Goal: Task Accomplishment & Management: Use online tool/utility

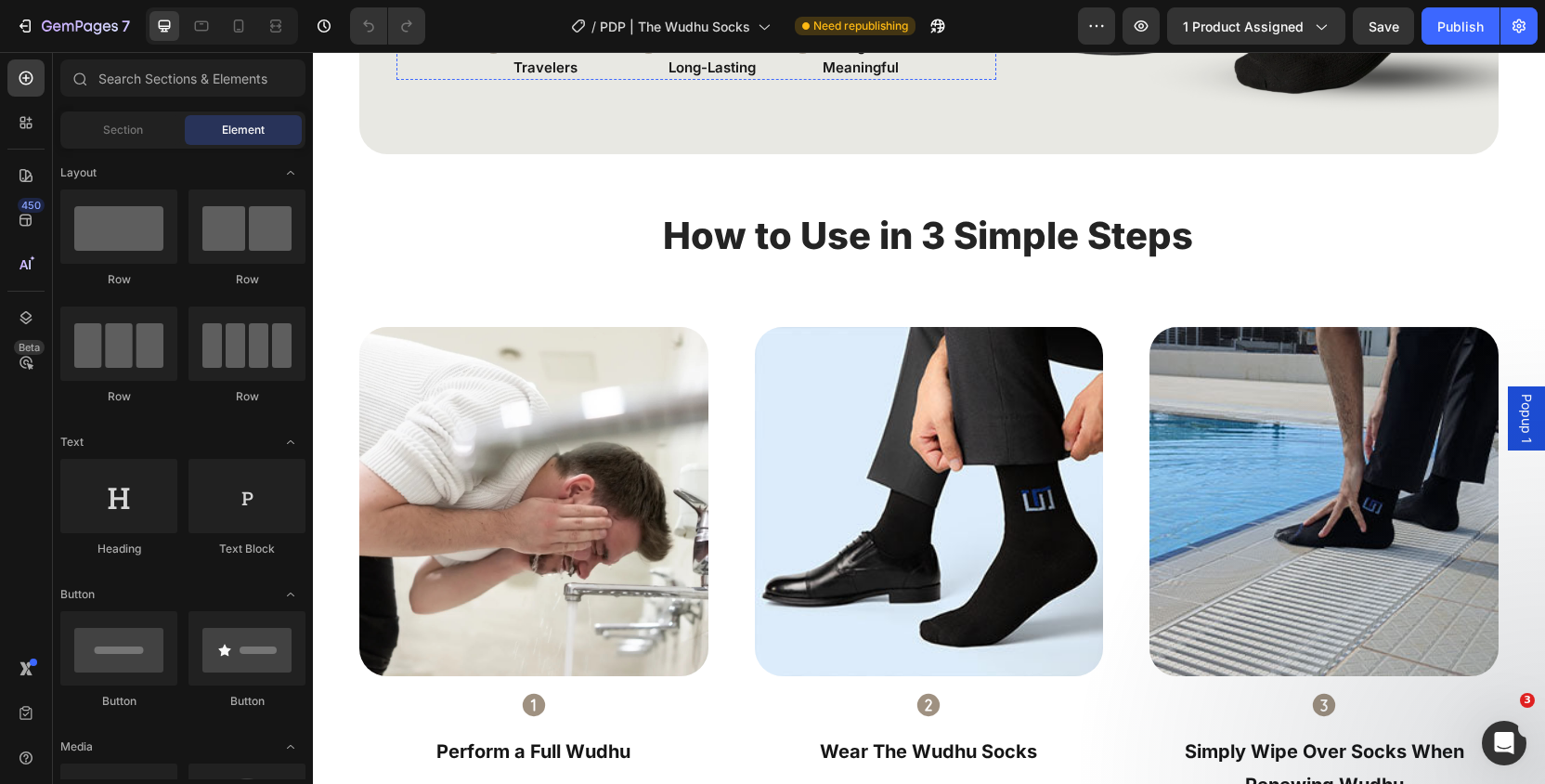
scroll to position [2918, 0]
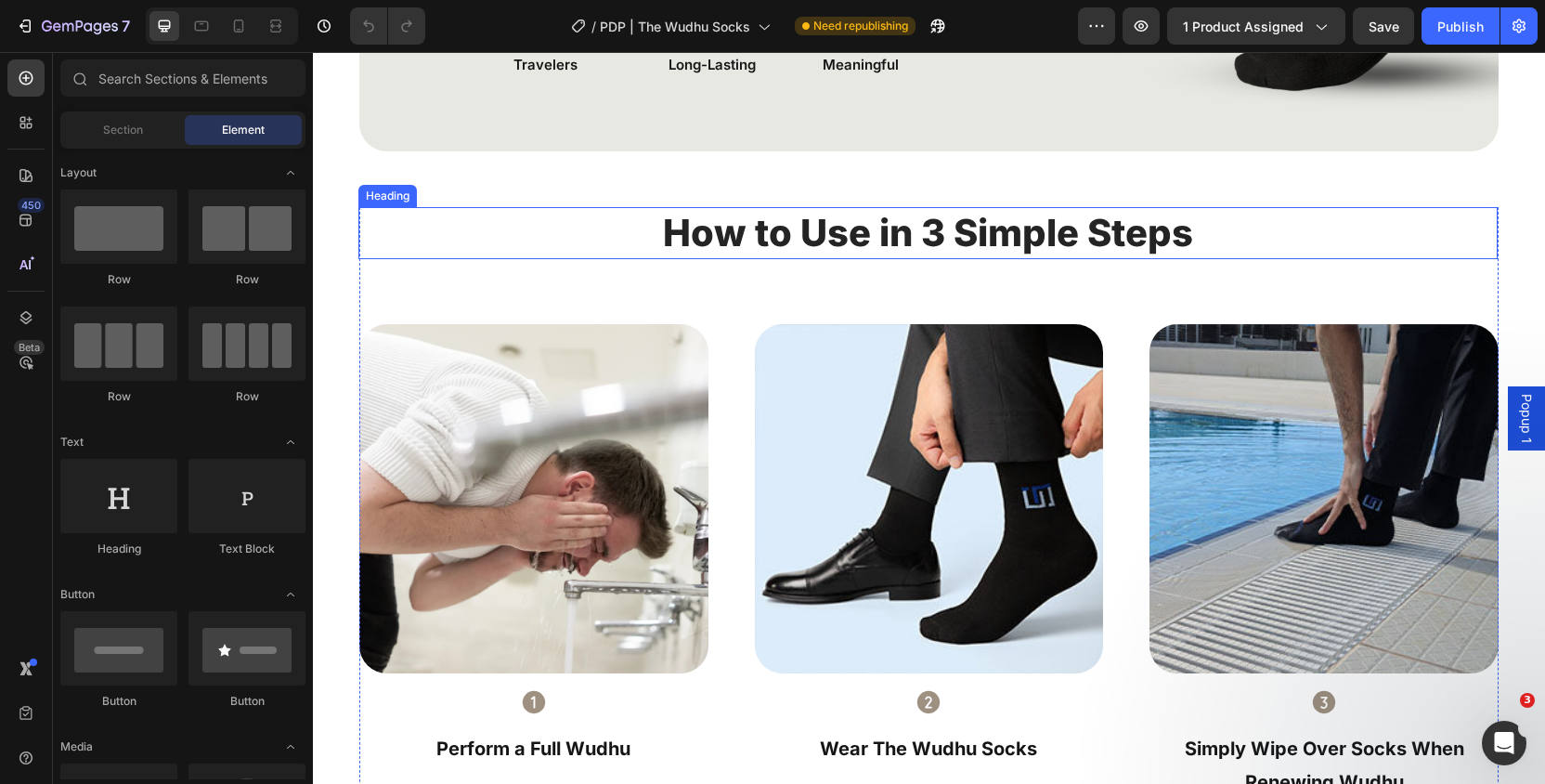
click at [1114, 222] on h2 "How to Use in 3 Simple Steps" at bounding box center [928, 232] width 650 height 52
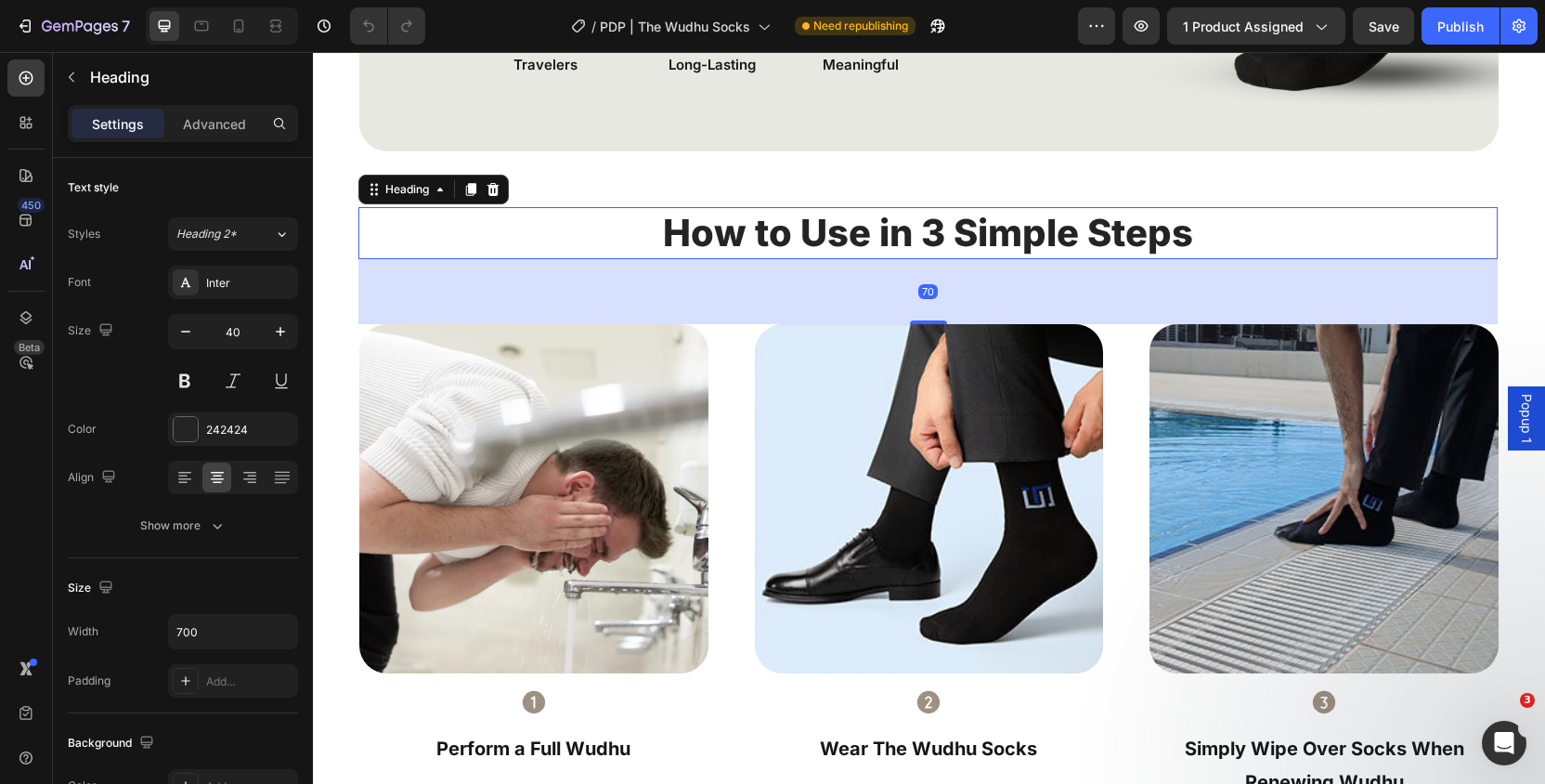
click at [1114, 222] on h2 "How to Use in 3 Simple Steps" at bounding box center [928, 232] width 650 height 52
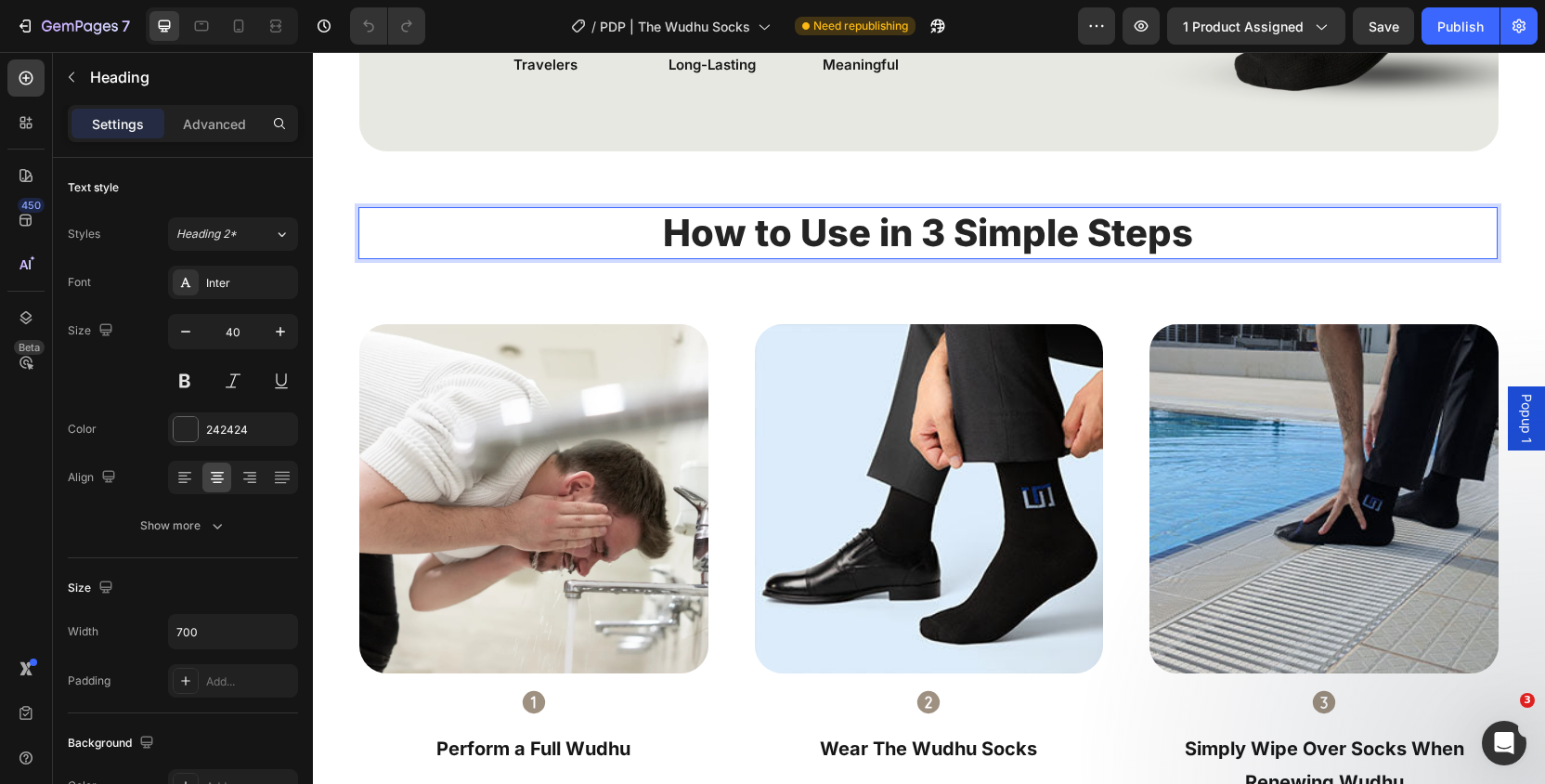
click at [1222, 225] on p "How to Use in 3 Simple Steps" at bounding box center [928, 233] width 646 height 49
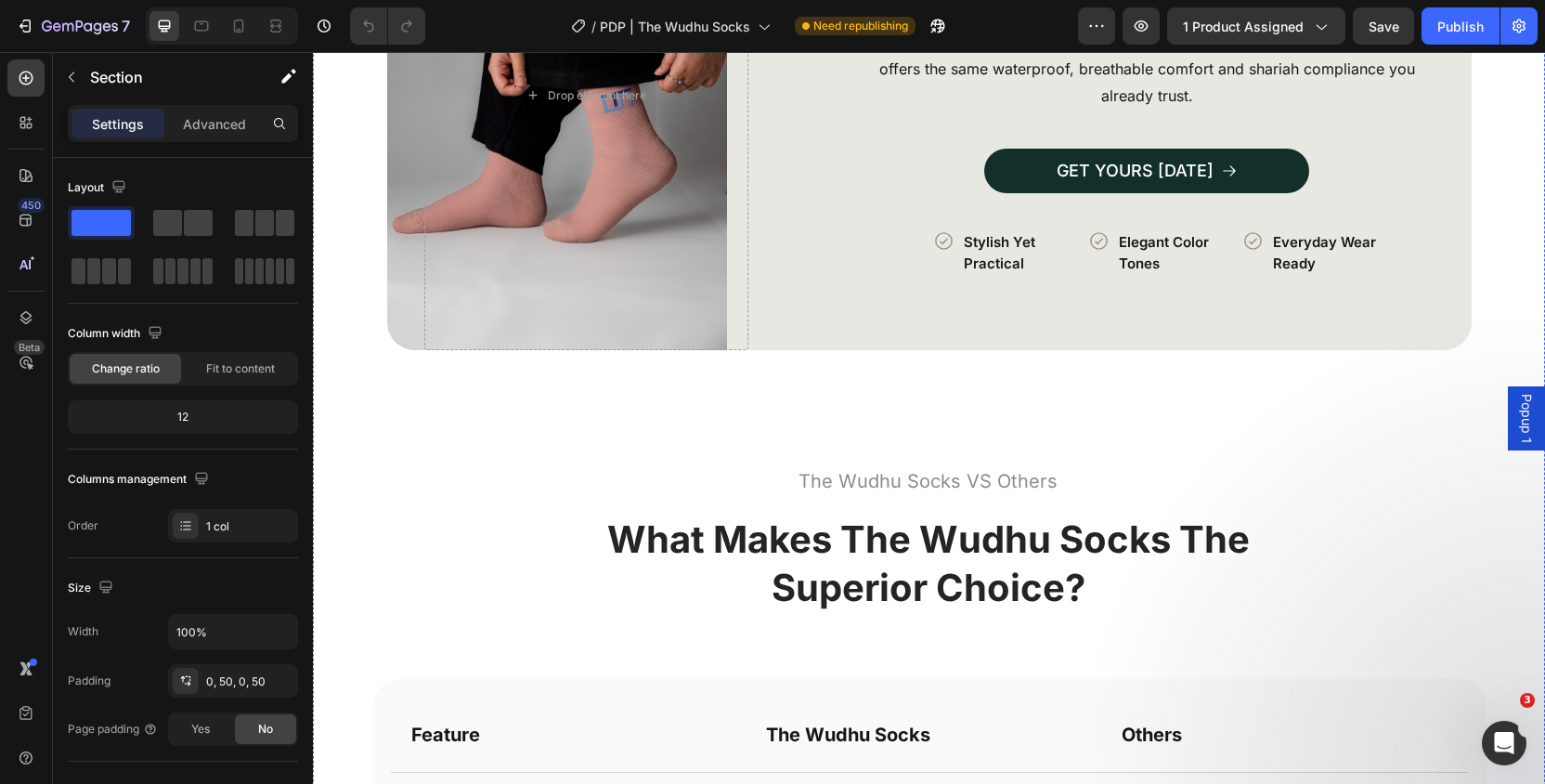
scroll to position [3964, 0]
click at [608, 205] on div "Drop element here" at bounding box center [586, 94] width 324 height 510
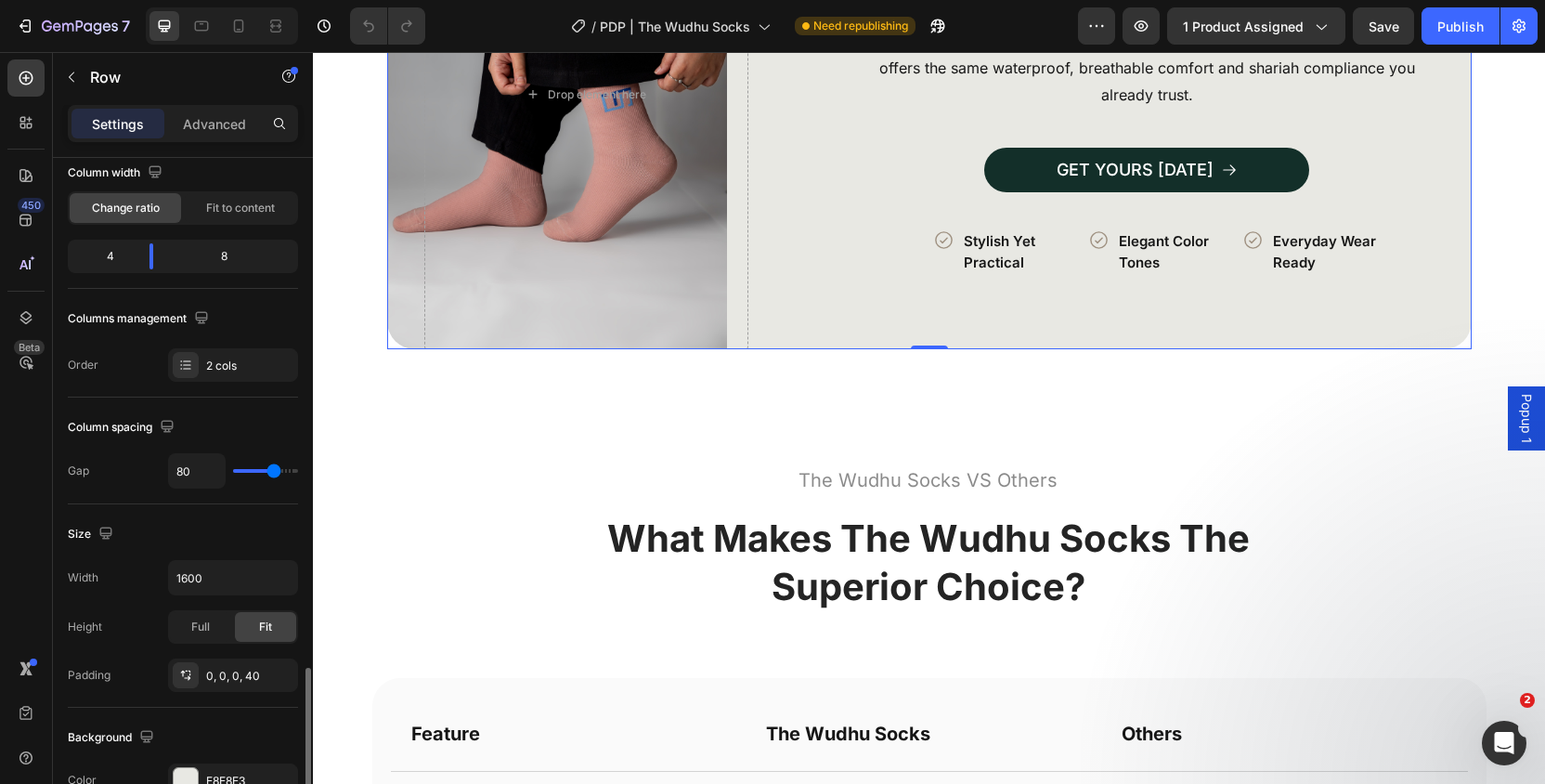
scroll to position [0, 0]
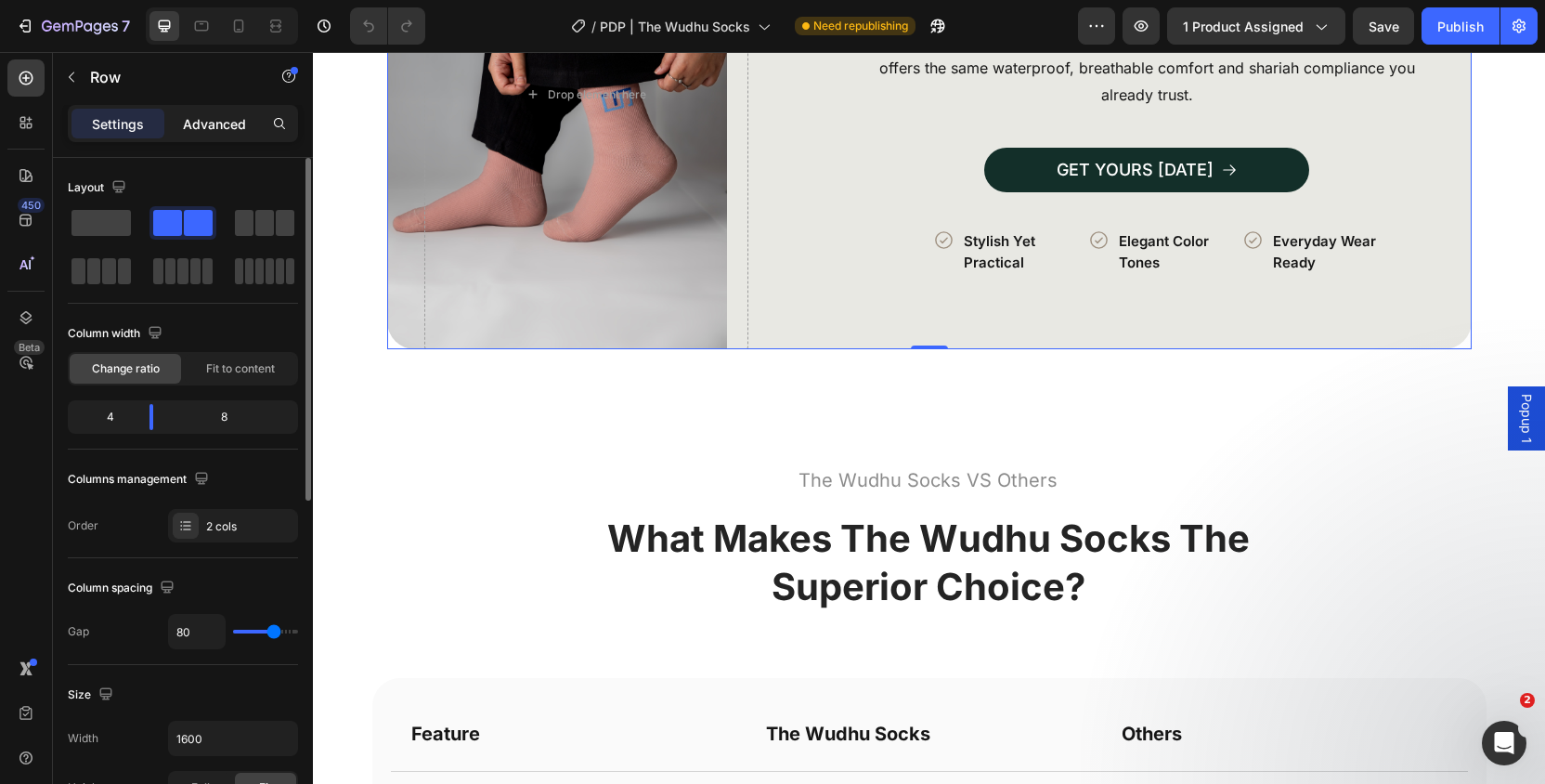
click at [221, 136] on div "Advanced" at bounding box center [214, 124] width 92 height 30
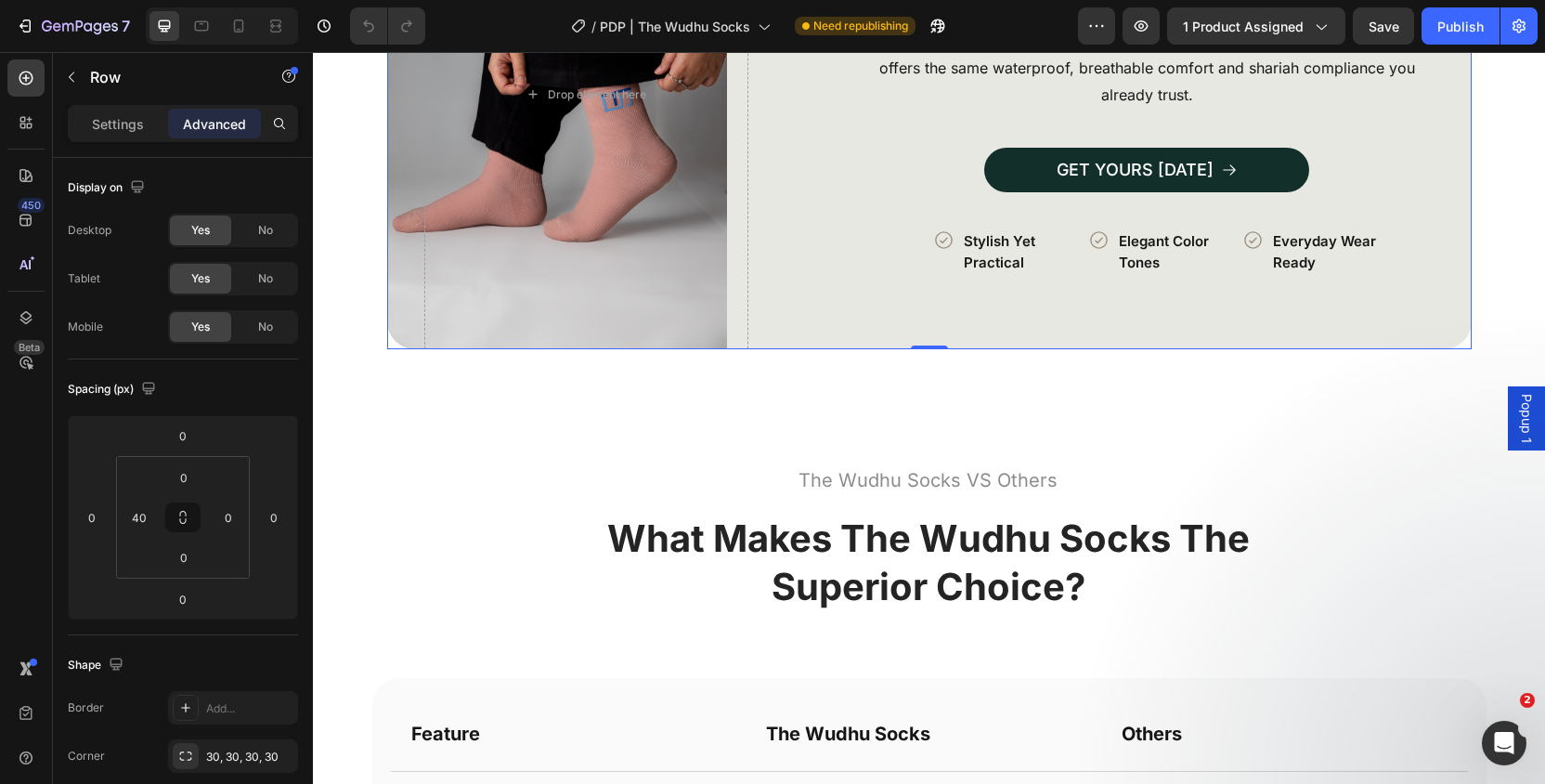
click at [107, 145] on div "Settings Advanced" at bounding box center [182, 131] width 260 height 53
click at [124, 138] on div "Settings Advanced" at bounding box center [183, 124] width 231 height 37
click at [125, 136] on div "Settings" at bounding box center [117, 124] width 92 height 30
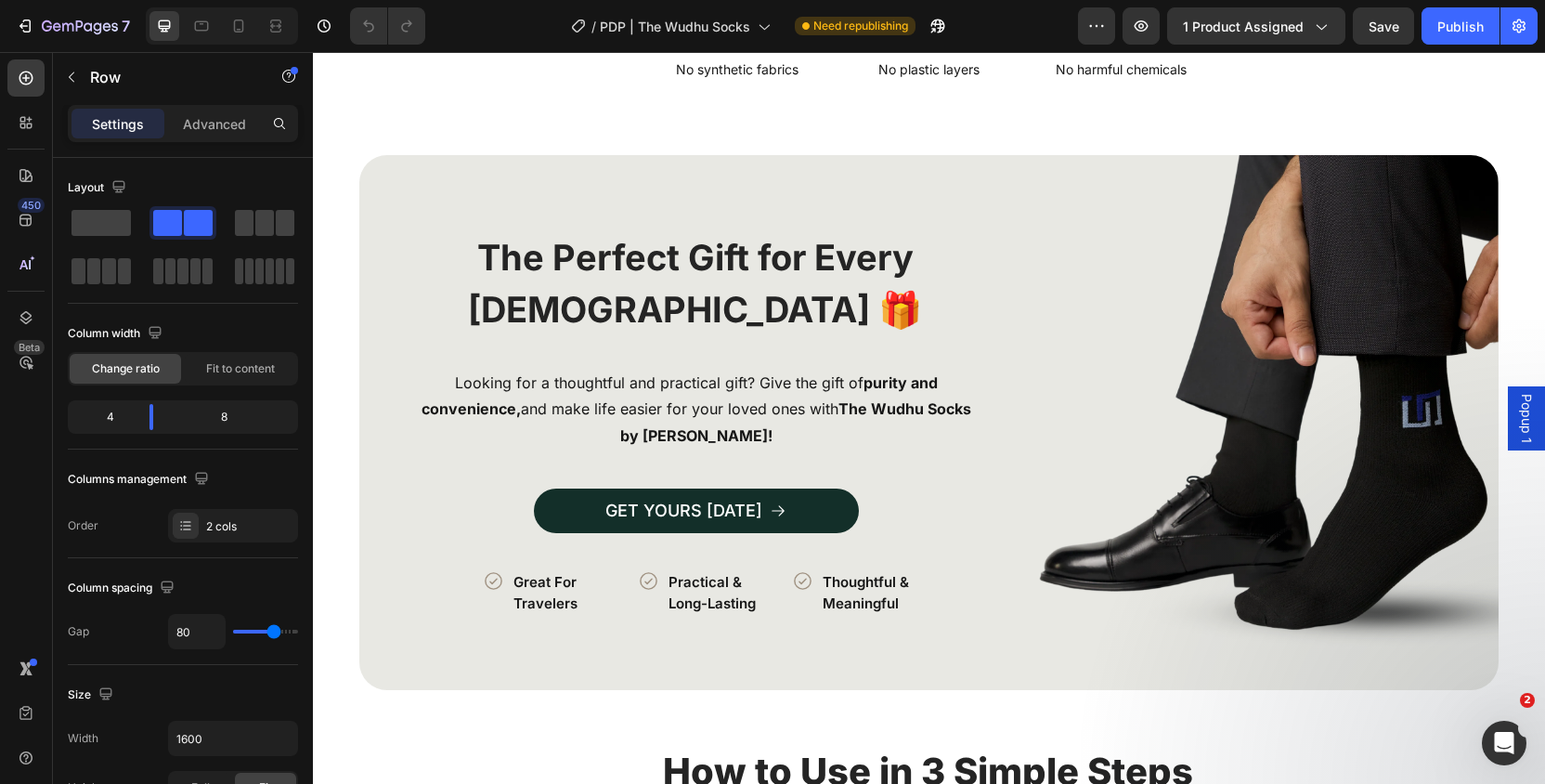
scroll to position [2385, 0]
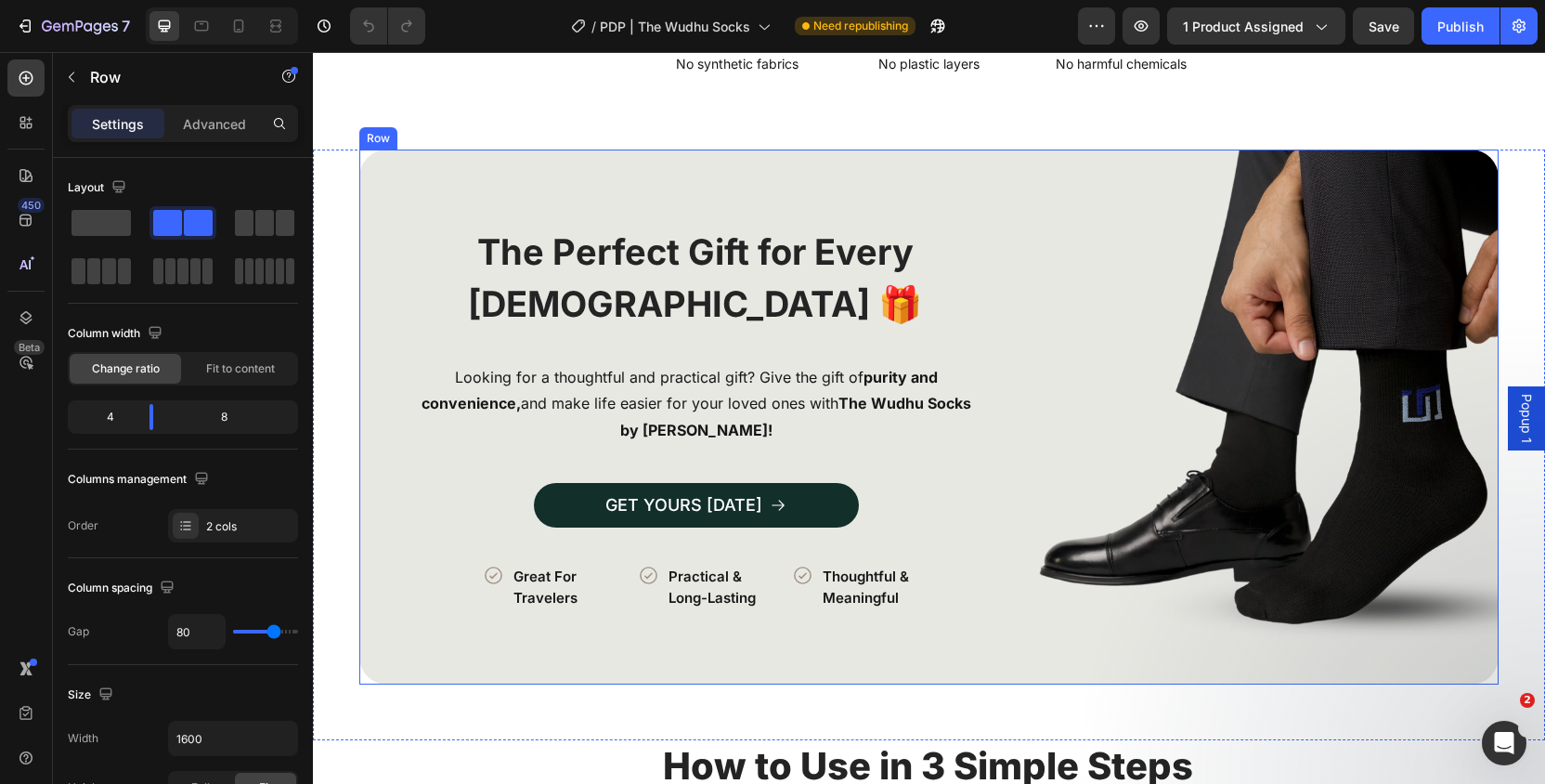
click at [1117, 291] on div "Image" at bounding box center [1284, 417] width 428 height 535
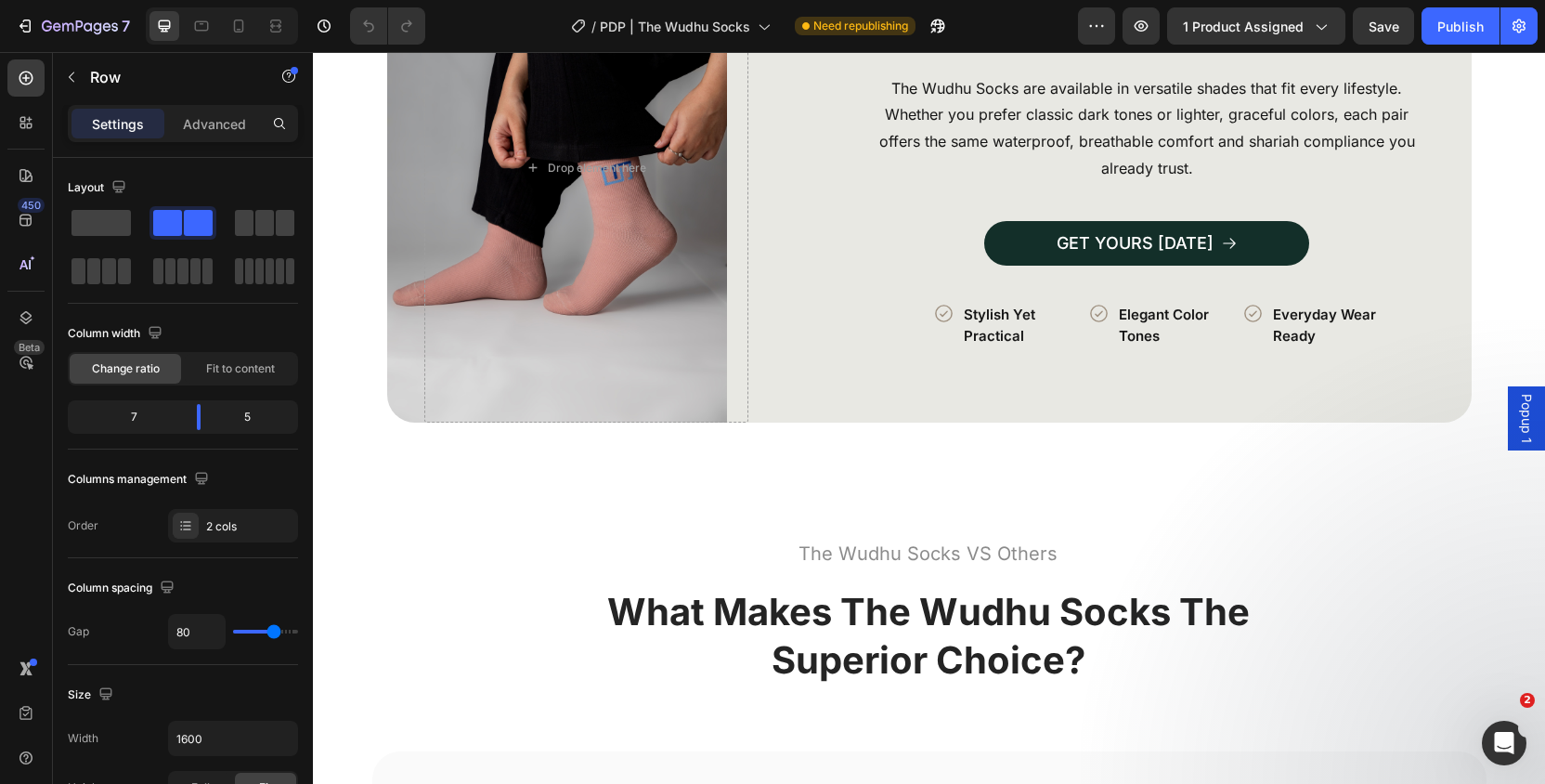
scroll to position [3896, 0]
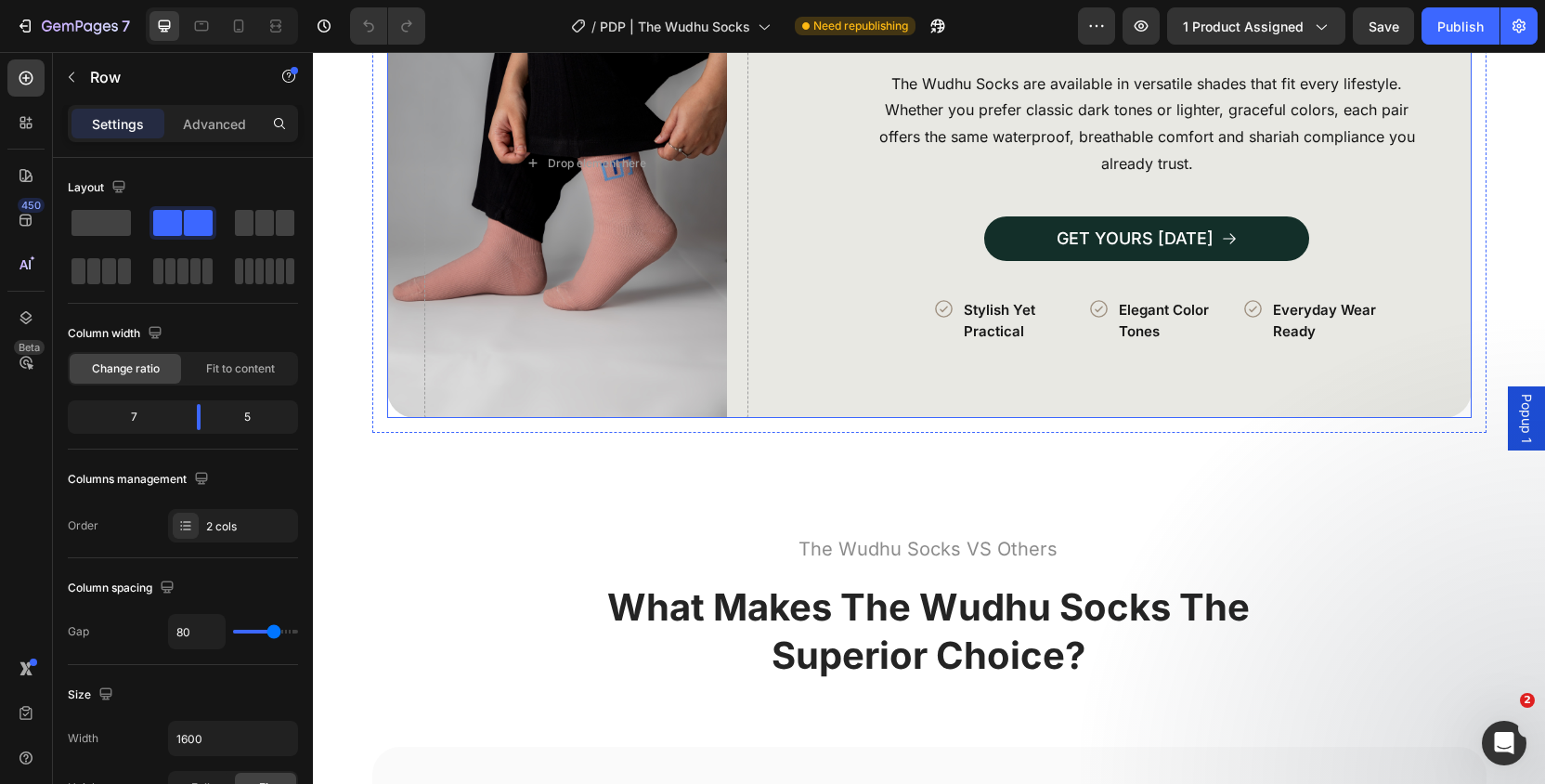
click at [797, 254] on div "Image More Colors, Same Comfort Heading The Wudhu Socks are available in versat…" at bounding box center [929, 163] width 1085 height 510
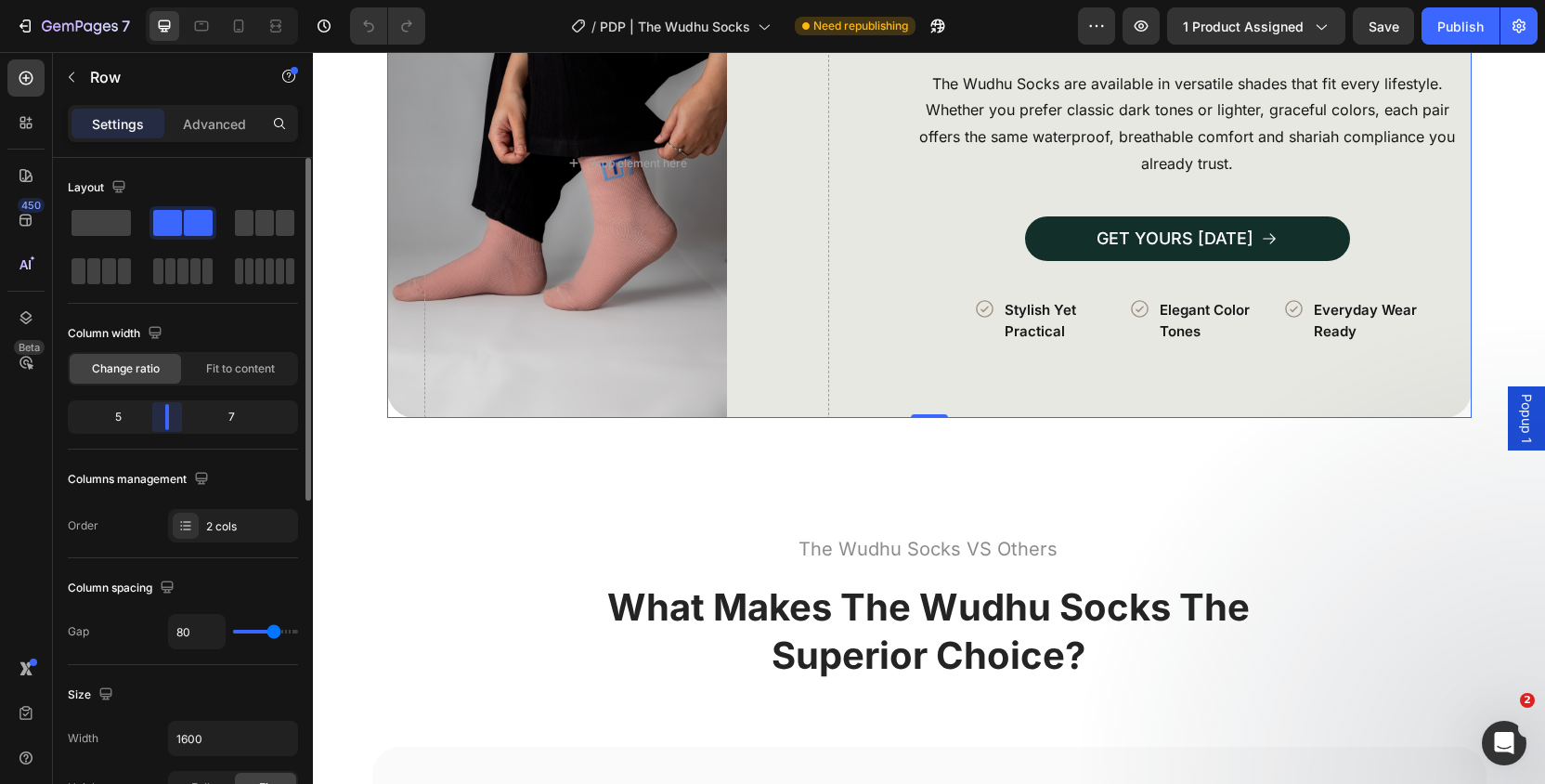
drag, startPoint x: 159, startPoint y: 414, endPoint x: 231, endPoint y: 407, distance: 72.3
click at [158, 0] on body "7 Version history / PDP | The Wudhu Socks Need republishing Preview 1 product a…" at bounding box center [772, 0] width 1545 height 0
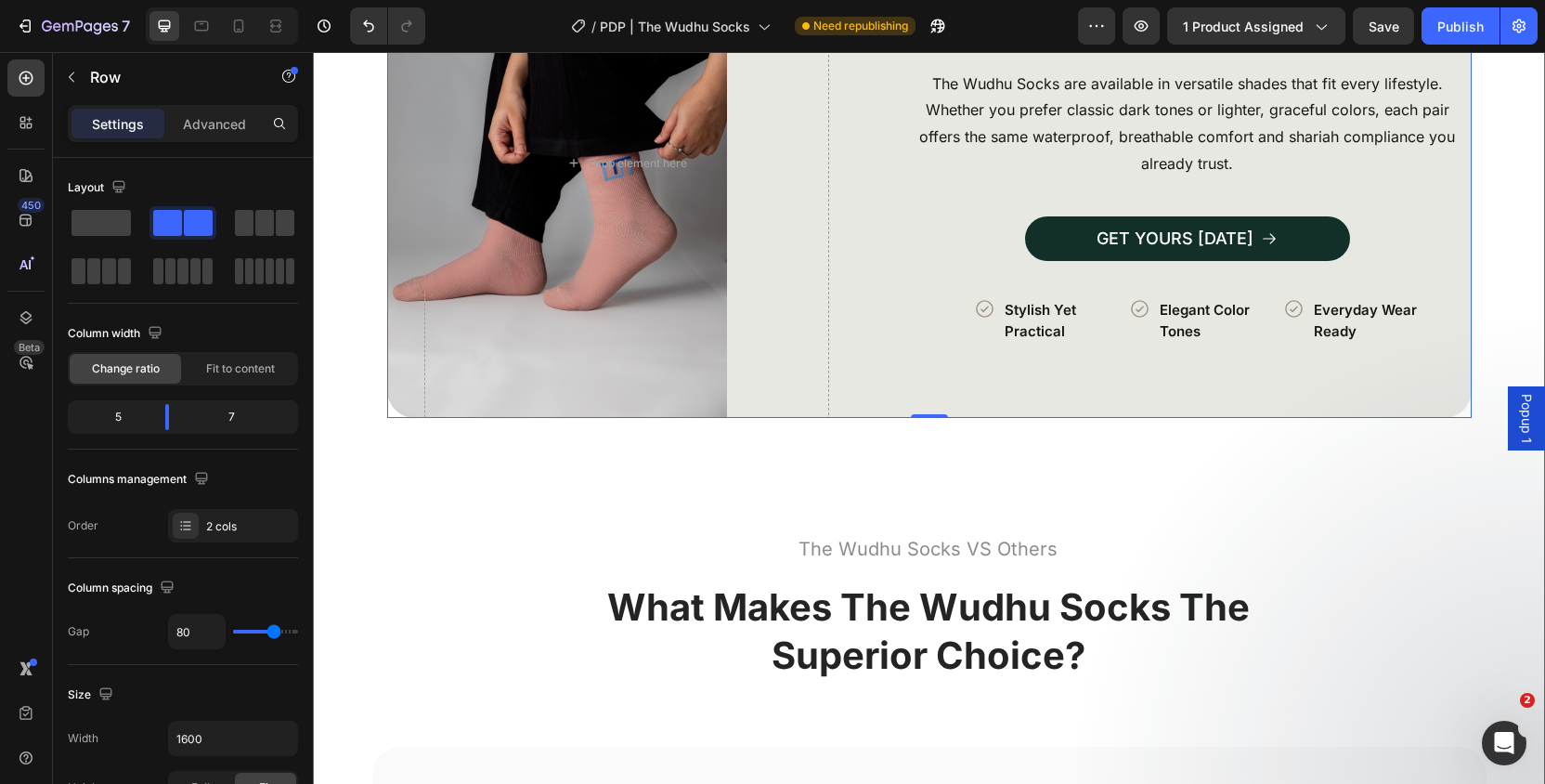
click at [444, 448] on div "How to Use in 3 Simple Steps Heading Image Row Icon Perform a Full Wudhu Text B…" at bounding box center [928, 285] width 1139 height 2110
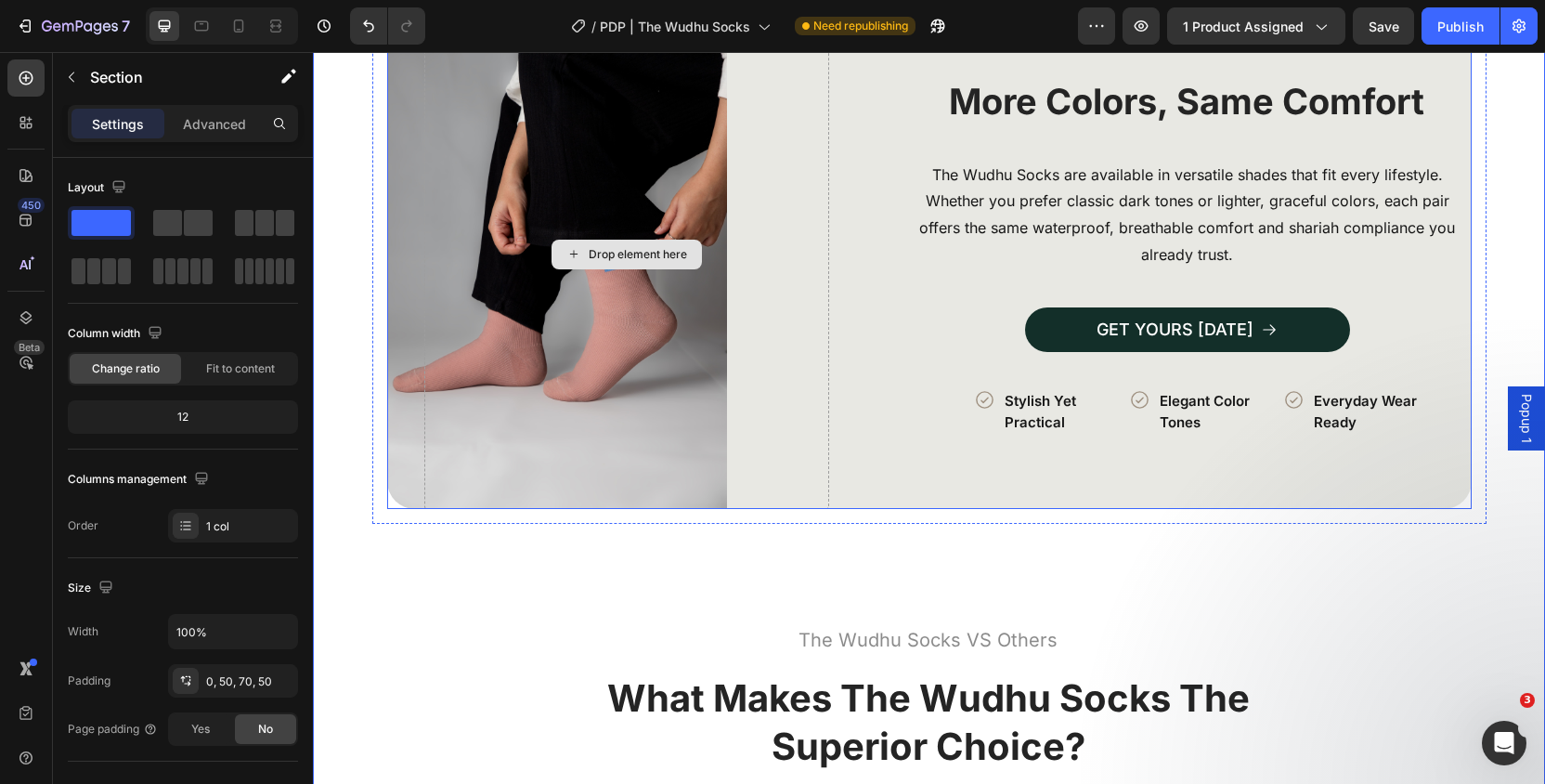
scroll to position [3806, 0]
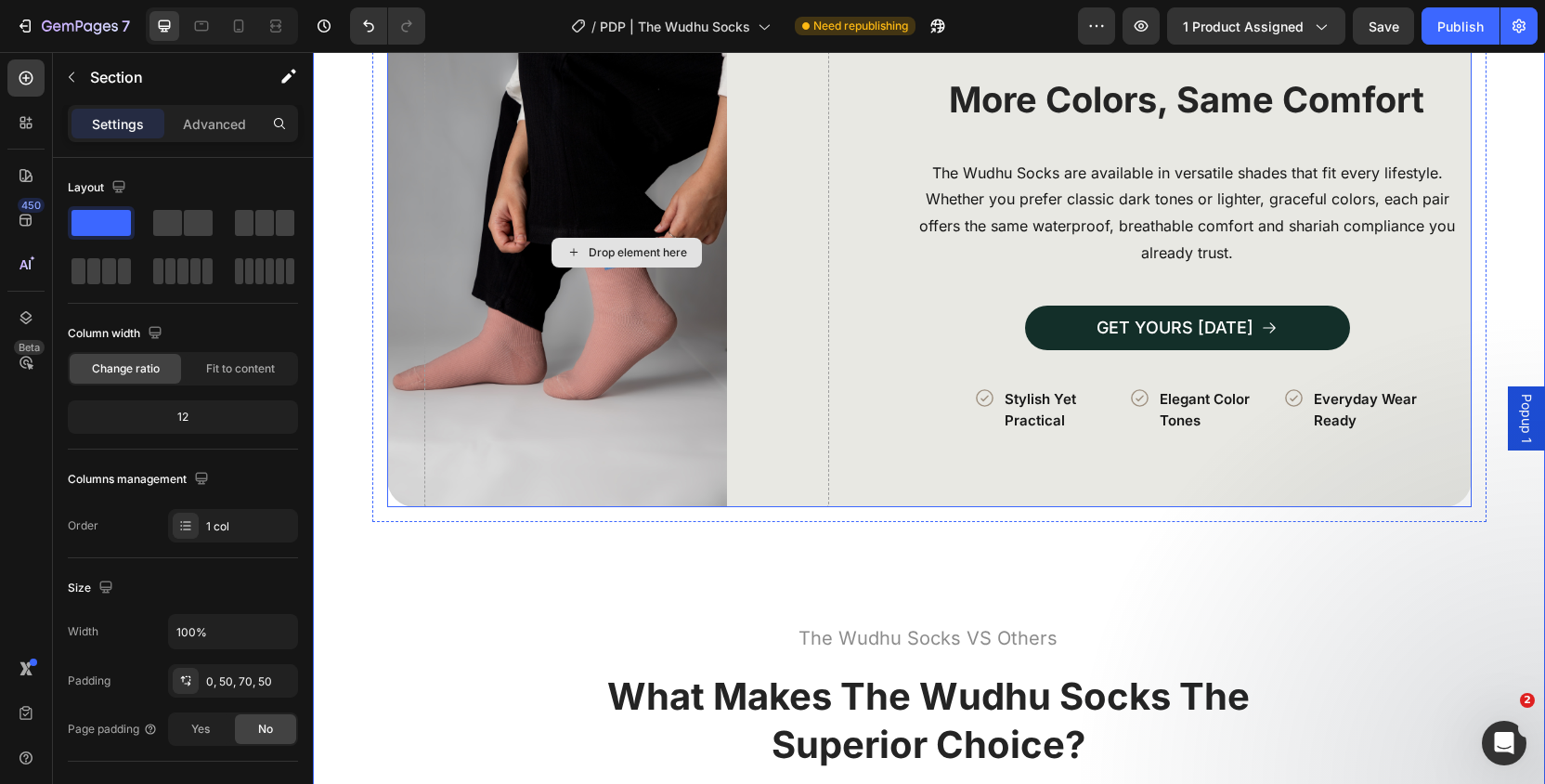
click at [765, 321] on div "Drop element here" at bounding box center [627, 252] width 406 height 510
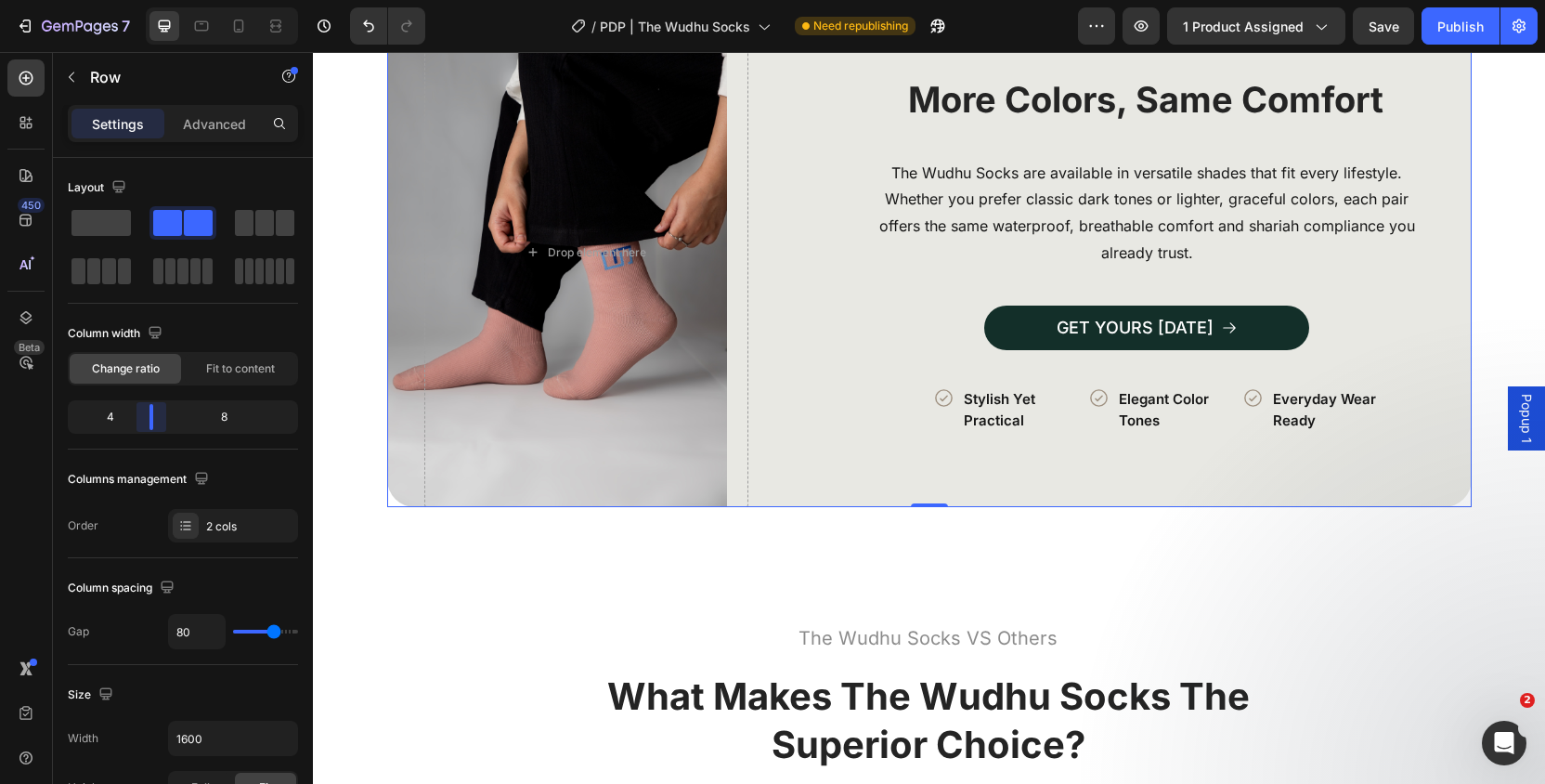
drag, startPoint x: 173, startPoint y: 420, endPoint x: 153, endPoint y: 422, distance: 20.1
click at [153, 0] on body "7 Version history / PDP | The Wudhu Socks Need republishing Preview 1 product a…" at bounding box center [772, 0] width 1545 height 0
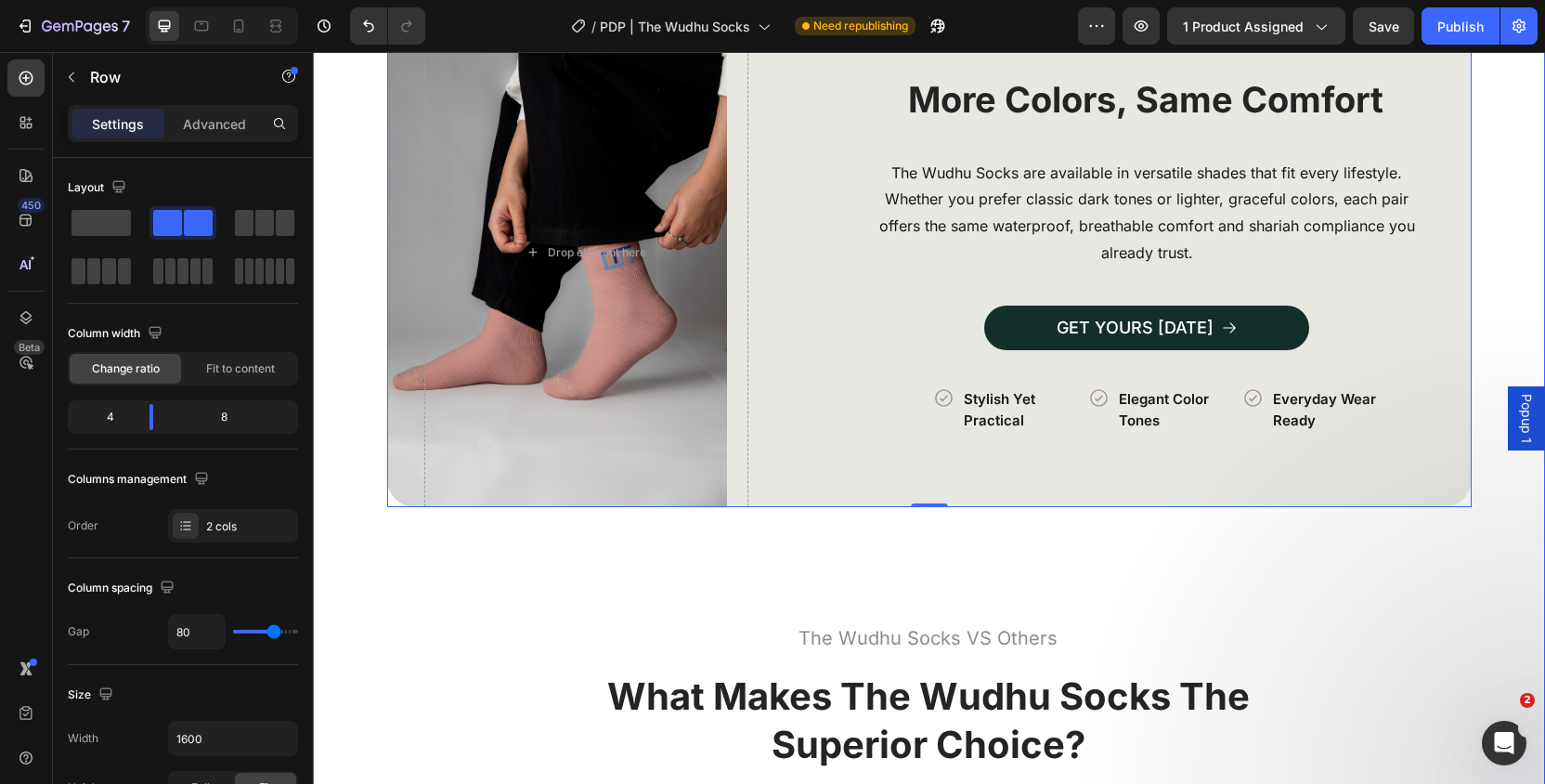
click at [394, 588] on div "How to Use in 3 Simple Steps Heading Image Row Icon Perform a Full Wudhu Text B…" at bounding box center [928, 374] width 1139 height 2110
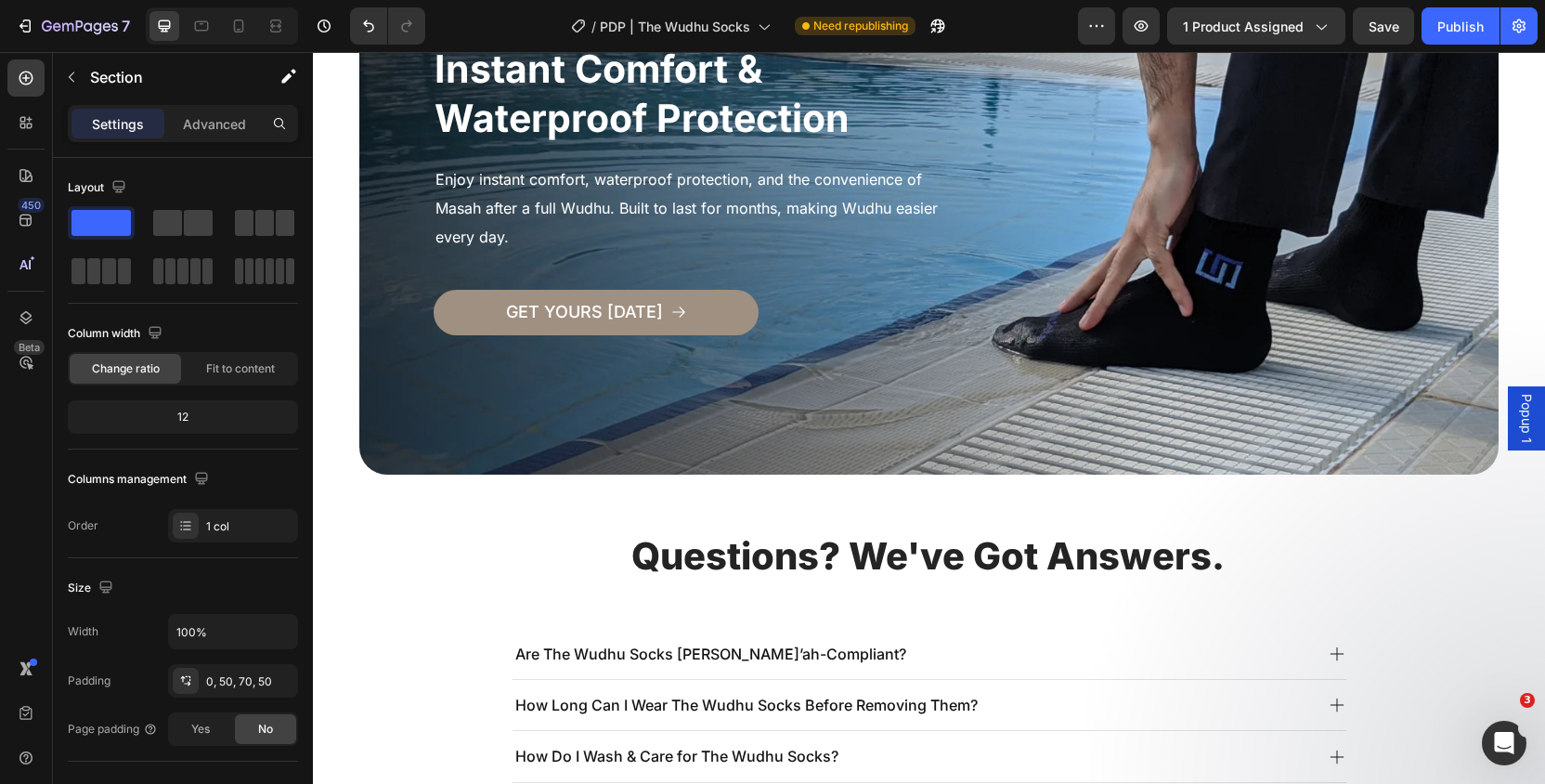
scroll to position [6168, 0]
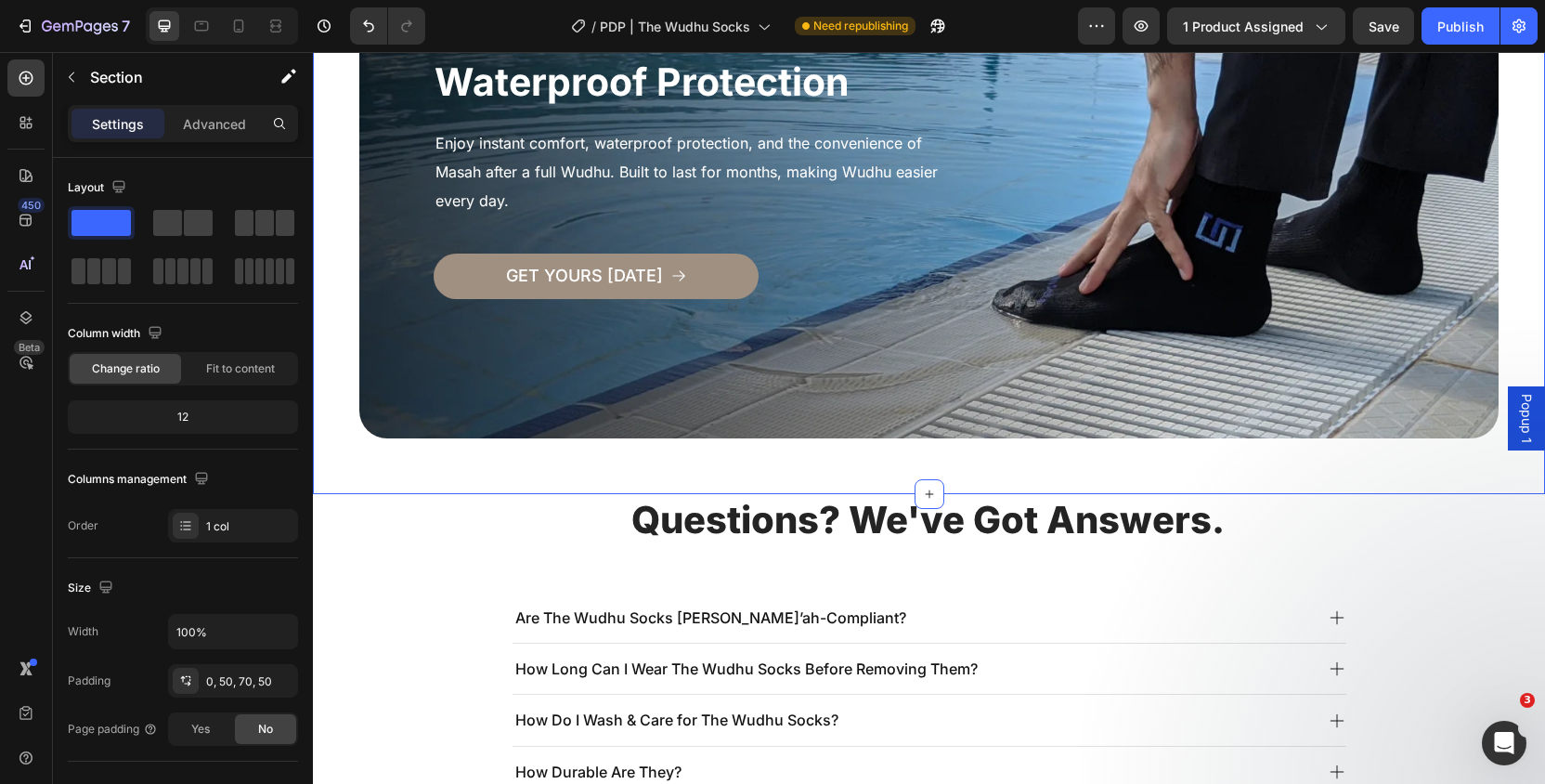
click at [362, 468] on div "DEENIN Heading instant comfort & waterproof protection Heading Enjoy instant co…" at bounding box center [928, 181] width 1139 height 626
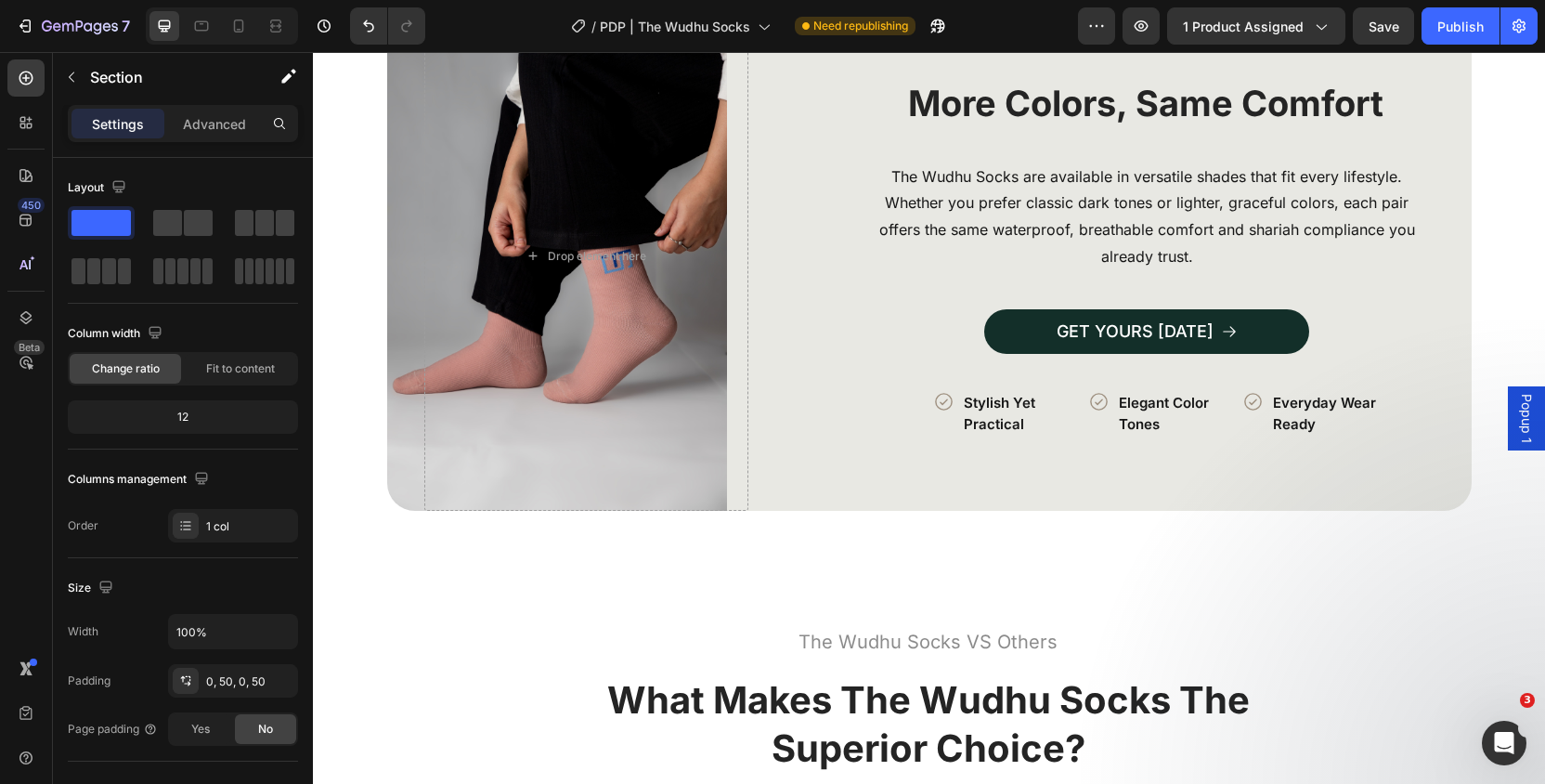
scroll to position [3653, 0]
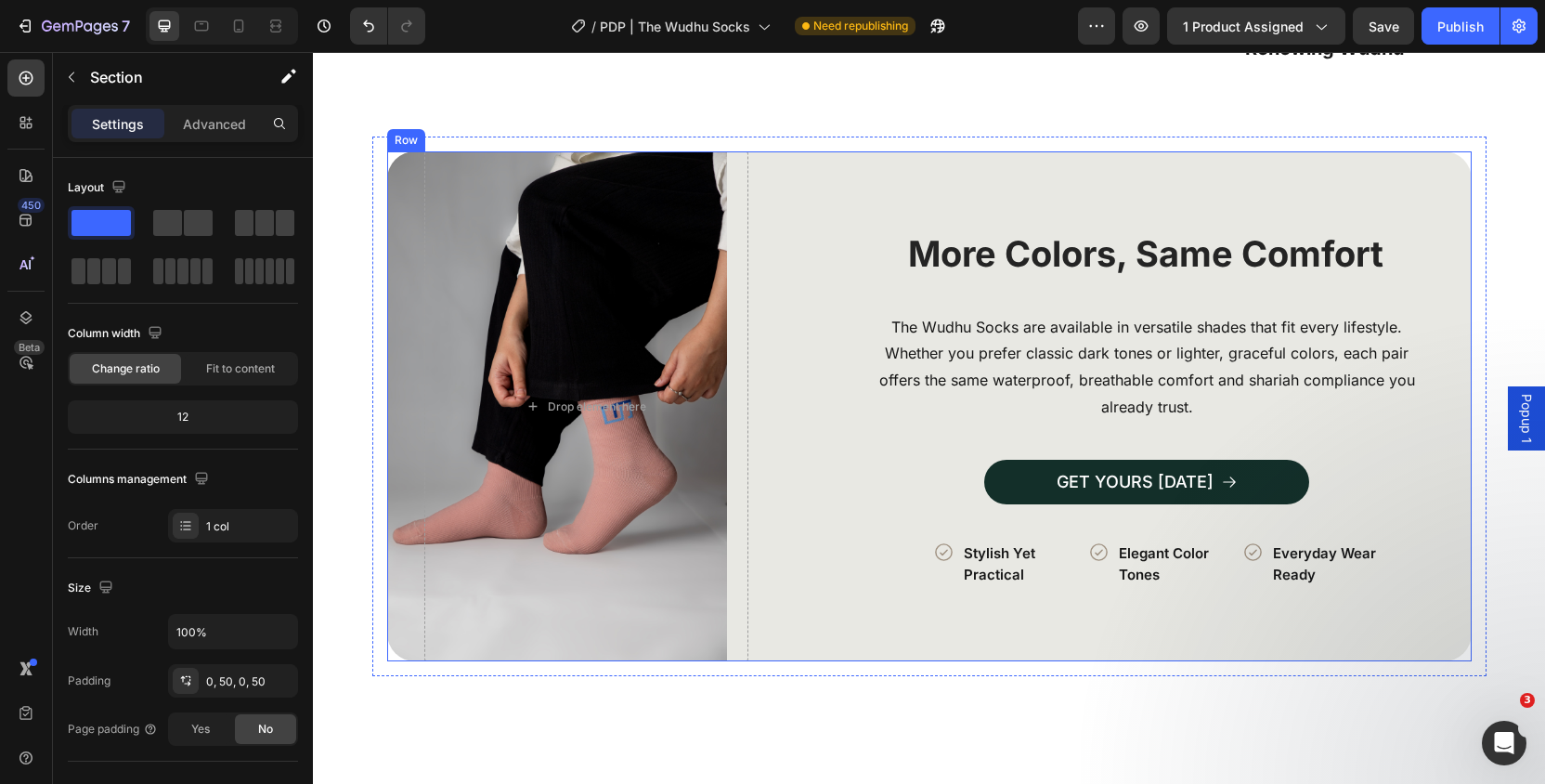
click at [816, 389] on div "Image More Colors, Same Comfort Heading The Wudhu Socks are available in versat…" at bounding box center [929, 407] width 1085 height 510
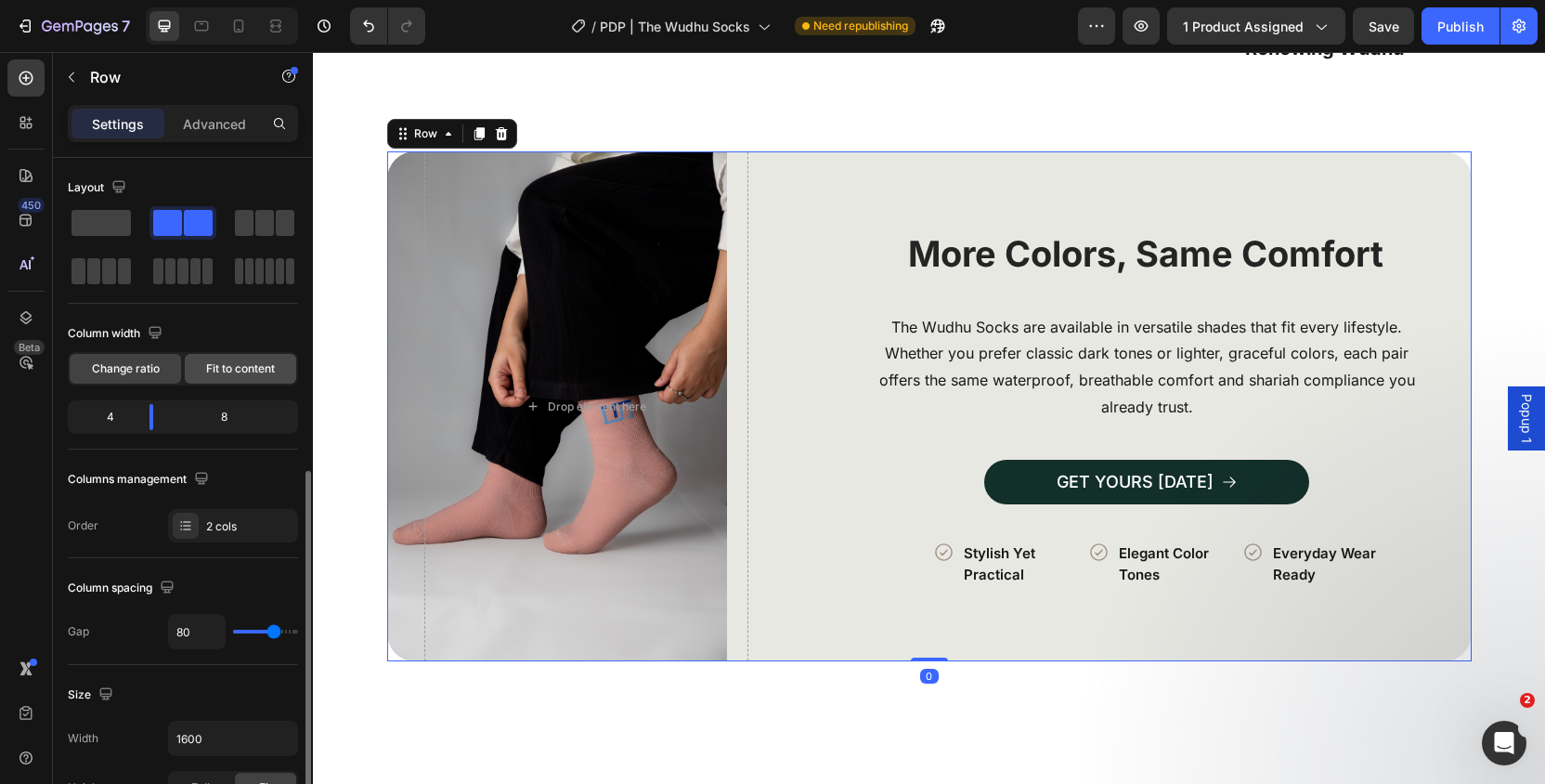
scroll to position [665, 0]
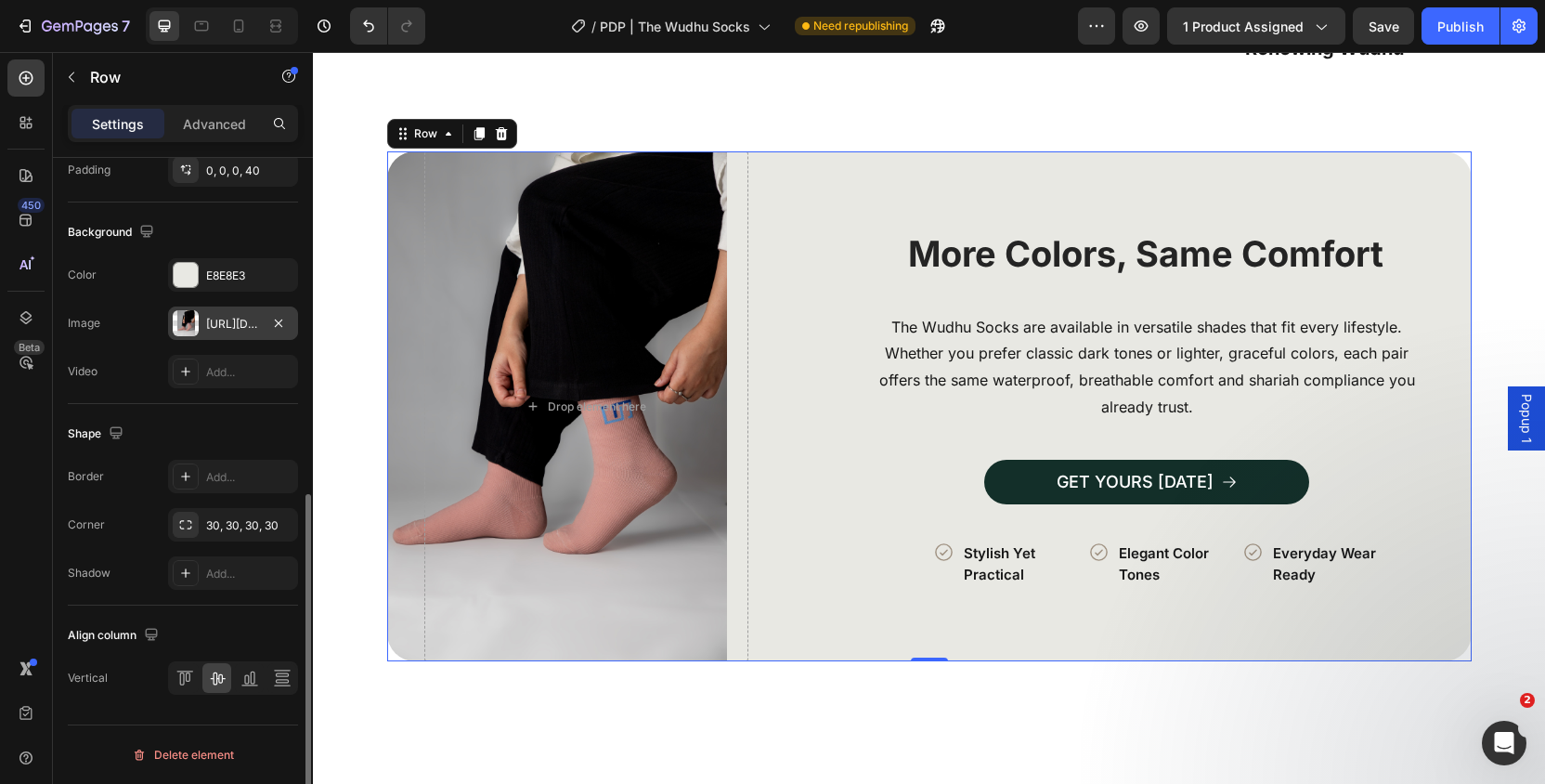
click at [234, 332] on div "[URL][DOMAIN_NAME]" at bounding box center [234, 323] width 130 height 33
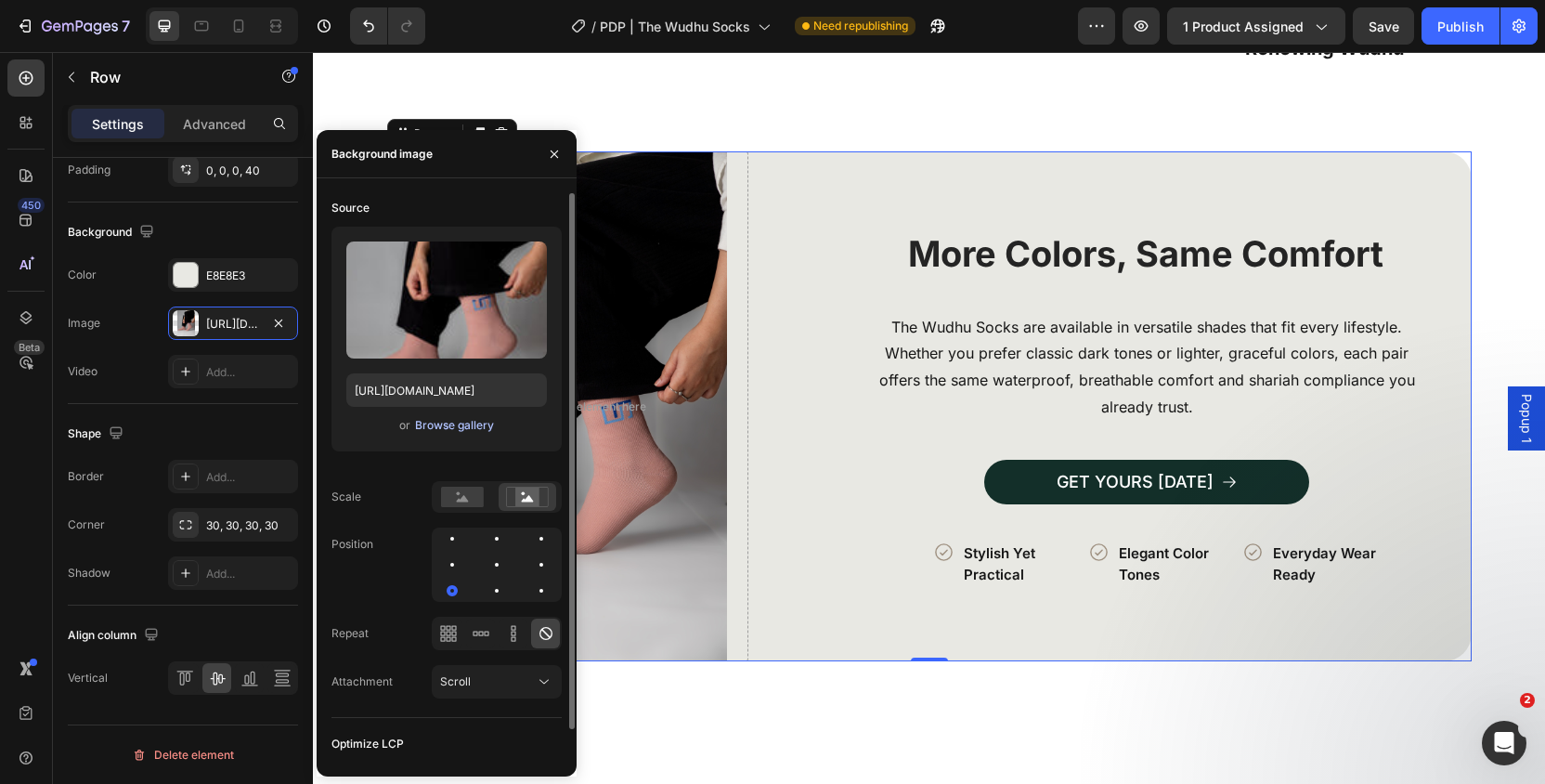
click at [480, 423] on div "Browse gallery" at bounding box center [454, 425] width 79 height 17
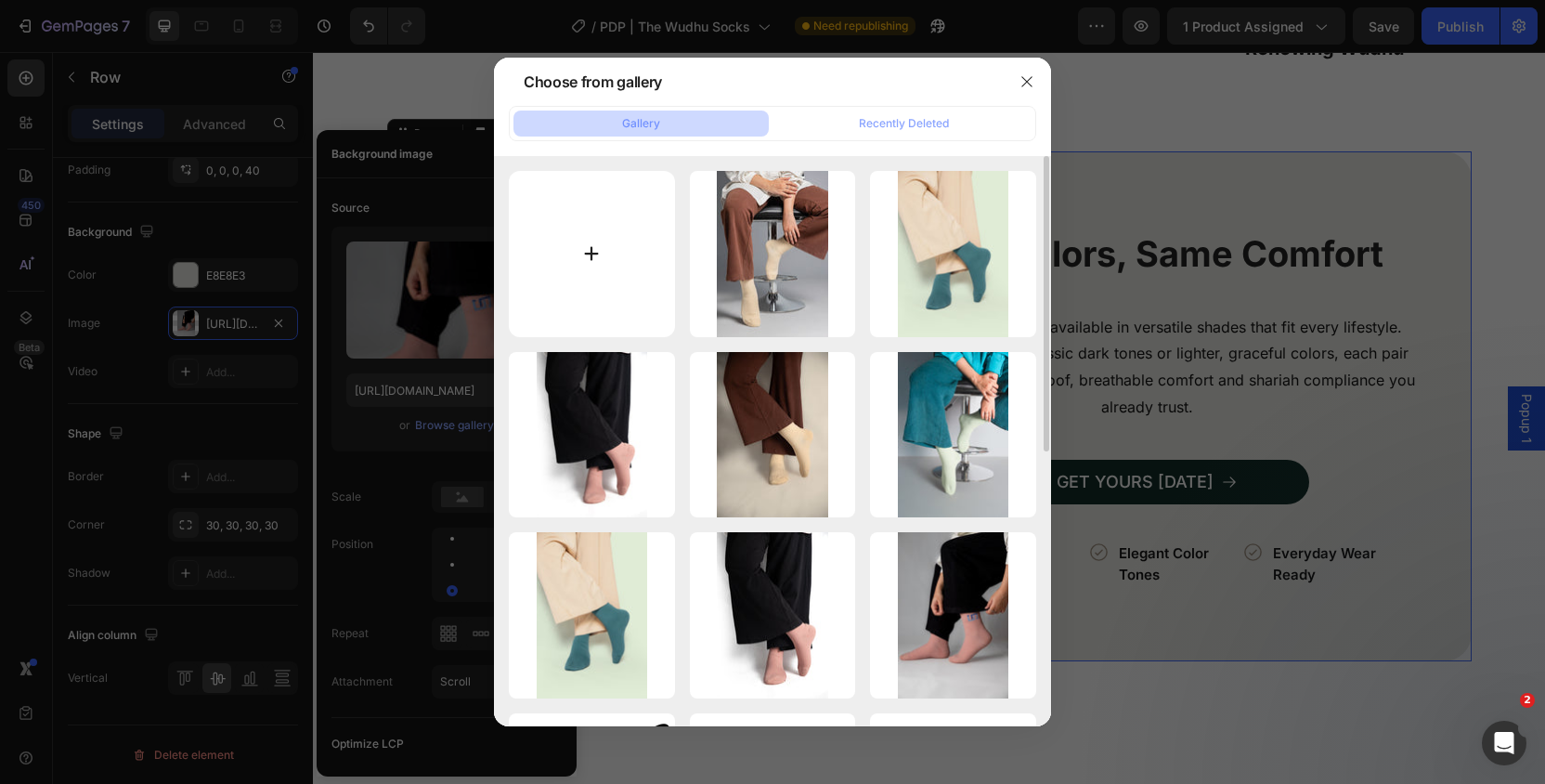
click at [587, 237] on input "file" at bounding box center [592, 254] width 166 height 166
click at [1016, 80] on button "button" at bounding box center [1026, 82] width 30 height 30
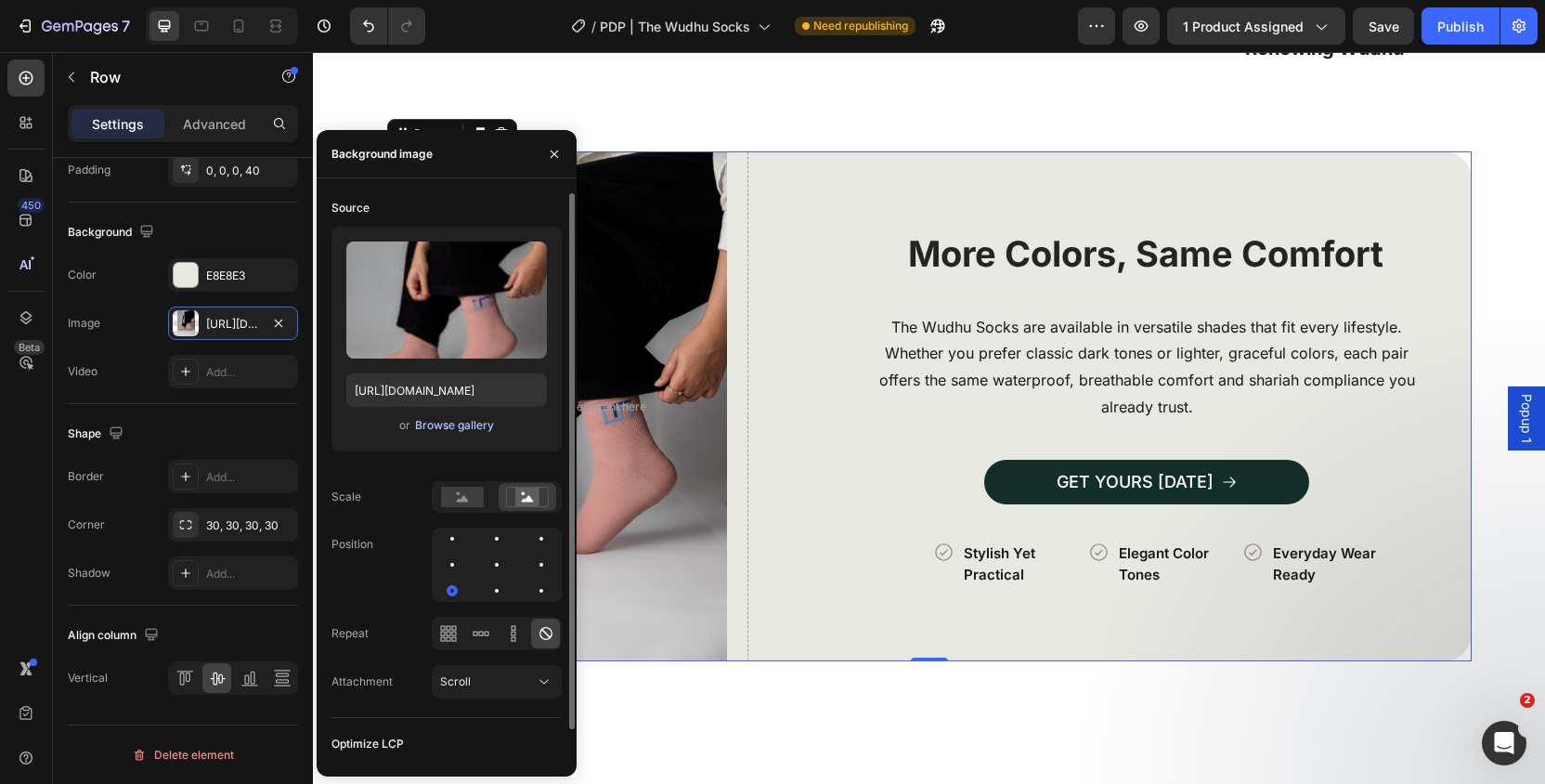
click at [457, 430] on div "Browse gallery" at bounding box center [454, 425] width 79 height 17
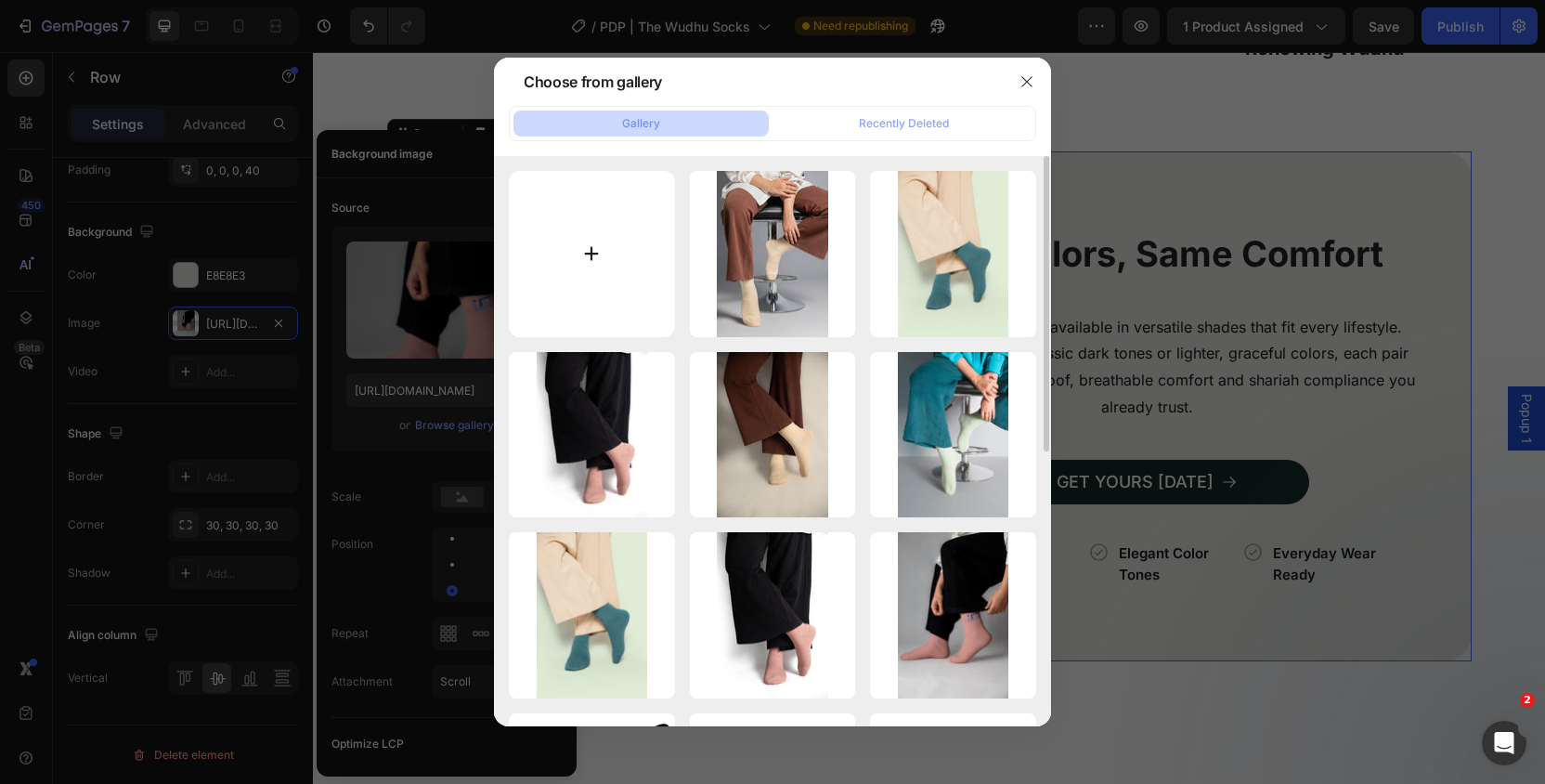
click at [645, 286] on input "file" at bounding box center [592, 254] width 166 height 166
click at [1219, 264] on div at bounding box center [772, 392] width 1545 height 784
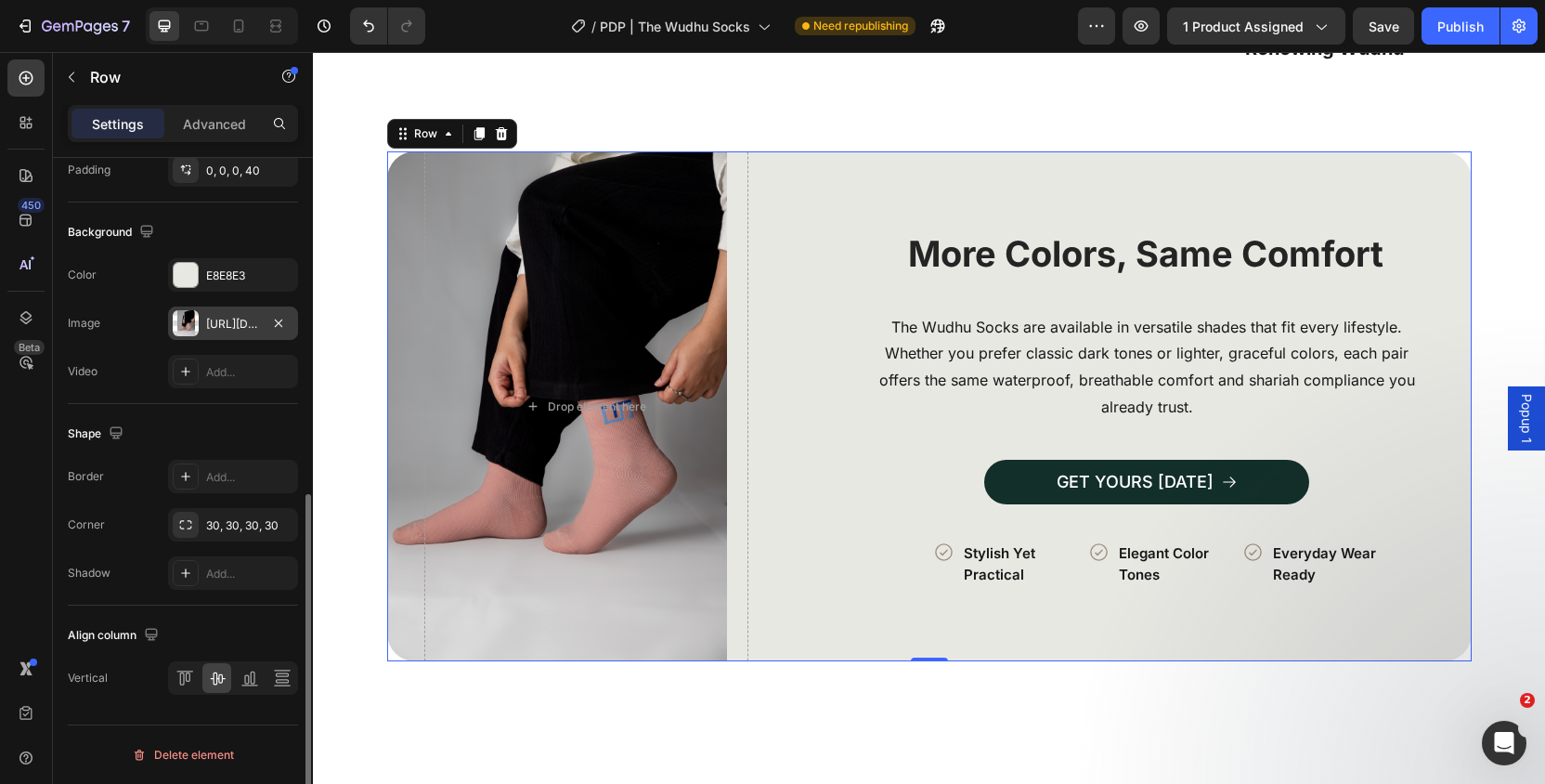
click at [234, 328] on div "[URL][DOMAIN_NAME]" at bounding box center [233, 323] width 54 height 17
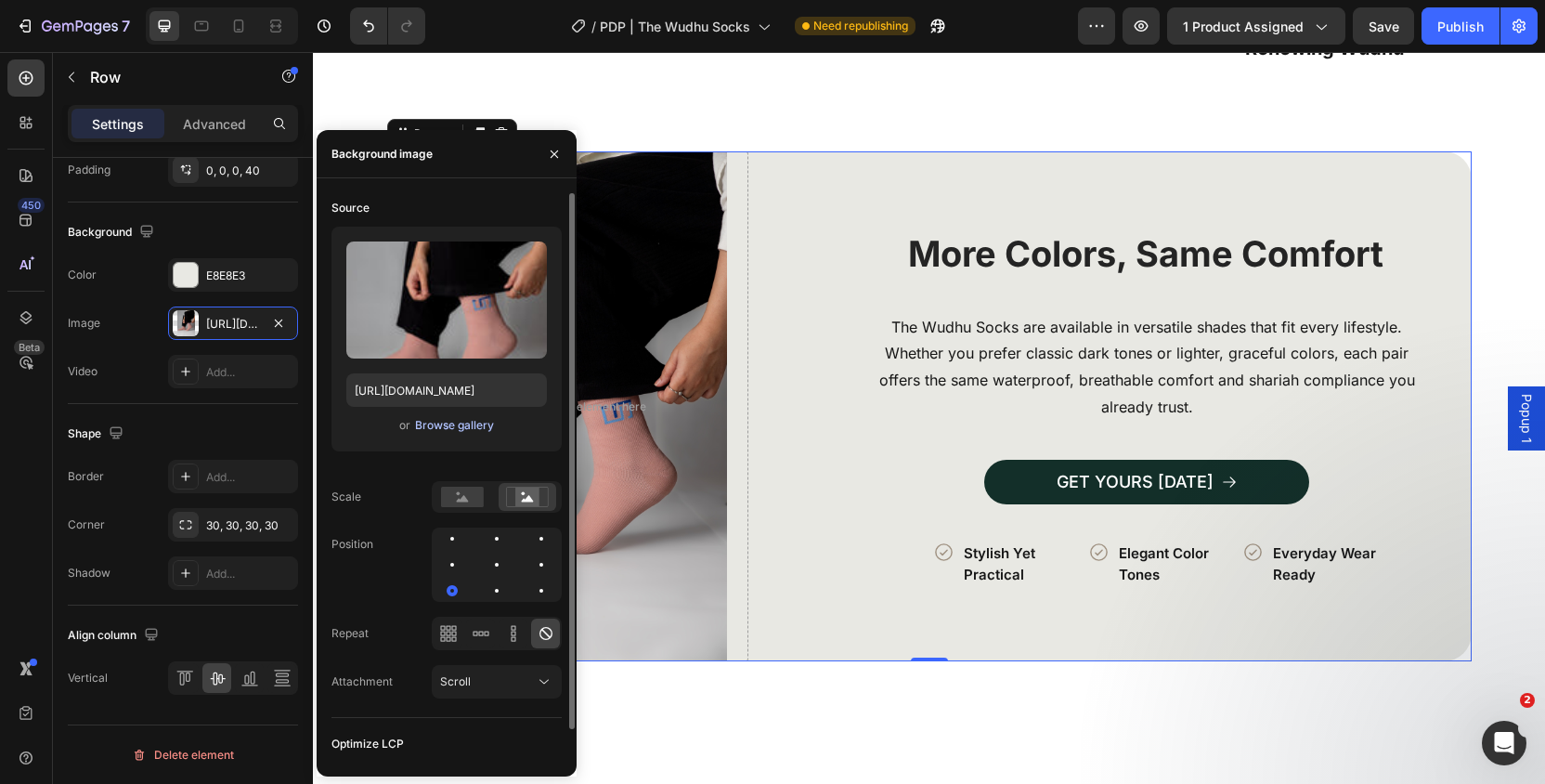
click at [478, 427] on div "Browse gallery" at bounding box center [454, 425] width 79 height 17
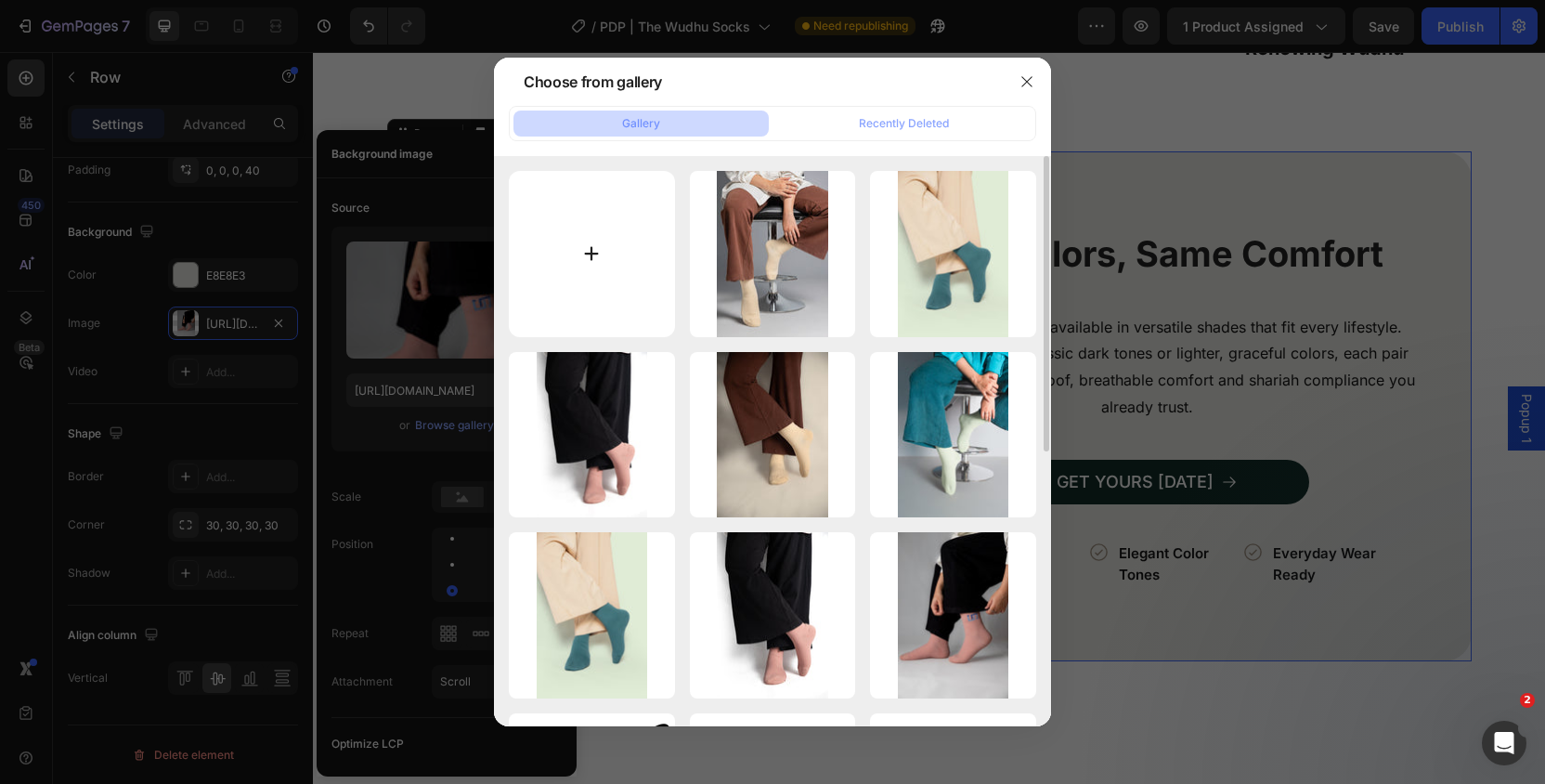
click at [569, 213] on input "file" at bounding box center [592, 254] width 166 height 166
type input "C:\fakepath\IMG_9243_1 (1).png"
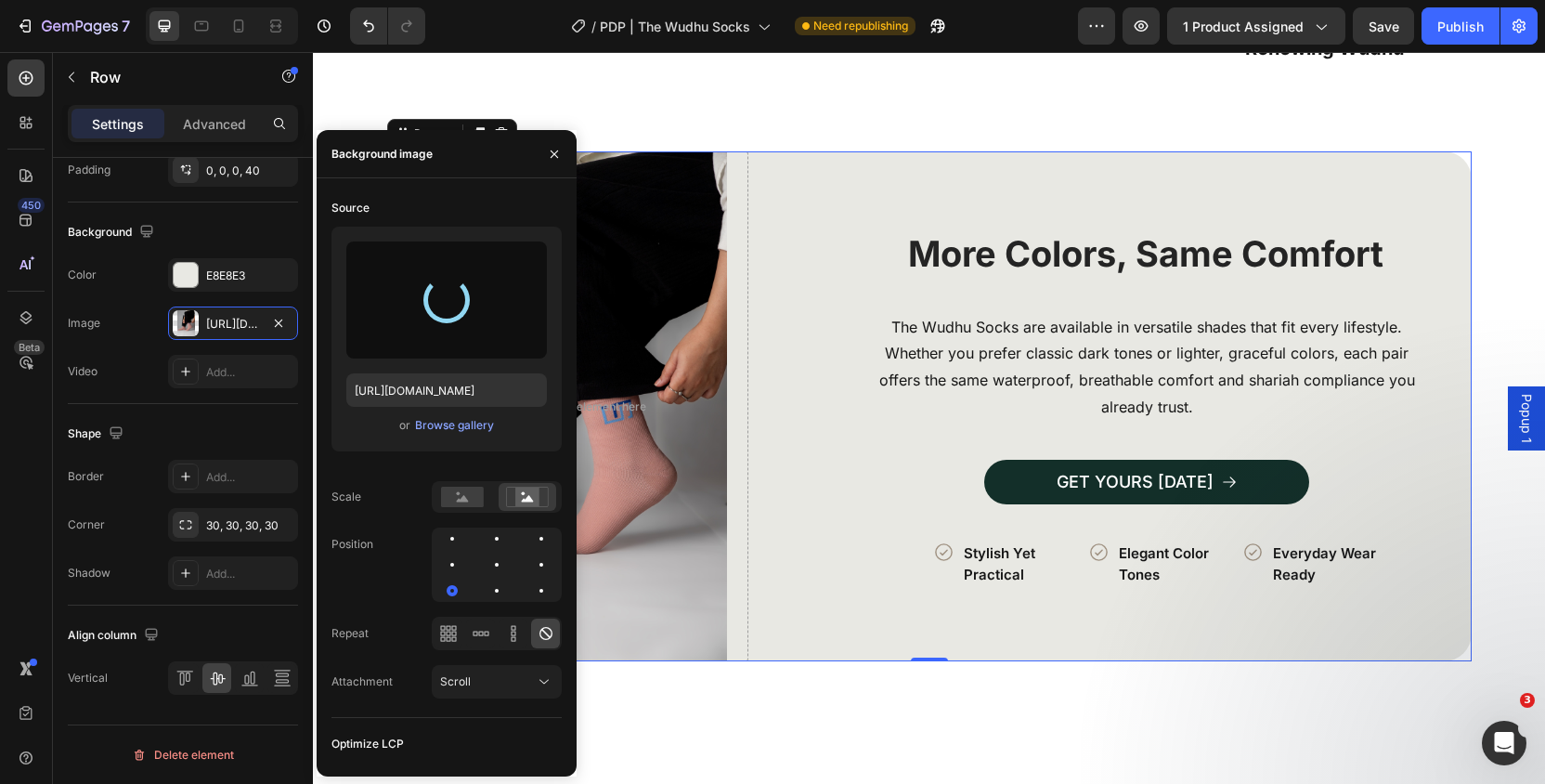
type input "[URL][DOMAIN_NAME]"
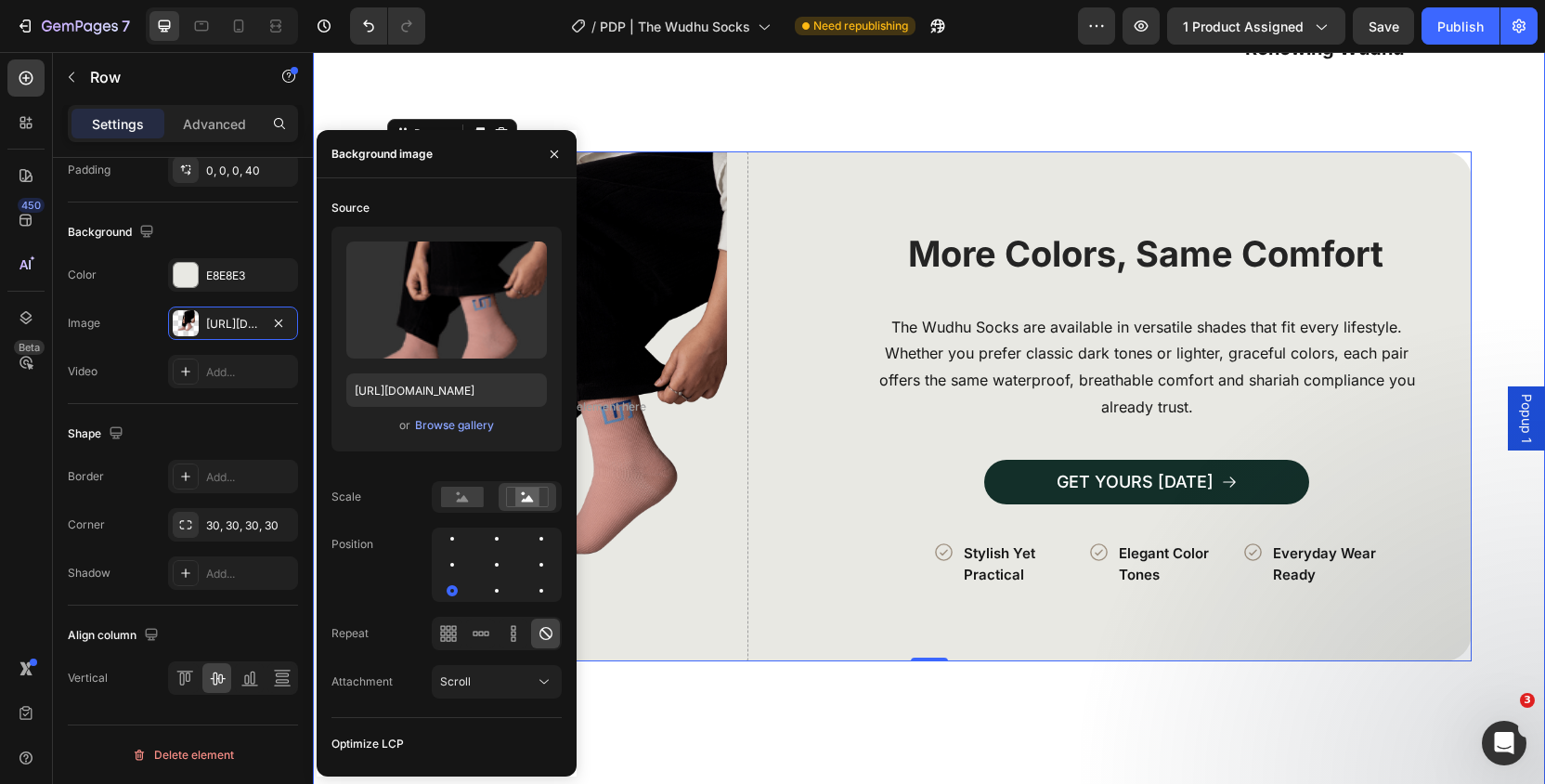
click at [1509, 223] on div "How to Use in 3 Simple Steps Heading Image Row Icon Perform a Full Wudhu Text B…" at bounding box center [929, 561] width 1232 height 2175
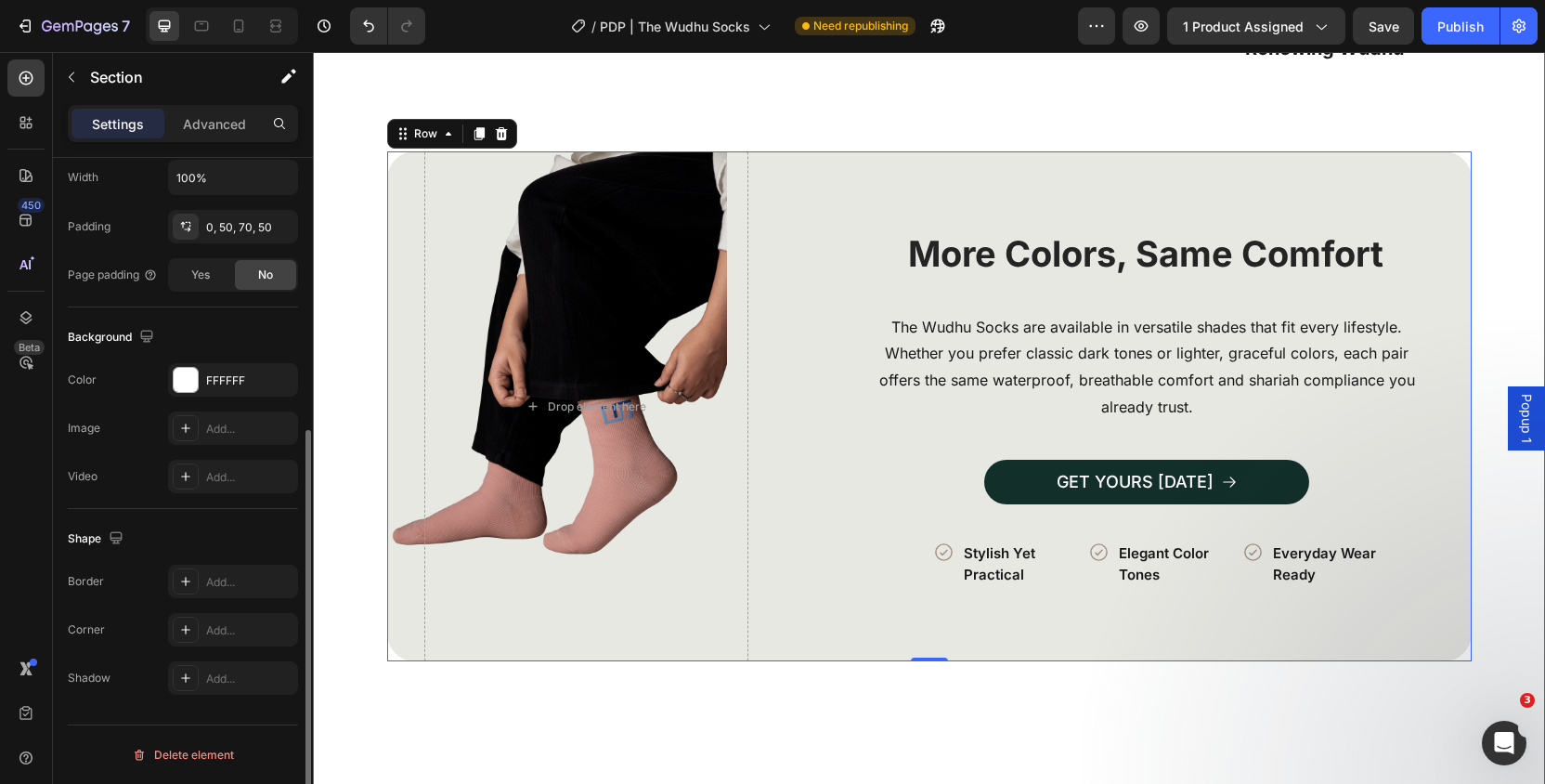
scroll to position [0, 0]
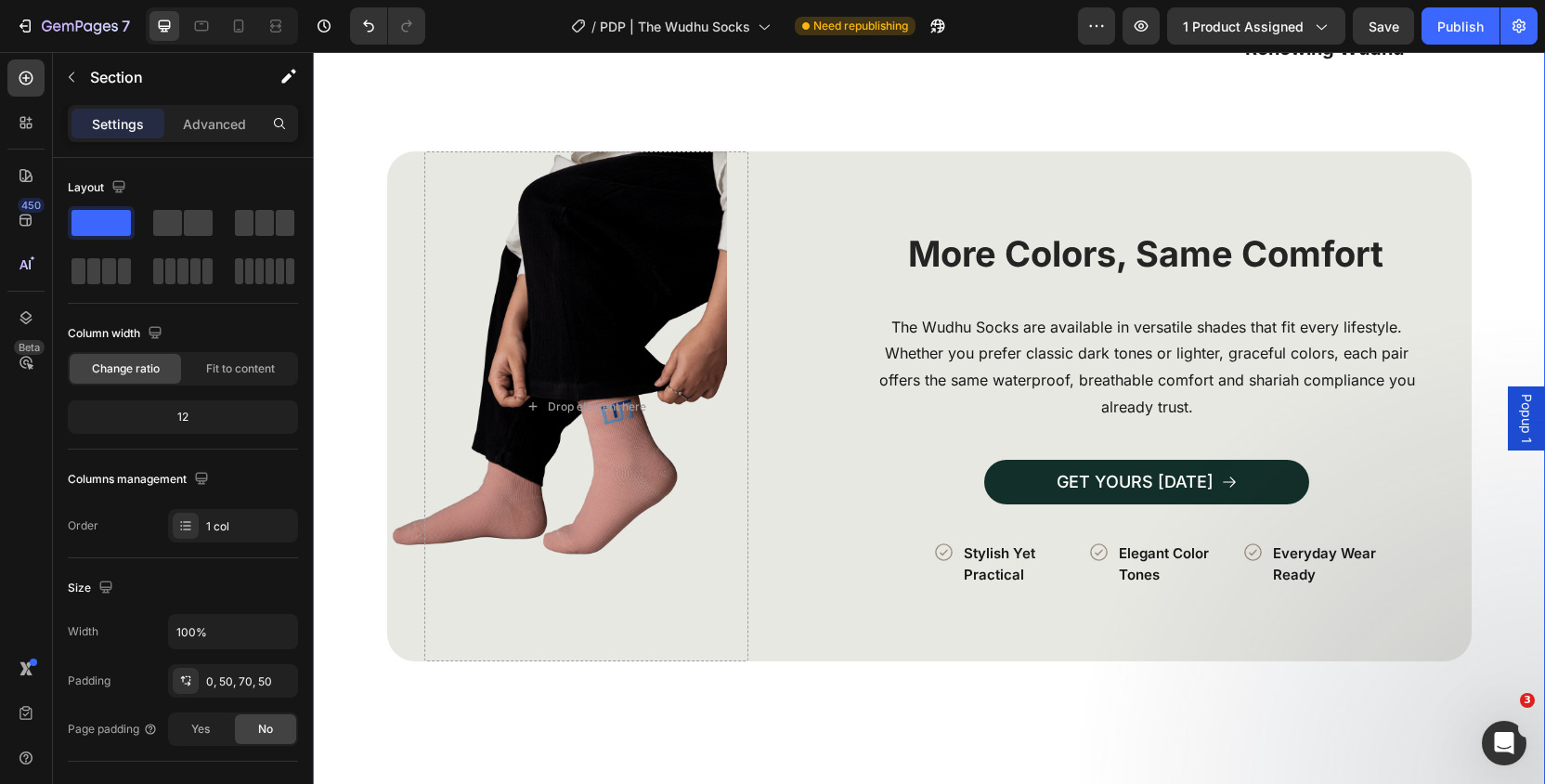
click at [1496, 194] on div "How to Use in 3 Simple Steps Heading Image Row Icon Perform a Full Wudhu Text B…" at bounding box center [928, 528] width 1139 height 2110
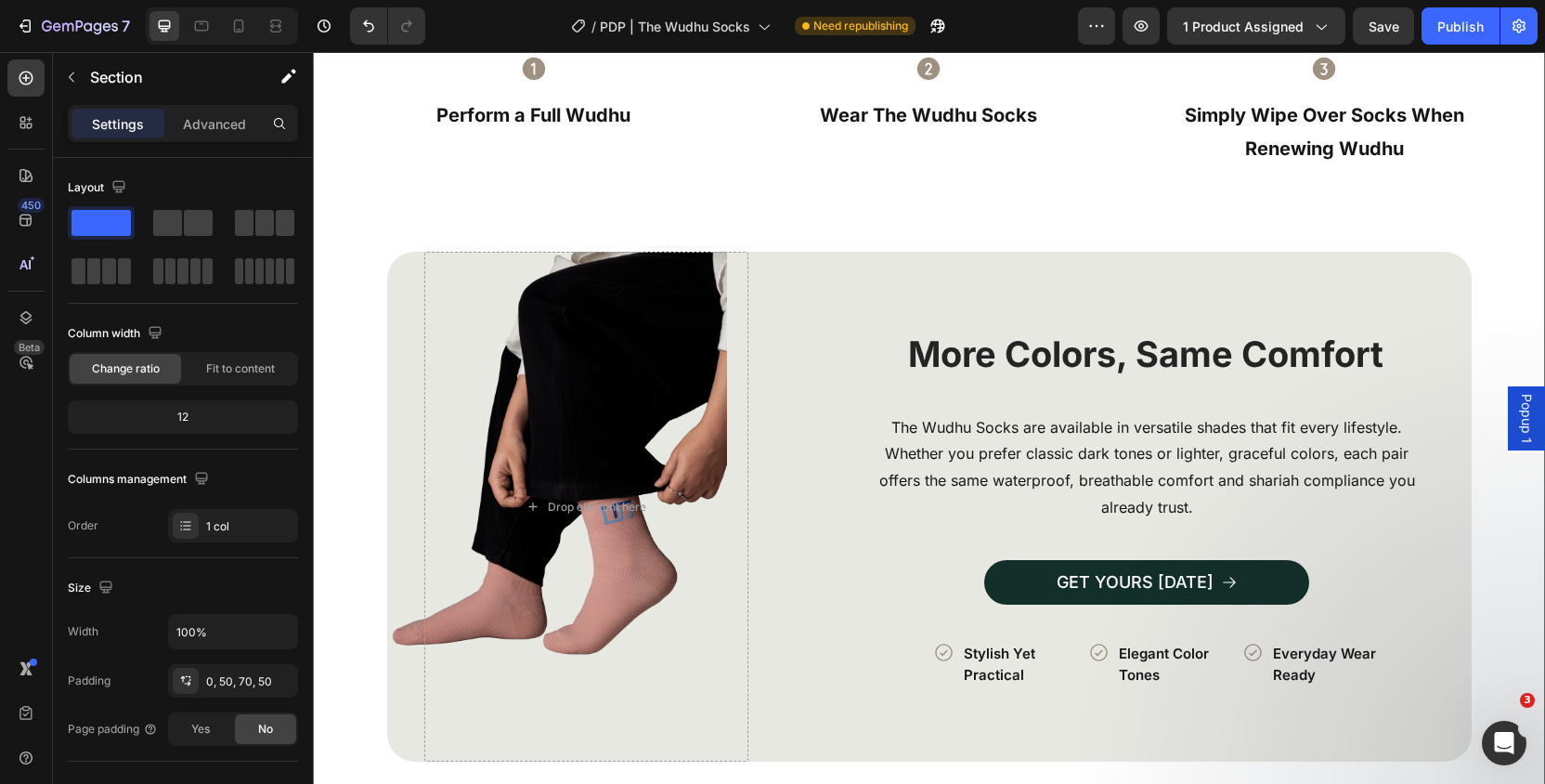
scroll to position [3615, 0]
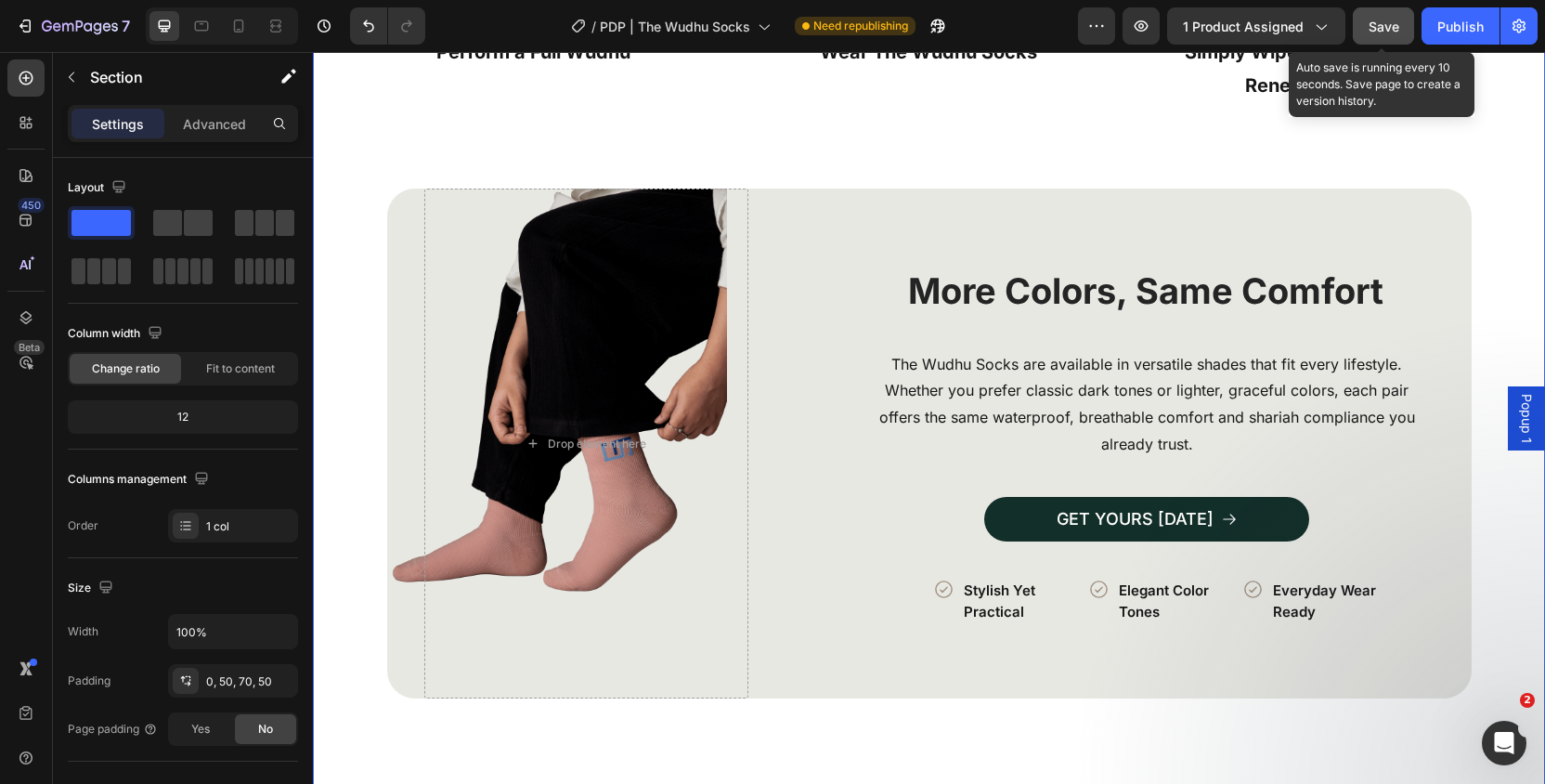
click at [1389, 36] on button "Save" at bounding box center [1383, 26] width 61 height 37
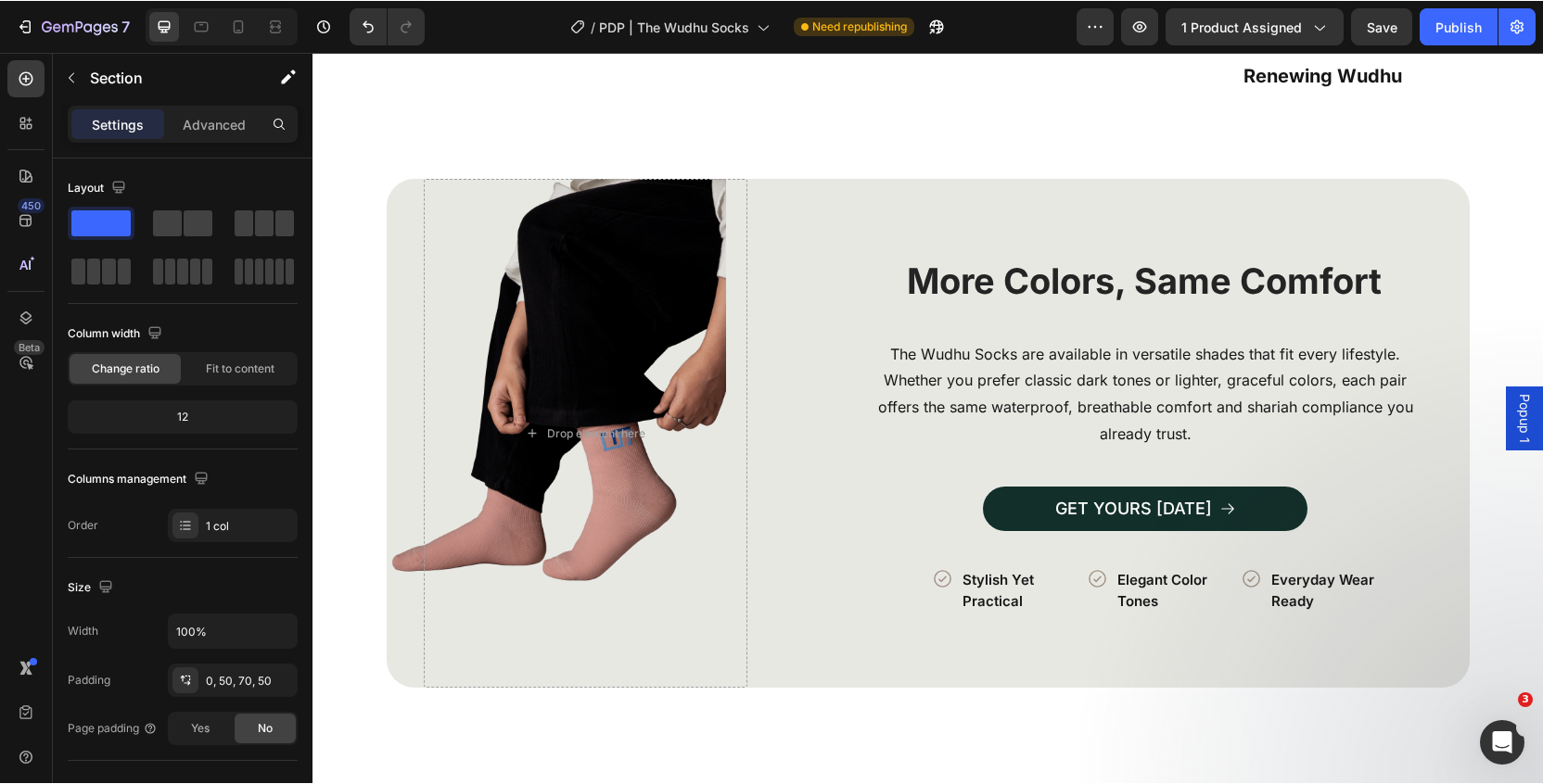
scroll to position [3622, 0]
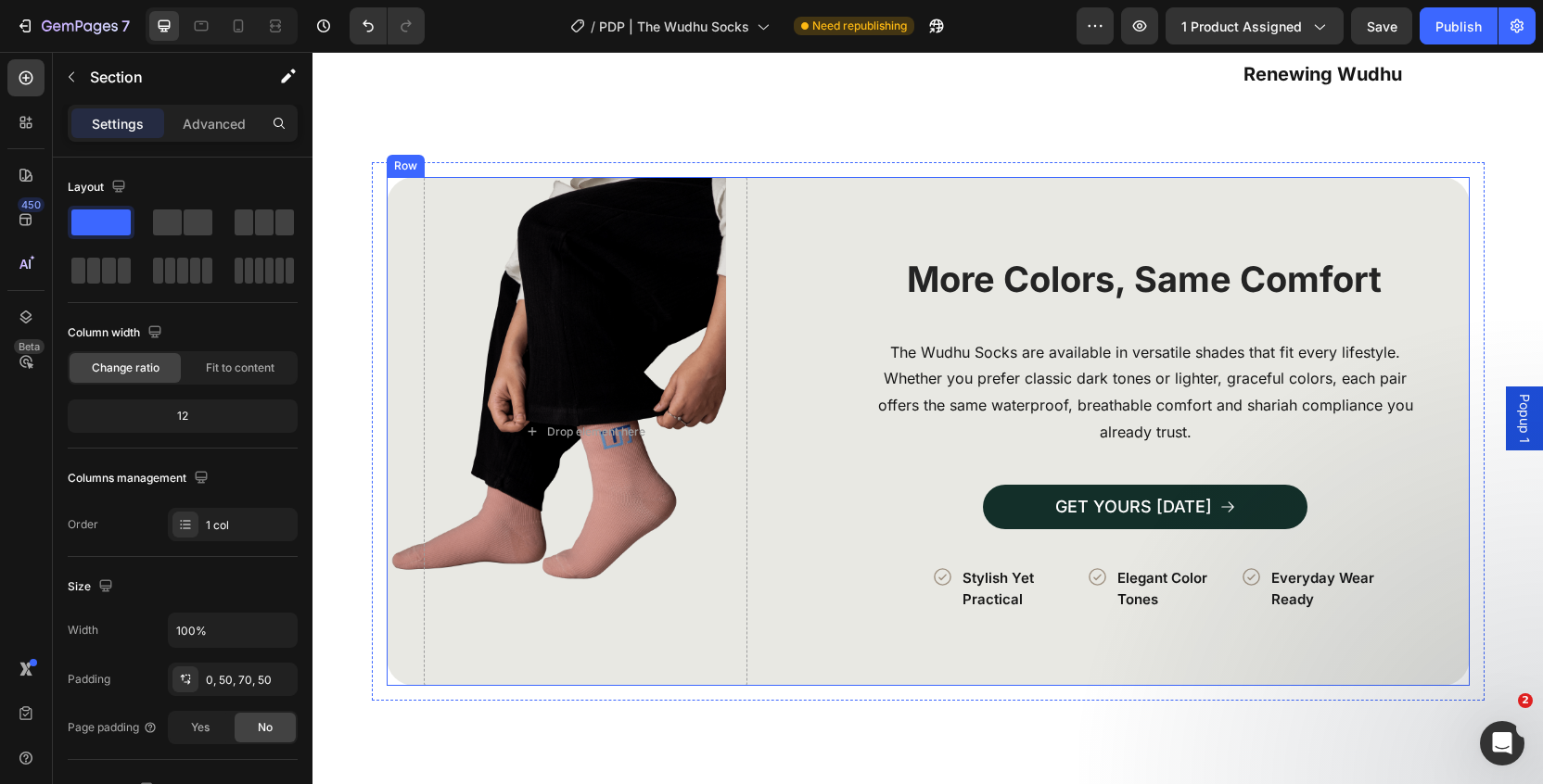
click at [804, 354] on div "Image More Colors, Same Comfort Heading The Wudhu Socks are available in versat…" at bounding box center [928, 431] width 1083 height 509
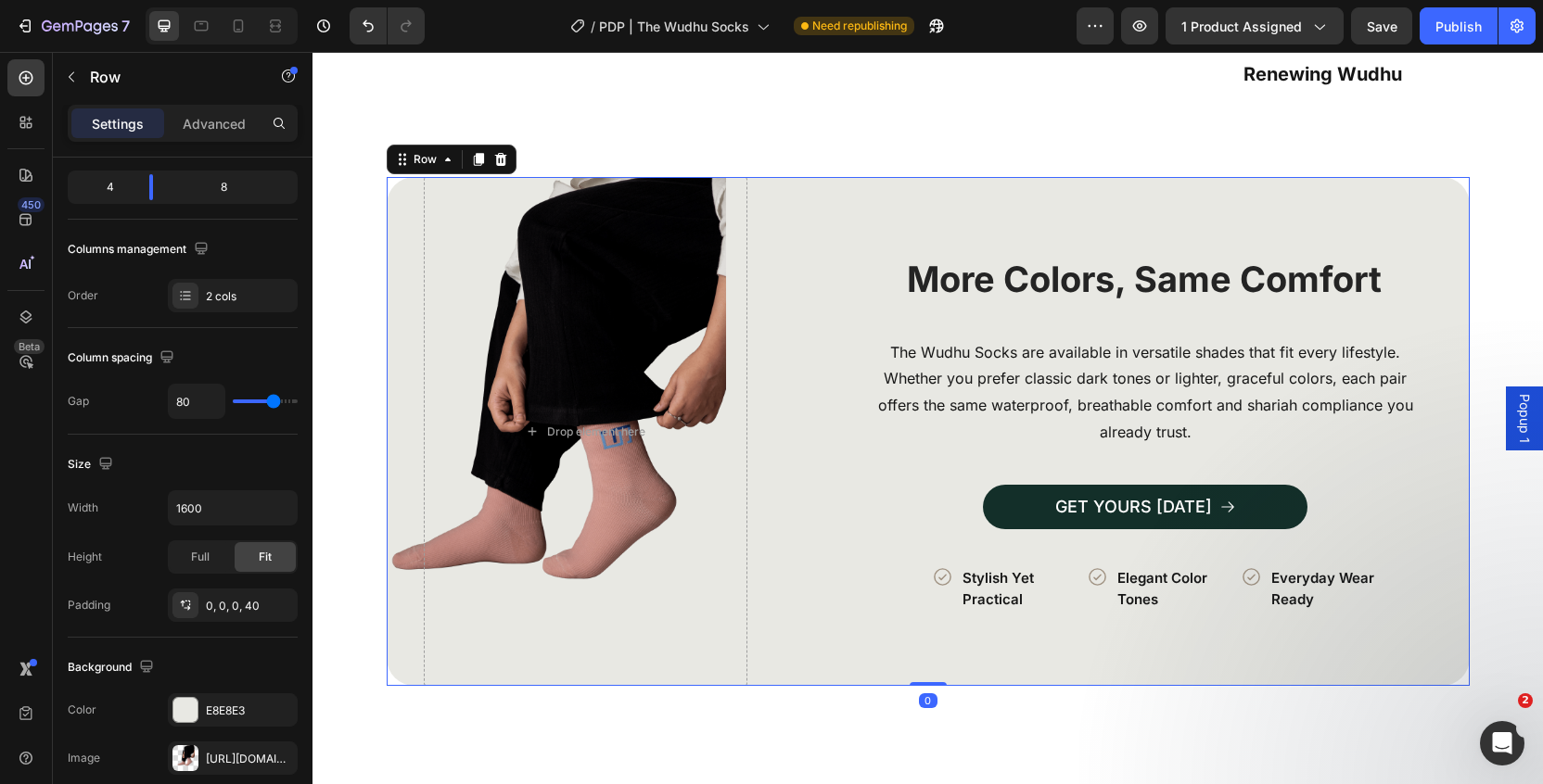
scroll to position [663, 0]
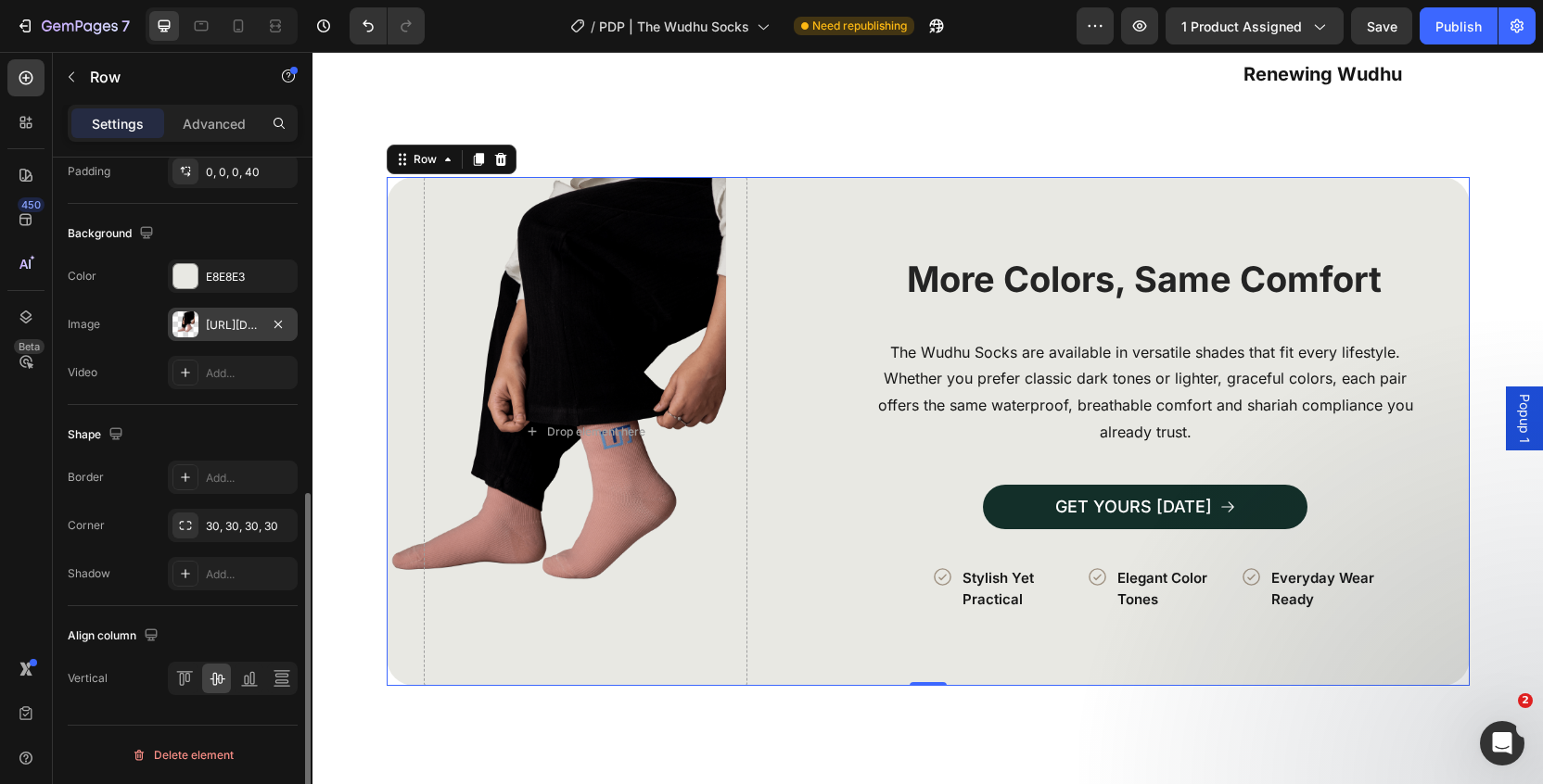
click at [243, 325] on div "[URL][DOMAIN_NAME]" at bounding box center [232, 324] width 53 height 17
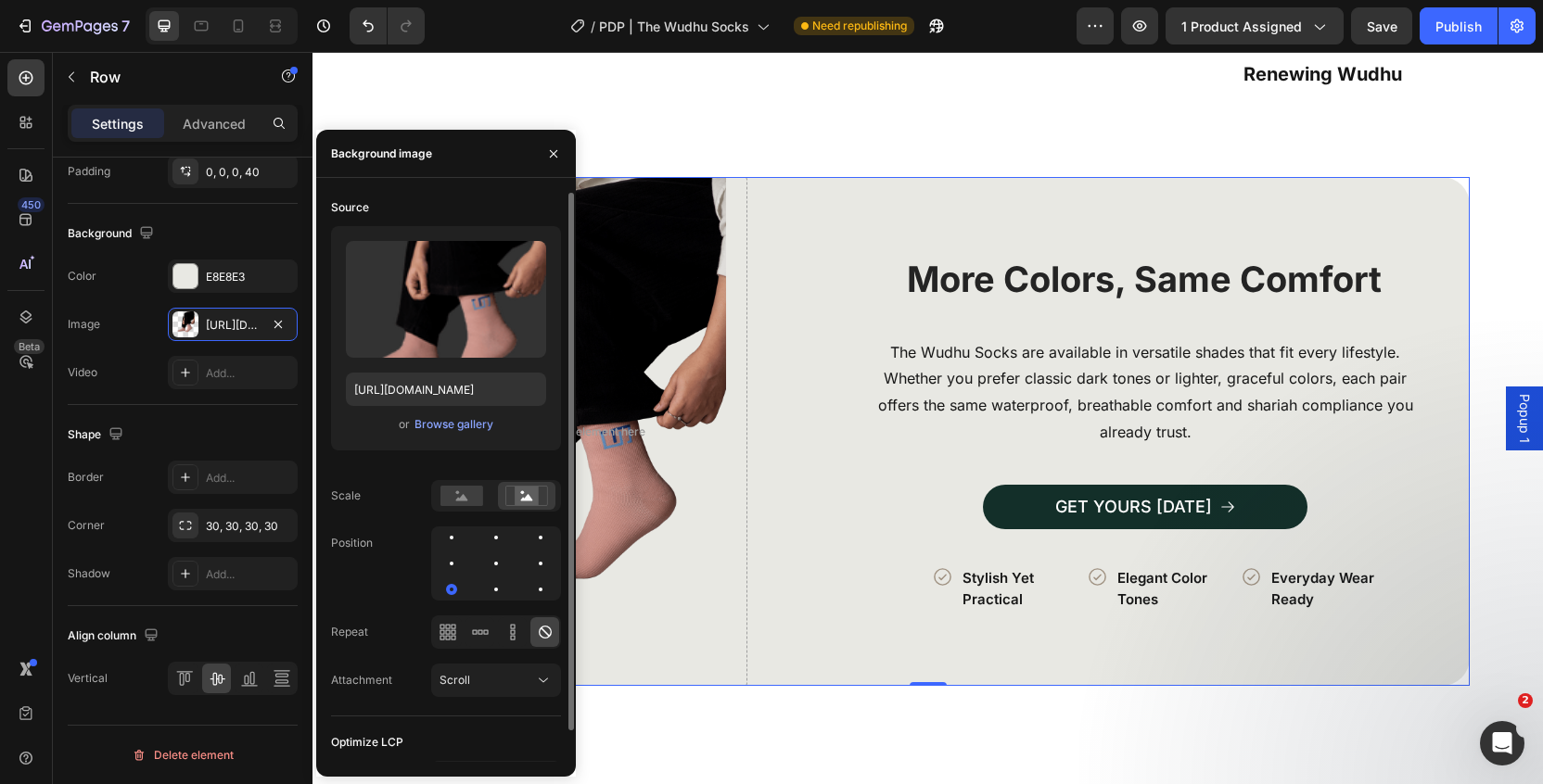
click at [498, 417] on div "or Browse gallery" at bounding box center [446, 425] width 200 height 22
click at [470, 423] on div "Browse gallery" at bounding box center [454, 425] width 79 height 17
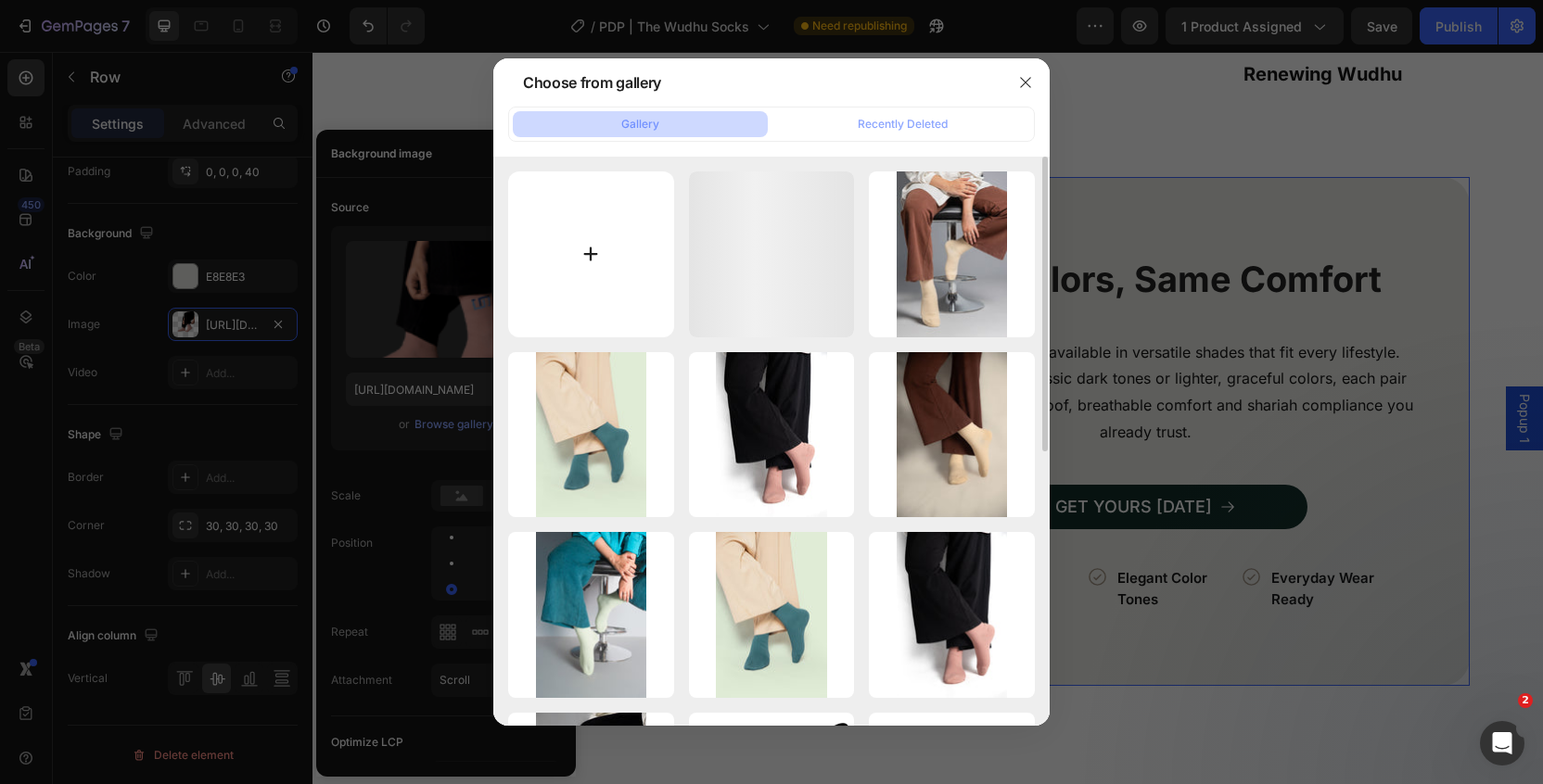
click at [569, 301] on input "file" at bounding box center [591, 255] width 166 height 166
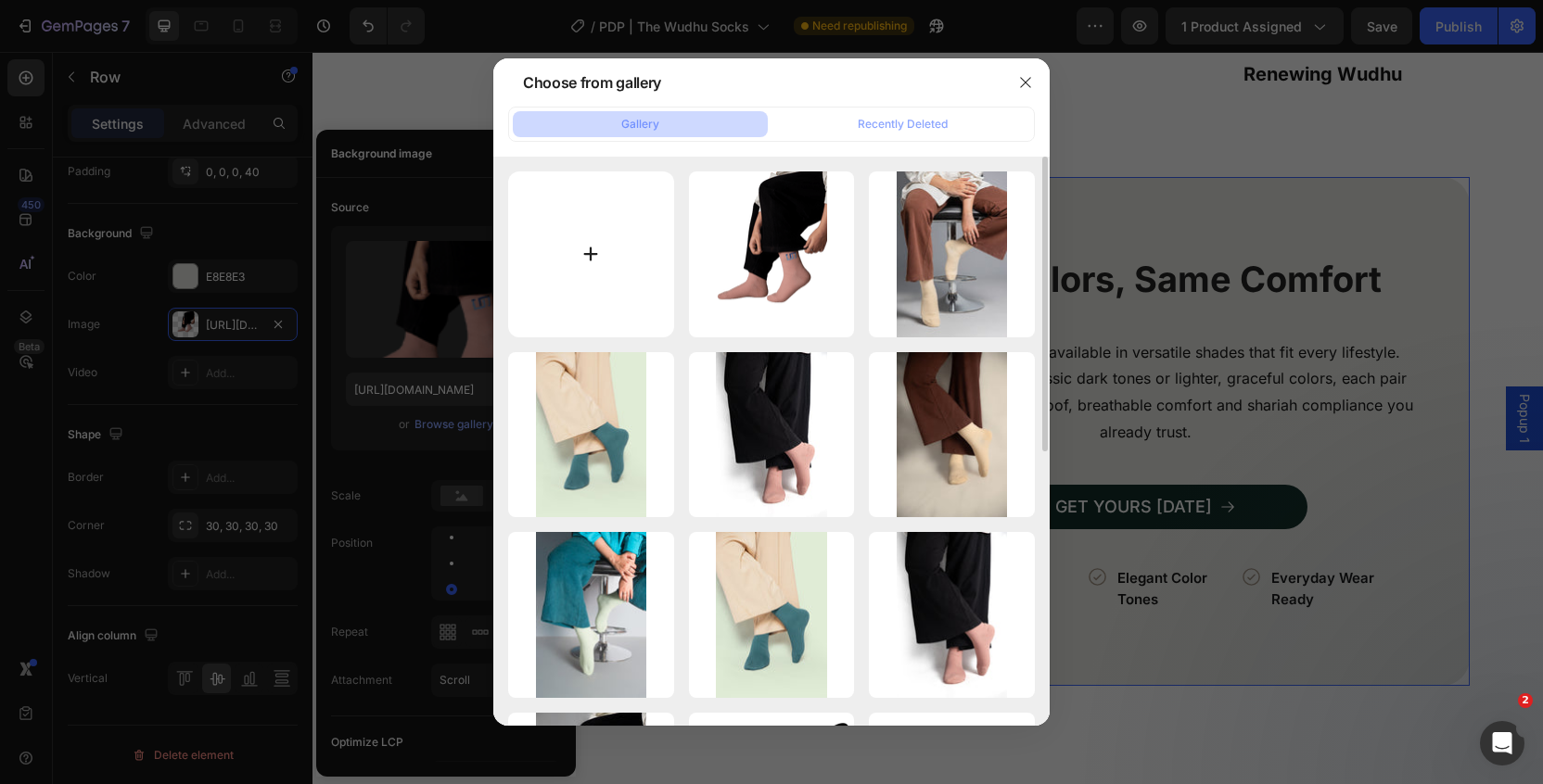
type input "C:\fakepath\3.png"
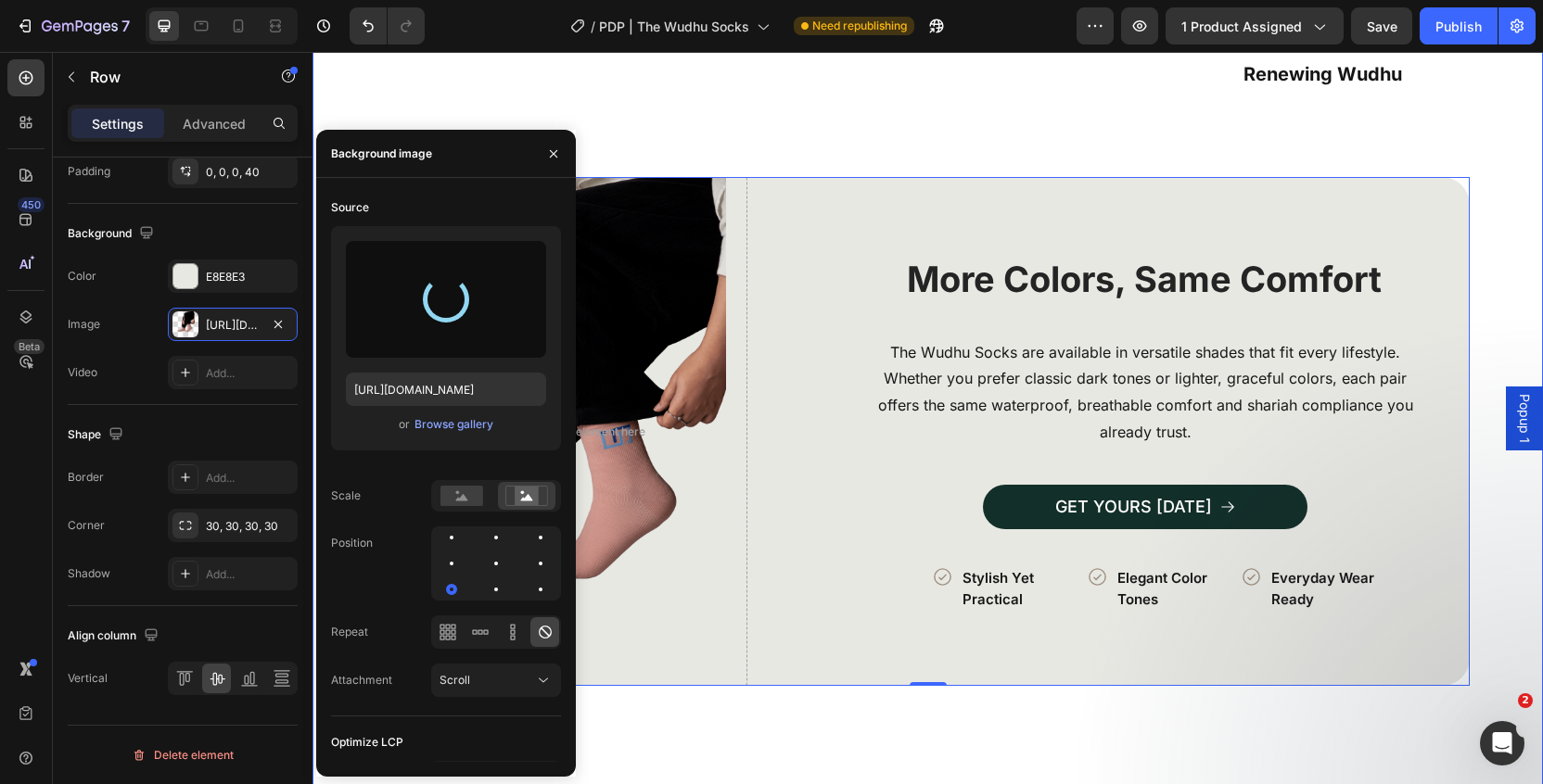
type input "[URL][DOMAIN_NAME]"
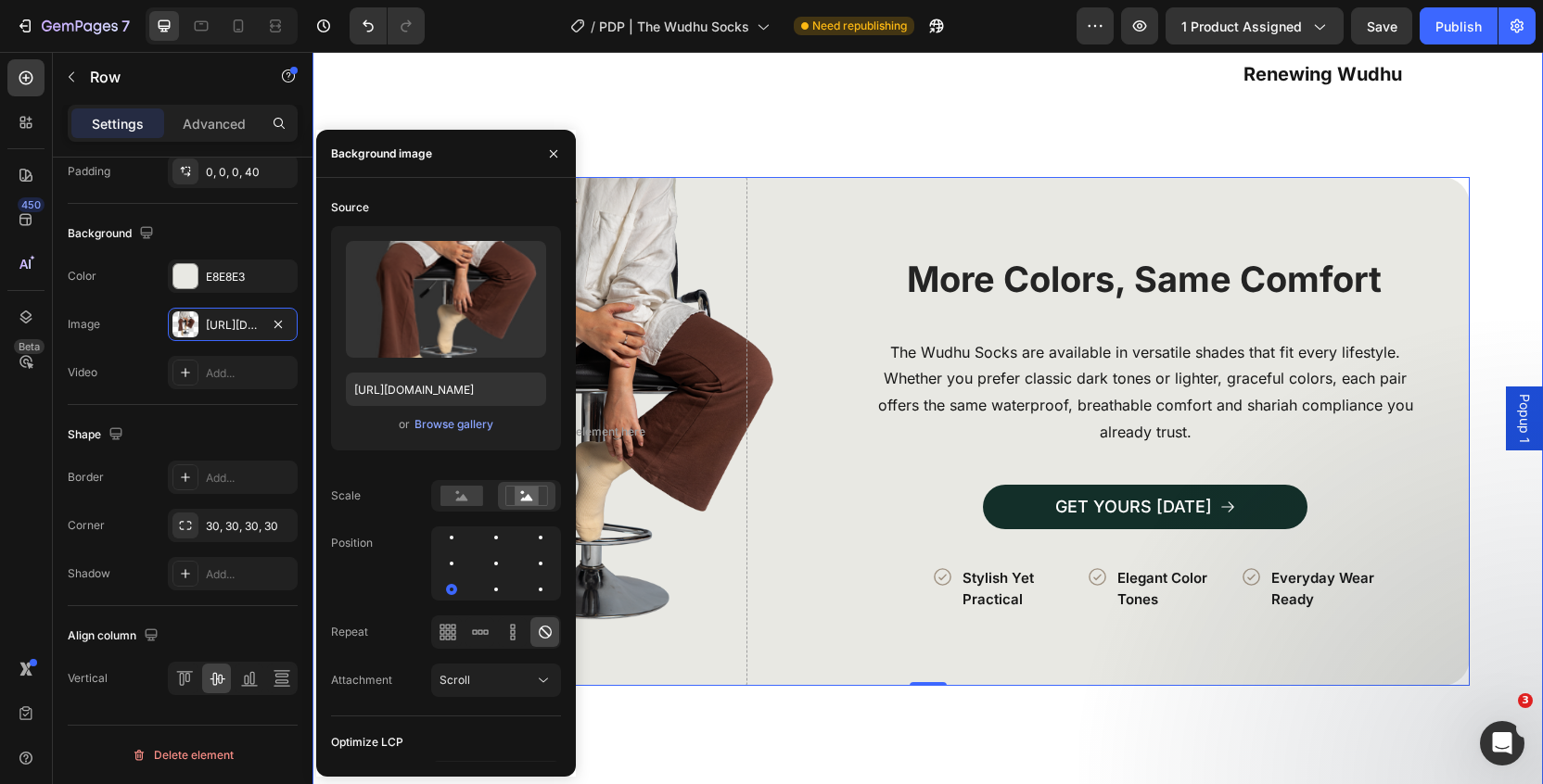
click at [1513, 254] on div "How to Use in 3 Simple Steps Heading Image Row Icon Perform a Full Wudhu Text B…" at bounding box center [928, 587] width 1230 height 2172
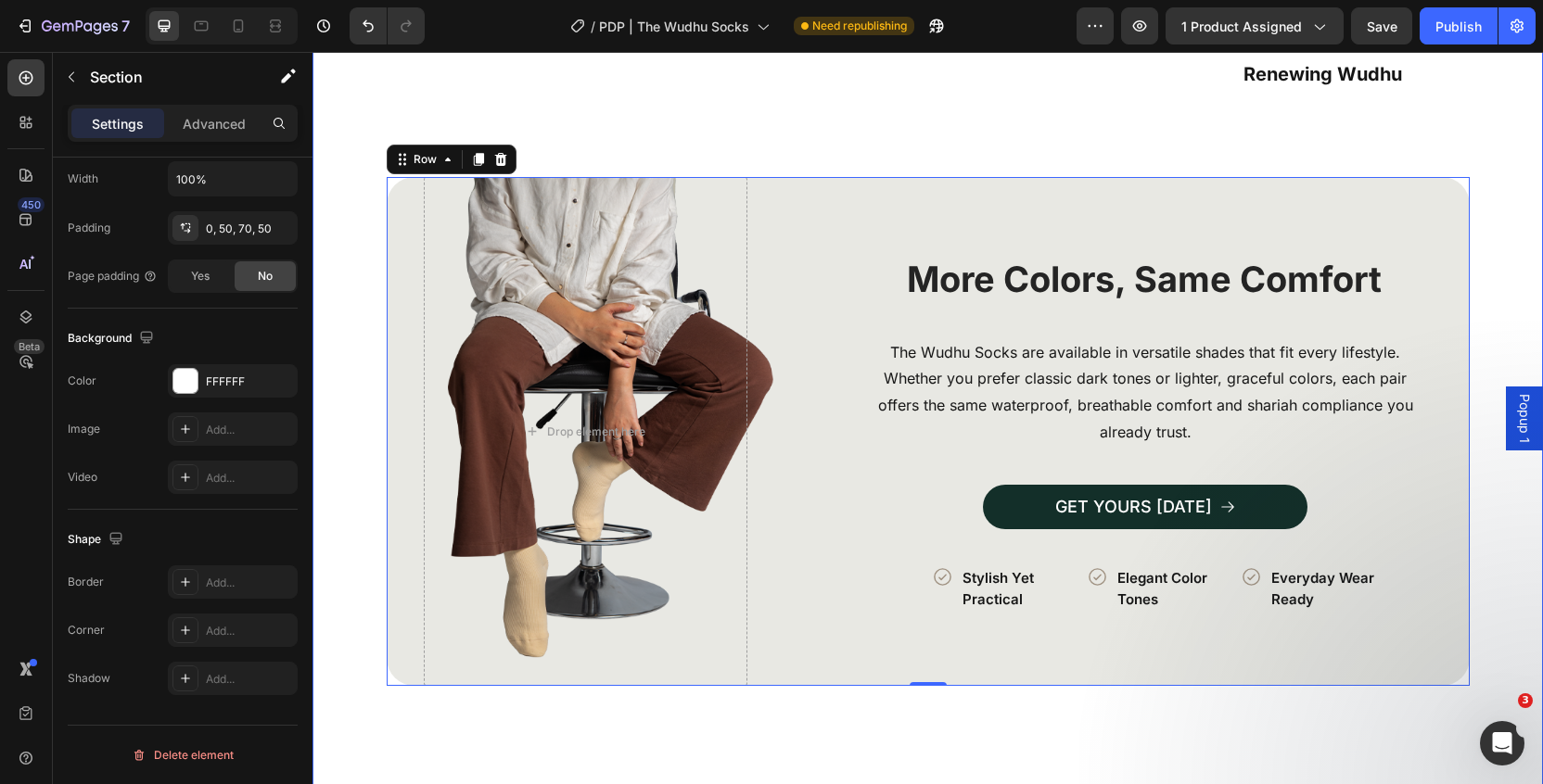
scroll to position [0, 0]
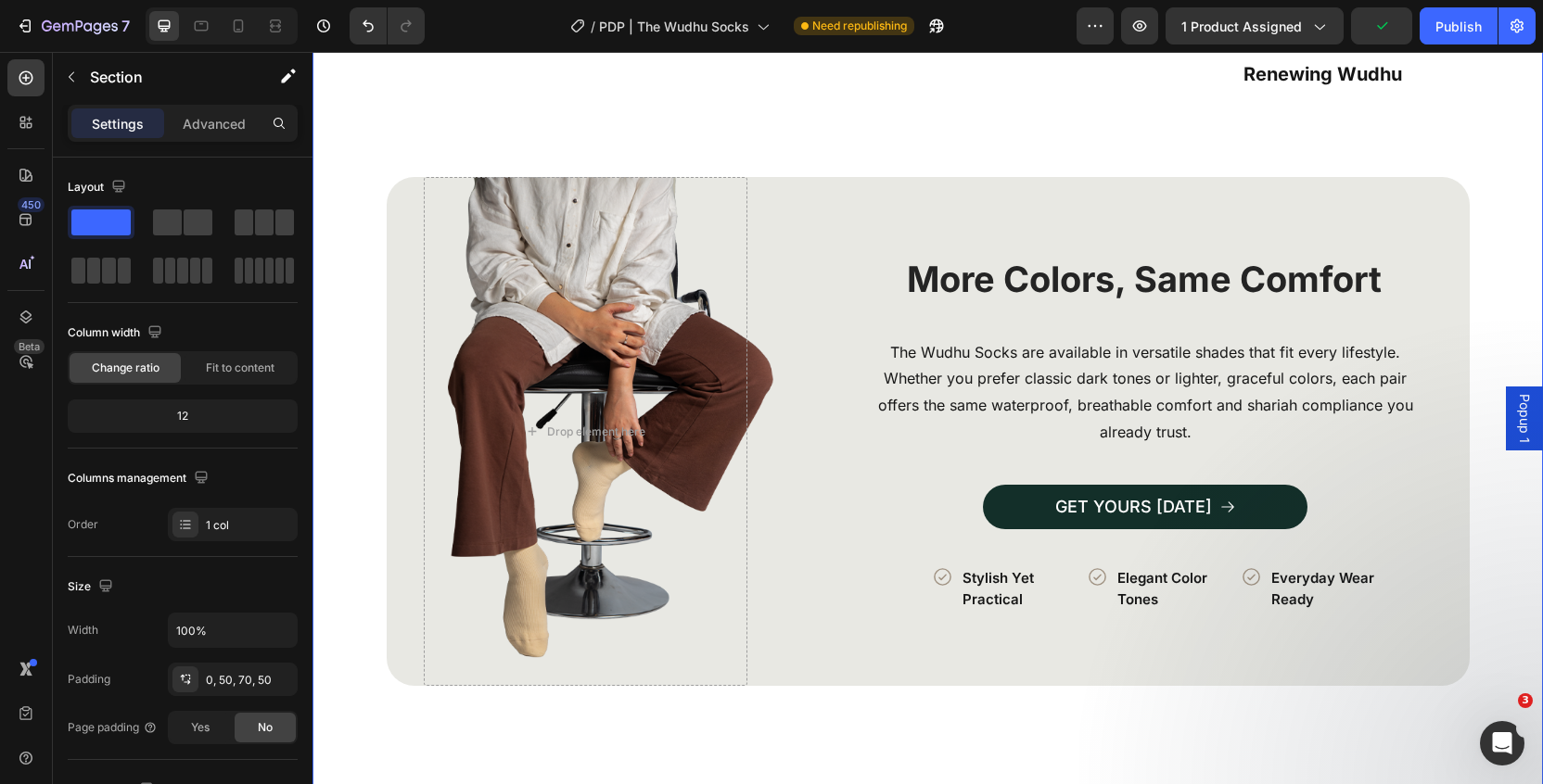
click at [1513, 254] on div "How to Use in 3 Simple Steps Heading Image Row Icon Perform a Full Wudhu Text B…" at bounding box center [928, 587] width 1230 height 2172
click at [1510, 263] on div "How to Use in 3 Simple Steps Heading Image Row Icon Perform a Full Wudhu Text B…" at bounding box center [928, 587] width 1230 height 2172
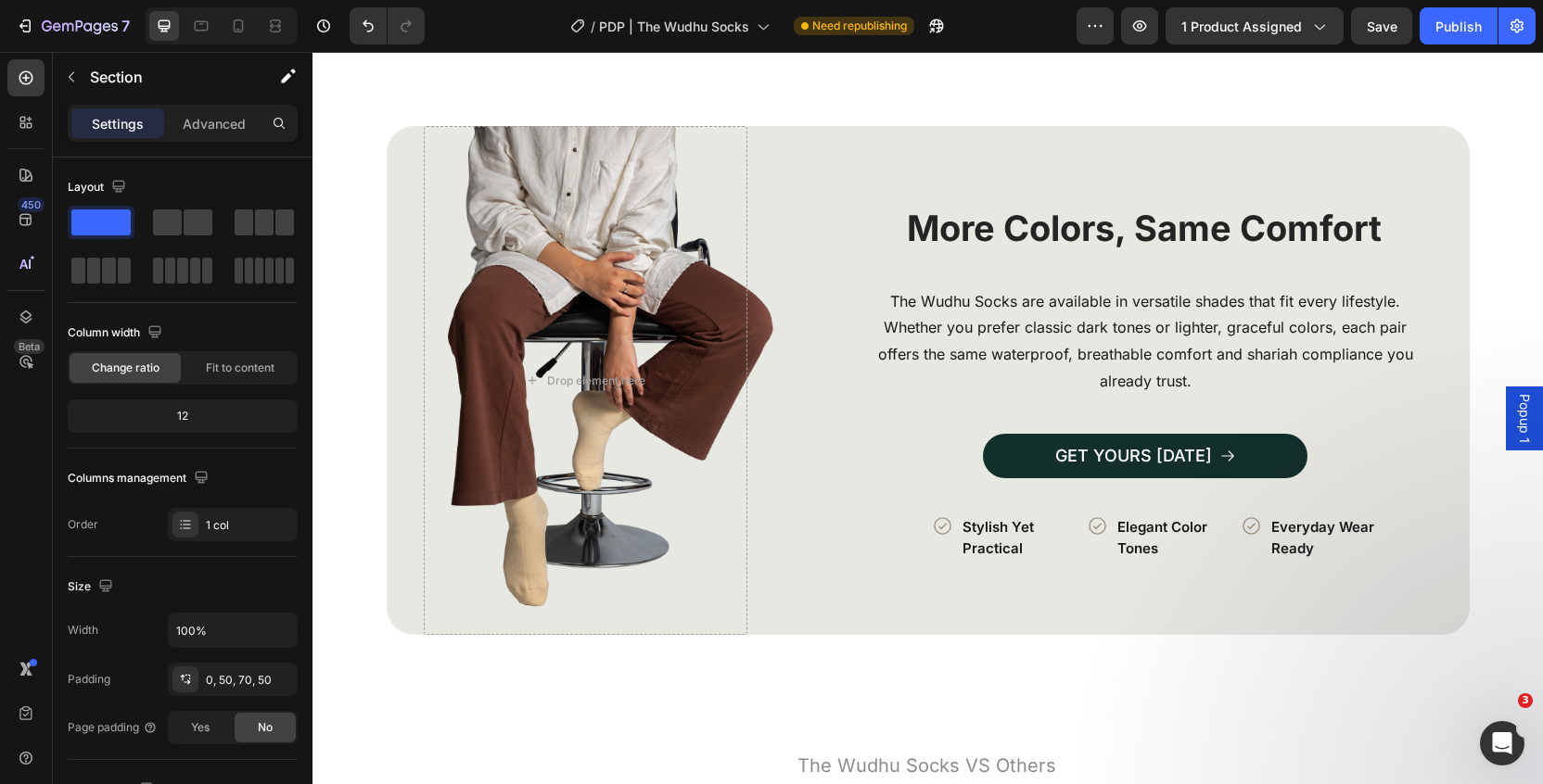
scroll to position [3630, 0]
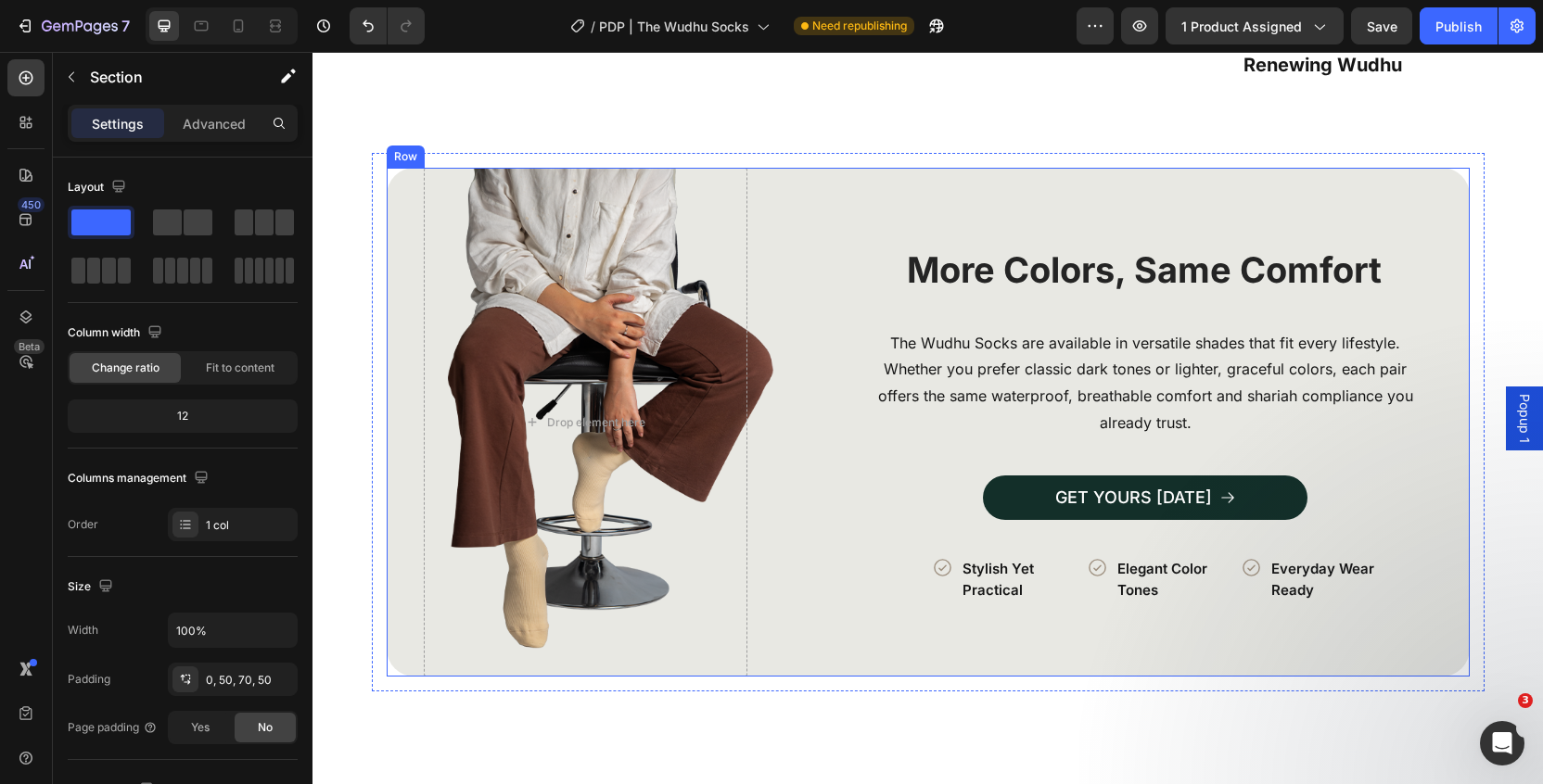
click at [779, 527] on div "Image More Colors, Same Comfort Heading The Wudhu Socks are available in versat…" at bounding box center [928, 423] width 1083 height 509
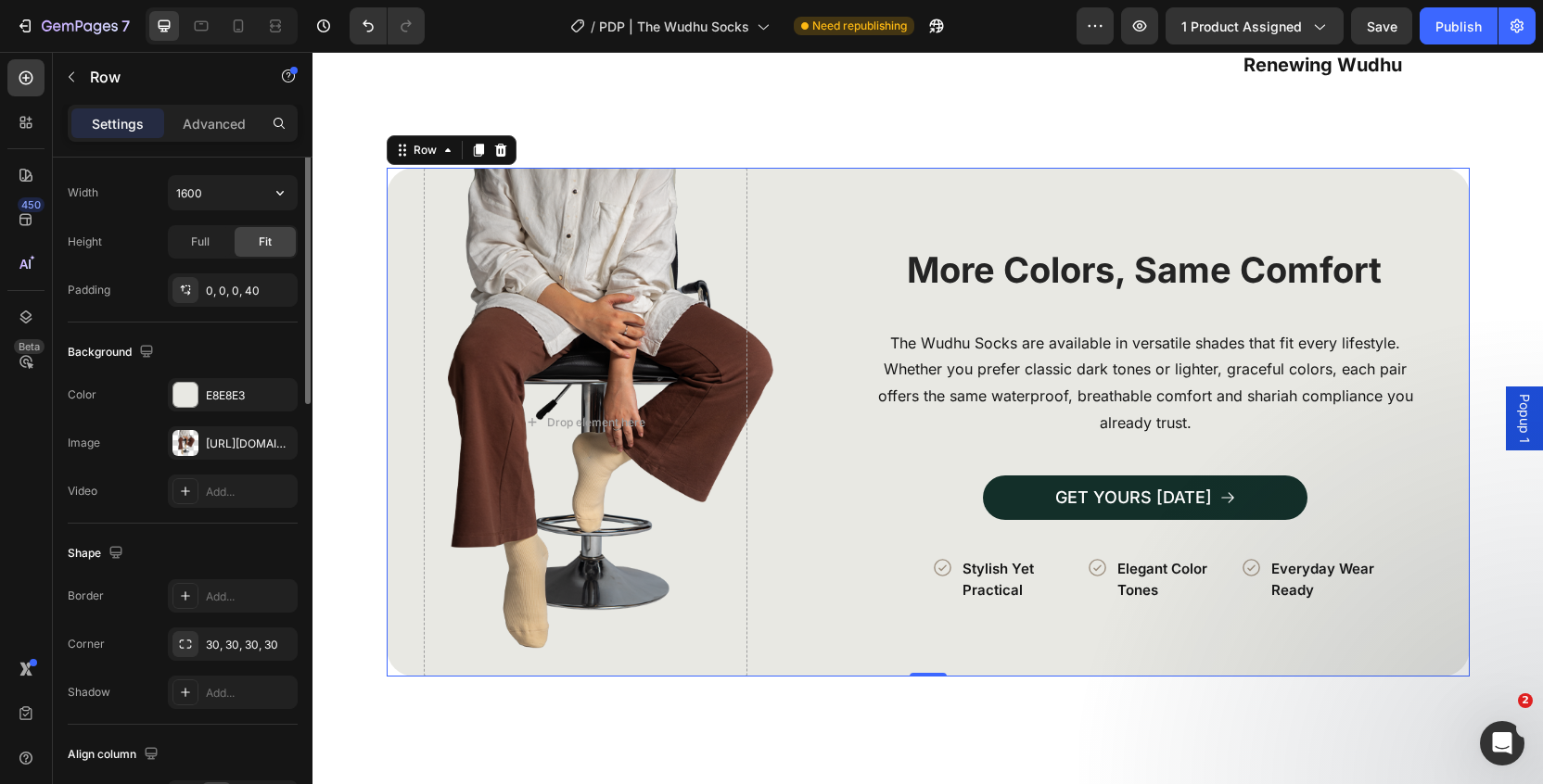
scroll to position [663, 0]
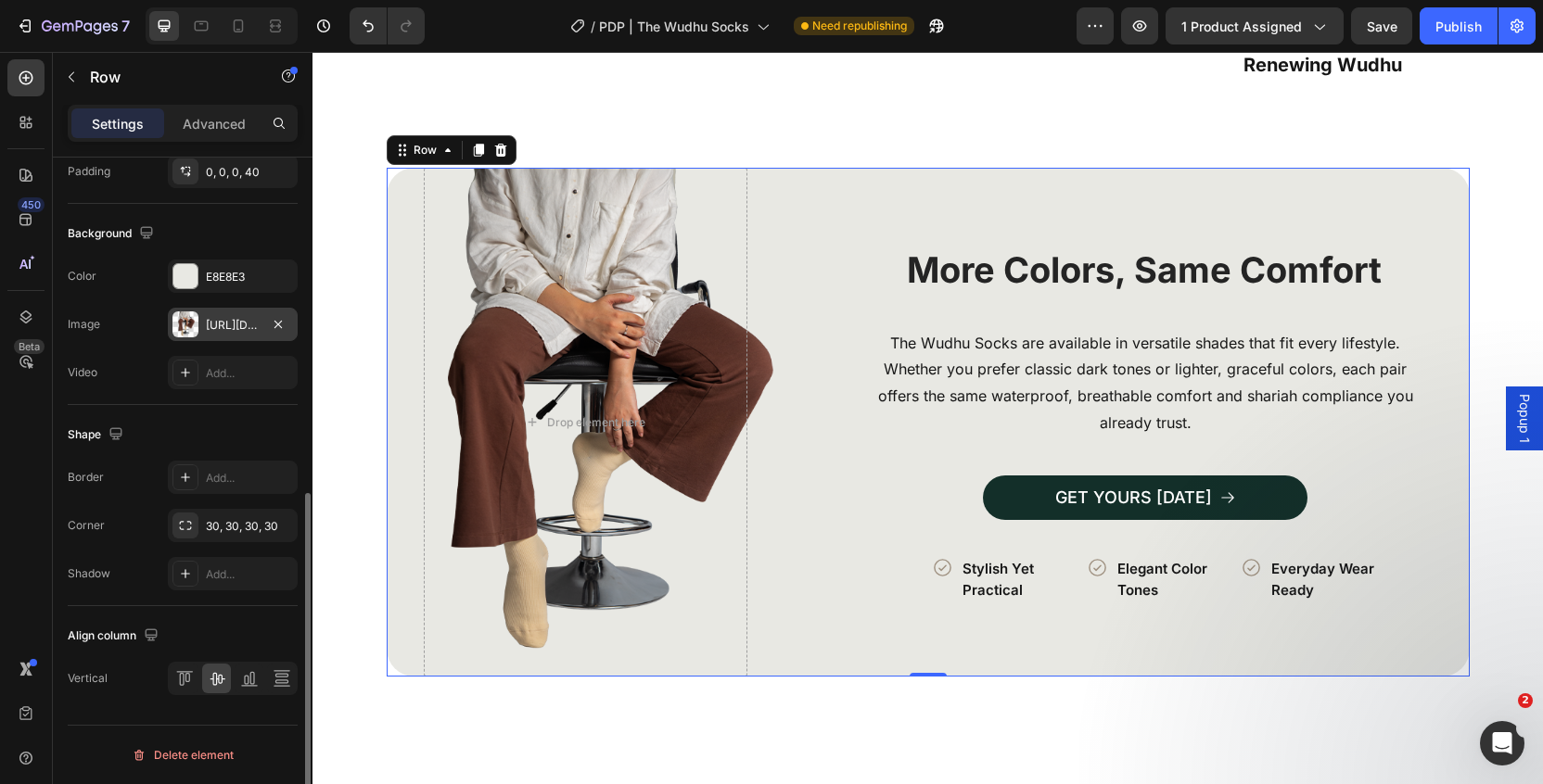
click at [233, 330] on div "[URL][DOMAIN_NAME]" at bounding box center [232, 324] width 53 height 17
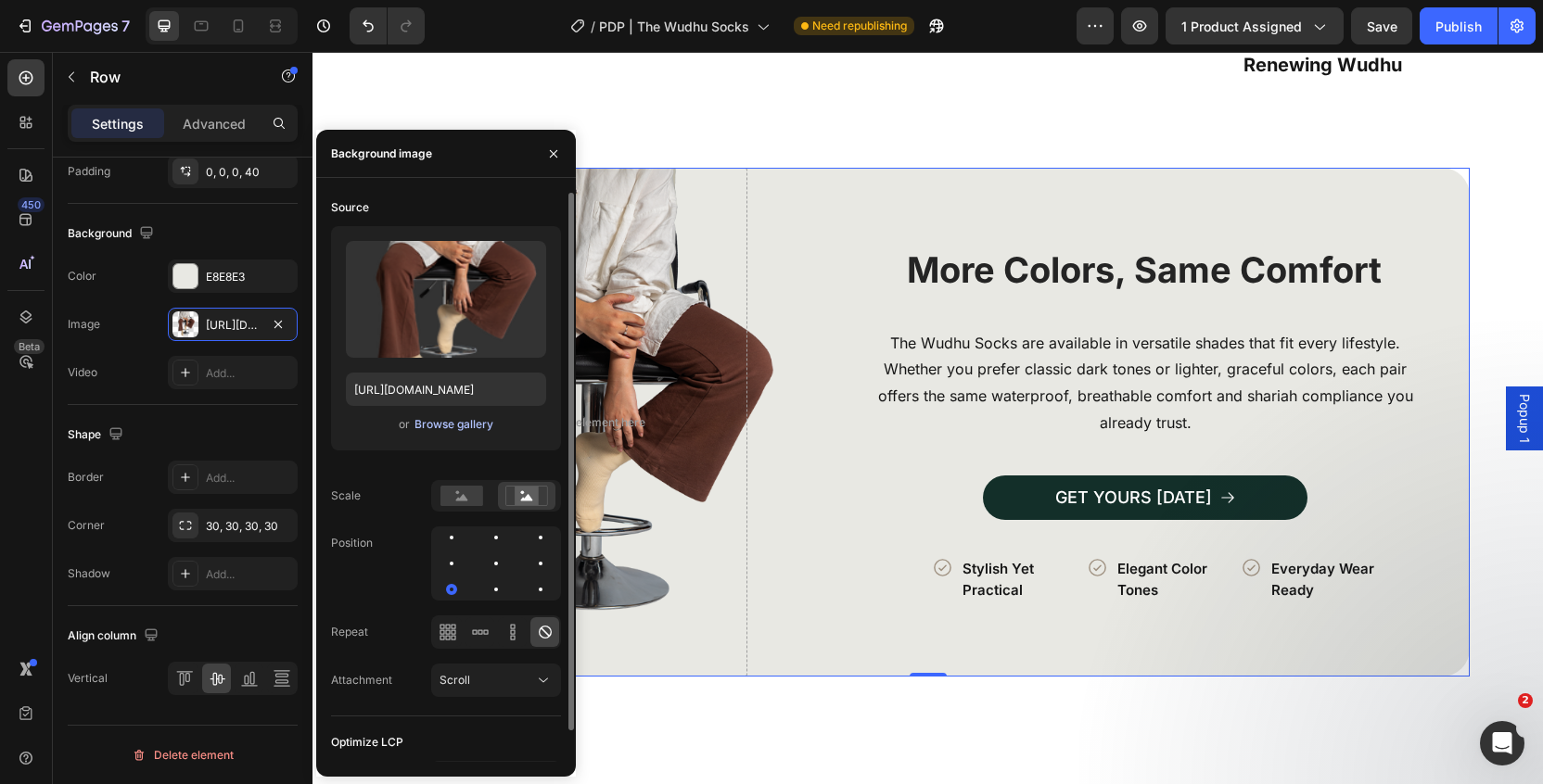
click at [468, 423] on div "Browse gallery" at bounding box center [454, 425] width 79 height 17
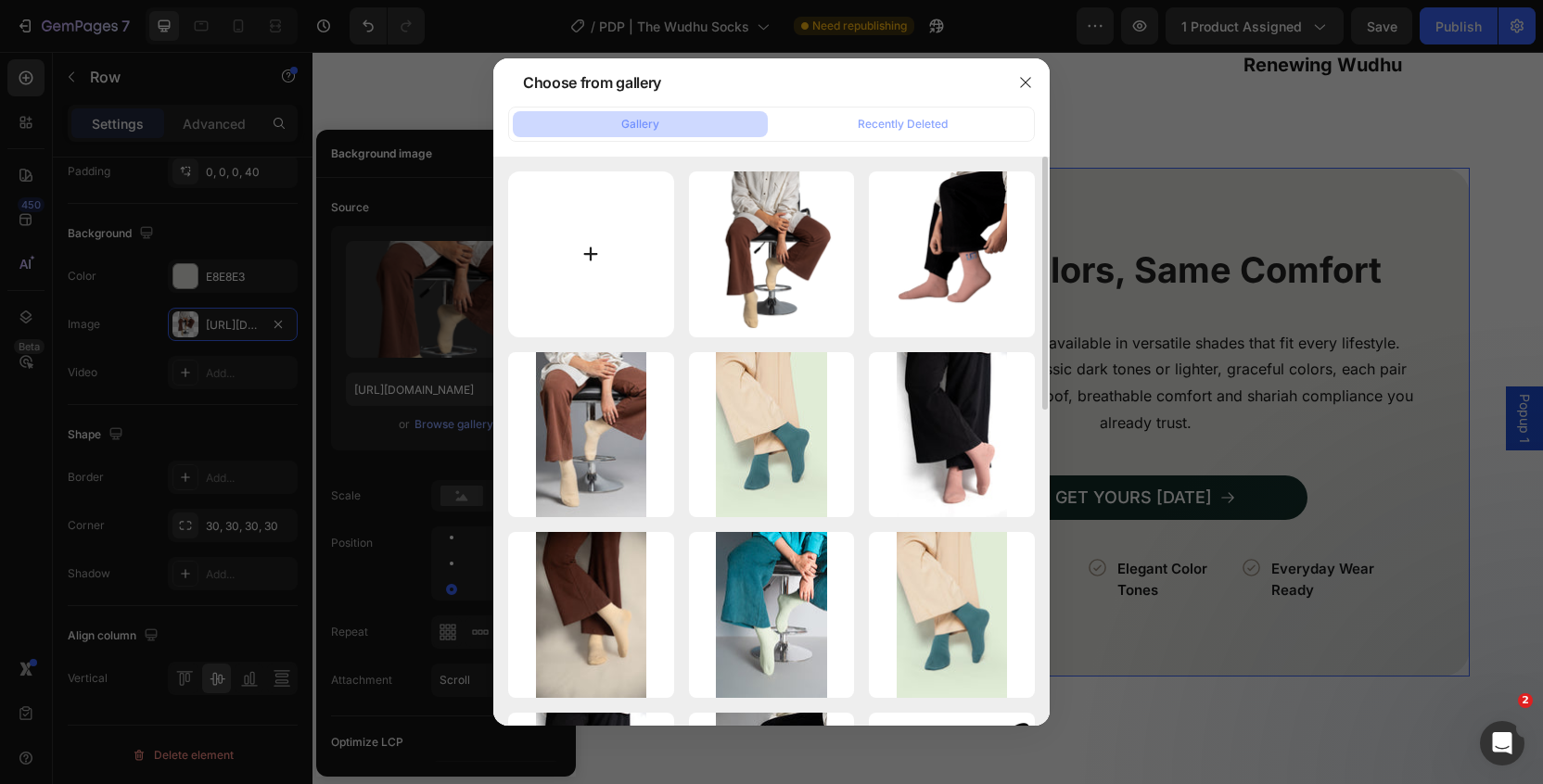
click at [584, 295] on input "file" at bounding box center [591, 255] width 166 height 166
type input "C:\fakepath\4.png"
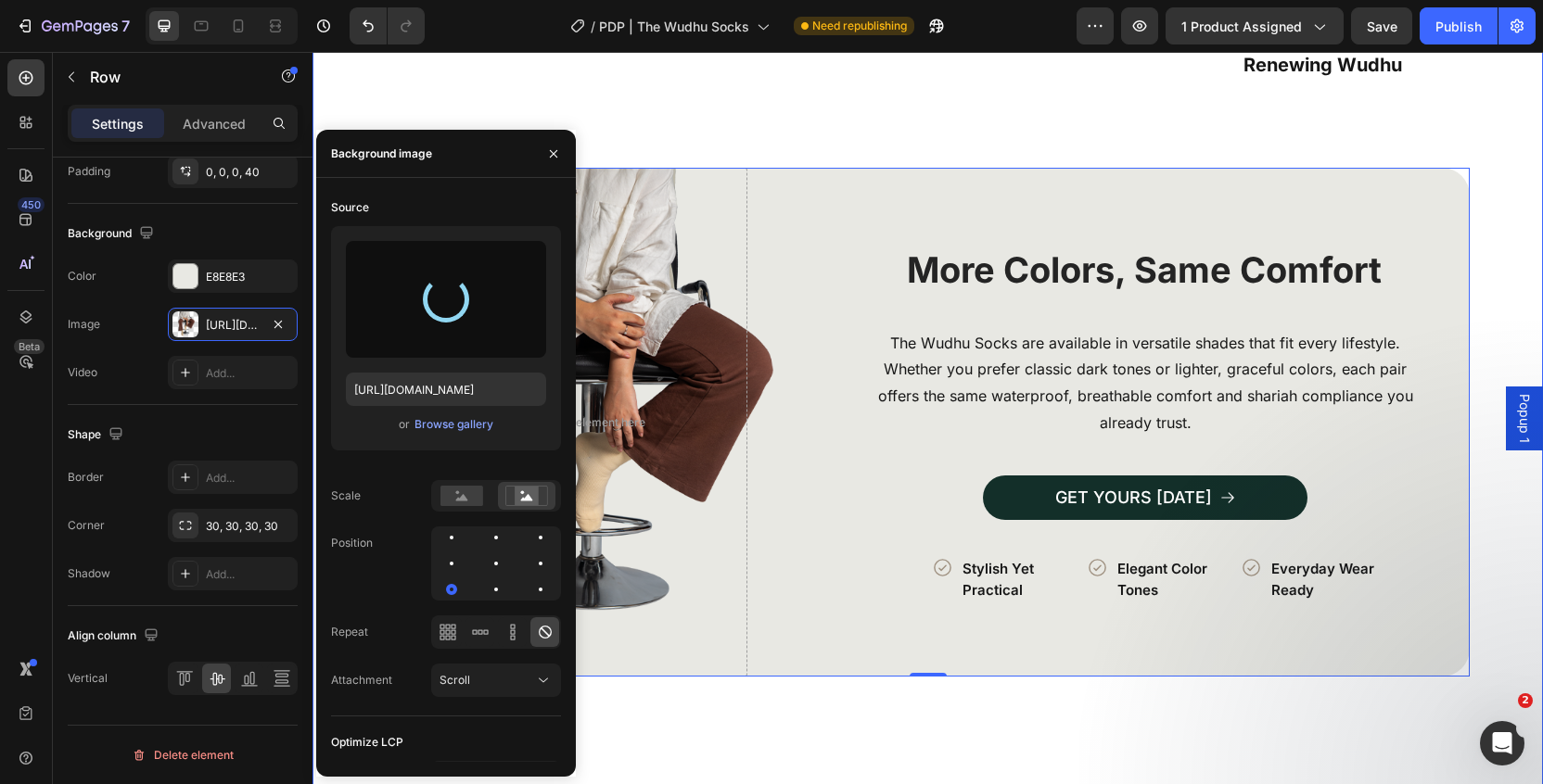
type input "[URL][DOMAIN_NAME]"
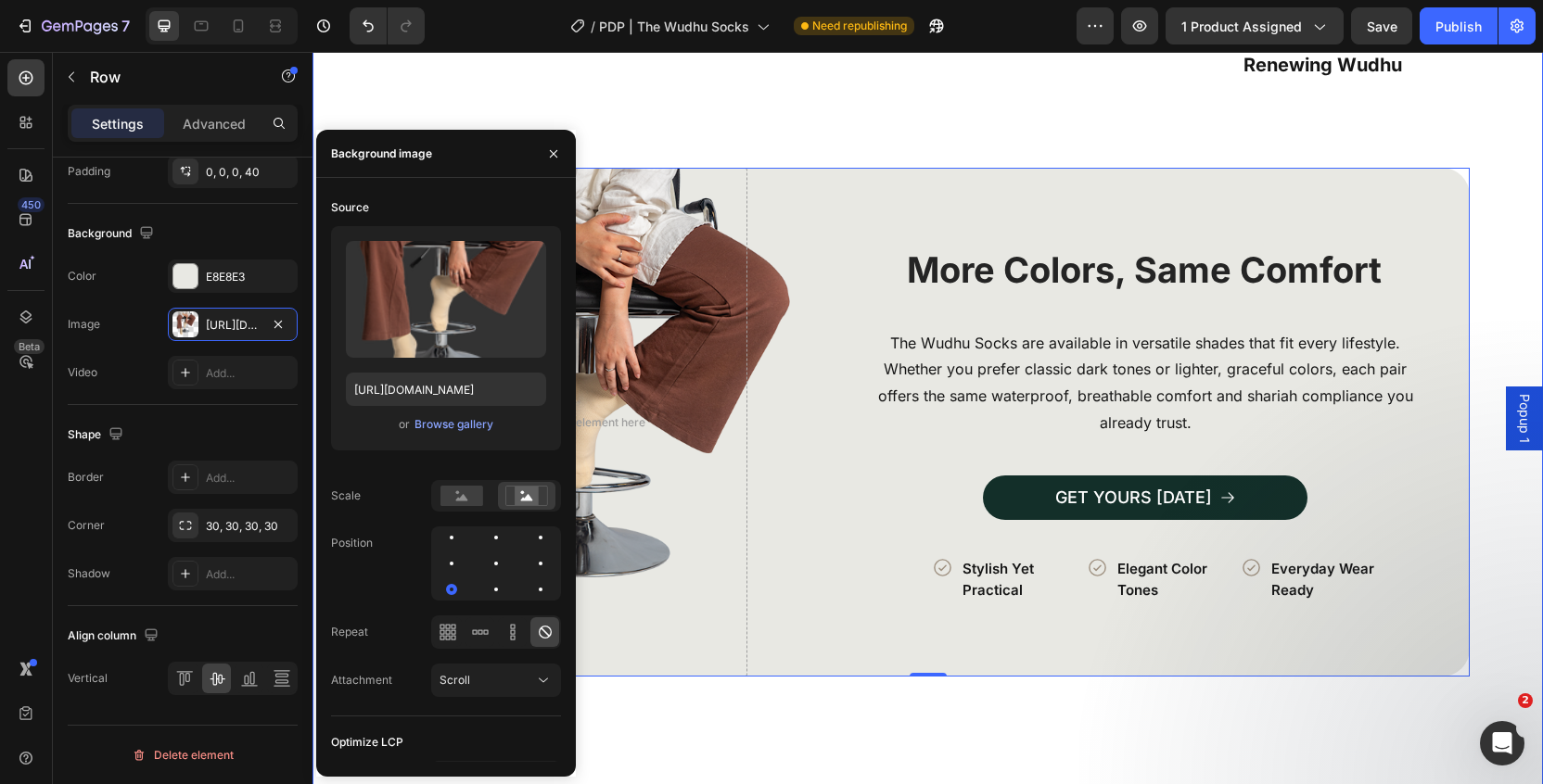
click at [1498, 303] on div "How to Use in 3 Simple Steps Heading Image Row Icon Perform a Full Wudhu Text B…" at bounding box center [928, 577] width 1230 height 2172
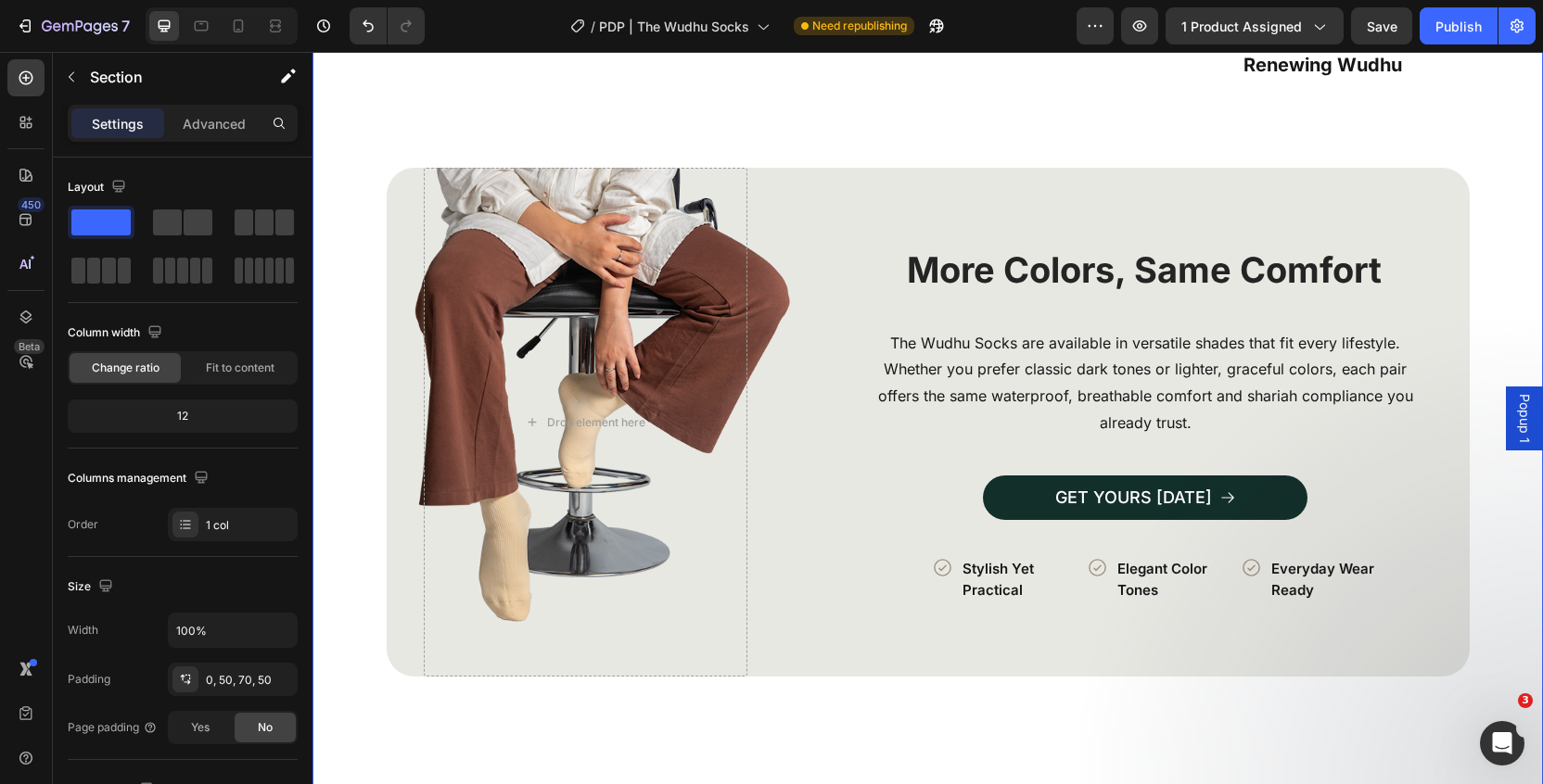
scroll to position [3617, 0]
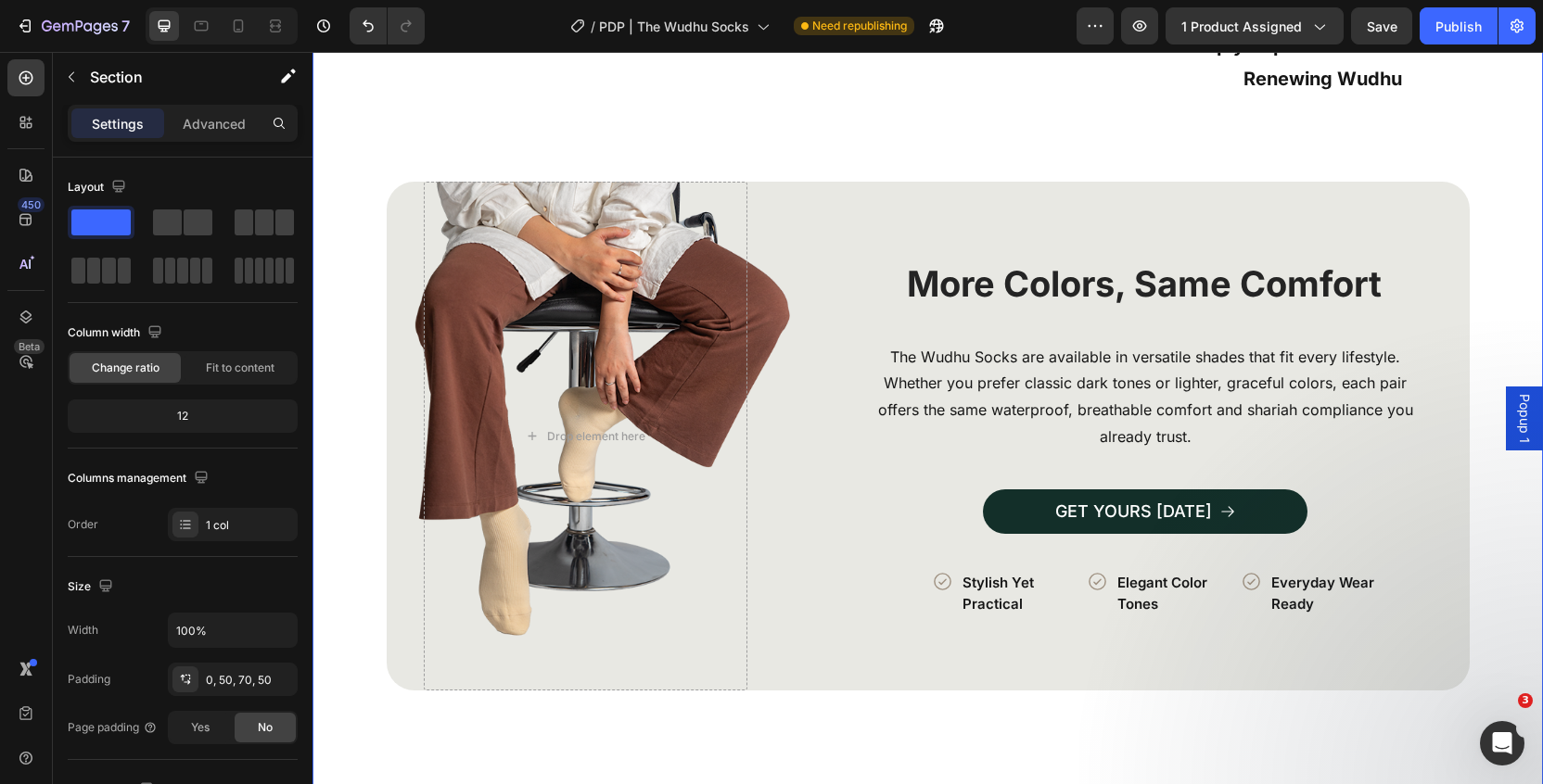
click at [1498, 303] on div "How to Use in 3 Simple Steps Heading Image Row Icon Perform a Full Wudhu Text B…" at bounding box center [928, 591] width 1230 height 2172
click at [1492, 267] on div "How to Use in 3 Simple Steps Heading Image Row Icon Perform a Full Wudhu Text B…" at bounding box center [927, 558] width 1138 height 2107
click at [866, 519] on div "GET YOURS [DATE] Button" at bounding box center [1146, 512] width 648 height 45
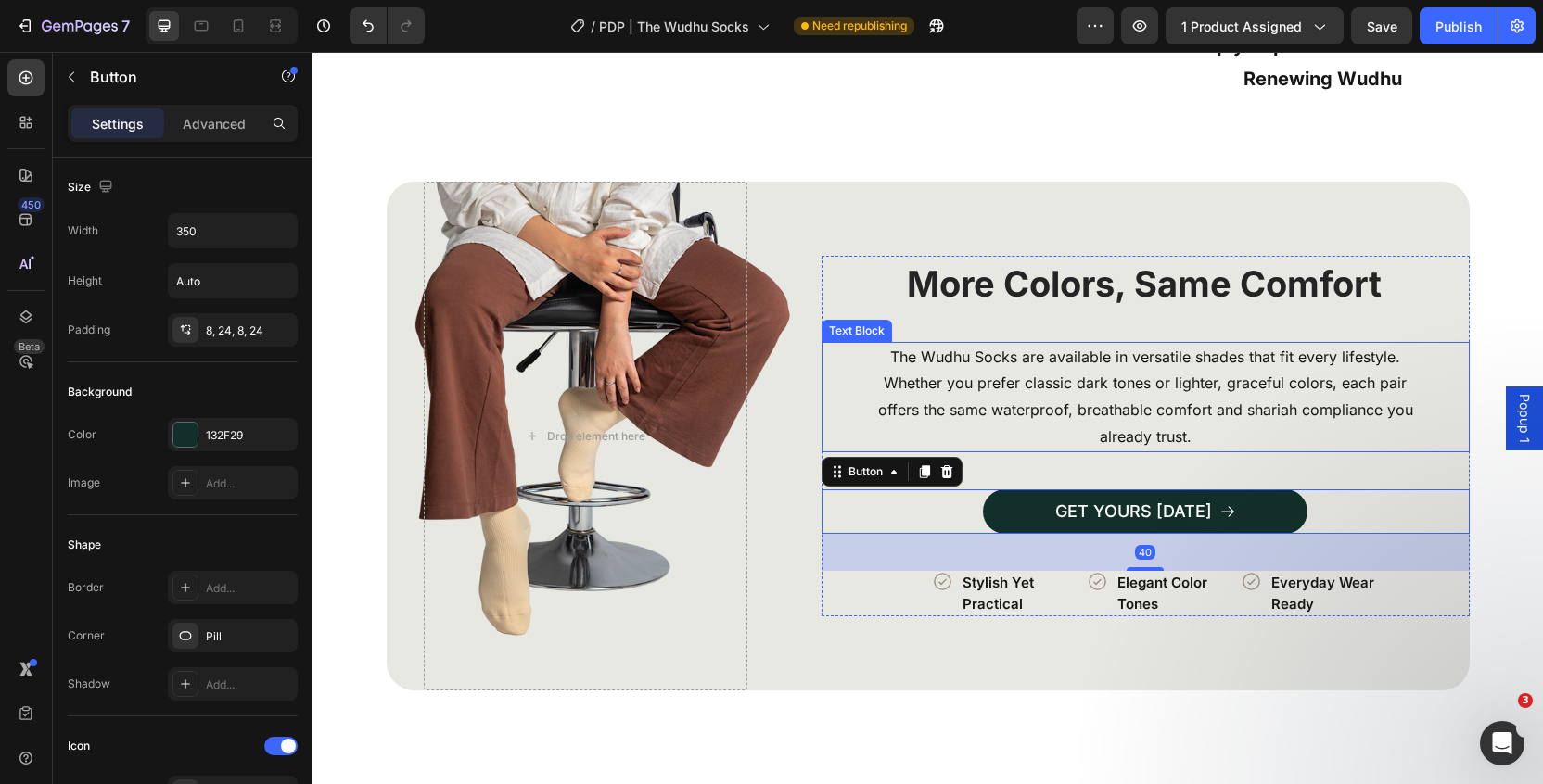
click at [837, 376] on div "The Wudhu Socks are available in versatile shades that fit every lifestyle. Whe…" at bounding box center [1146, 397] width 648 height 111
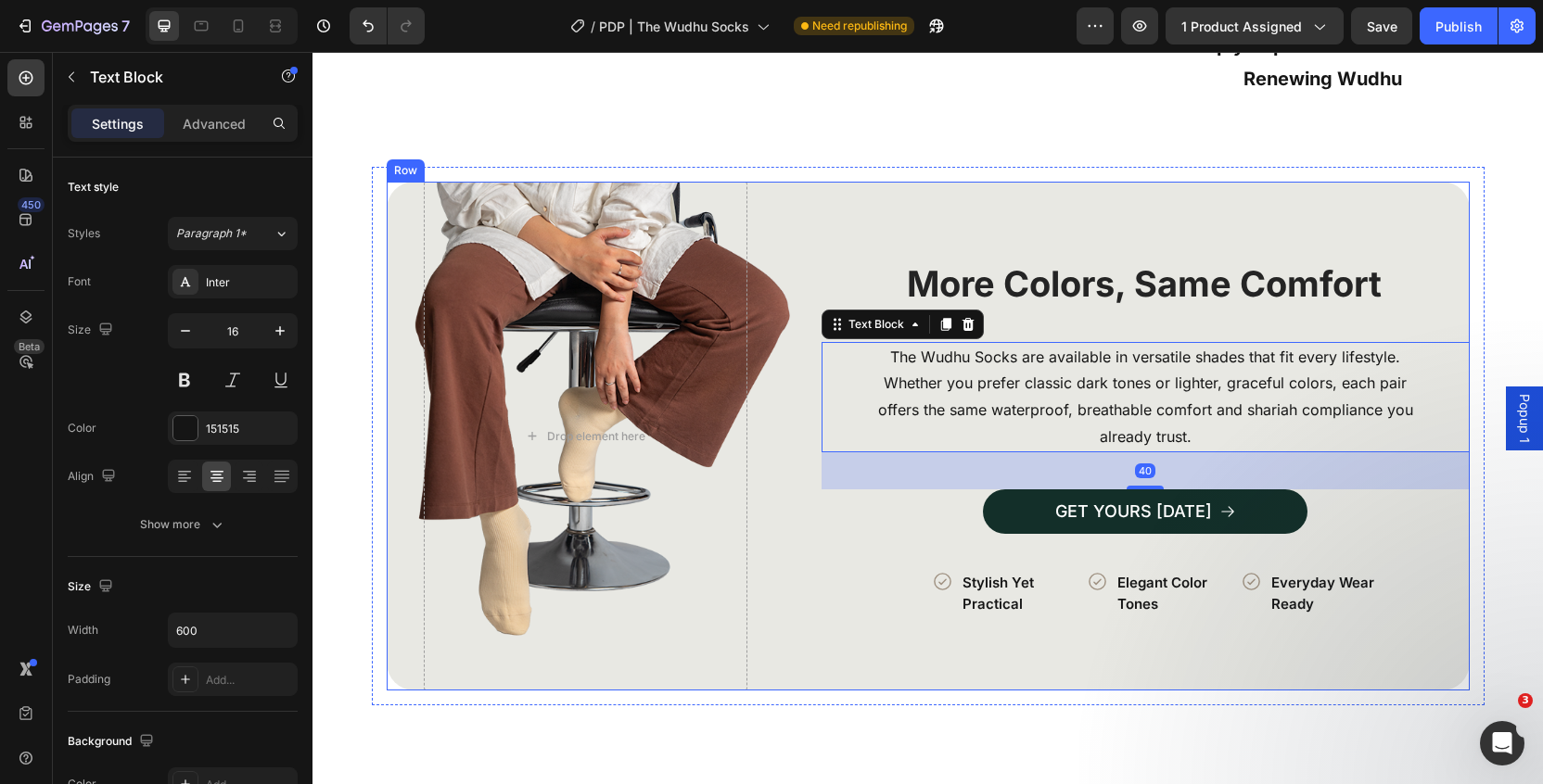
click at [804, 385] on div "Image More Colors, Same Comfort Heading The Wudhu Socks are available in versat…" at bounding box center [928, 436] width 1083 height 509
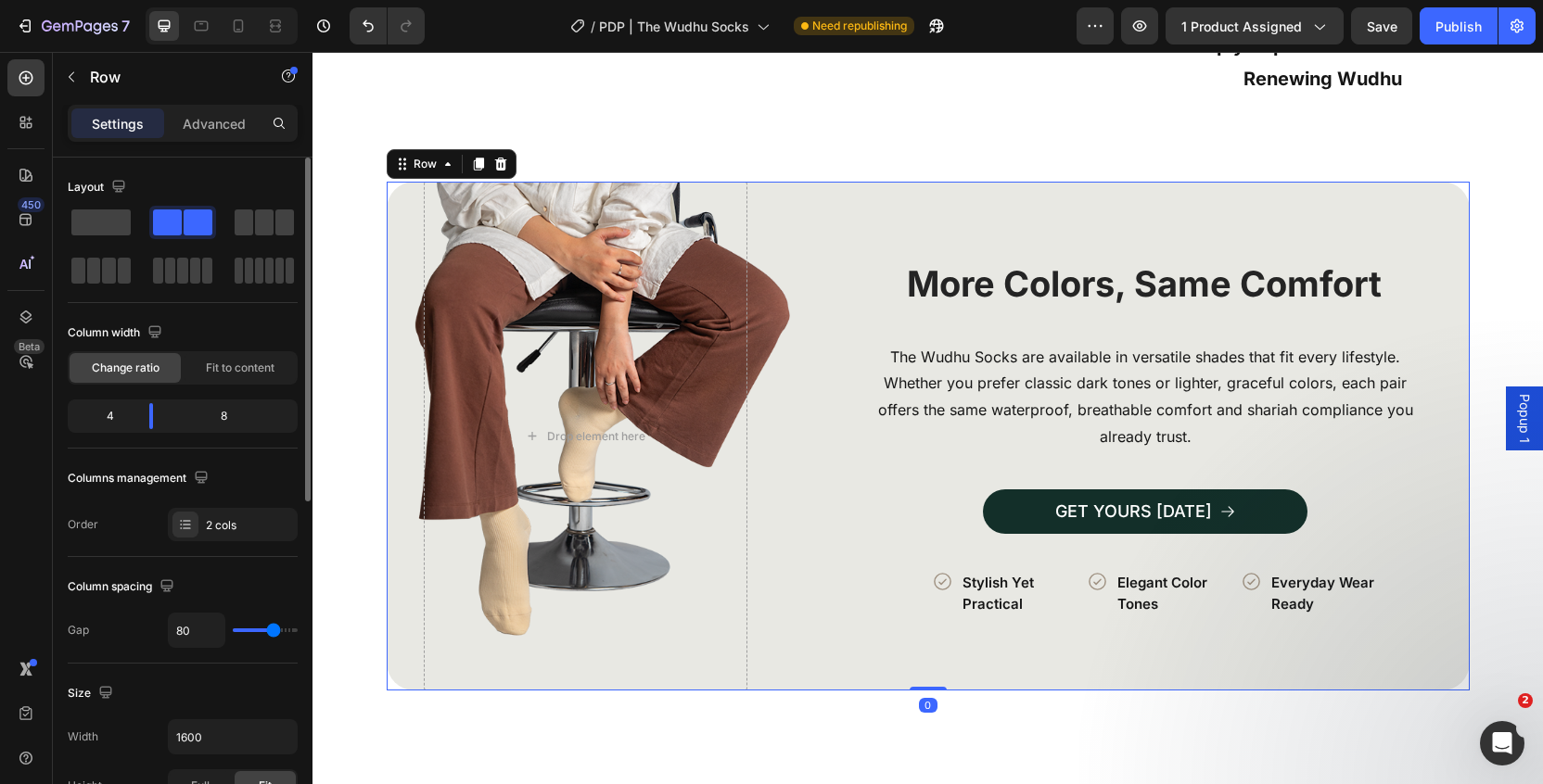
scroll to position [663, 0]
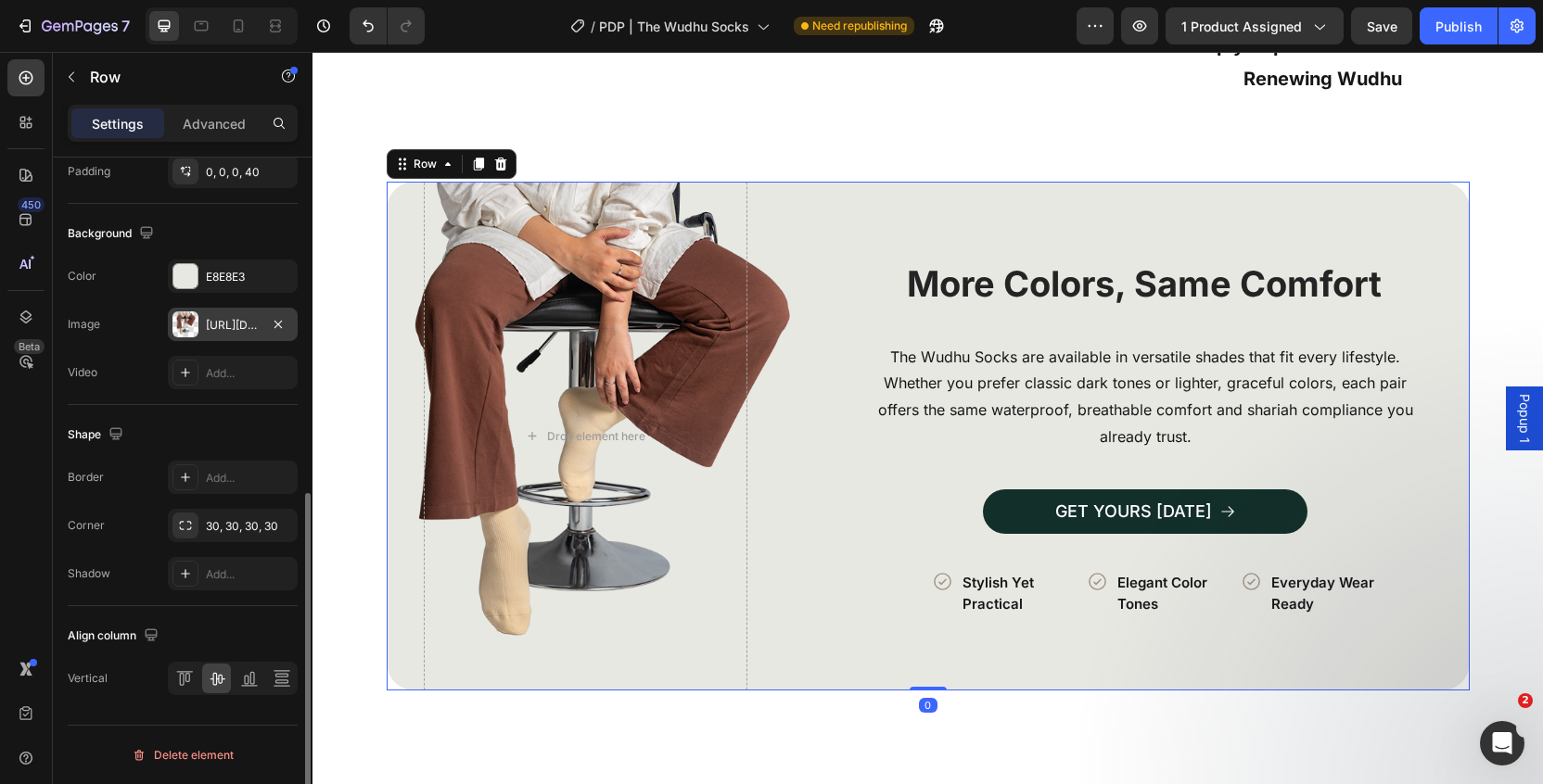
click at [224, 321] on div "[URL][DOMAIN_NAME]" at bounding box center [232, 324] width 53 height 17
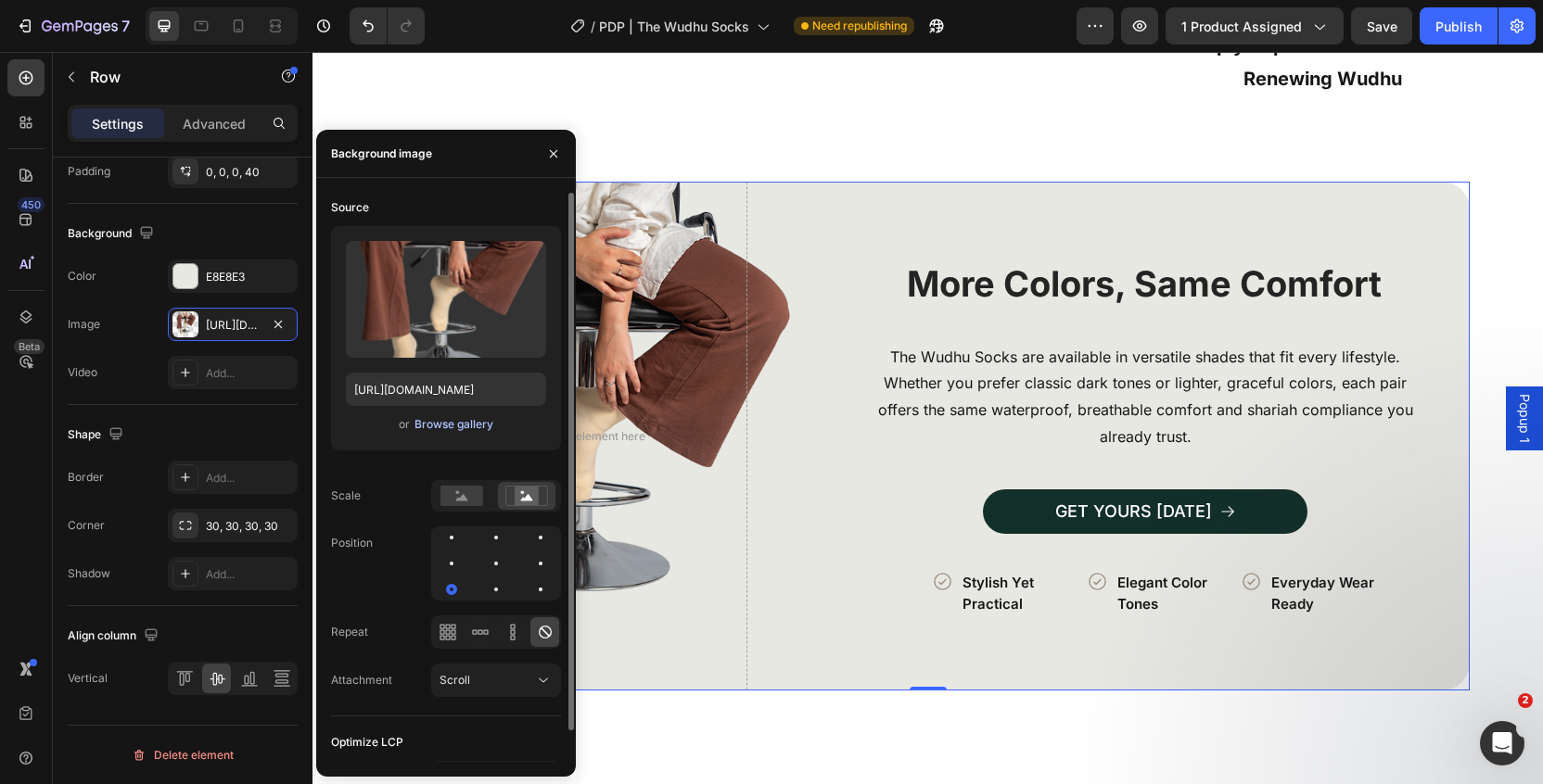
click at [472, 433] on button "Browse gallery" at bounding box center [454, 425] width 81 height 18
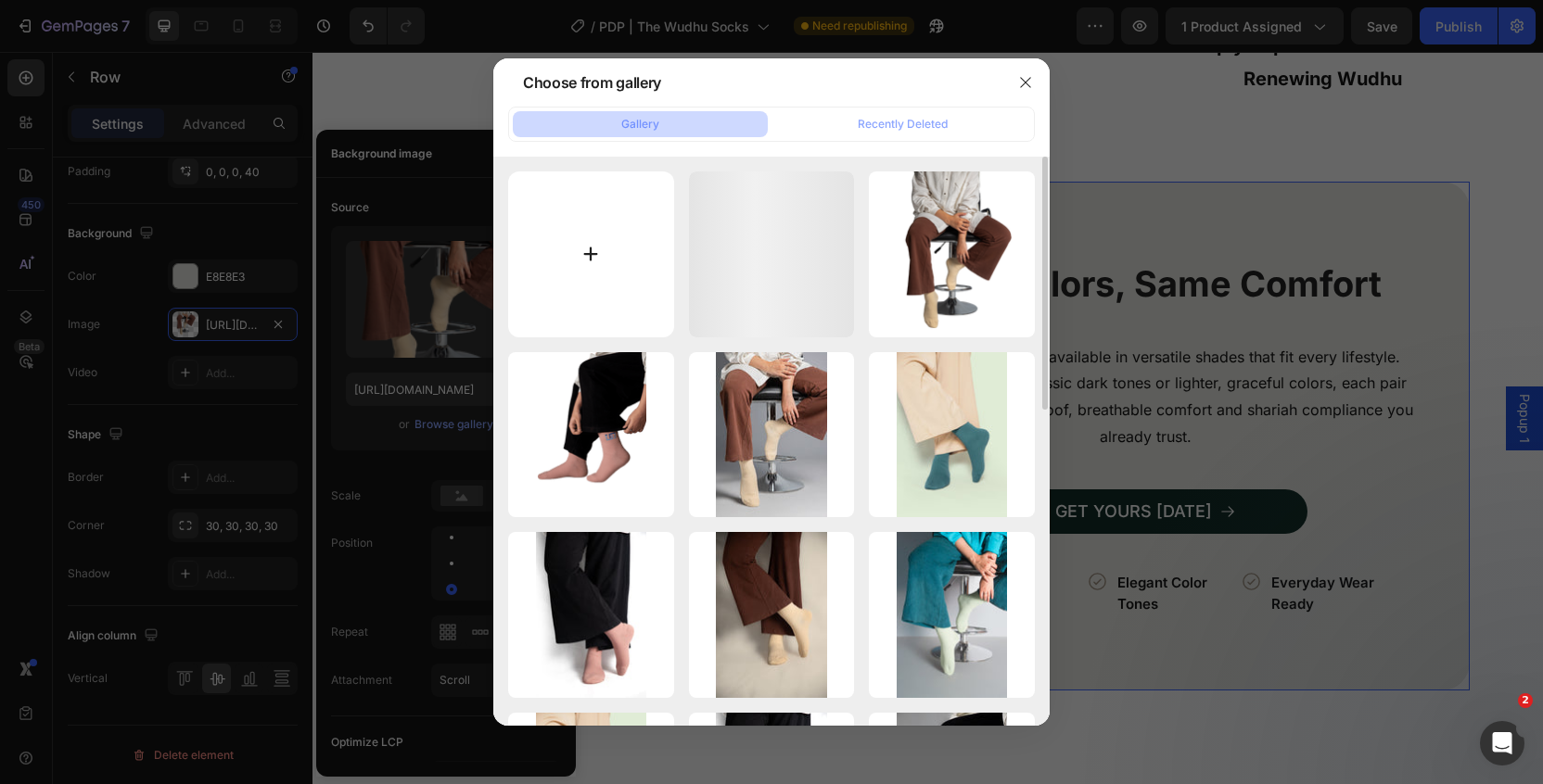
click at [623, 202] on input "file" at bounding box center [591, 255] width 166 height 166
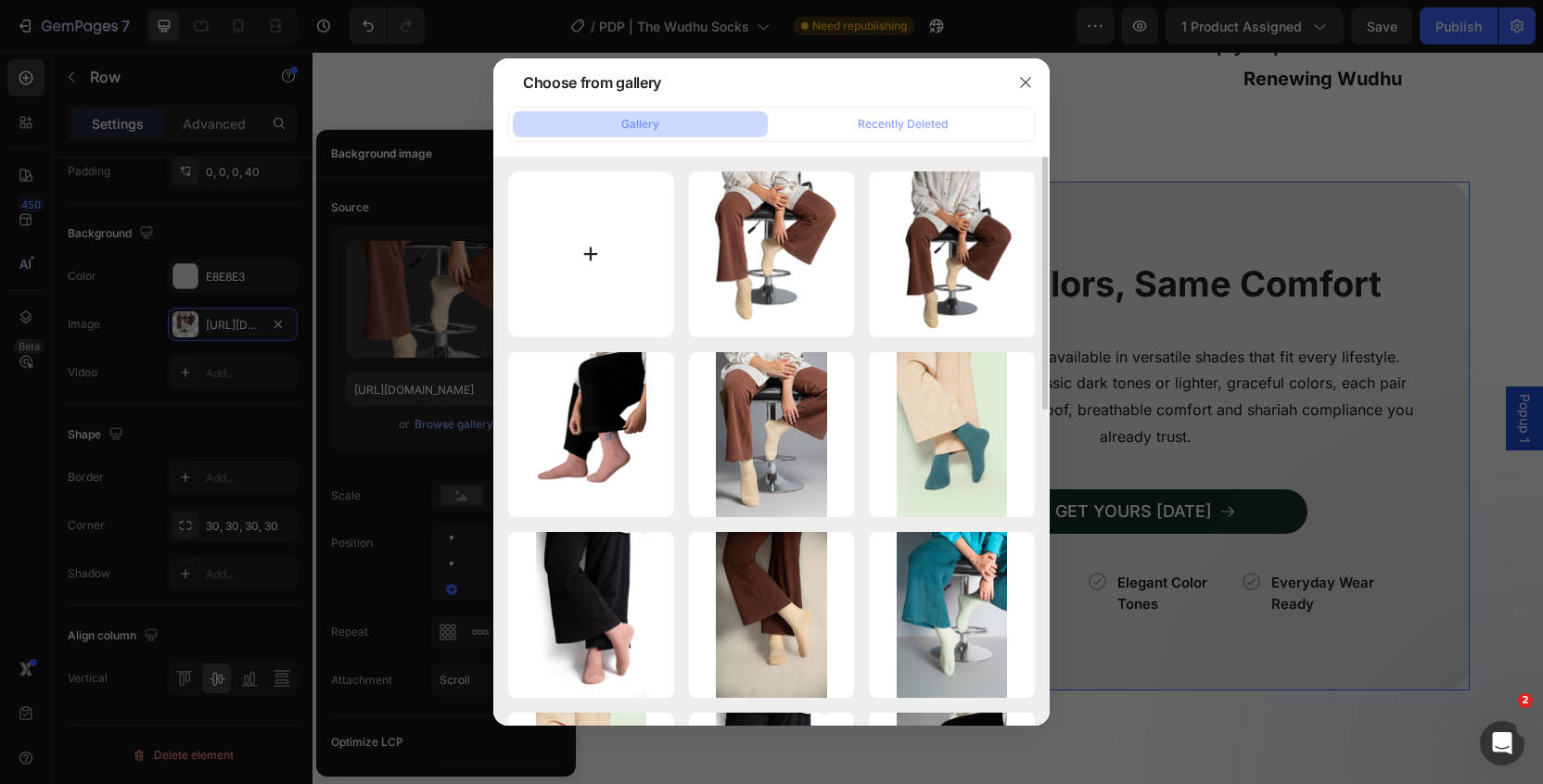
type input "C:\fakepath\5.png"
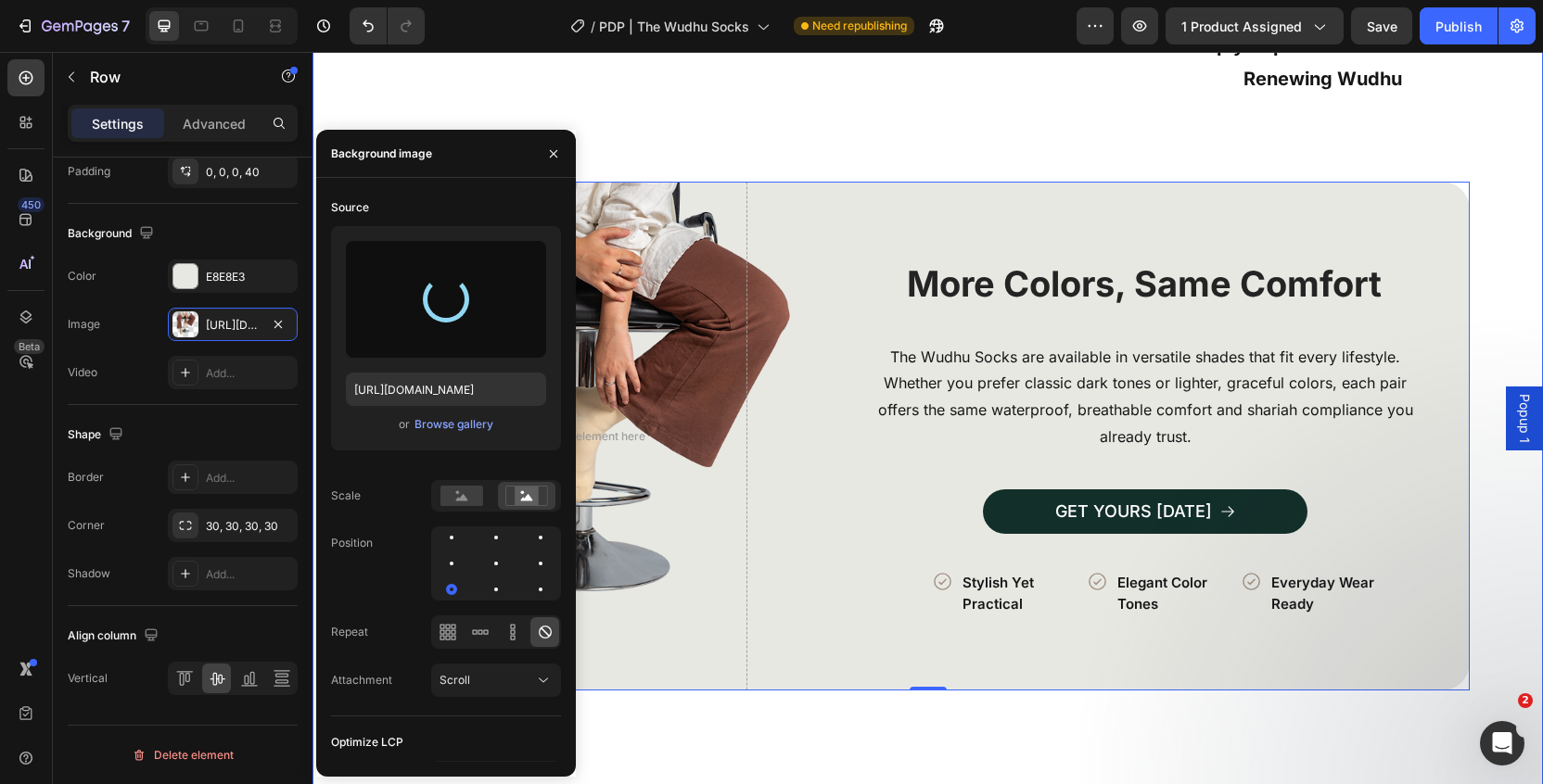
type input "[URL][DOMAIN_NAME]"
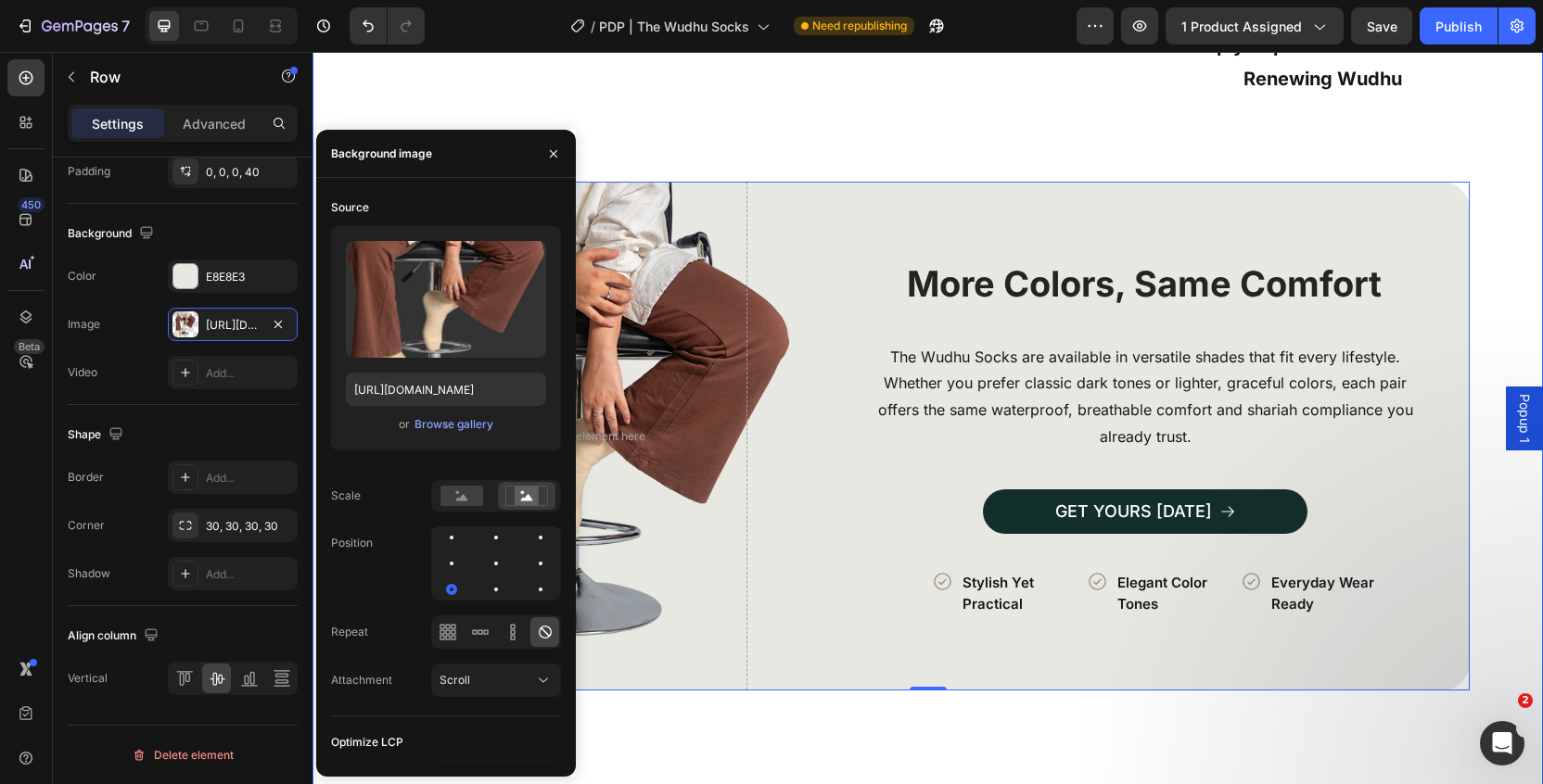
click at [1502, 349] on div "How to Use in 3 Simple Steps Heading Image Row Icon Perform a Full Wudhu Text B…" at bounding box center [928, 591] width 1230 height 2172
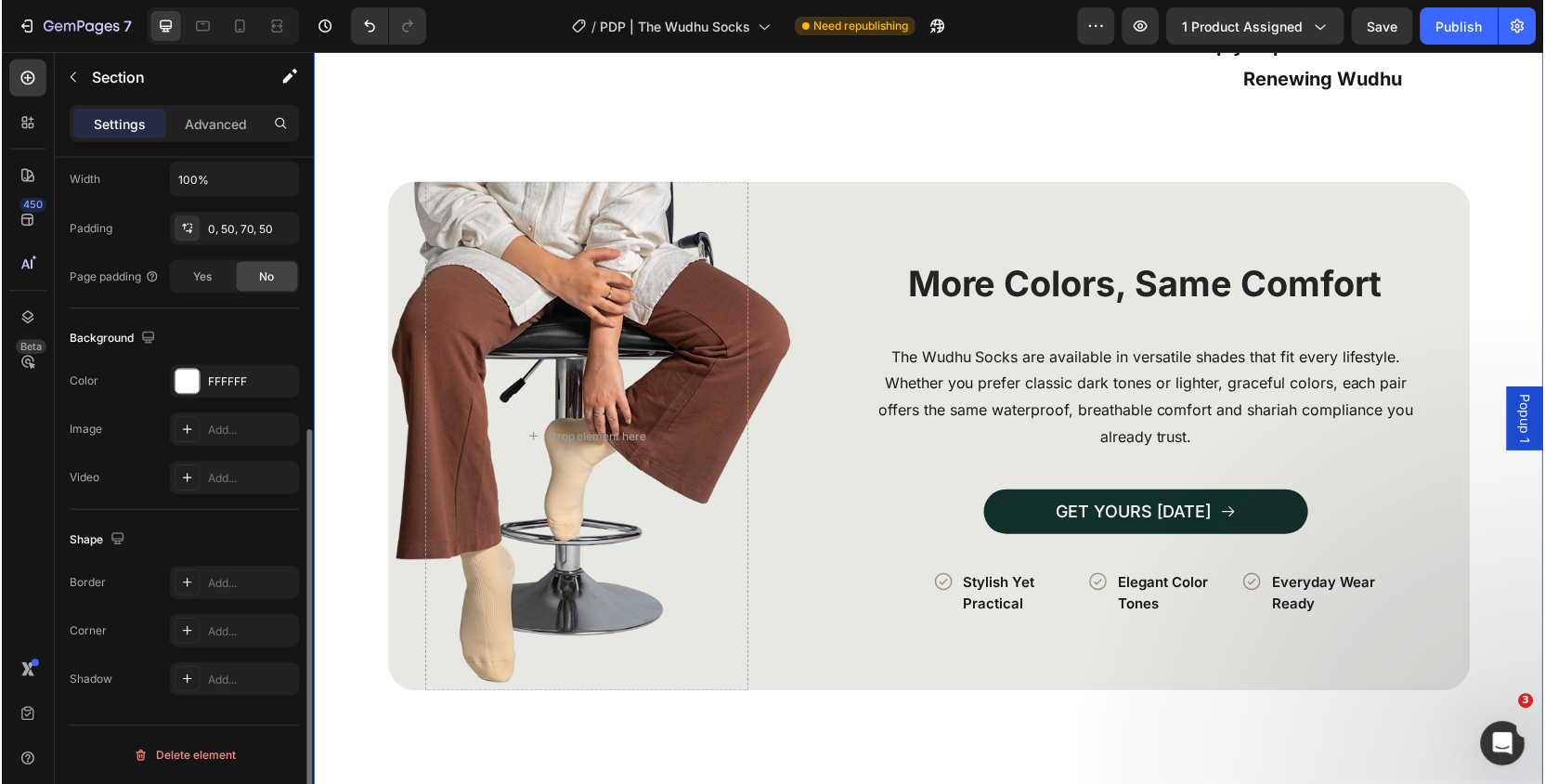
scroll to position [0, 0]
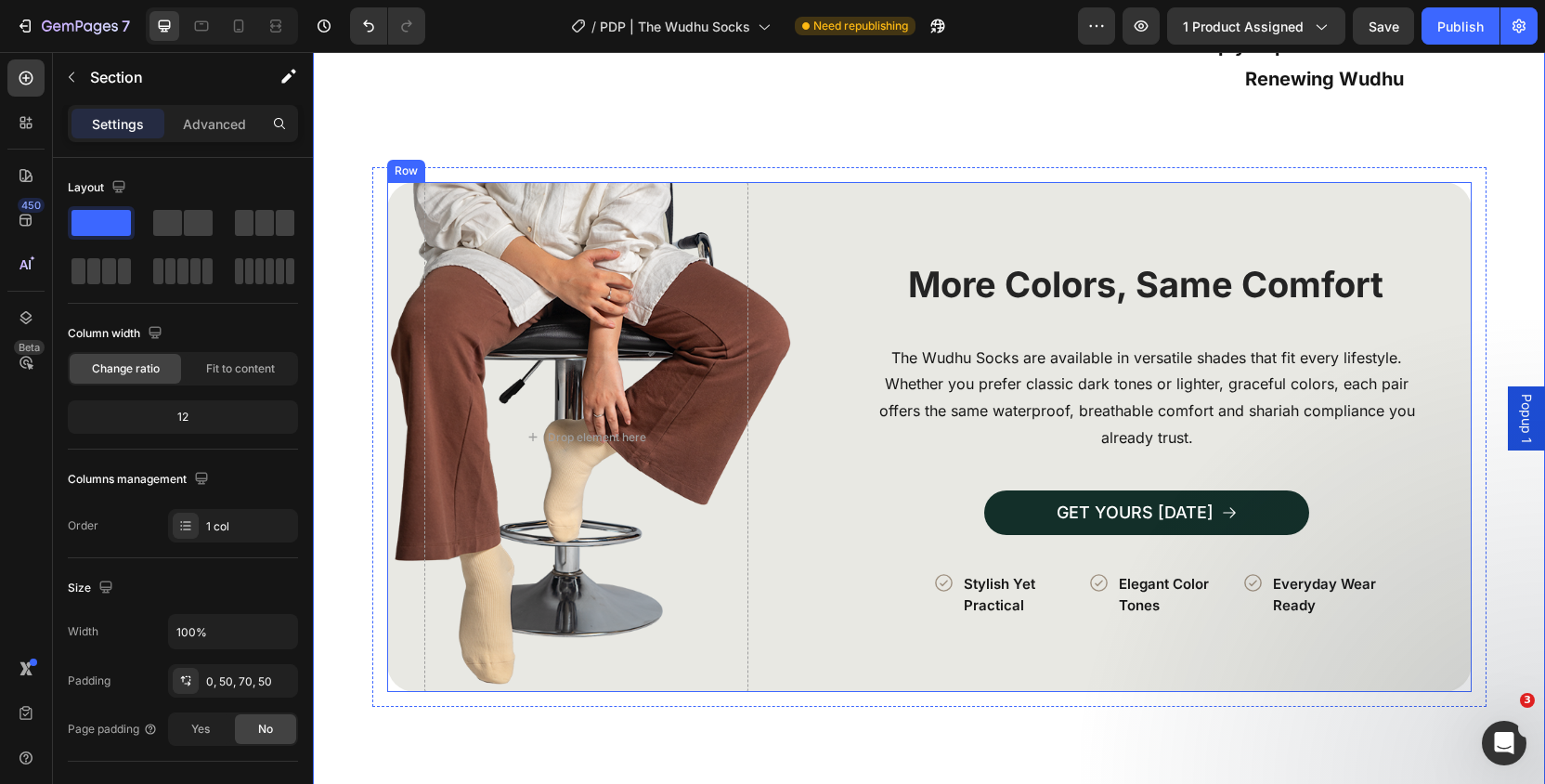
click at [793, 408] on div "Image More Colors, Same Comfort Heading The Wudhu Socks are available in versat…" at bounding box center [929, 437] width 1085 height 510
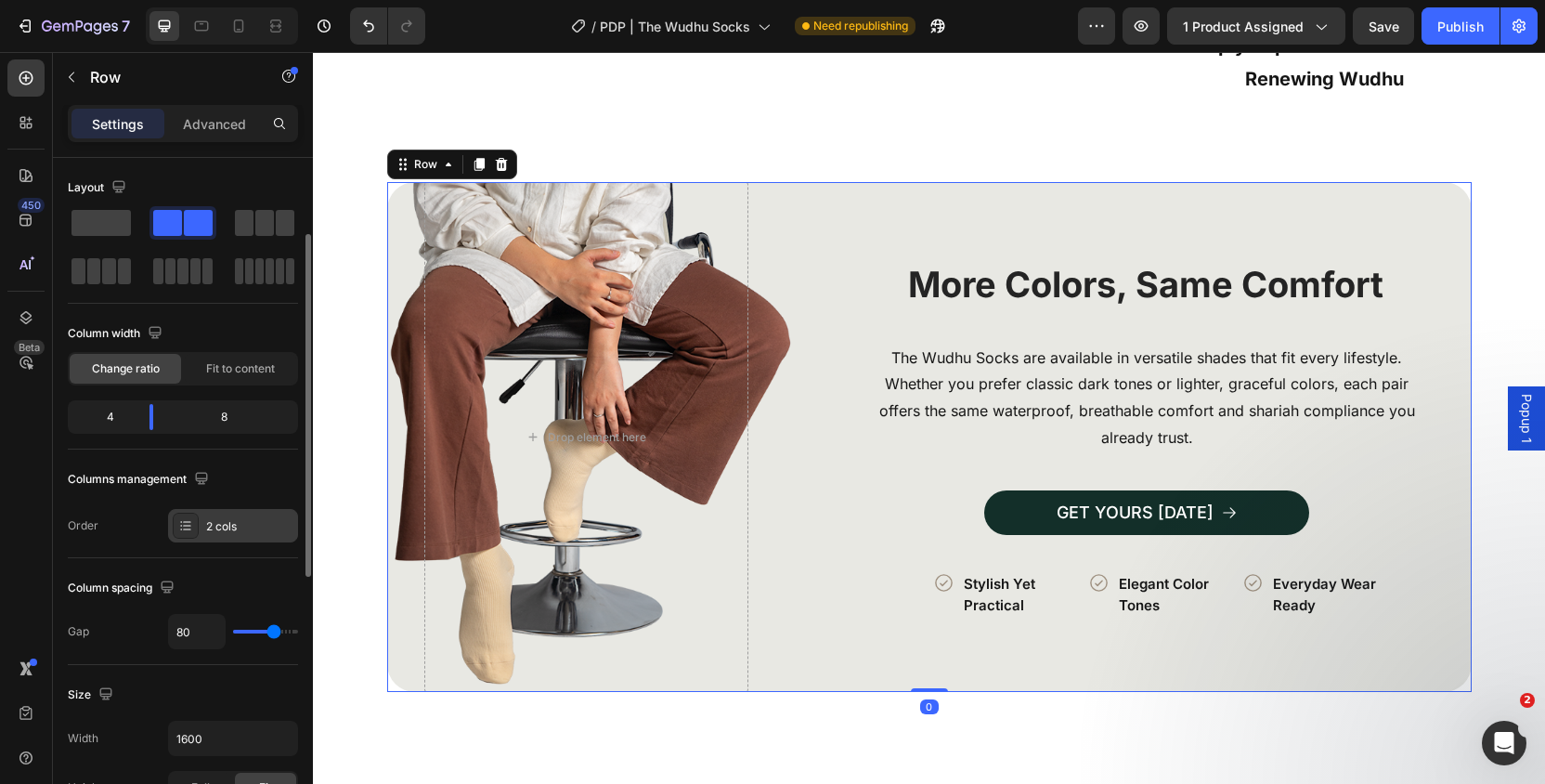
scroll to position [665, 0]
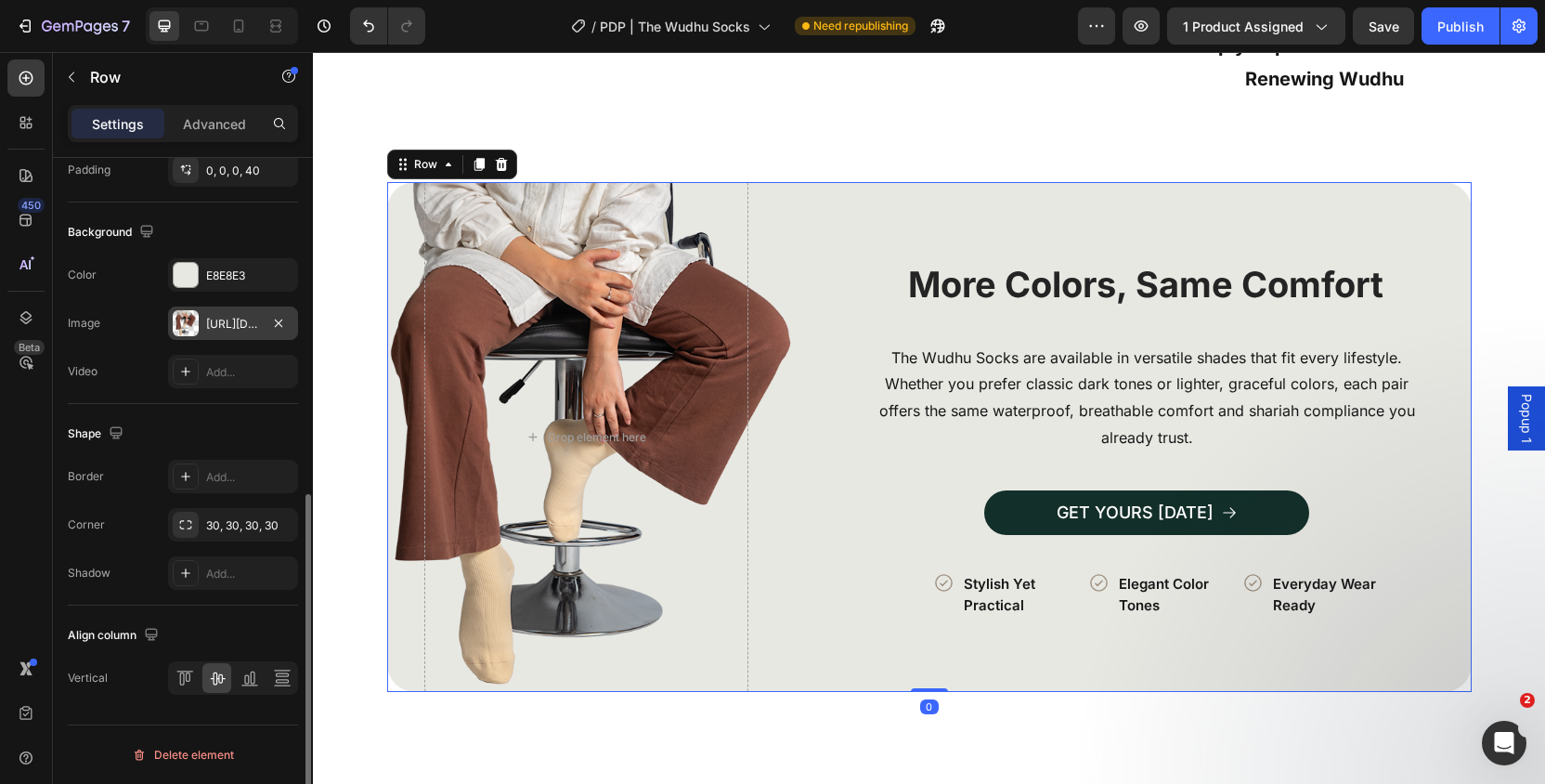
click at [232, 338] on div "[URL][DOMAIN_NAME]" at bounding box center [234, 323] width 130 height 33
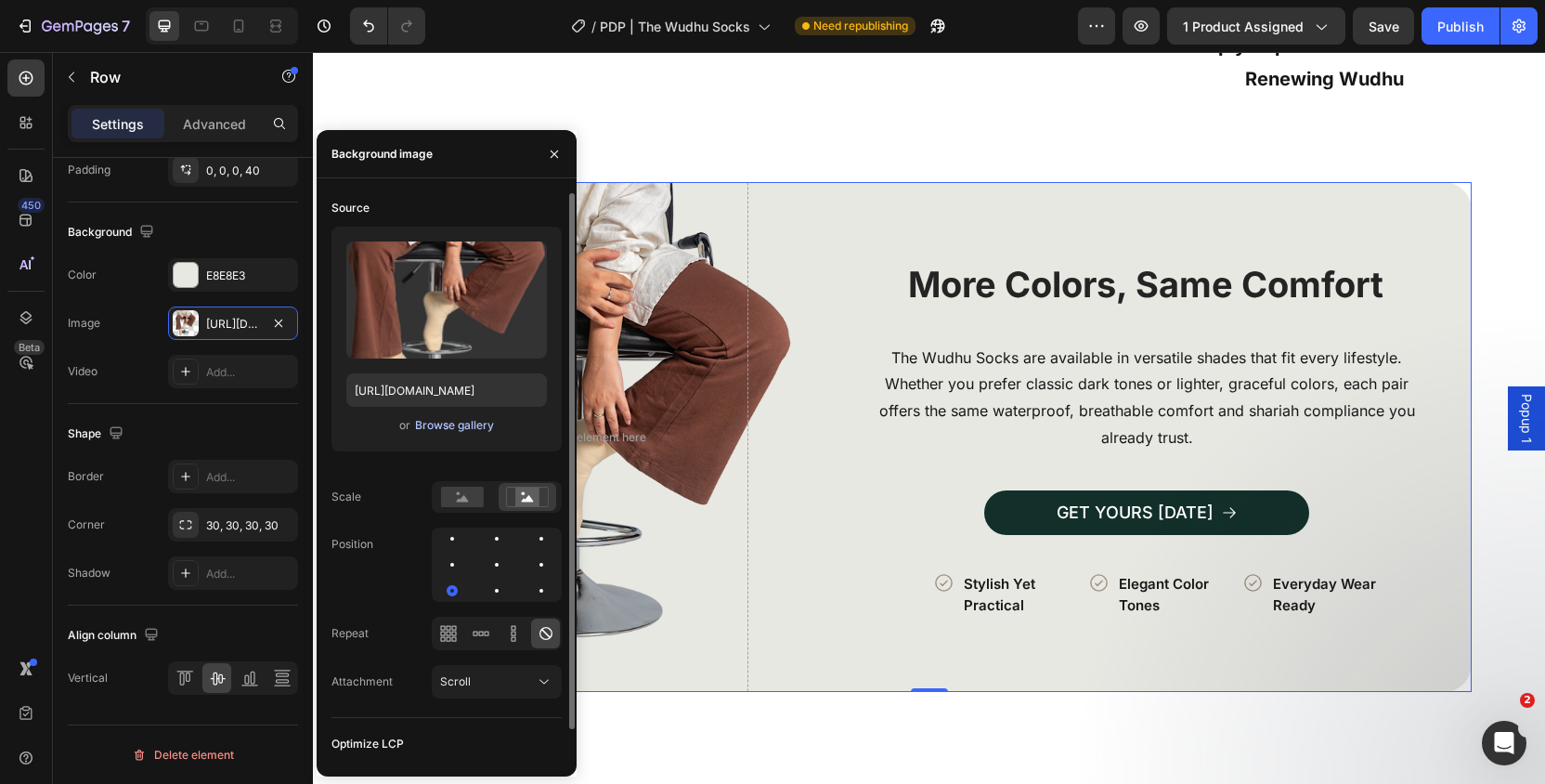
click at [460, 421] on div "Browse gallery" at bounding box center [454, 425] width 79 height 17
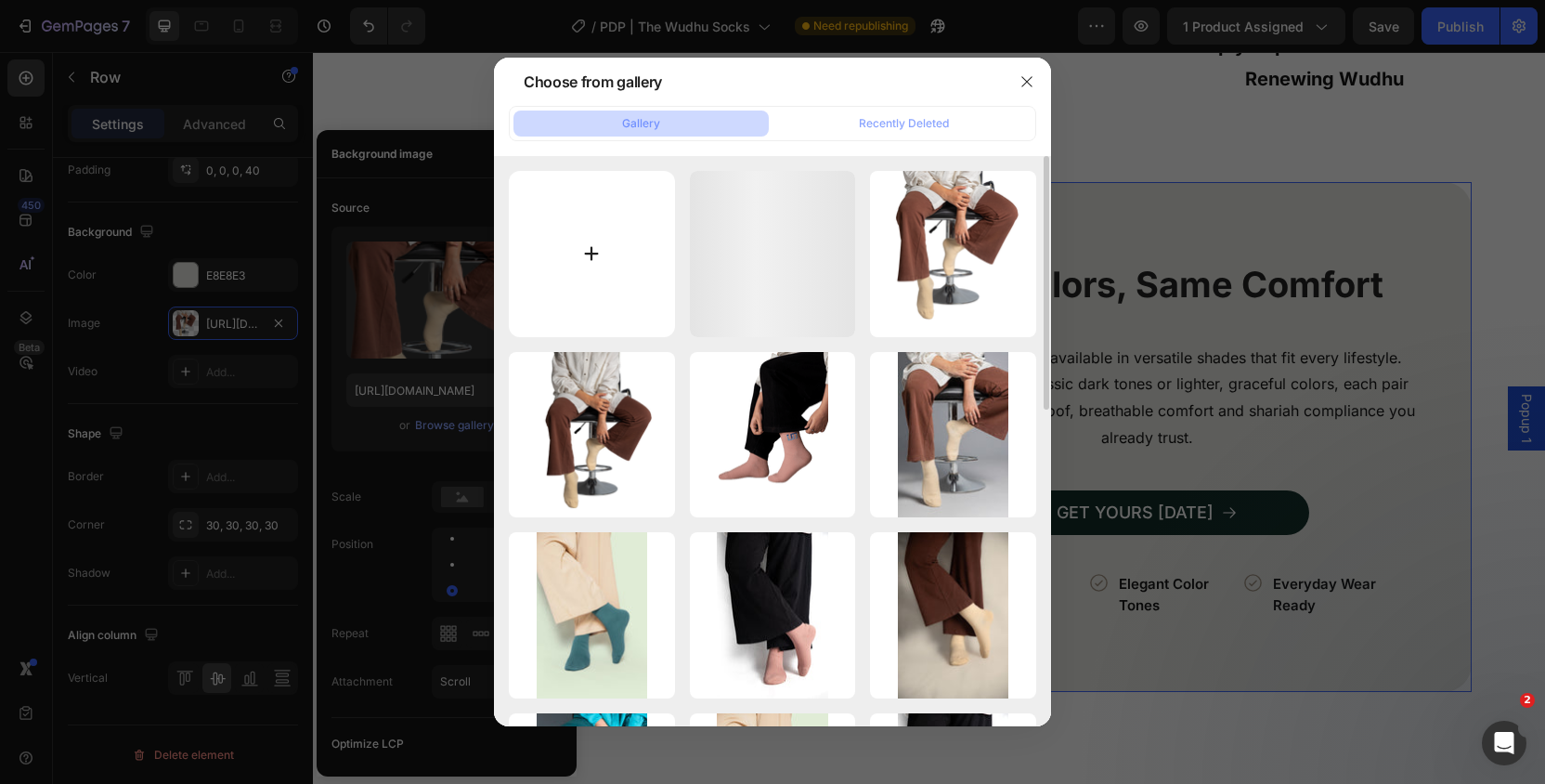
click at [589, 291] on input "file" at bounding box center [592, 254] width 166 height 166
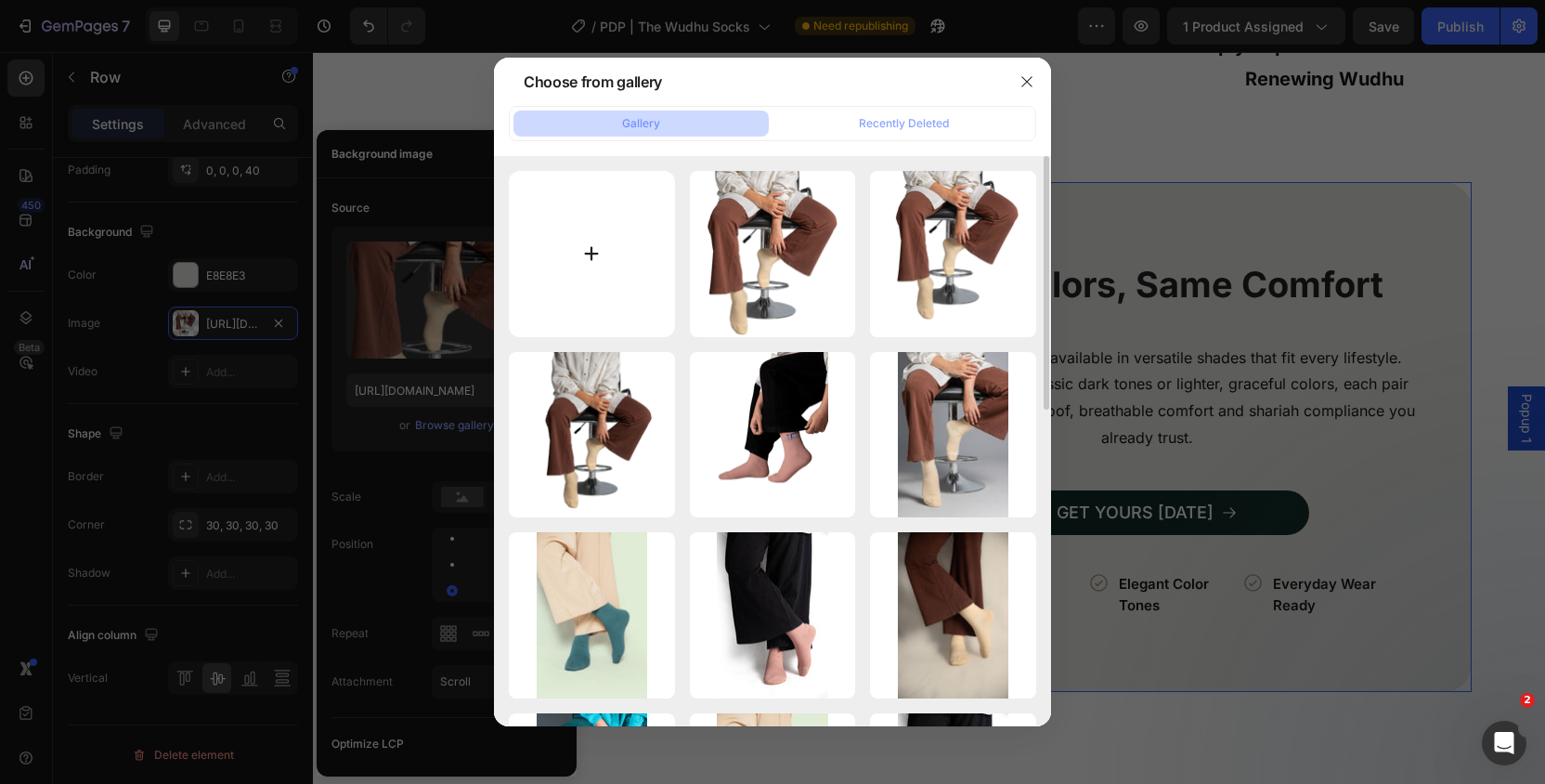
type input "C:\fakepath\6.png"
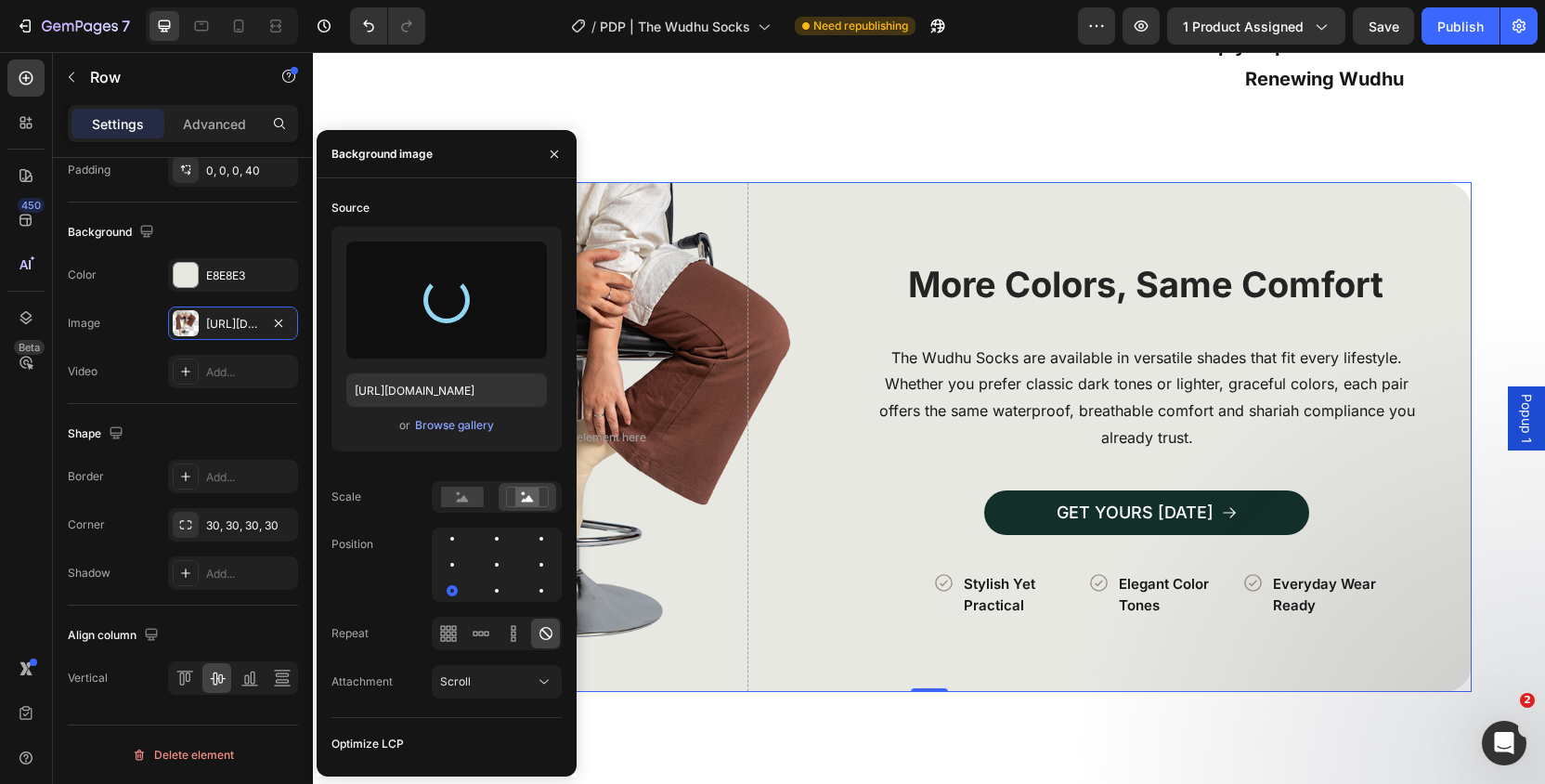
type input "[URL][DOMAIN_NAME]"
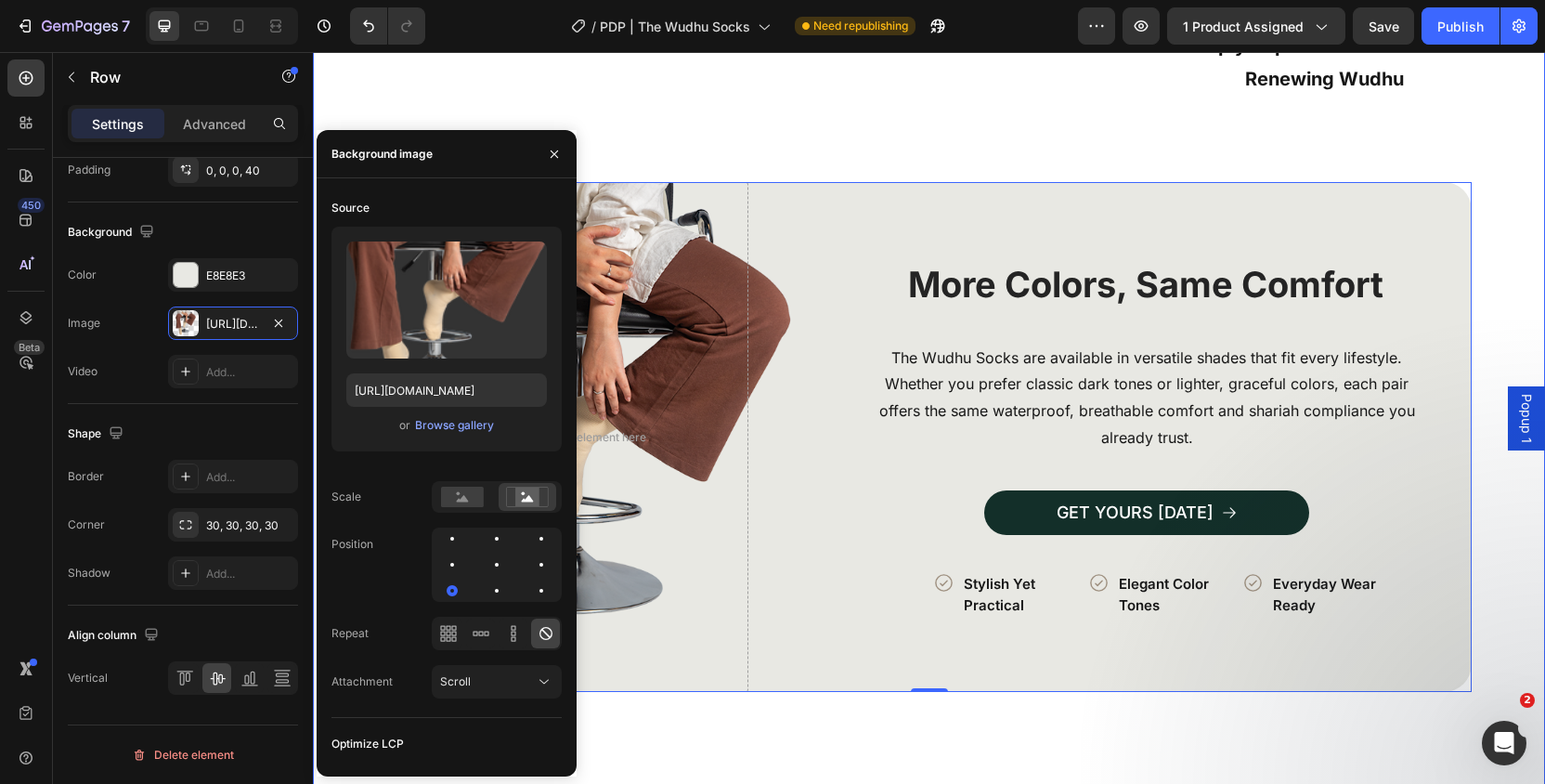
click at [1513, 251] on div "How to Use in 3 Simple Steps Heading Image Row Icon Perform a Full Wudhu Text B…" at bounding box center [929, 591] width 1232 height 2175
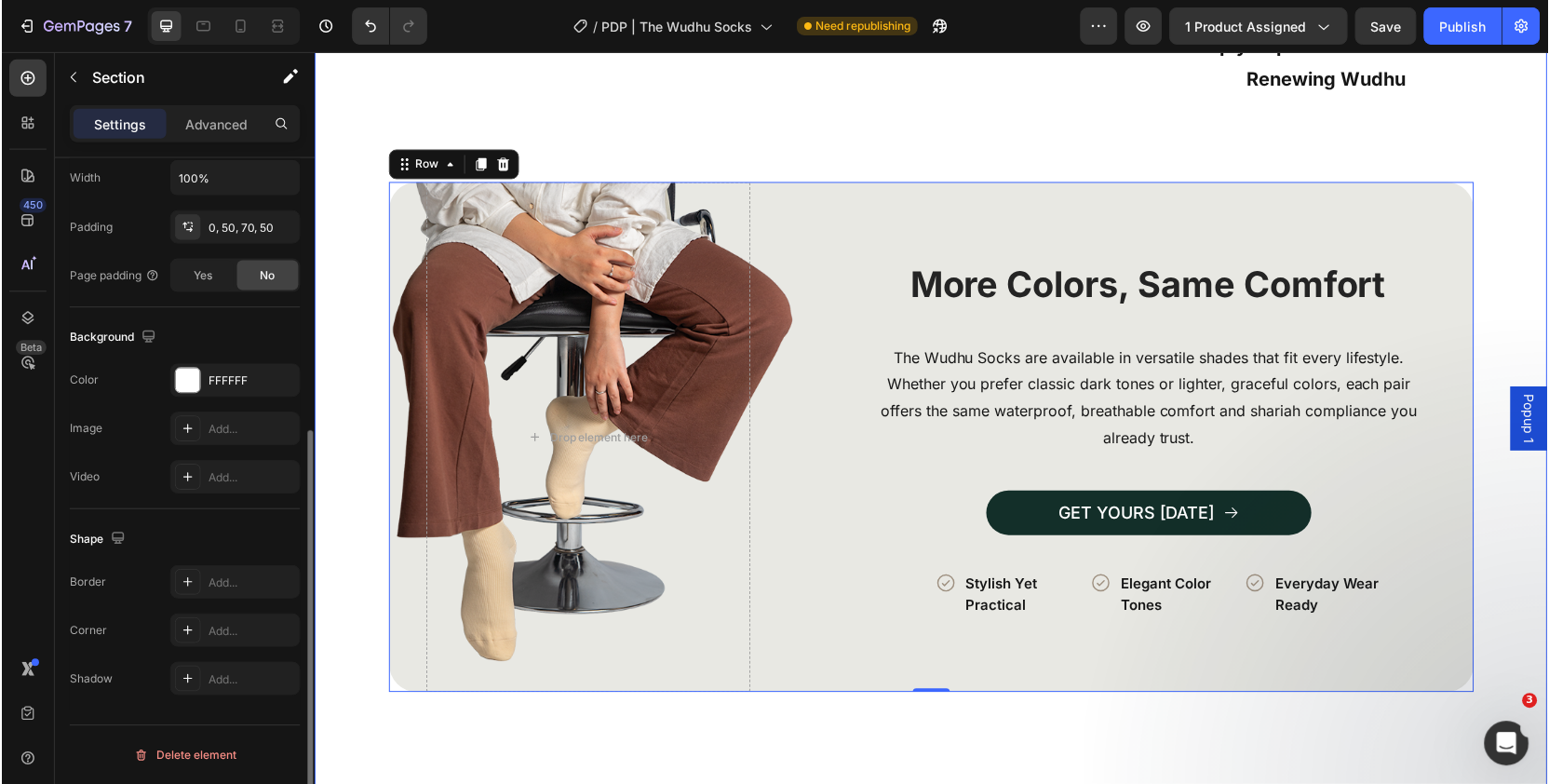
scroll to position [0, 0]
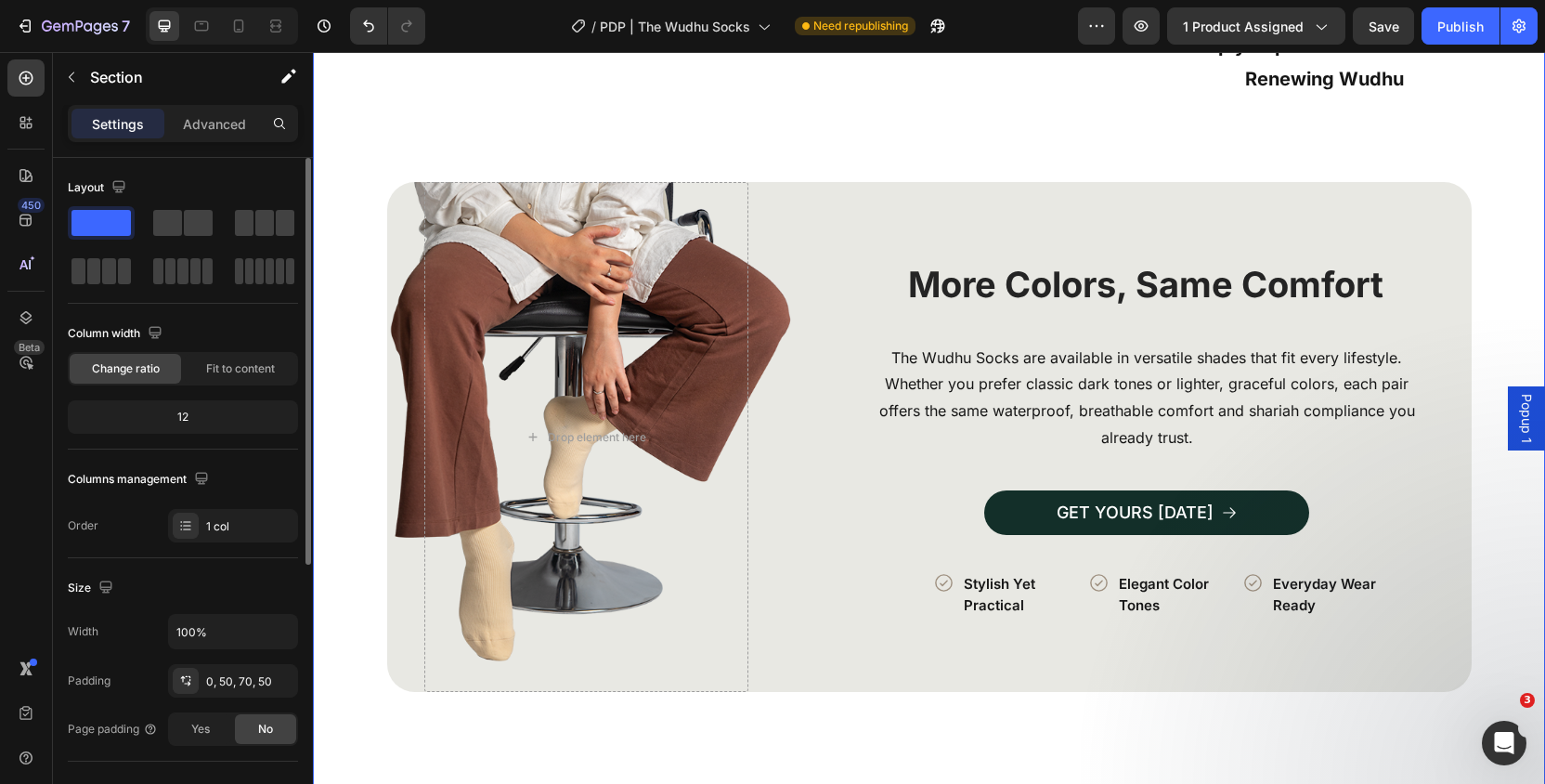
click at [1513, 251] on div "How to Use in 3 Simple Steps Heading Image Row Icon Perform a Full Wudhu Text B…" at bounding box center [929, 591] width 1232 height 2175
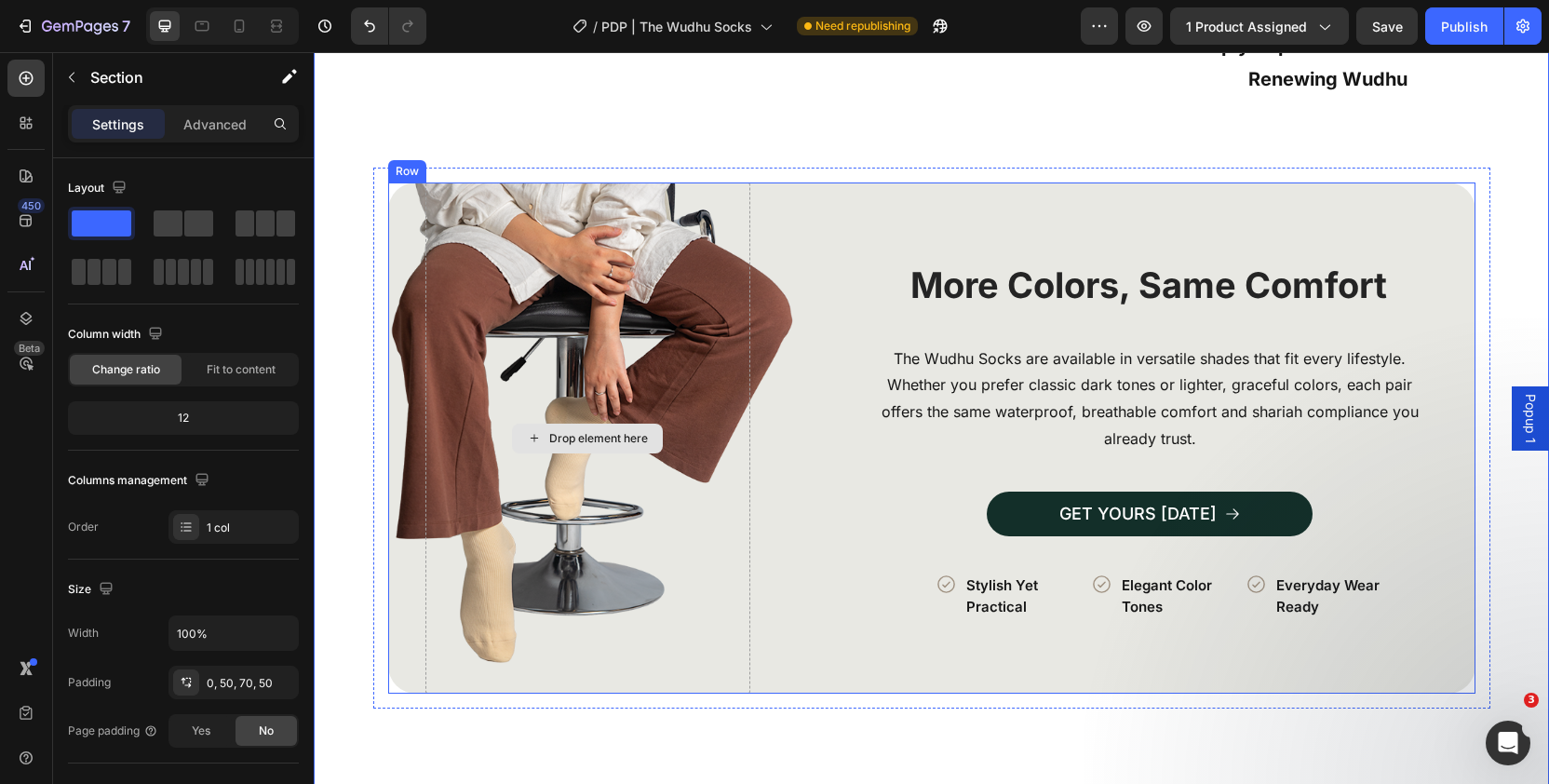
click at [628, 315] on div "Drop element here" at bounding box center [587, 438] width 325 height 511
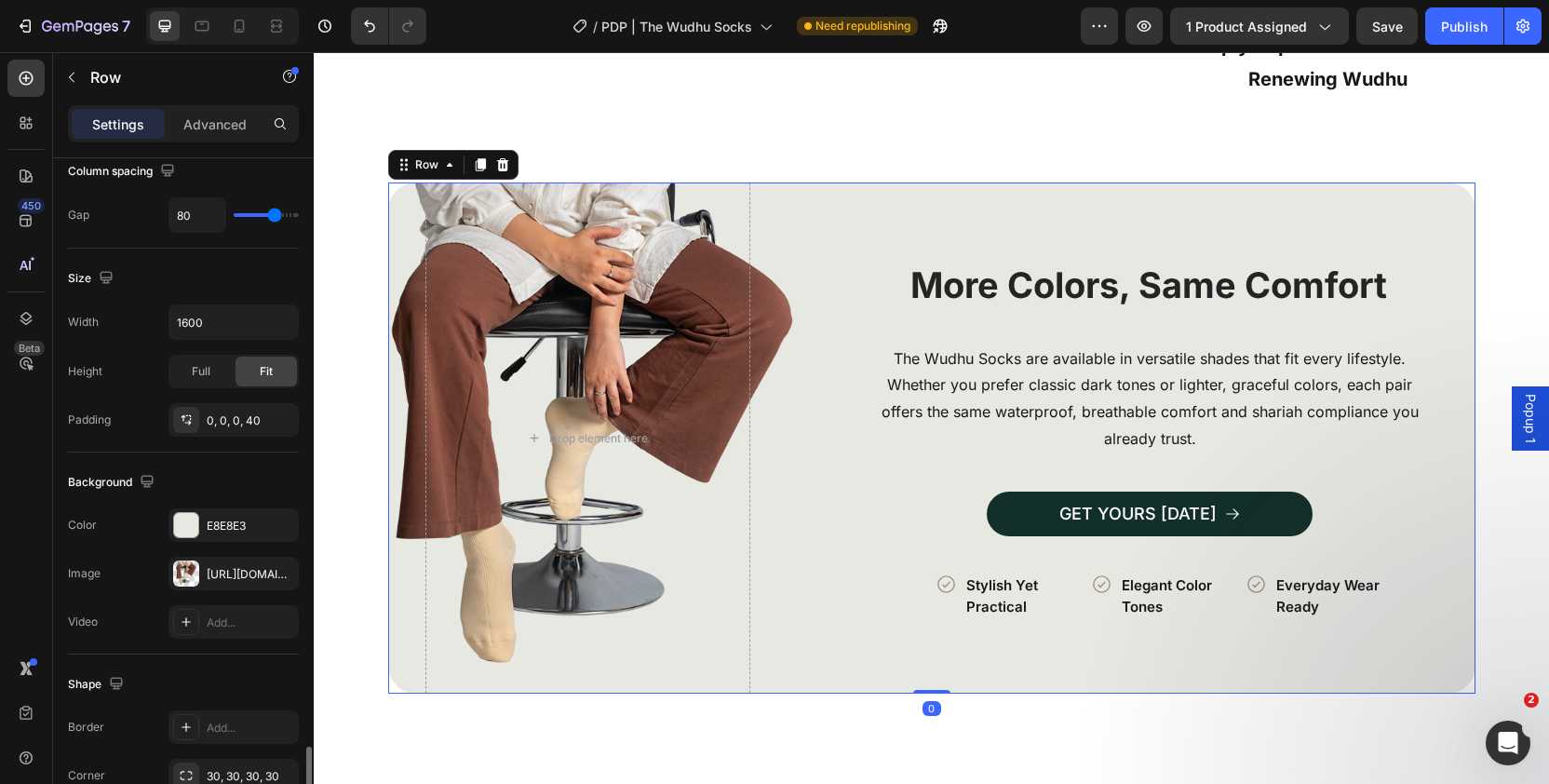
scroll to position [669, 0]
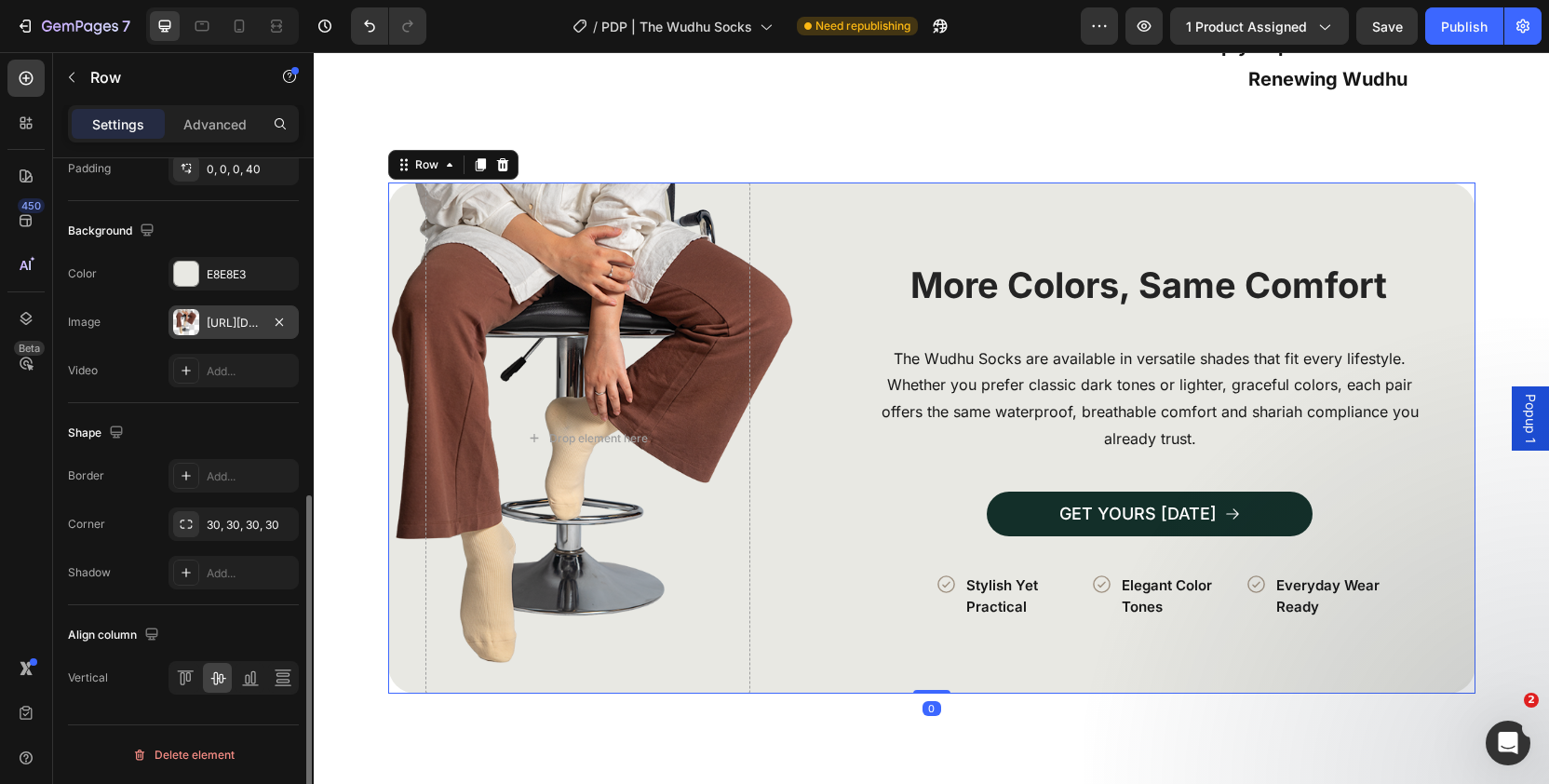
click at [236, 327] on div "[URL][DOMAIN_NAME]" at bounding box center [233, 323] width 54 height 17
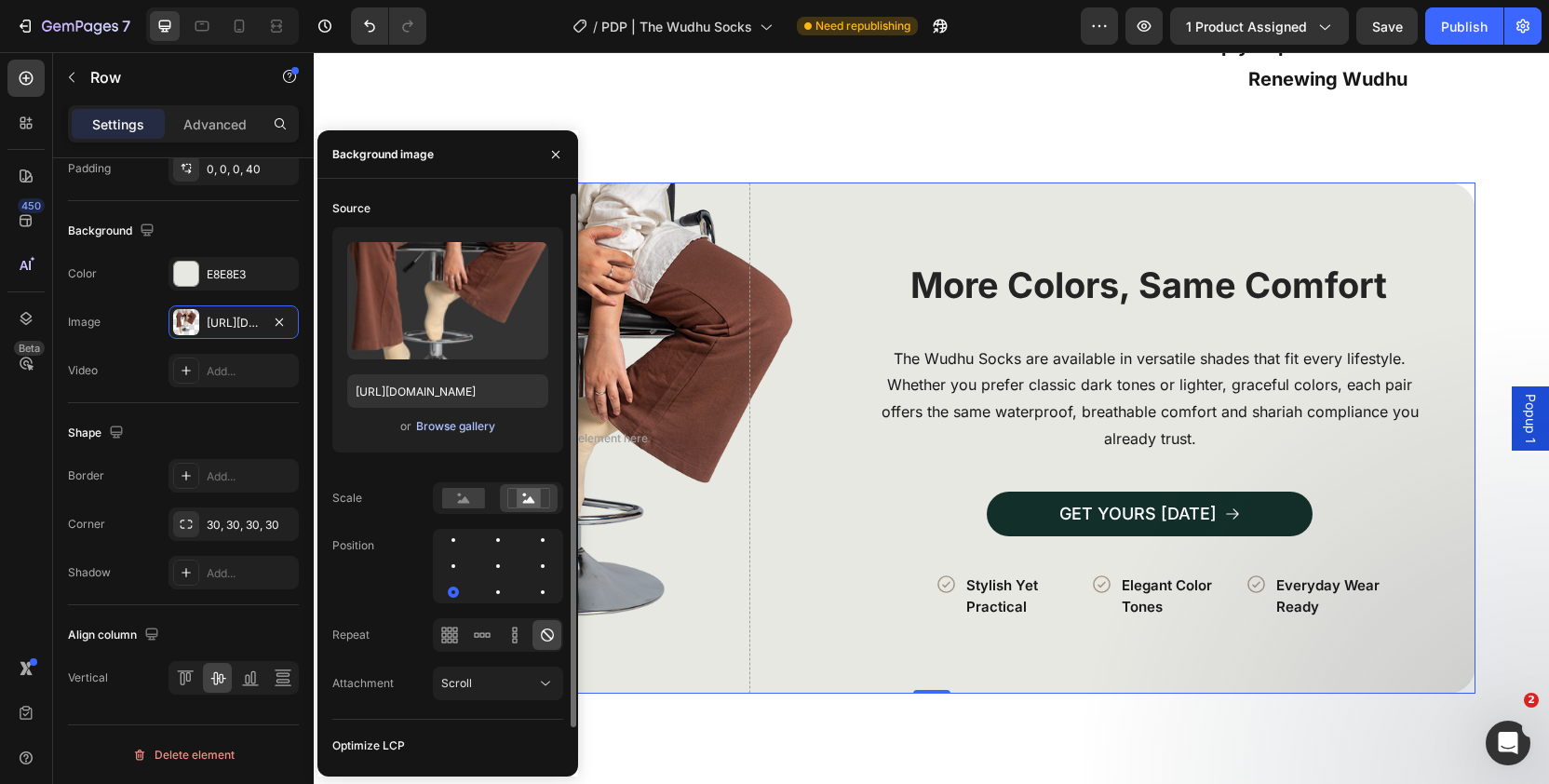
click at [431, 428] on div "Browse gallery" at bounding box center [456, 426] width 79 height 17
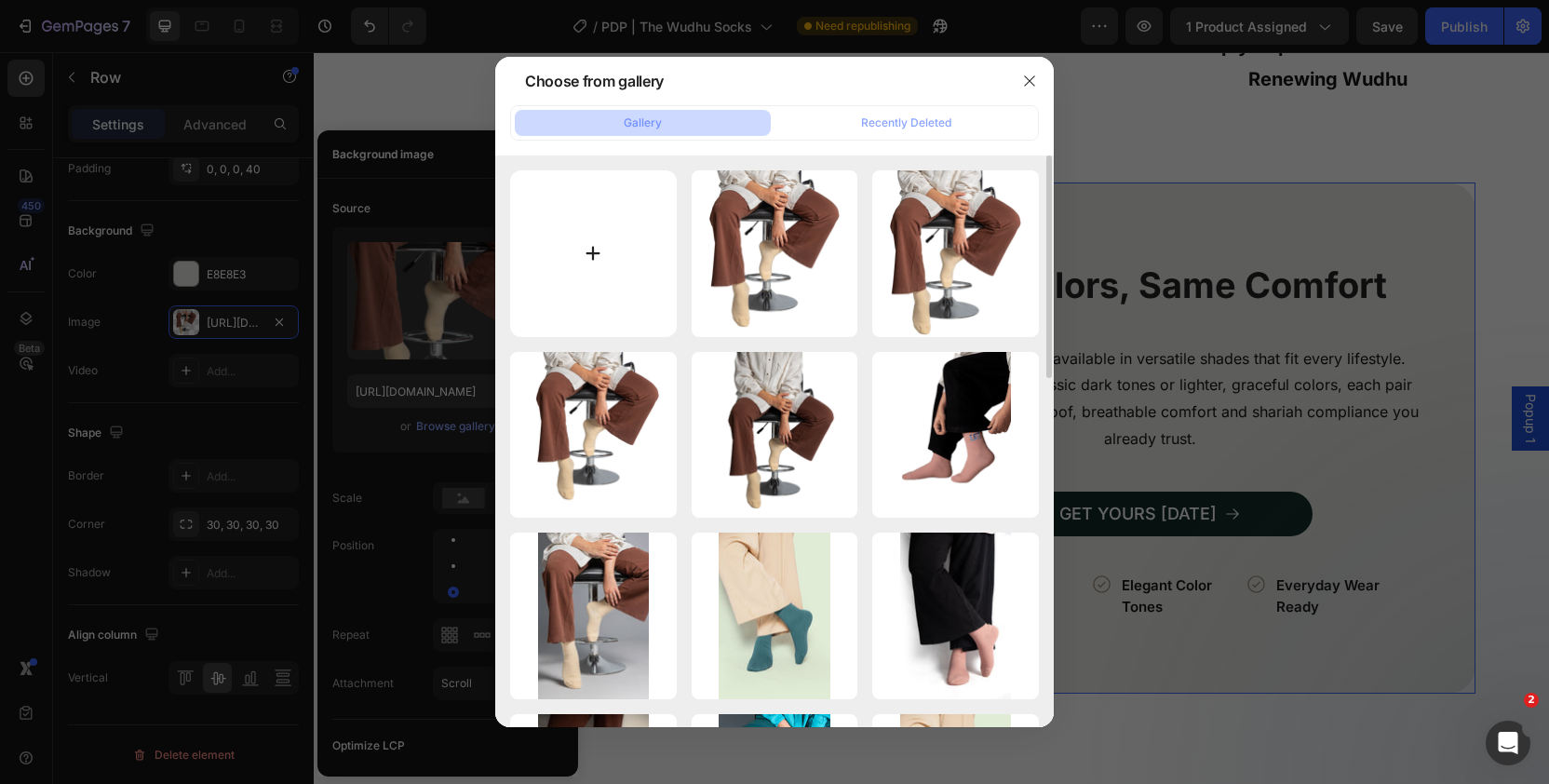
click at [624, 283] on input "file" at bounding box center [593, 254] width 167 height 167
type input "C:\fakepath\7.png"
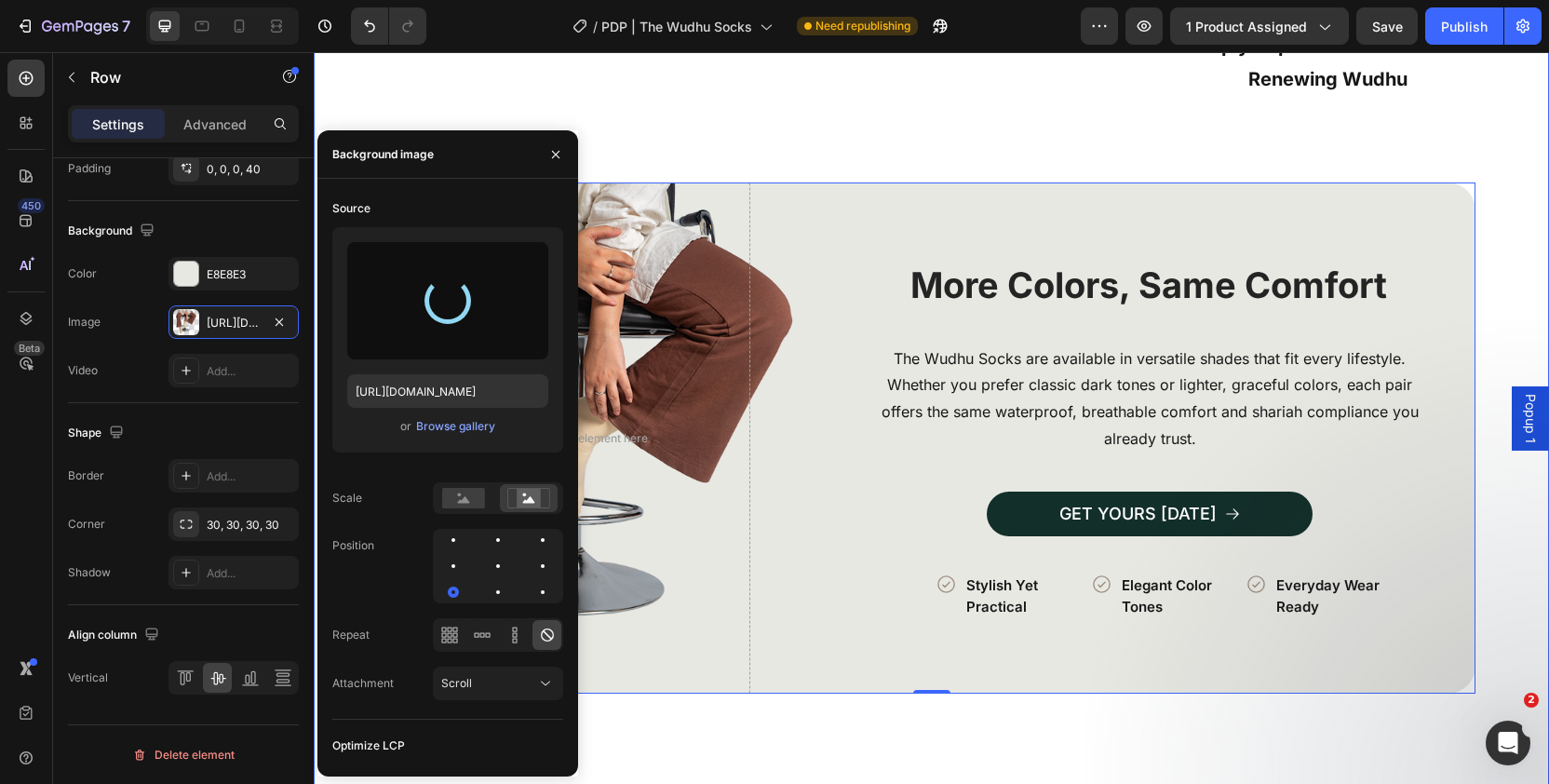
type input "[URL][DOMAIN_NAME]"
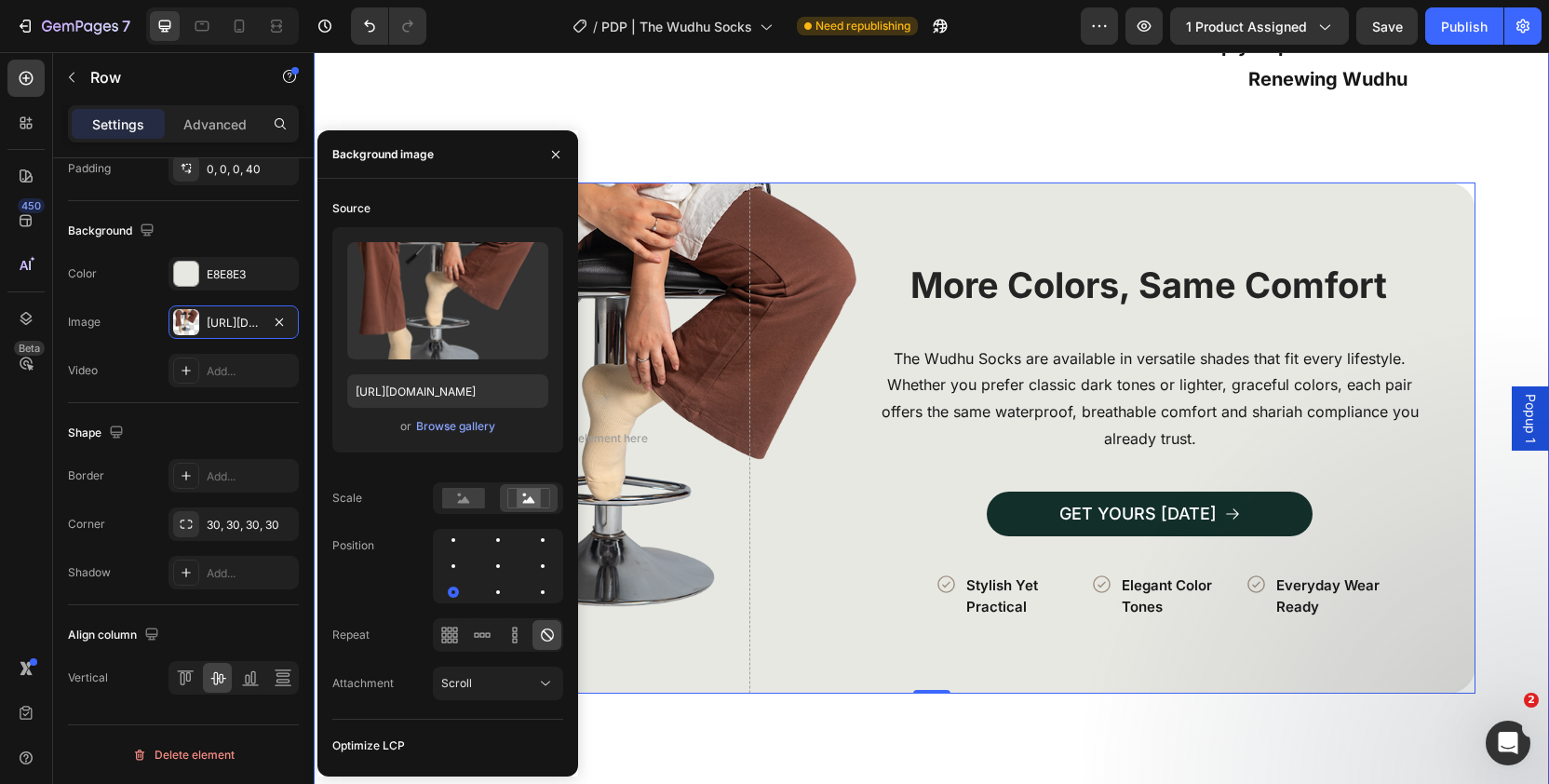
click at [1499, 285] on div "How to Use in 3 Simple Steps Heading Image Row Icon Perform a Full Wudhu Text B…" at bounding box center [931, 560] width 1142 height 2115
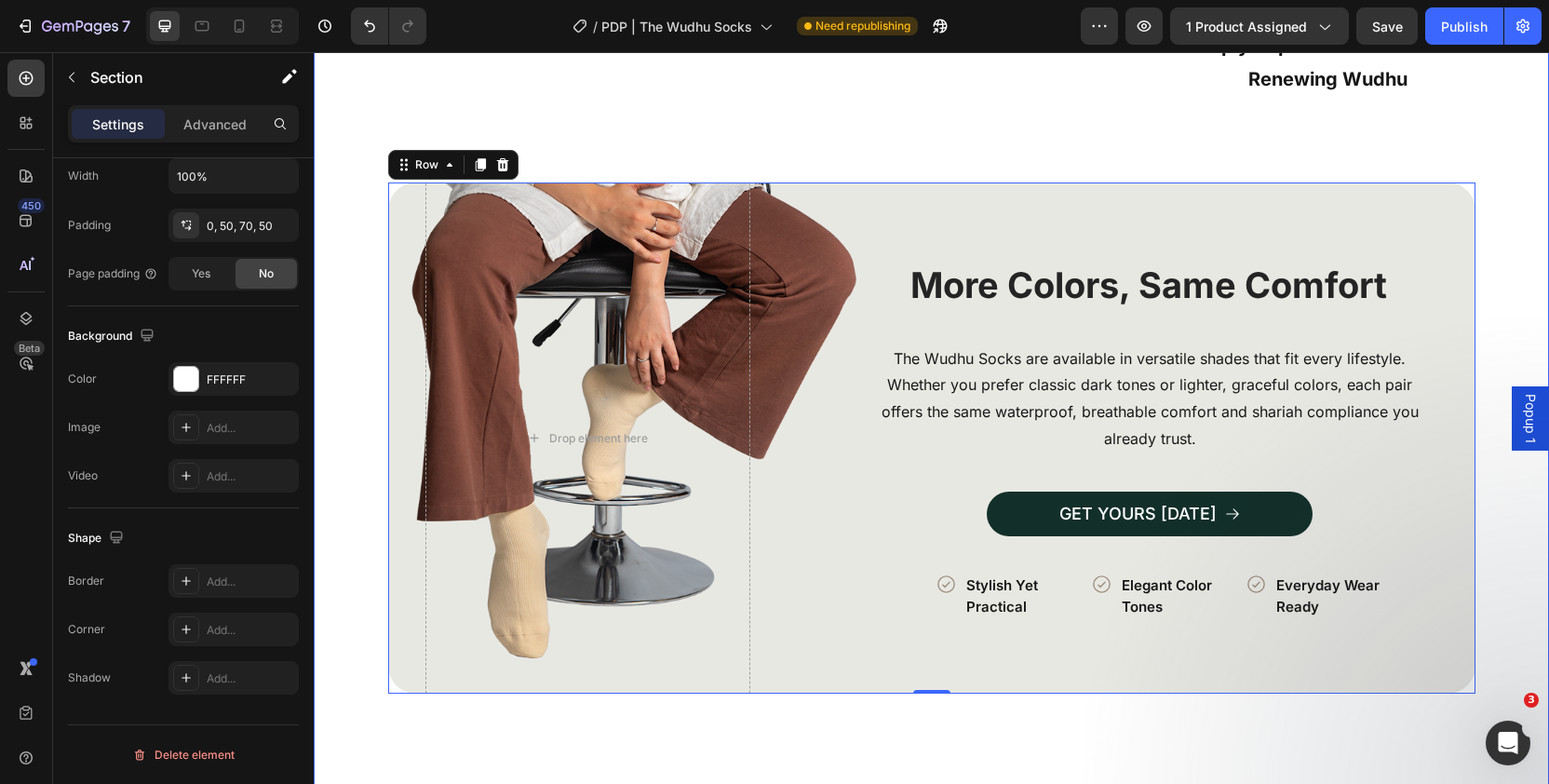
scroll to position [0, 0]
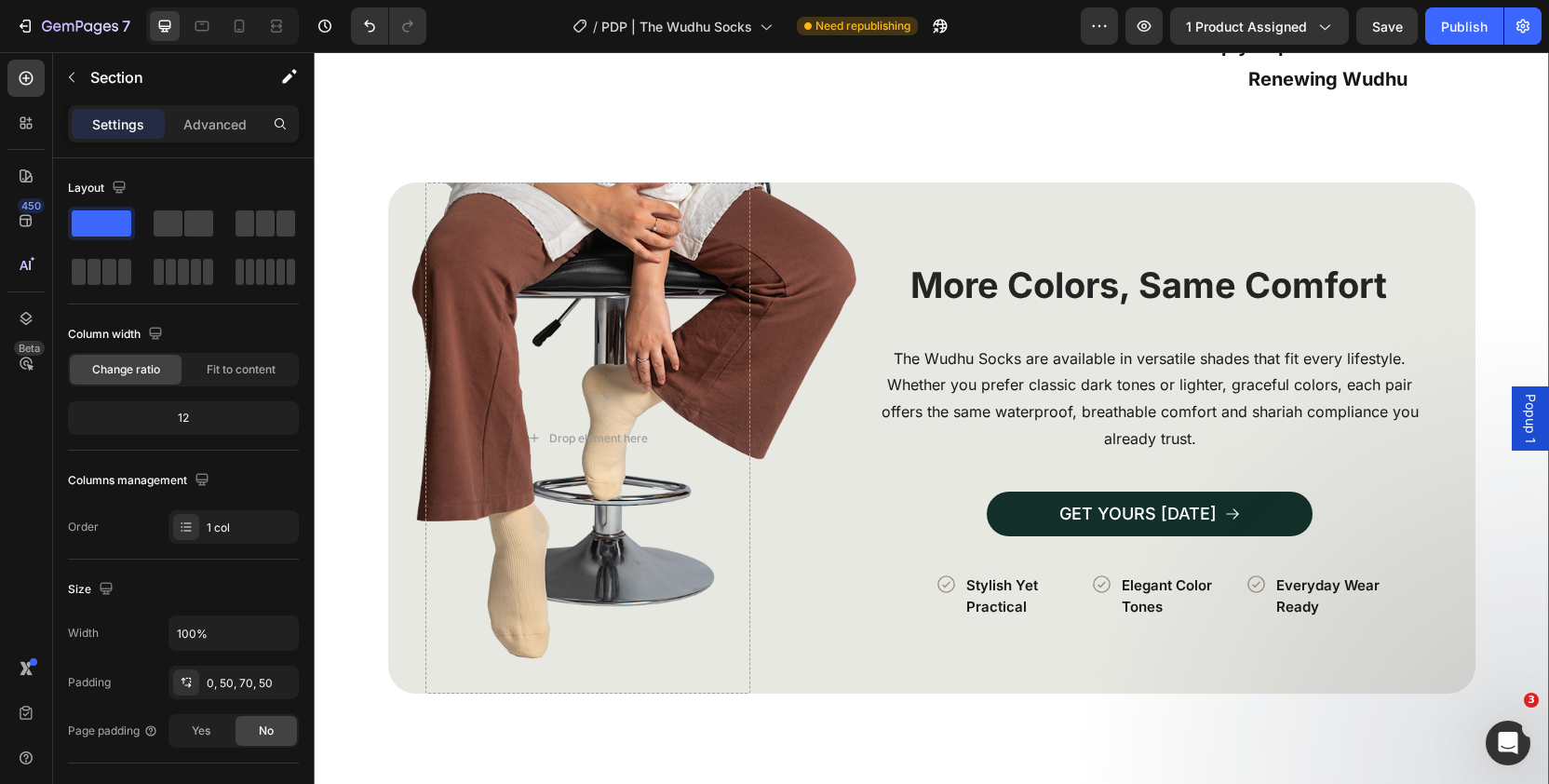
click at [1521, 236] on div "How to Use in 3 Simple Steps Heading Image Row Icon Perform a Full Wudhu Text B…" at bounding box center [932, 593] width 1235 height 2180
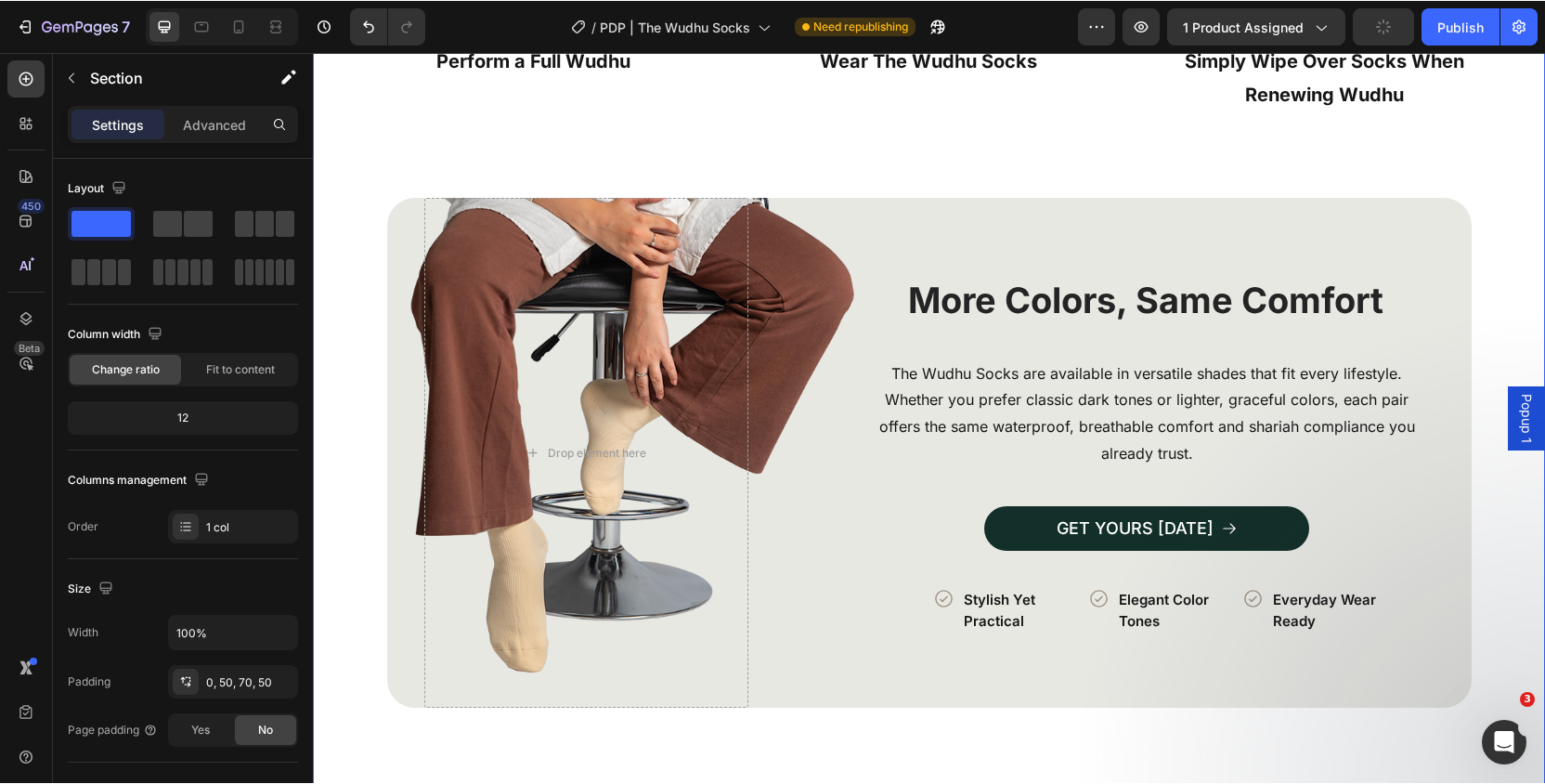
scroll to position [3612, 0]
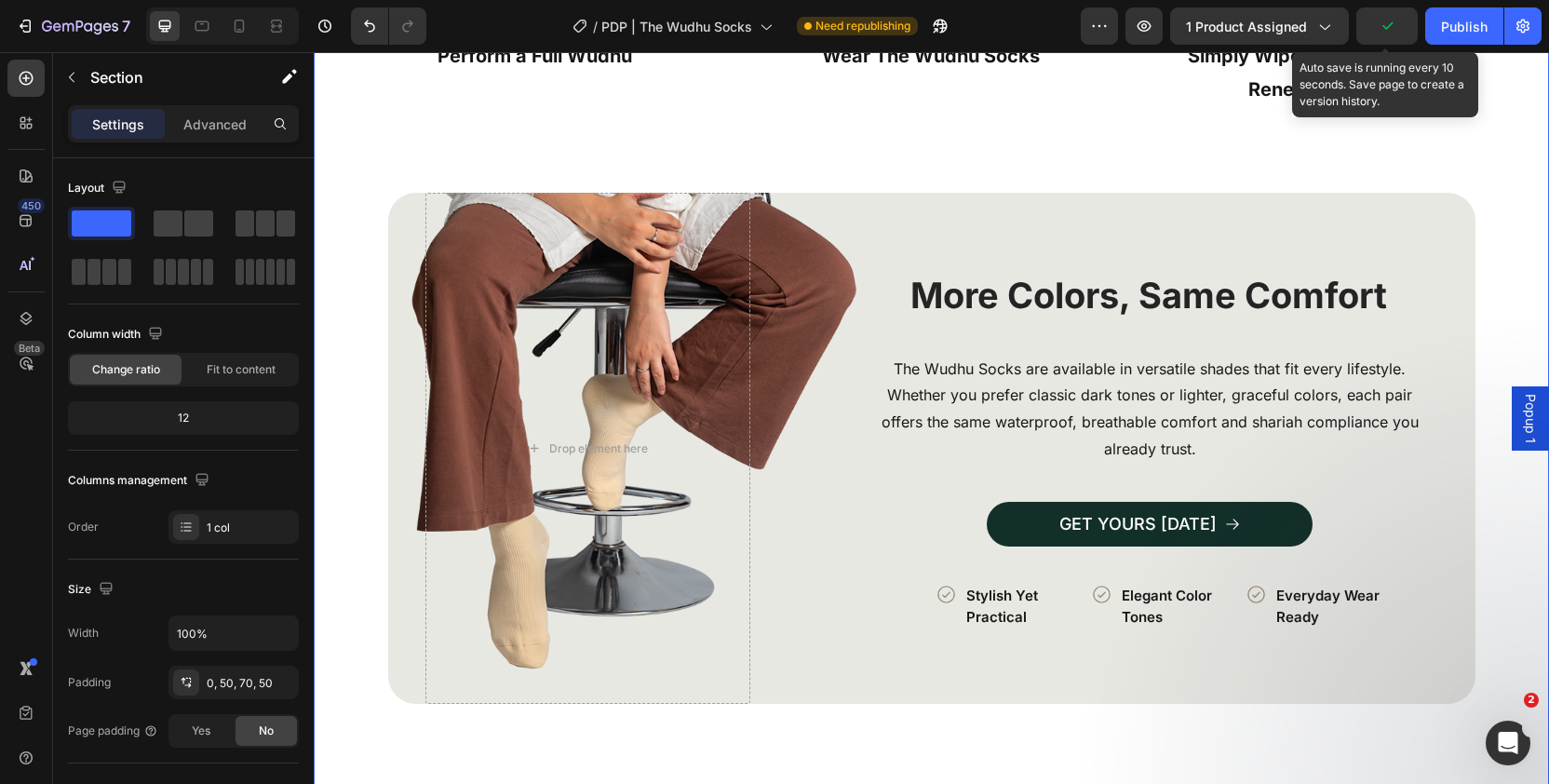
click at [1390, 29] on icon "button" at bounding box center [1386, 25] width 19 height 19
click at [1384, 20] on span "Save" at bounding box center [1387, 26] width 30 height 16
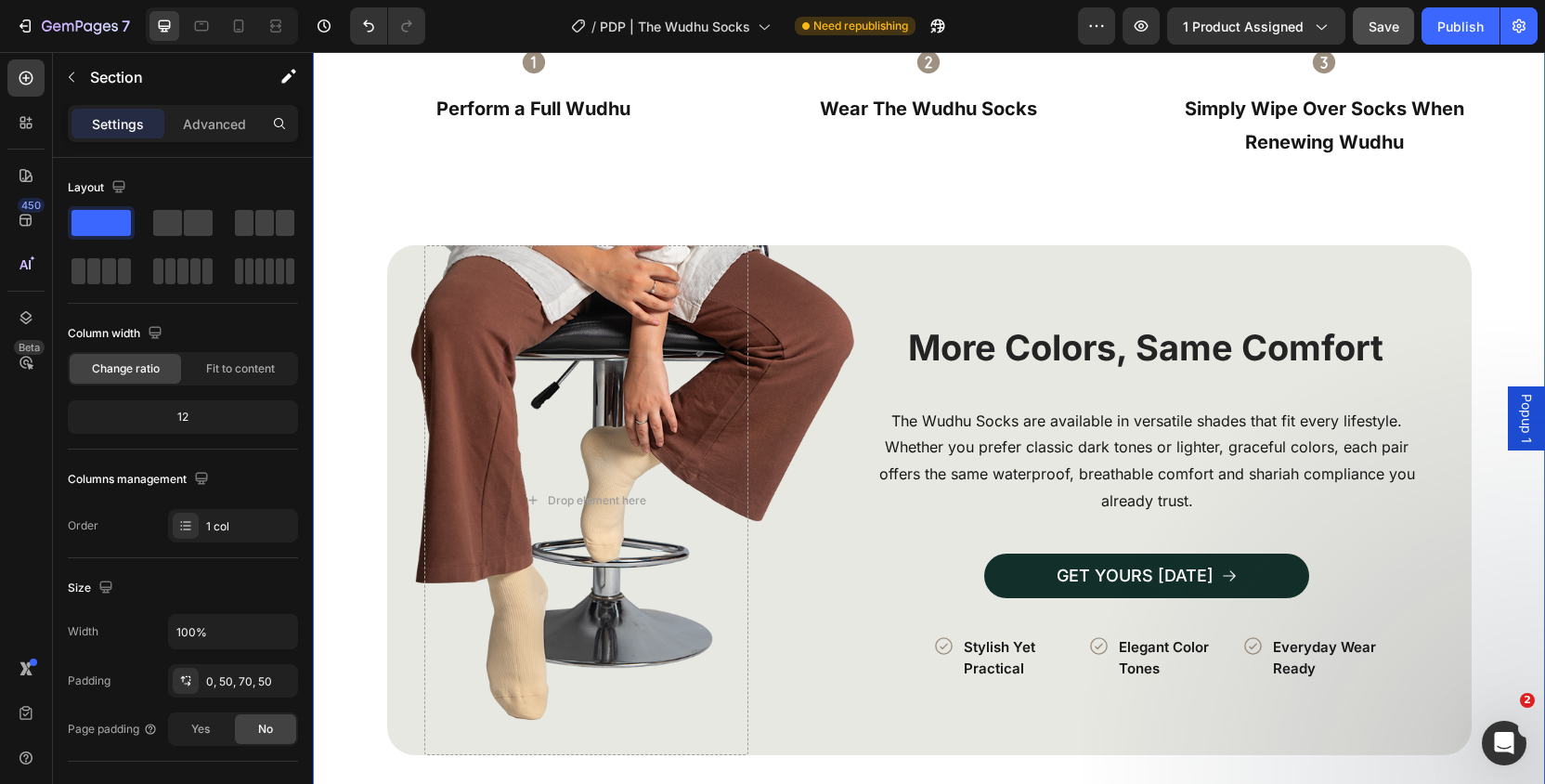
scroll to position [3578, 0]
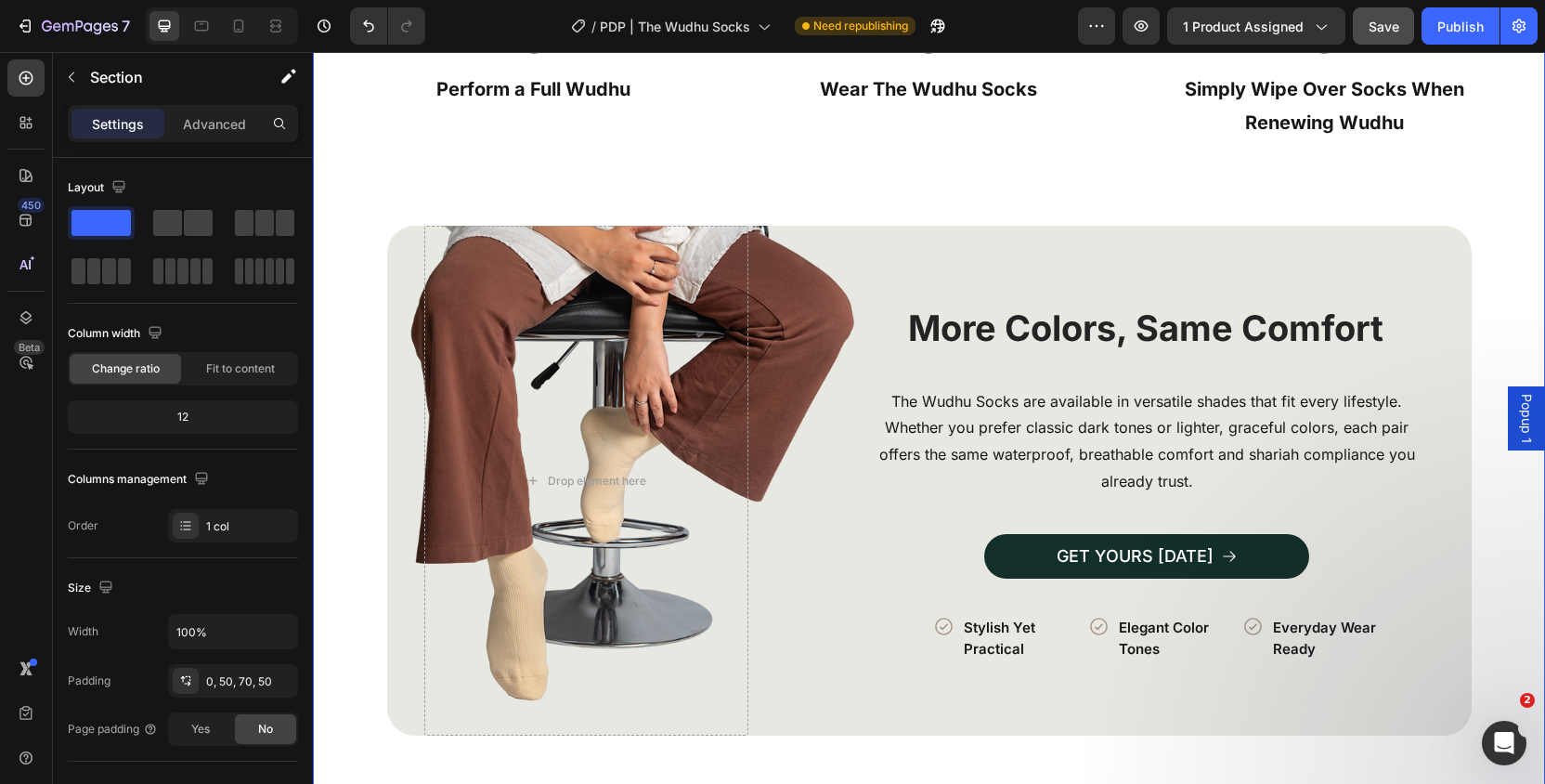
click at [1383, 26] on span "Save" at bounding box center [1383, 26] width 30 height 16
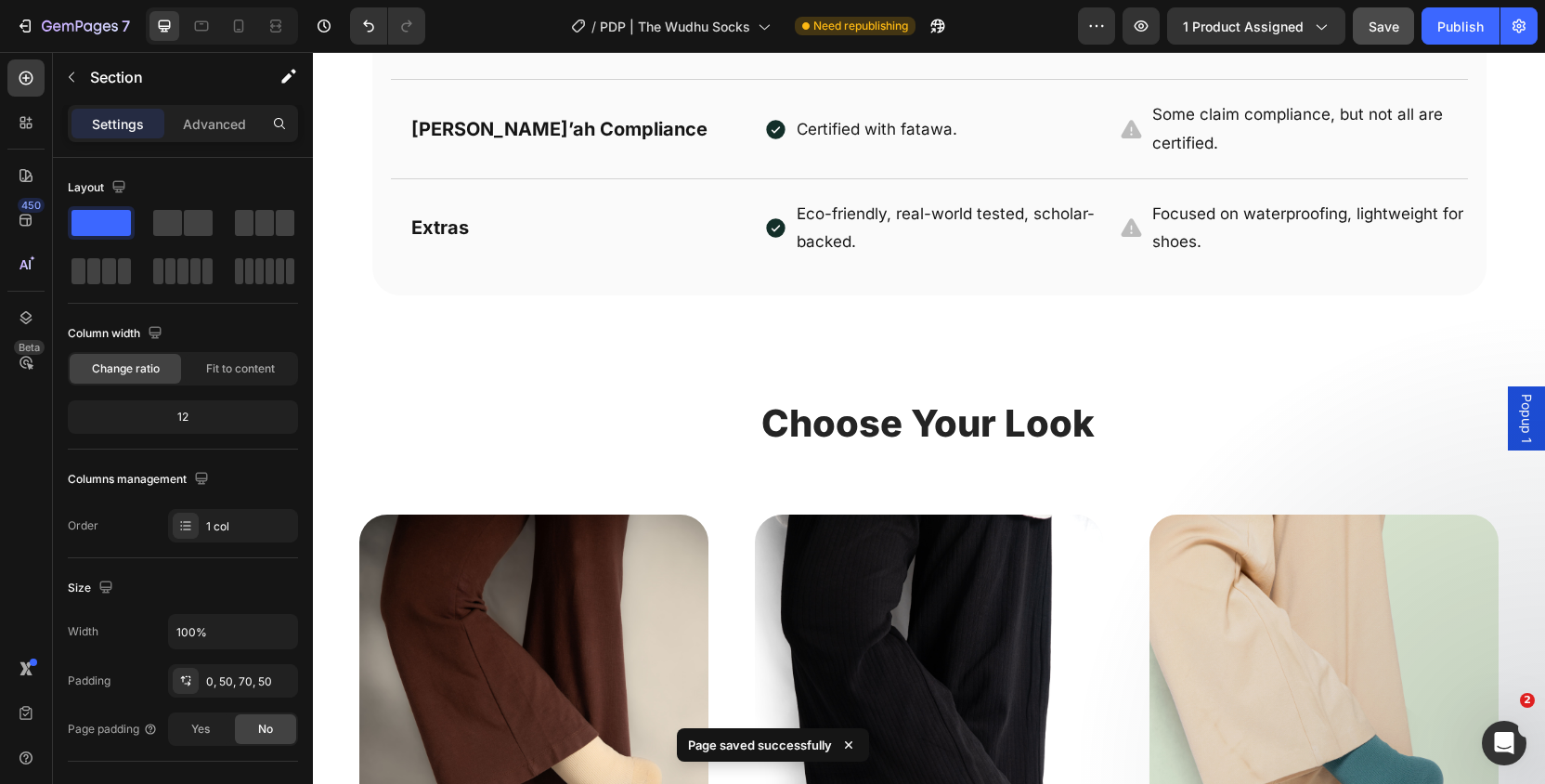
scroll to position [5179, 0]
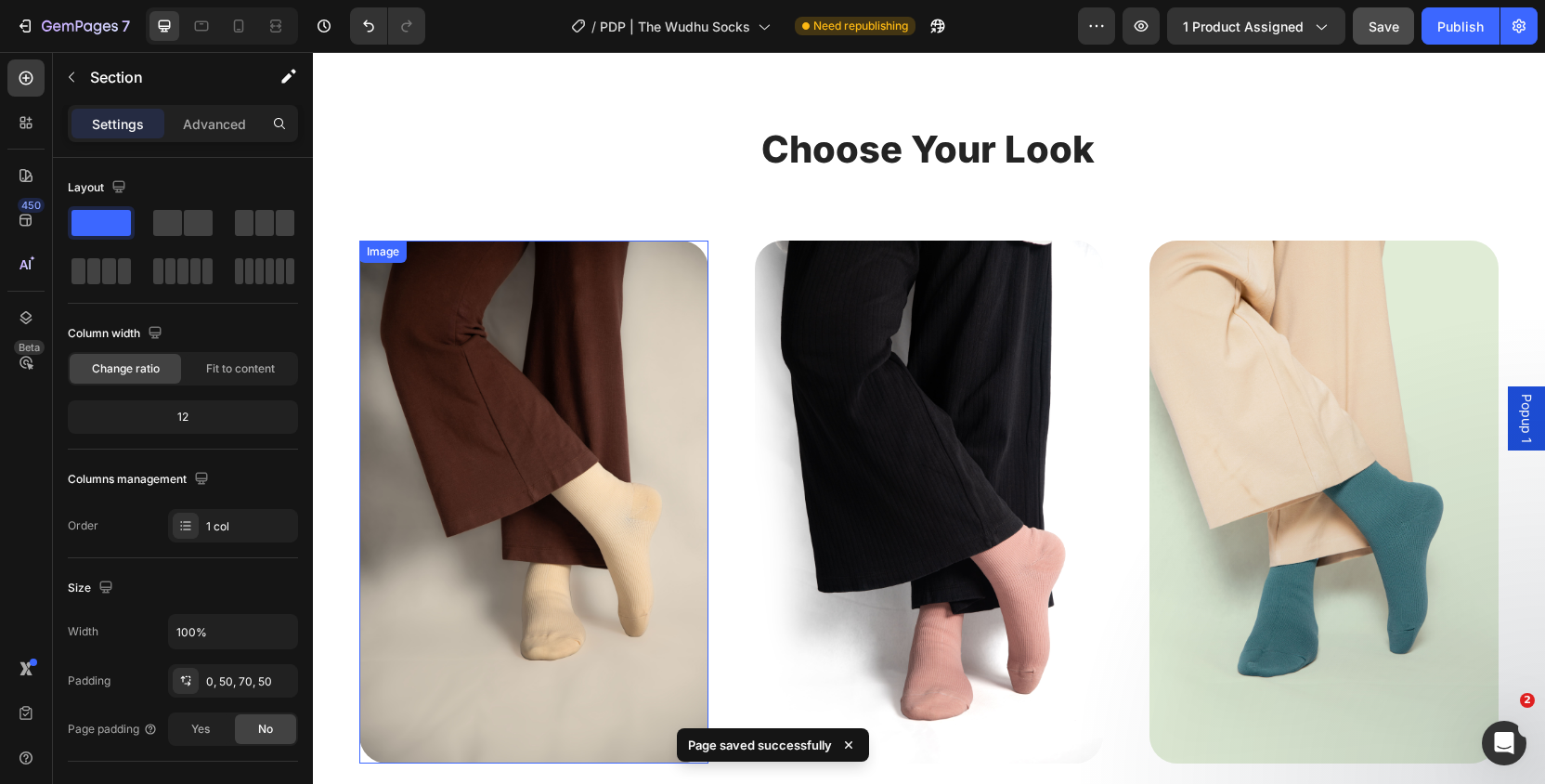
click at [589, 556] on img at bounding box center [533, 501] width 349 height 522
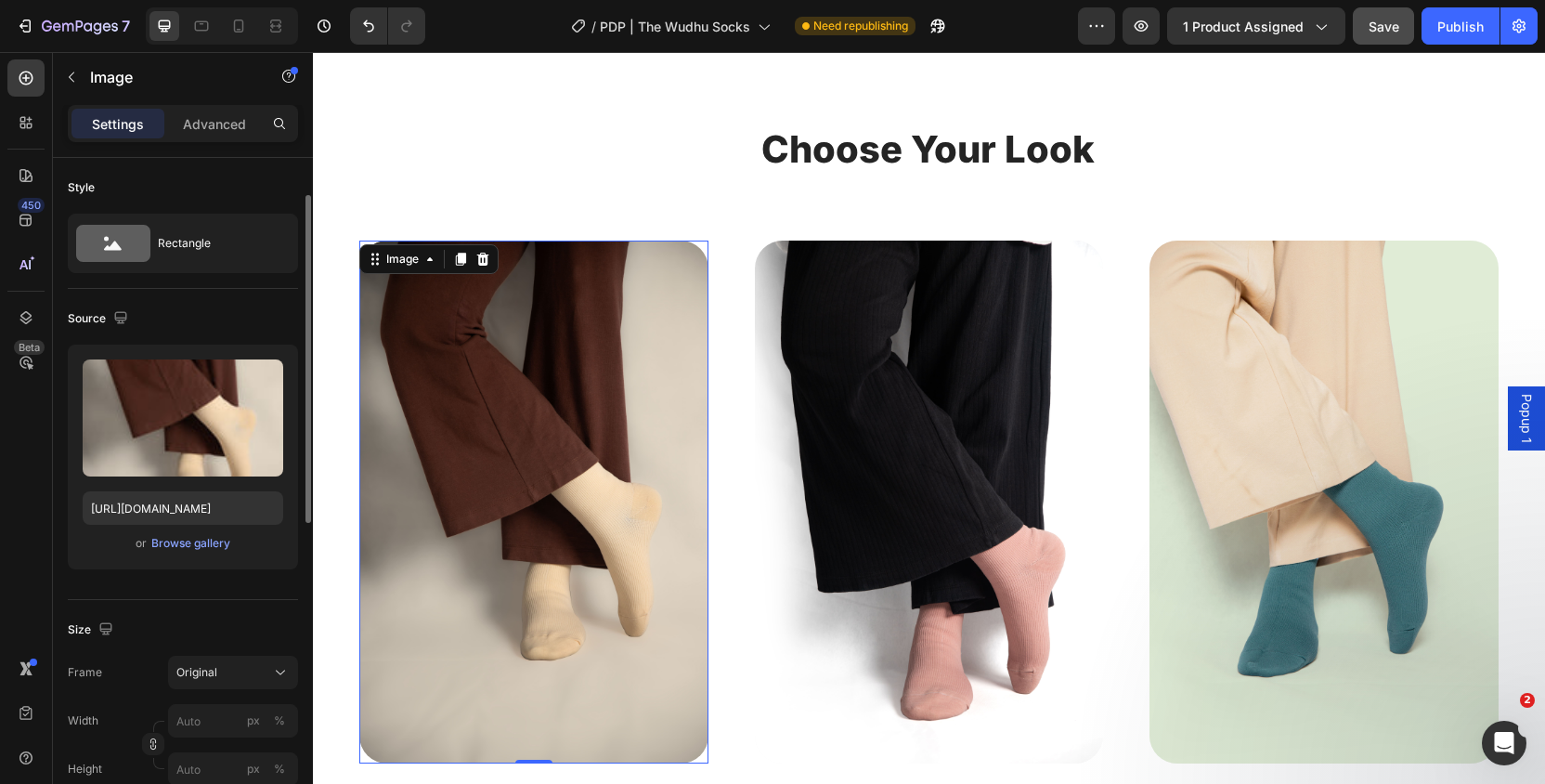
scroll to position [723, 0]
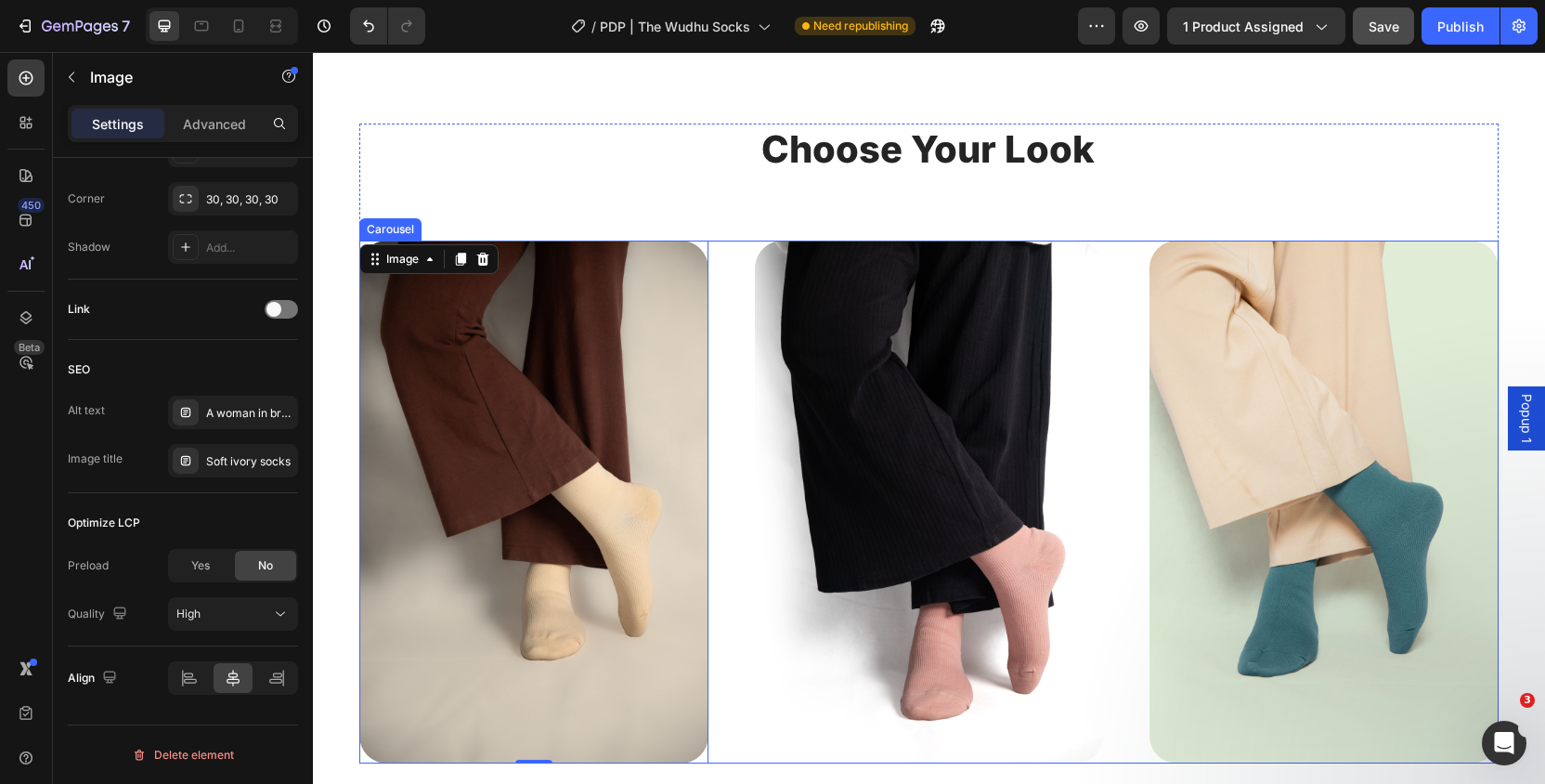
click at [722, 341] on div "Image 0 Row Image Row Image Row" at bounding box center [928, 501] width 1139 height 522
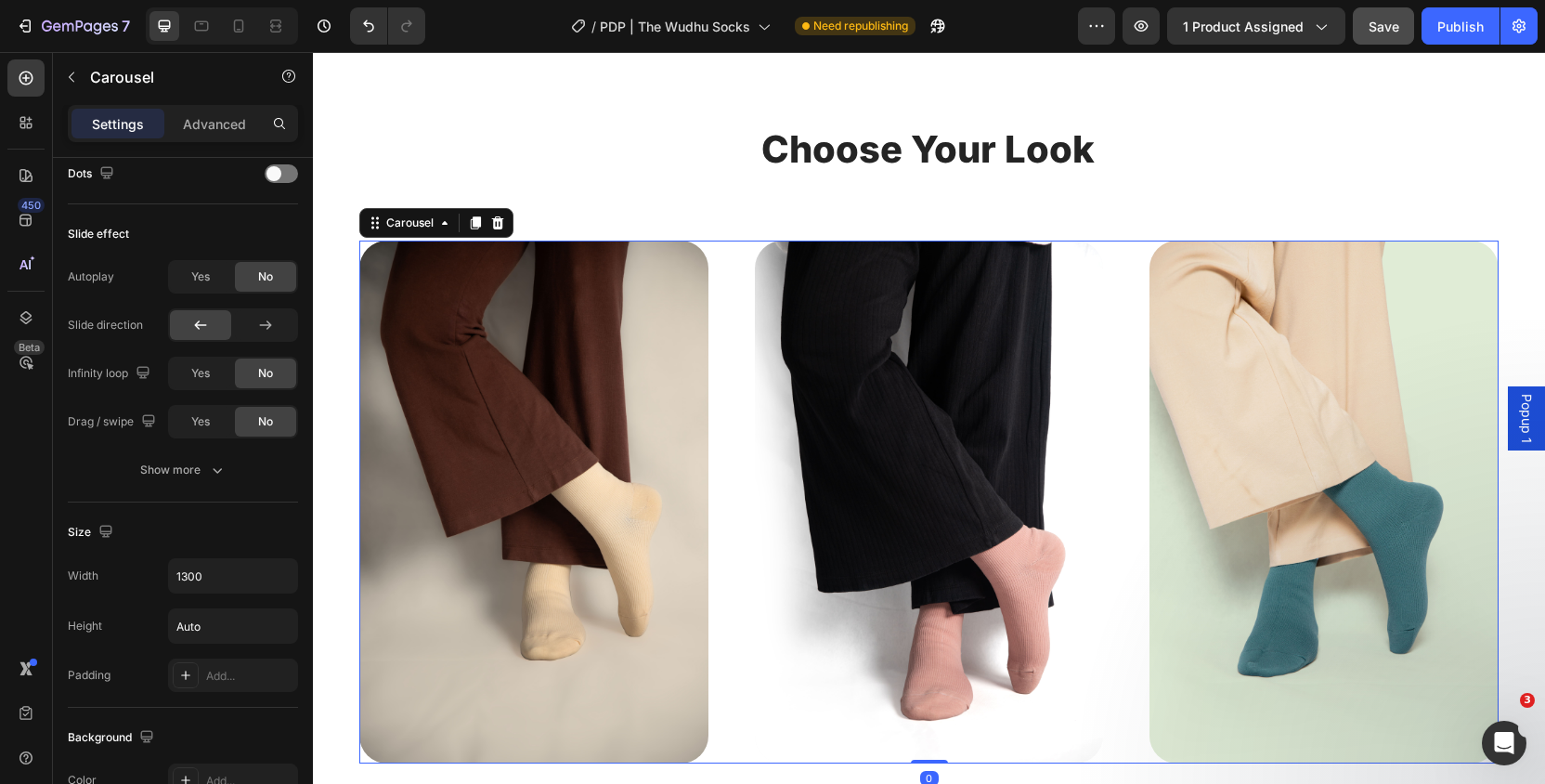
scroll to position [0, 0]
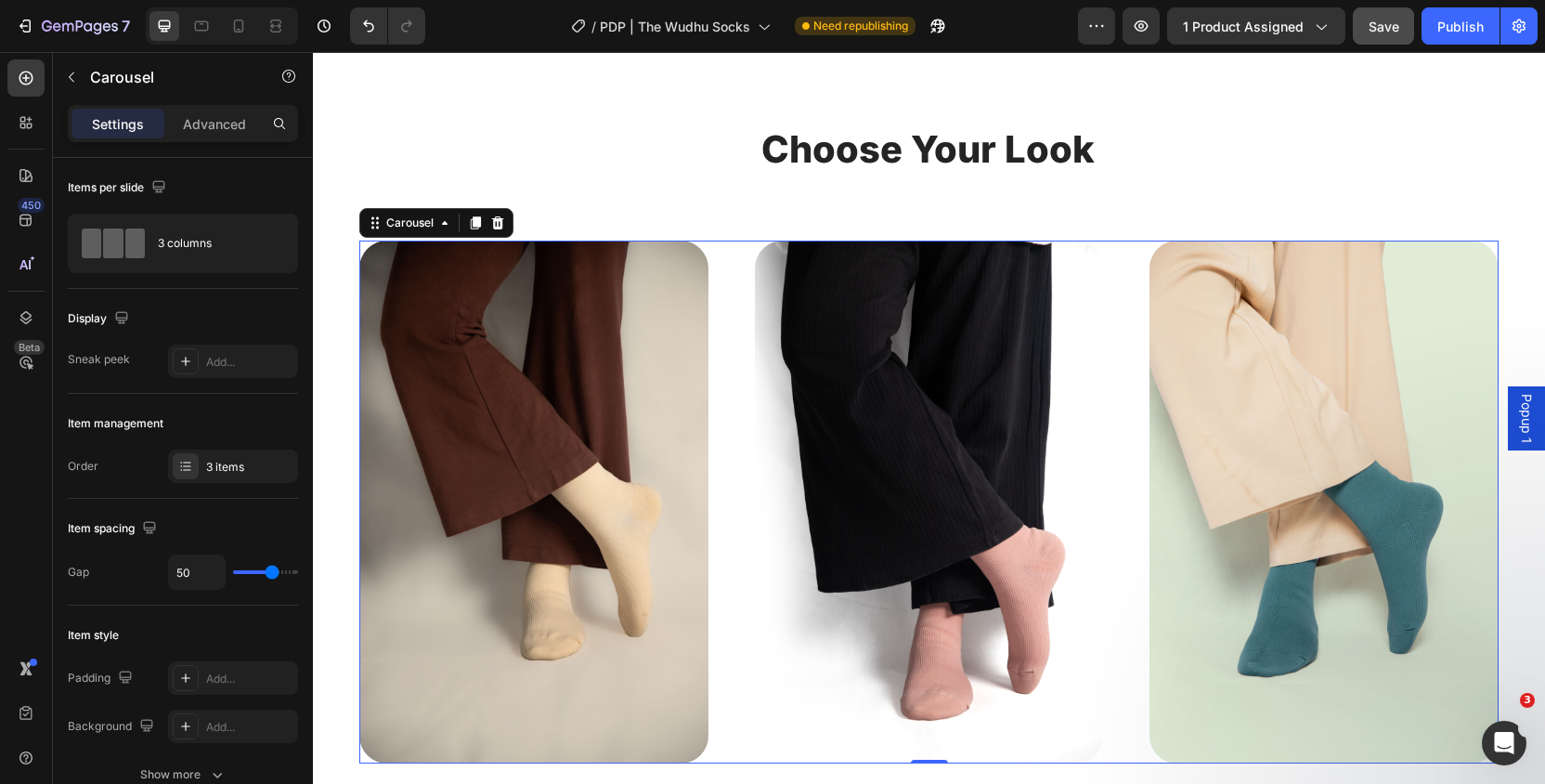
click at [717, 367] on div "Image Row Image Row Image Row" at bounding box center [928, 501] width 1139 height 522
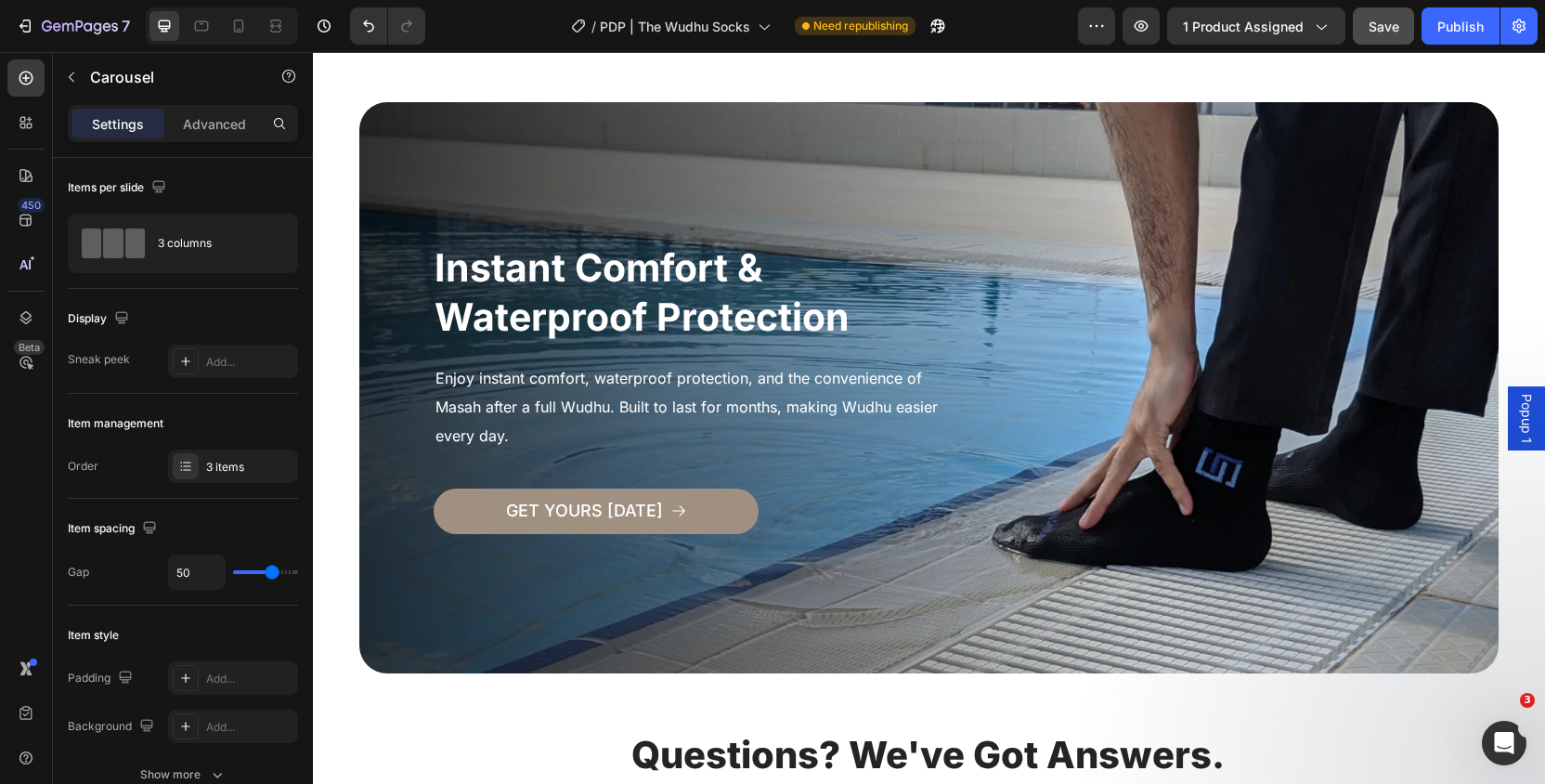
scroll to position [5935, 0]
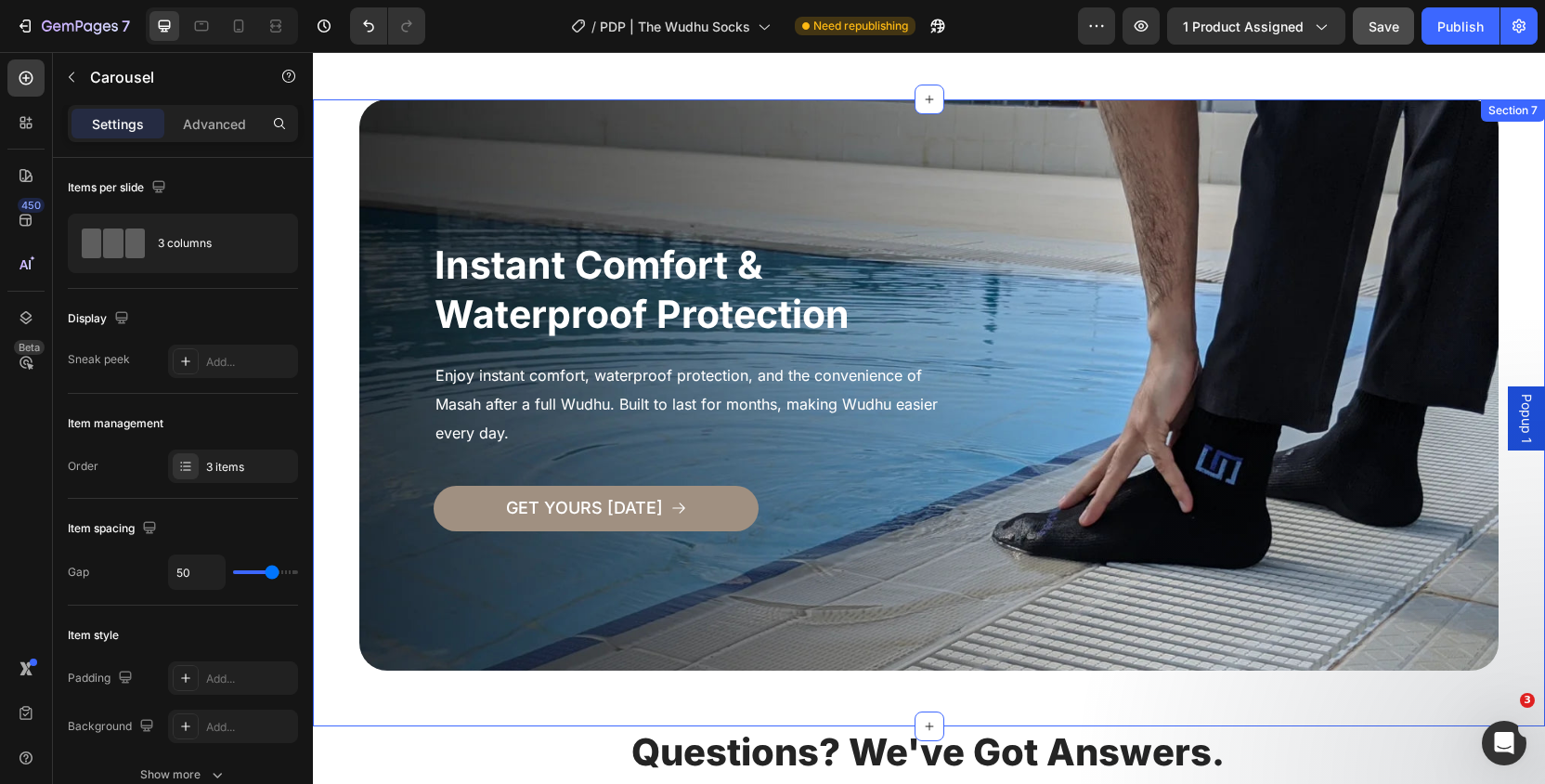
click at [349, 354] on div "DEENIN Heading instant comfort & waterproof protection Heading Enjoy instant co…" at bounding box center [929, 412] width 1232 height 626
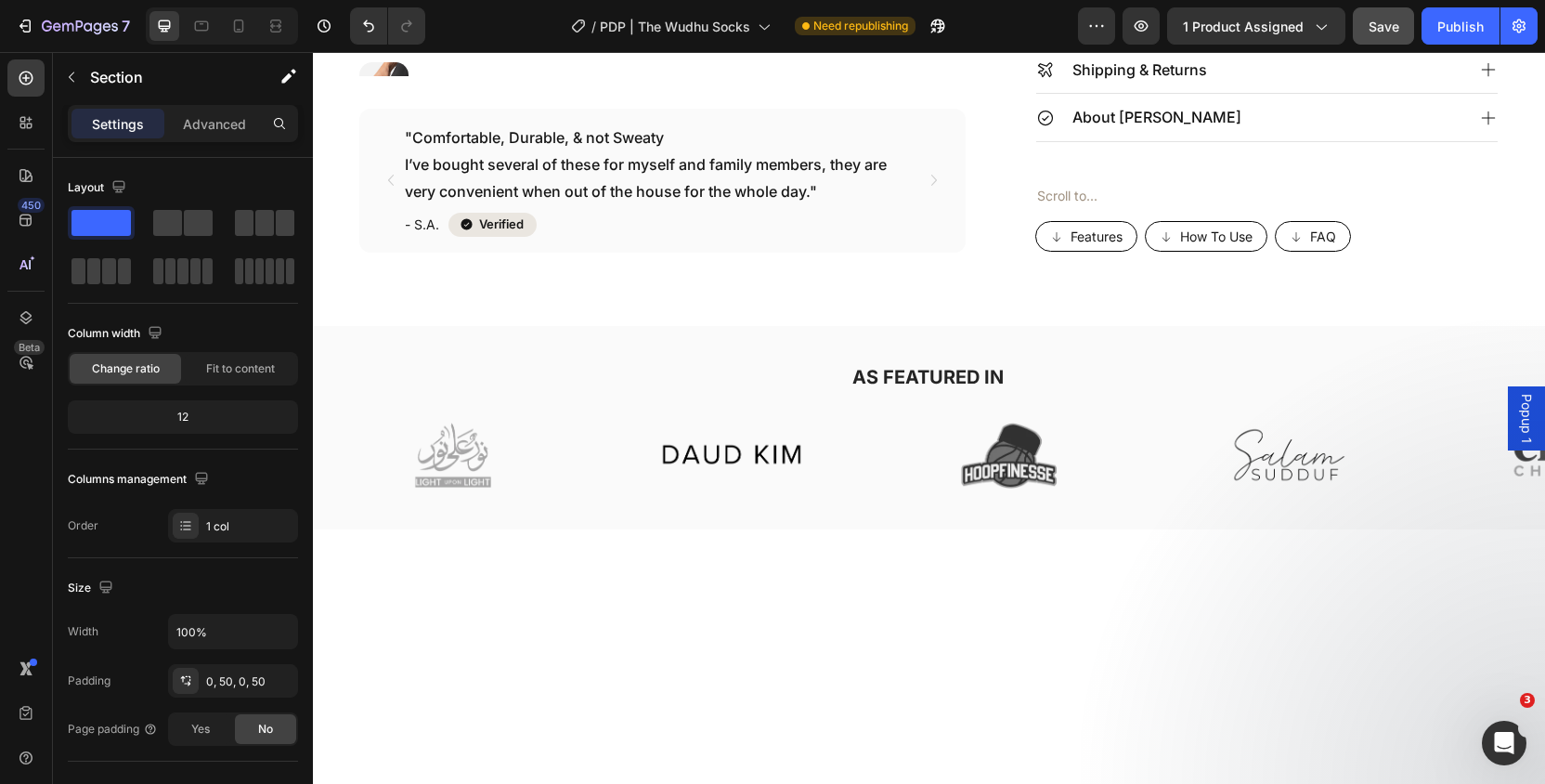
scroll to position [858, 0]
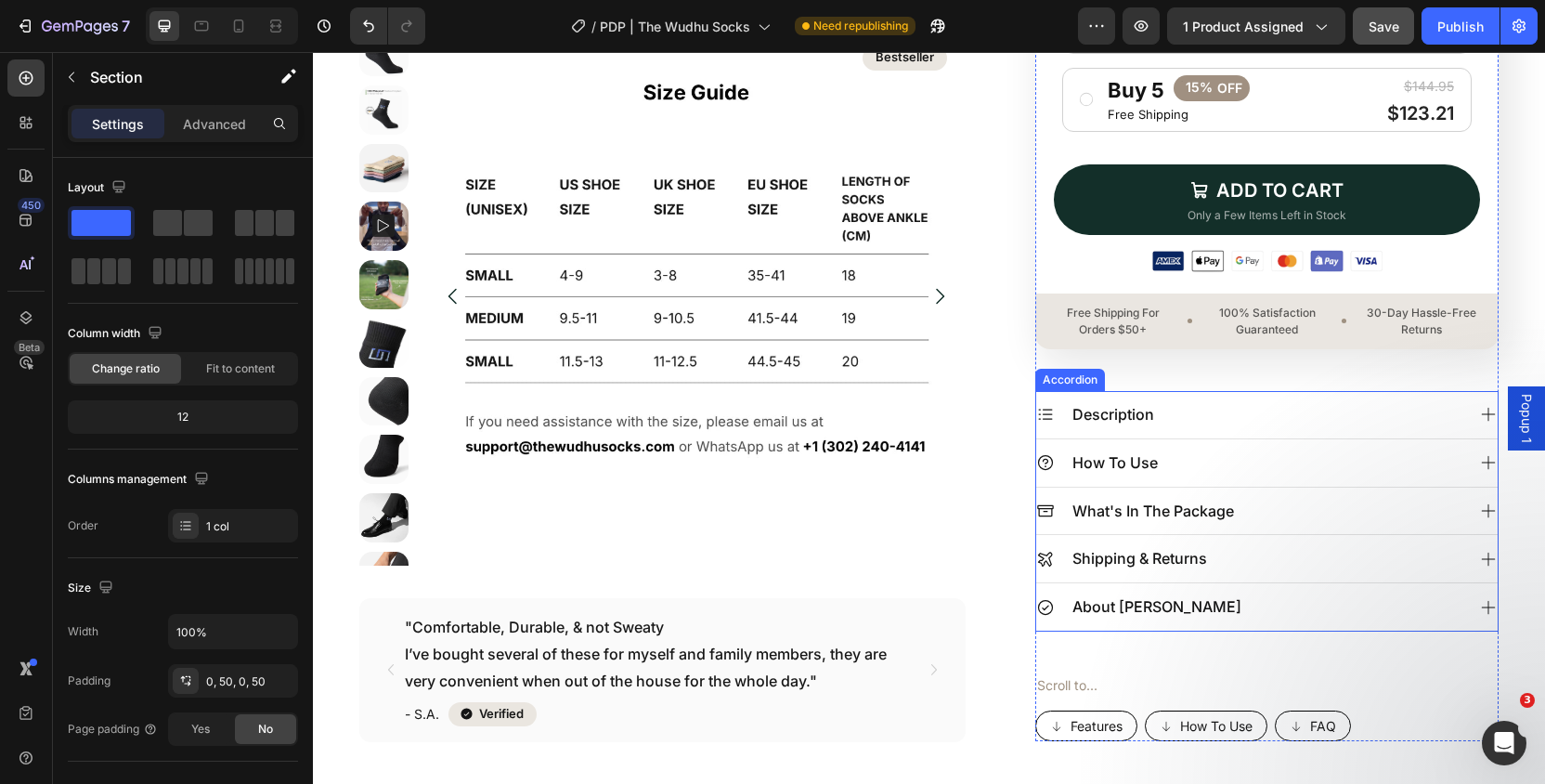
click at [1182, 399] on div "Description" at bounding box center [1250, 413] width 428 height 32
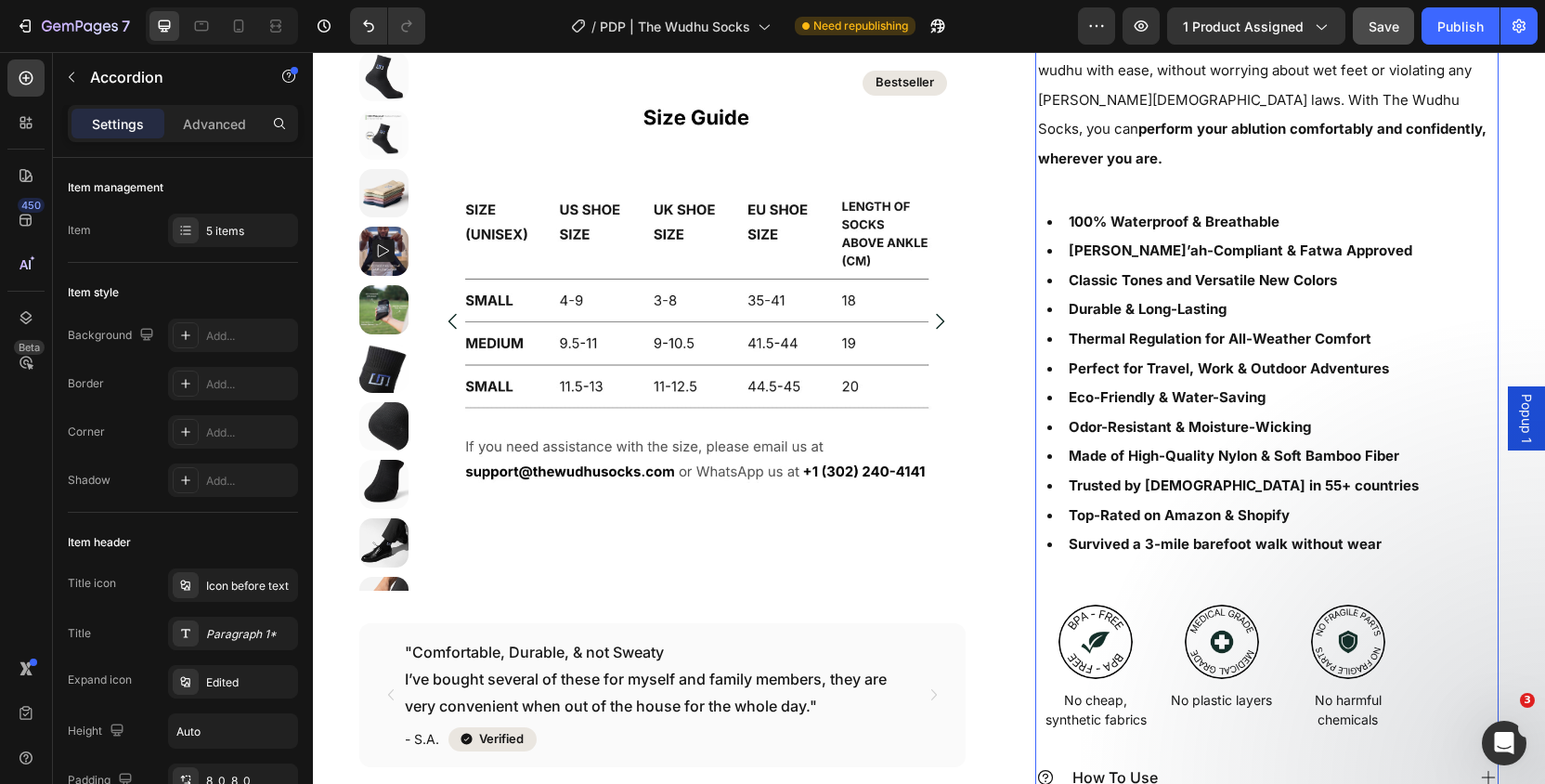
scroll to position [1582, 0]
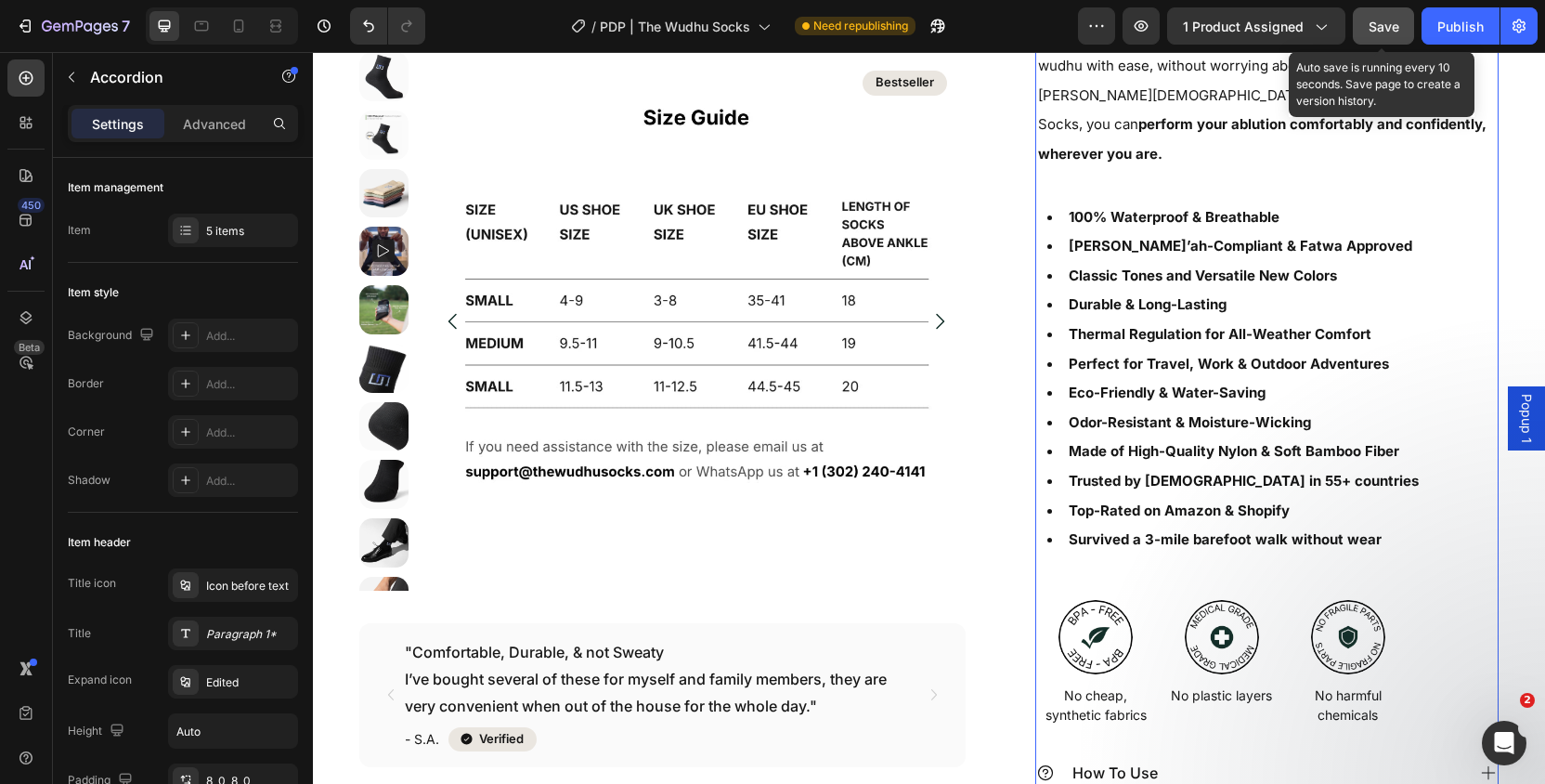
click at [1381, 17] on div "Save" at bounding box center [1383, 26] width 30 height 19
click at [1392, 22] on span "Save" at bounding box center [1383, 26] width 30 height 16
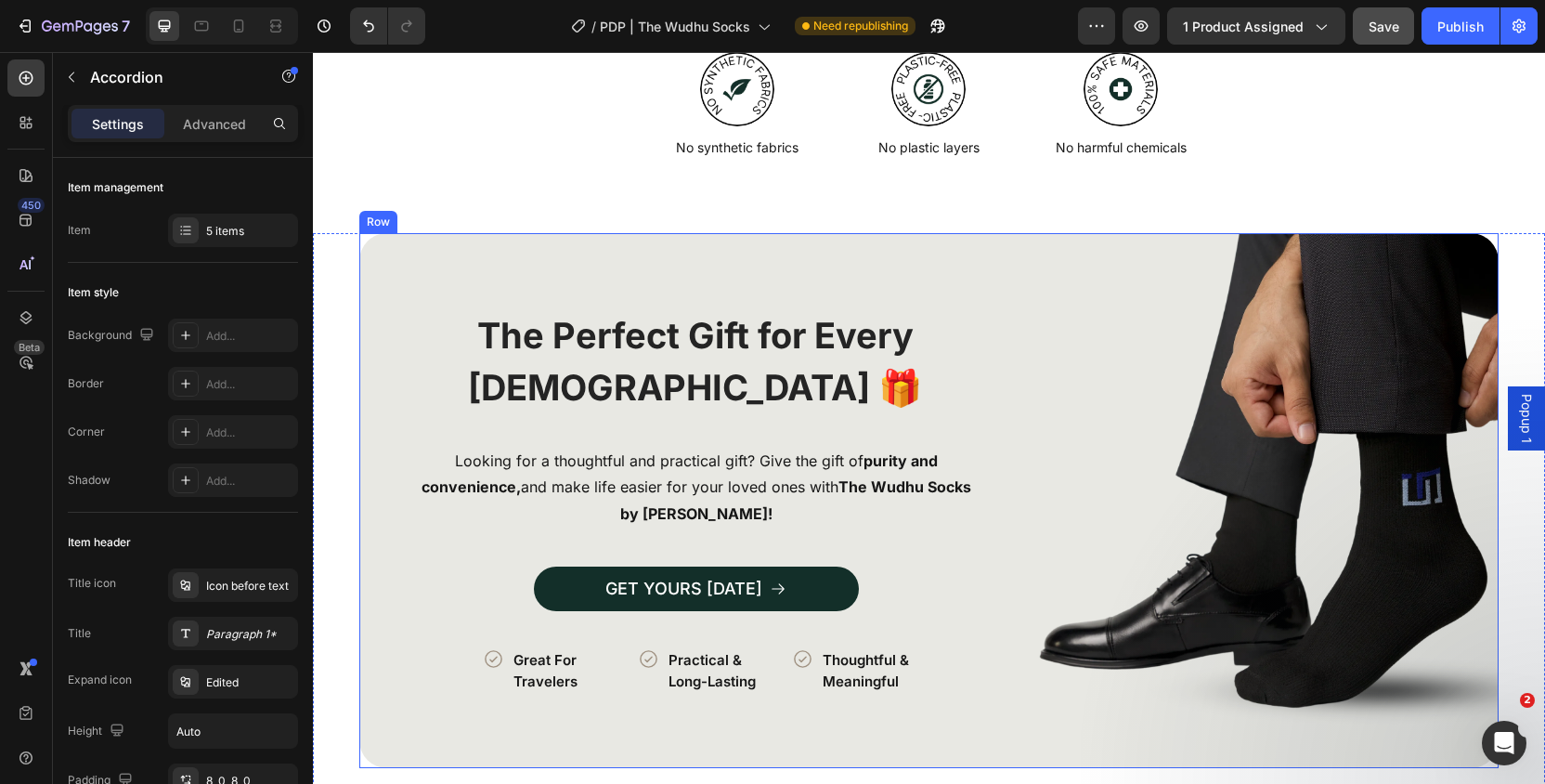
scroll to position [3397, 0]
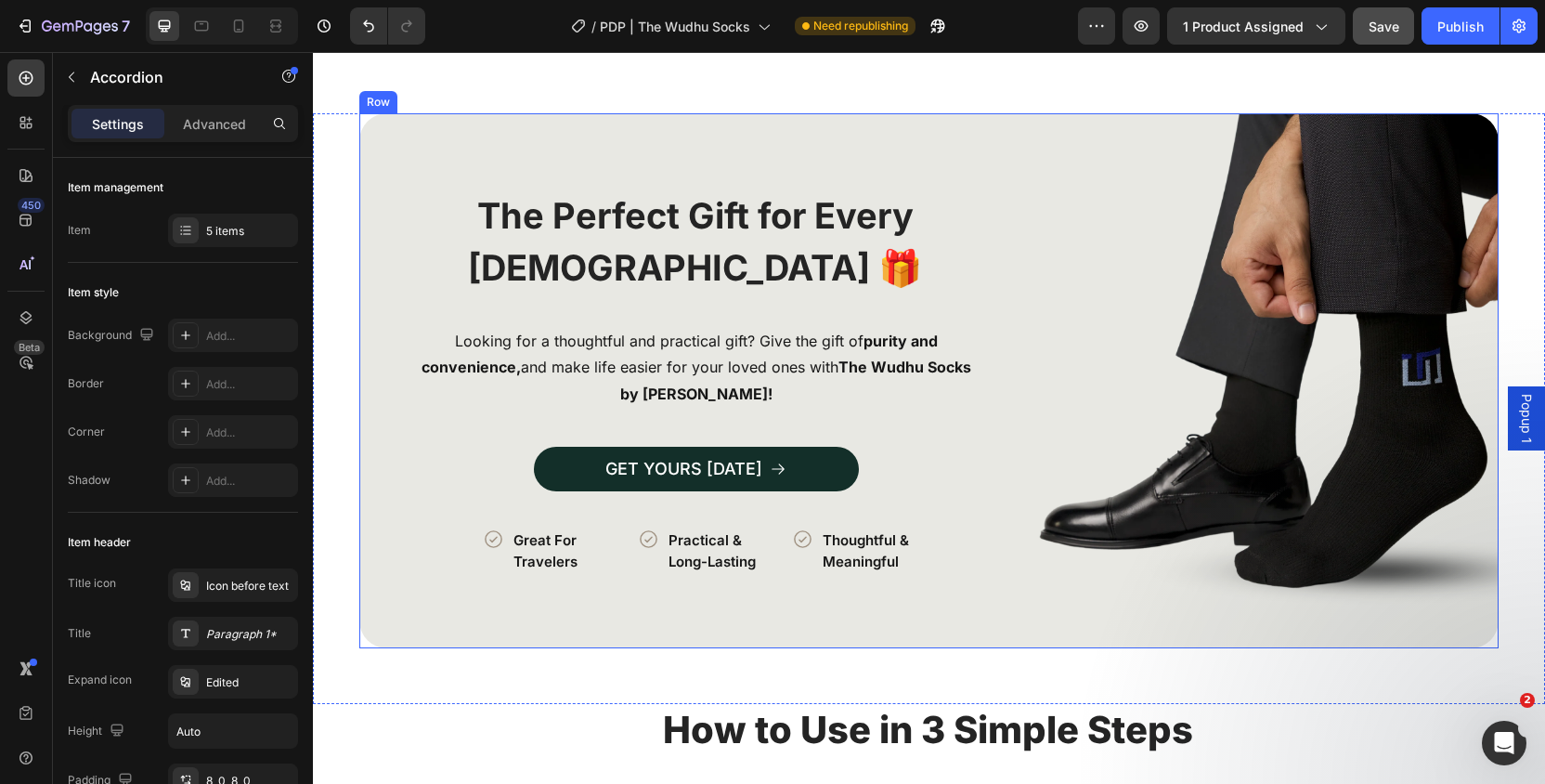
click at [1405, 489] on div "Image" at bounding box center [1284, 380] width 428 height 535
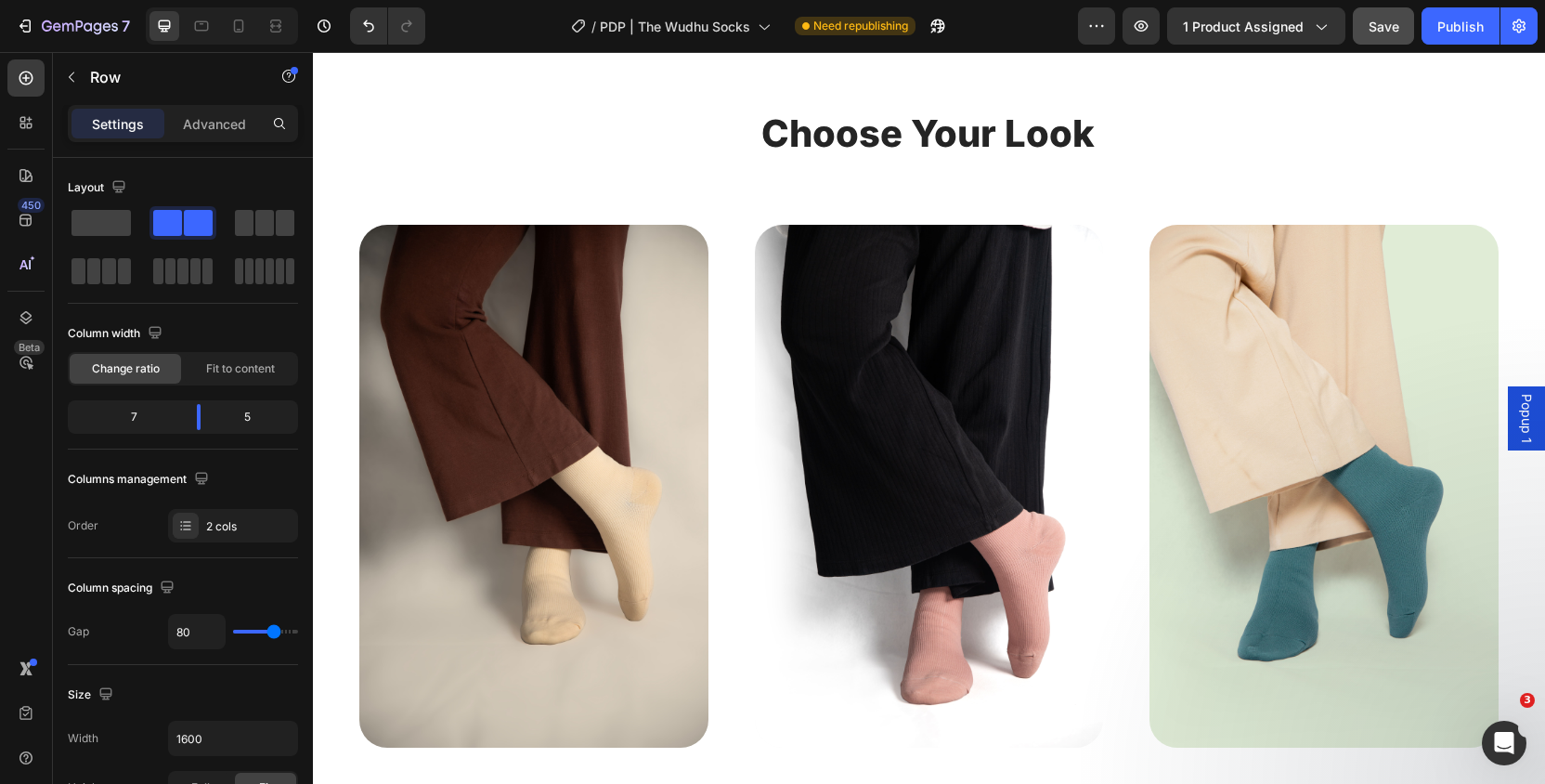
scroll to position [6176, 0]
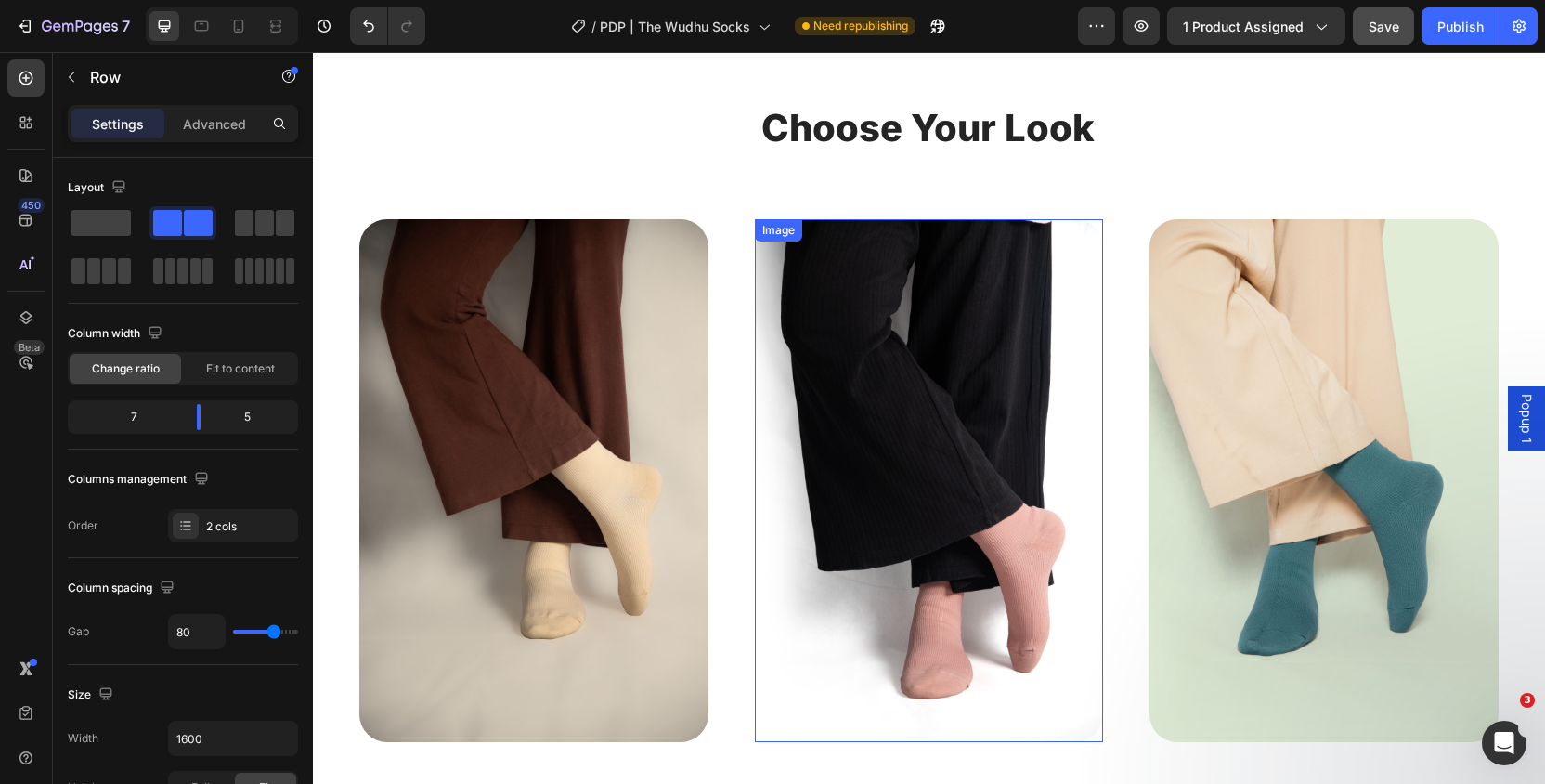
click at [1096, 508] on img at bounding box center [929, 480] width 349 height 522
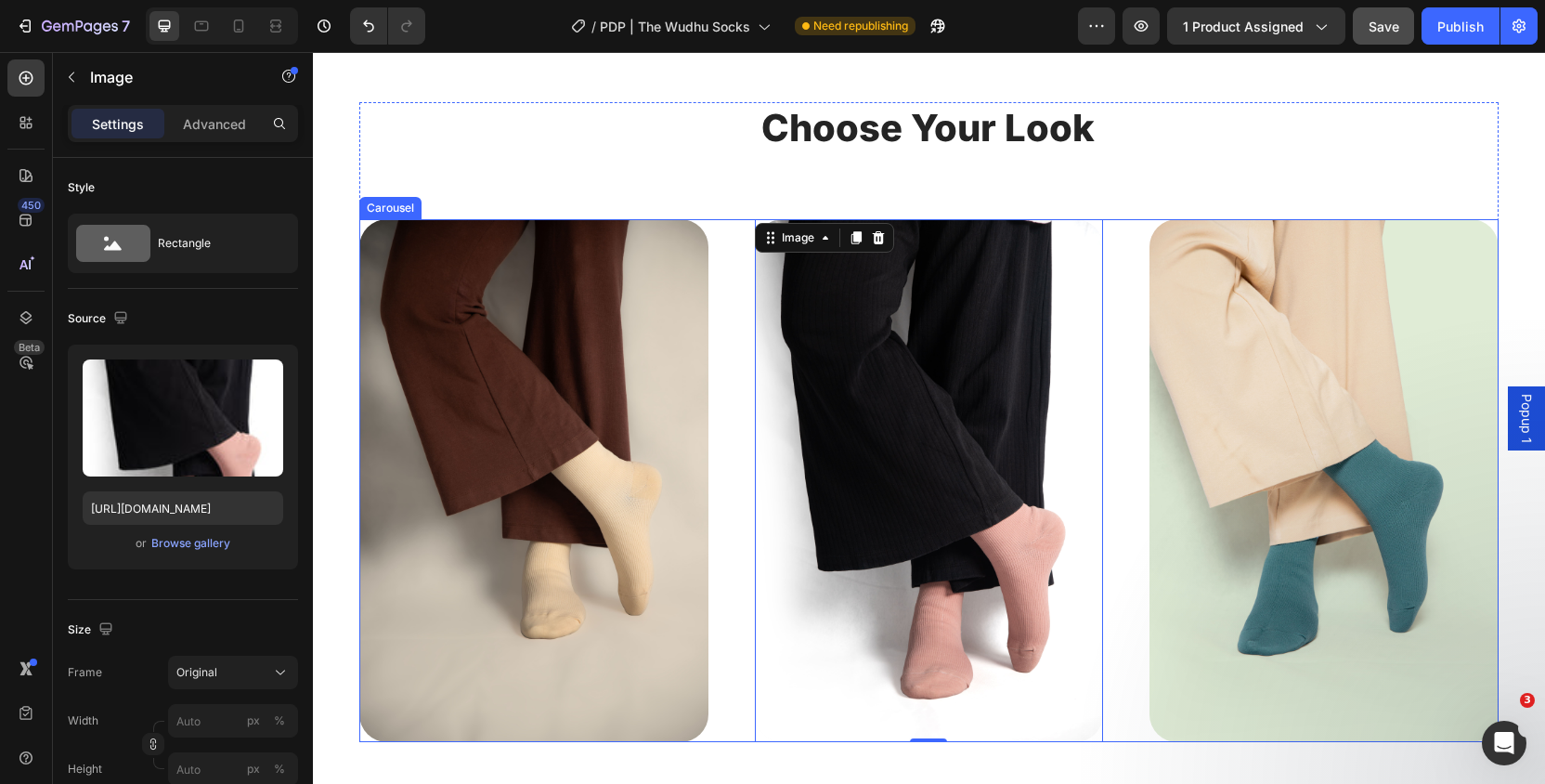
click at [1118, 506] on div "Image Row Image 0 Row Image Row" at bounding box center [928, 480] width 1139 height 522
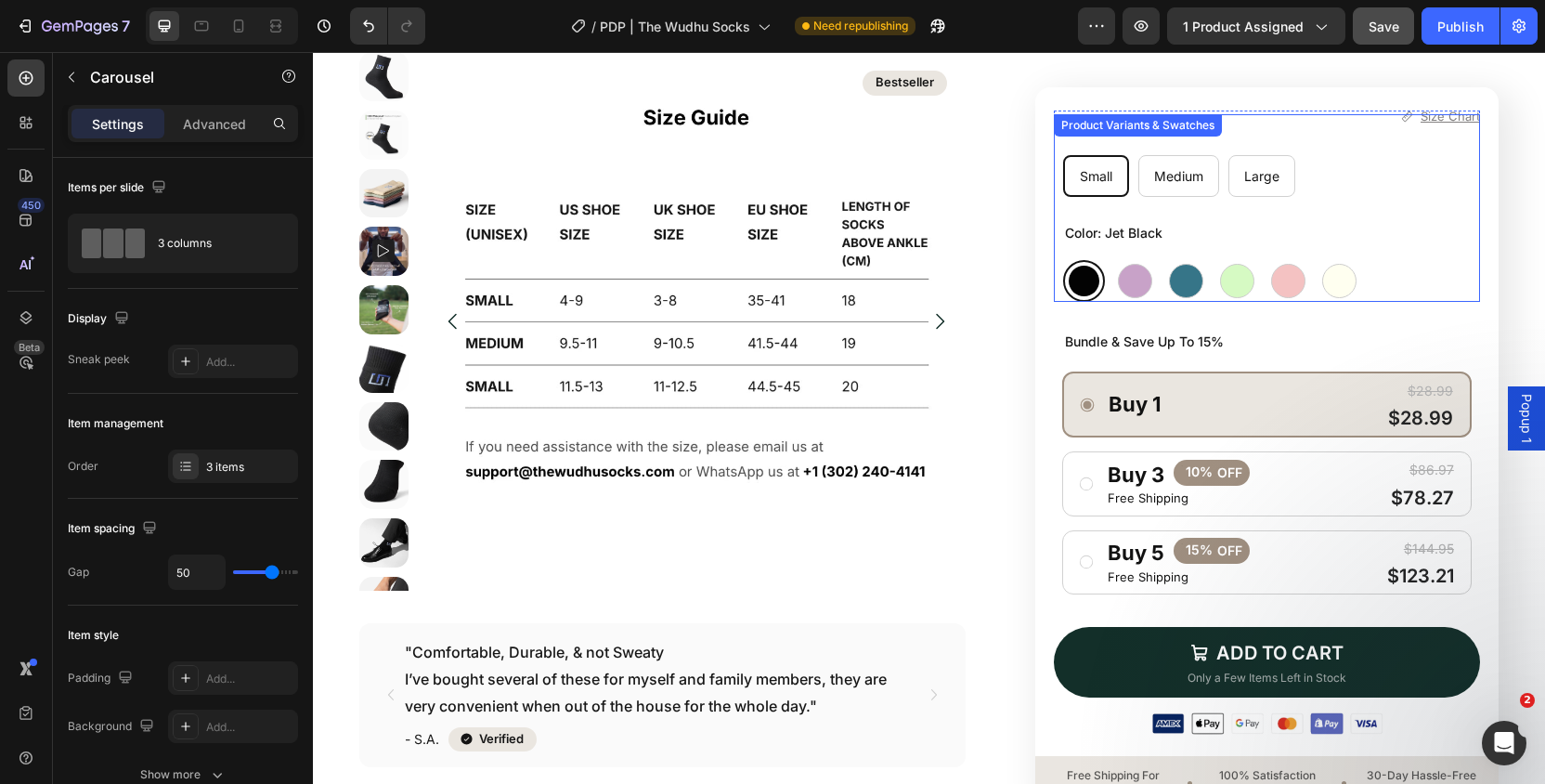
scroll to position [0, 0]
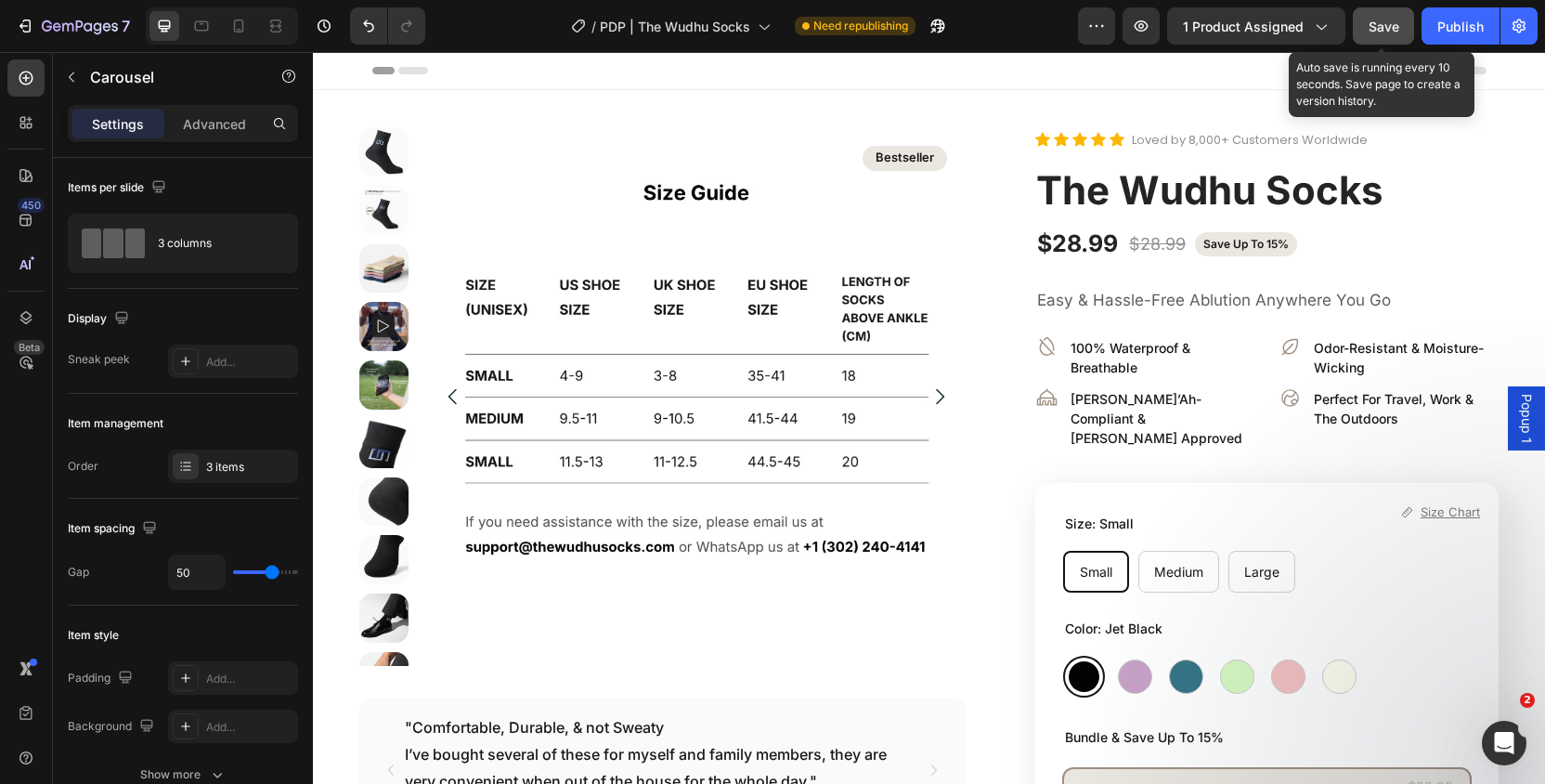
click at [1388, 25] on span "Save" at bounding box center [1383, 26] width 30 height 16
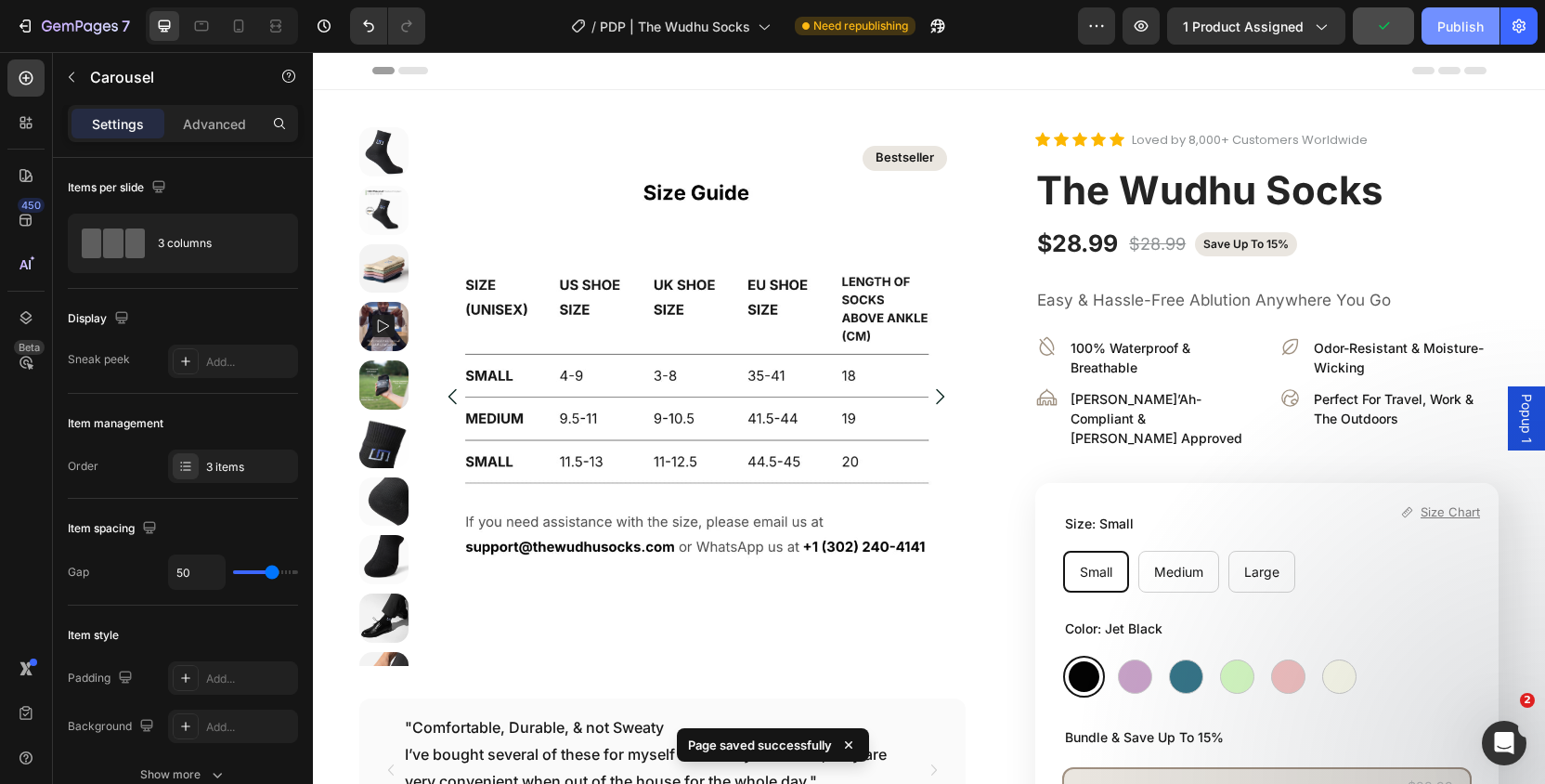
click at [1460, 27] on div "Publish" at bounding box center [1460, 26] width 47 height 19
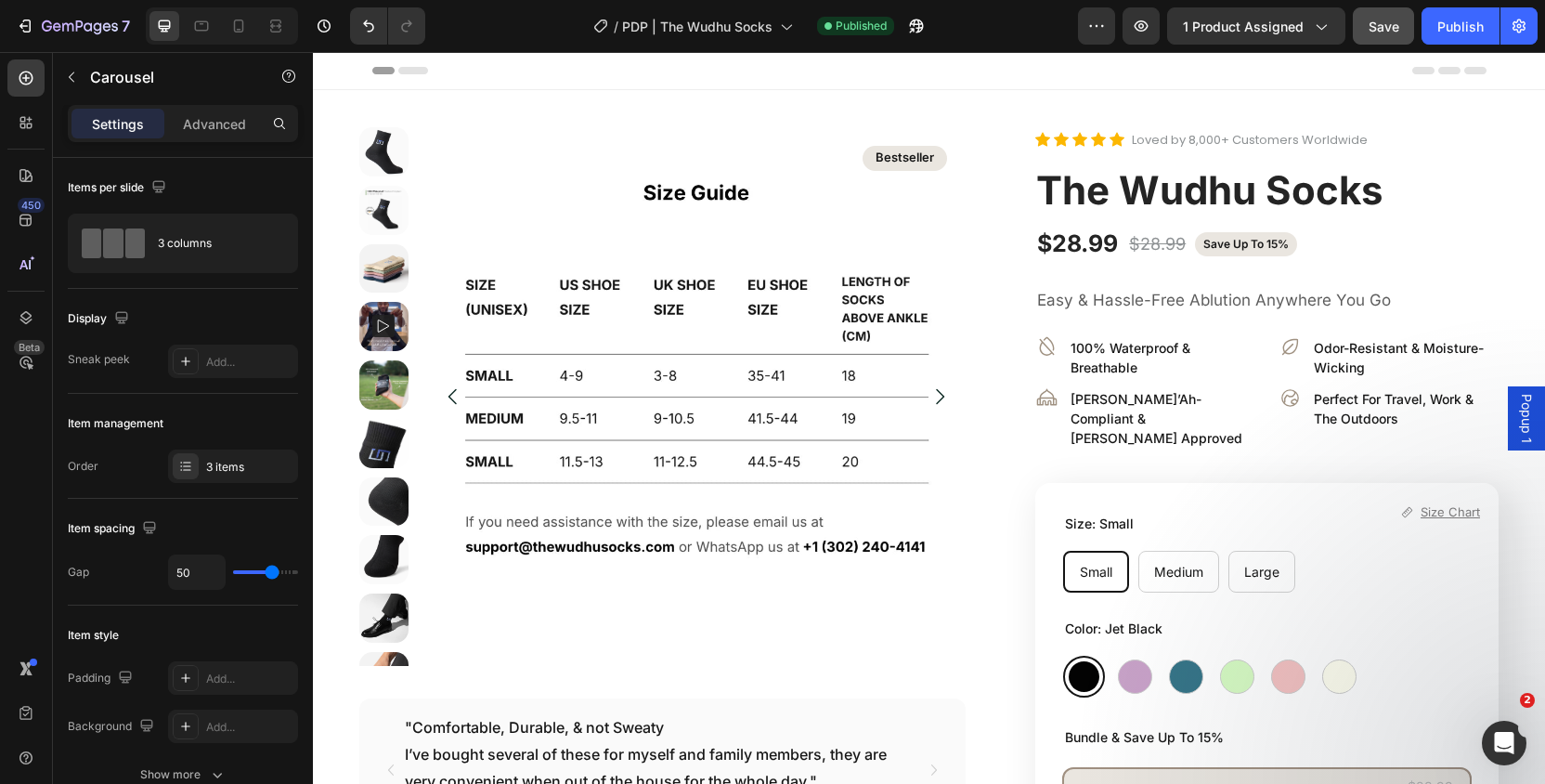
click at [1001, 65] on div "Header" at bounding box center [929, 70] width 1114 height 37
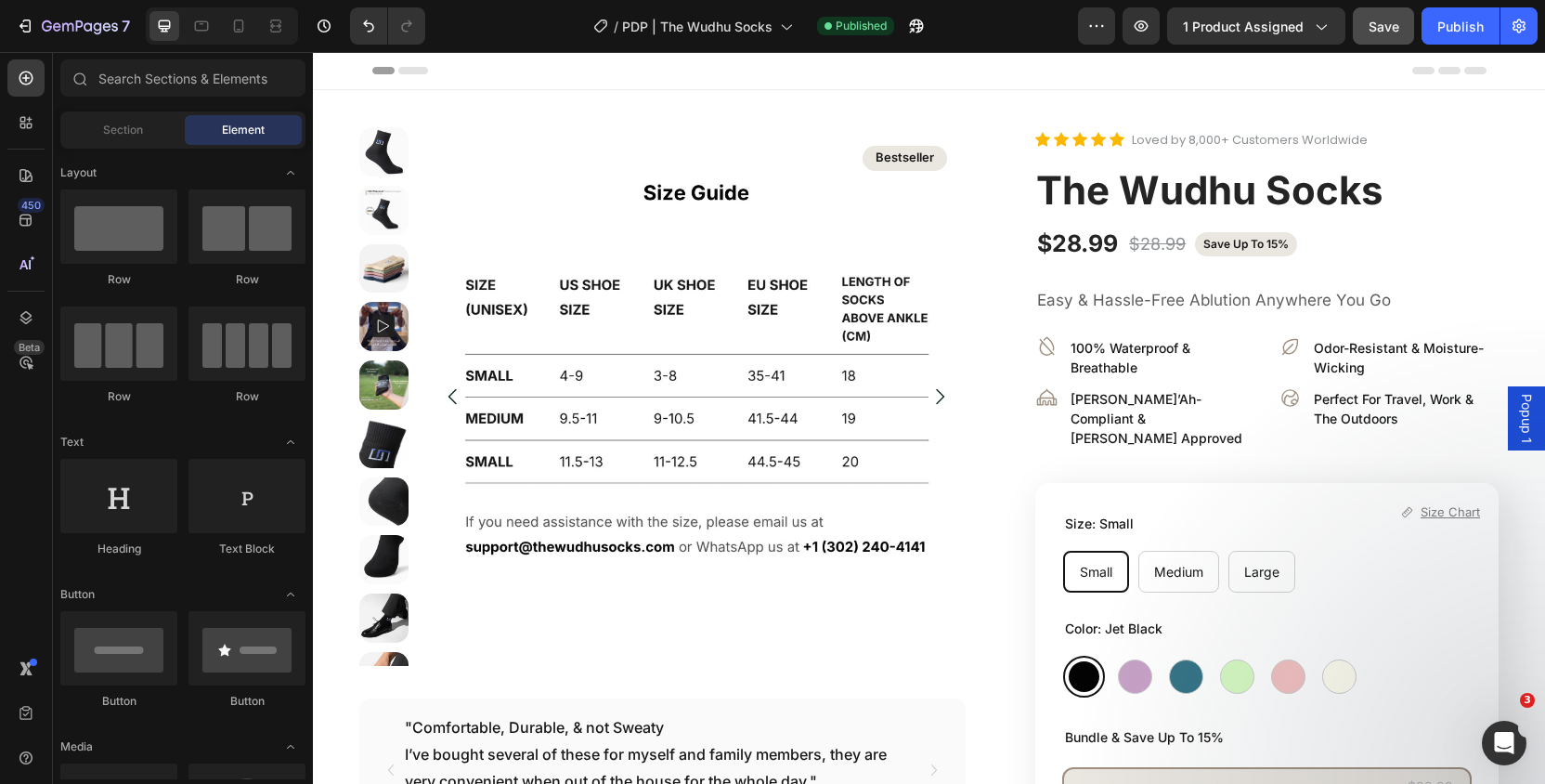
click at [1001, 65] on div "Header" at bounding box center [929, 70] width 1114 height 37
click at [1032, 77] on div "Header" at bounding box center [929, 70] width 1114 height 37
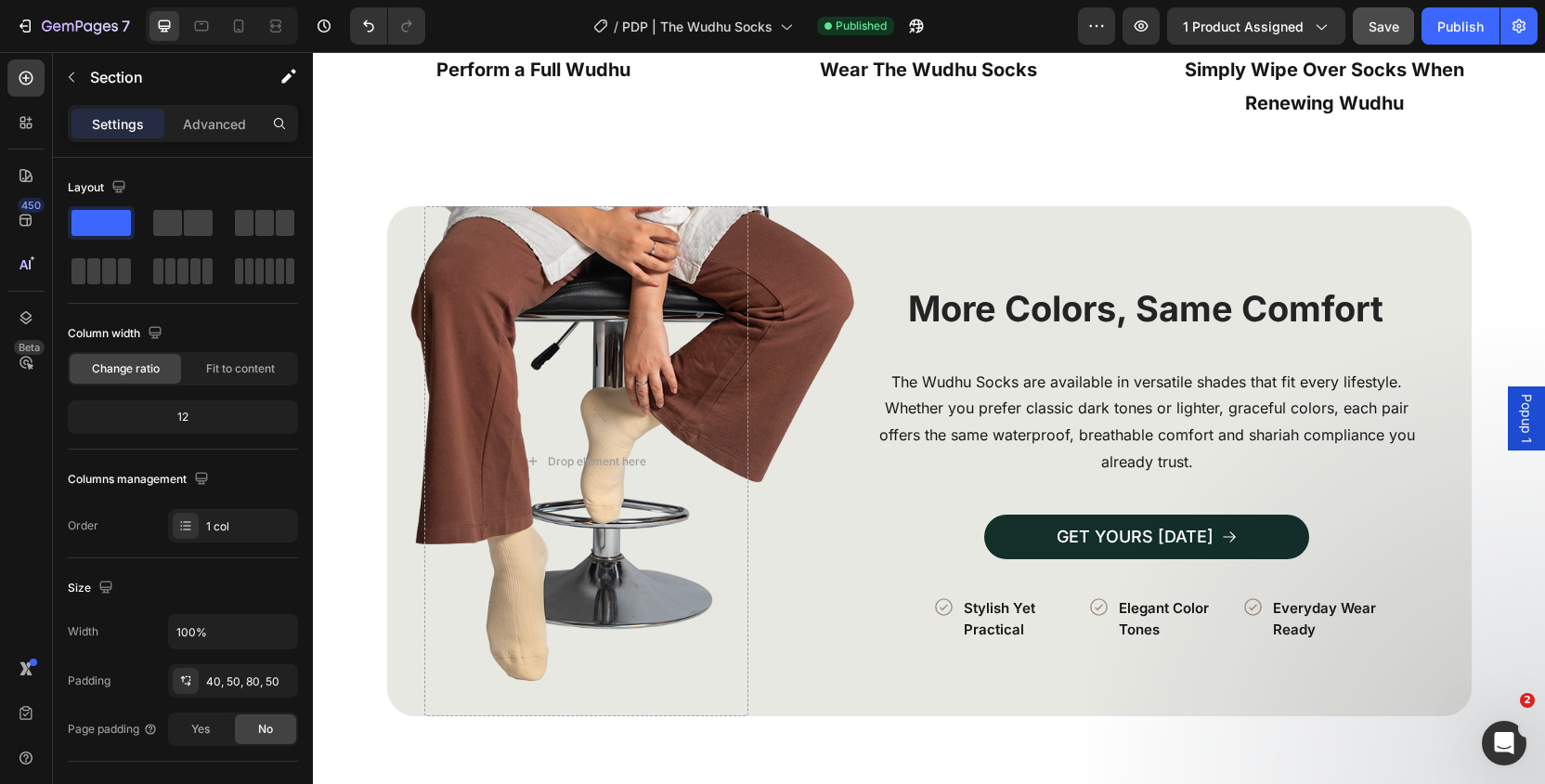
scroll to position [3625, 0]
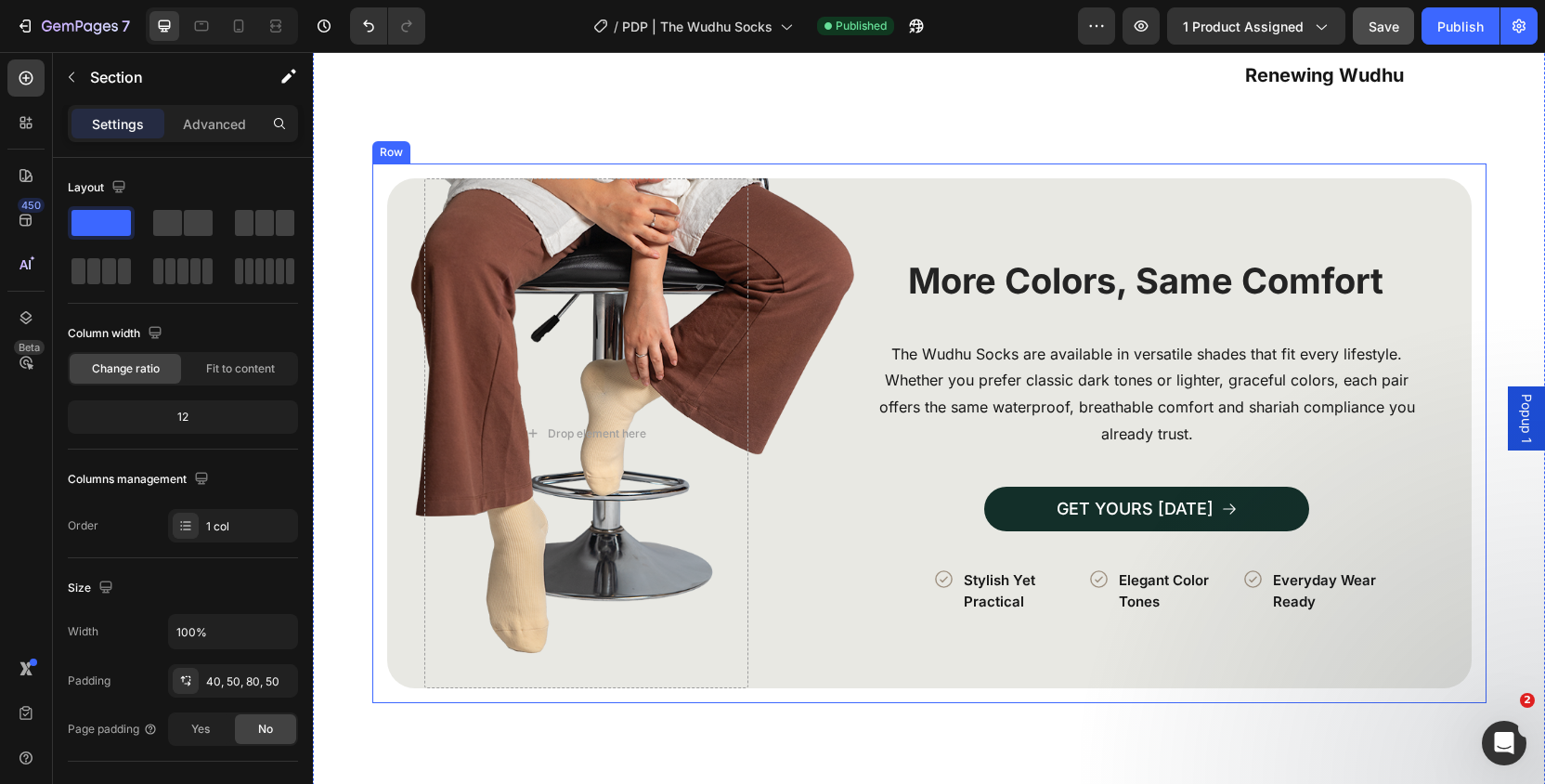
click at [378, 285] on div "Image More Colors, Same Comfort Heading The Wudhu Socks are available in versat…" at bounding box center [929, 433] width 1114 height 540
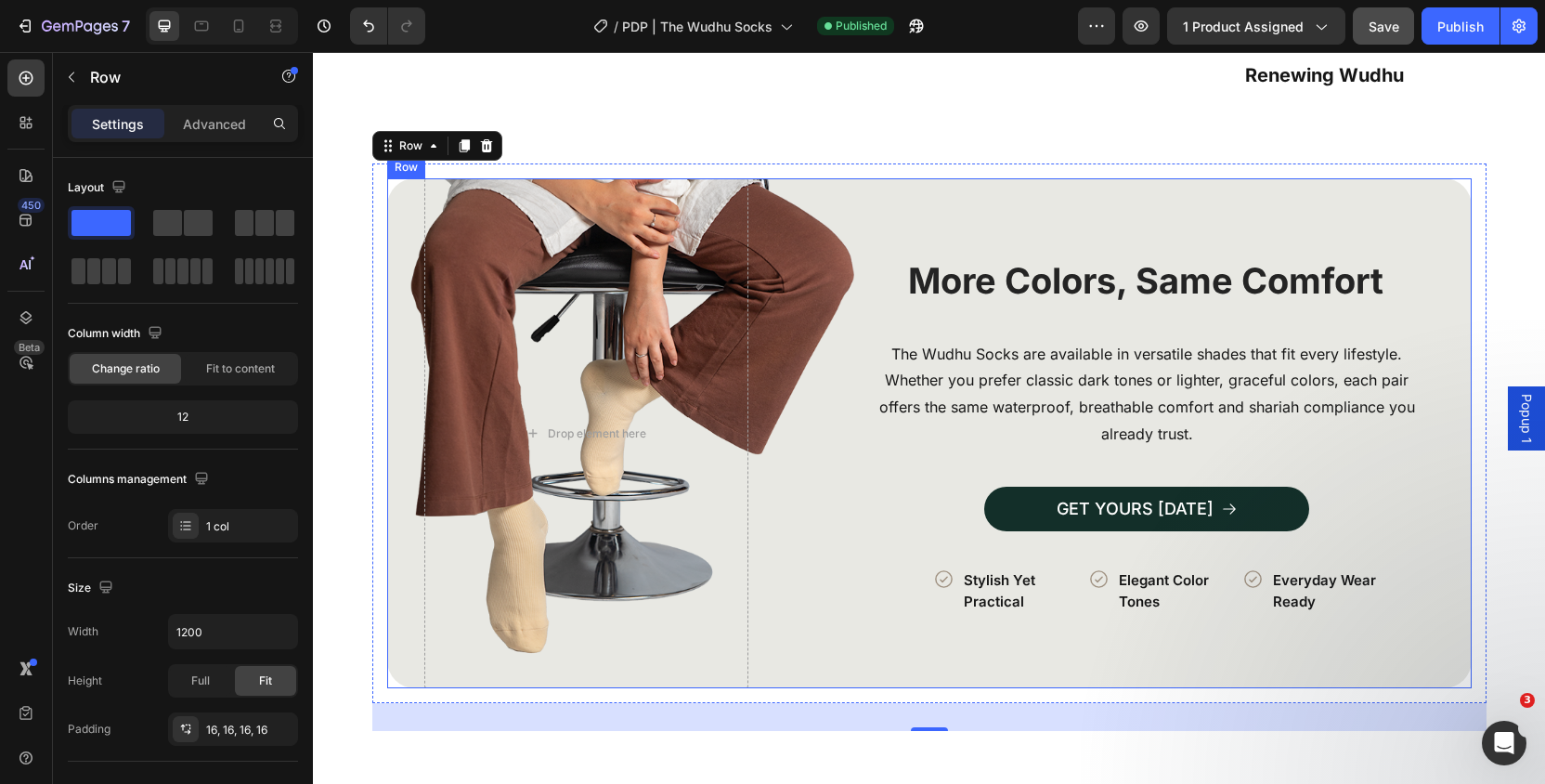
click at [400, 276] on div "Image More Colors, Same Comfort Heading The Wudhu Socks are available in versat…" at bounding box center [929, 433] width 1085 height 510
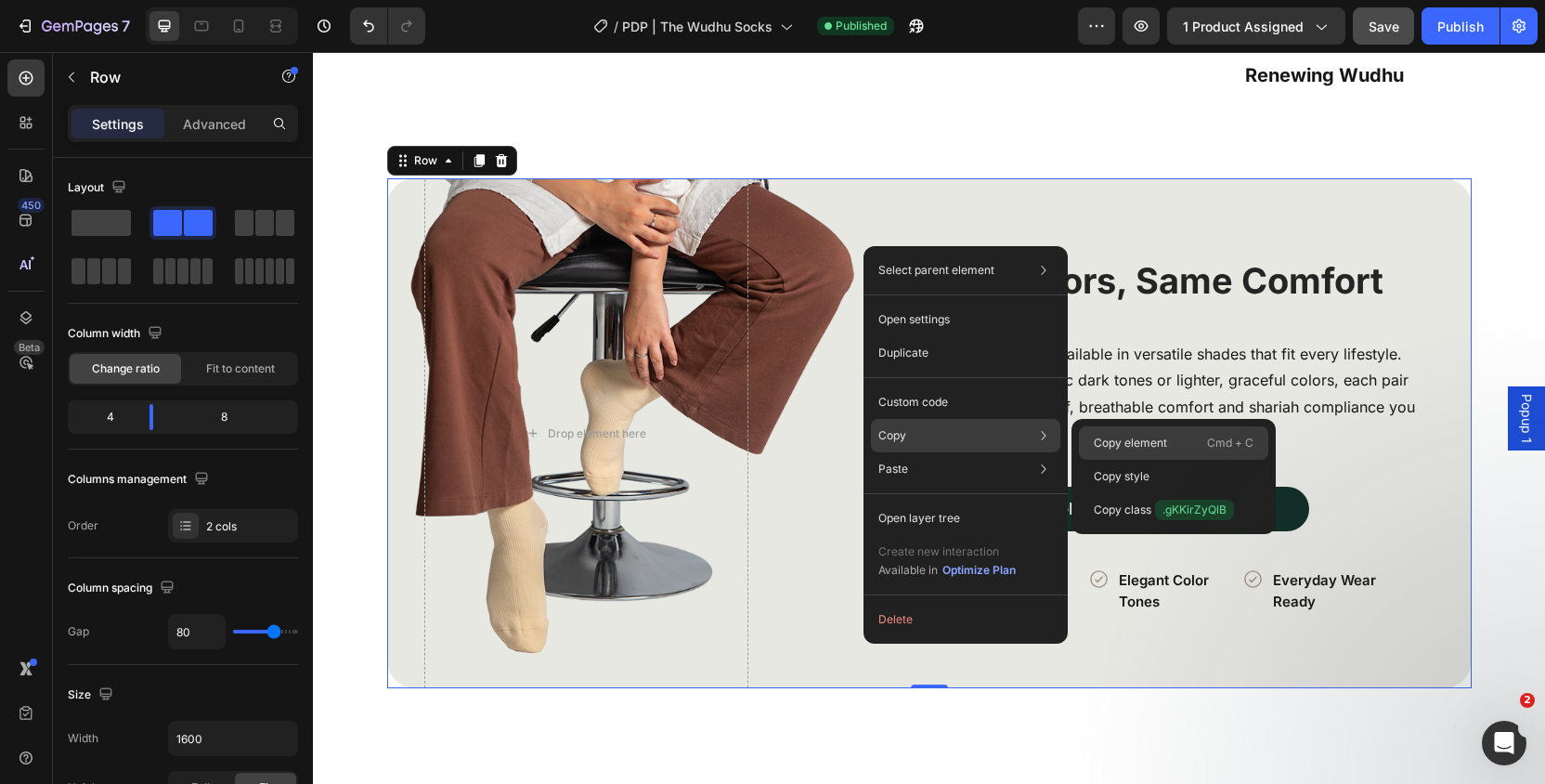
click at [1098, 438] on p "Copy element" at bounding box center [1130, 443] width 73 height 17
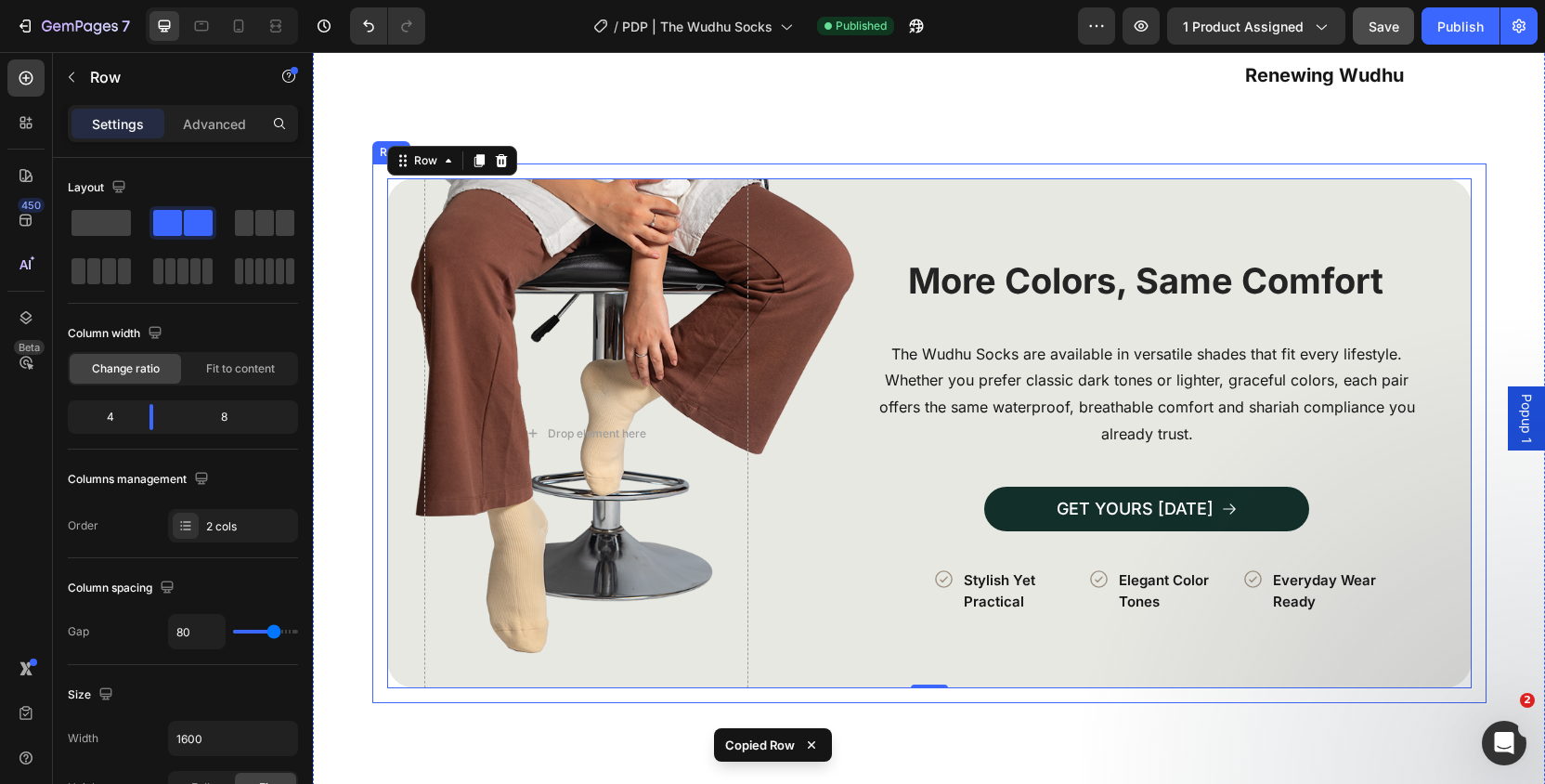
click at [379, 194] on div "Image More Colors, Same Comfort Heading The Wudhu Socks are available in versat…" at bounding box center [929, 433] width 1114 height 540
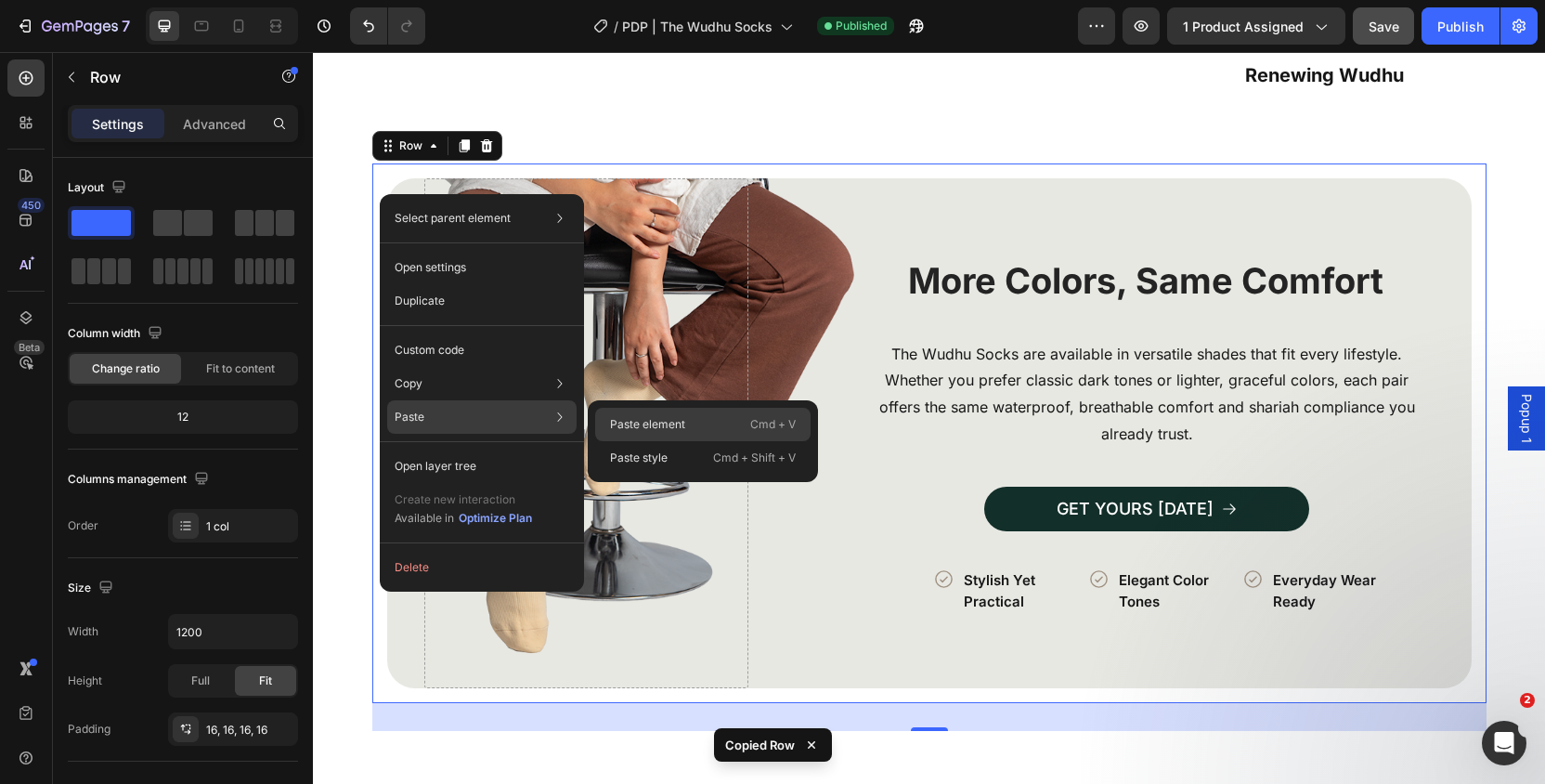
click at [622, 432] on p "Paste element" at bounding box center [647, 424] width 75 height 17
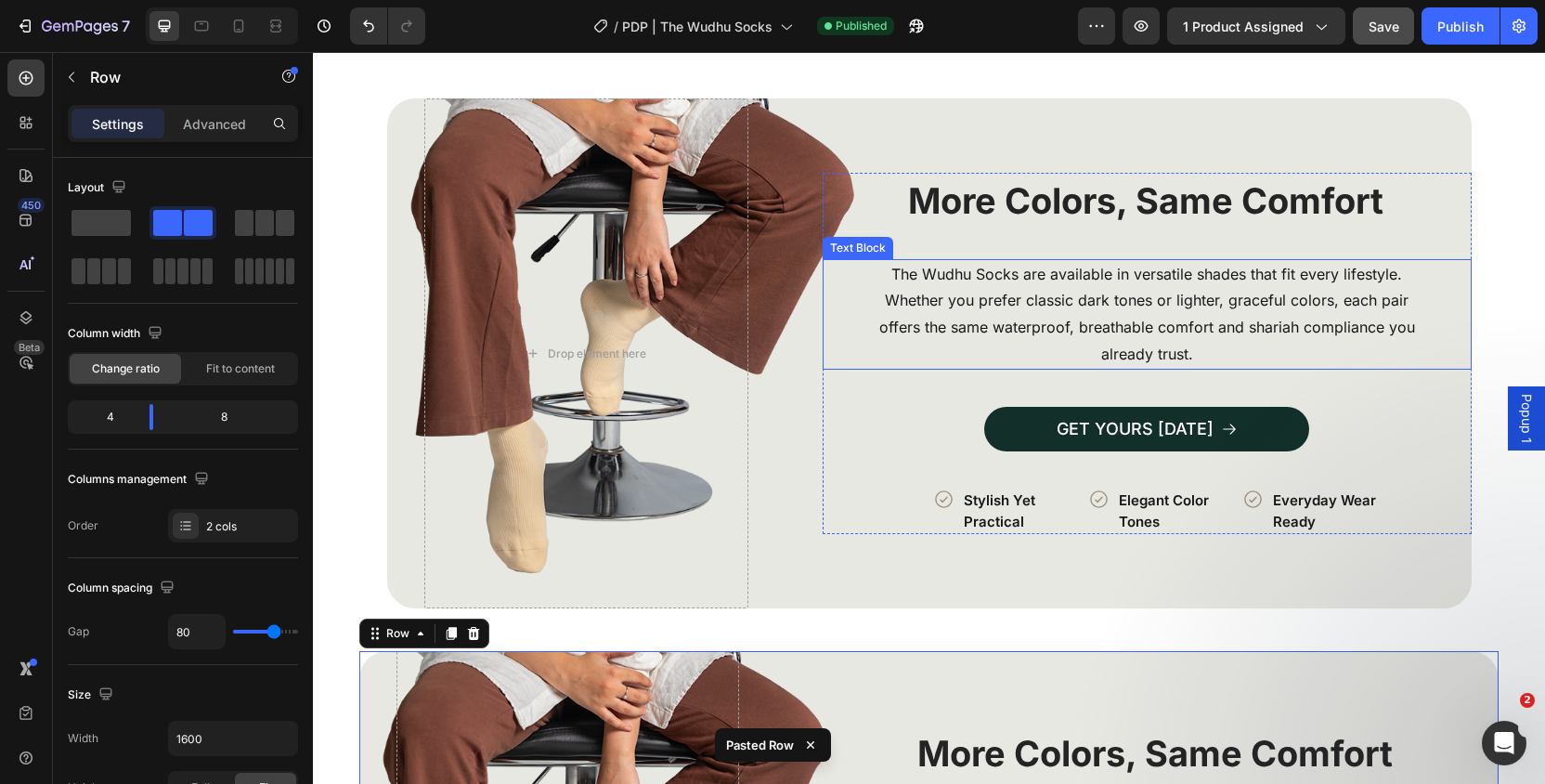
scroll to position [3607, 0]
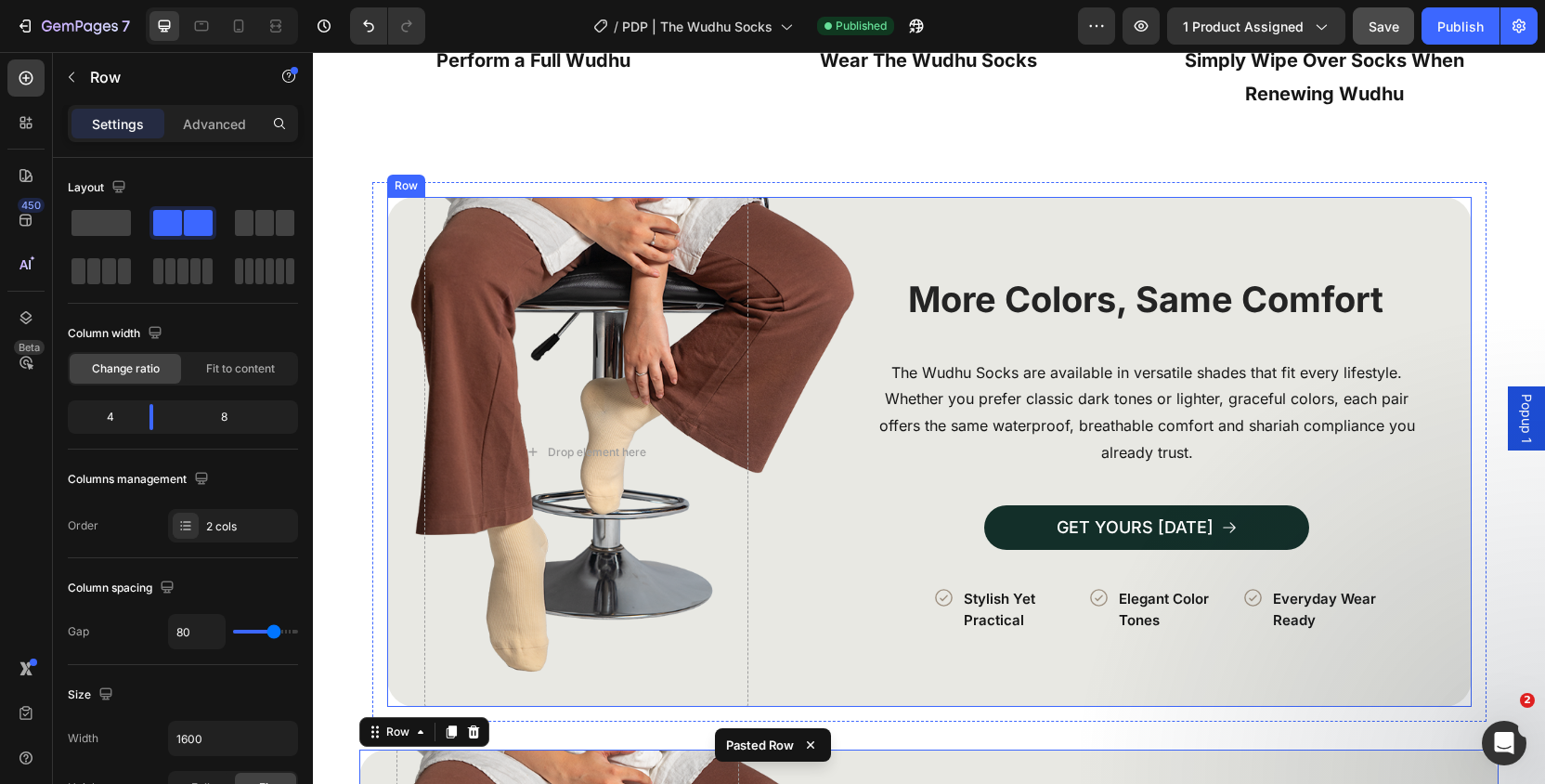
click at [870, 234] on div "Image More Colors, Same Comfort Heading The Wudhu Socks are available in versat…" at bounding box center [1147, 451] width 649 height 510
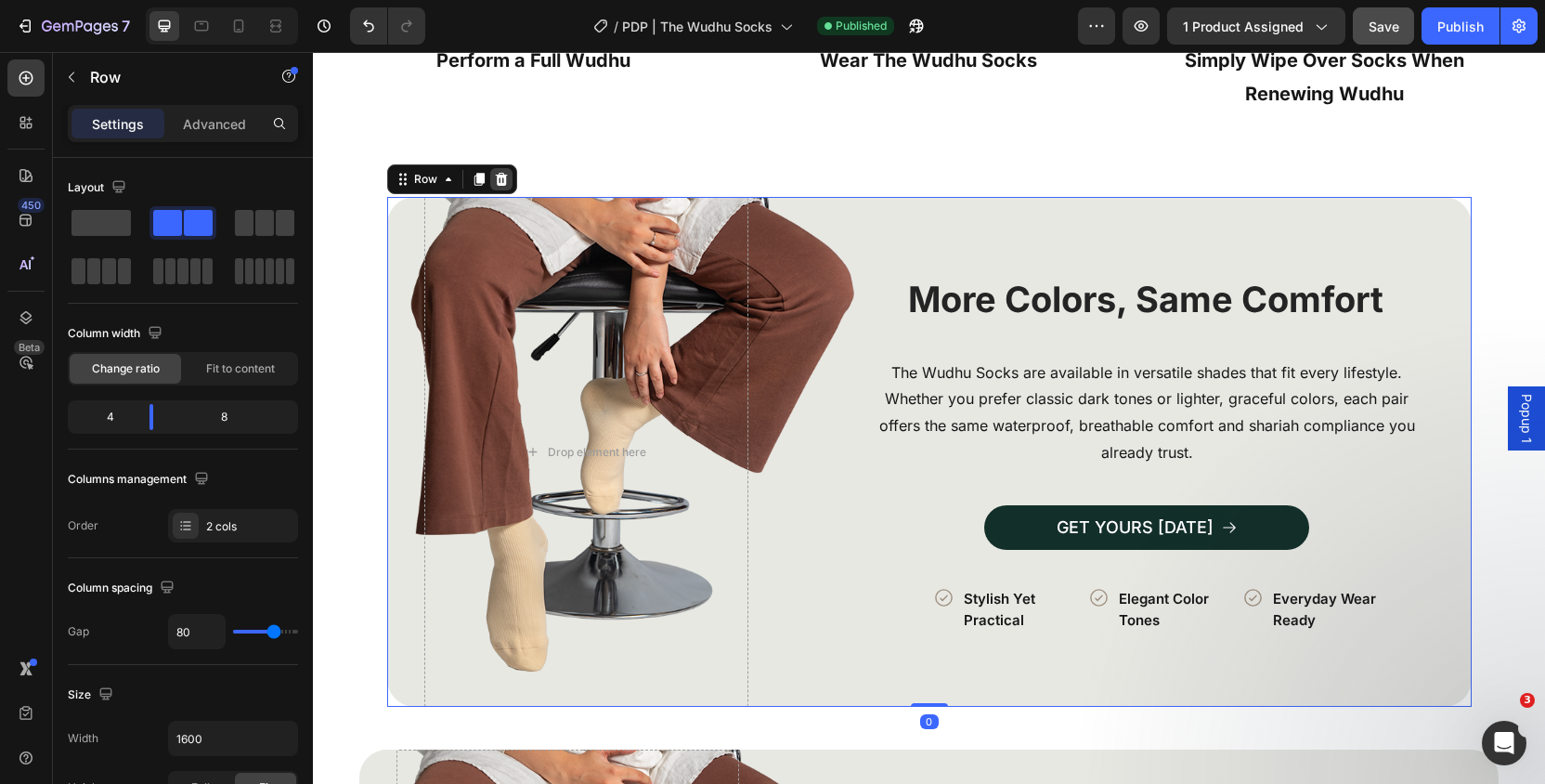
click at [496, 173] on icon at bounding box center [501, 179] width 15 height 15
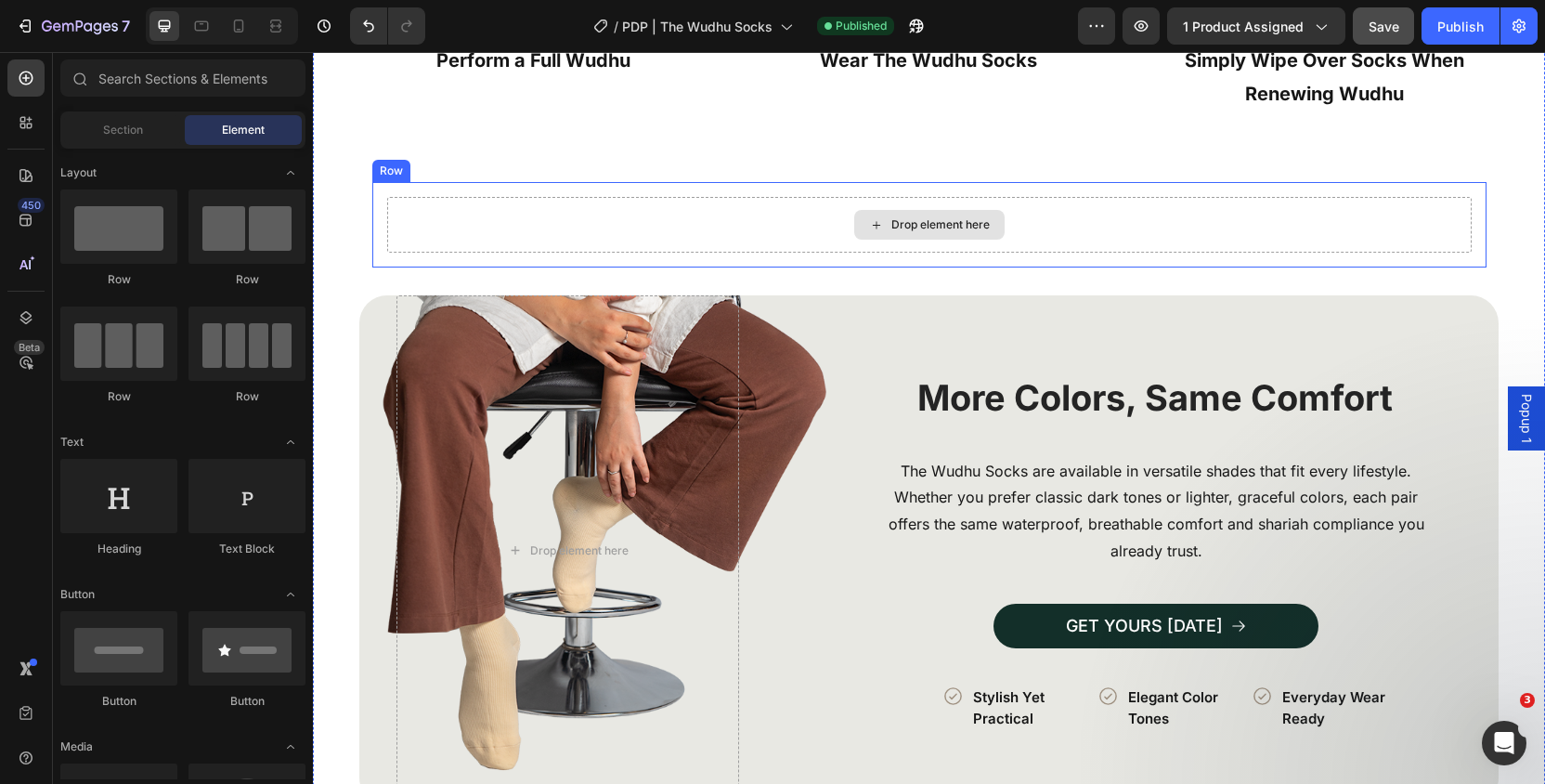
click at [640, 197] on div "Drop element here" at bounding box center [929, 224] width 1085 height 55
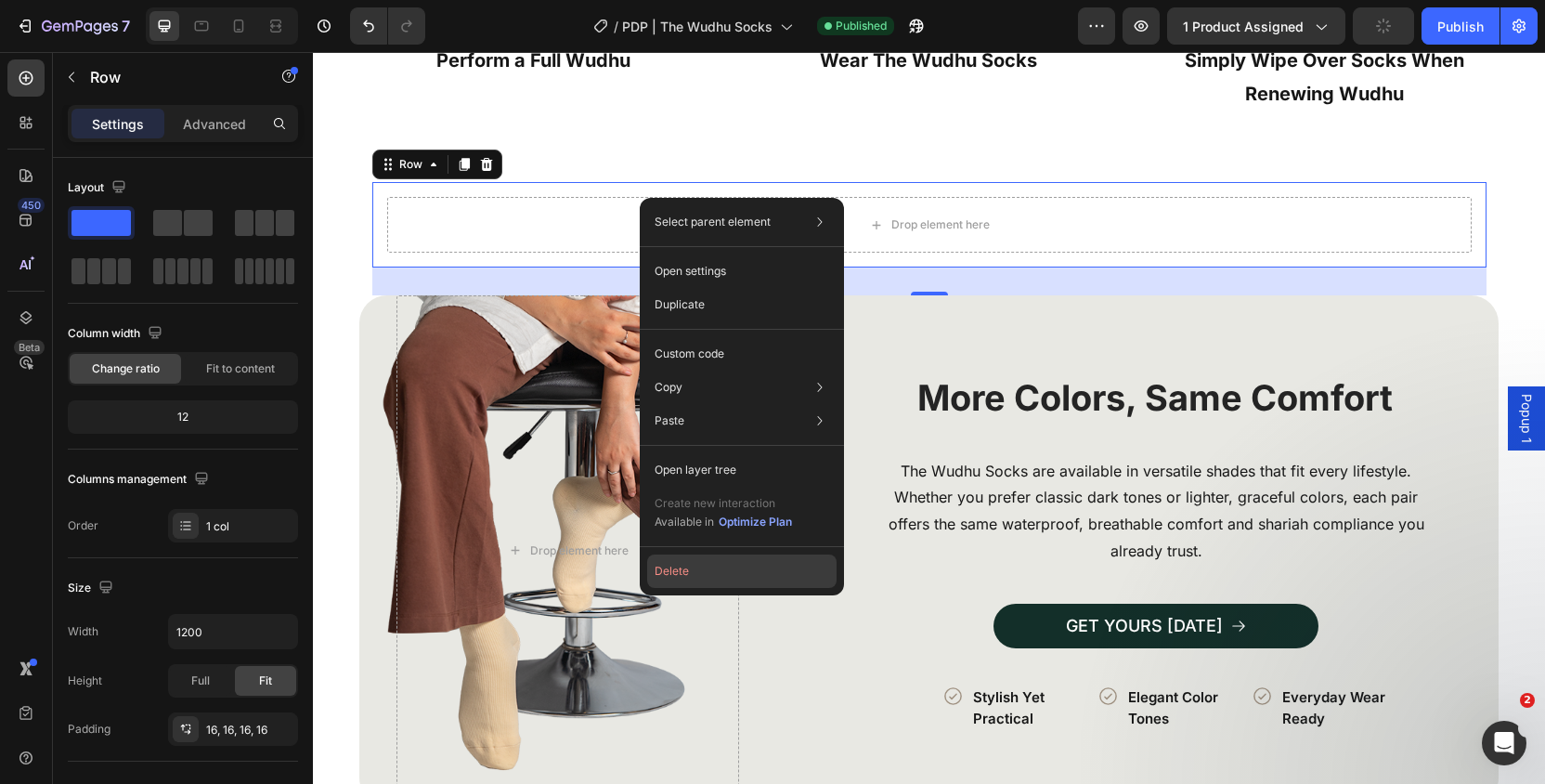
click at [716, 556] on button "Delete" at bounding box center [741, 571] width 190 height 33
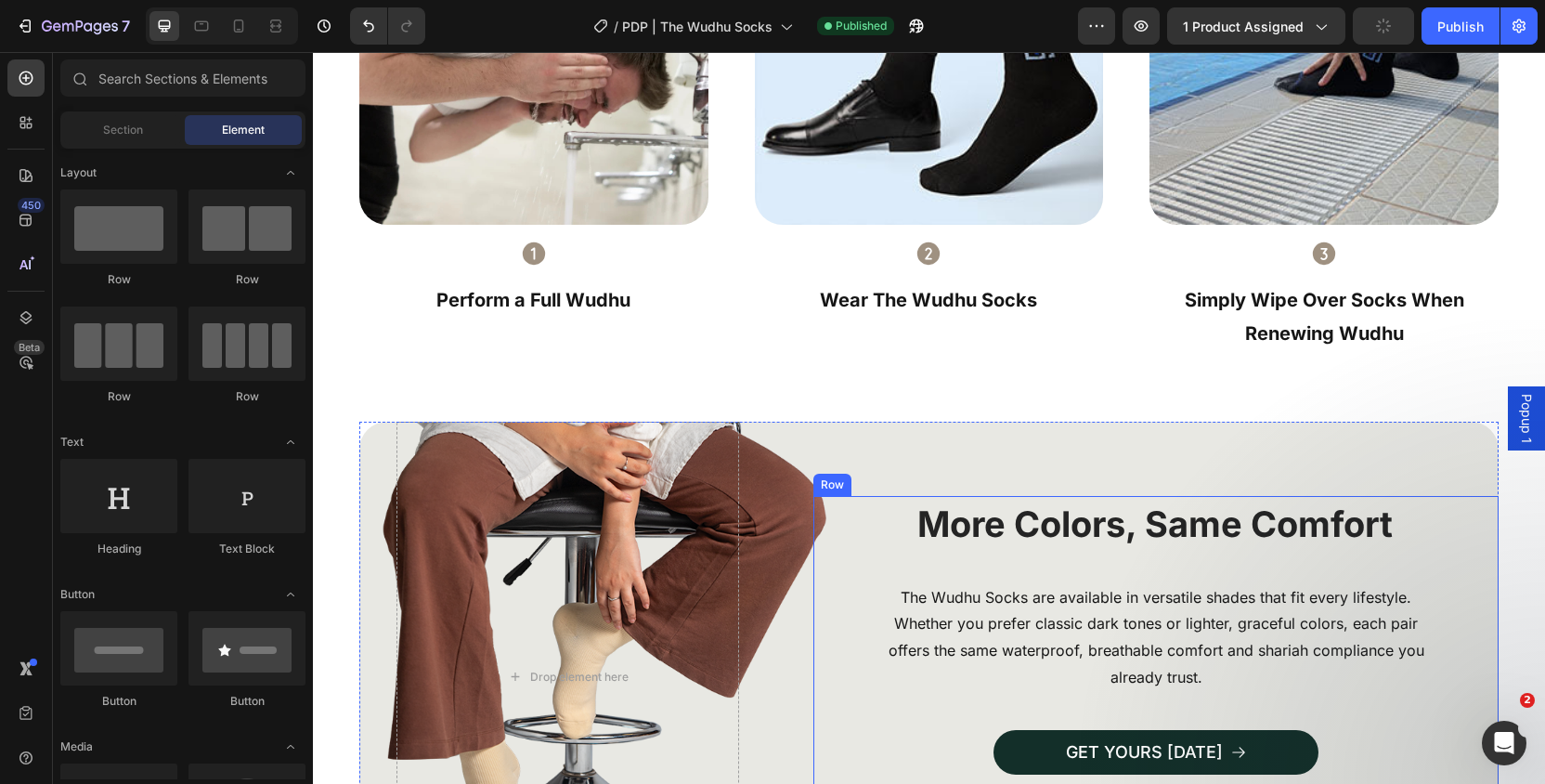
scroll to position [3329, 0]
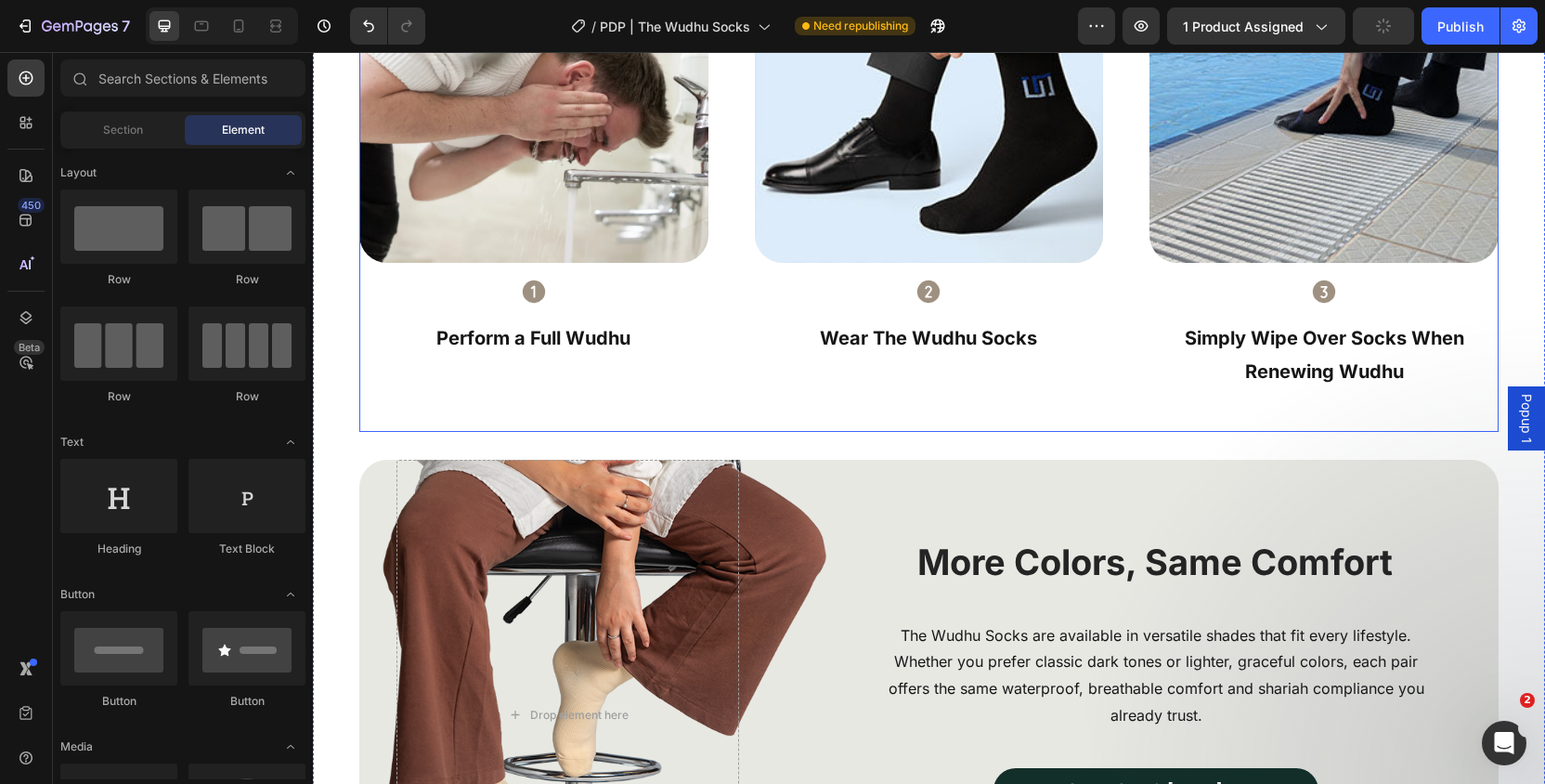
click at [1075, 399] on div "Image Row Icon Perform a Full Wudhu Text Block Image Row Icon Wear The Wudhu So…" at bounding box center [928, 172] width 1139 height 518
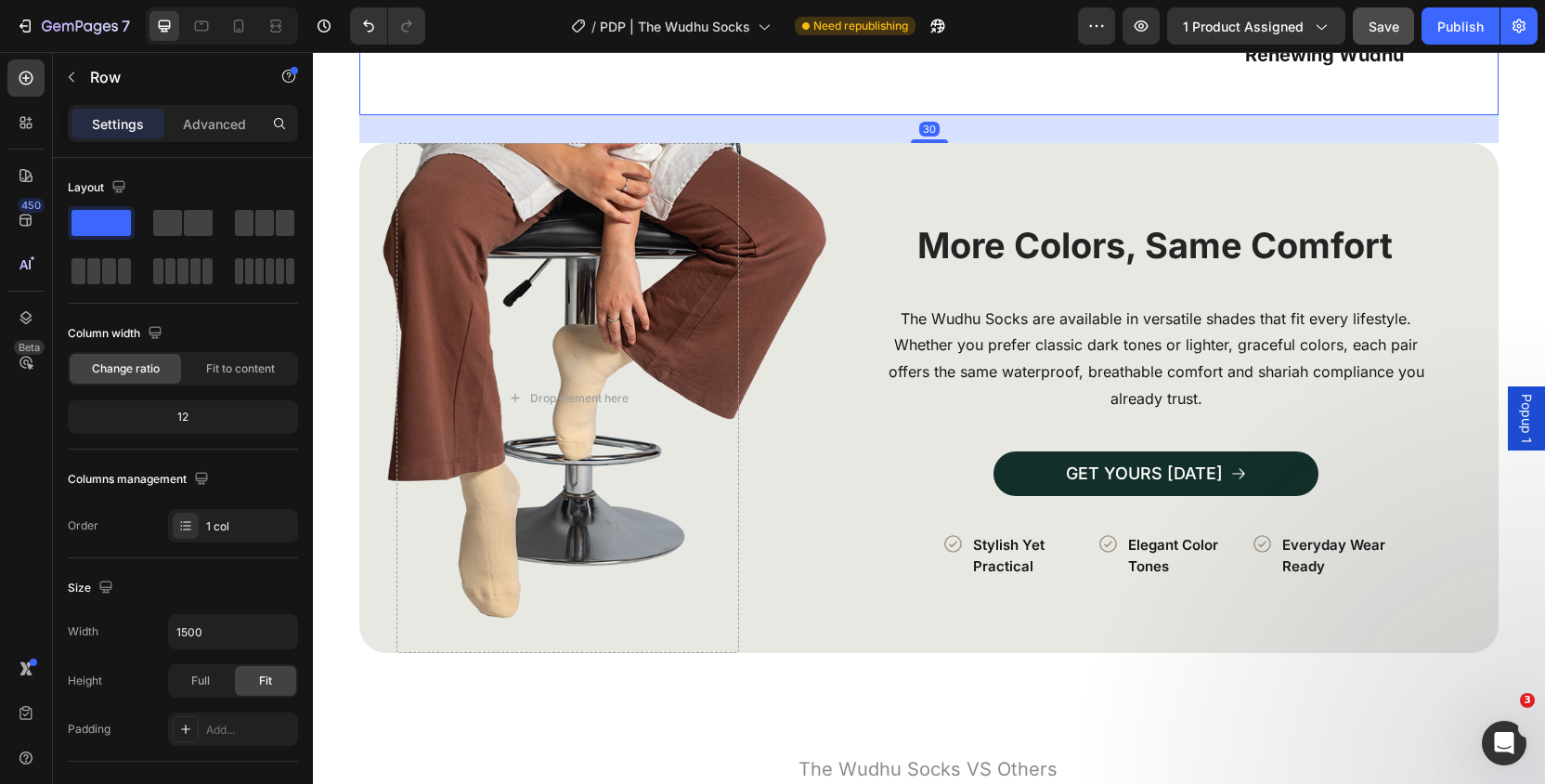
scroll to position [3537, 0]
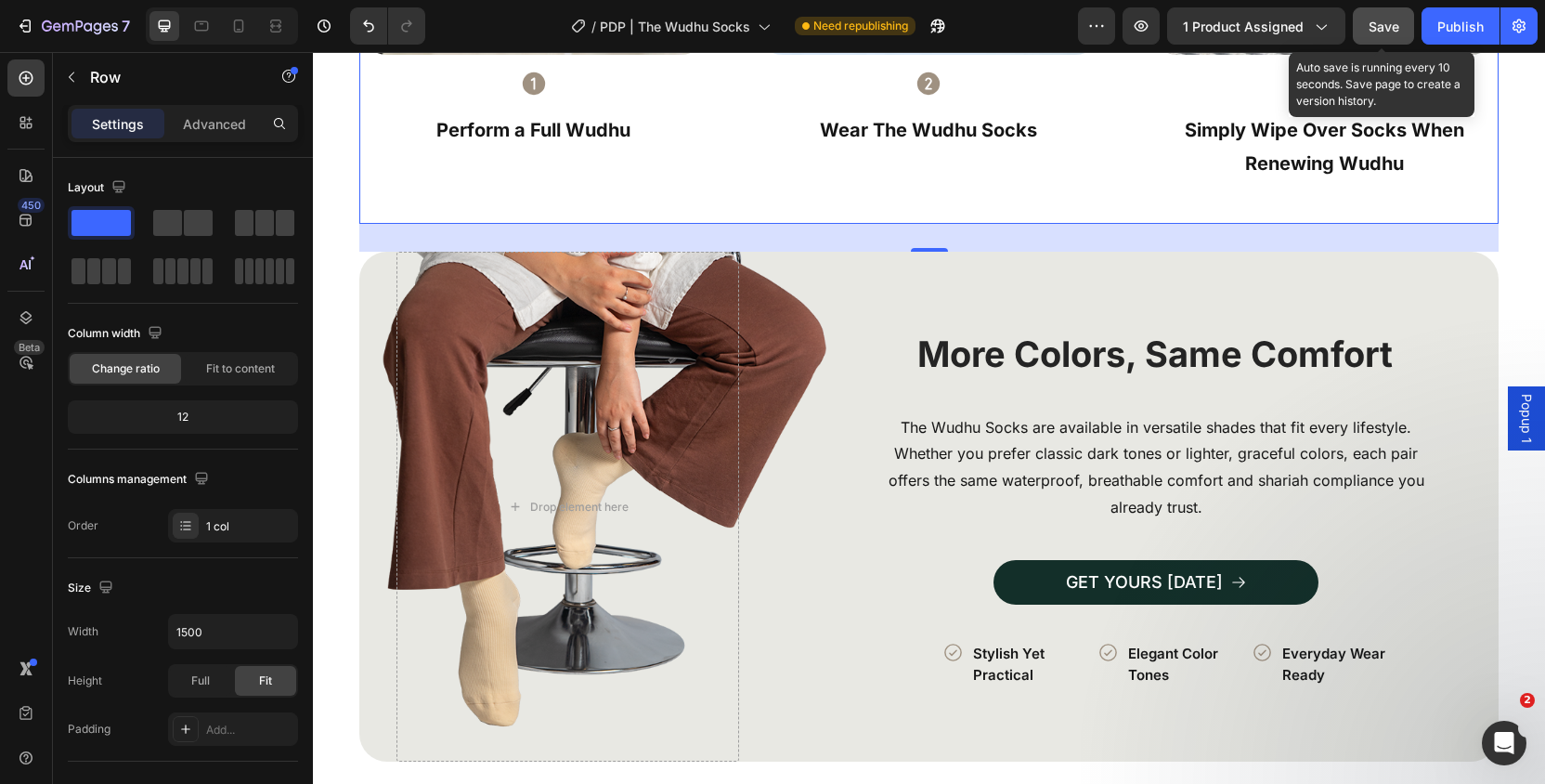
click at [1374, 22] on span "Save" at bounding box center [1383, 26] width 30 height 16
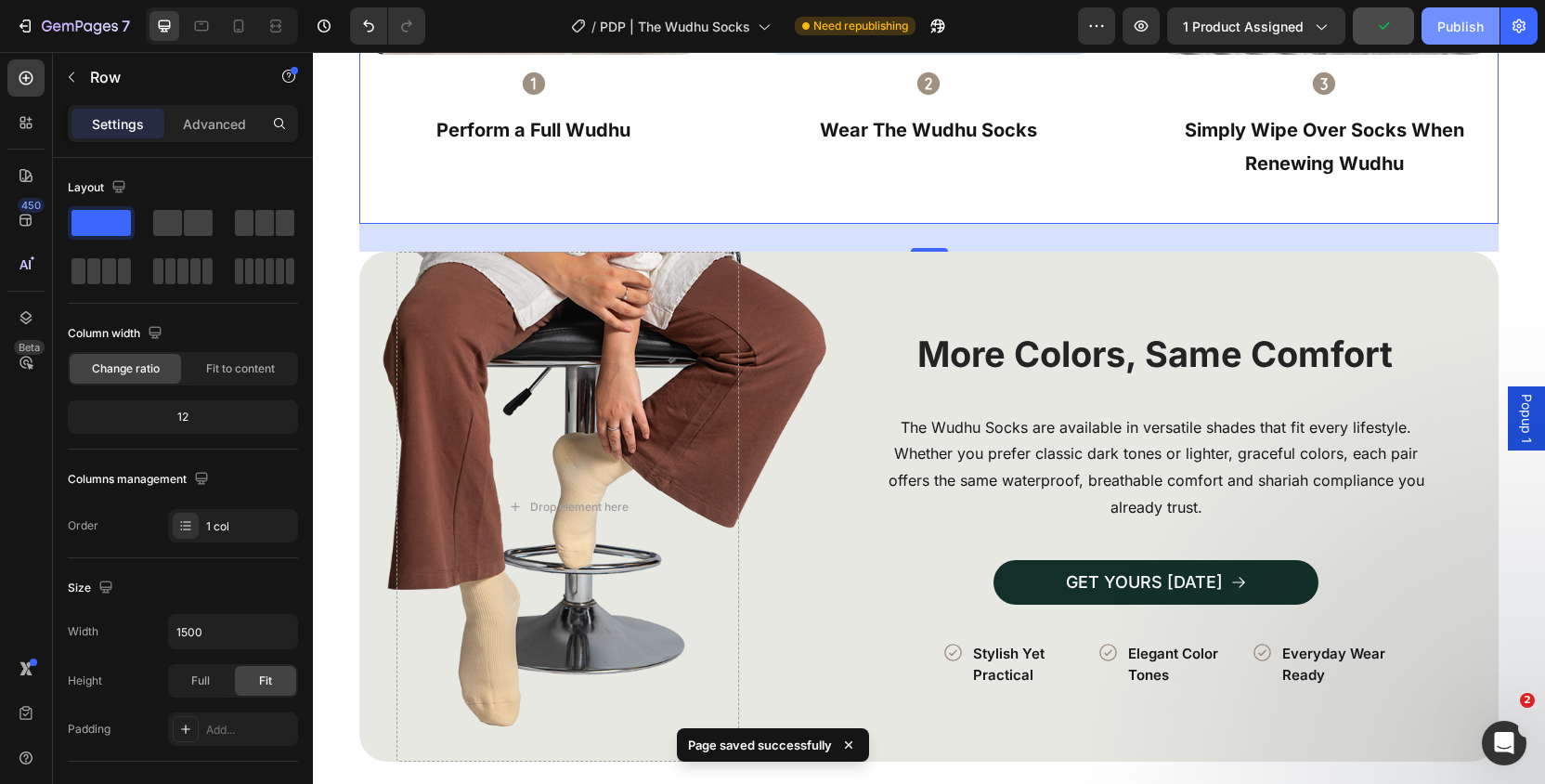
click at [1450, 38] on button "Publish" at bounding box center [1460, 26] width 78 height 37
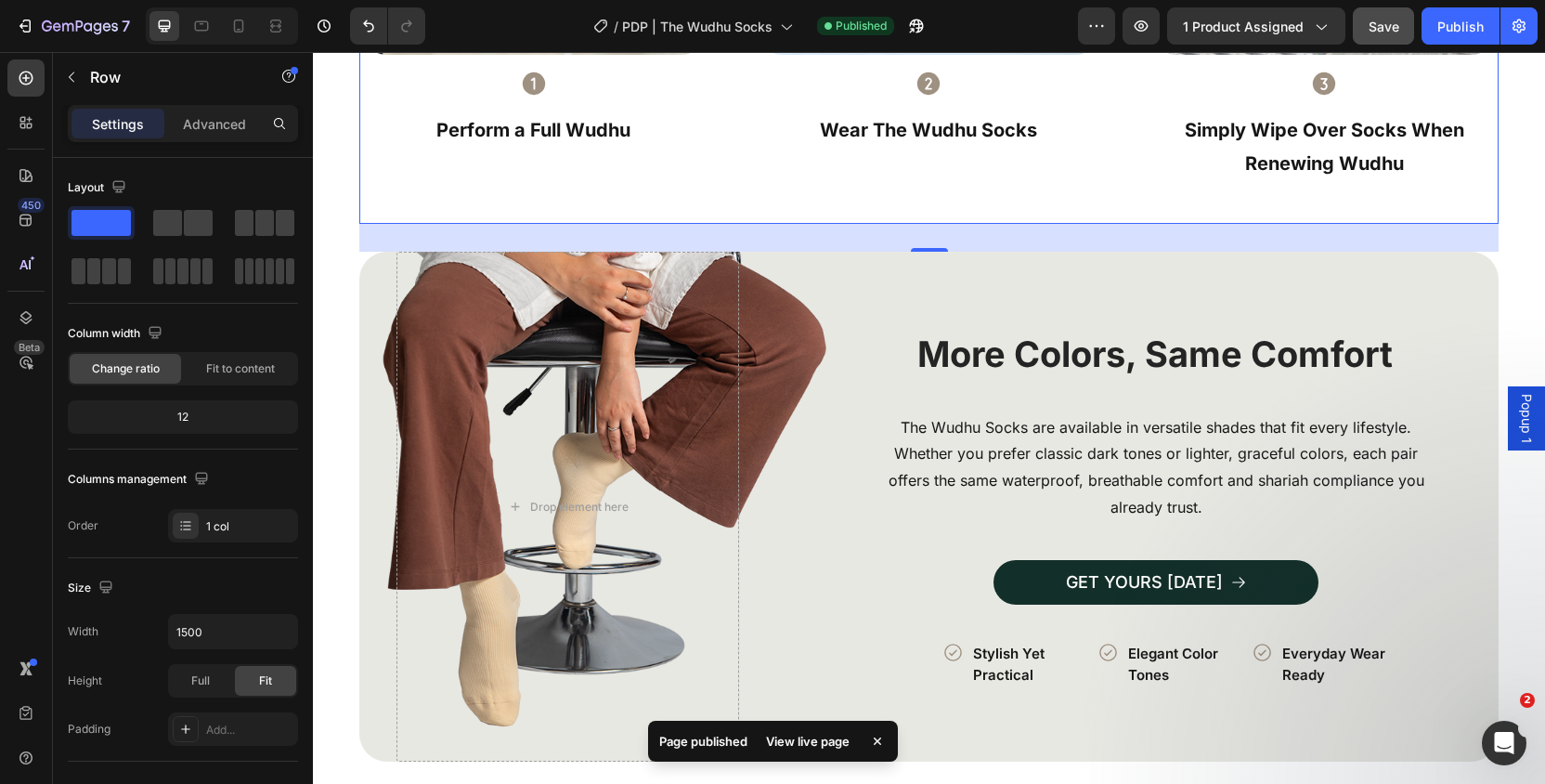
click at [821, 737] on div "View live page" at bounding box center [808, 740] width 106 height 26
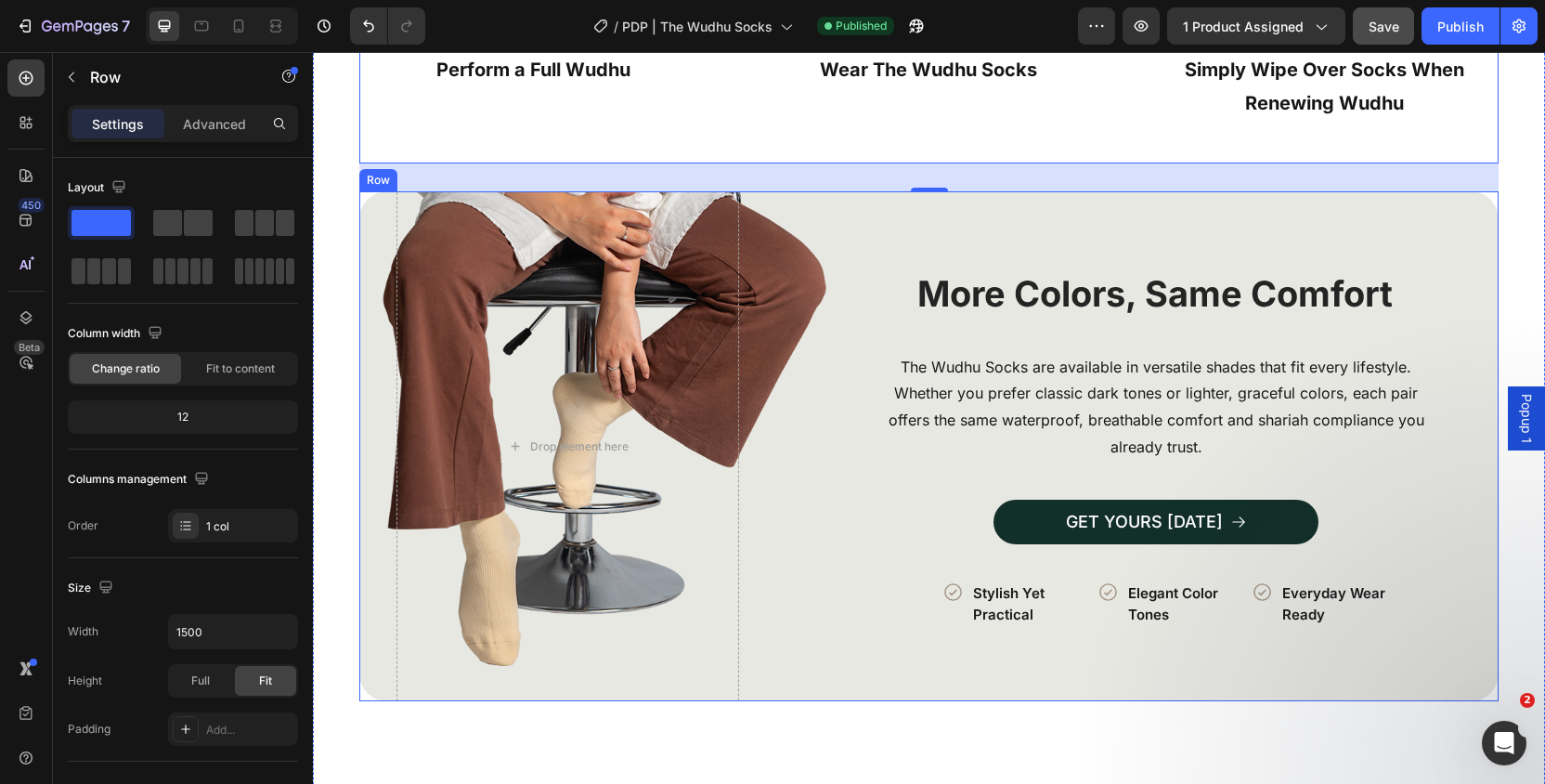
scroll to position [3604, 0]
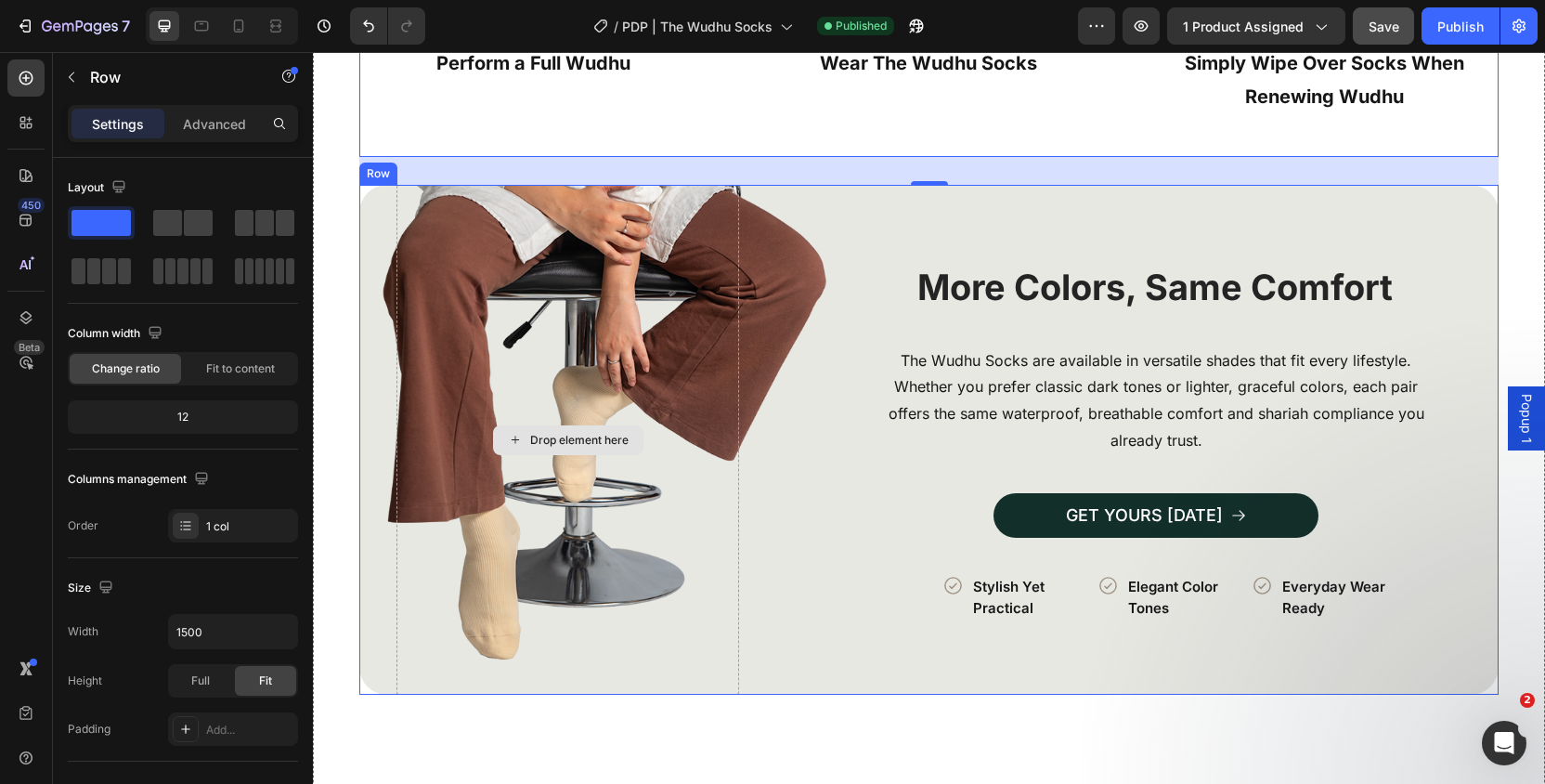
click at [624, 352] on div "Drop element here" at bounding box center [568, 440] width 342 height 510
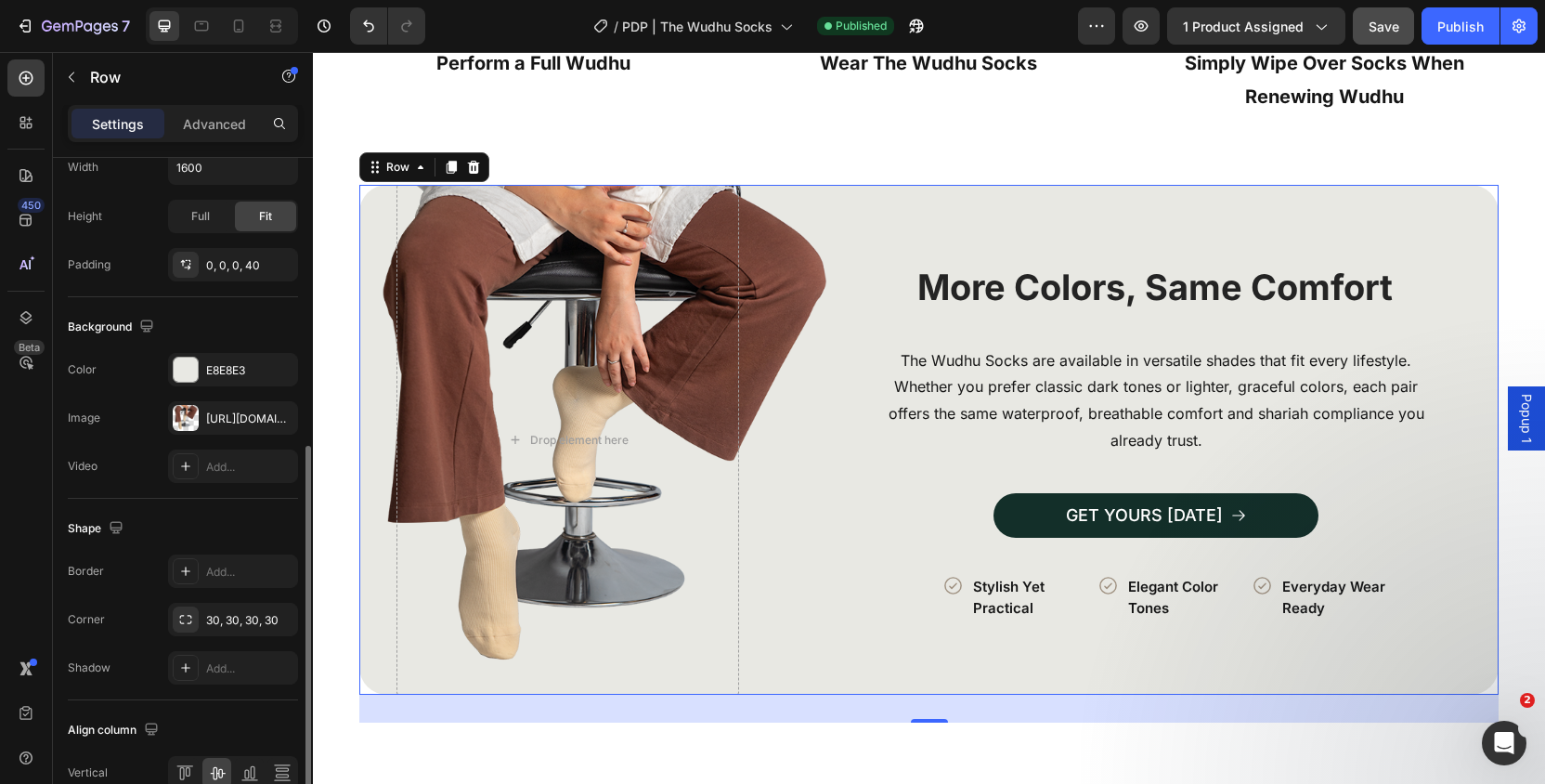
scroll to position [545, 0]
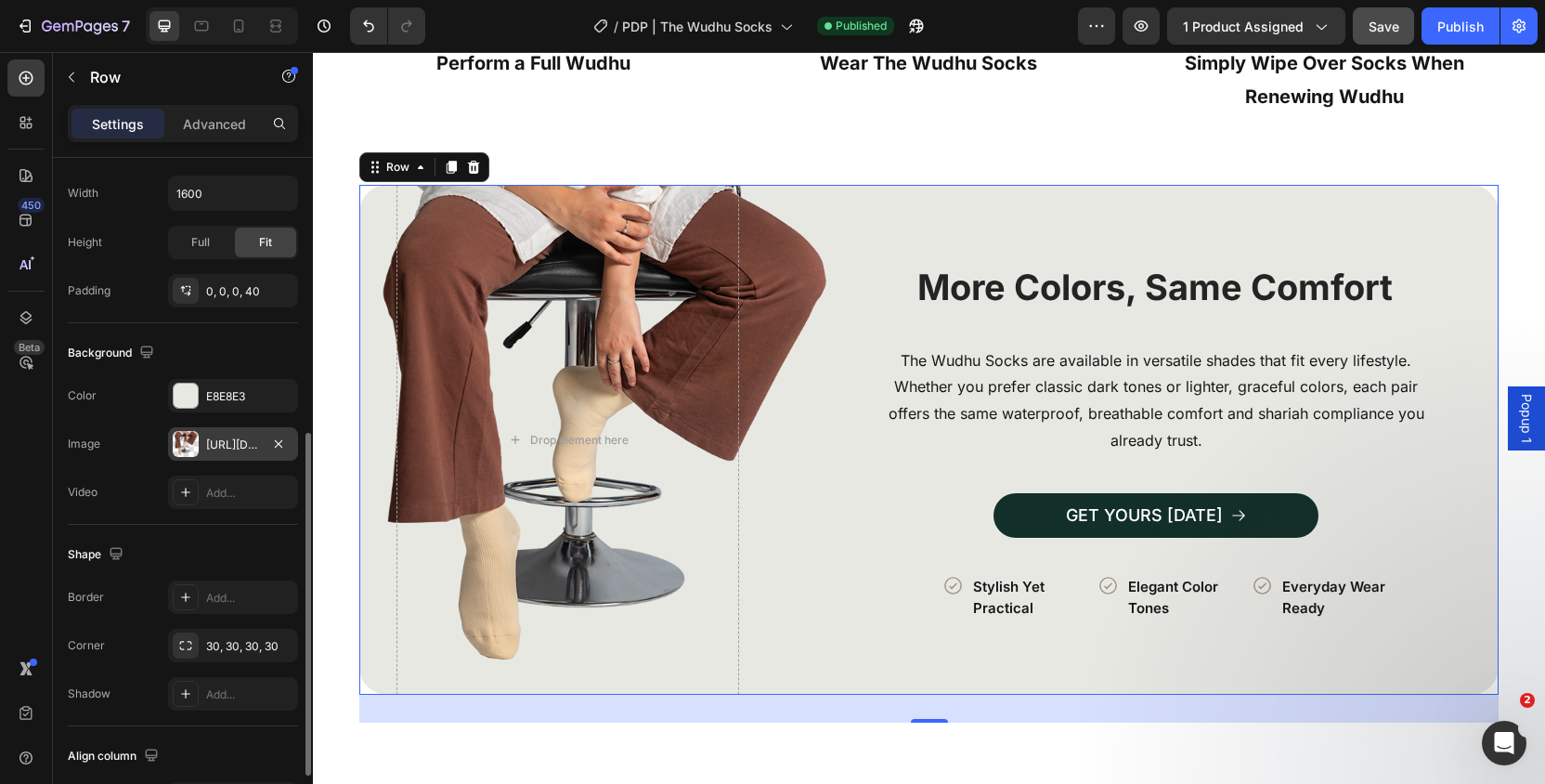
click at [214, 447] on div "[URL][DOMAIN_NAME]" at bounding box center [233, 445] width 54 height 17
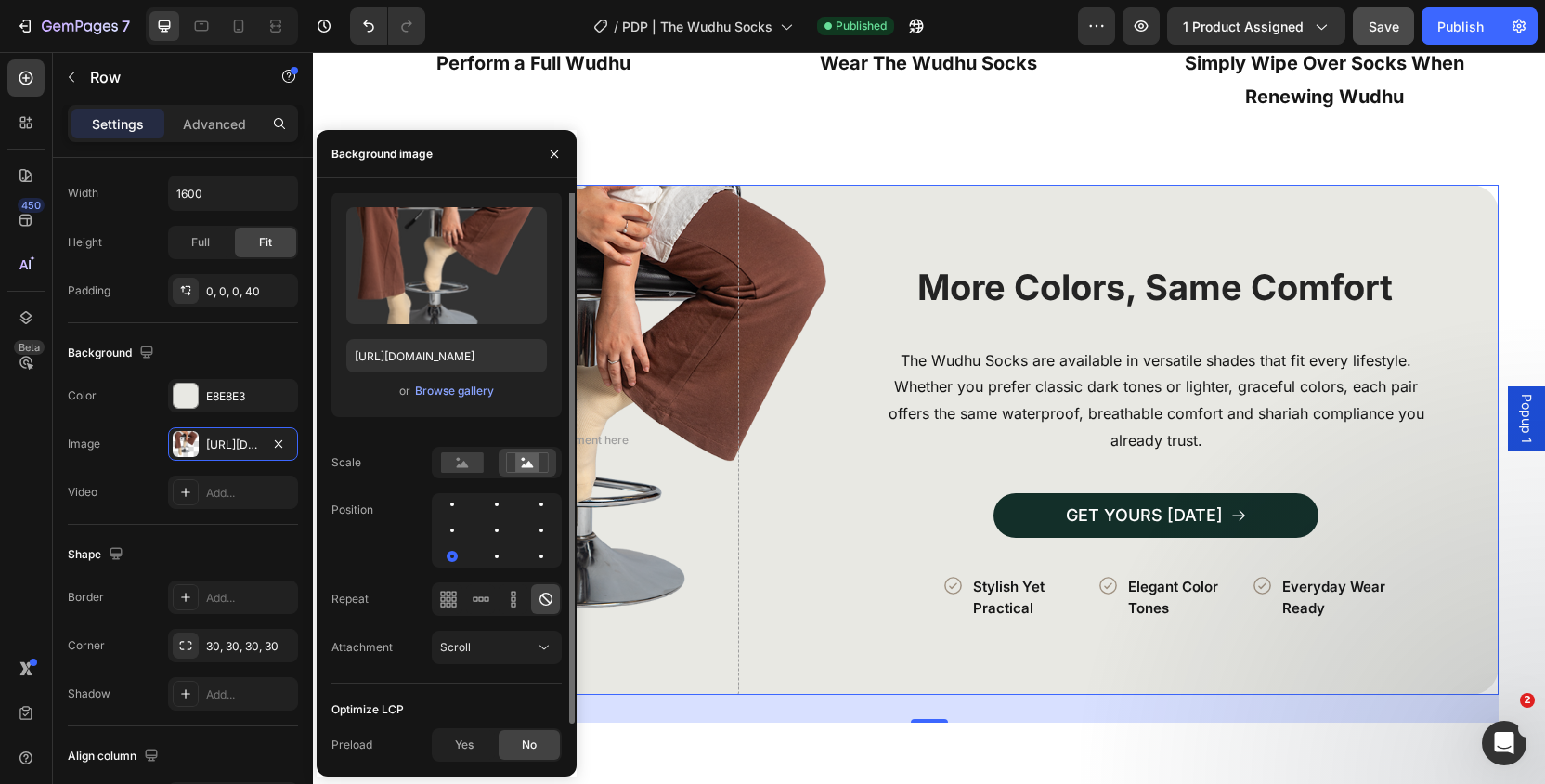
scroll to position [0, 0]
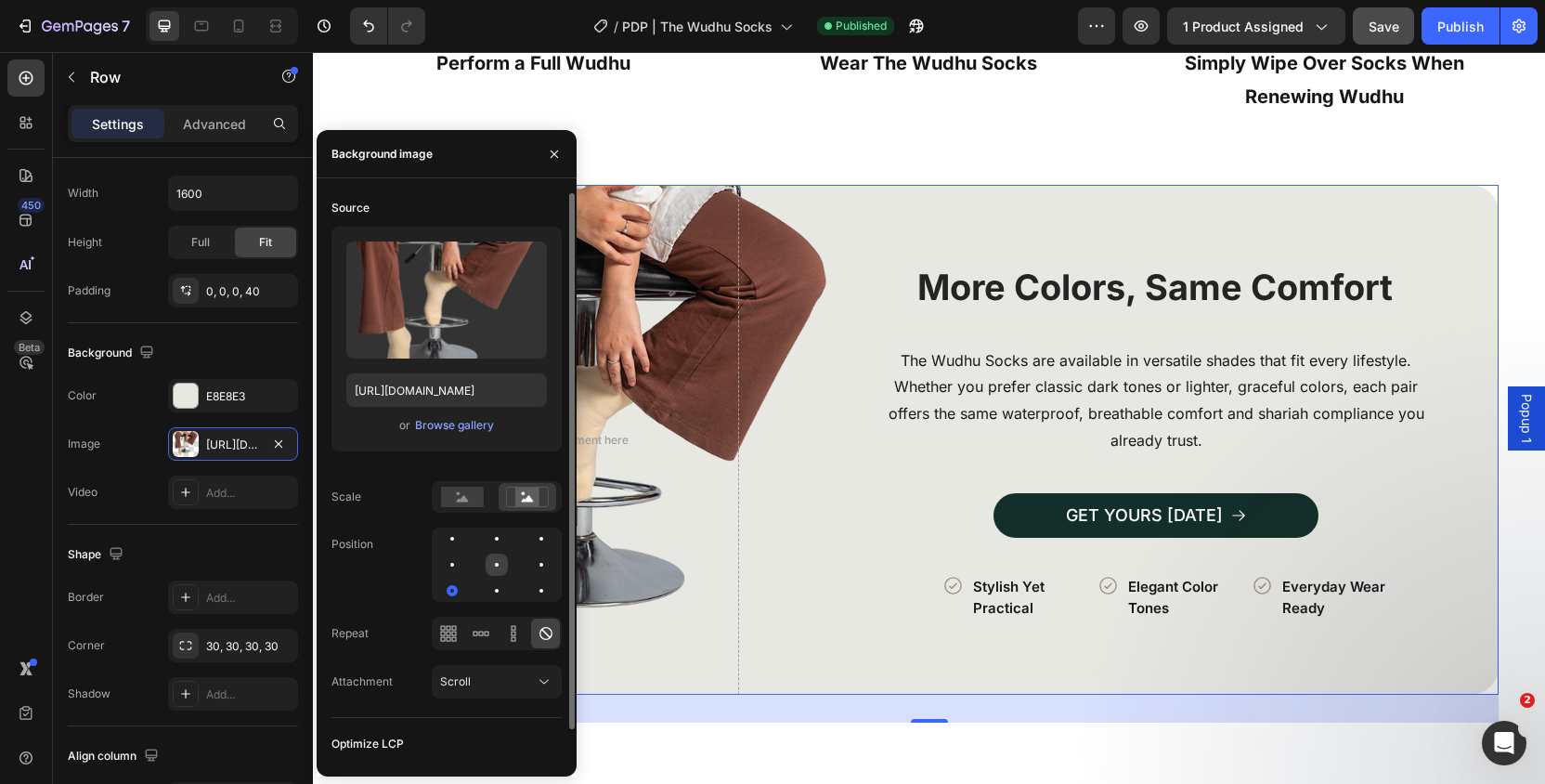
click at [530, 569] on div at bounding box center [541, 564] width 22 height 22
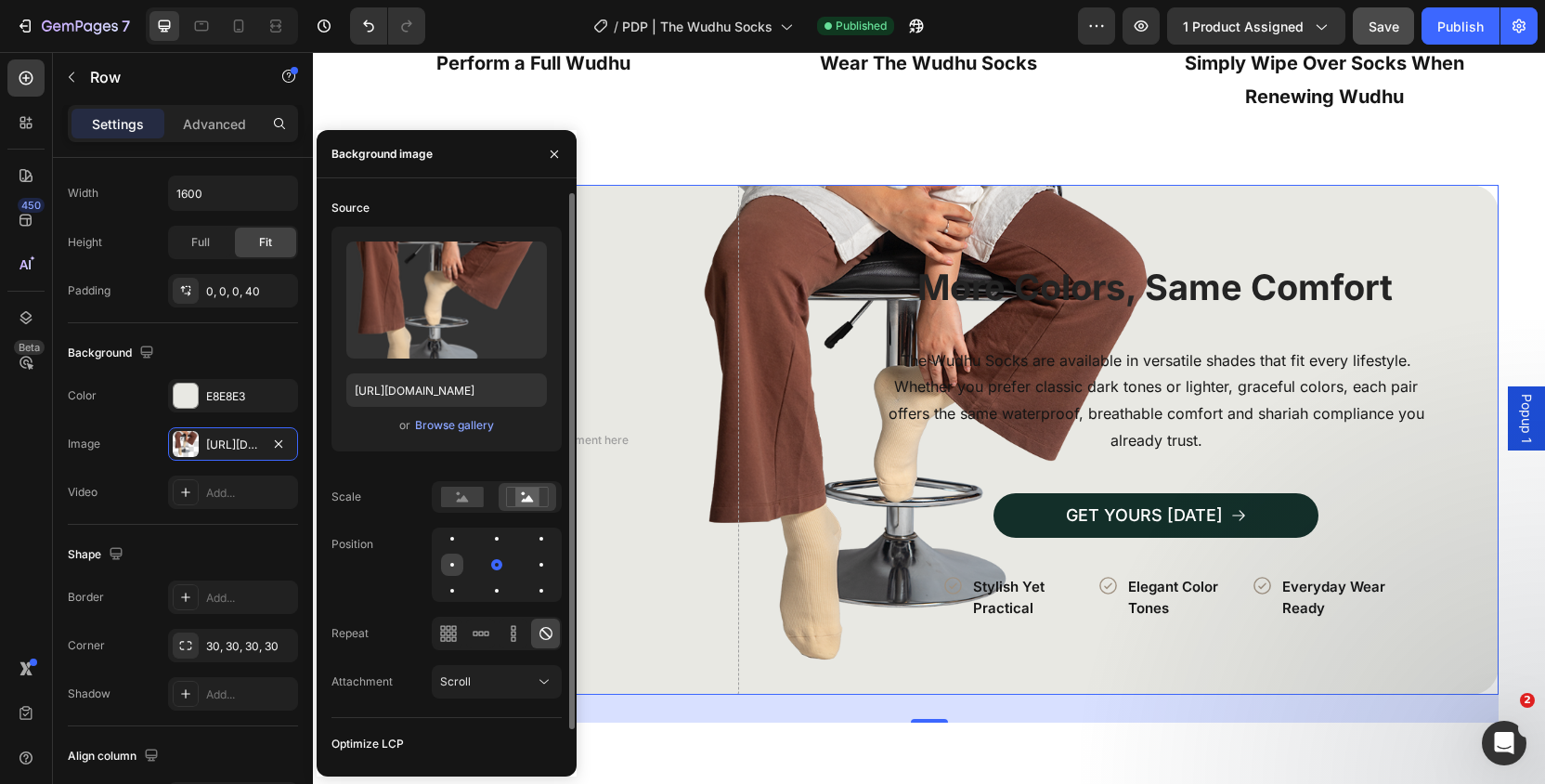
click at [485, 567] on div at bounding box center [496, 564] width 22 height 22
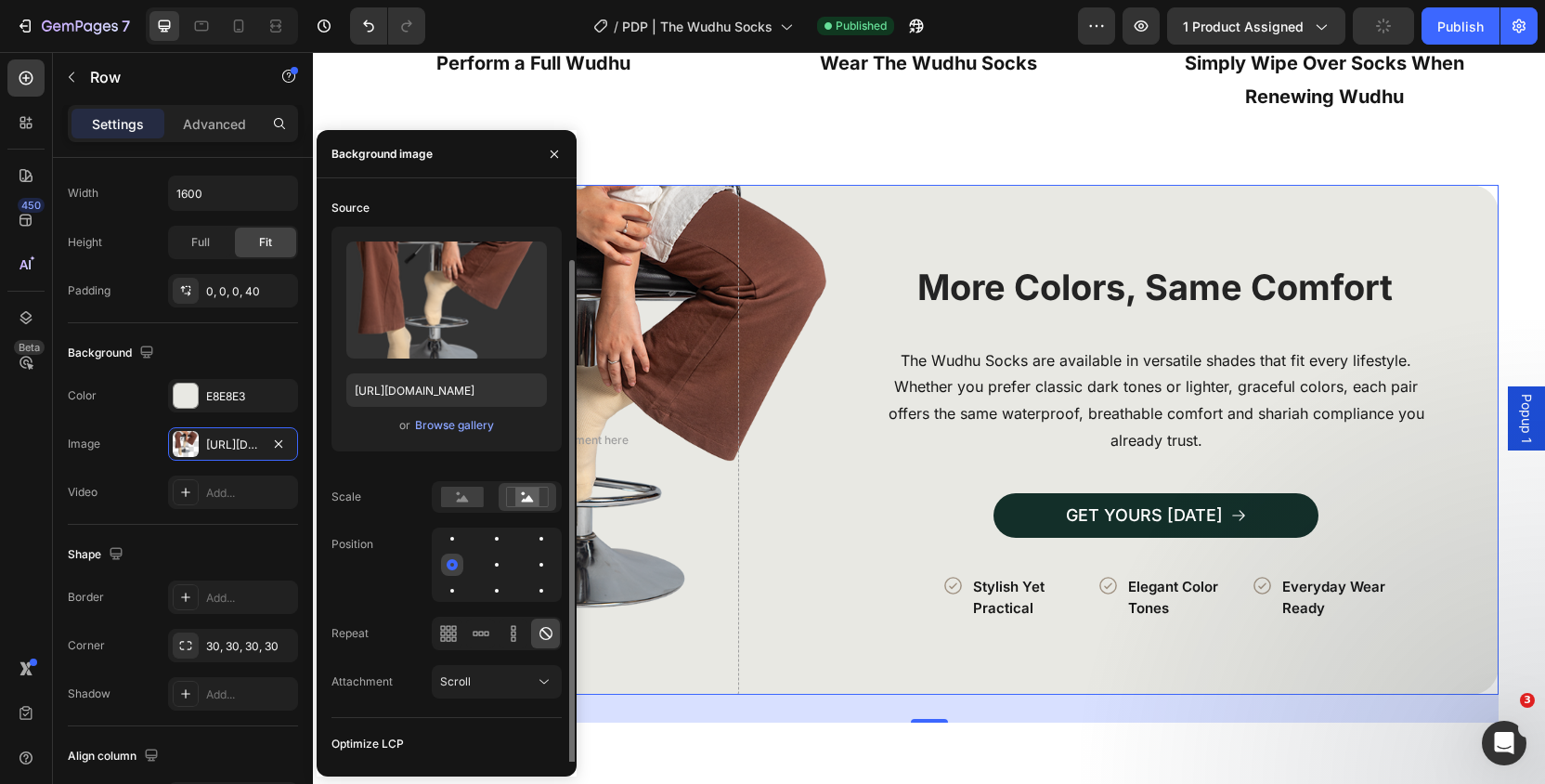
scroll to position [34, 0]
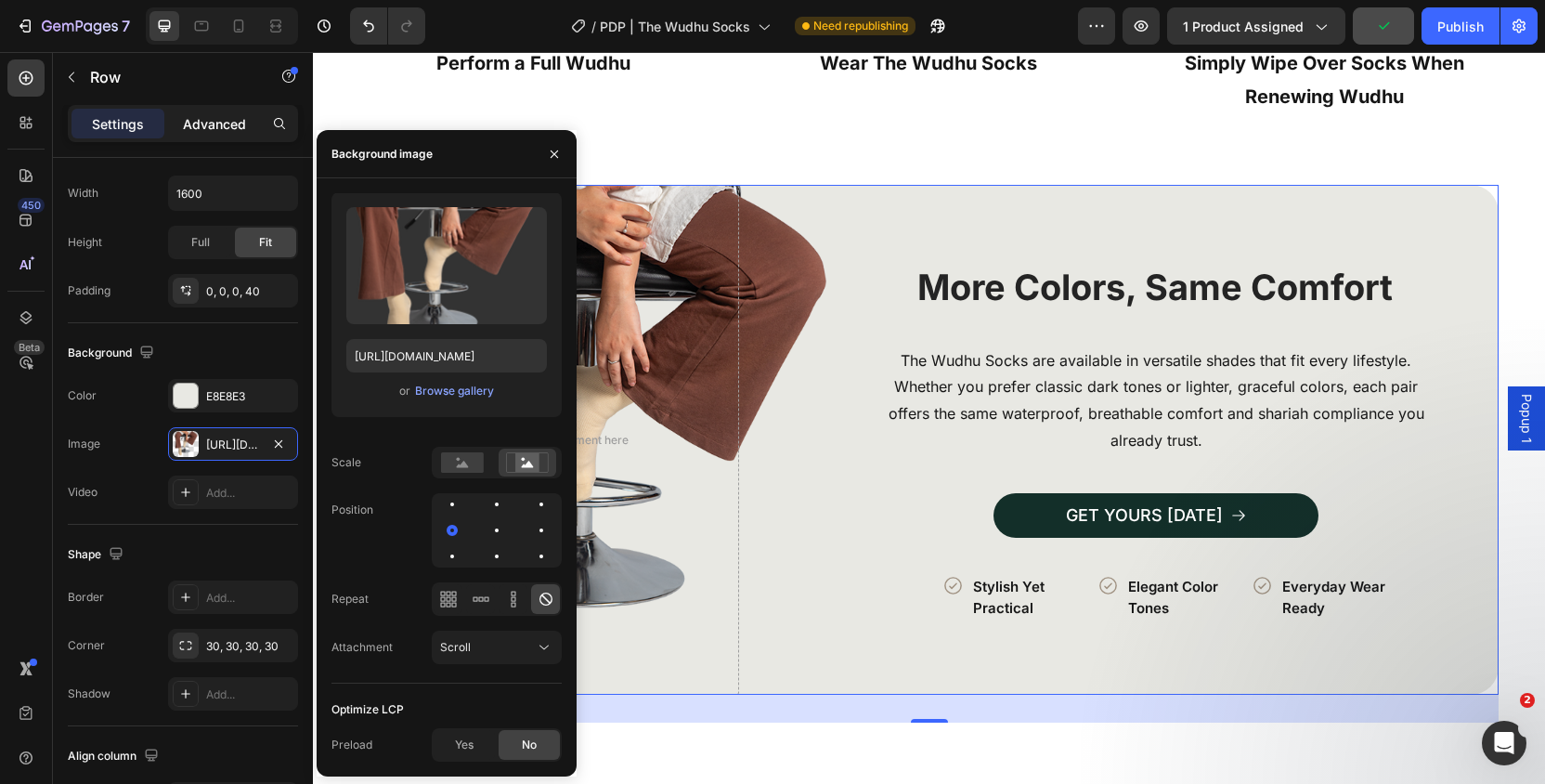
click at [214, 133] on div "Advanced" at bounding box center [214, 124] width 92 height 30
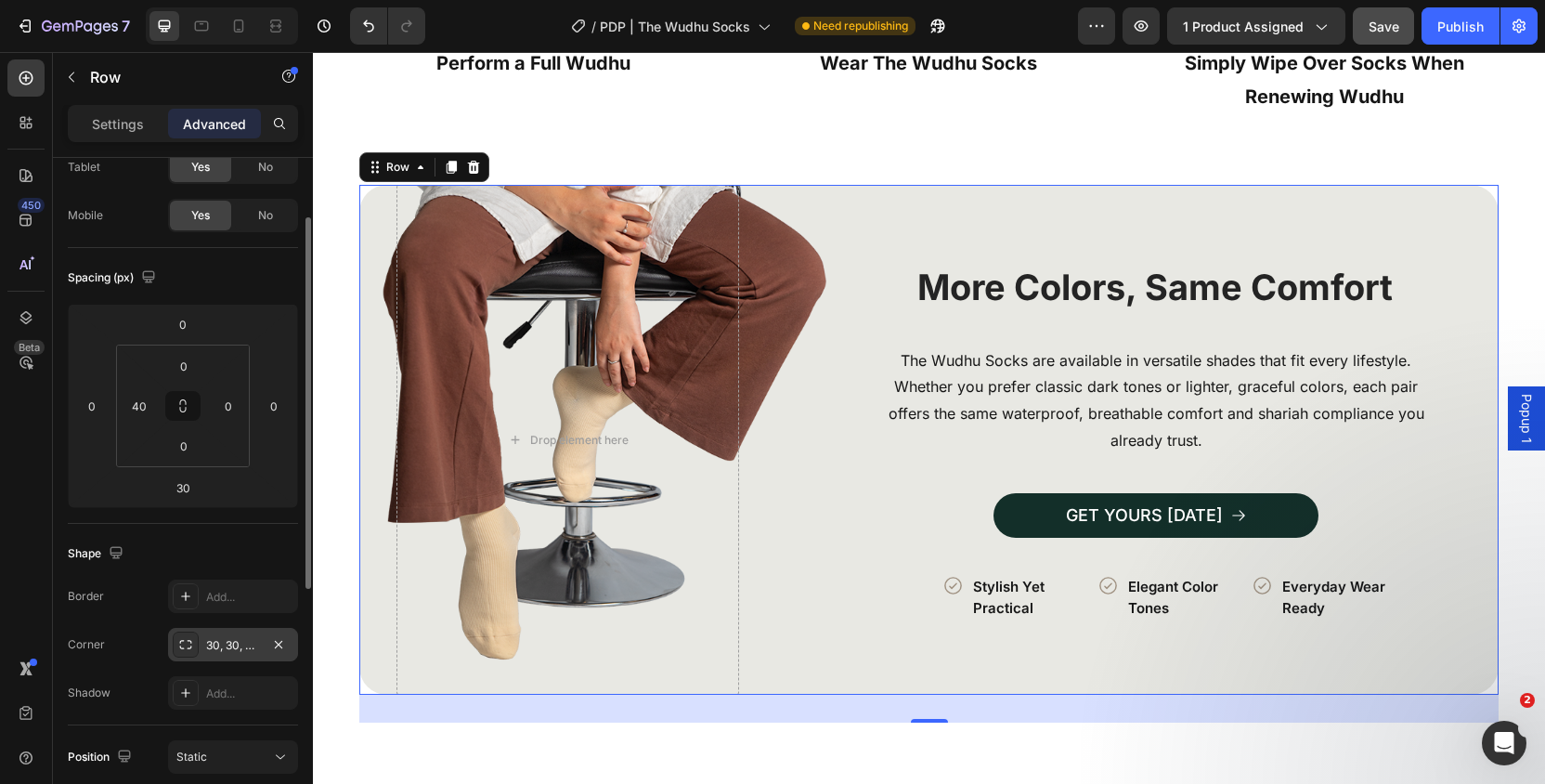
scroll to position [110, 0]
click at [128, 416] on input "40" at bounding box center [139, 408] width 28 height 28
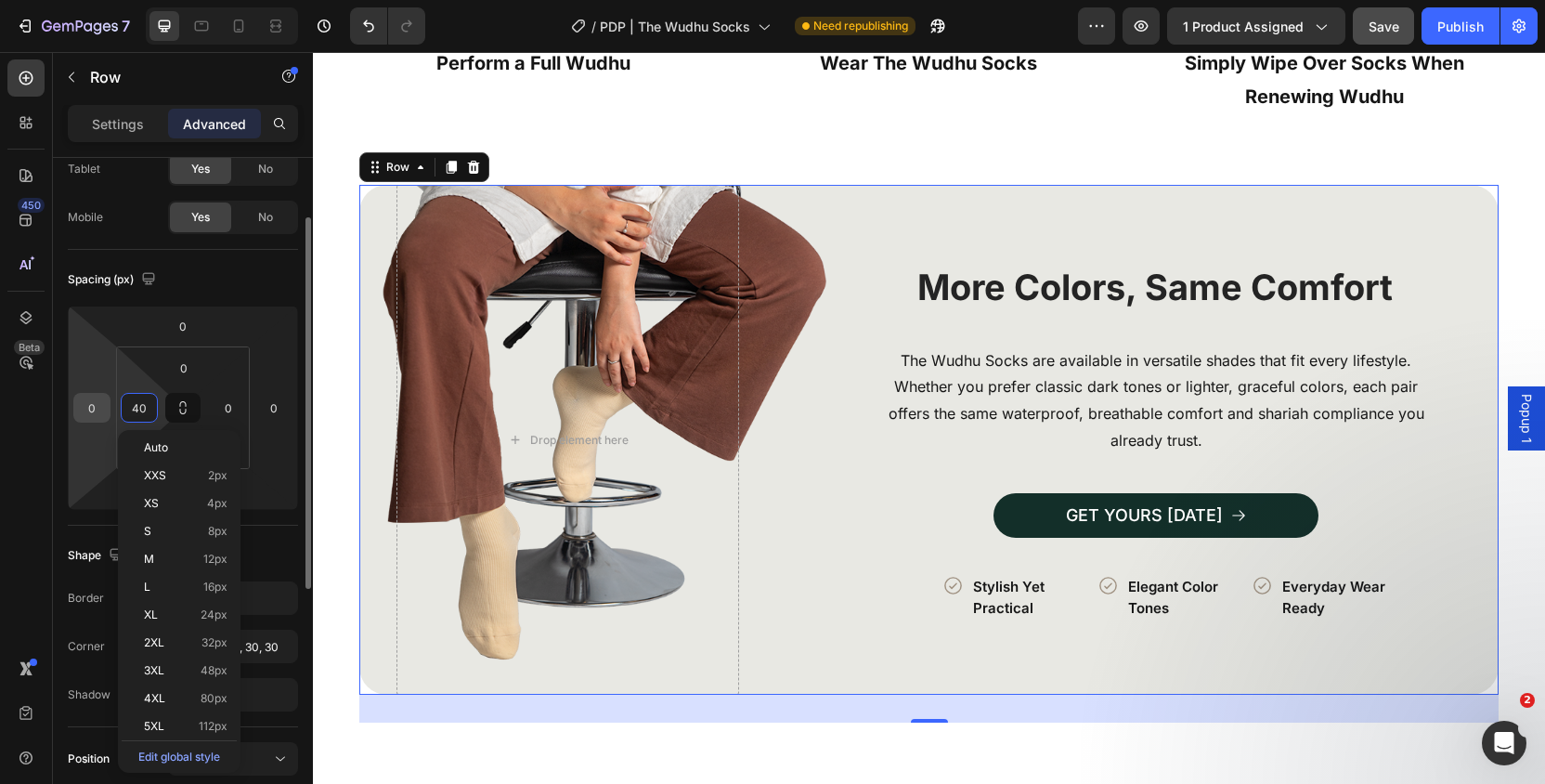
click at [99, 416] on input "0" at bounding box center [91, 408] width 28 height 28
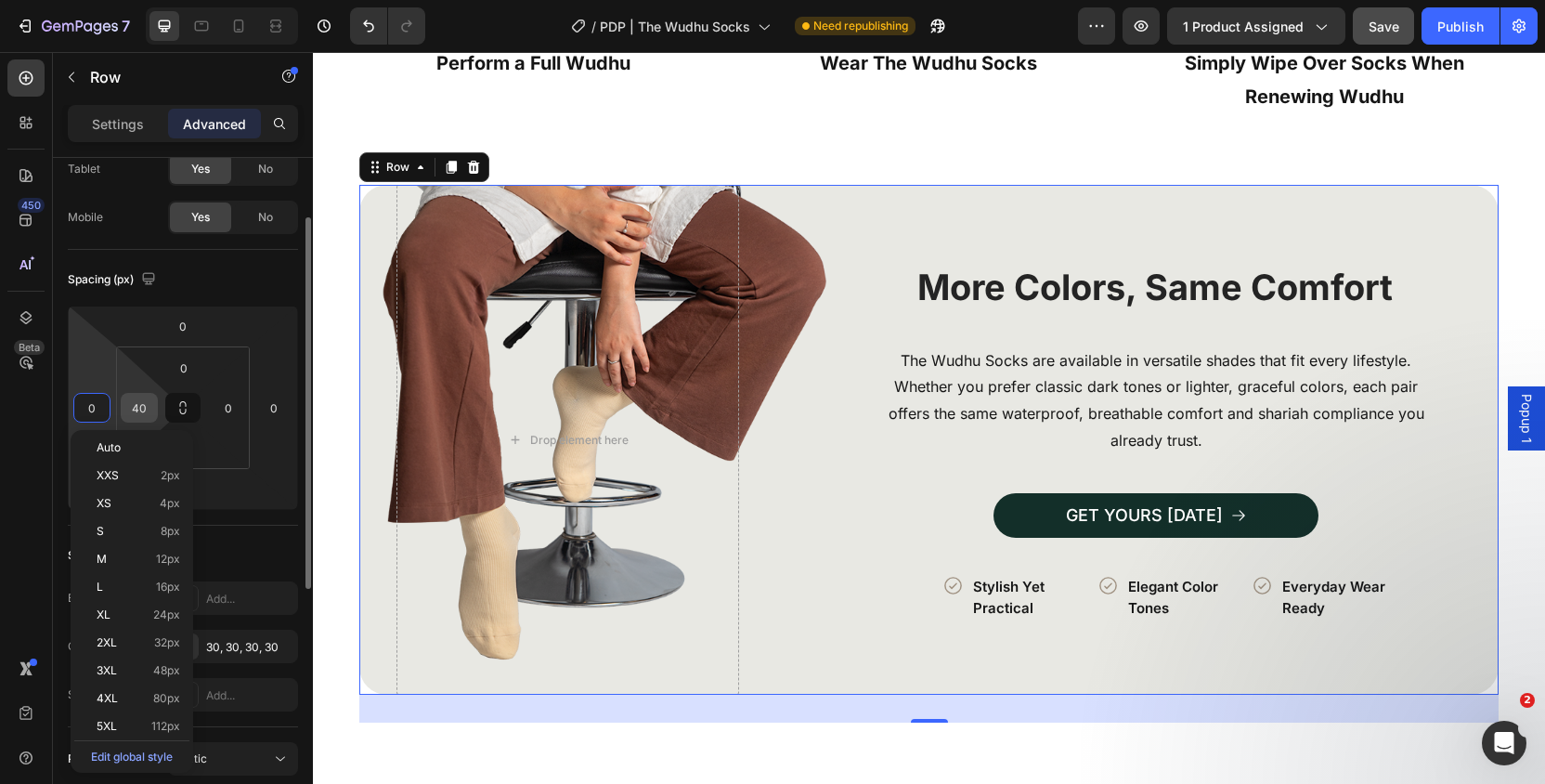
click at [133, 410] on input "40" at bounding box center [139, 408] width 28 height 28
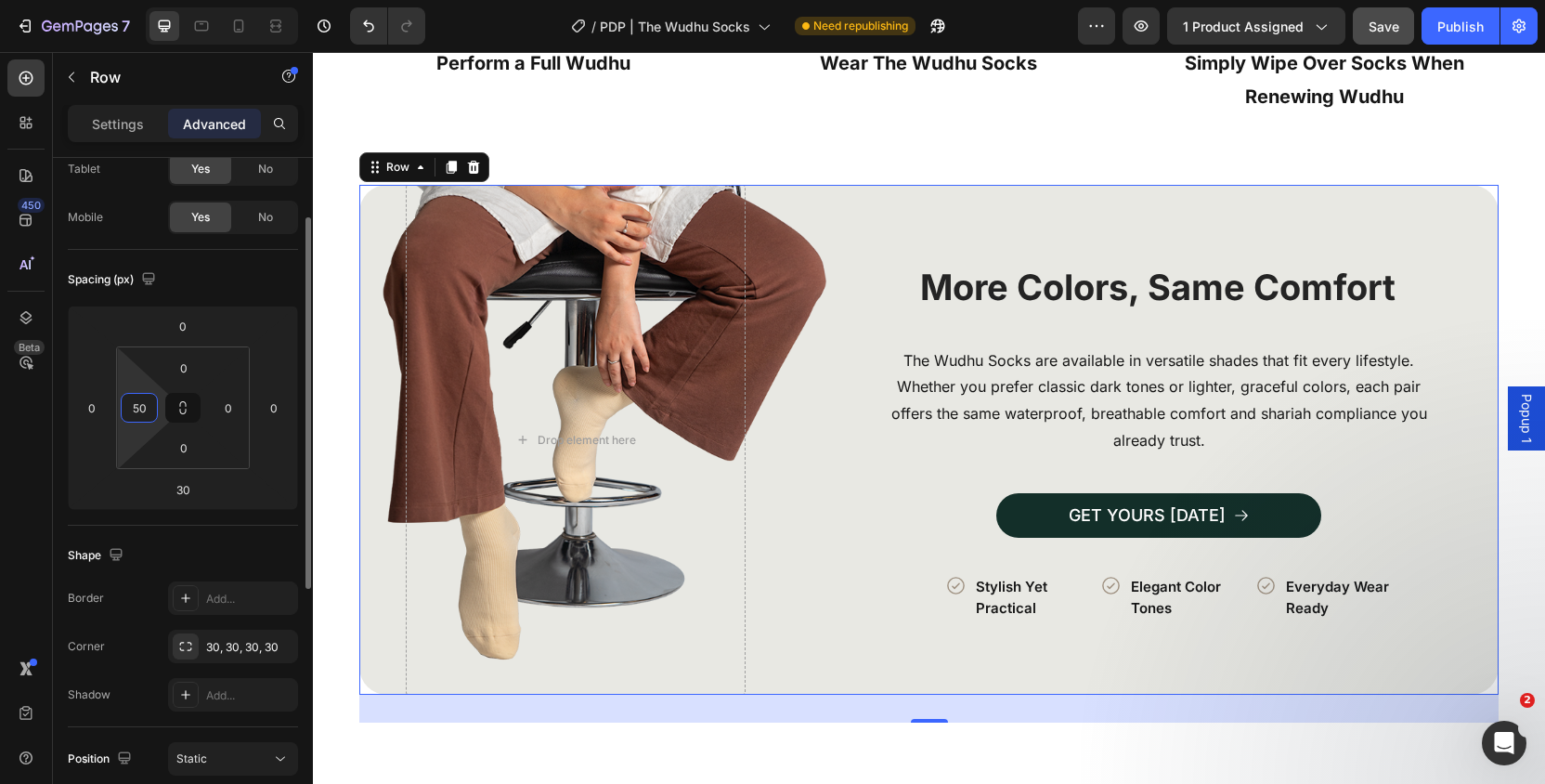
type input "5"
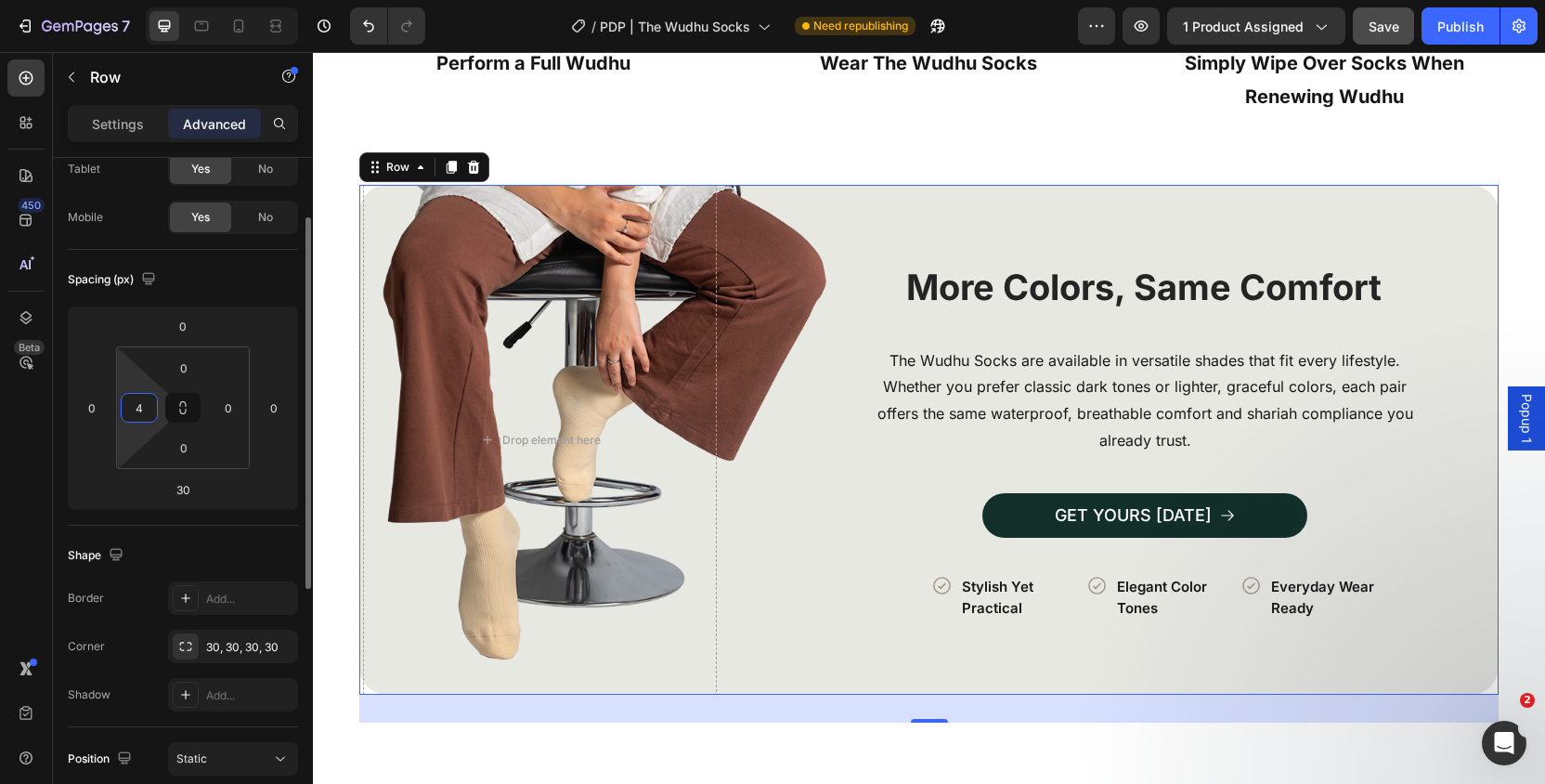
type input "40"
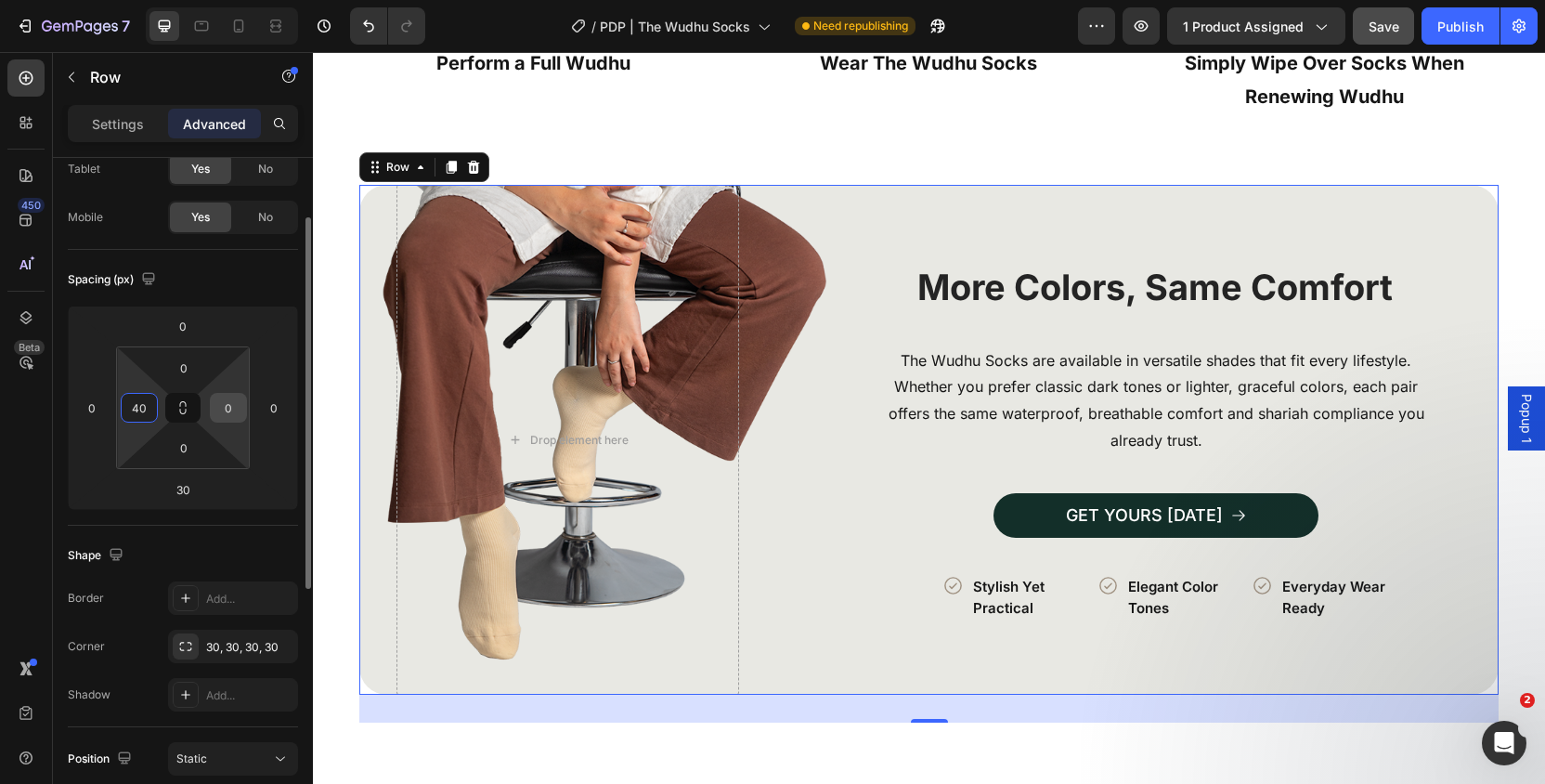
click at [223, 402] on input "0" at bounding box center [228, 408] width 28 height 28
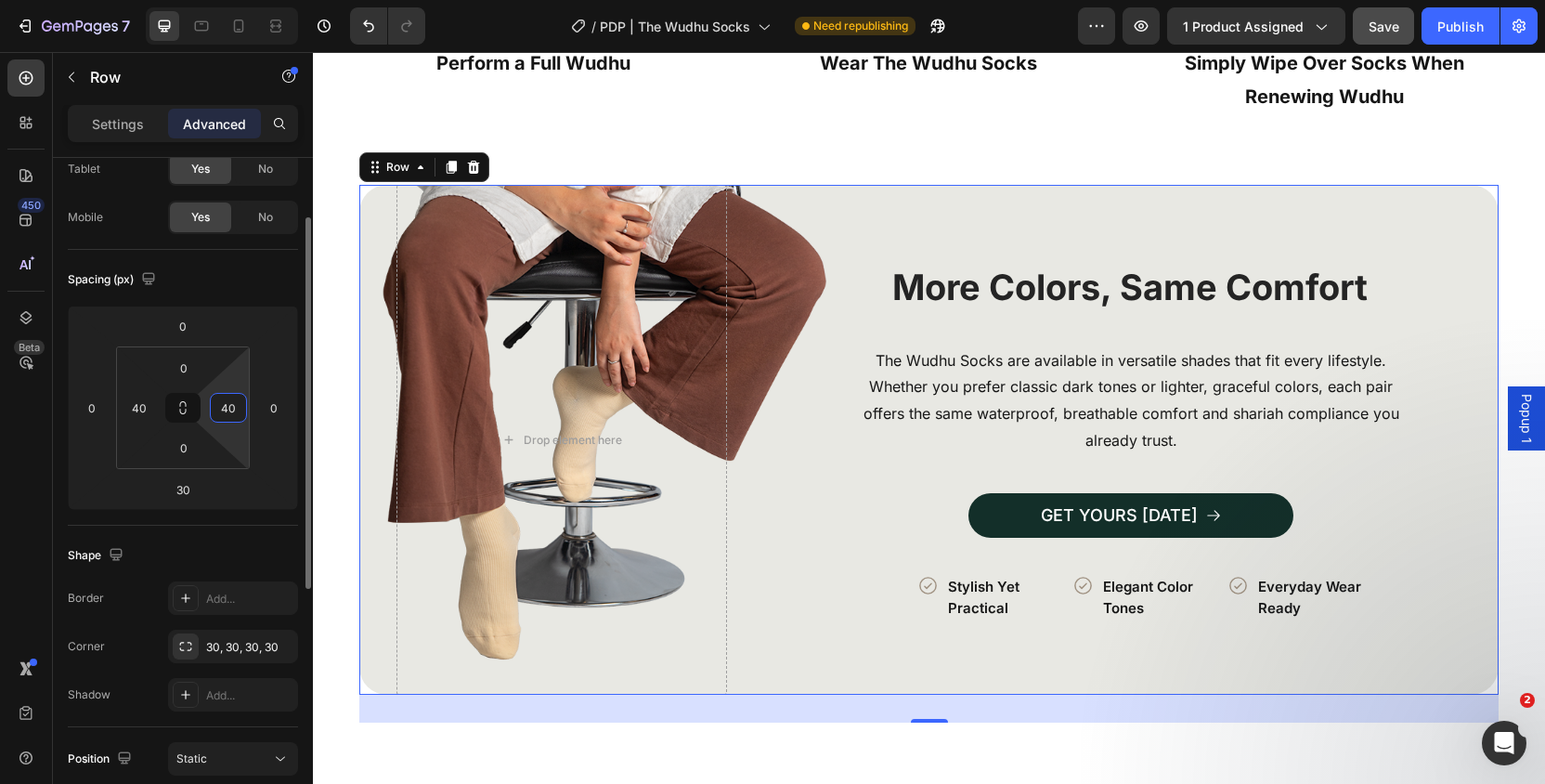
type input "4"
type input "40"
click at [1436, 22] on button "Publish" at bounding box center [1460, 26] width 78 height 37
click at [222, 401] on input "40" at bounding box center [228, 408] width 28 height 28
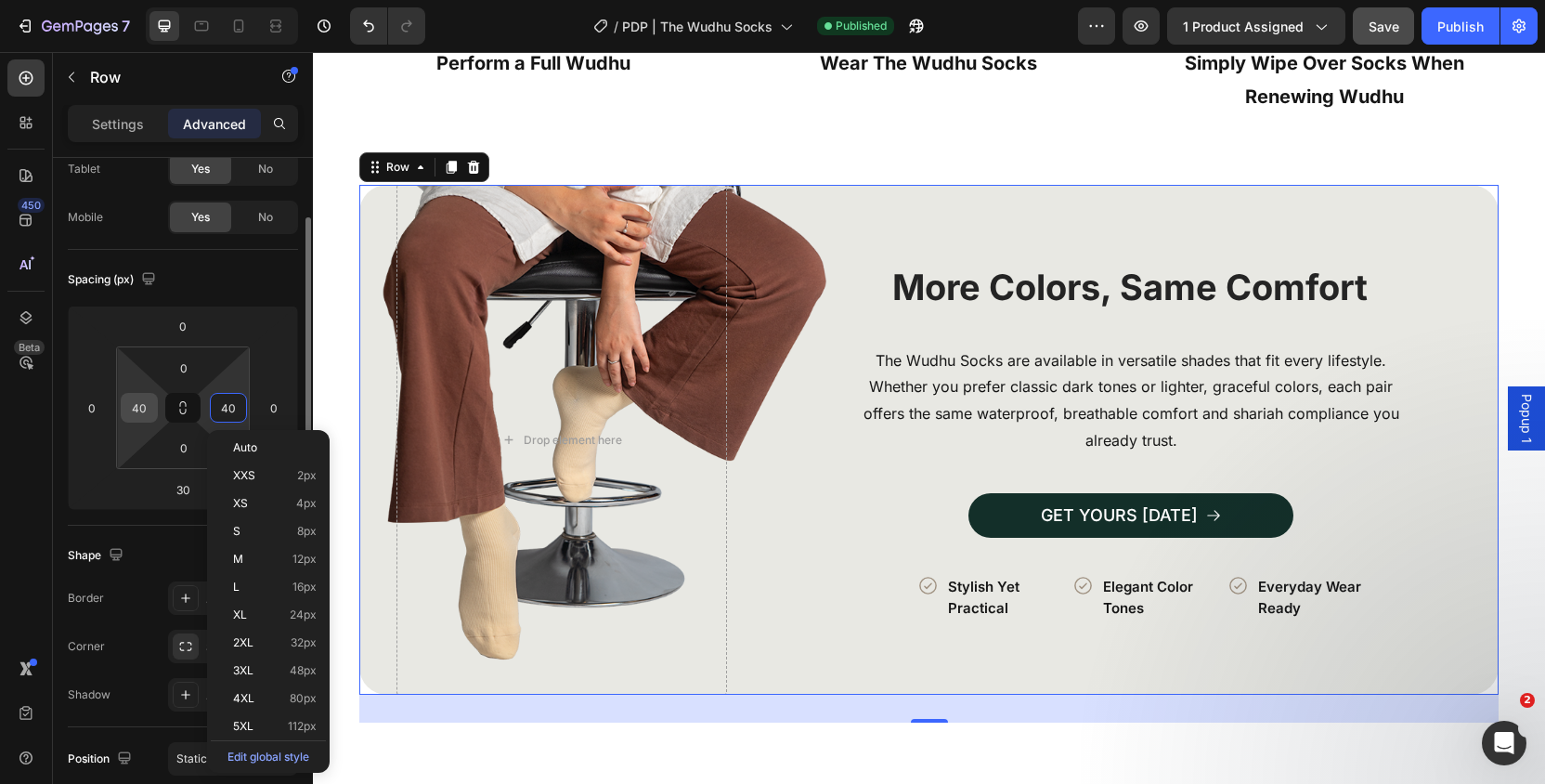
click at [132, 411] on input "40" at bounding box center [139, 408] width 28 height 28
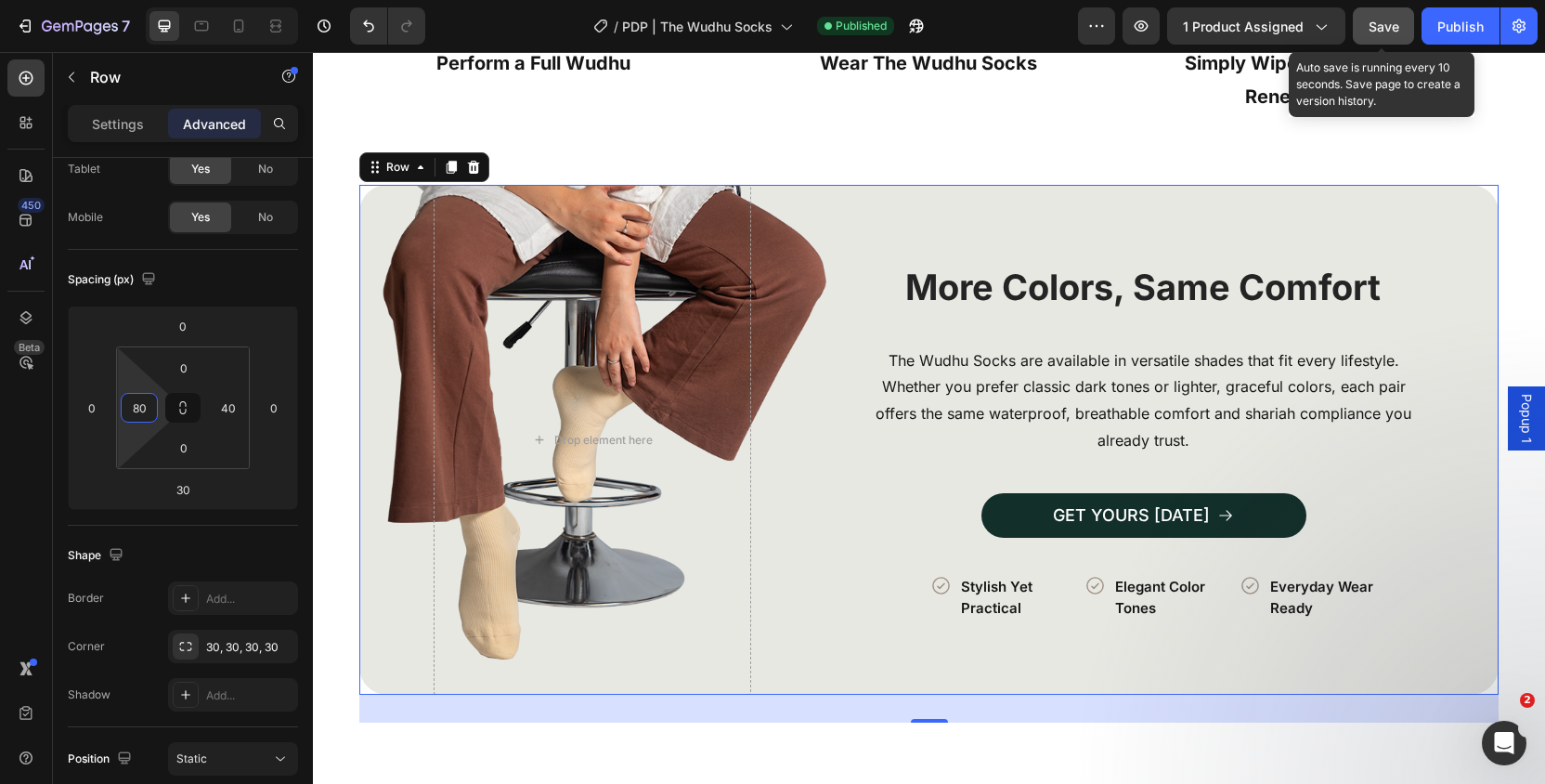
type input "80"
click at [1391, 17] on div "Save" at bounding box center [1383, 26] width 30 height 19
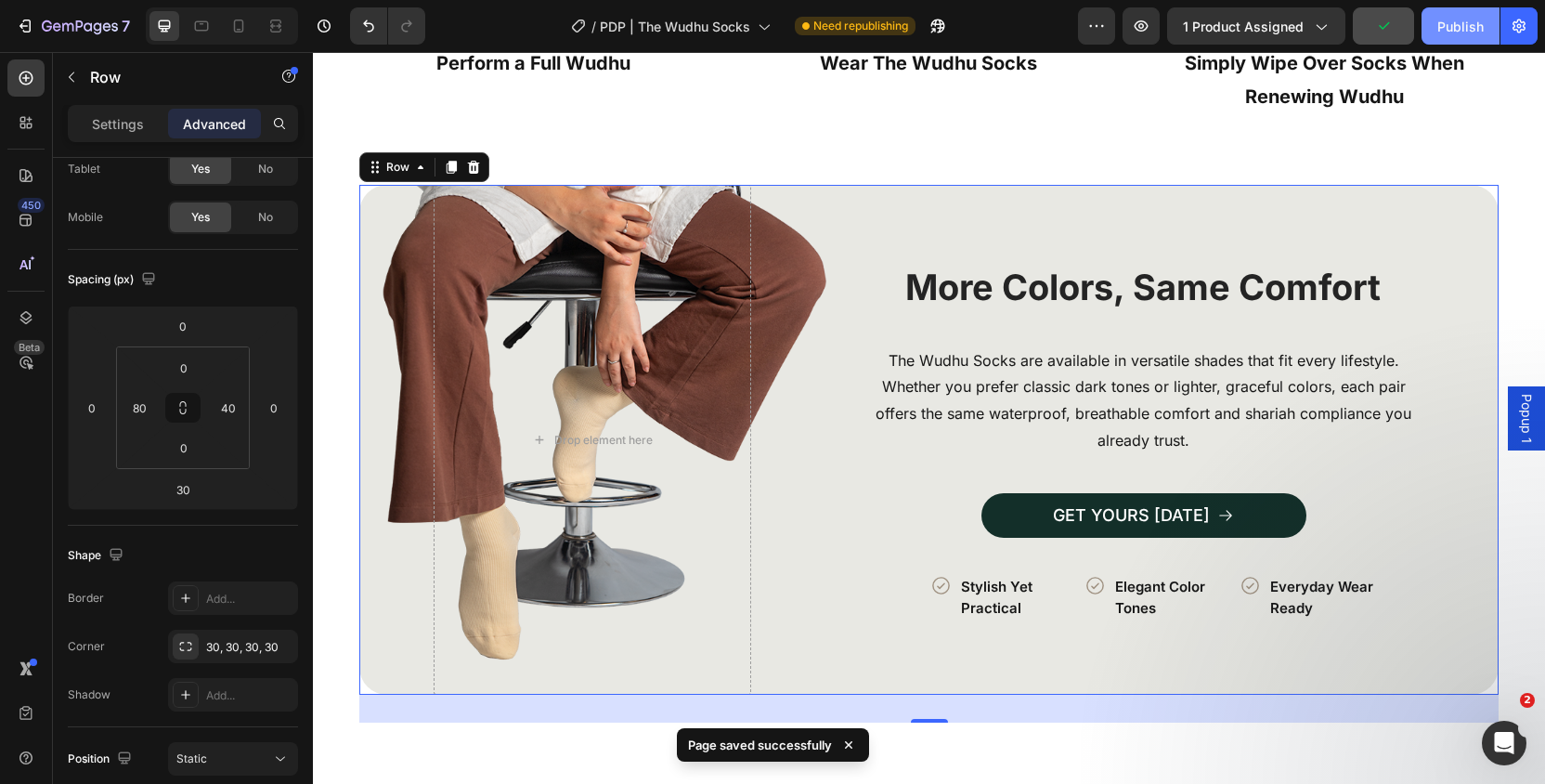
click at [1474, 35] on button "Publish" at bounding box center [1460, 26] width 78 height 37
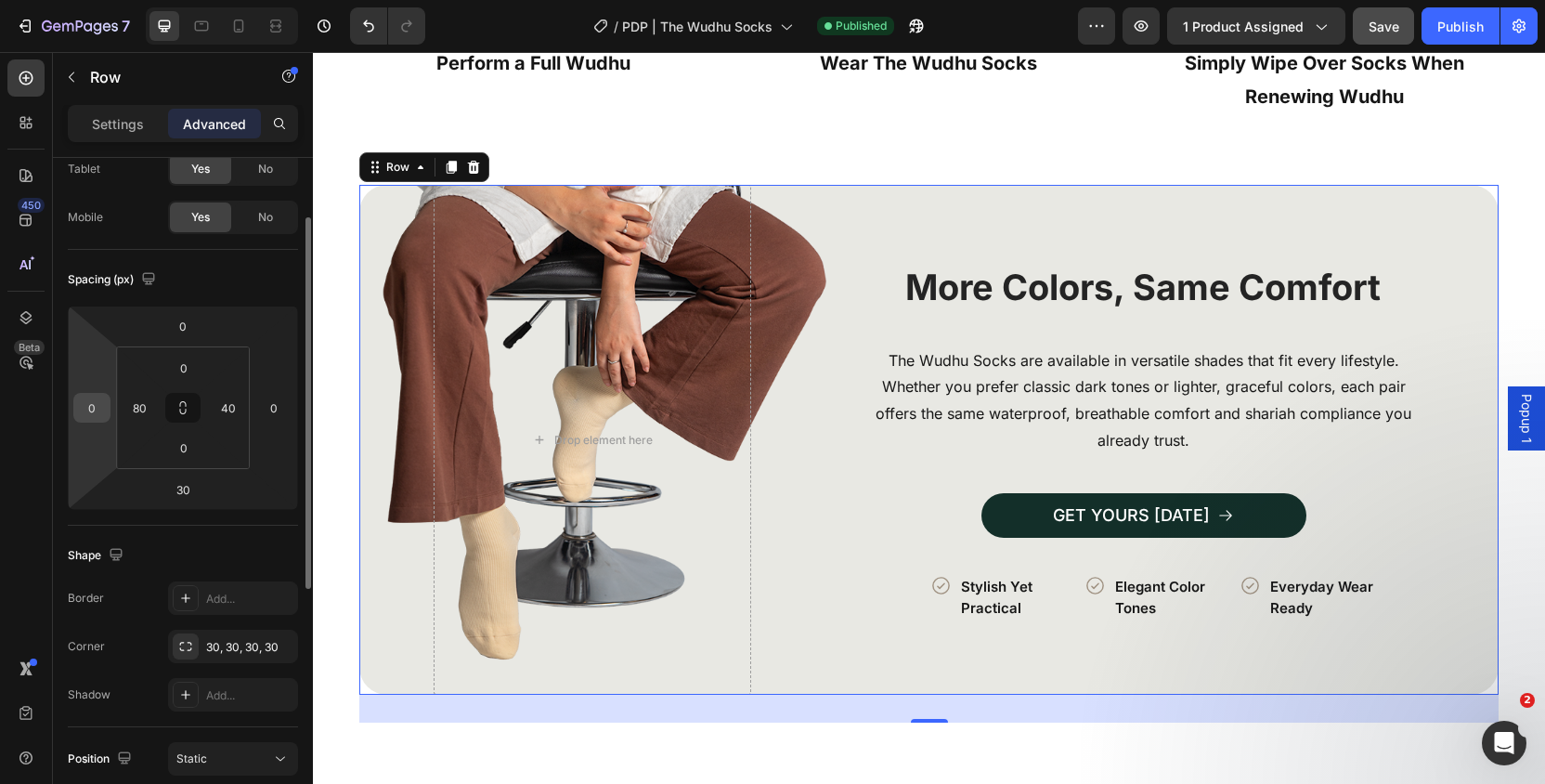
click at [91, 412] on input "0" at bounding box center [91, 408] width 28 height 28
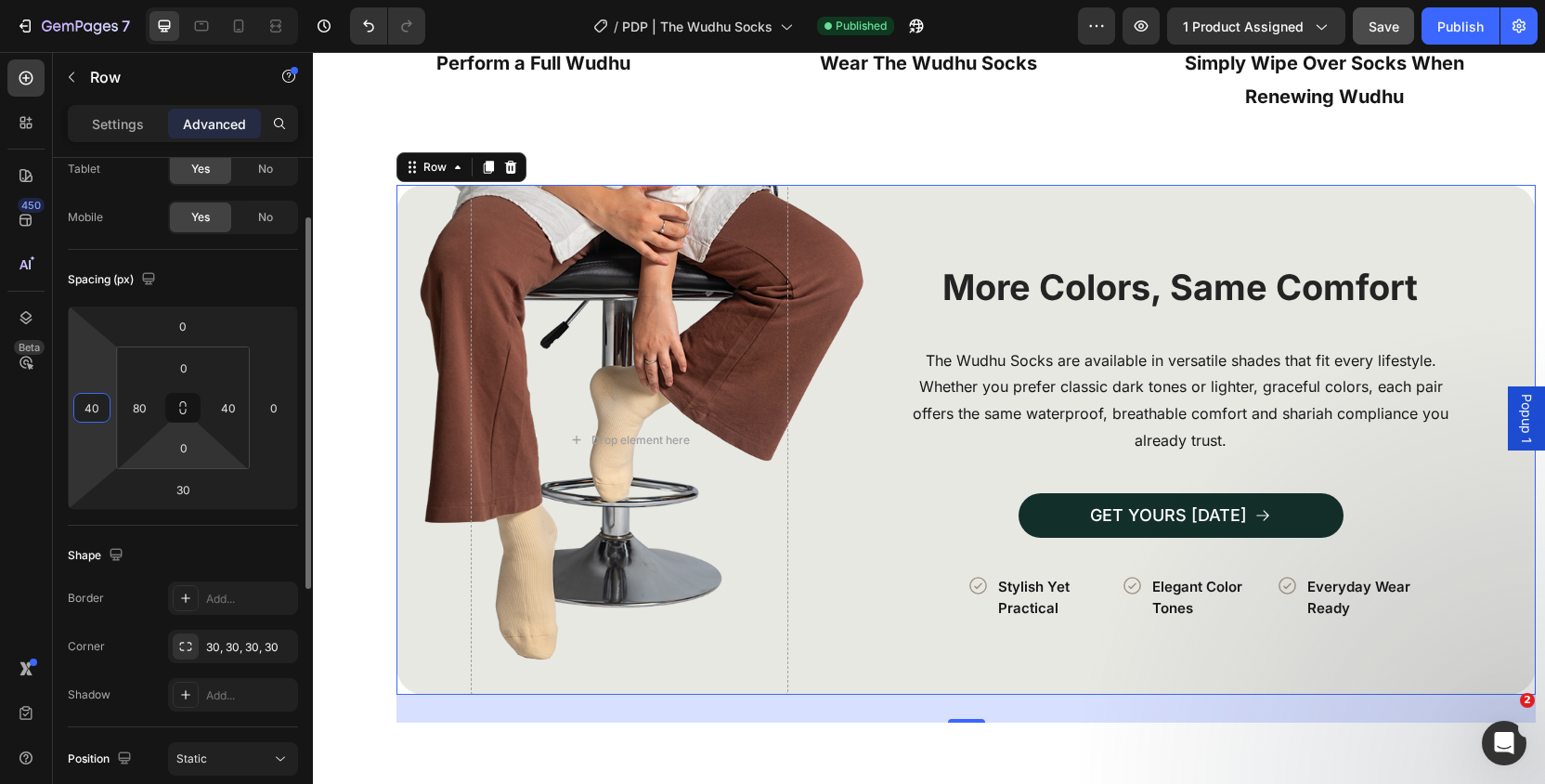
type input "4"
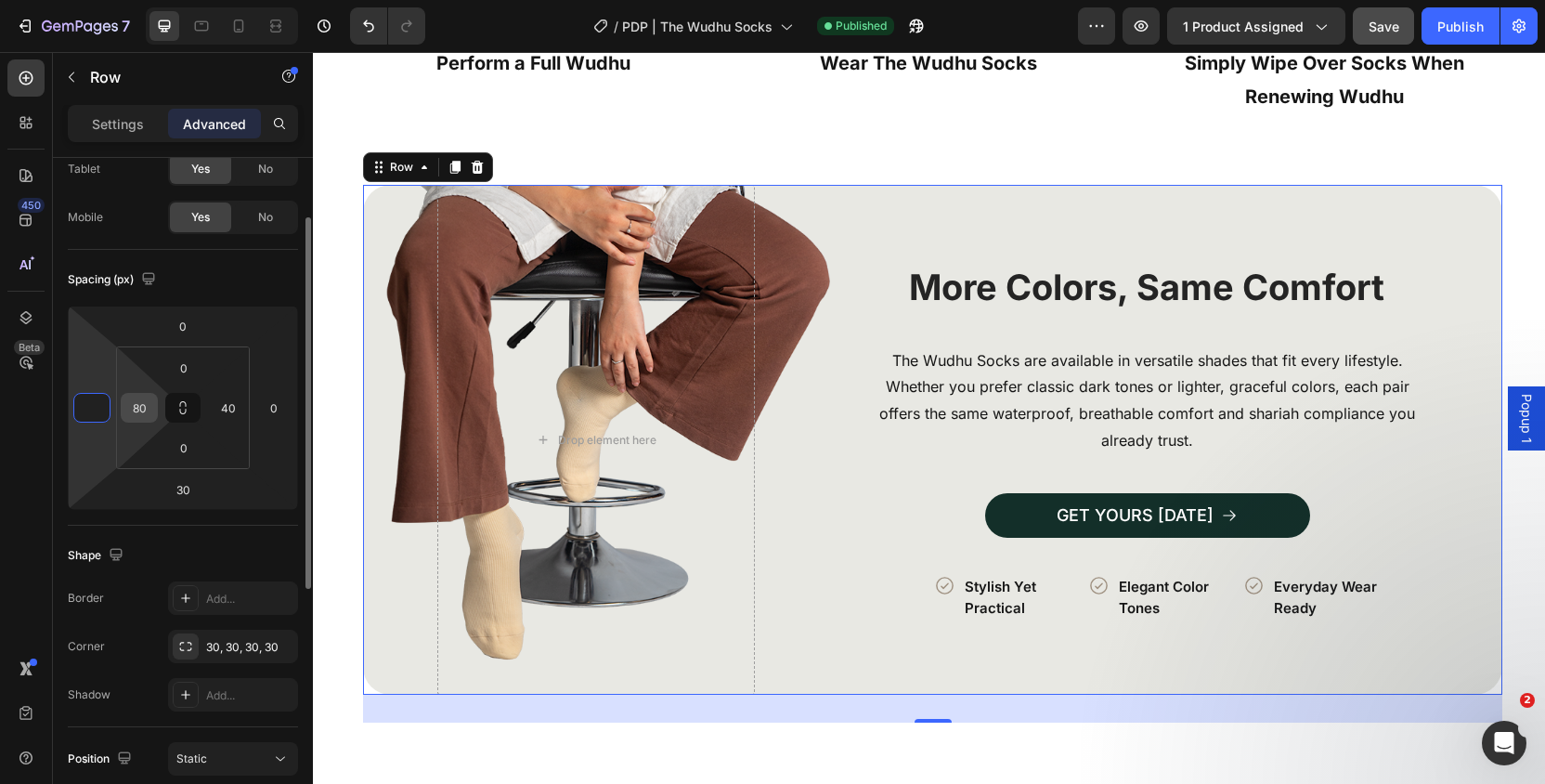
click at [144, 410] on input "80" at bounding box center [139, 408] width 28 height 28
type input "0"
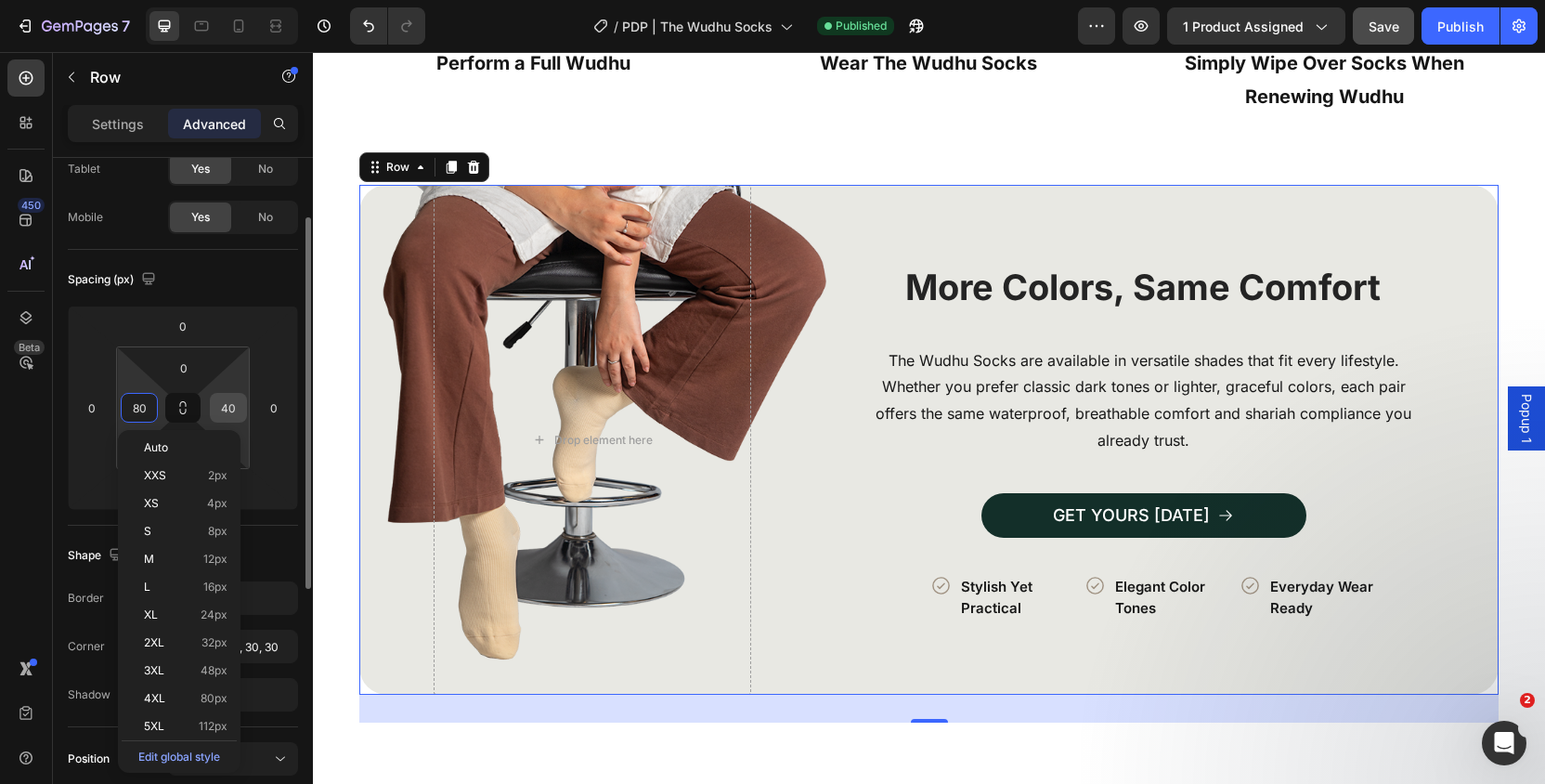
click at [234, 409] on input "40" at bounding box center [228, 408] width 28 height 28
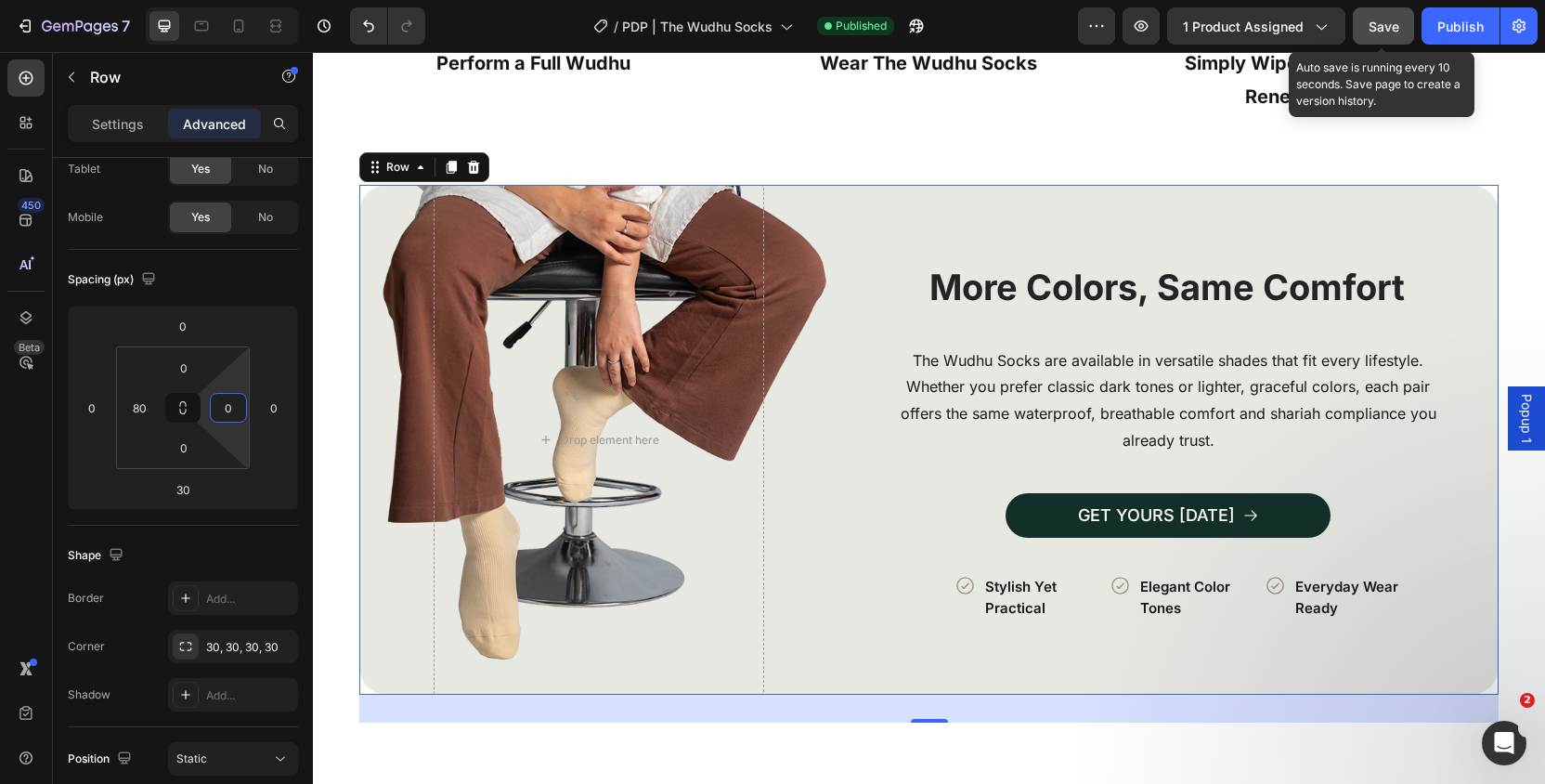
type input "0"
click at [1373, 28] on span "Save" at bounding box center [1383, 26] width 30 height 16
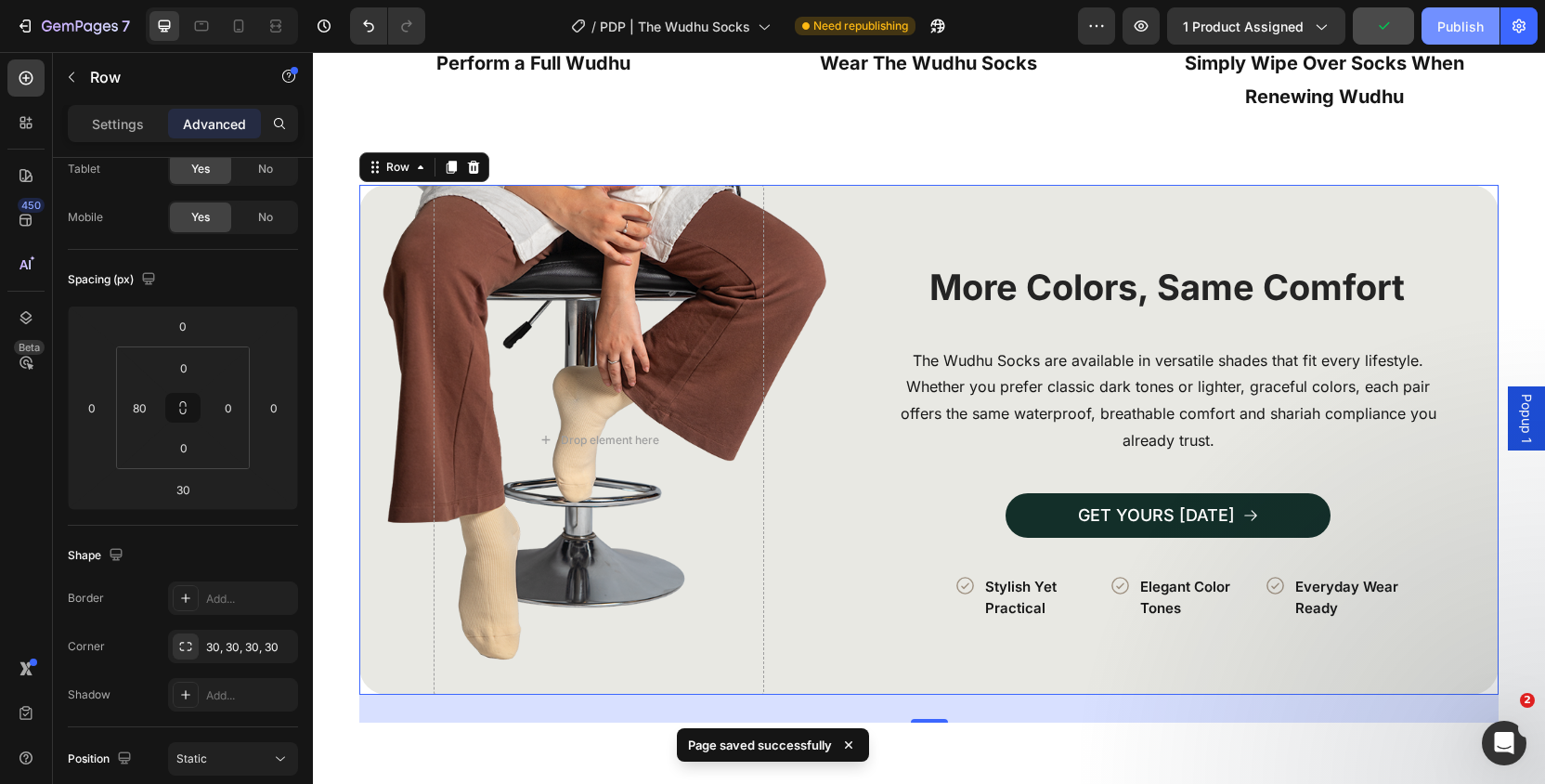
click at [1465, 32] on div "Publish" at bounding box center [1460, 26] width 47 height 19
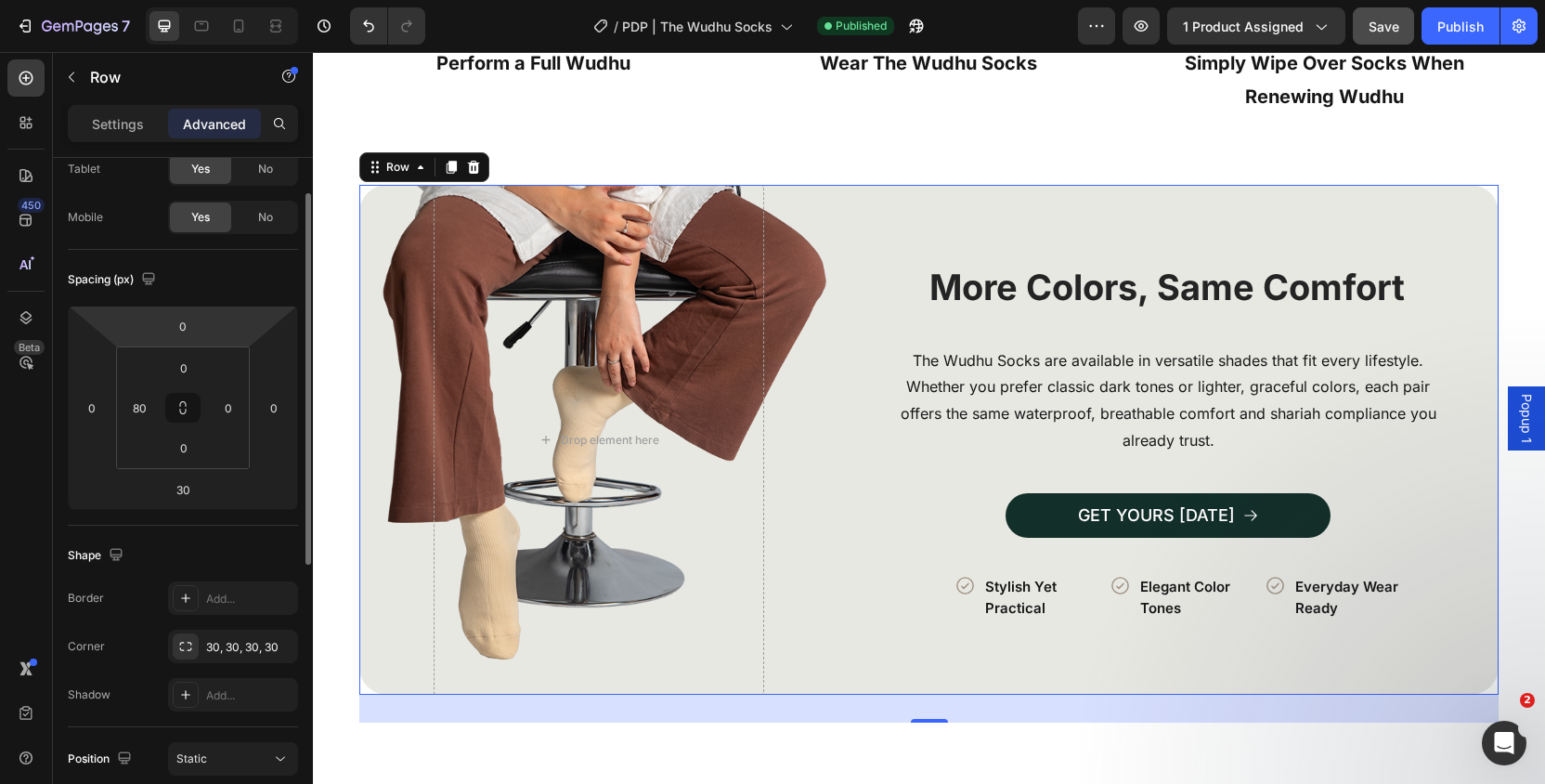
scroll to position [0, 0]
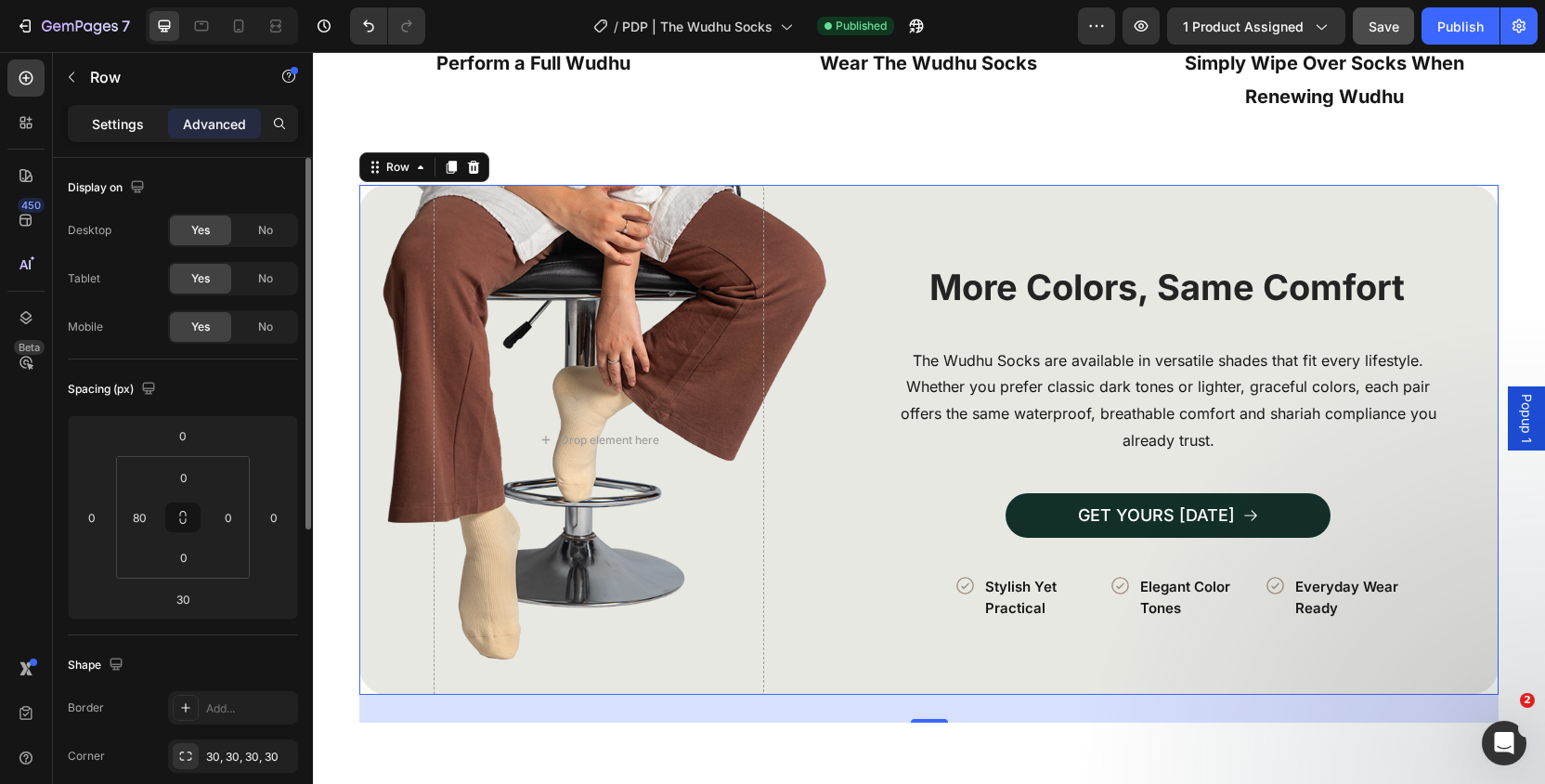
click at [129, 132] on p "Settings" at bounding box center [117, 124] width 52 height 19
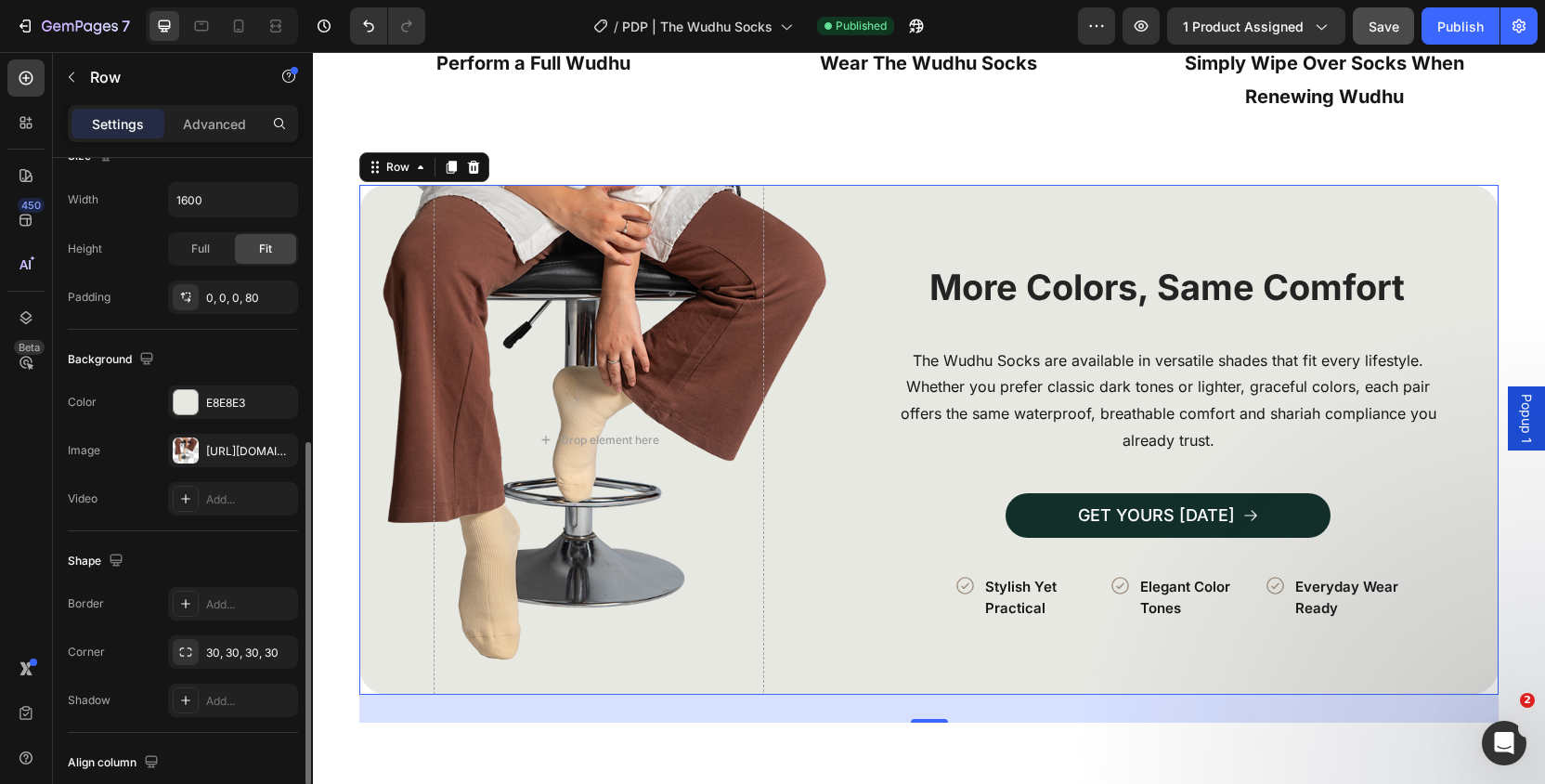
scroll to position [547, 0]
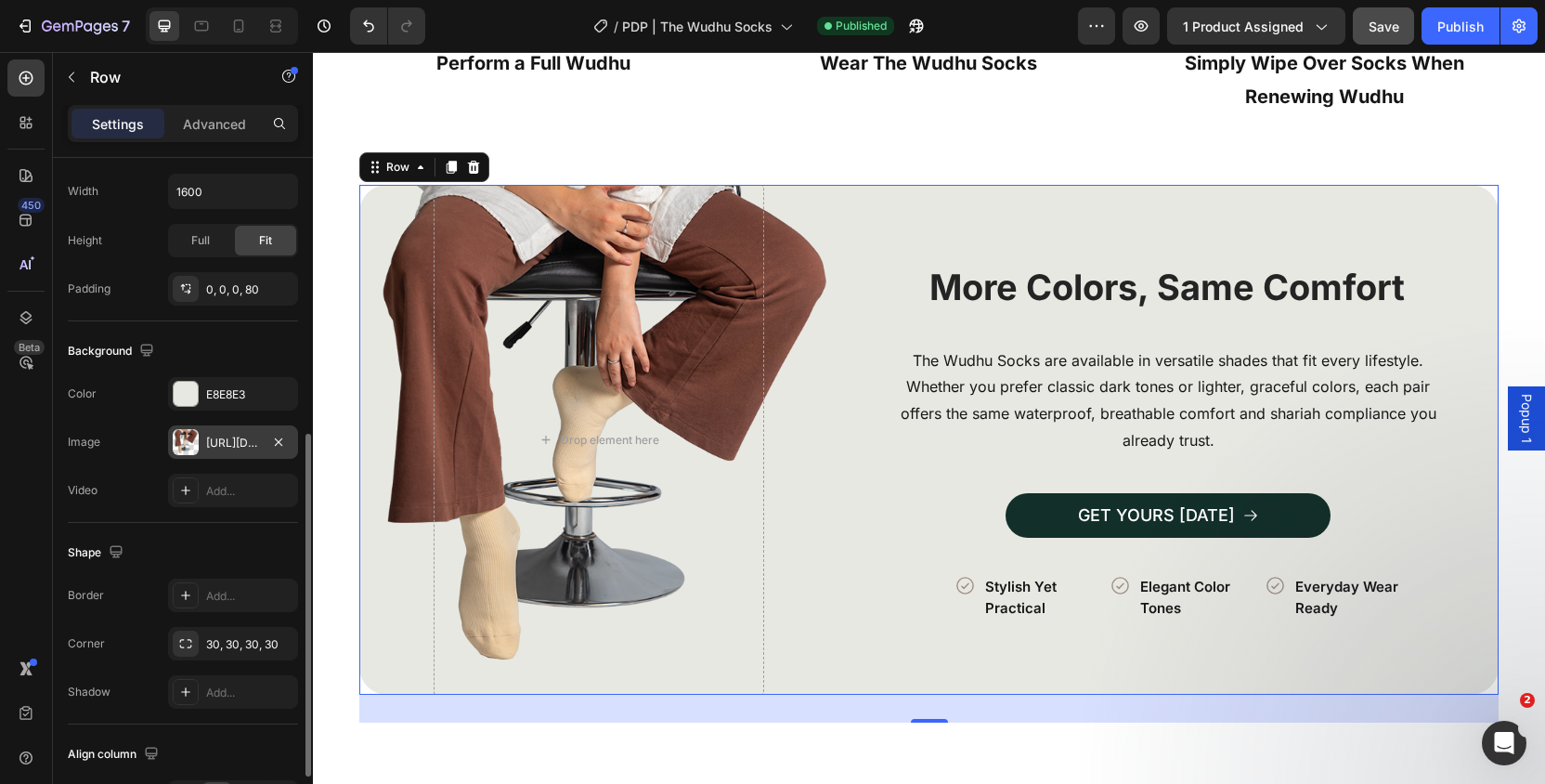
click at [233, 444] on div "[URL][DOMAIN_NAME]" at bounding box center [233, 443] width 54 height 17
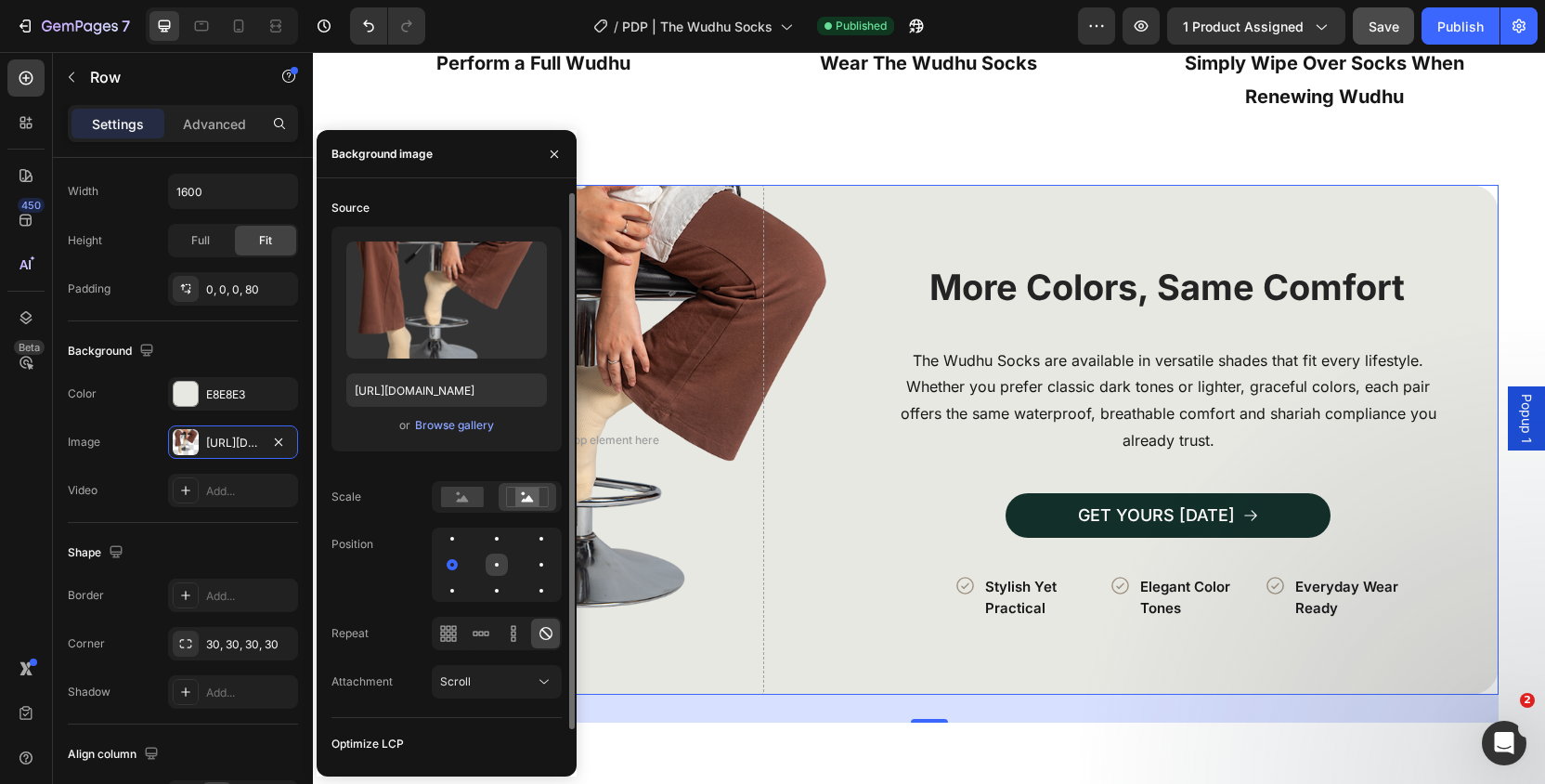
click at [530, 557] on div at bounding box center [541, 564] width 22 height 22
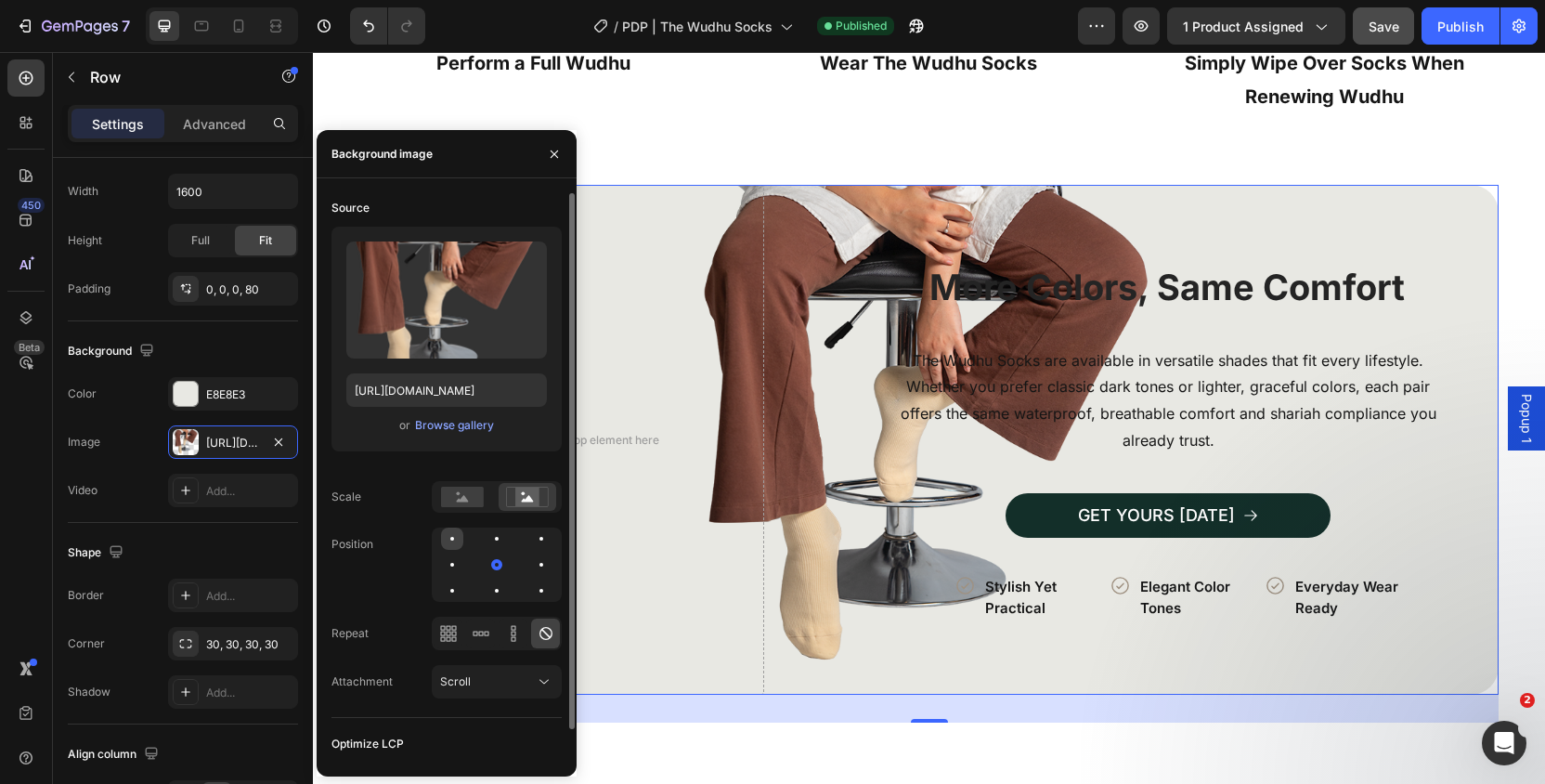
click at [485, 538] on div at bounding box center [496, 538] width 22 height 22
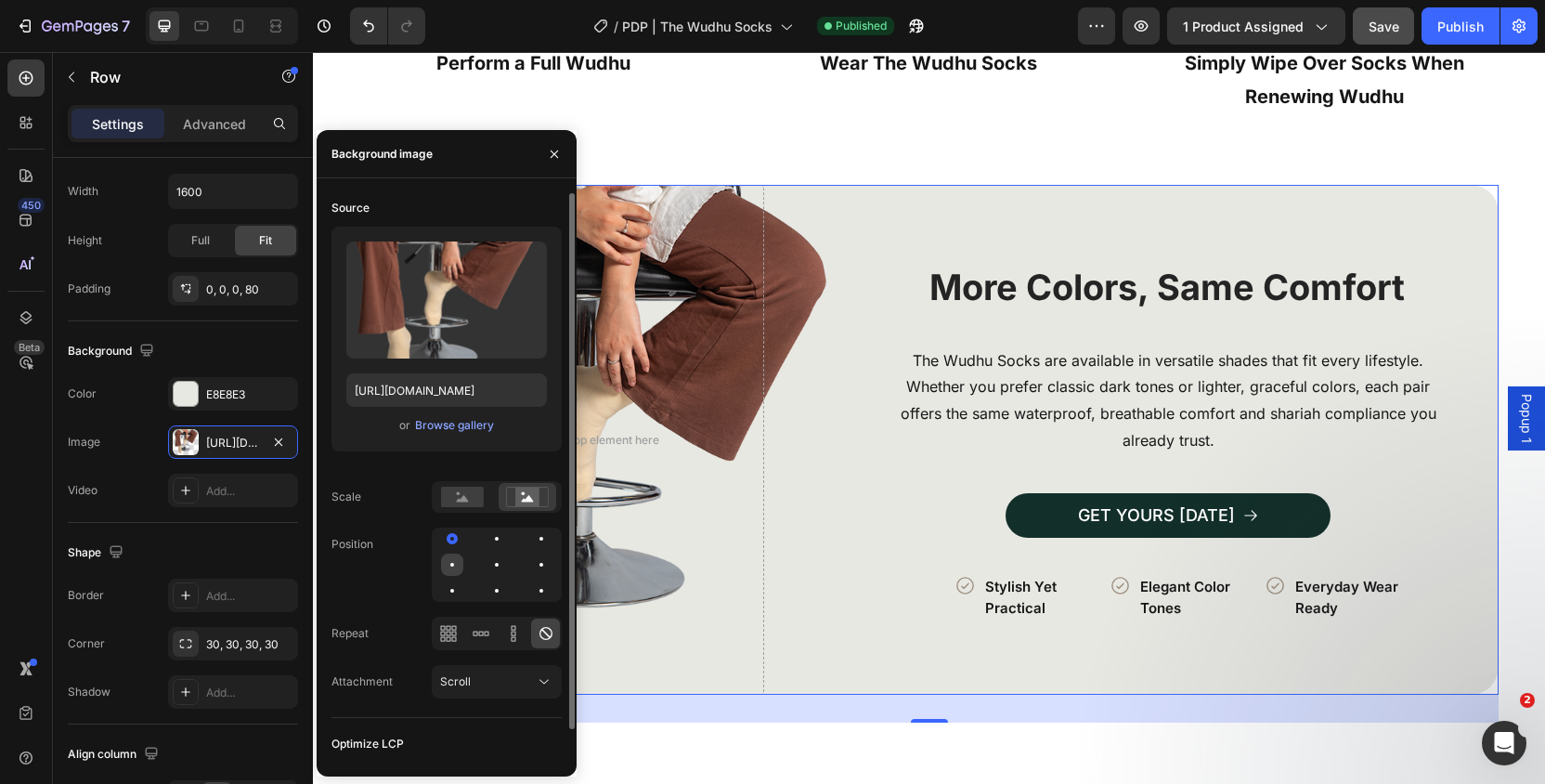
click at [485, 569] on div at bounding box center [496, 564] width 22 height 22
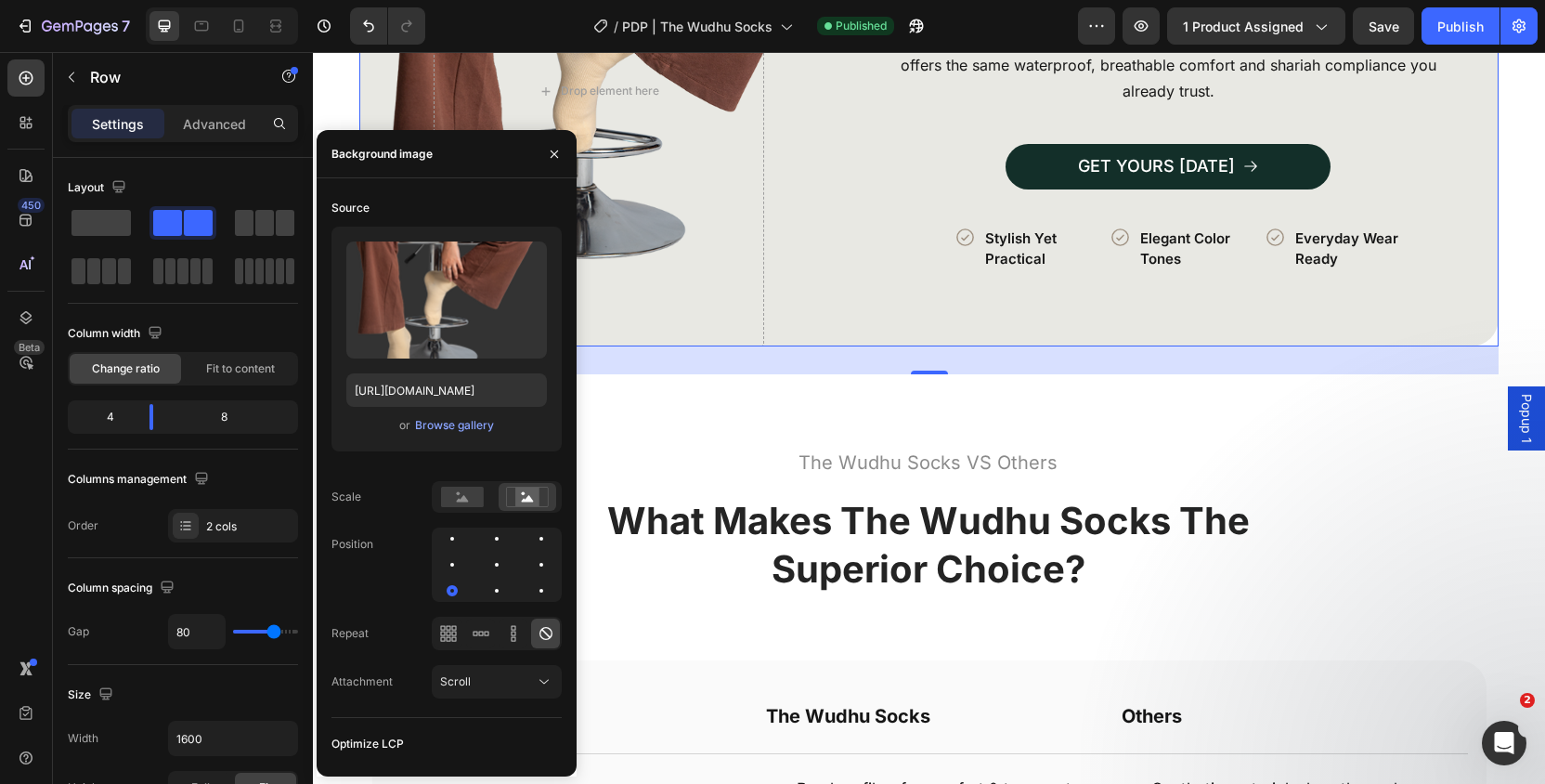
scroll to position [547, 0]
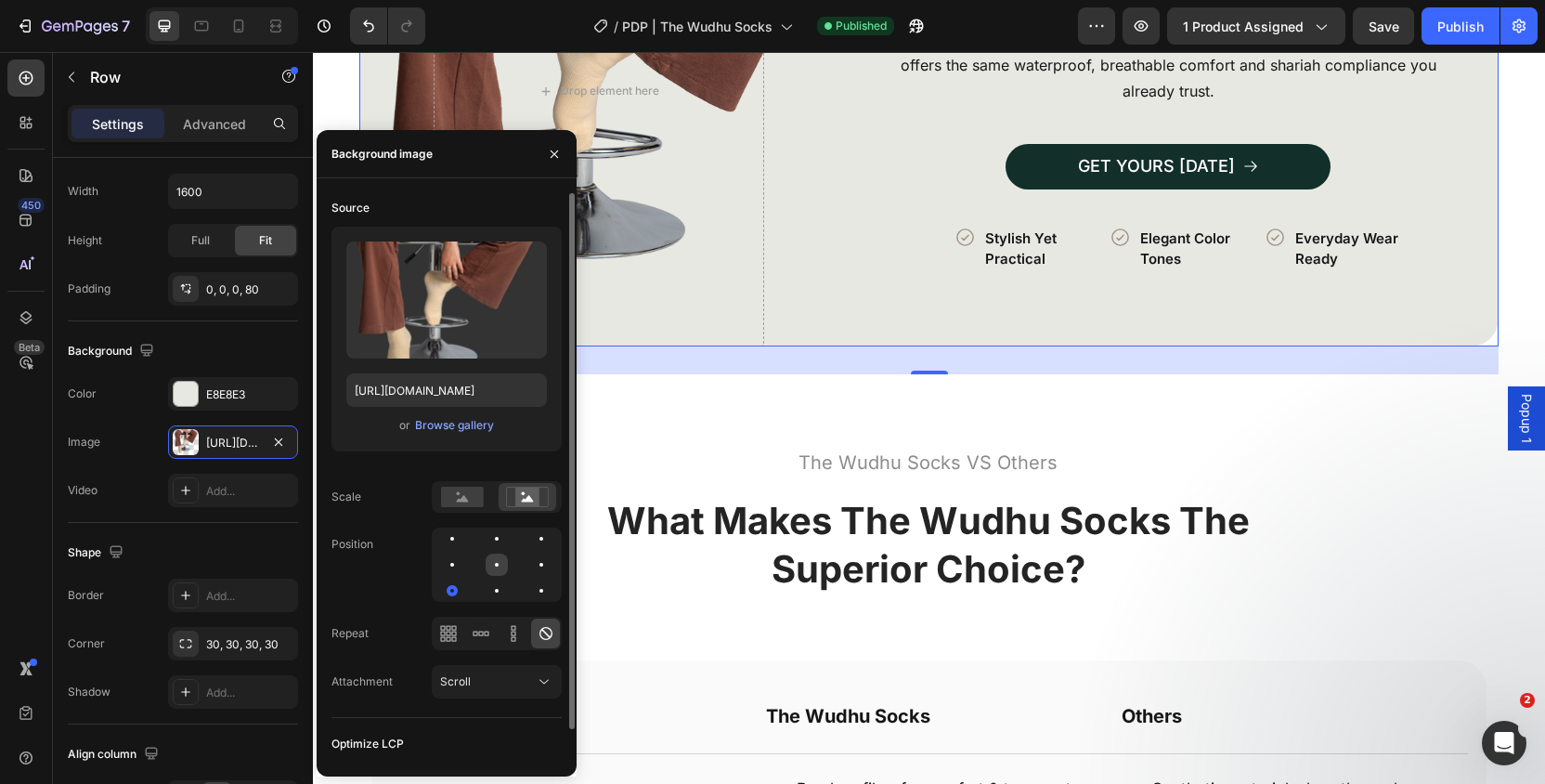
click at [495, 564] on div at bounding box center [497, 564] width 4 height 4
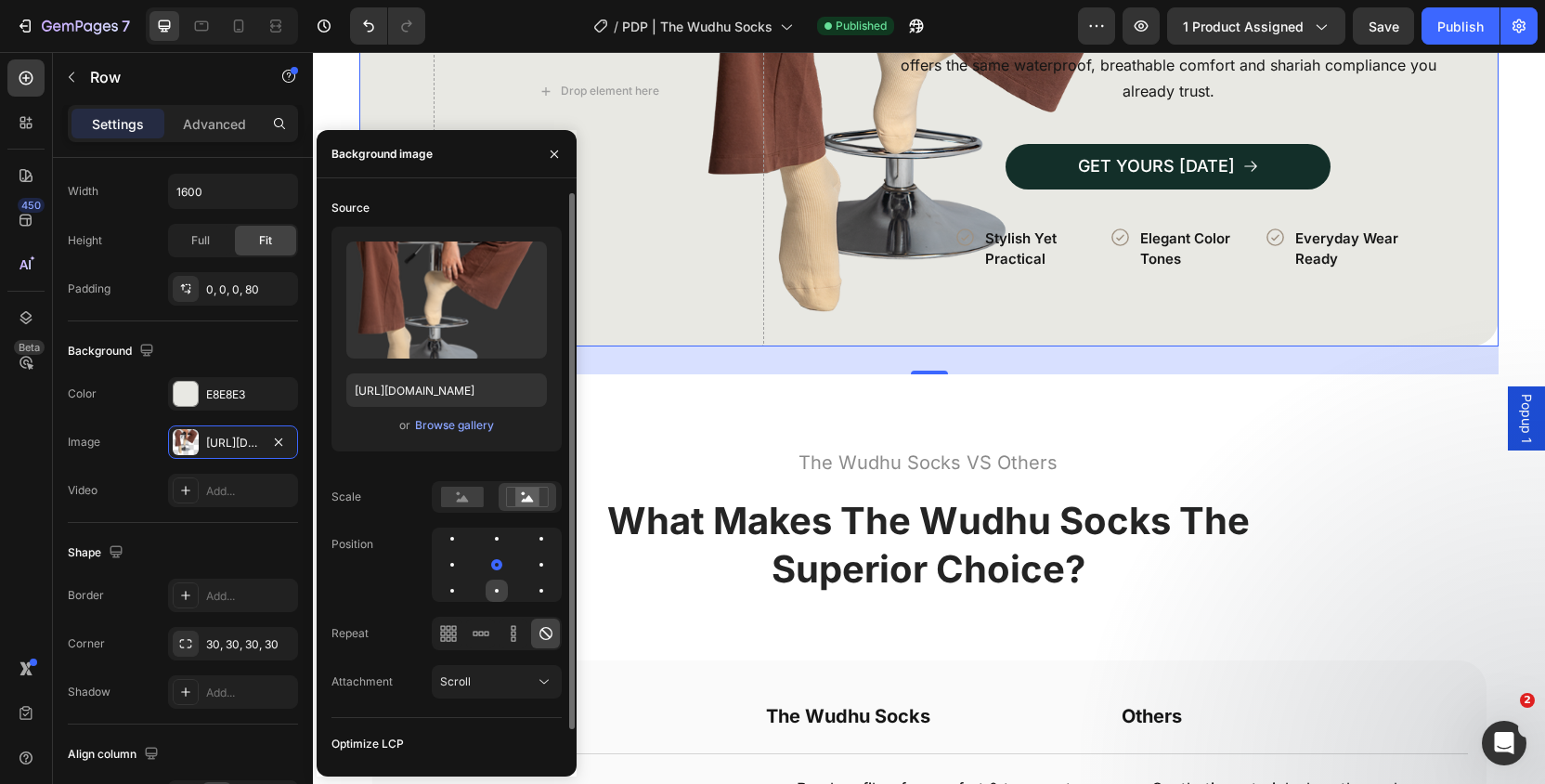
click at [530, 593] on div at bounding box center [541, 590] width 22 height 22
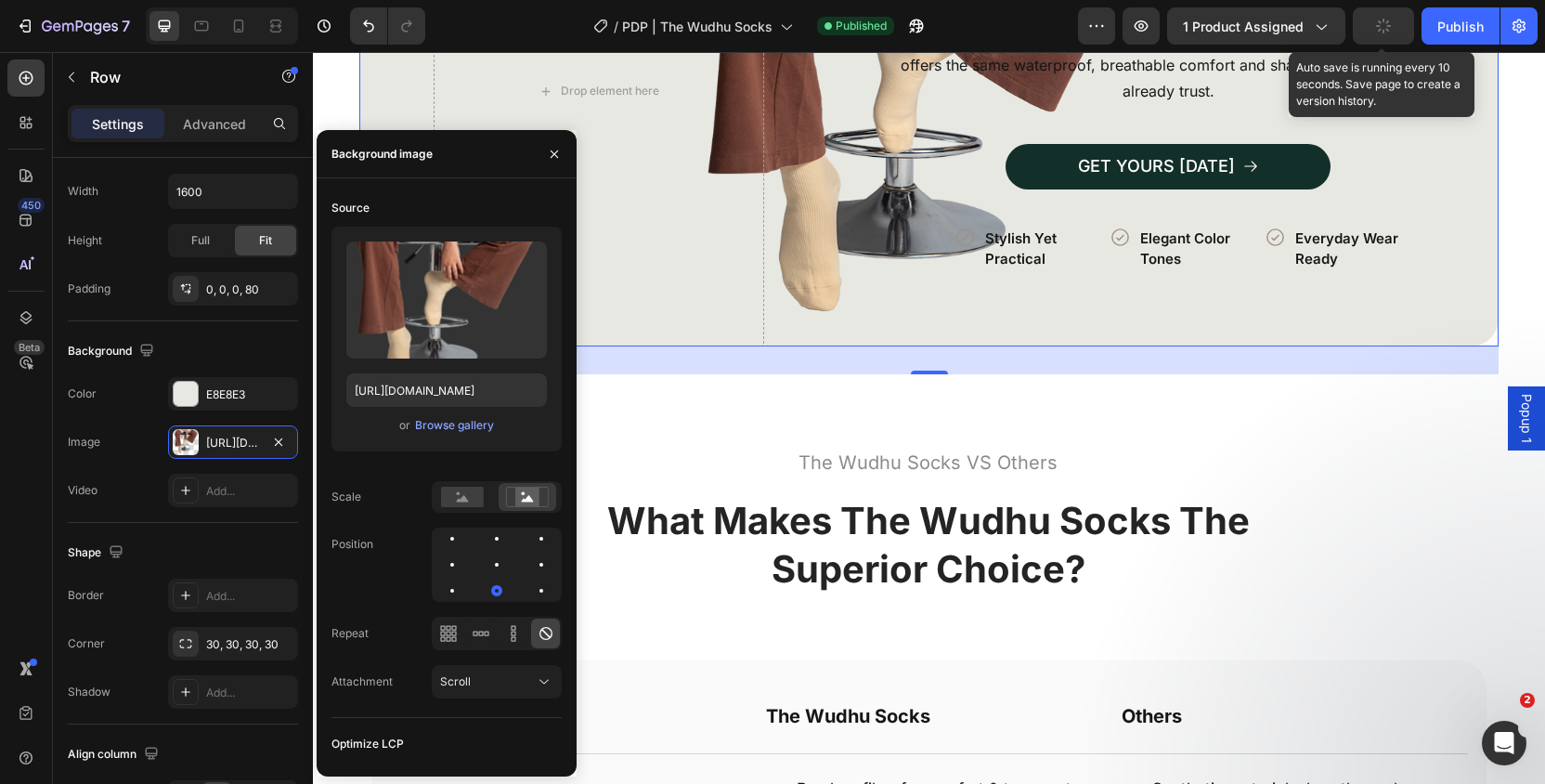
click at [1414, 22] on button "button" at bounding box center [1383, 26] width 61 height 37
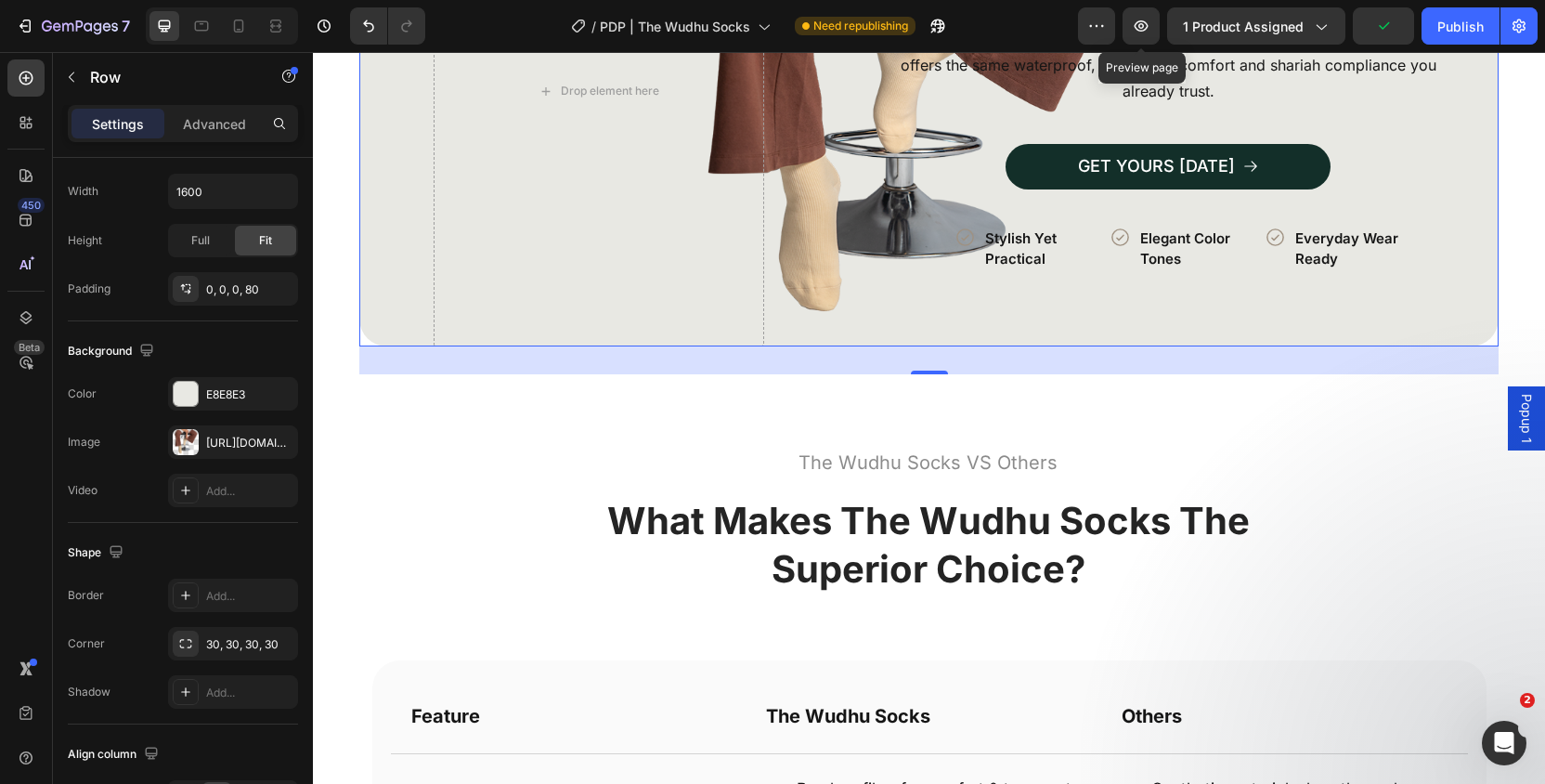
click at [1158, 6] on div "7 Version history / PDP | The Wudhu Socks Need republishing Preview Preview pag…" at bounding box center [772, 26] width 1545 height 53
click at [1151, 14] on button "button" at bounding box center [1141, 26] width 37 height 37
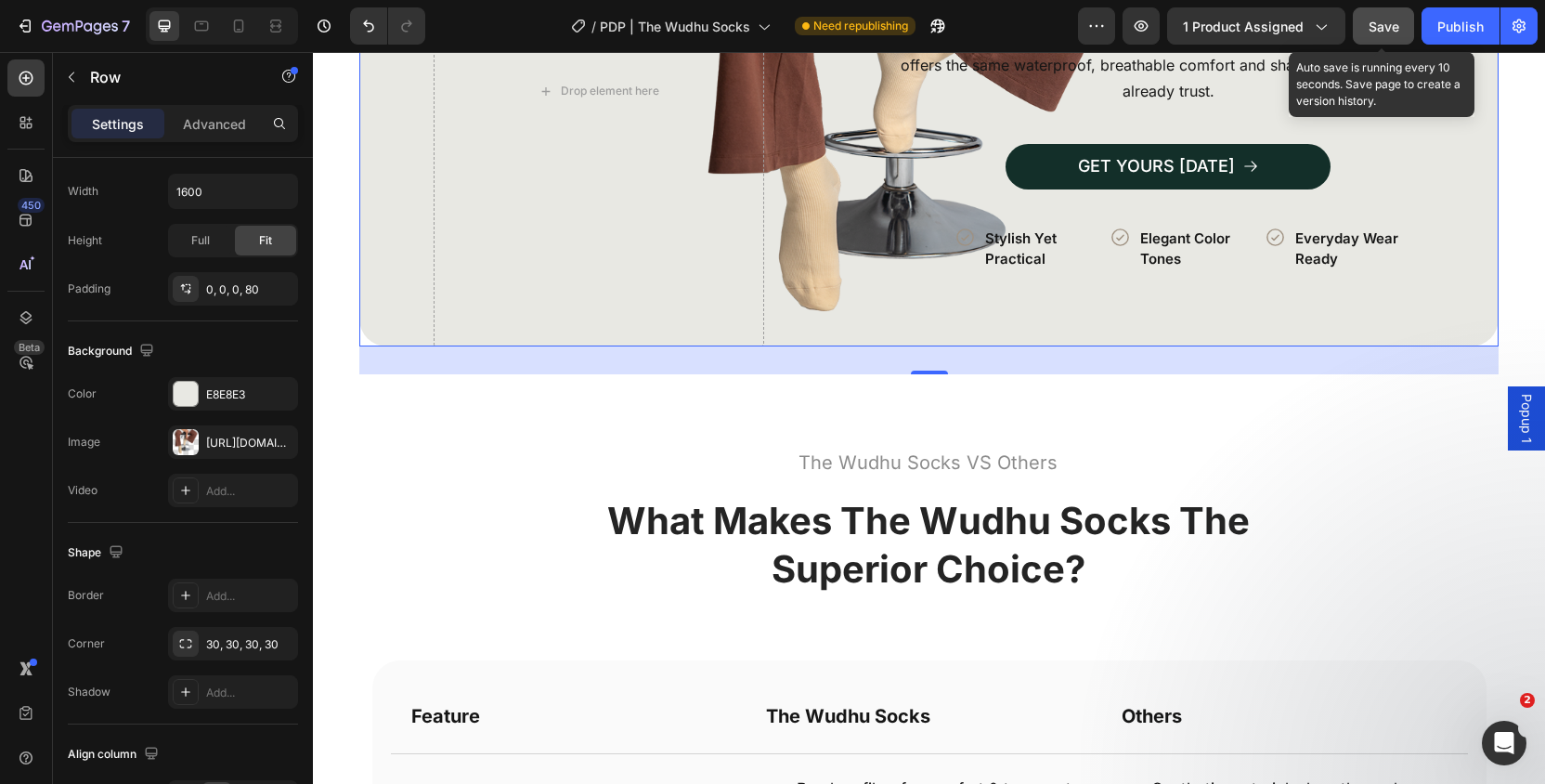
click at [1358, 16] on button "Save" at bounding box center [1383, 26] width 61 height 37
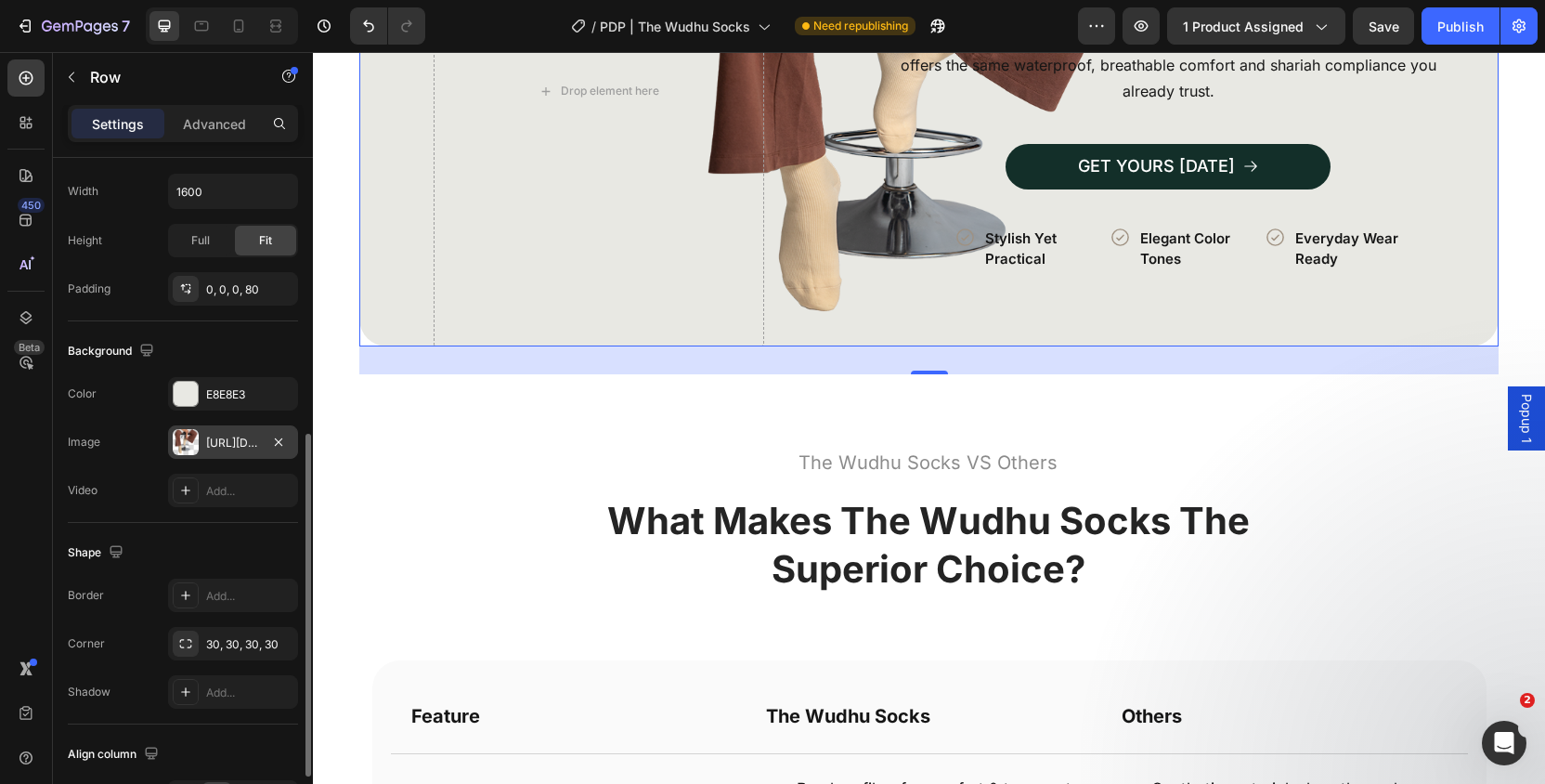
click at [222, 444] on div "[URL][DOMAIN_NAME]" at bounding box center [233, 443] width 54 height 17
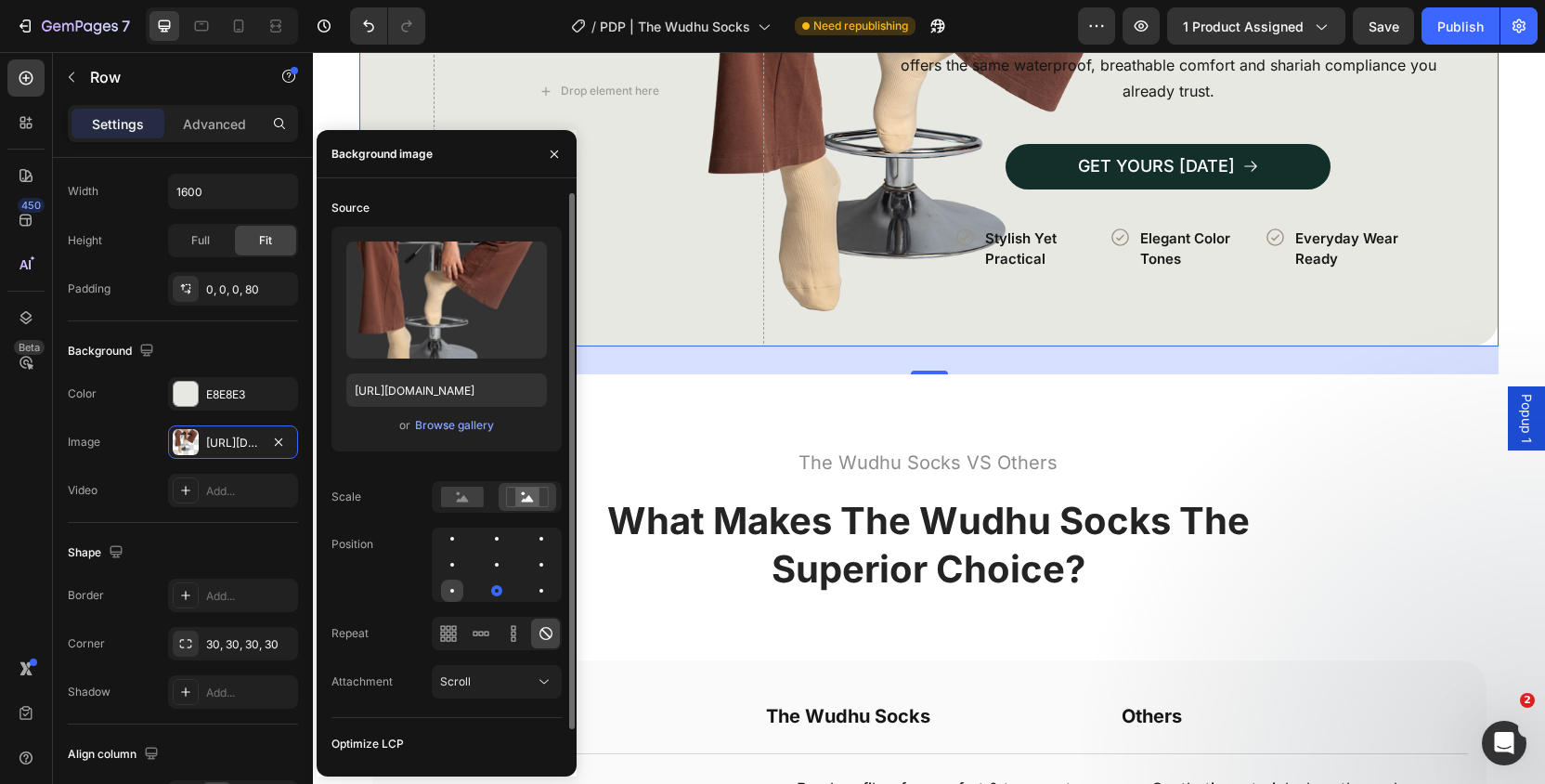
click at [485, 591] on div at bounding box center [496, 590] width 22 height 22
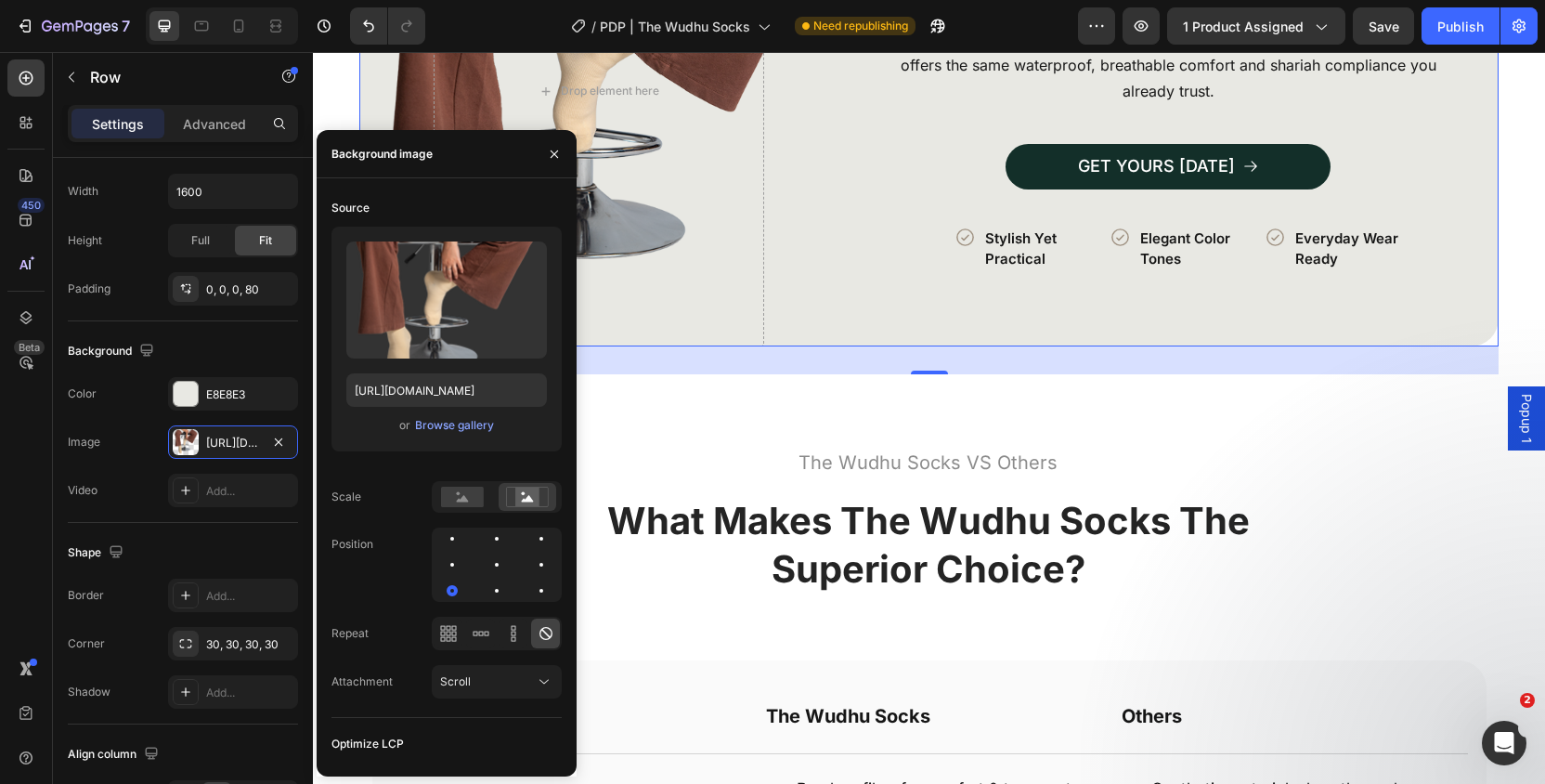
click at [772, 345] on div "Image More Colors, Same Comfort Heading The Wudhu Socks are available in versat…" at bounding box center [928, 90] width 1139 height 510
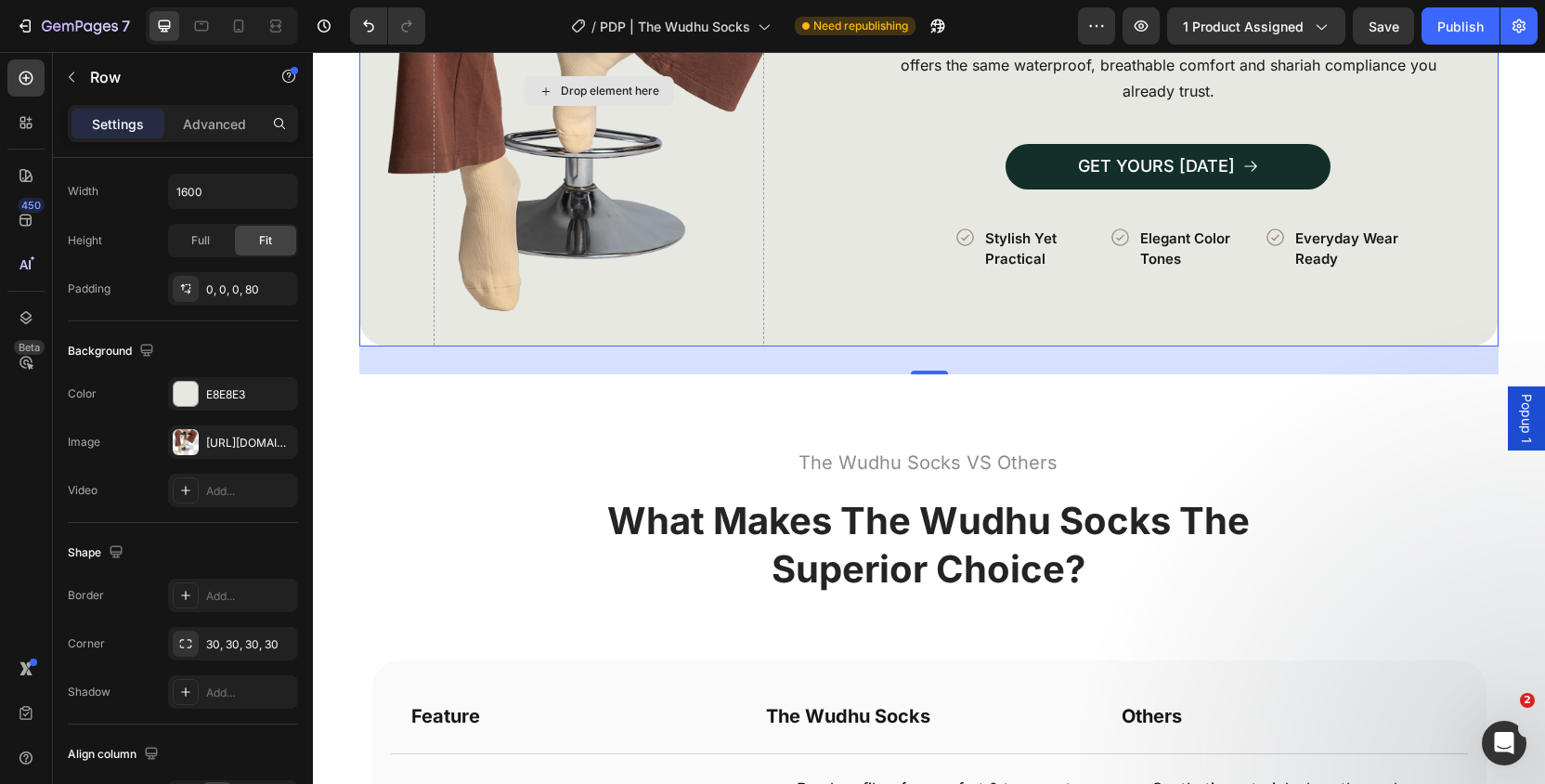
click at [711, 318] on div "Drop element here" at bounding box center [599, 90] width 331 height 510
click at [811, 345] on div "Image More Colors, Same Comfort Heading The Wudhu Socks are available in versat…" at bounding box center [928, 90] width 1139 height 510
click at [625, 259] on div "Drop element here" at bounding box center [599, 90] width 331 height 510
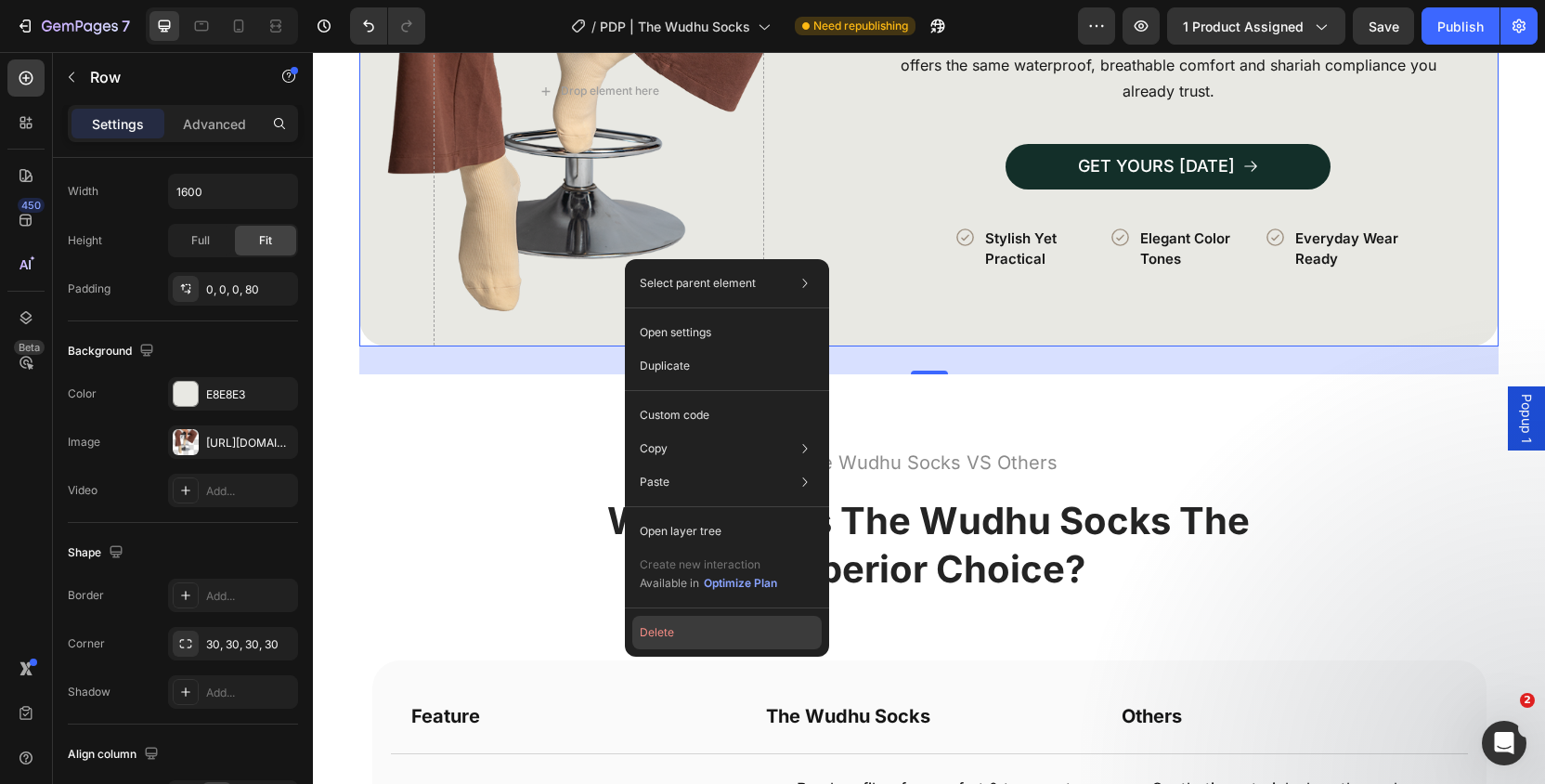
click at [702, 629] on button "Delete" at bounding box center [727, 632] width 190 height 33
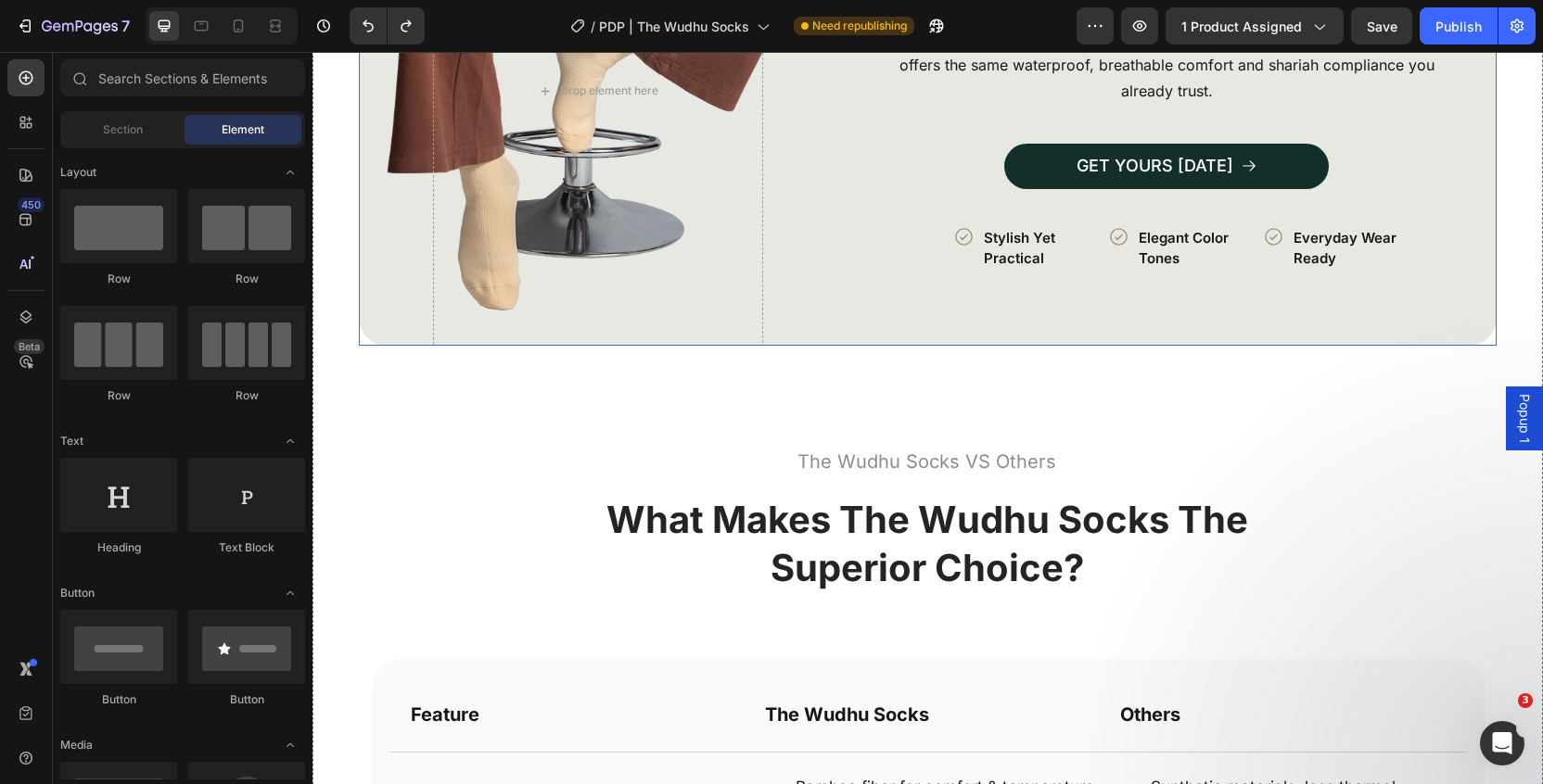
click at [815, 345] on div "Image More Colors, Same Comfort Heading The Wudhu Socks are available in versat…" at bounding box center [927, 90] width 1138 height 509
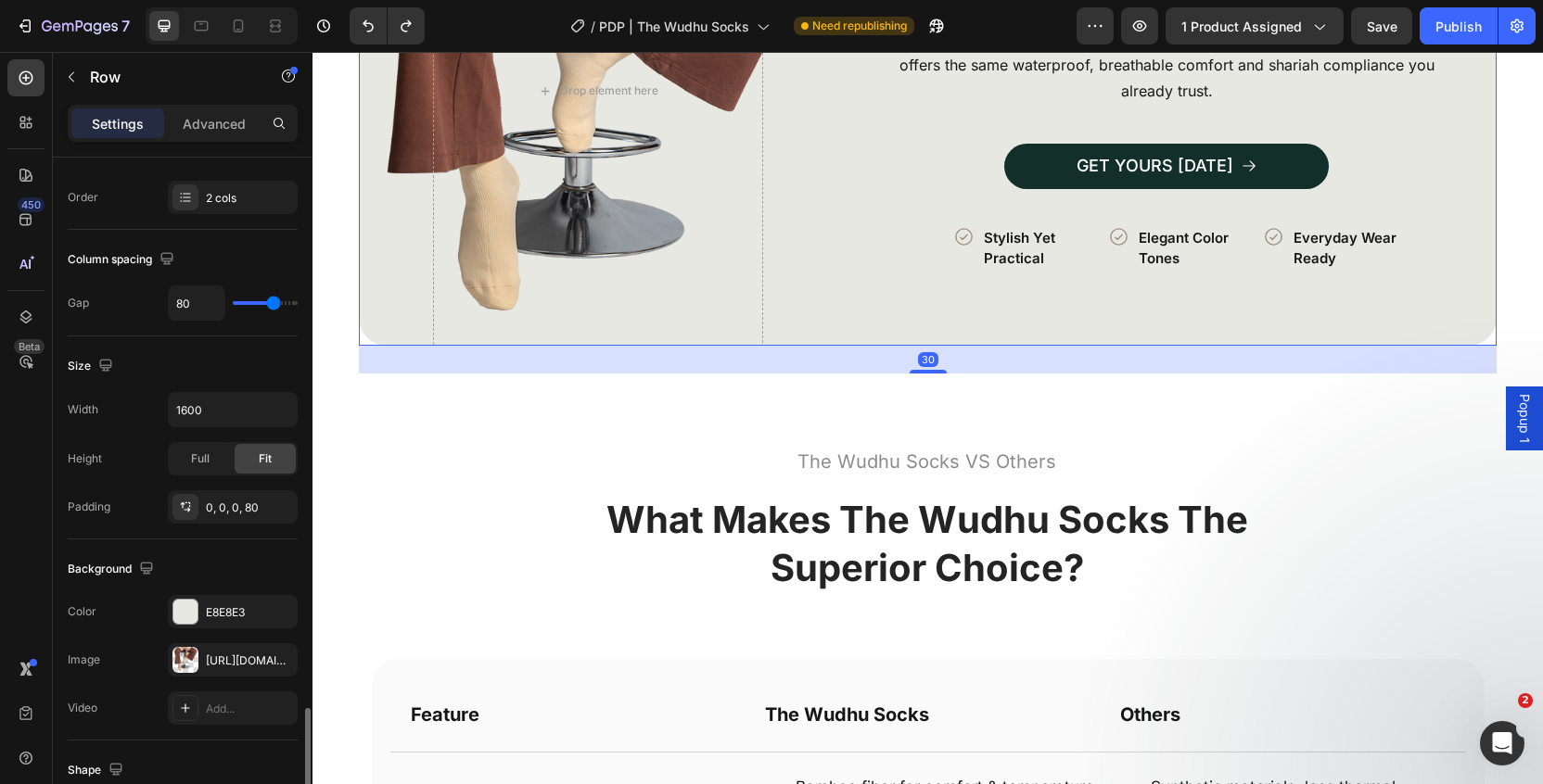
scroll to position [663, 0]
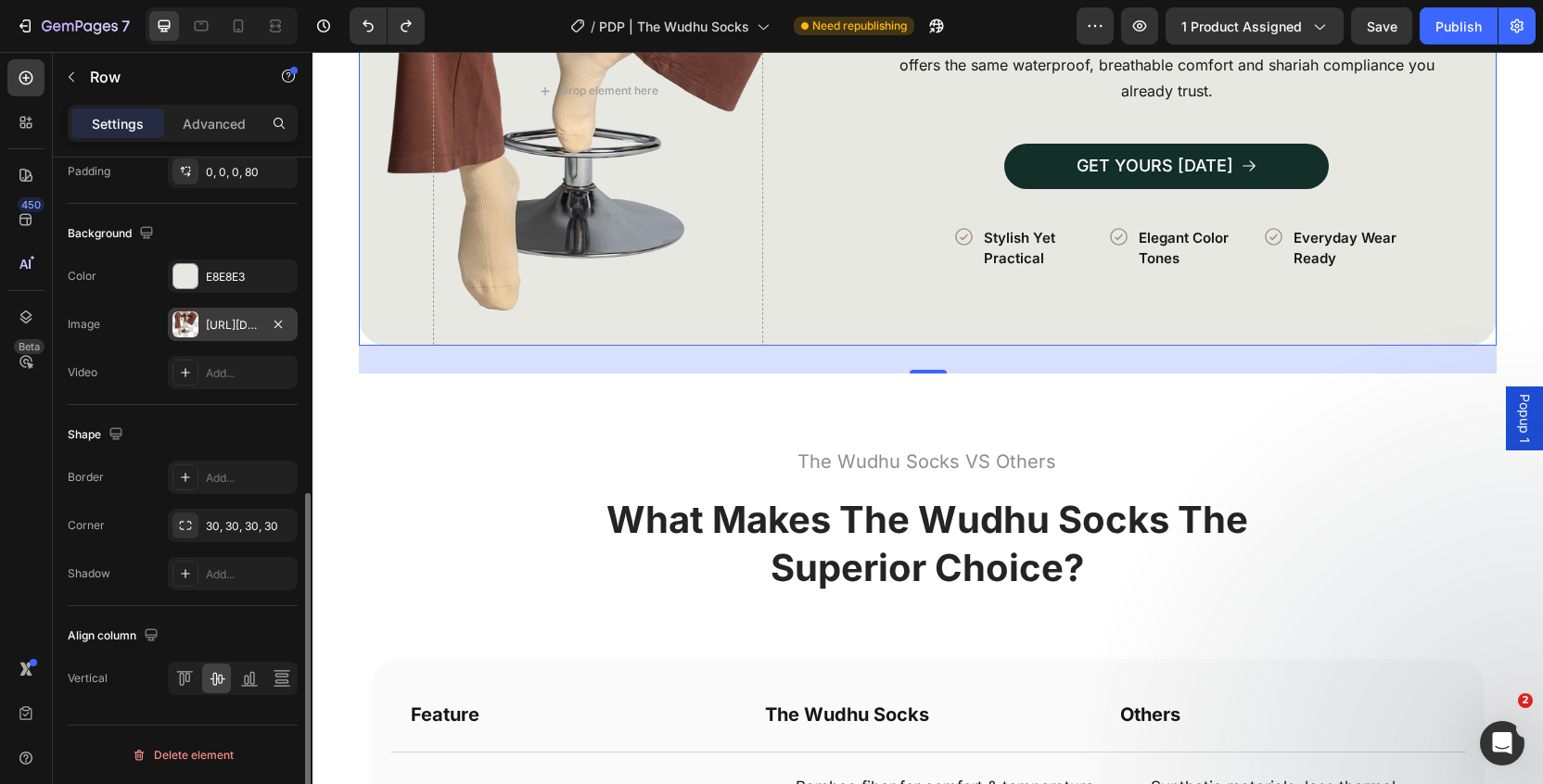
click at [234, 323] on div "[URL][DOMAIN_NAME]" at bounding box center [232, 324] width 53 height 17
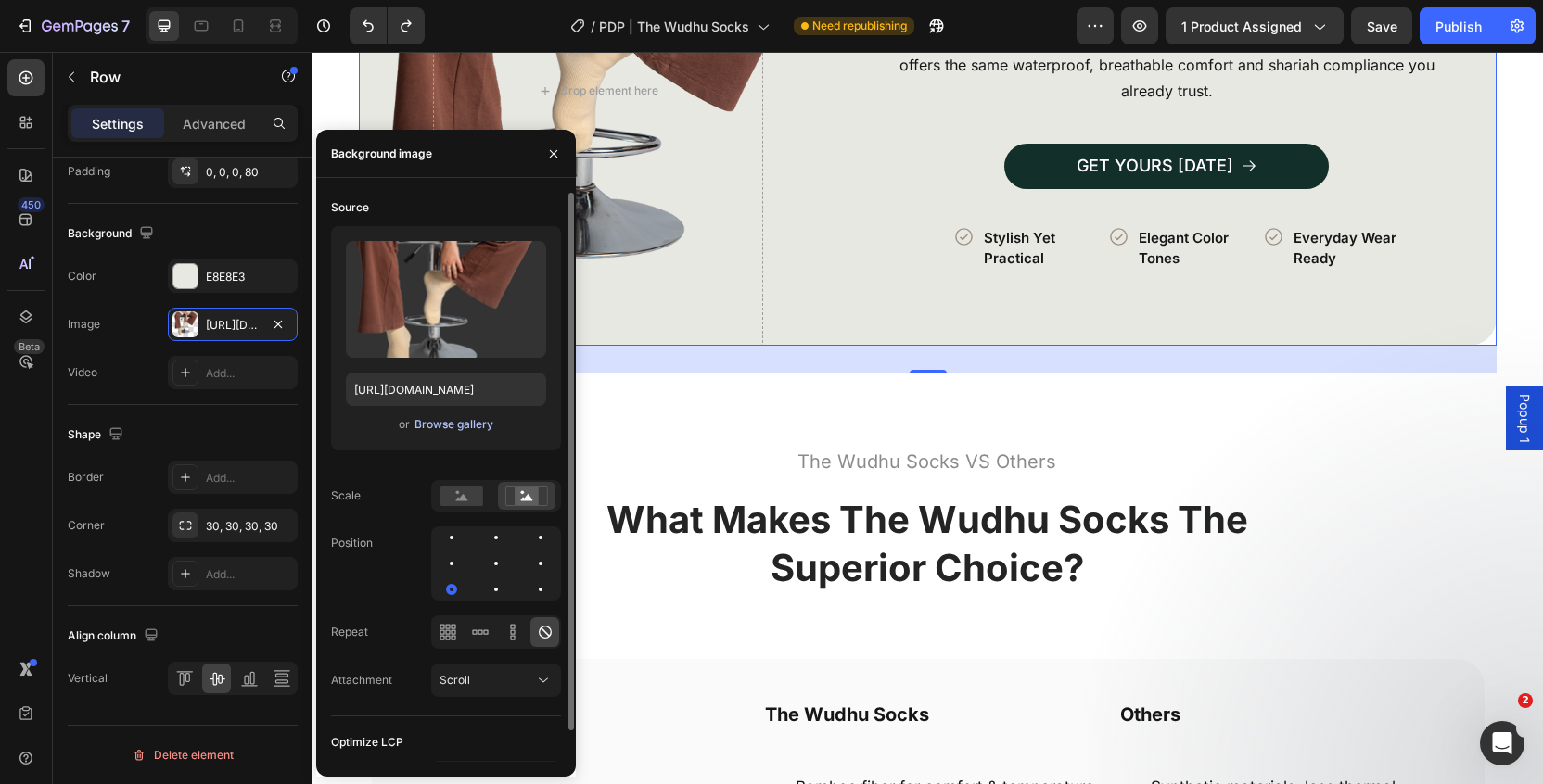
click at [485, 426] on div "Browse gallery" at bounding box center [454, 425] width 79 height 17
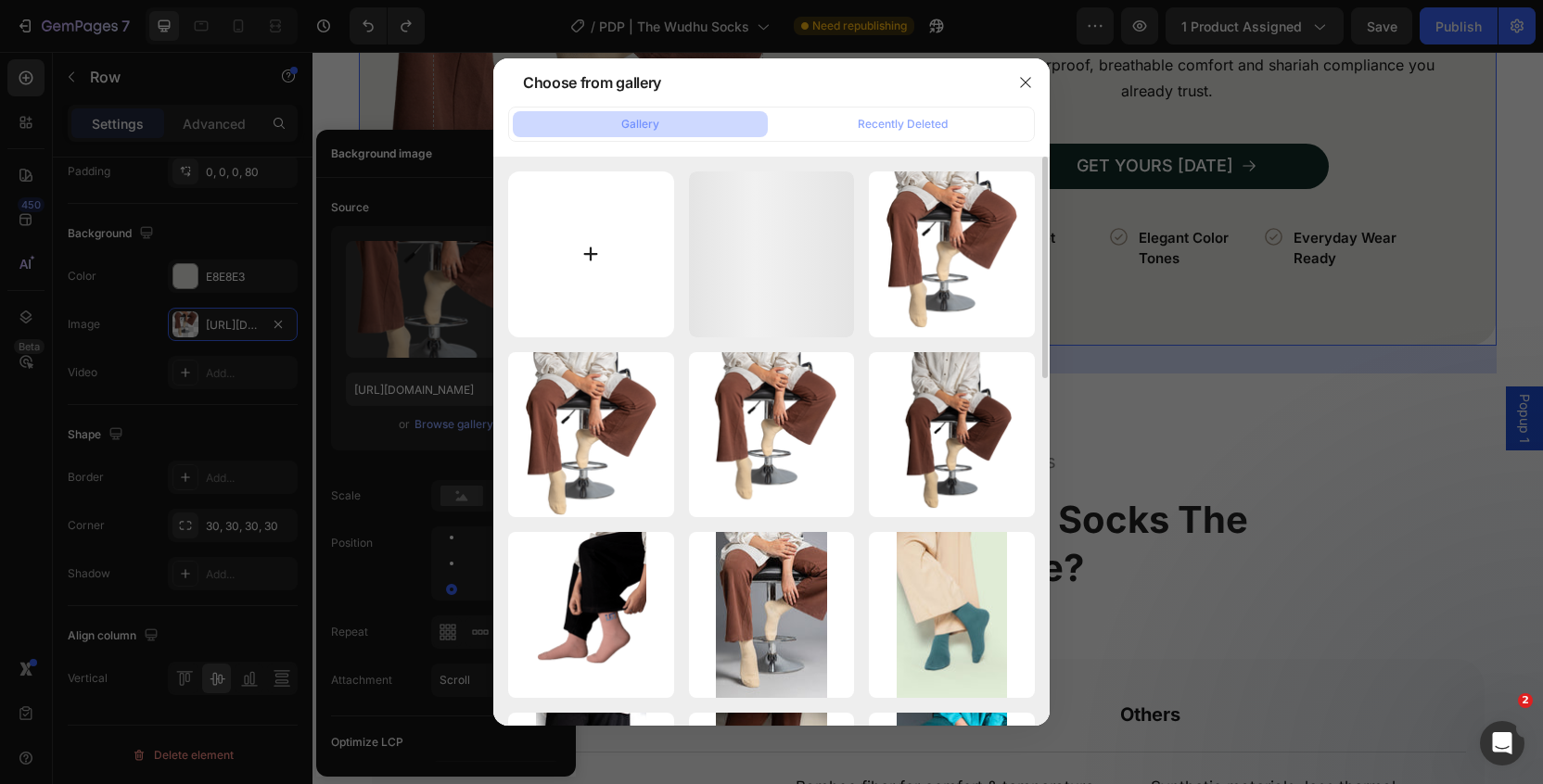
click at [583, 322] on input "file" at bounding box center [591, 255] width 166 height 166
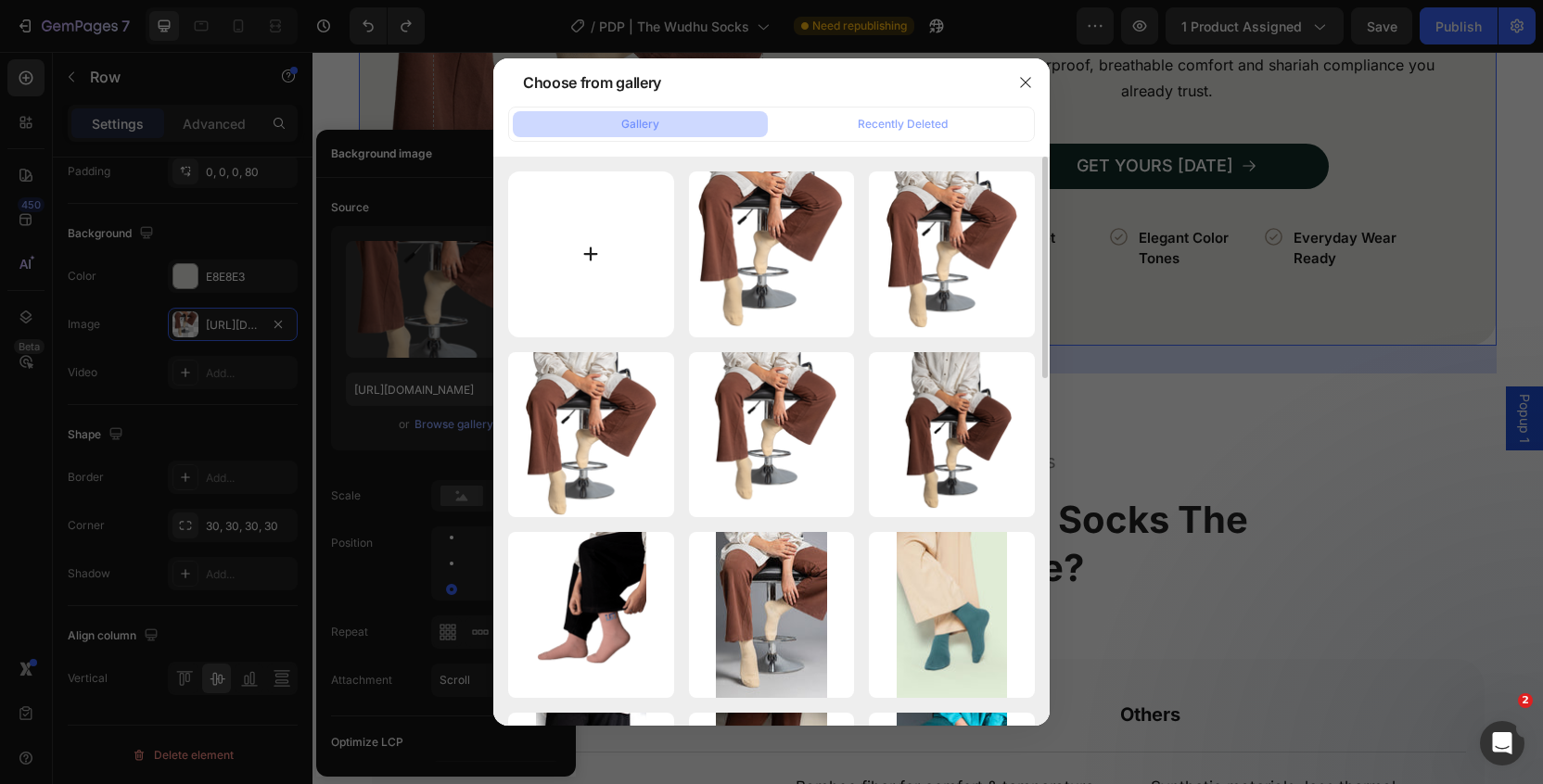
type input "C:\fakepath\8.png"
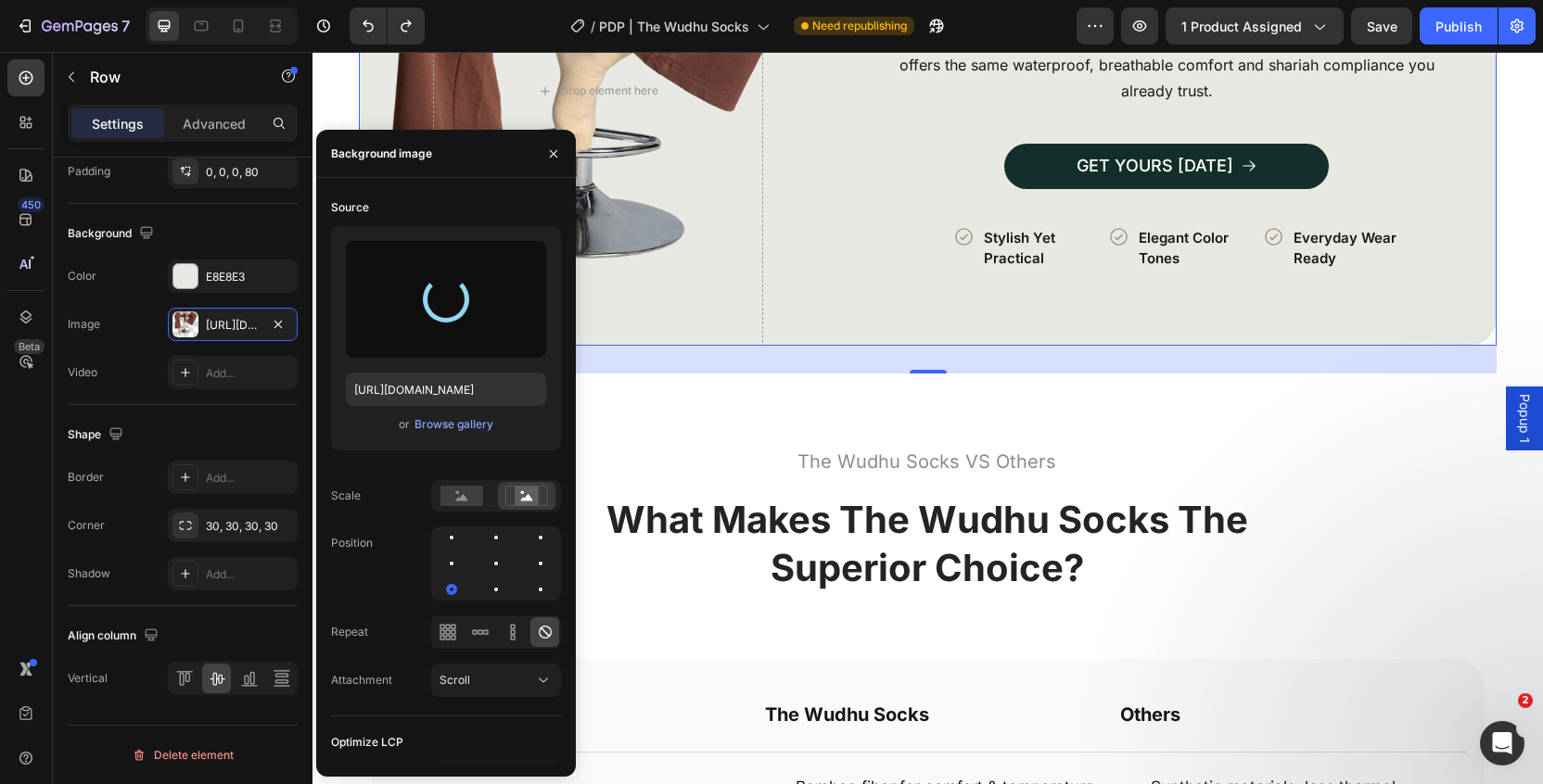
type input "https://cdn.shopify.com/s/files/1/0568/8593/6209/files/gempages_554063325156082…"
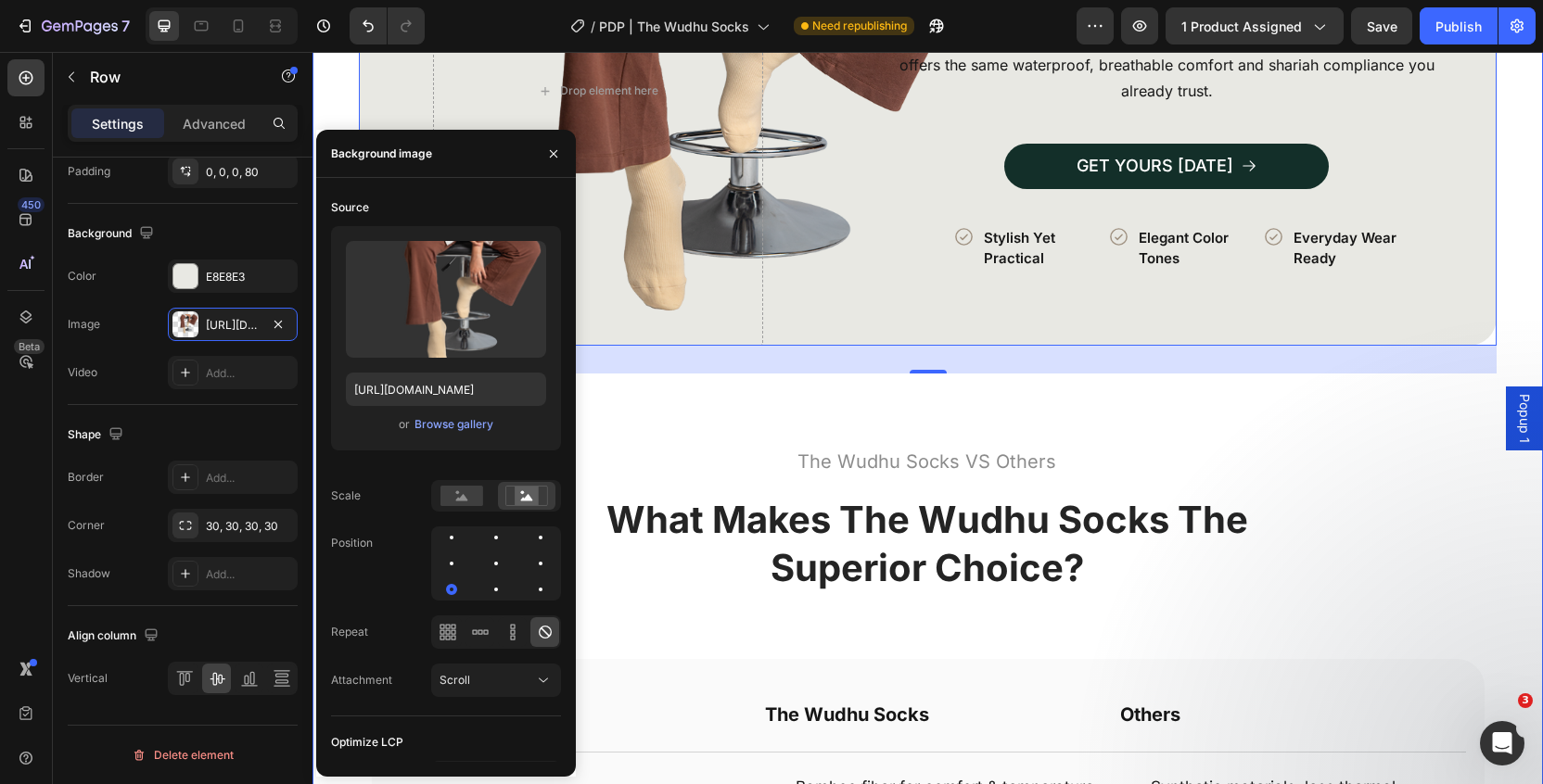
click at [1527, 234] on div "How to Use in 3 Simple Steps Heading Image Row Icon Perform a Full Wudhu Text B…" at bounding box center [928, 420] width 1230 height 1795
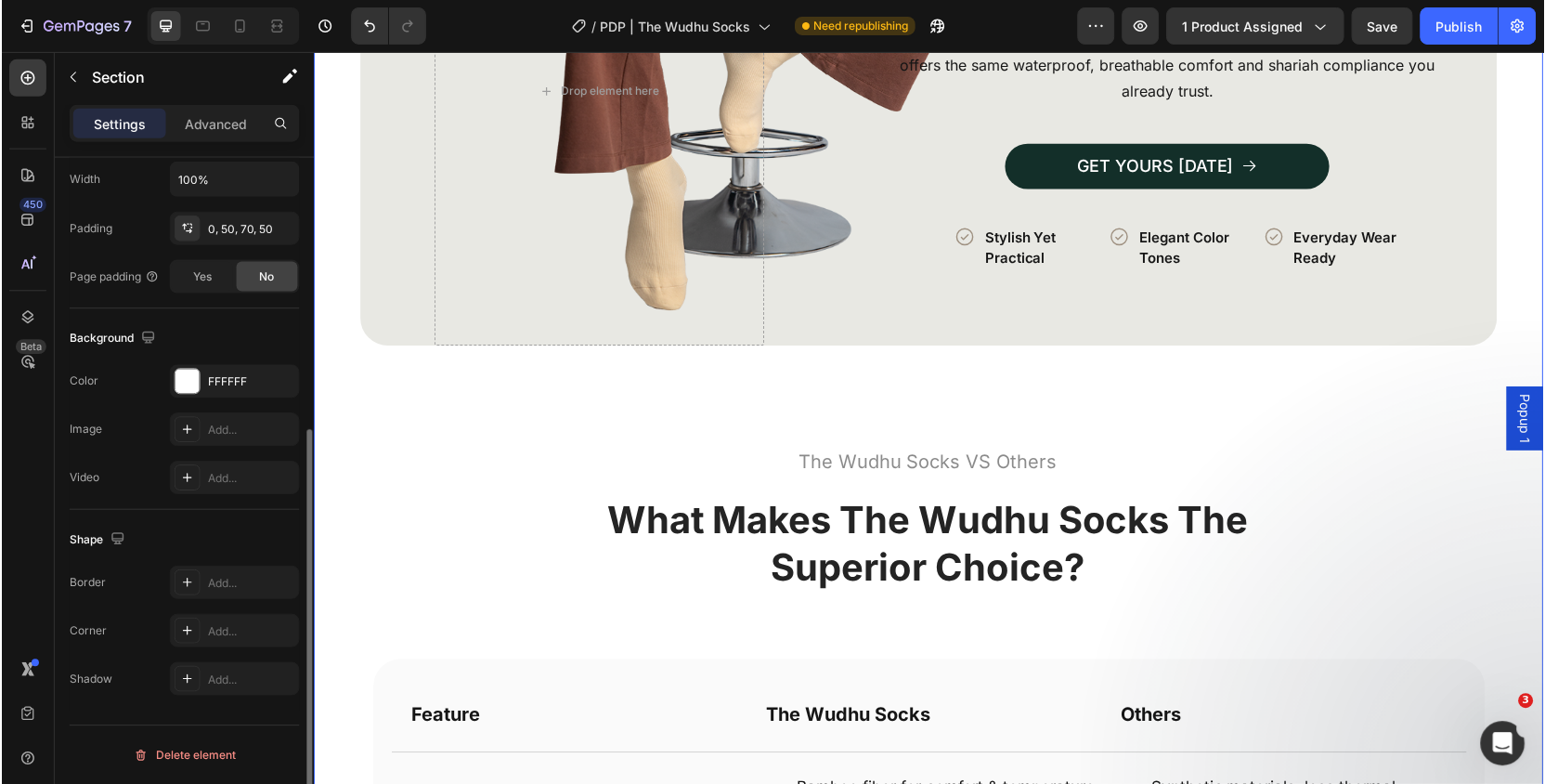
scroll to position [0, 0]
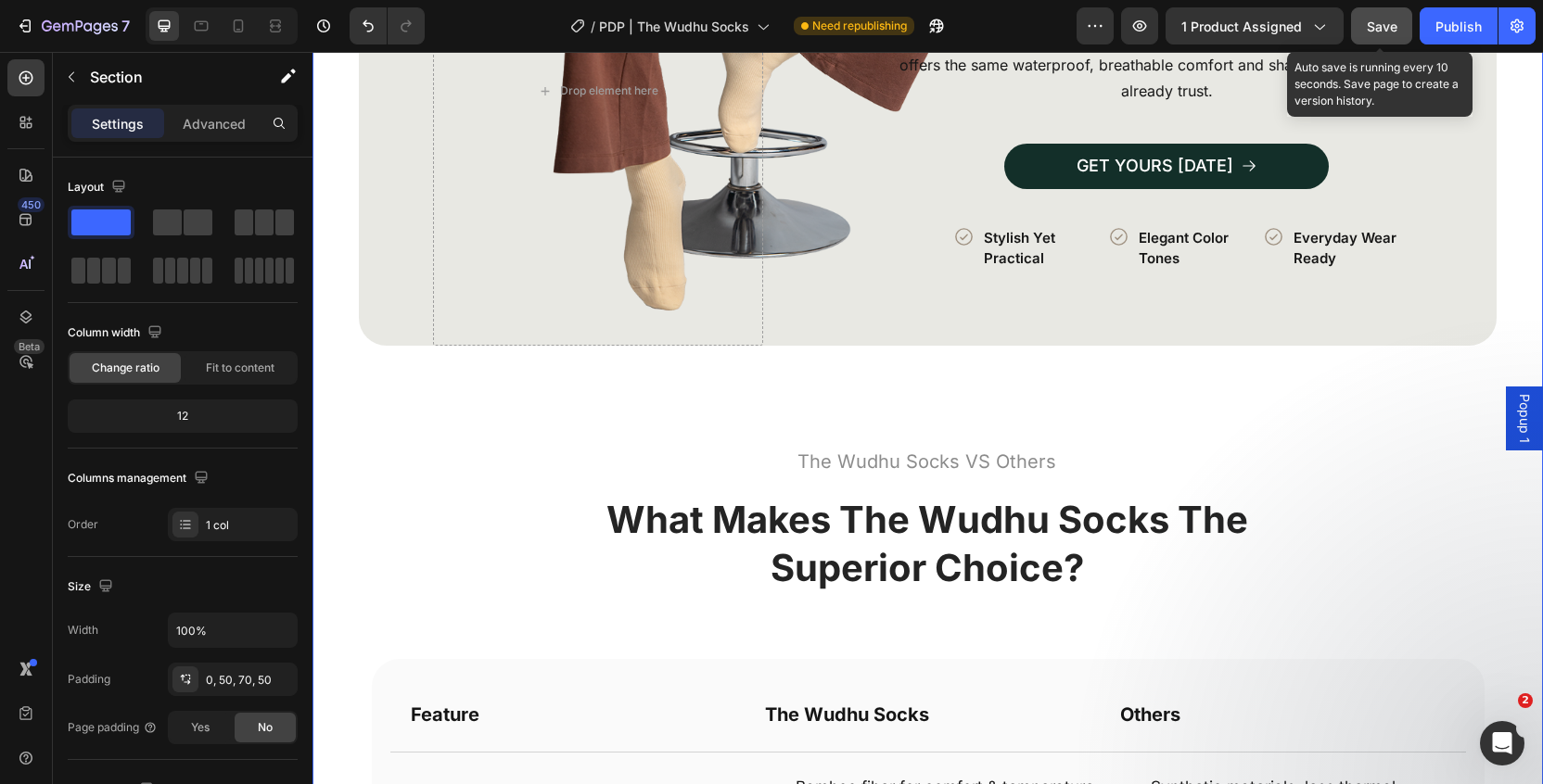
click at [1395, 42] on button "Save" at bounding box center [1382, 26] width 61 height 37
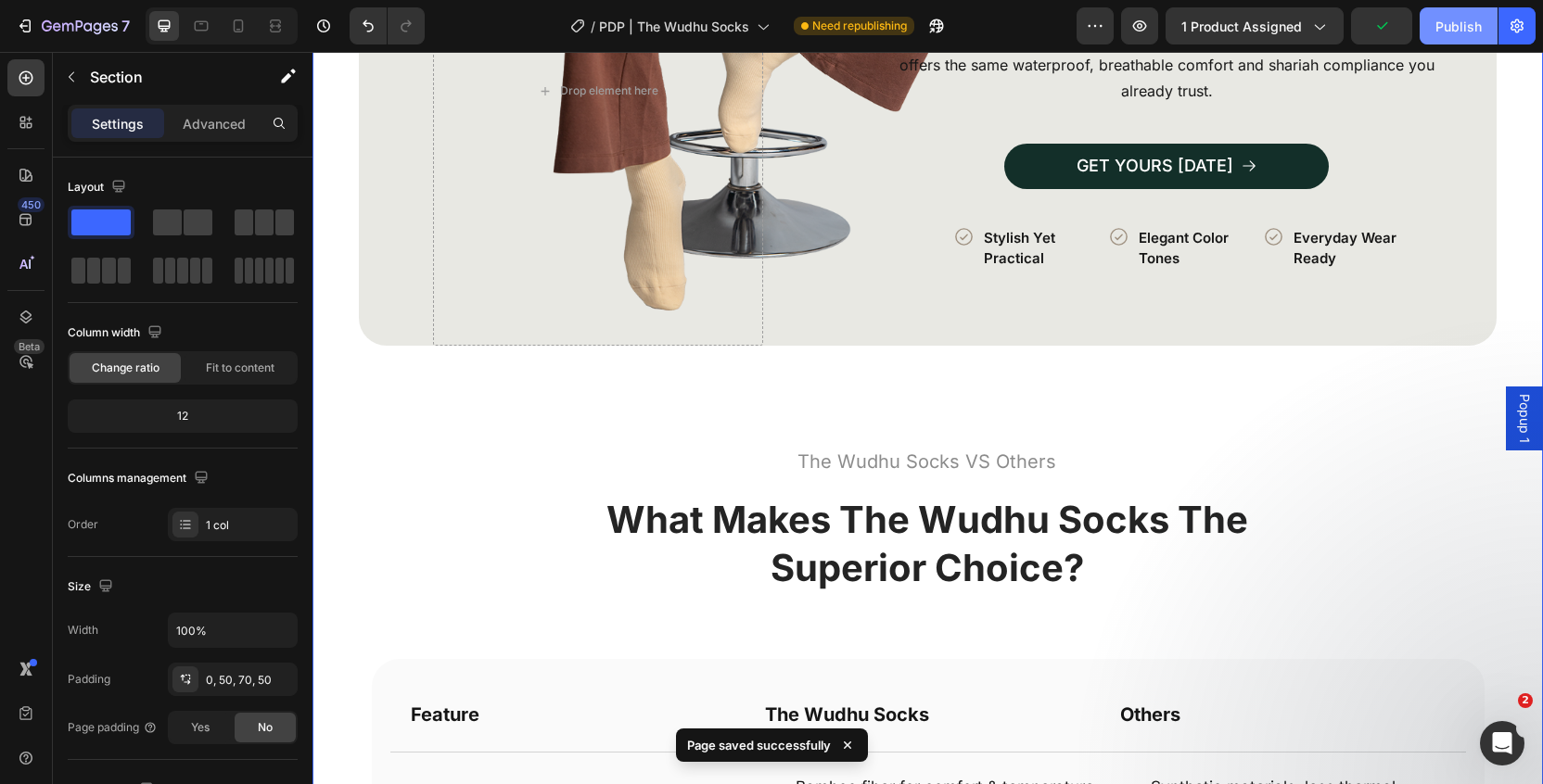
click at [1462, 37] on button "Publish" at bounding box center [1458, 26] width 78 height 37
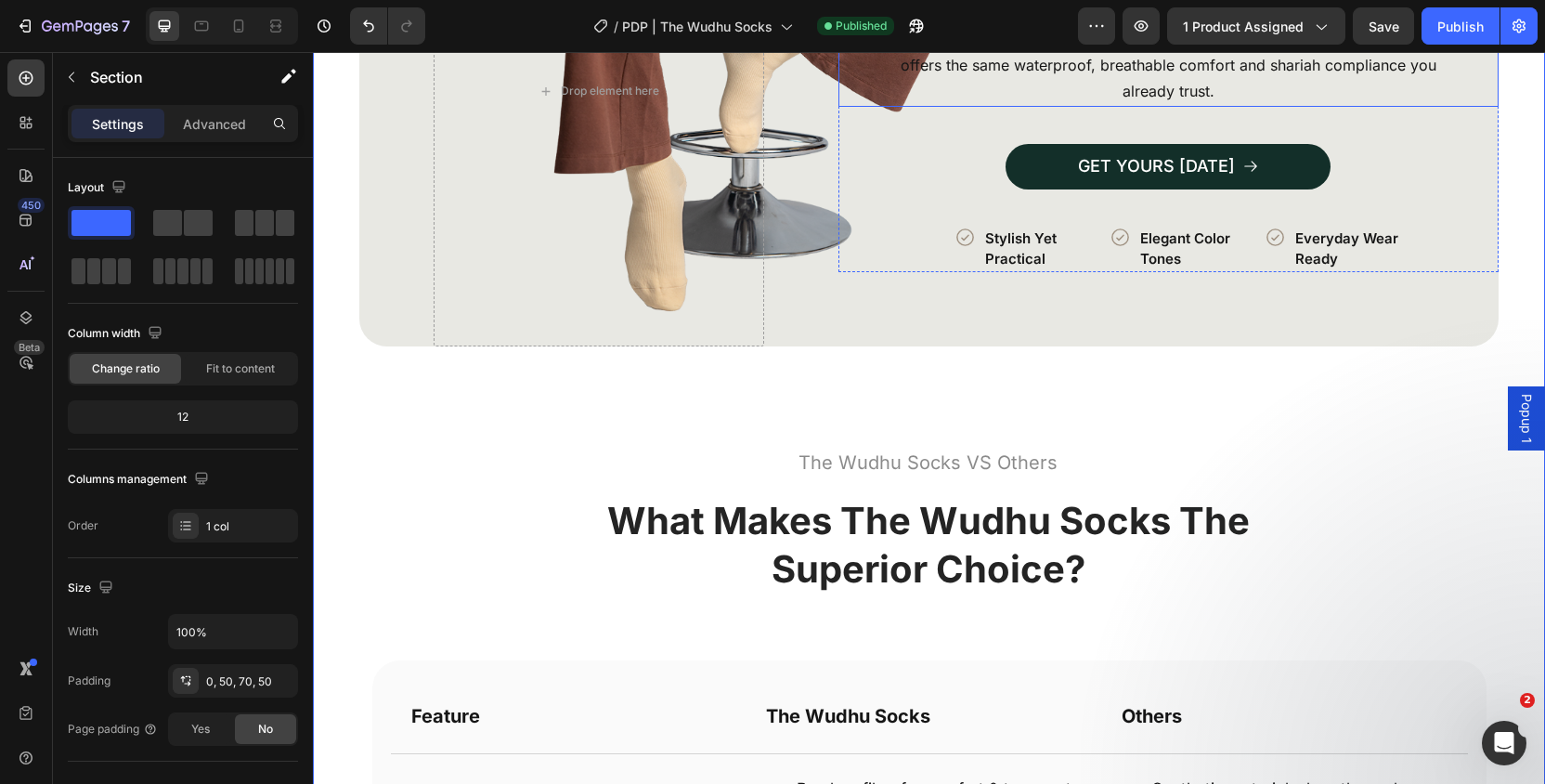
click at [843, 107] on div "The Wudhu Socks are available in versatile shades that fit every lifestyle. Whe…" at bounding box center [1168, 52] width 661 height 111
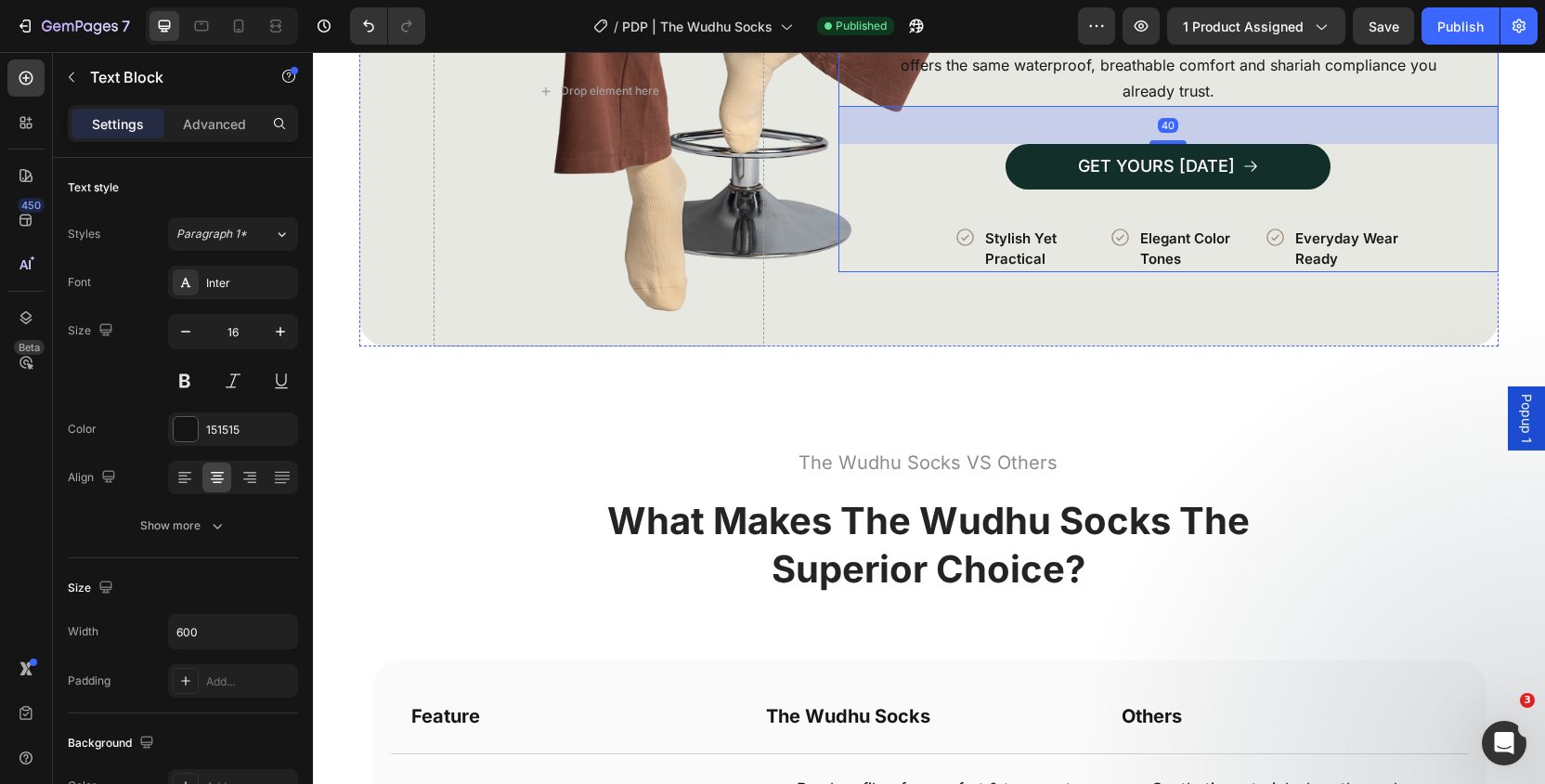
click at [895, 271] on div "More Colors, Same Comfort Heading The Wudhu Socks are available in versatile sh…" at bounding box center [1168, 89] width 661 height 361
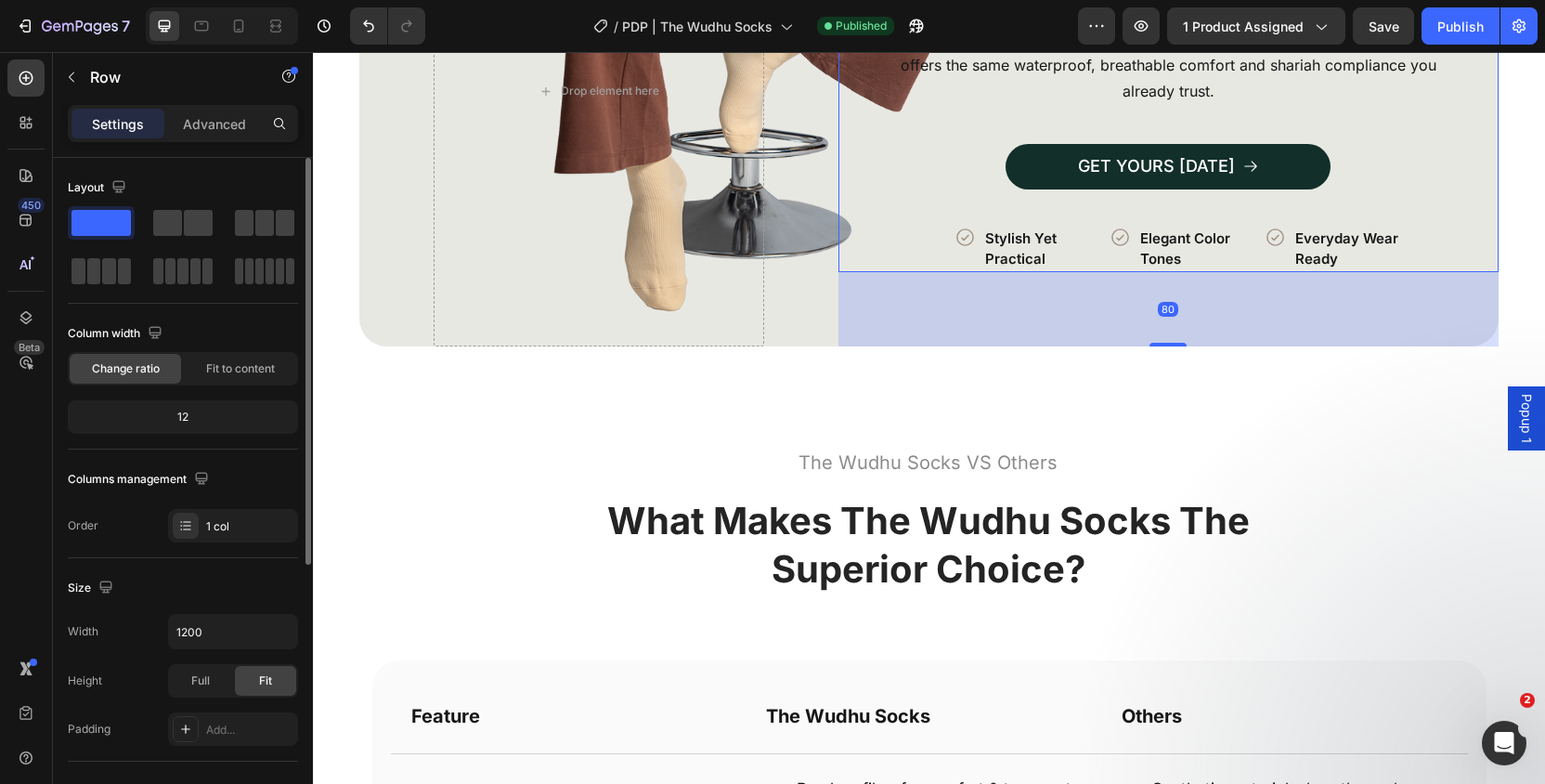
scroll to position [454, 0]
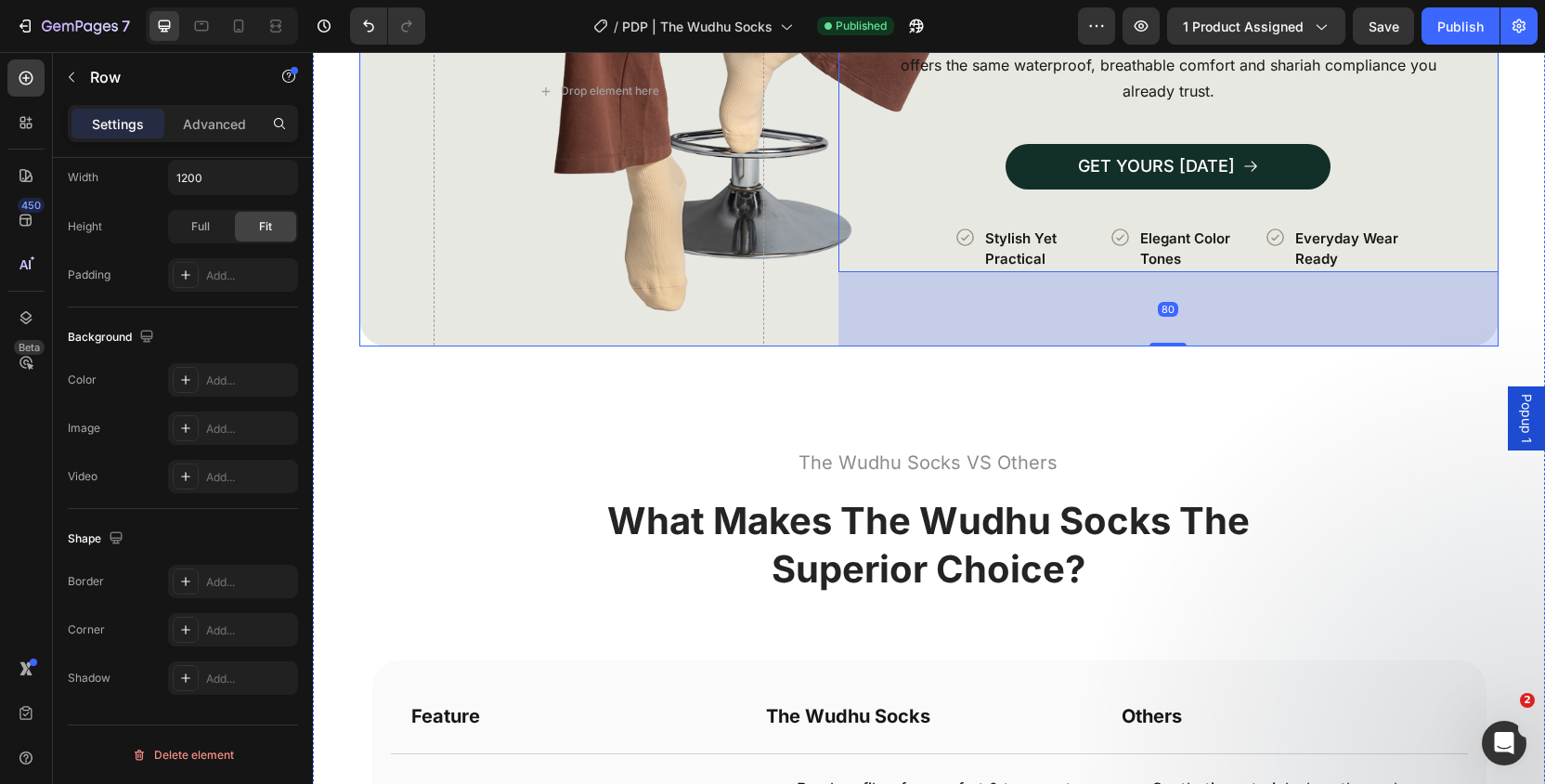
click at [795, 345] on div "Image More Colors, Same Comfort Heading The Wudhu Socks are available in versat…" at bounding box center [928, 90] width 1139 height 510
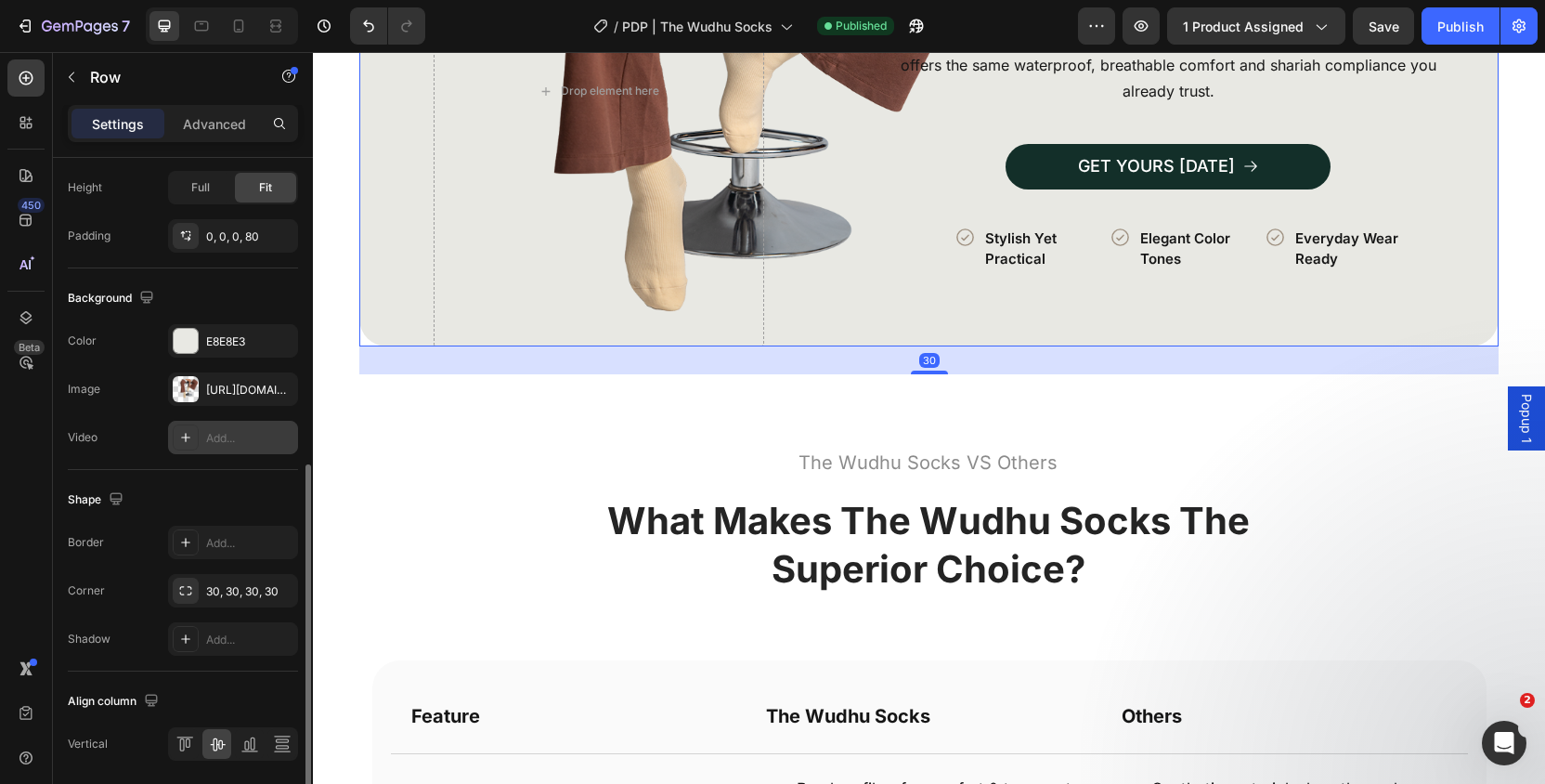
scroll to position [620, 0]
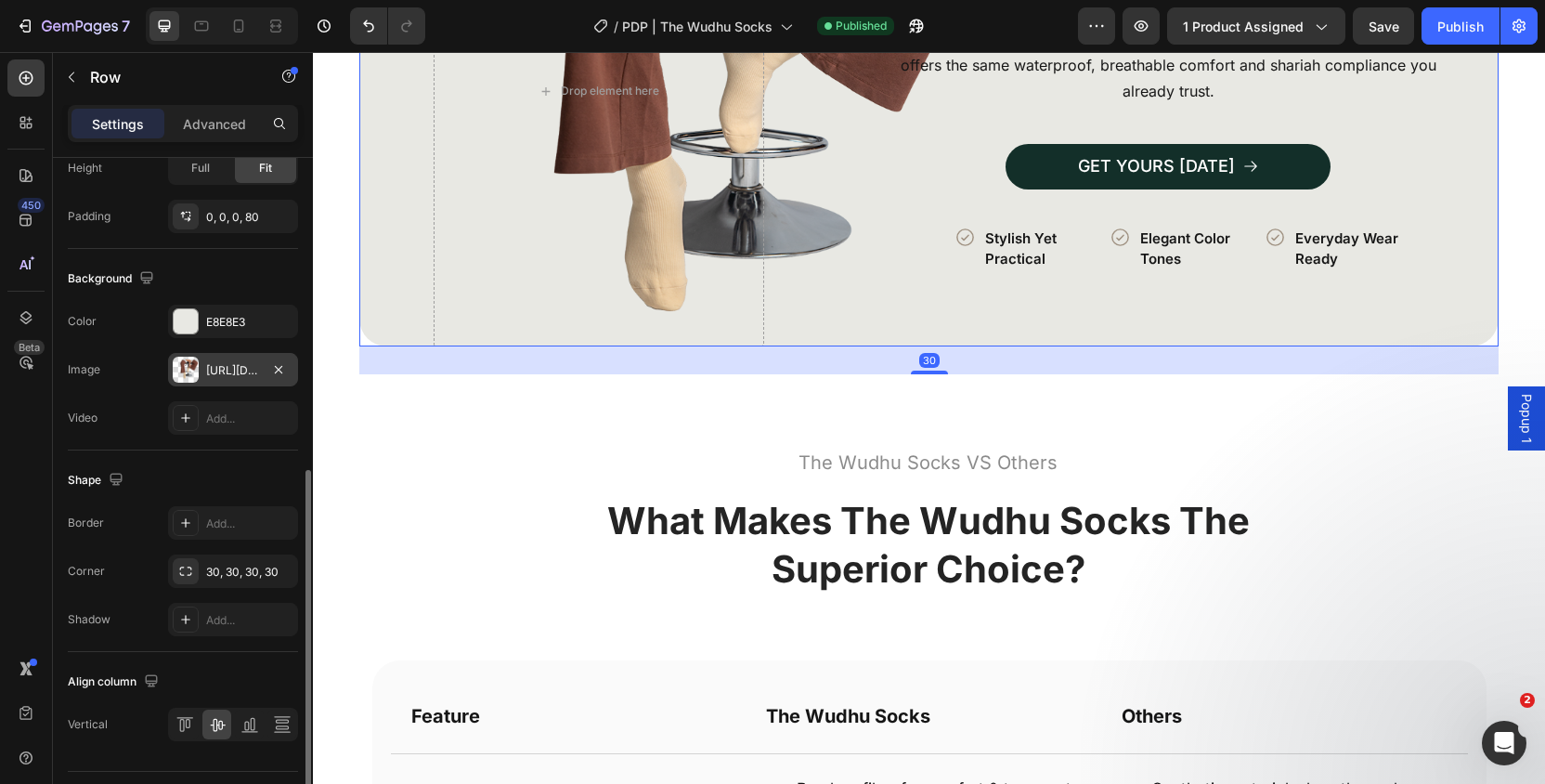
click at [235, 373] on div "https://cdn.shopify.com/s/files/1/0568/8593/6209/files/gempages_554063325156082…" at bounding box center [233, 370] width 54 height 17
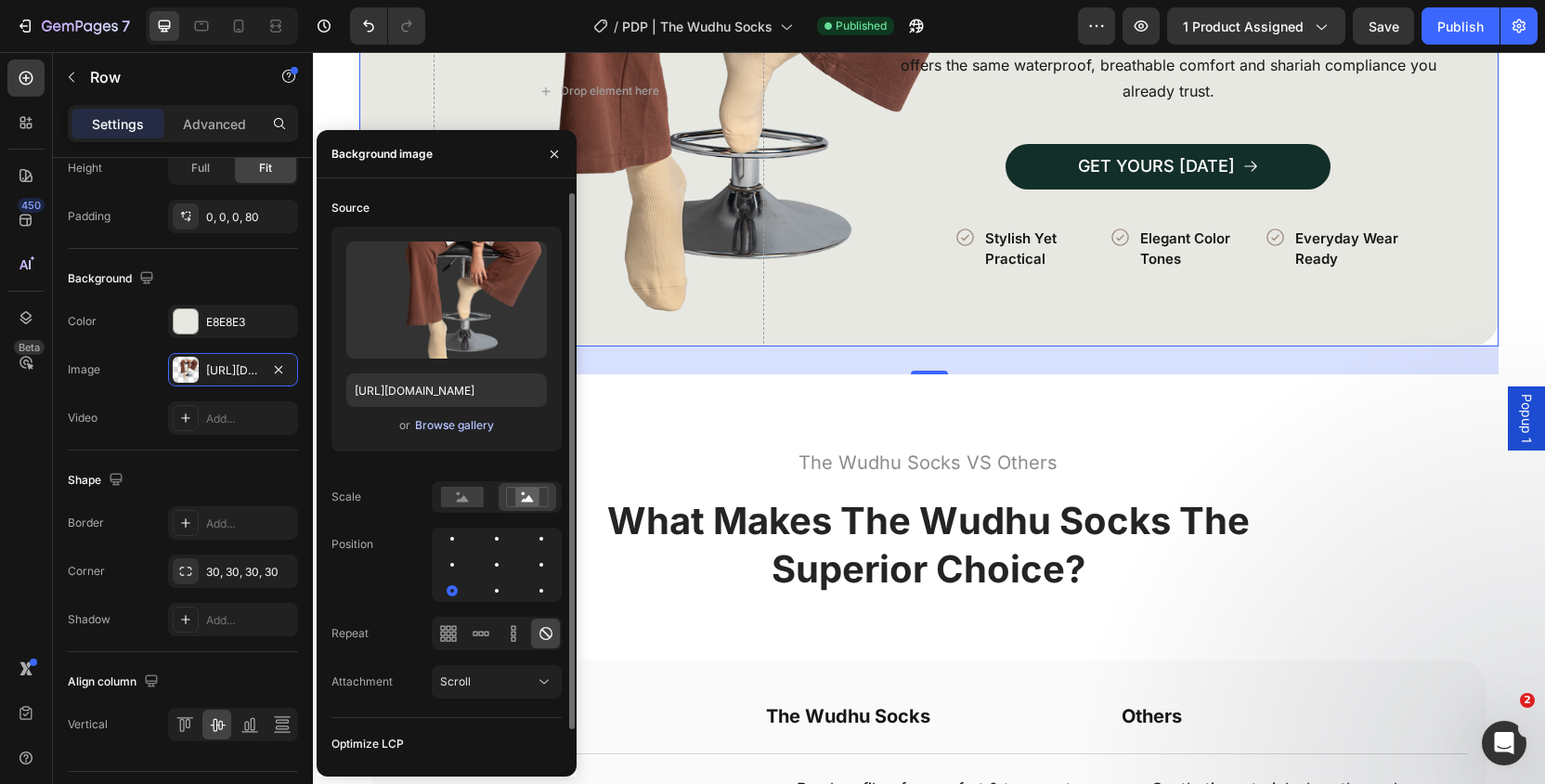
click at [463, 427] on div "Browse gallery" at bounding box center [454, 425] width 79 height 17
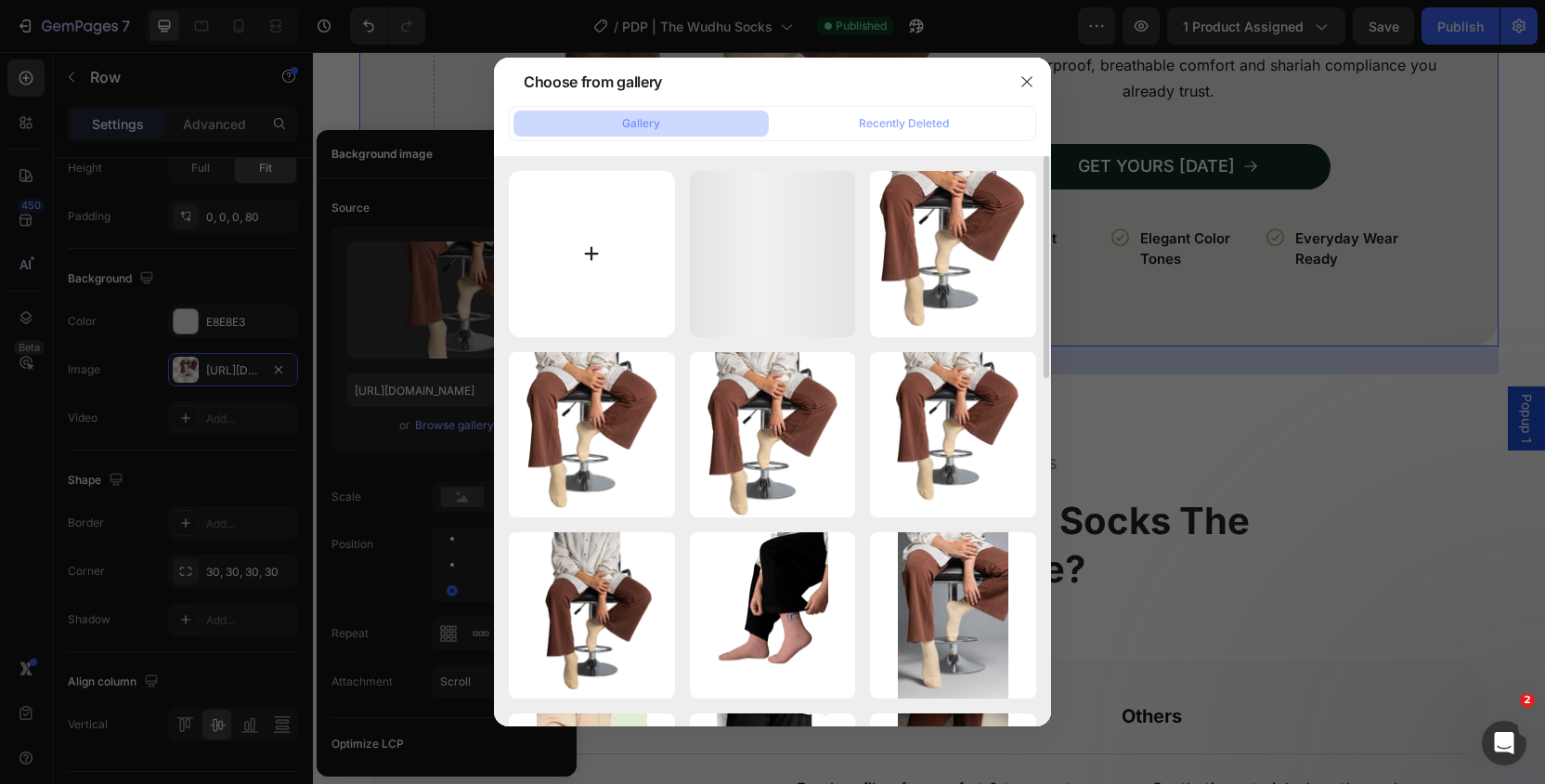
click at [650, 220] on input "file" at bounding box center [592, 254] width 166 height 166
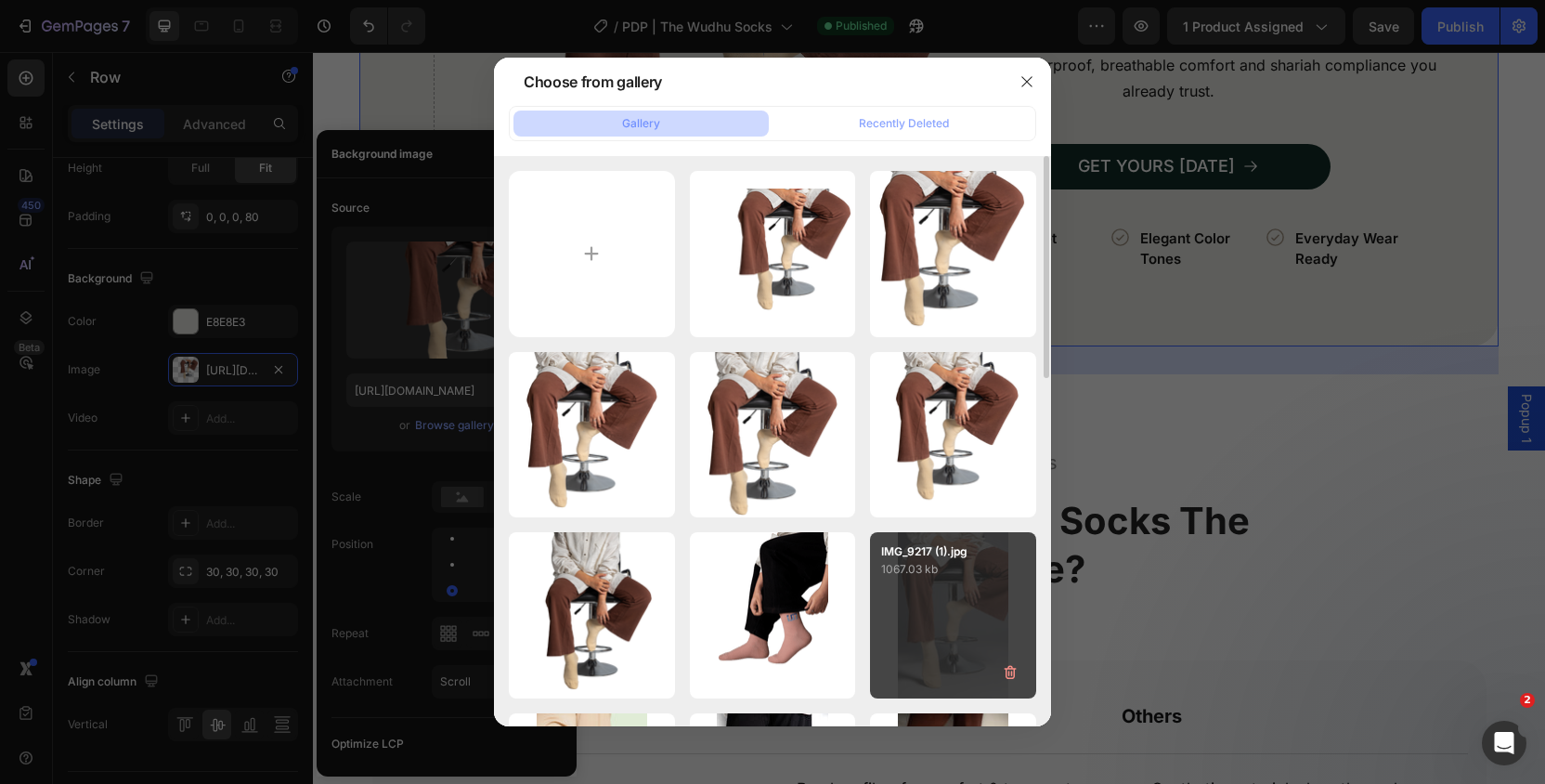
type input "C:\fakepath\9.png"
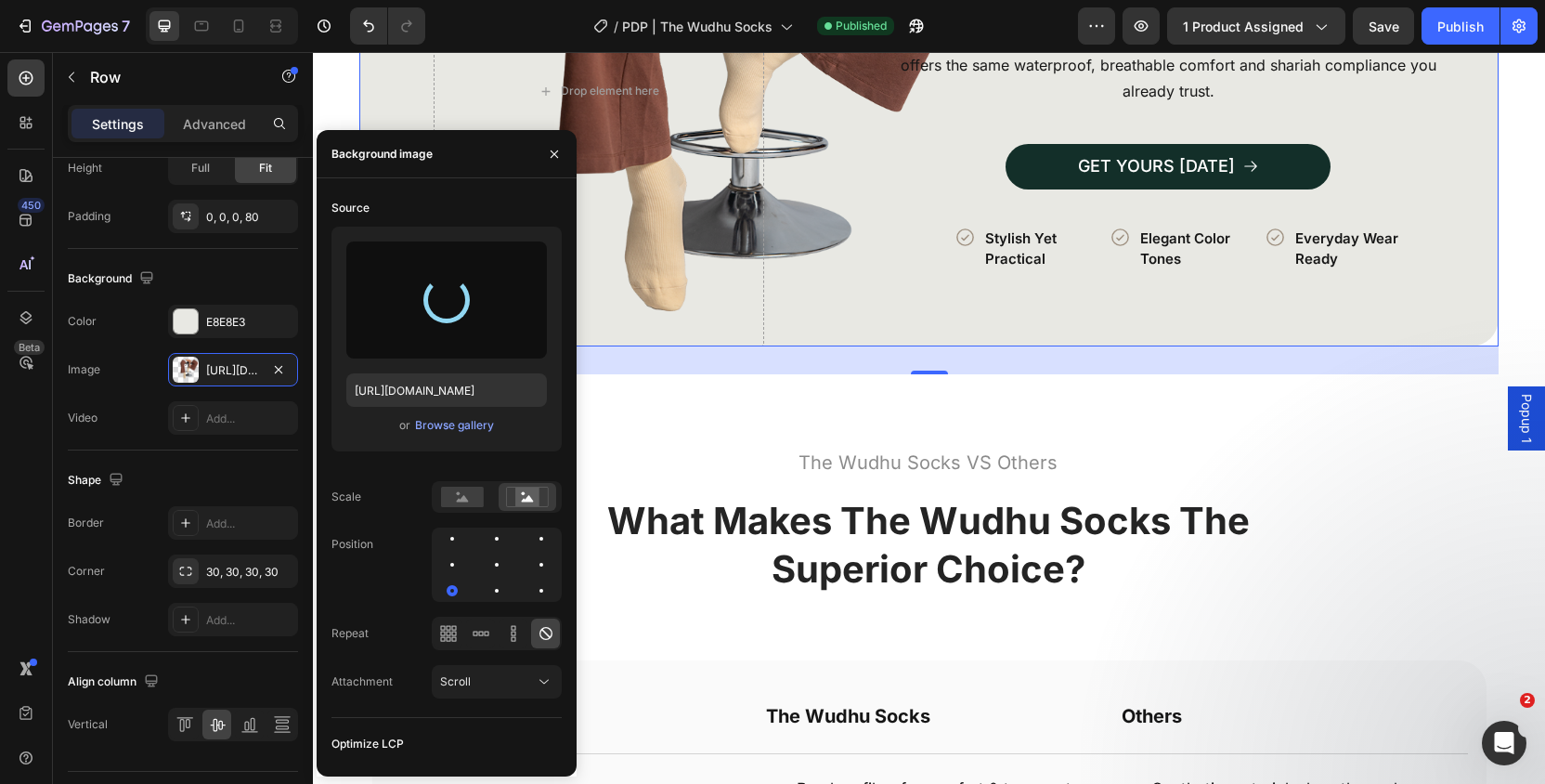
type input "https://cdn.shopify.com/s/files/1/0568/8593/6209/files/gempages_554063325156082…"
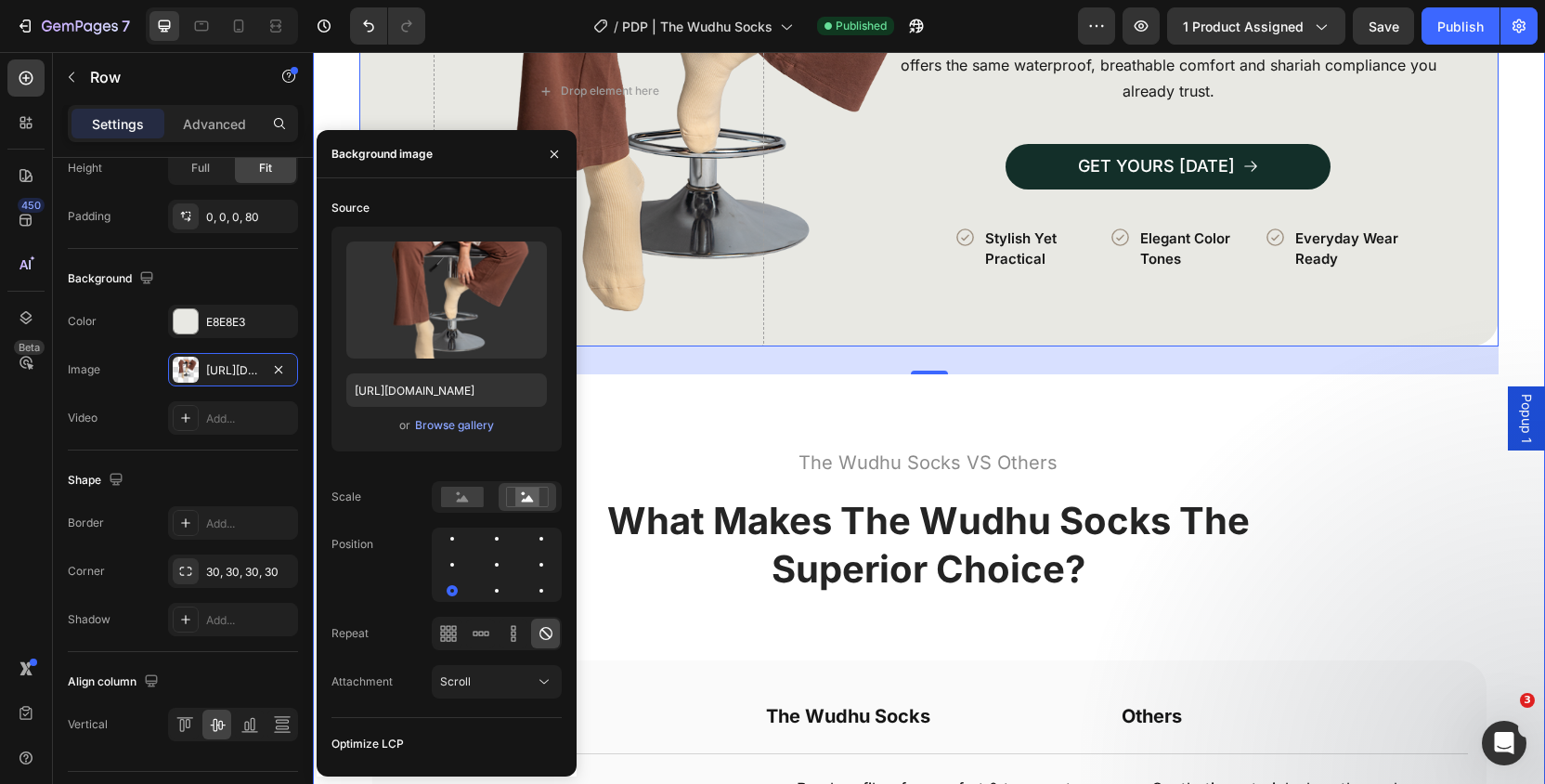
click at [1522, 182] on div "How to Use in 3 Simple Steps Heading Image Row Icon Perform a Full Wudhu Text B…" at bounding box center [929, 420] width 1232 height 1798
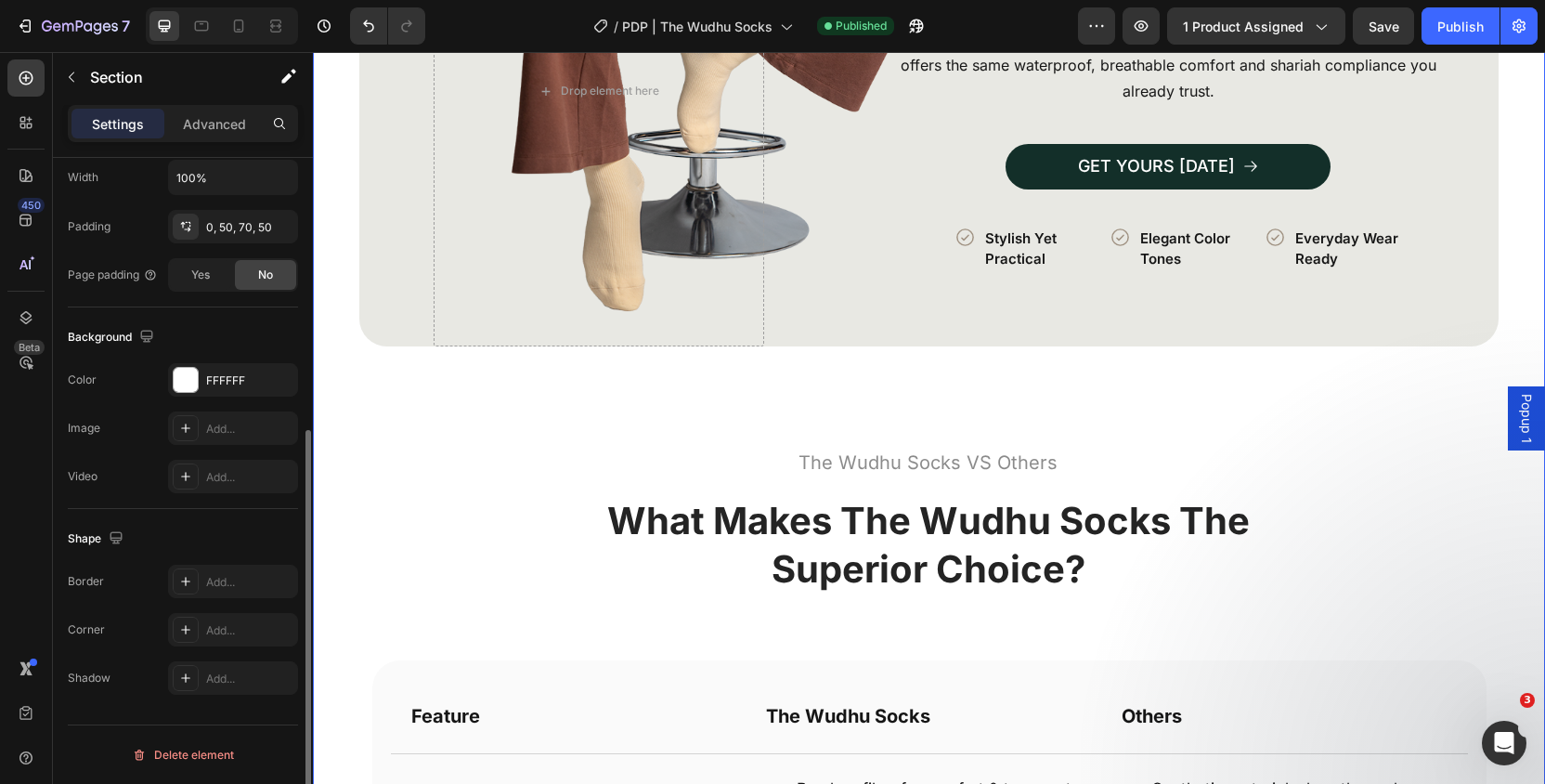
scroll to position [0, 0]
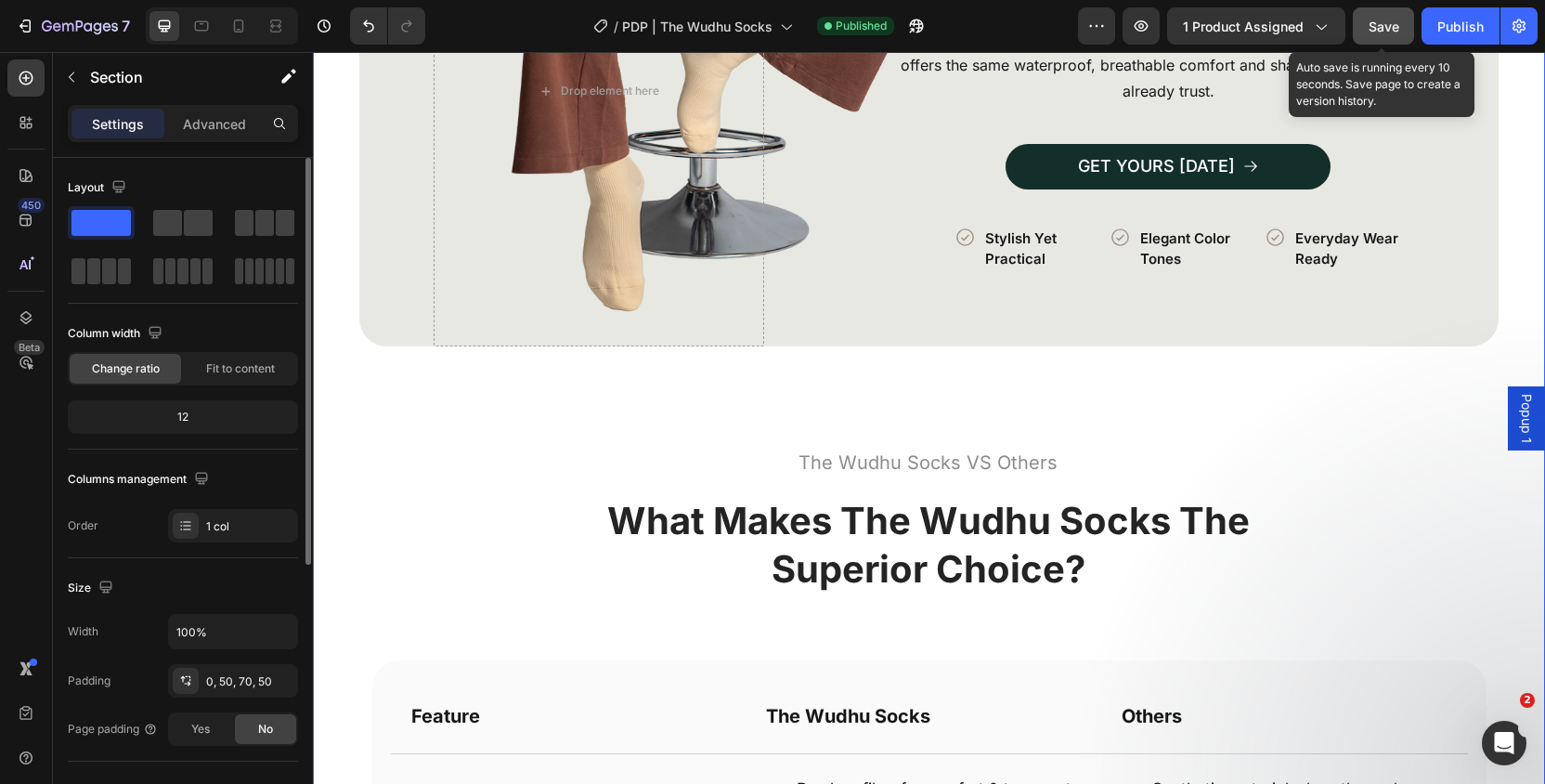
click at [1374, 23] on span "Save" at bounding box center [1383, 26] width 30 height 16
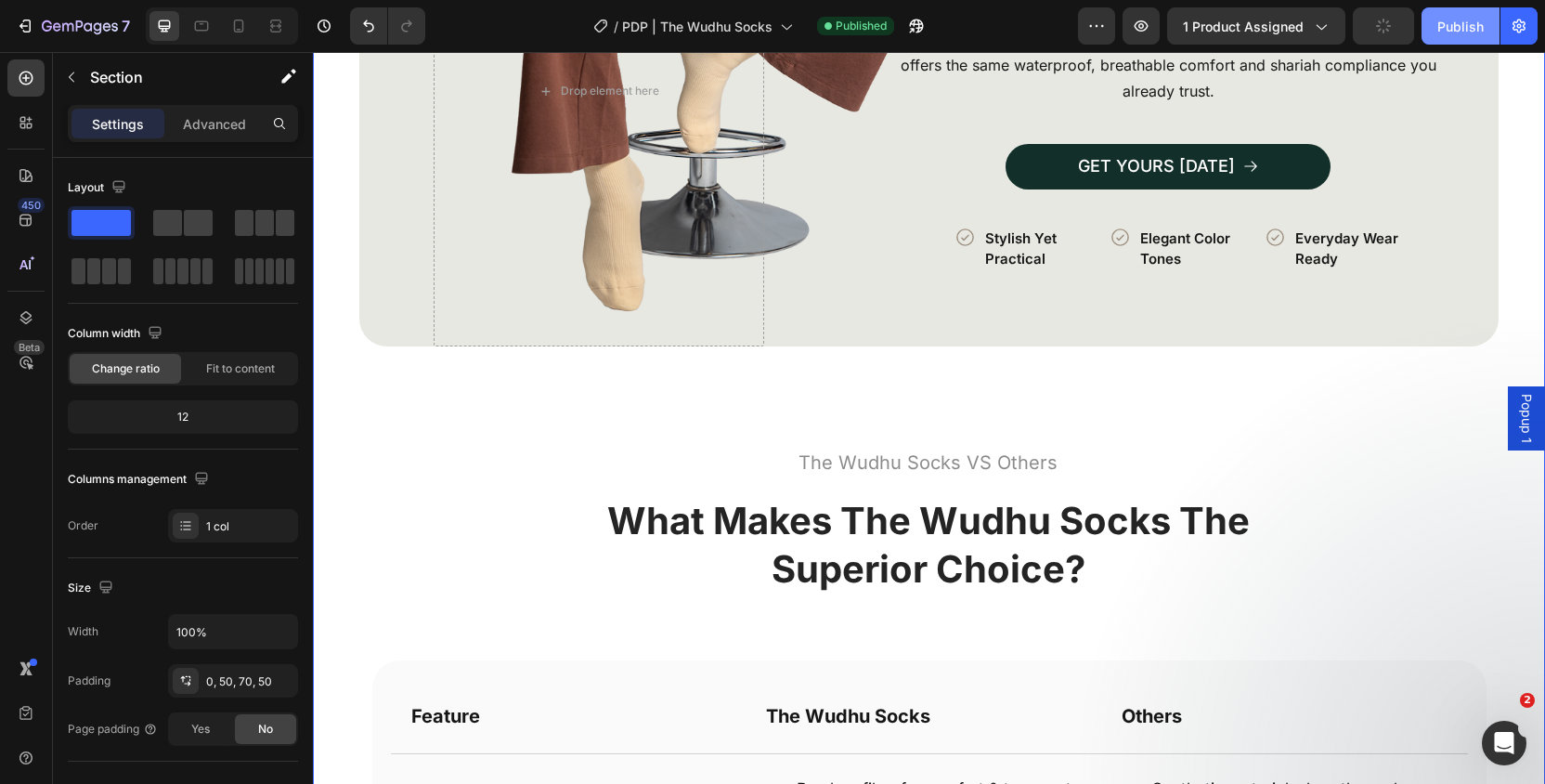
click at [1455, 21] on div "Publish" at bounding box center [1460, 26] width 47 height 19
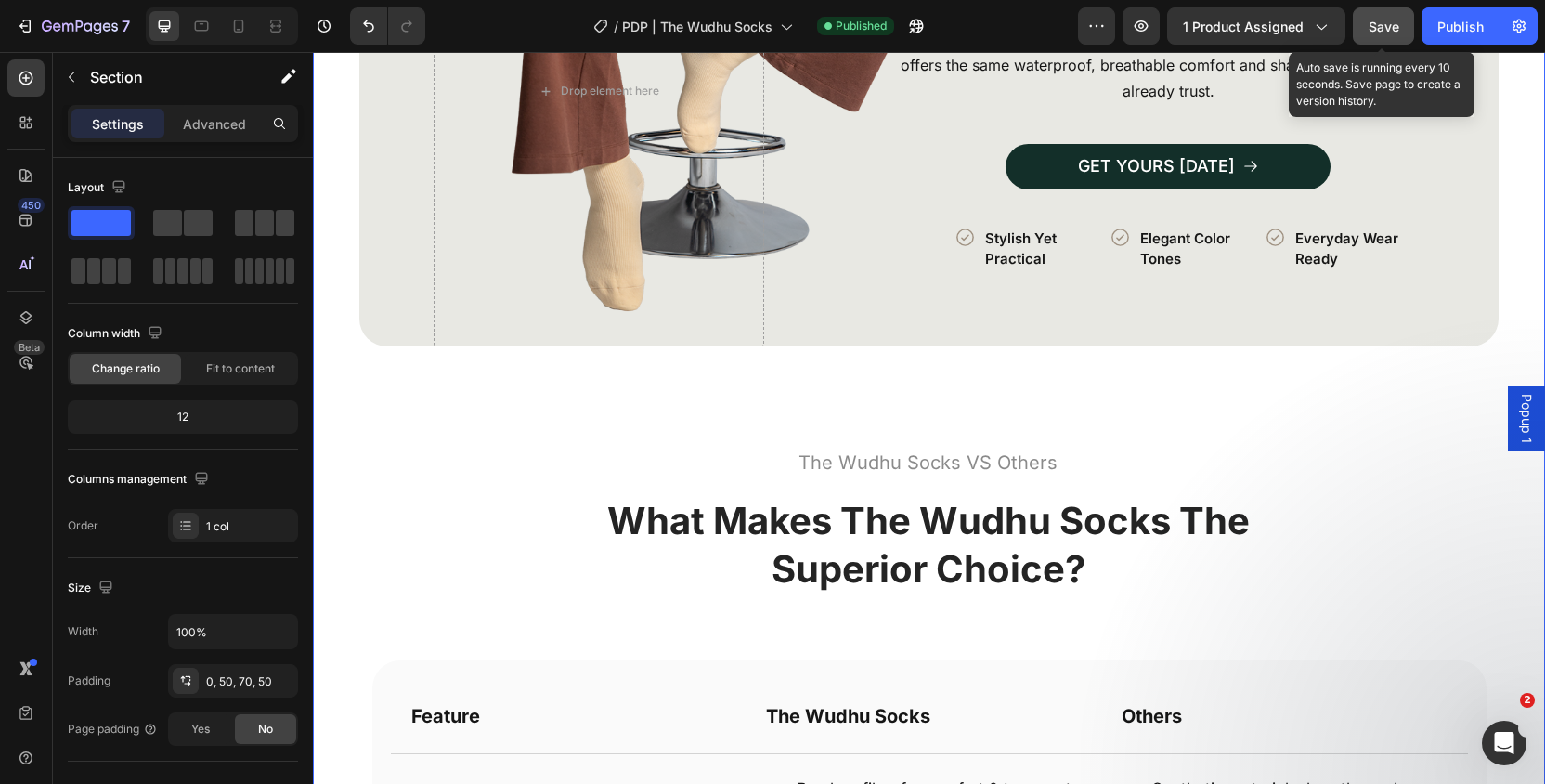
click at [1375, 18] on span "Save" at bounding box center [1383, 26] width 30 height 16
click at [345, 396] on div "How to Use in 3 Simple Steps Heading Image Row Icon Perform a Full Wudhu Text B…" at bounding box center [929, 420] width 1232 height 1798
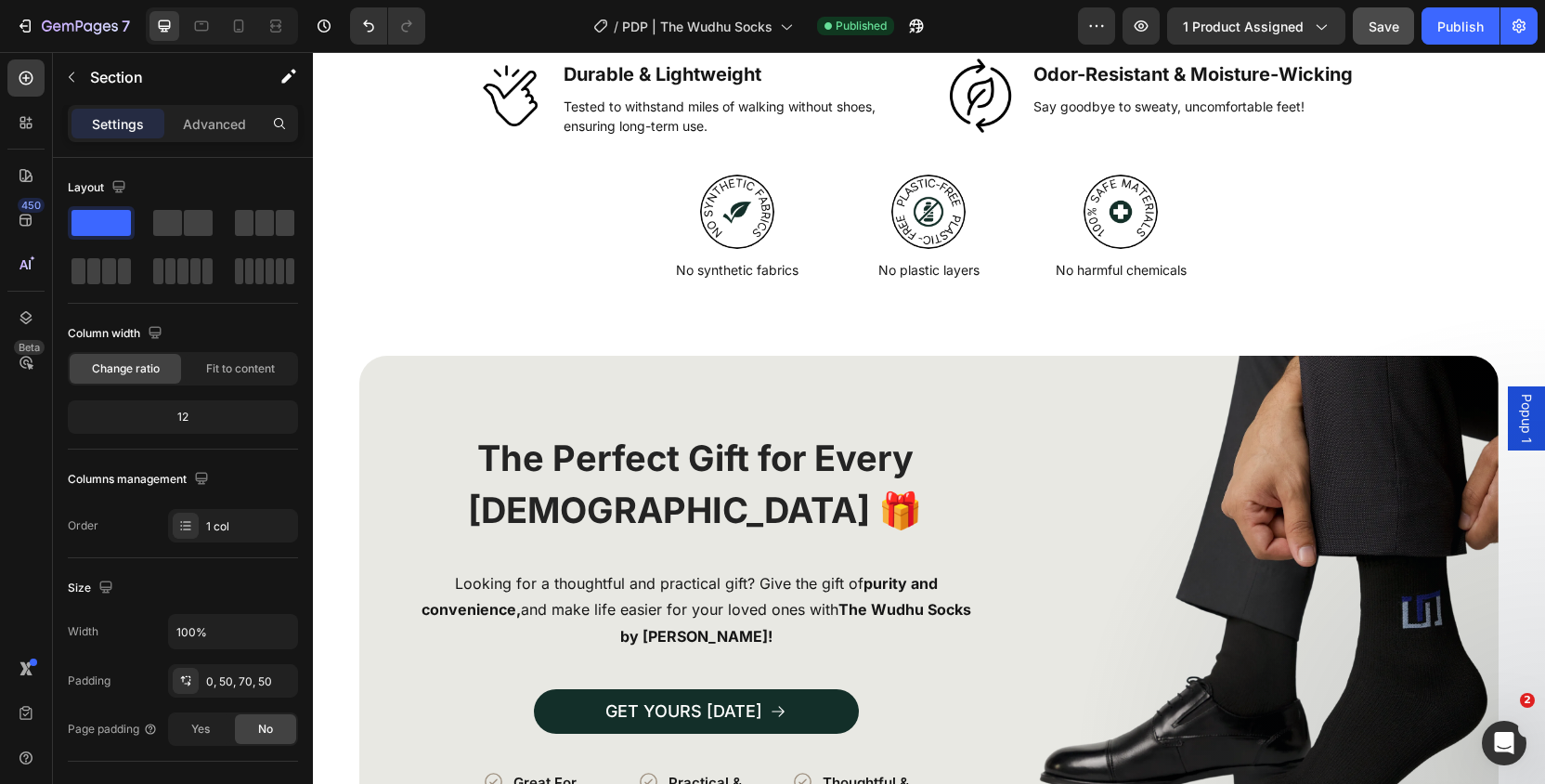
scroll to position [2168, 0]
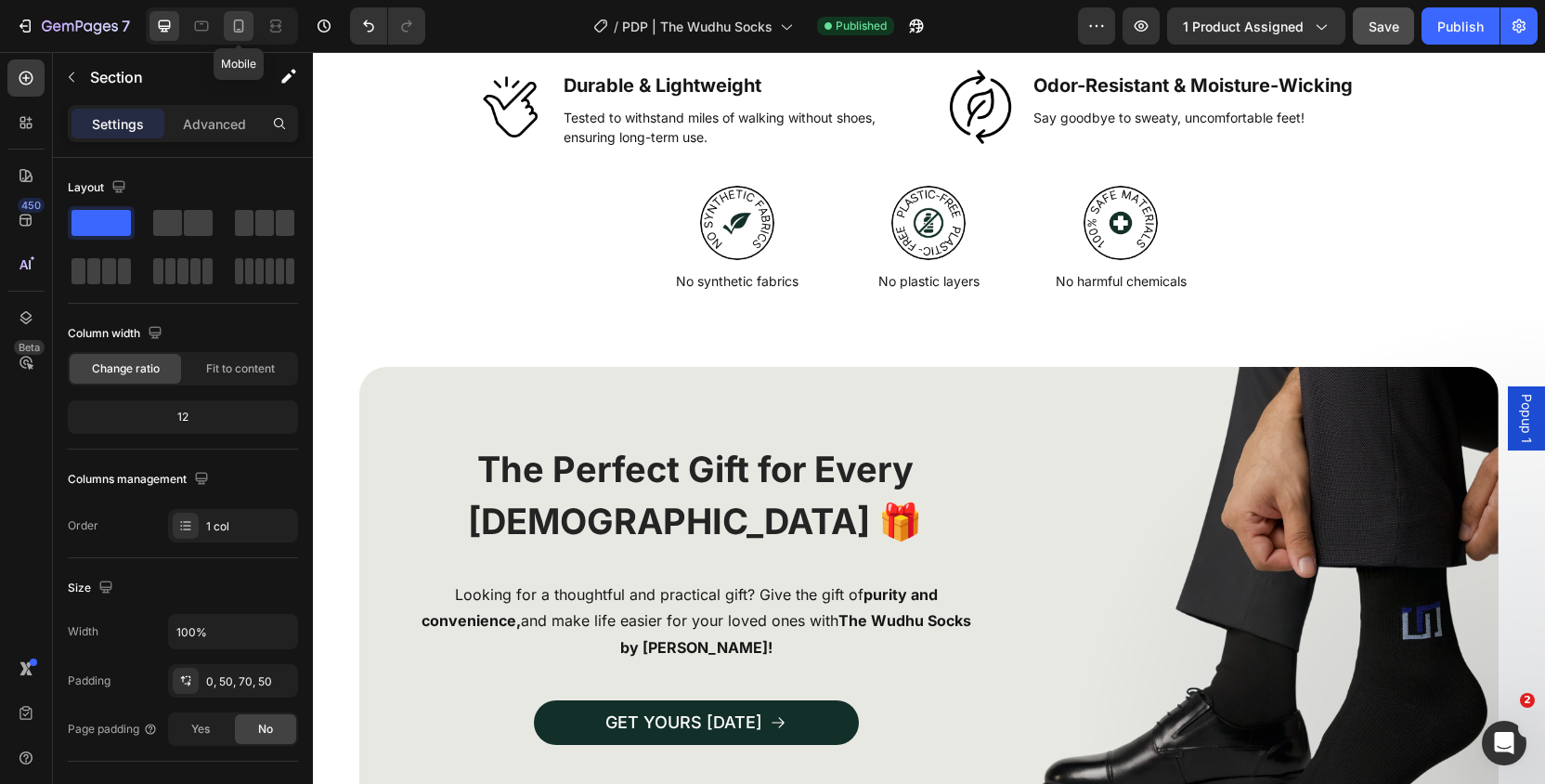
click at [231, 25] on icon at bounding box center [238, 25] width 18 height 18
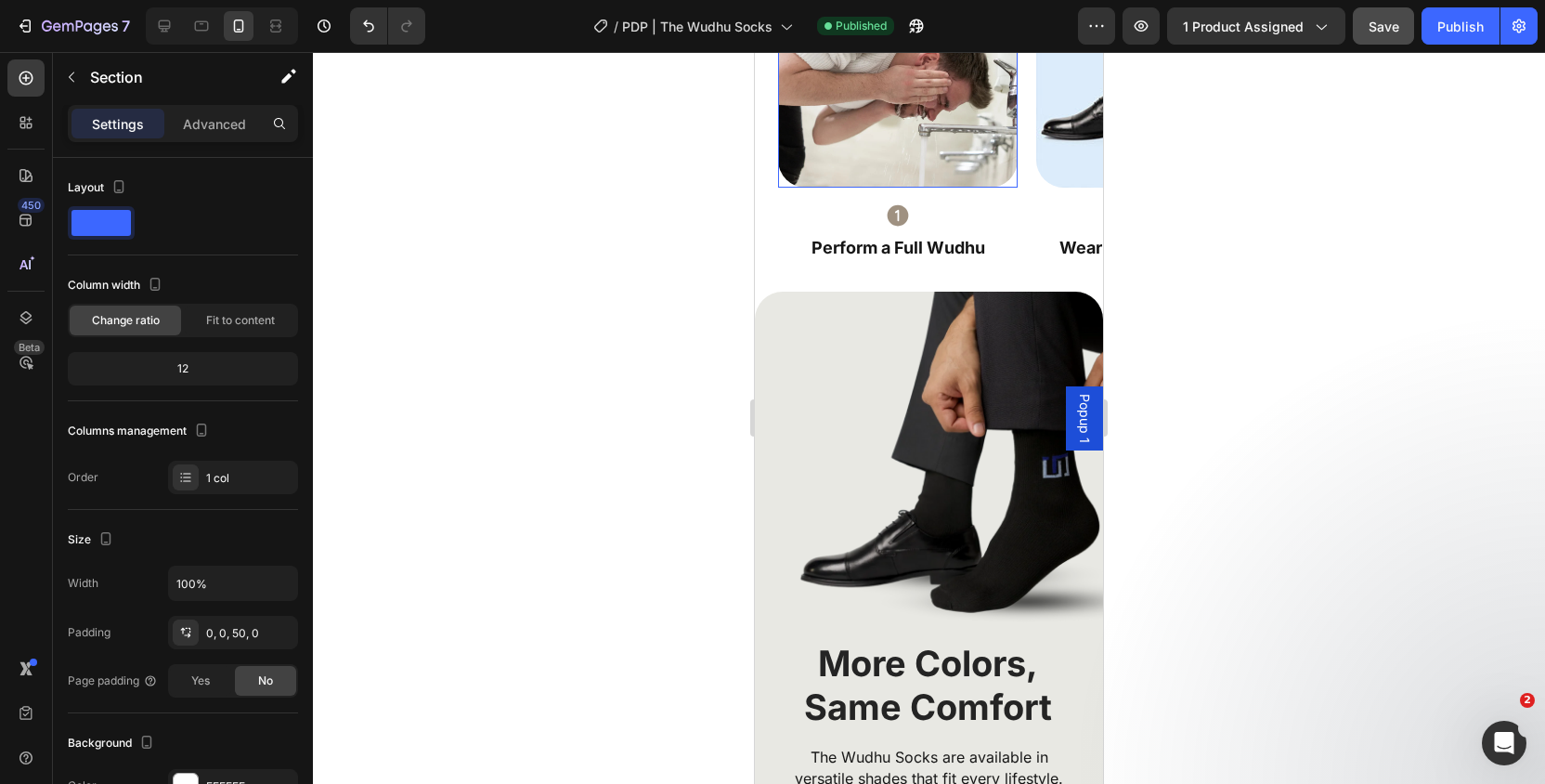
scroll to position [3558, 0]
click at [957, 425] on img at bounding box center [929, 465] width 348 height 348
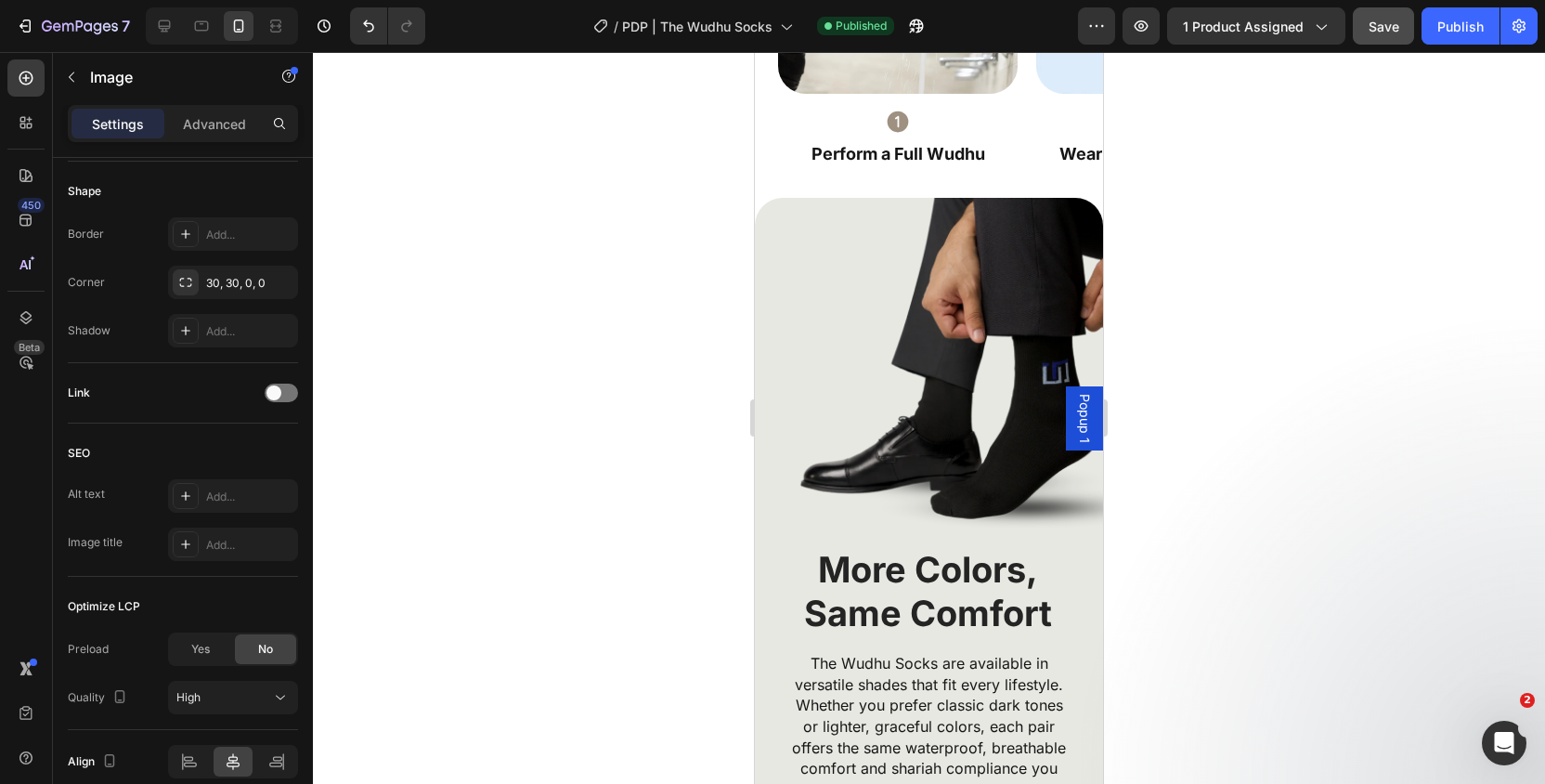
scroll to position [3650, 0]
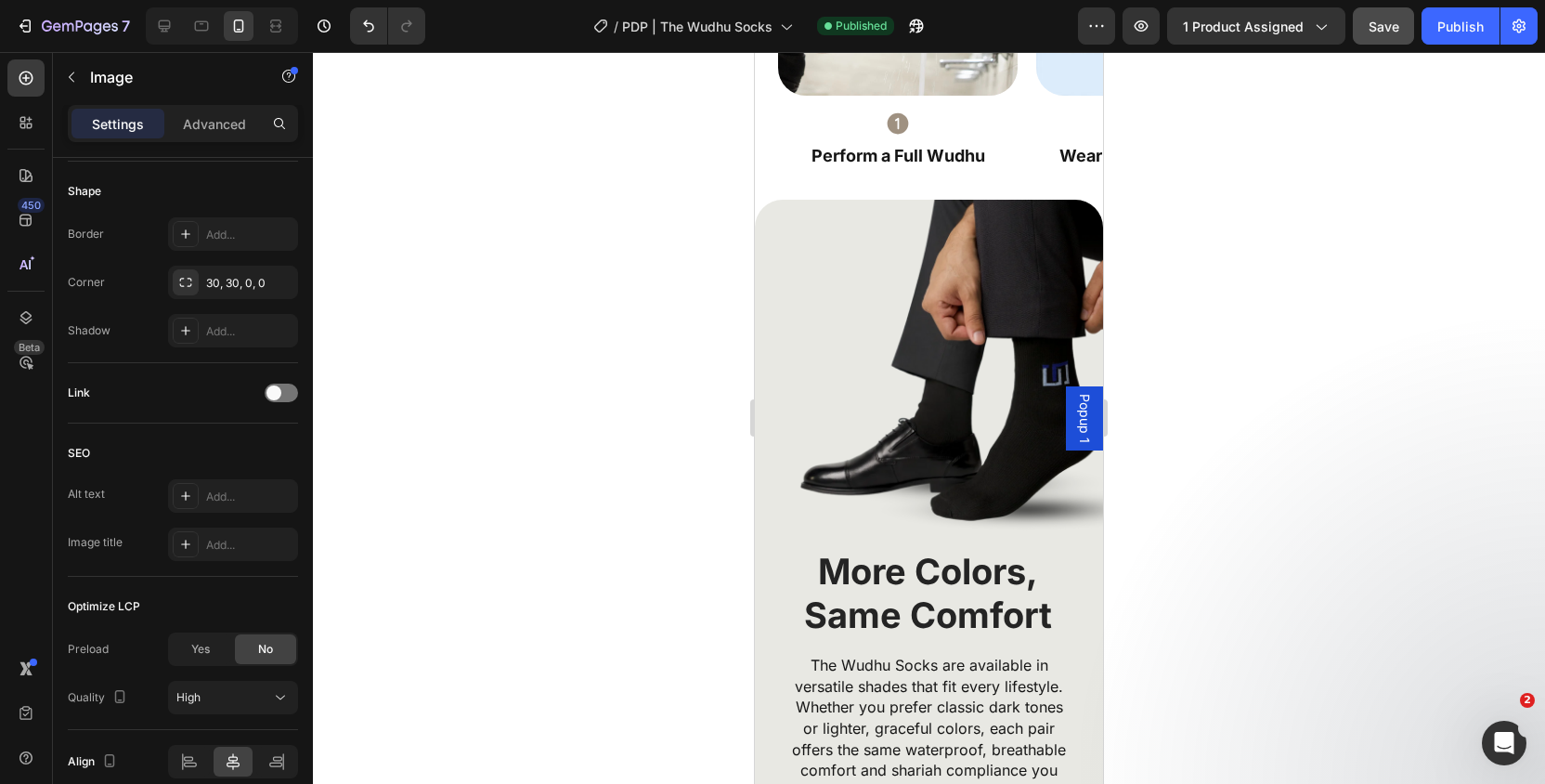
click at [949, 294] on img at bounding box center [929, 374] width 348 height 348
click at [933, 268] on img at bounding box center [929, 374] width 348 height 348
click at [1196, 279] on div at bounding box center [929, 417] width 1232 height 731
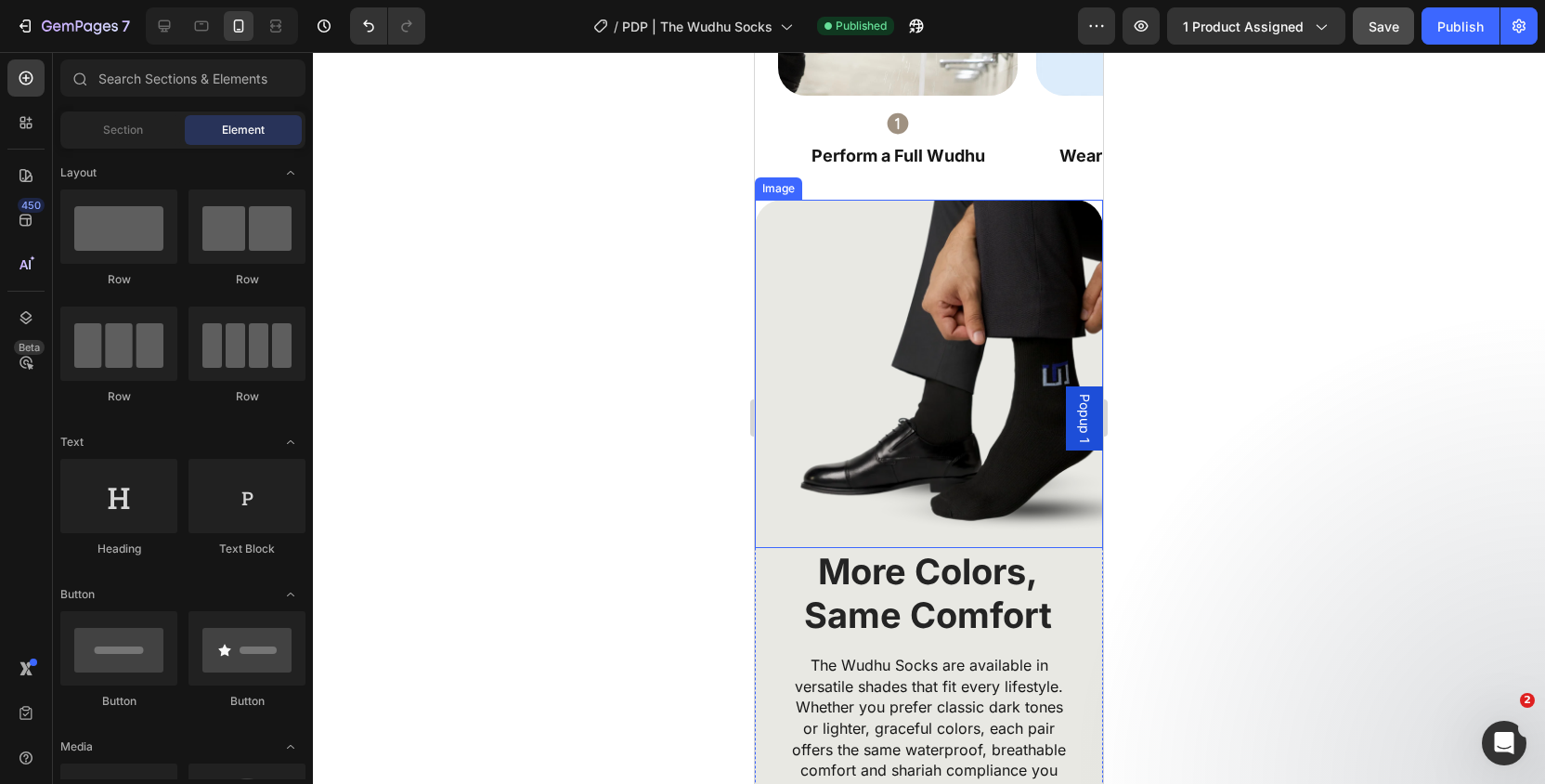
click at [1014, 280] on img at bounding box center [929, 374] width 348 height 348
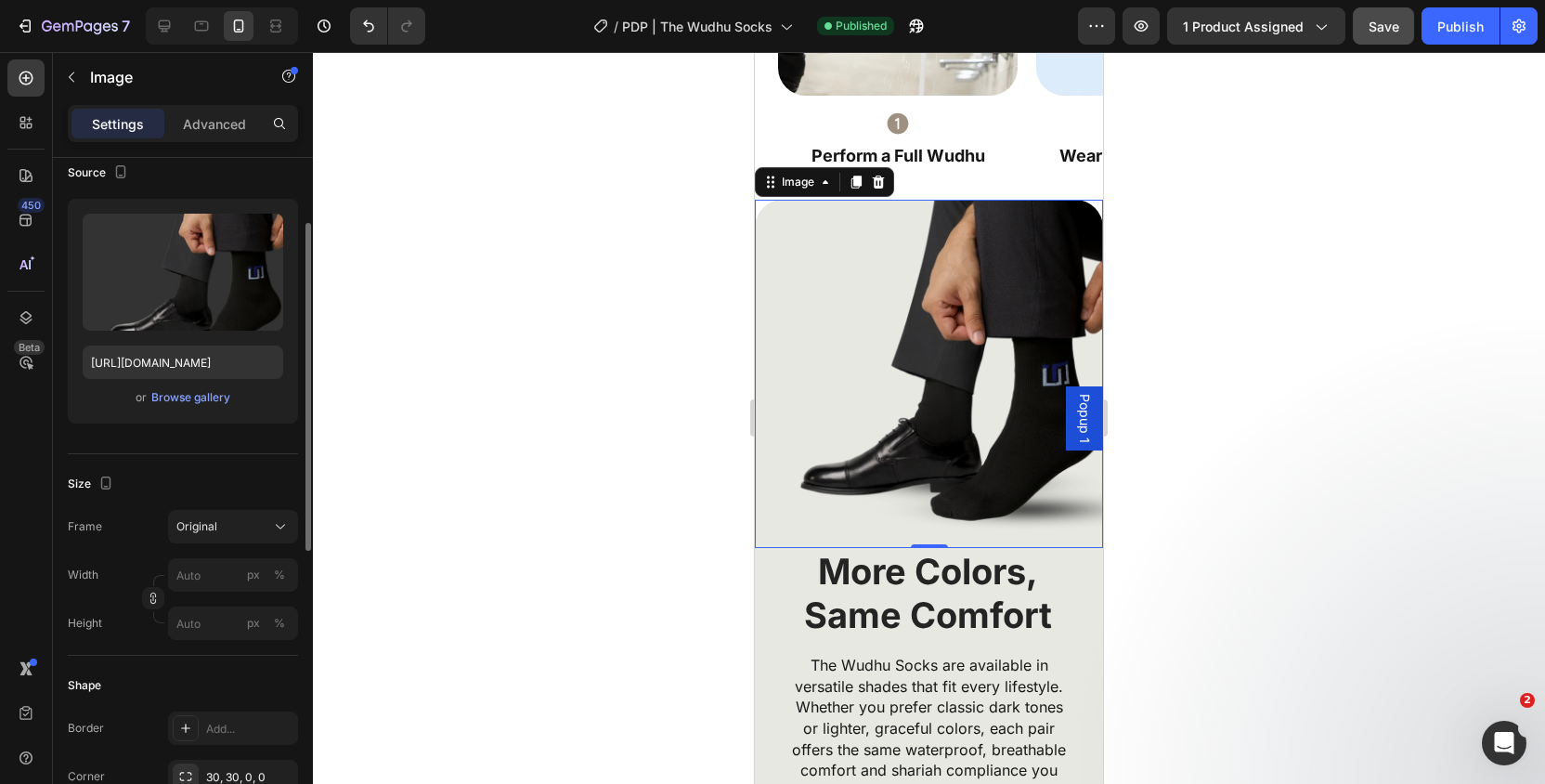
scroll to position [122, 0]
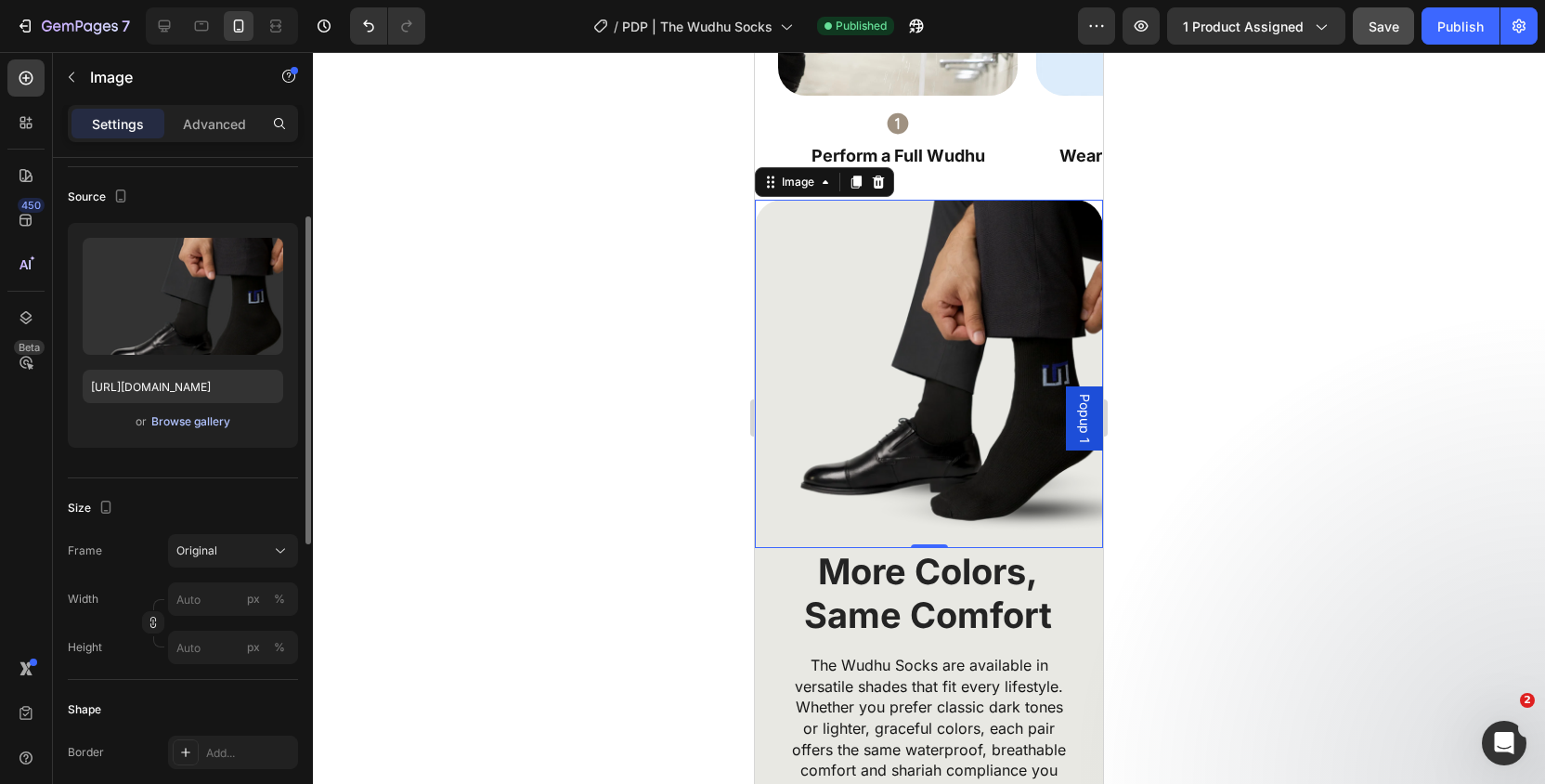
click at [199, 424] on div "Browse gallery" at bounding box center [191, 421] width 79 height 17
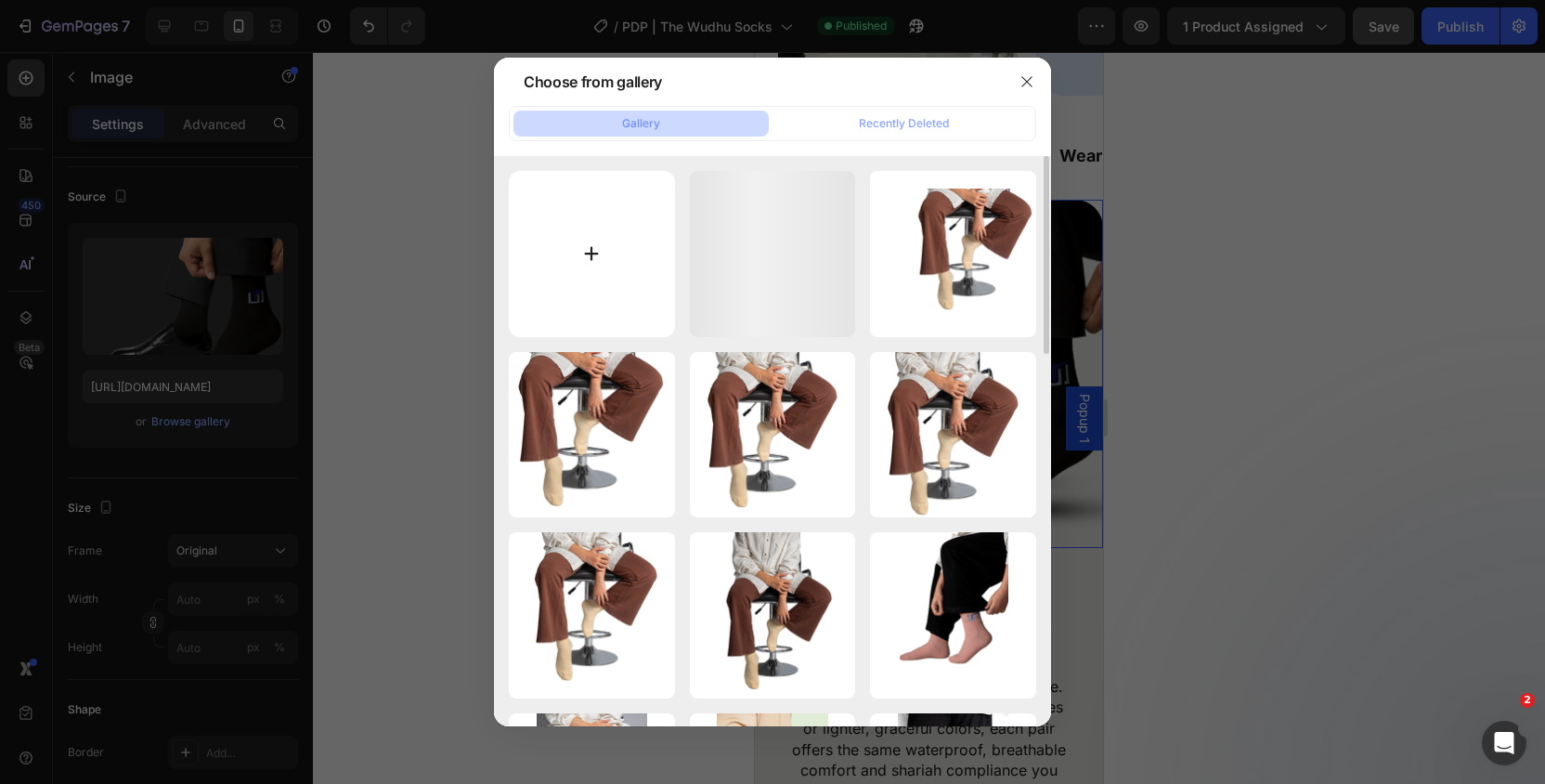
click at [546, 270] on input "file" at bounding box center [592, 254] width 166 height 166
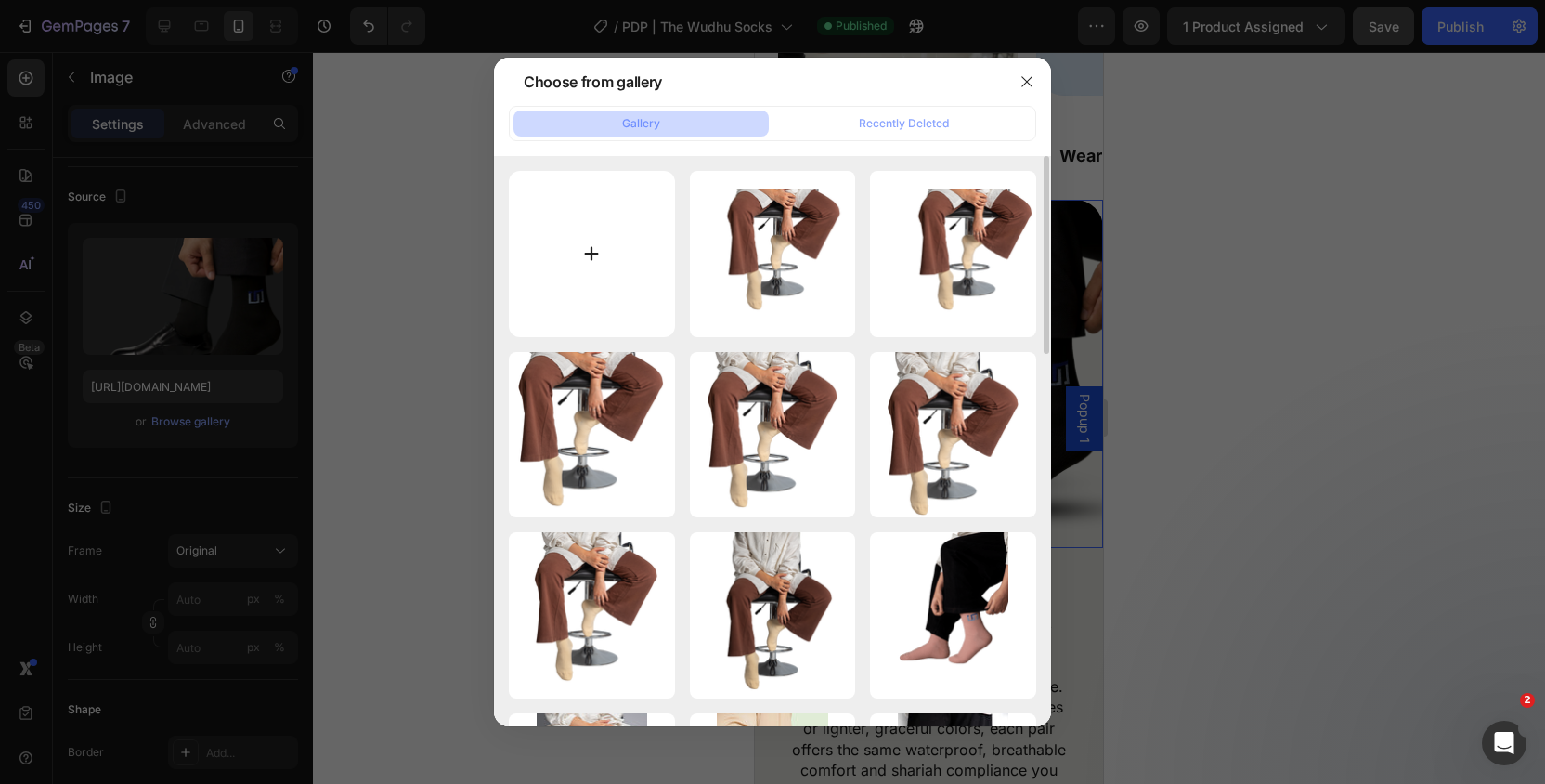
type input "C:\fakepath\9.png"
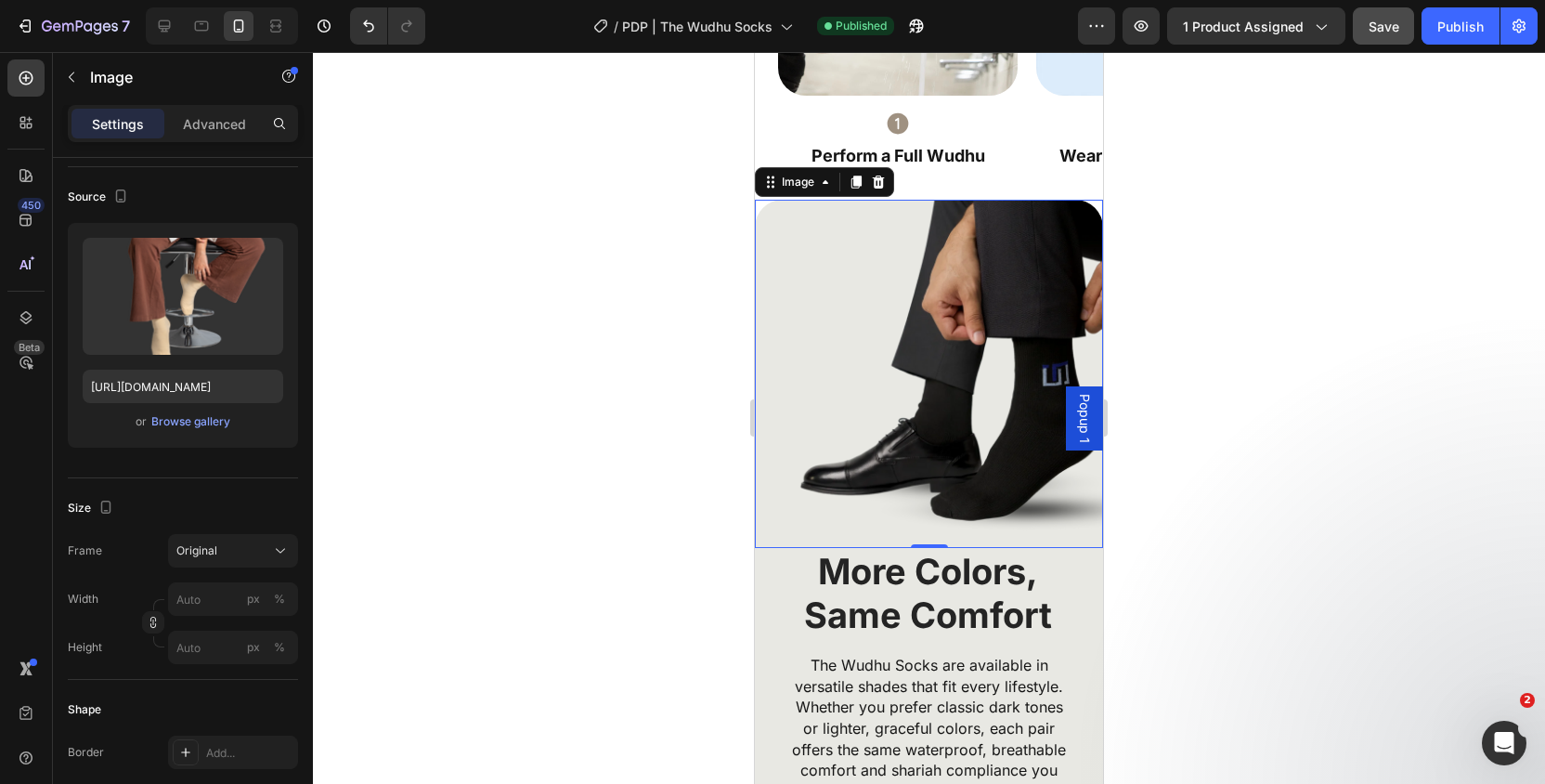
type input "https://cdn.shopify.com/s/files/1/0568/8593/6209/files/gempages_554063325156082…"
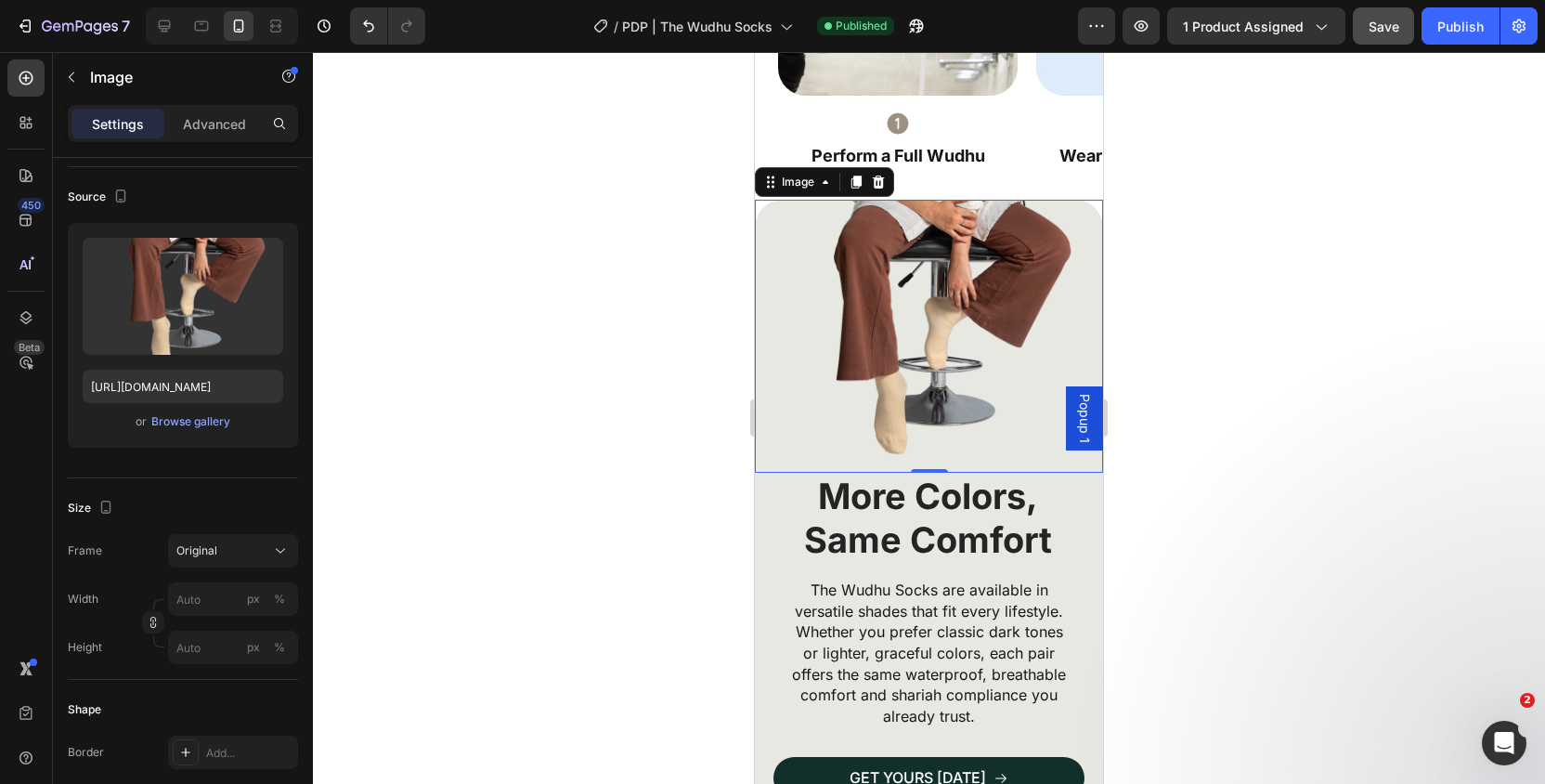
click at [1185, 379] on div at bounding box center [929, 417] width 1232 height 731
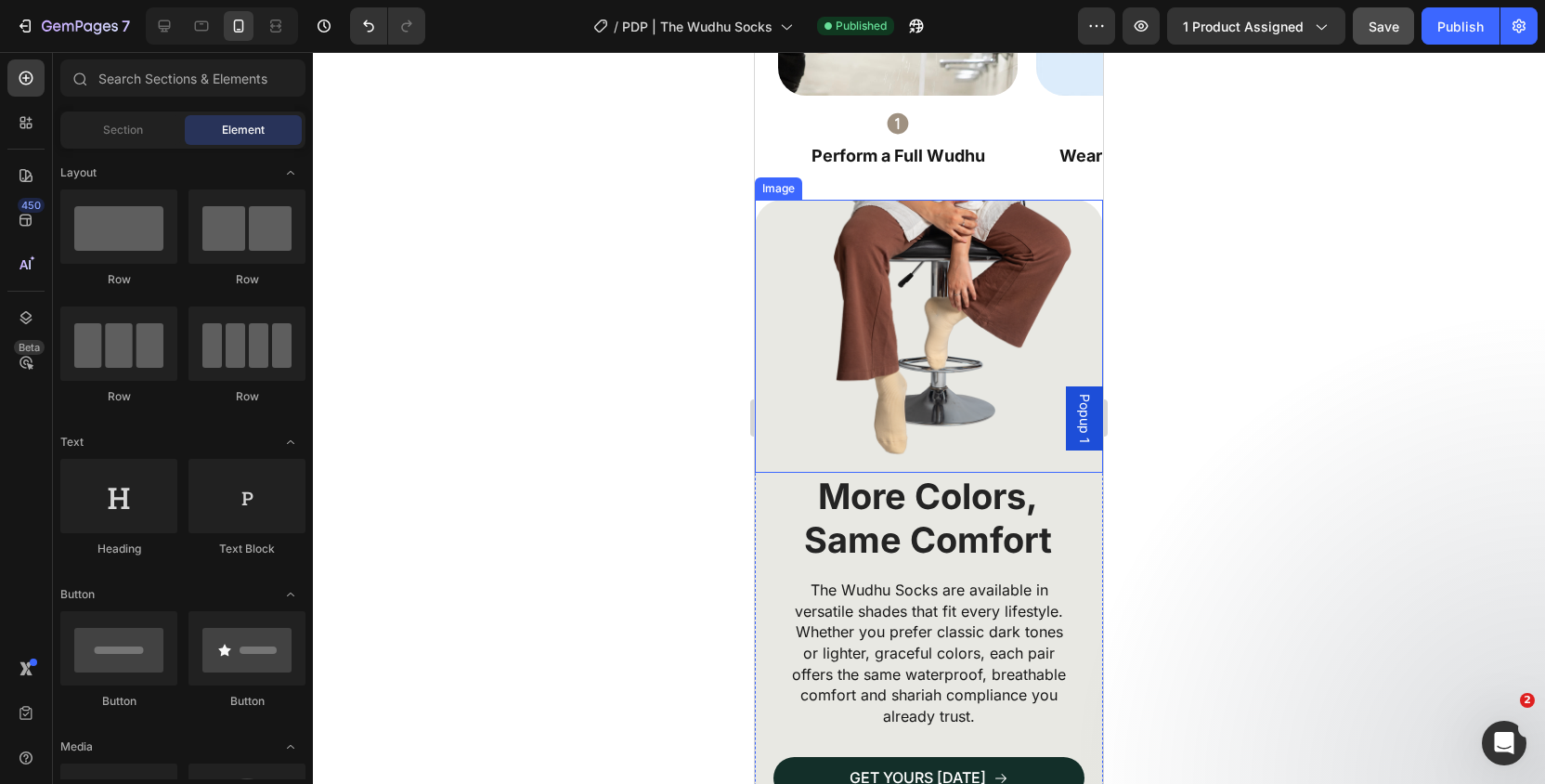
click at [987, 199] on img at bounding box center [929, 336] width 348 height 273
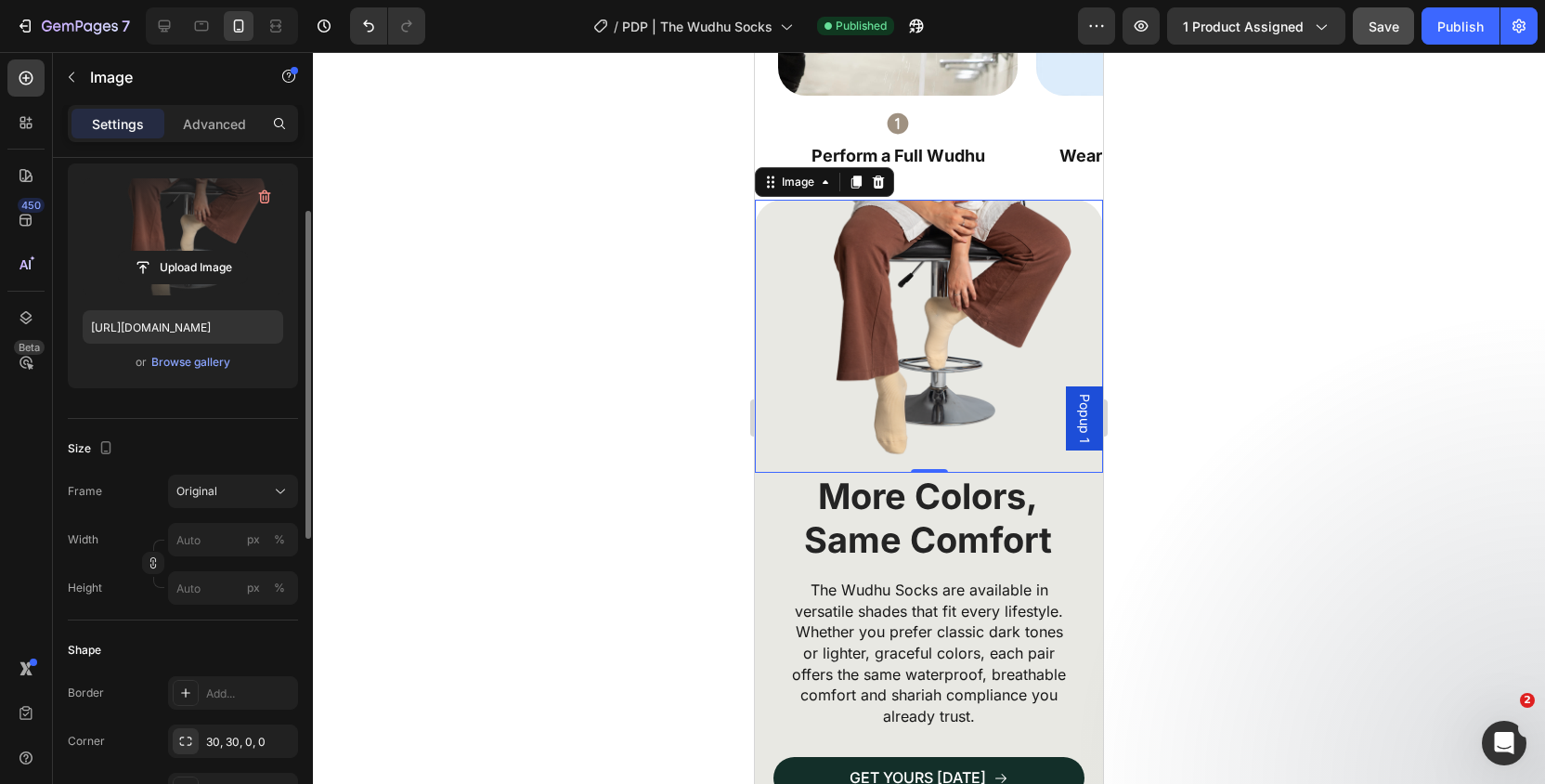
scroll to position [0, 0]
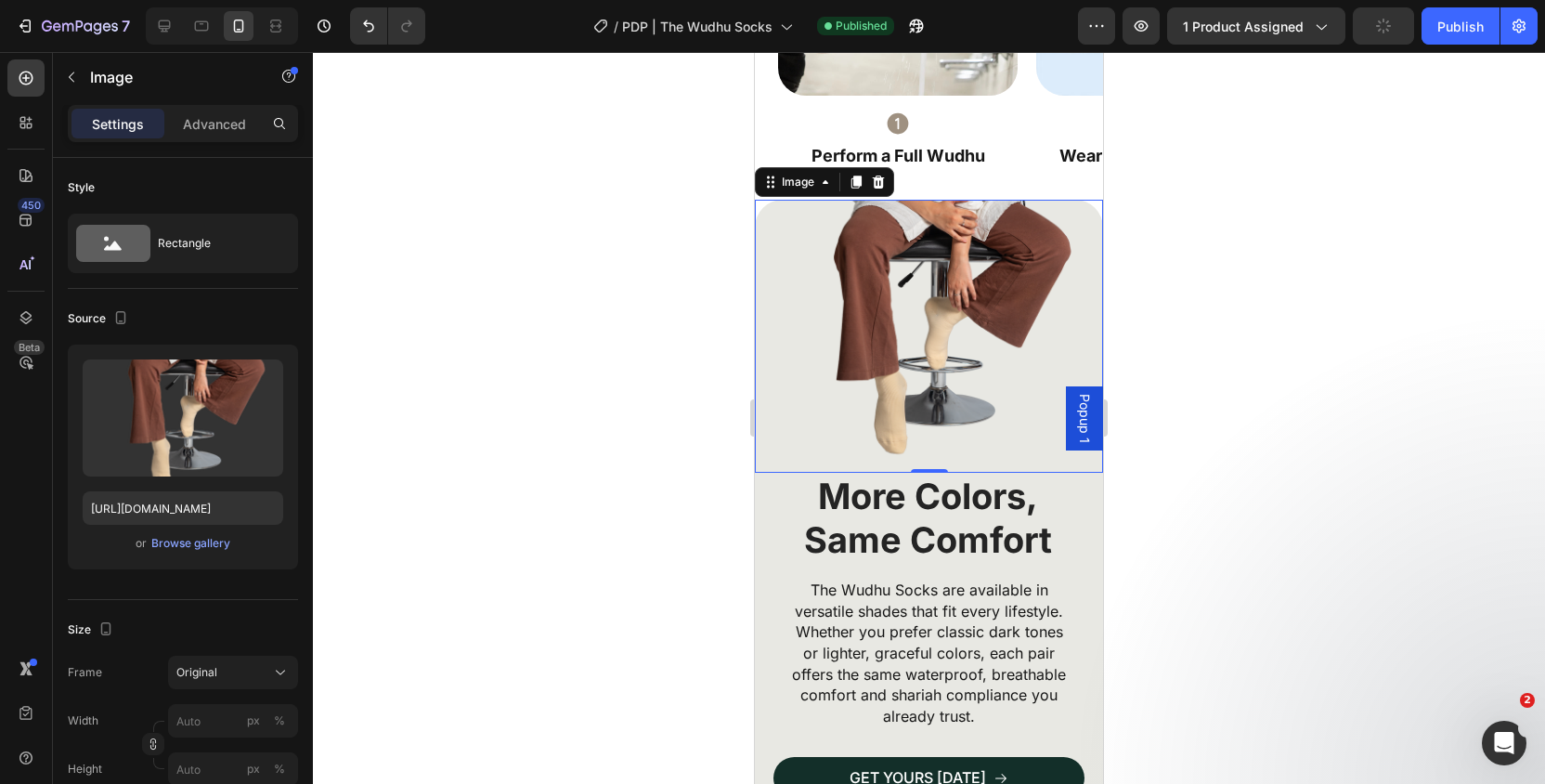
click at [1240, 352] on div at bounding box center [929, 417] width 1232 height 731
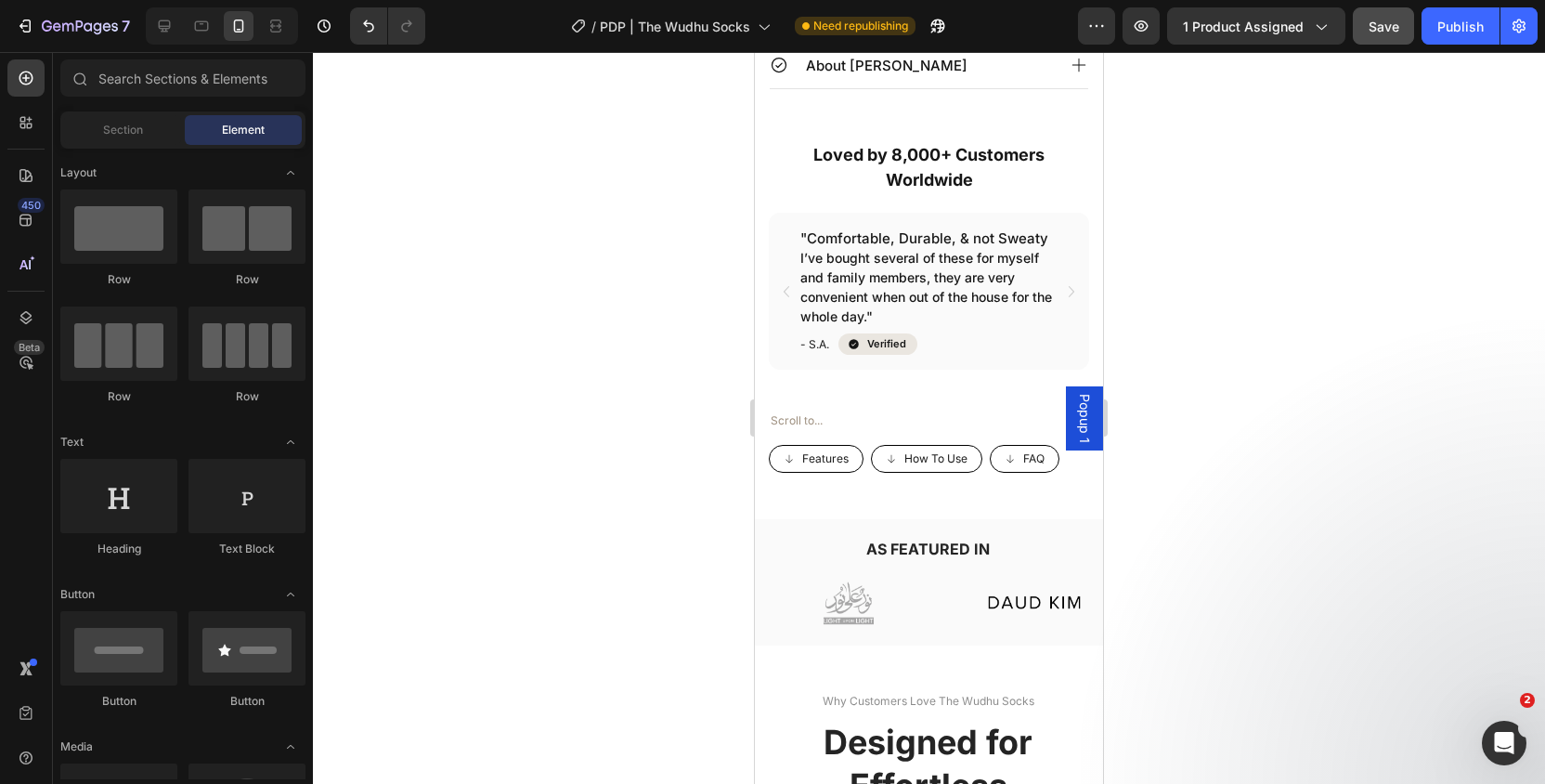
scroll to position [1684, 0]
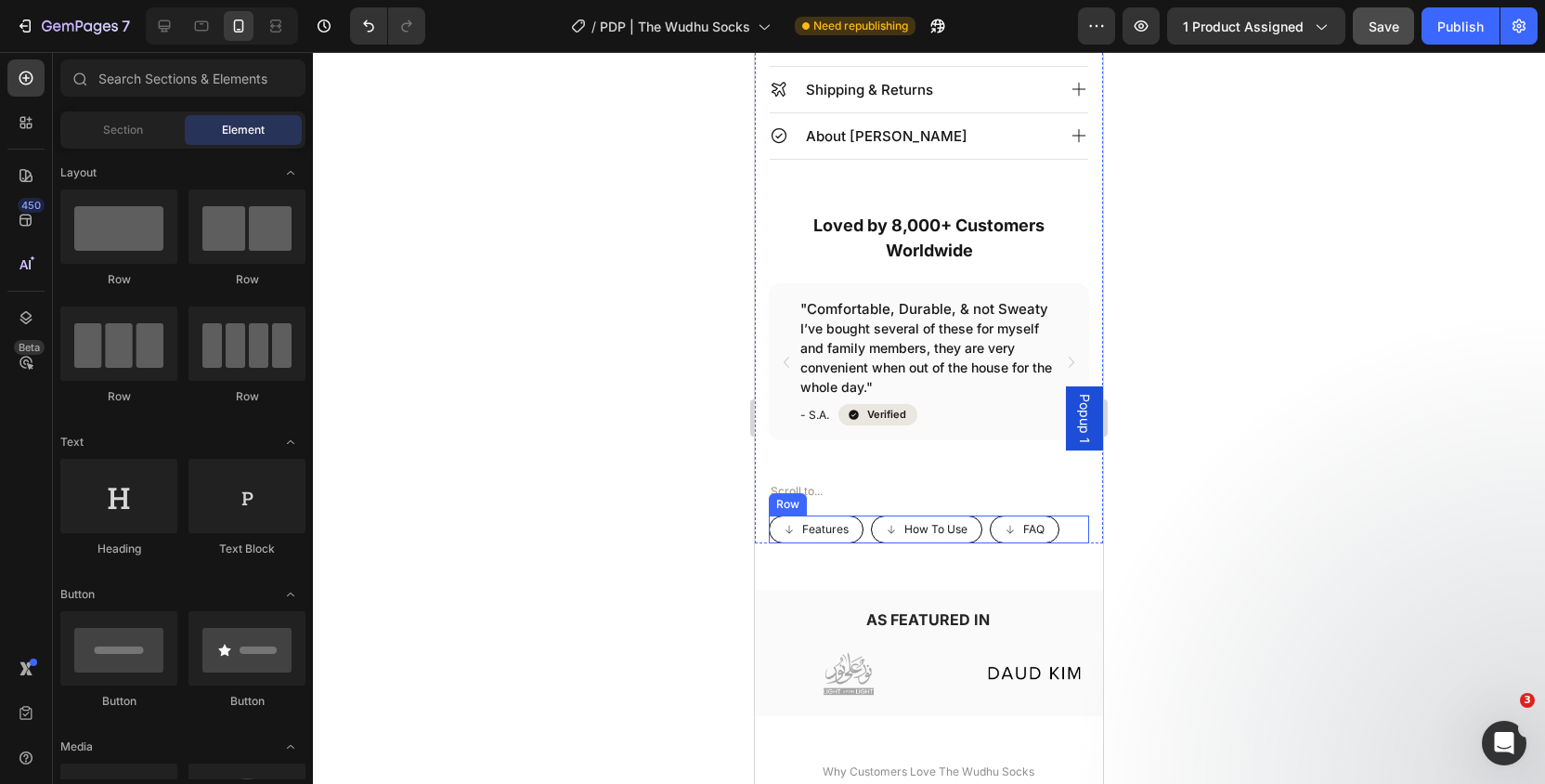
click at [1080, 522] on div "How To Use Button Features Button FAQ Button Row" at bounding box center [928, 529] width 320 height 28
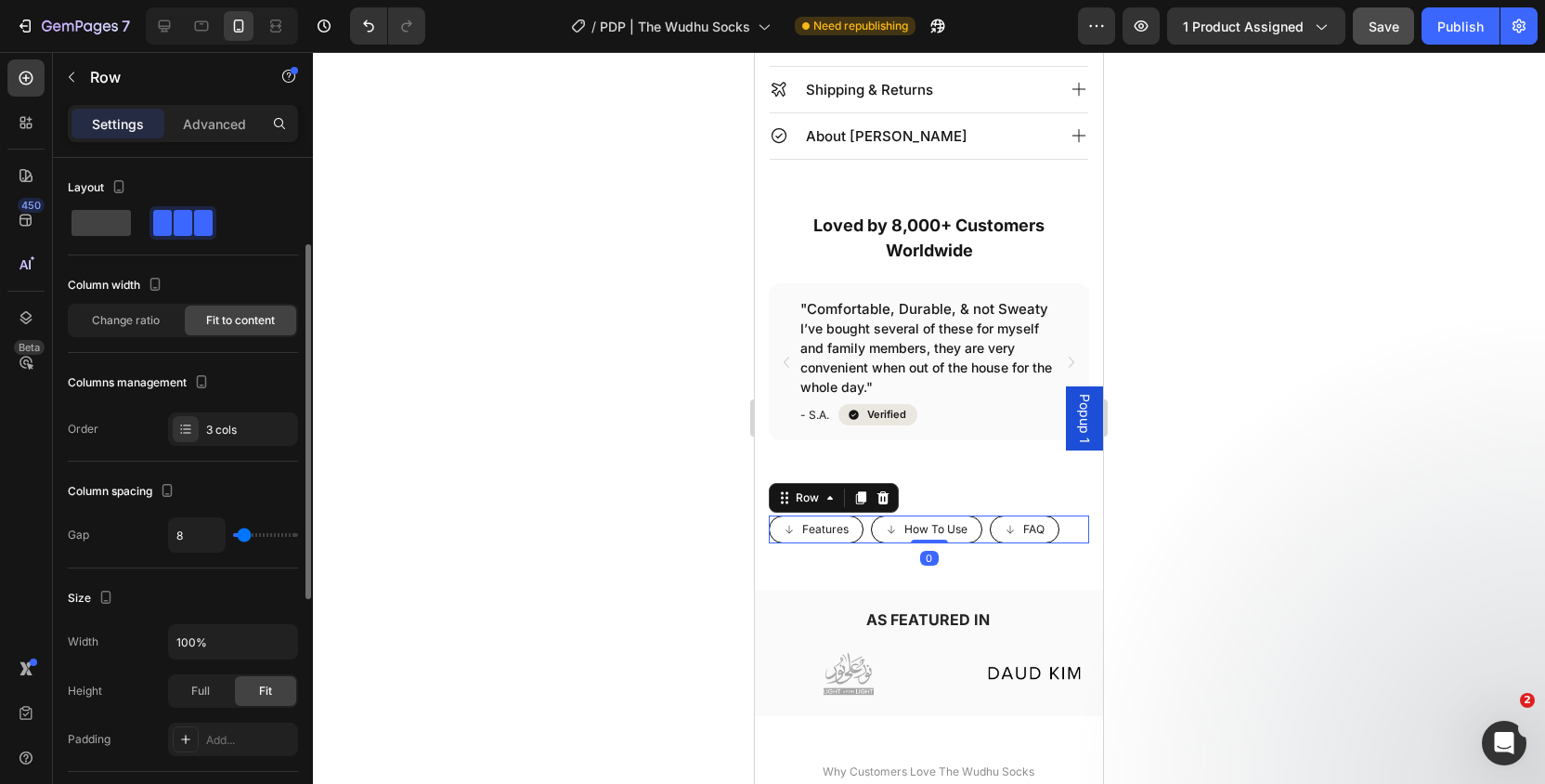
scroll to position [618, 0]
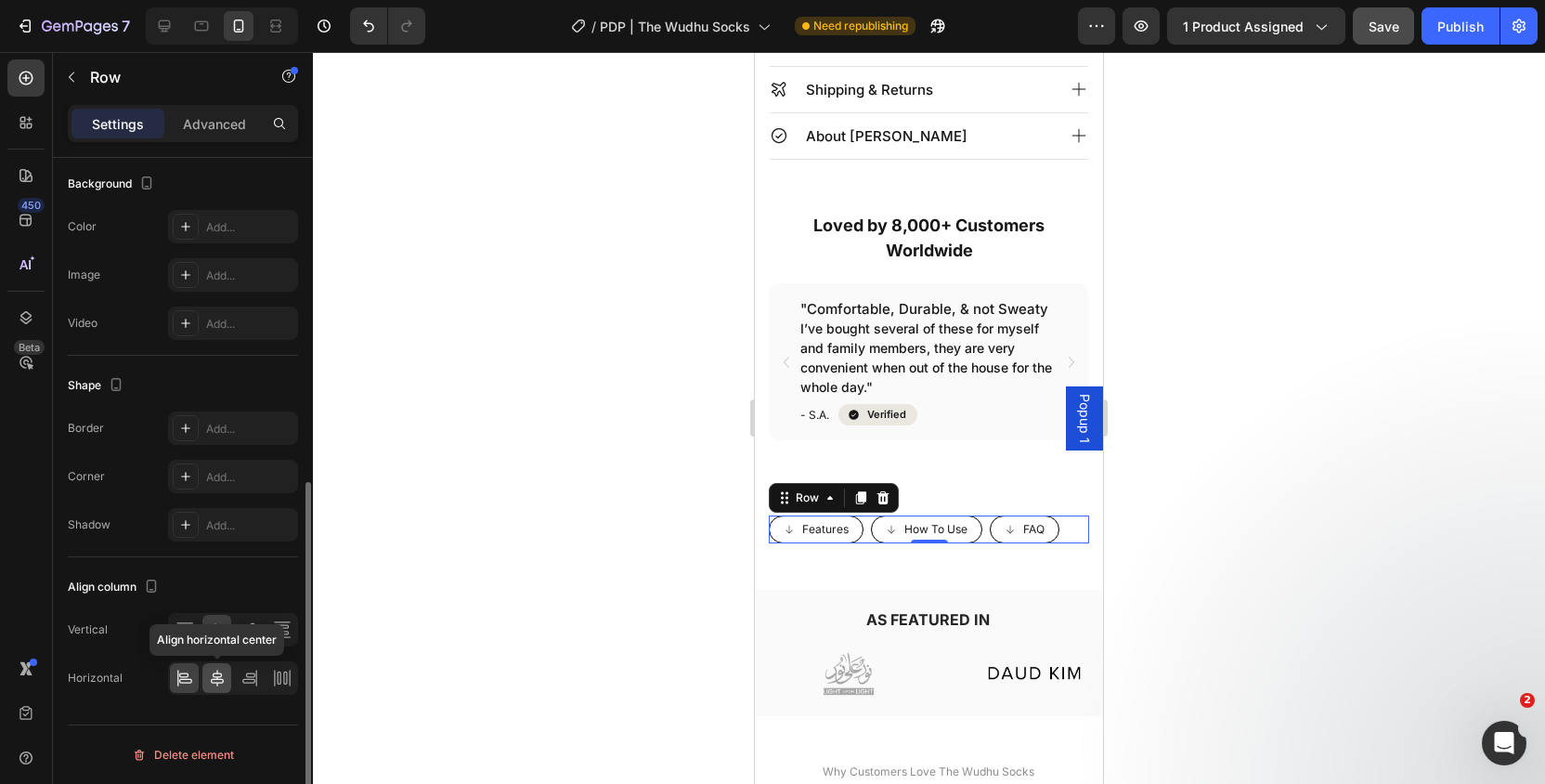
click at [226, 676] on icon at bounding box center [217, 677] width 18 height 18
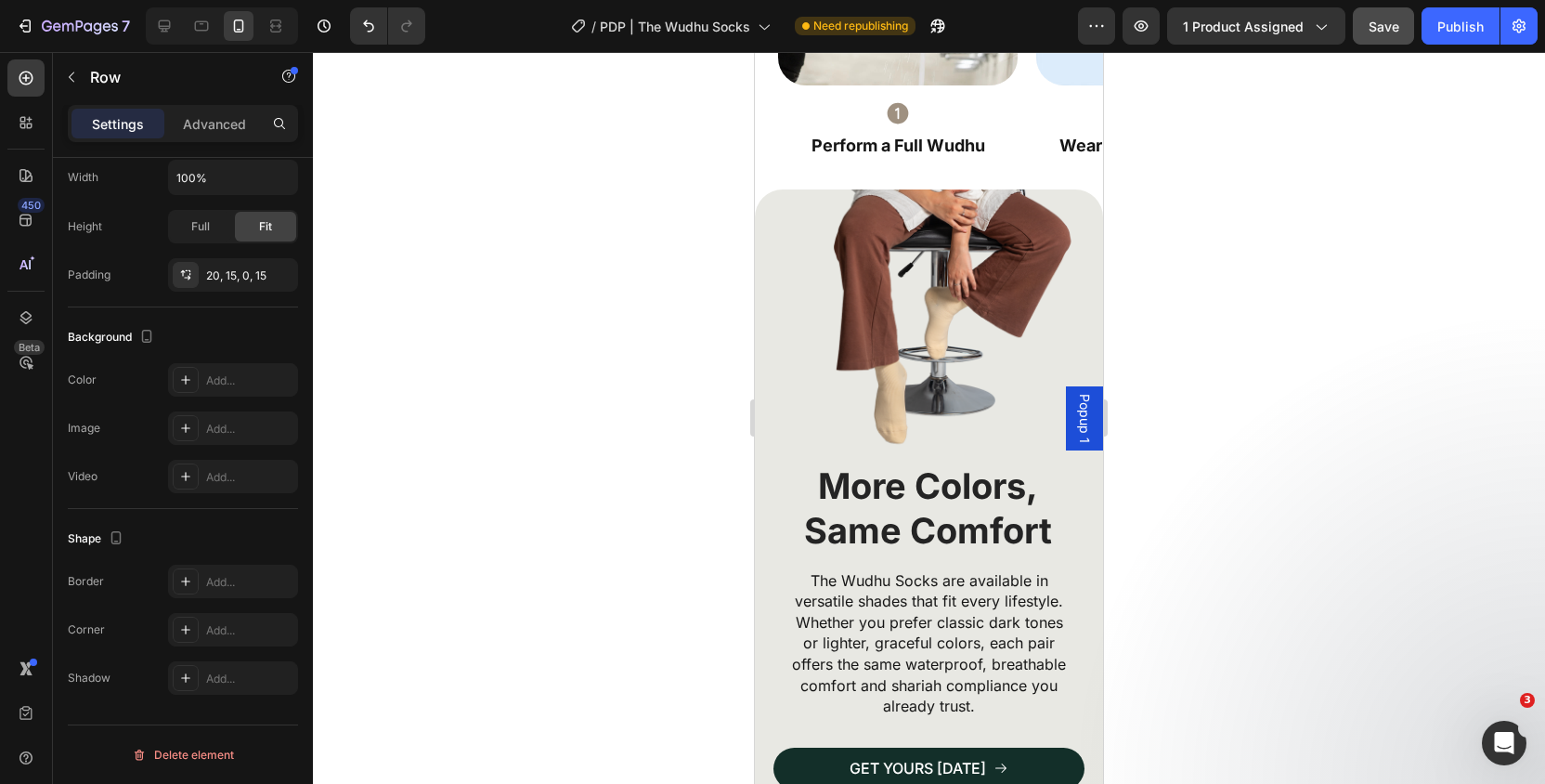
scroll to position [4227, 0]
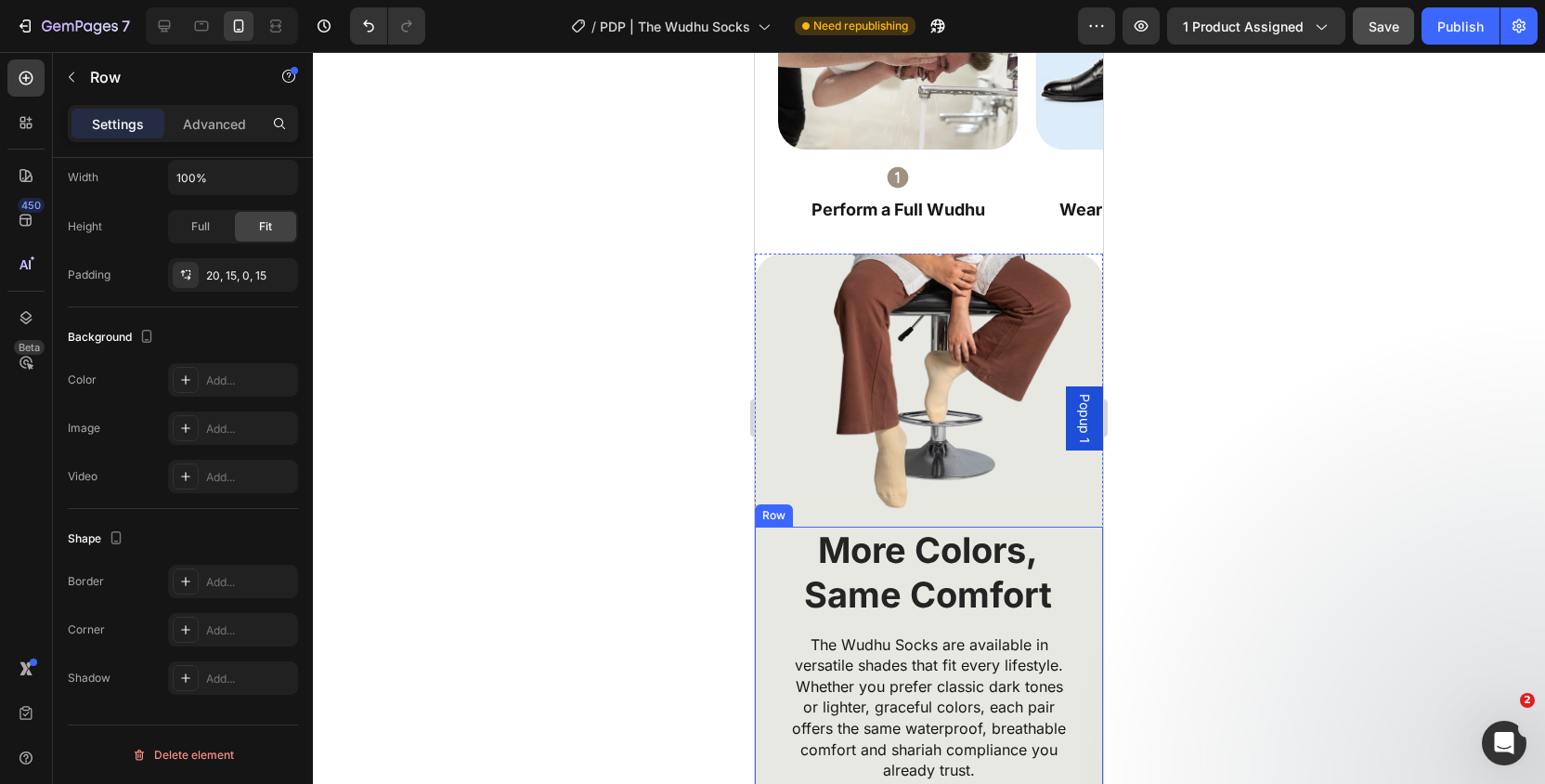
click at [765, 526] on div "More Colors, Same Comfort Heading The Wudhu Socks are available in versatile sh…" at bounding box center [929, 759] width 348 height 466
click at [774, 344] on img at bounding box center [929, 390] width 348 height 273
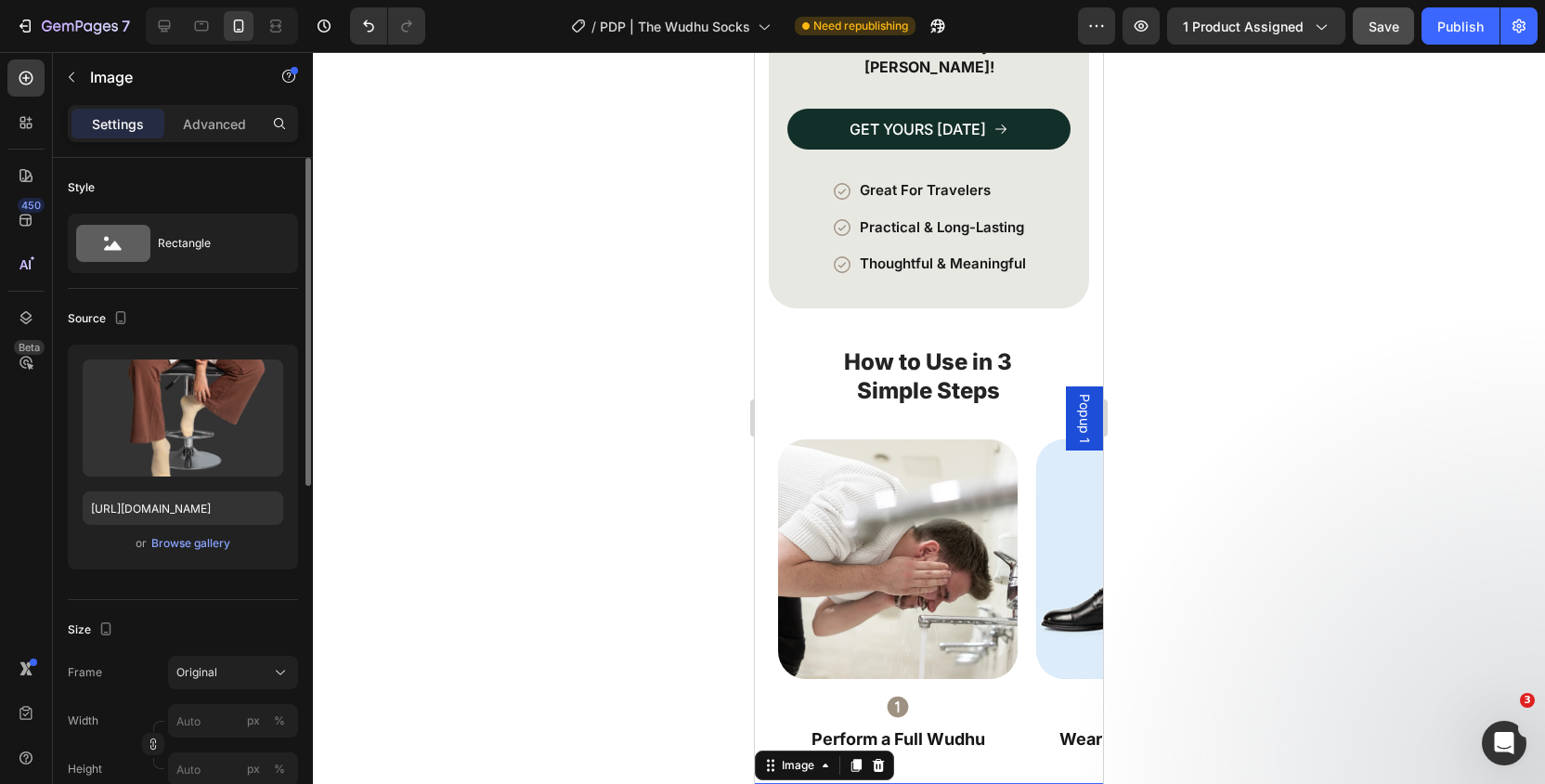
scroll to position [3527, 0]
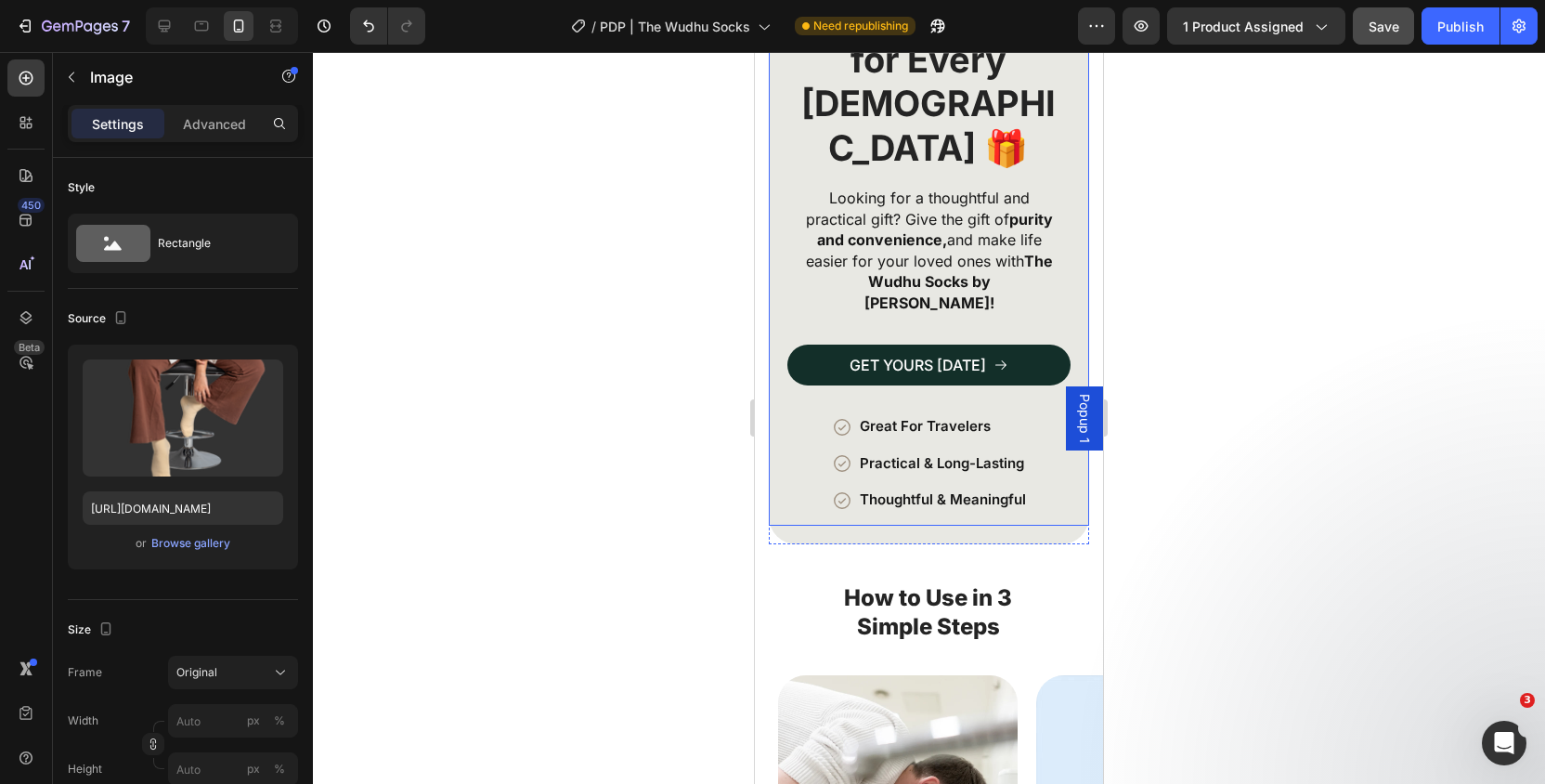
click at [775, 212] on div "The Perfect Gift for Every Muslim 🎁 Heading Looking for a thoughtful and practi…" at bounding box center [928, 258] width 320 height 534
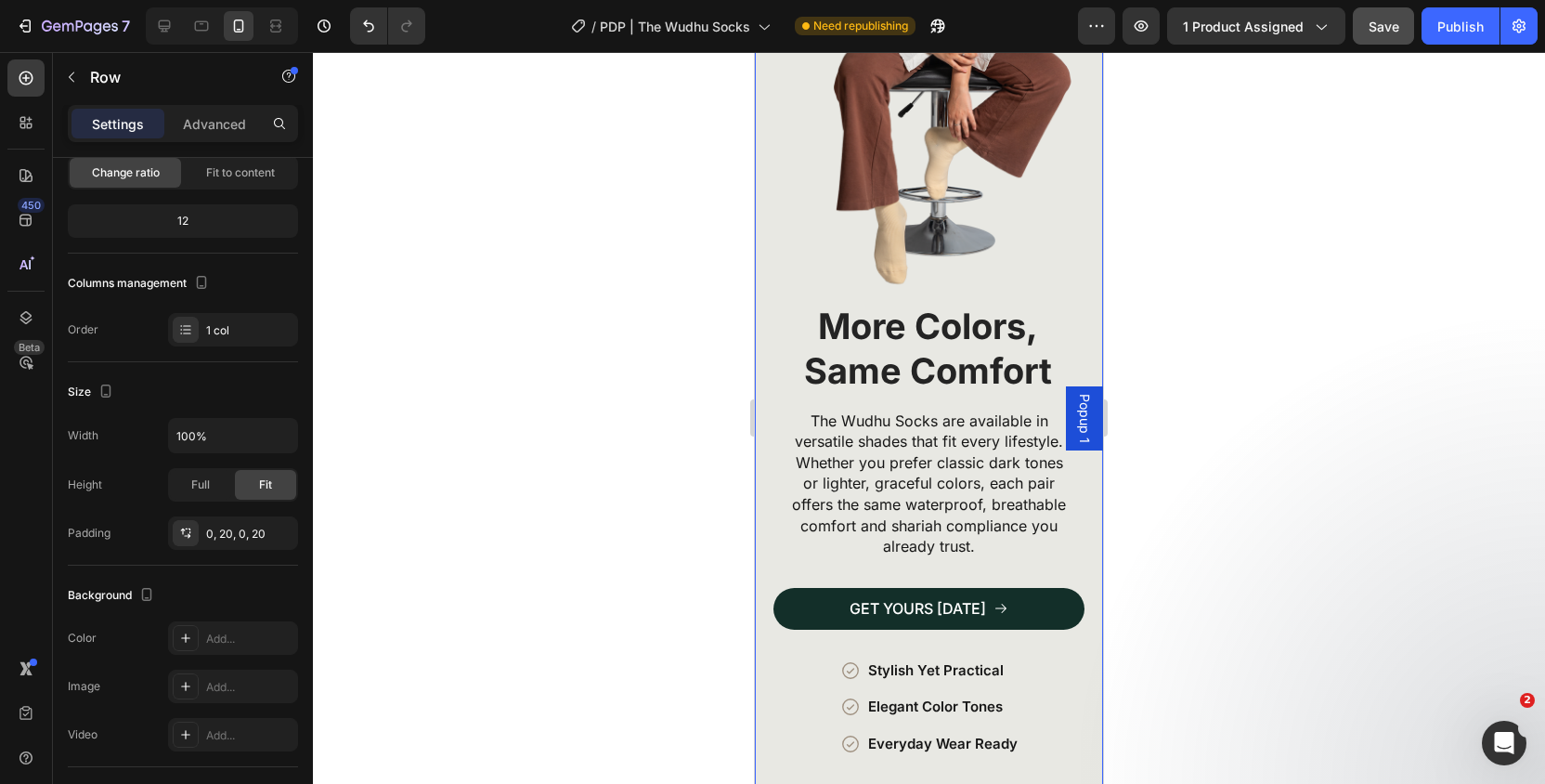
scroll to position [4562, 0]
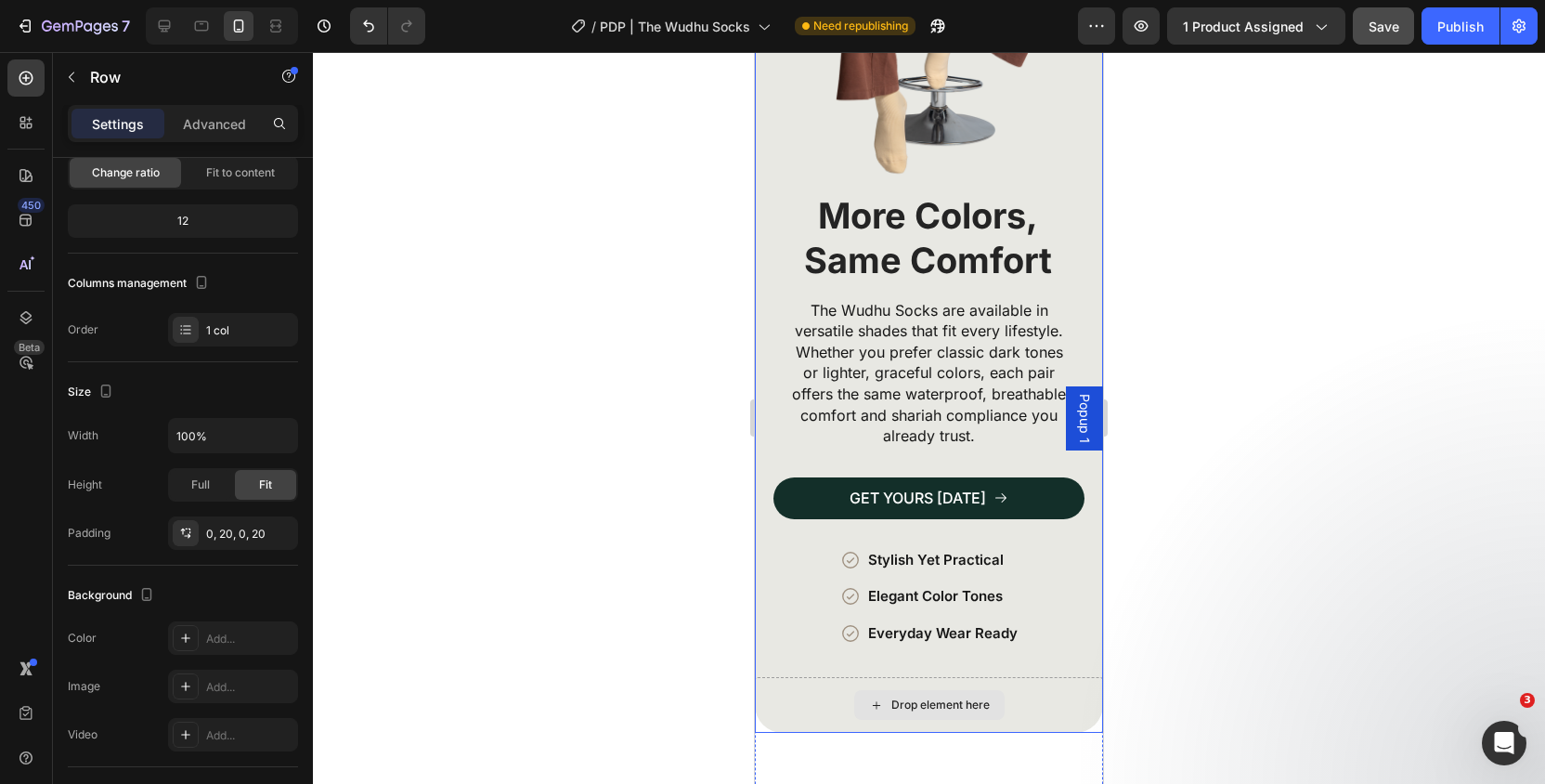
click at [771, 698] on div "Drop element here" at bounding box center [929, 704] width 348 height 55
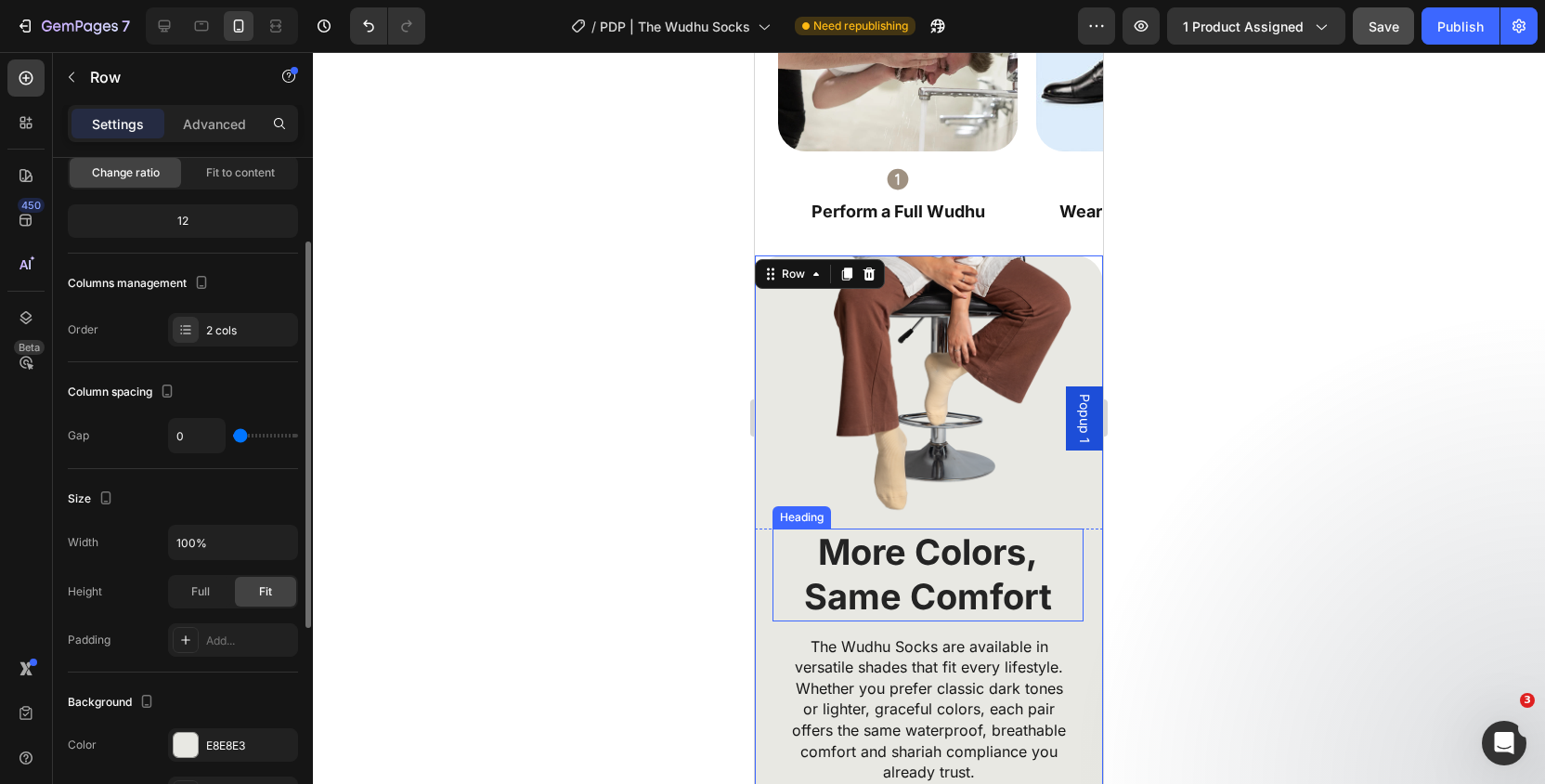
scroll to position [4195, 0]
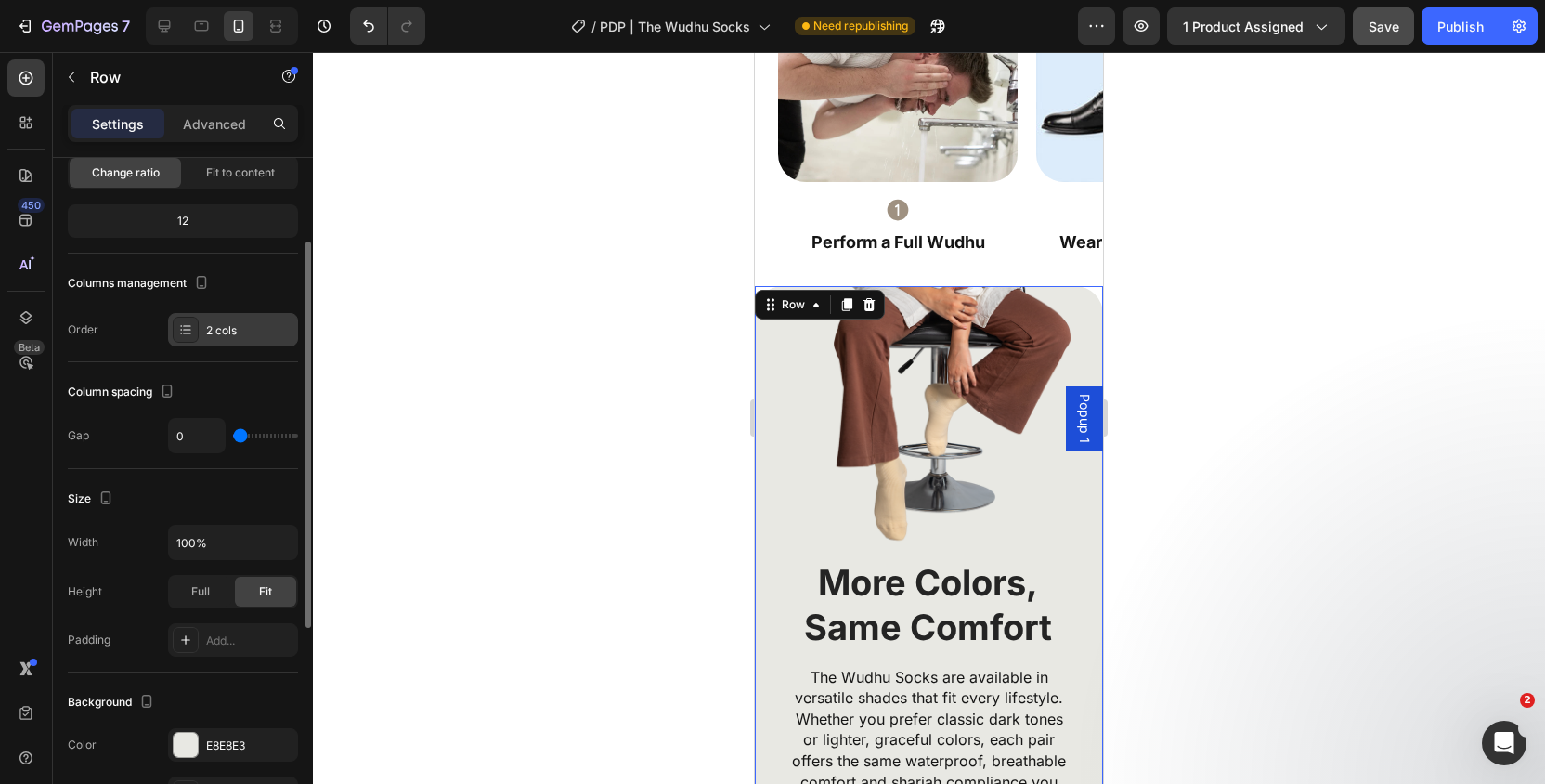
click at [223, 315] on div "2 cols" at bounding box center [234, 330] width 130 height 33
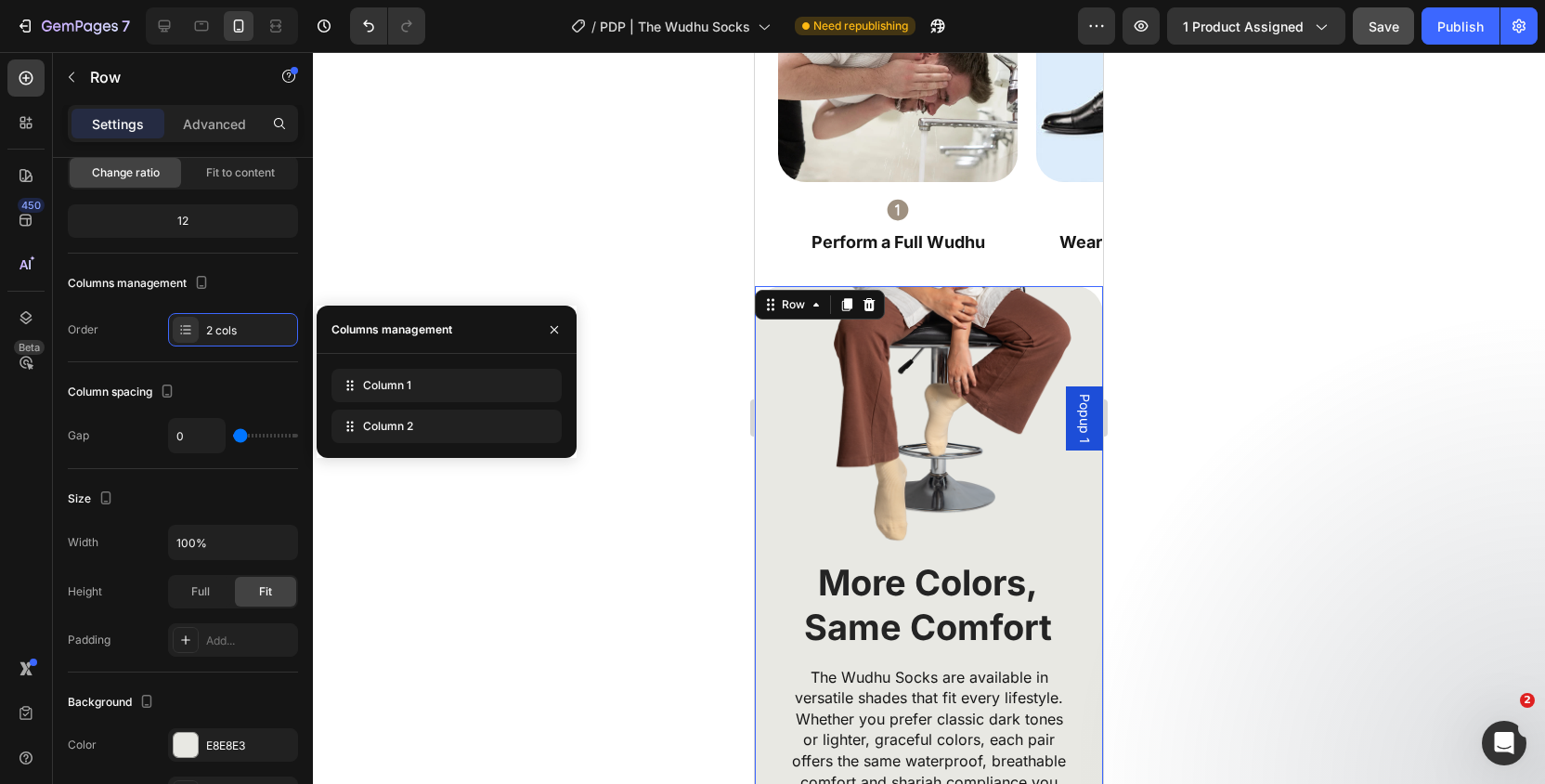
click at [24, 451] on div "450 Beta" at bounding box center [26, 354] width 37 height 590
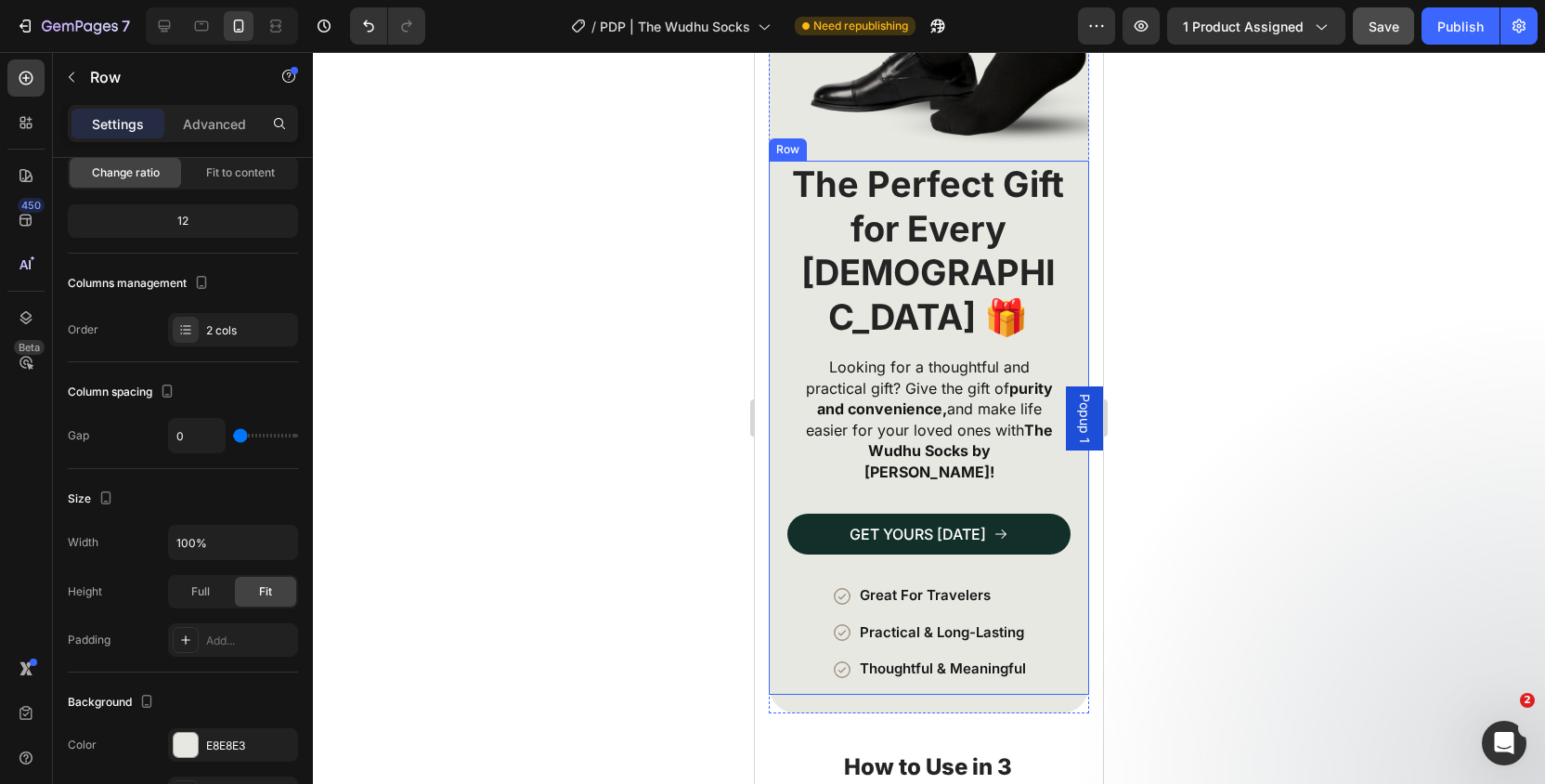
scroll to position [3366, 0]
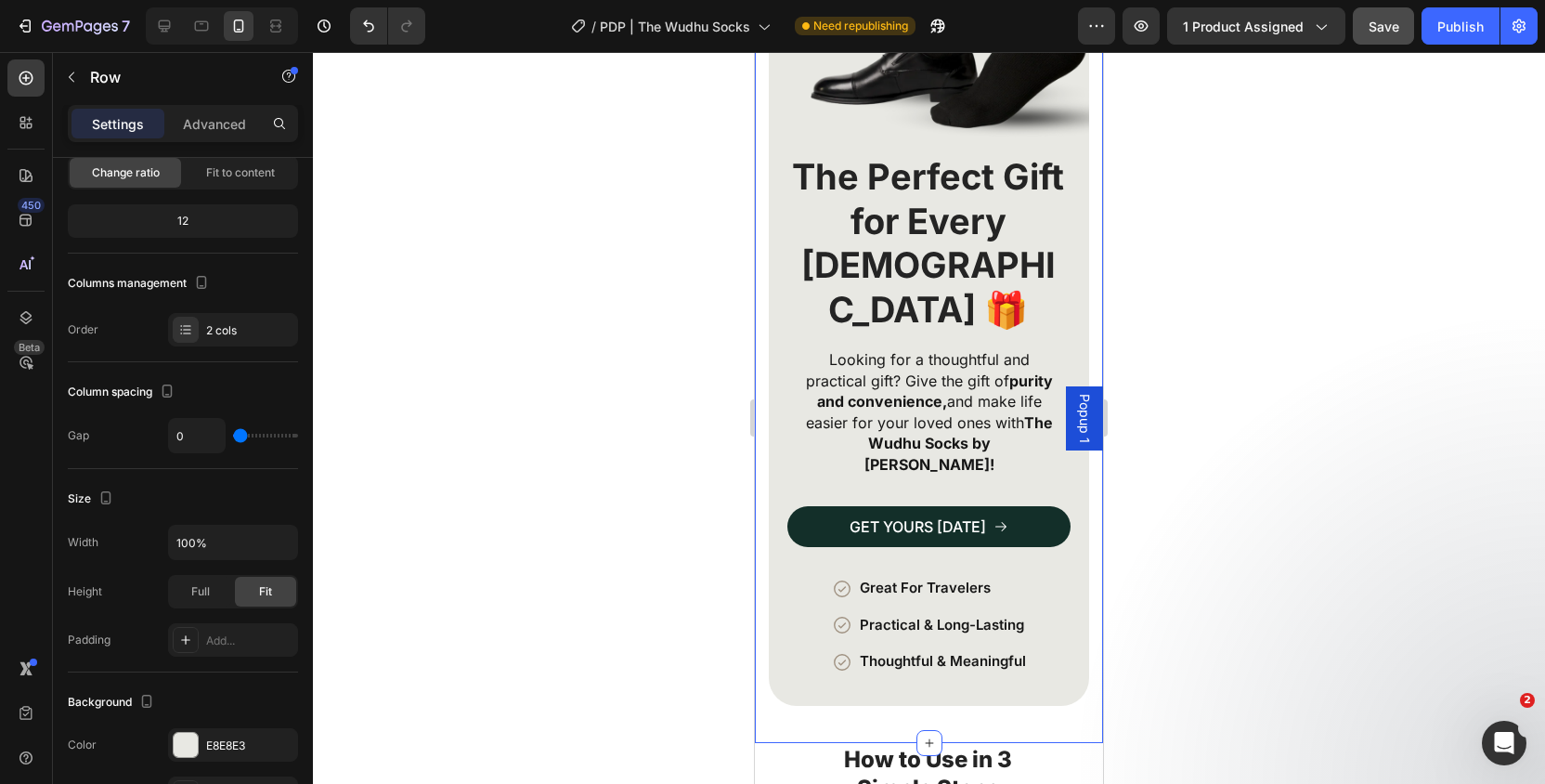
click at [769, 660] on div "Image The Perfect Gift for Every [DEMOGRAPHIC_DATA] 🎁 Heading Looking for a tho…" at bounding box center [928, 287] width 320 height 909
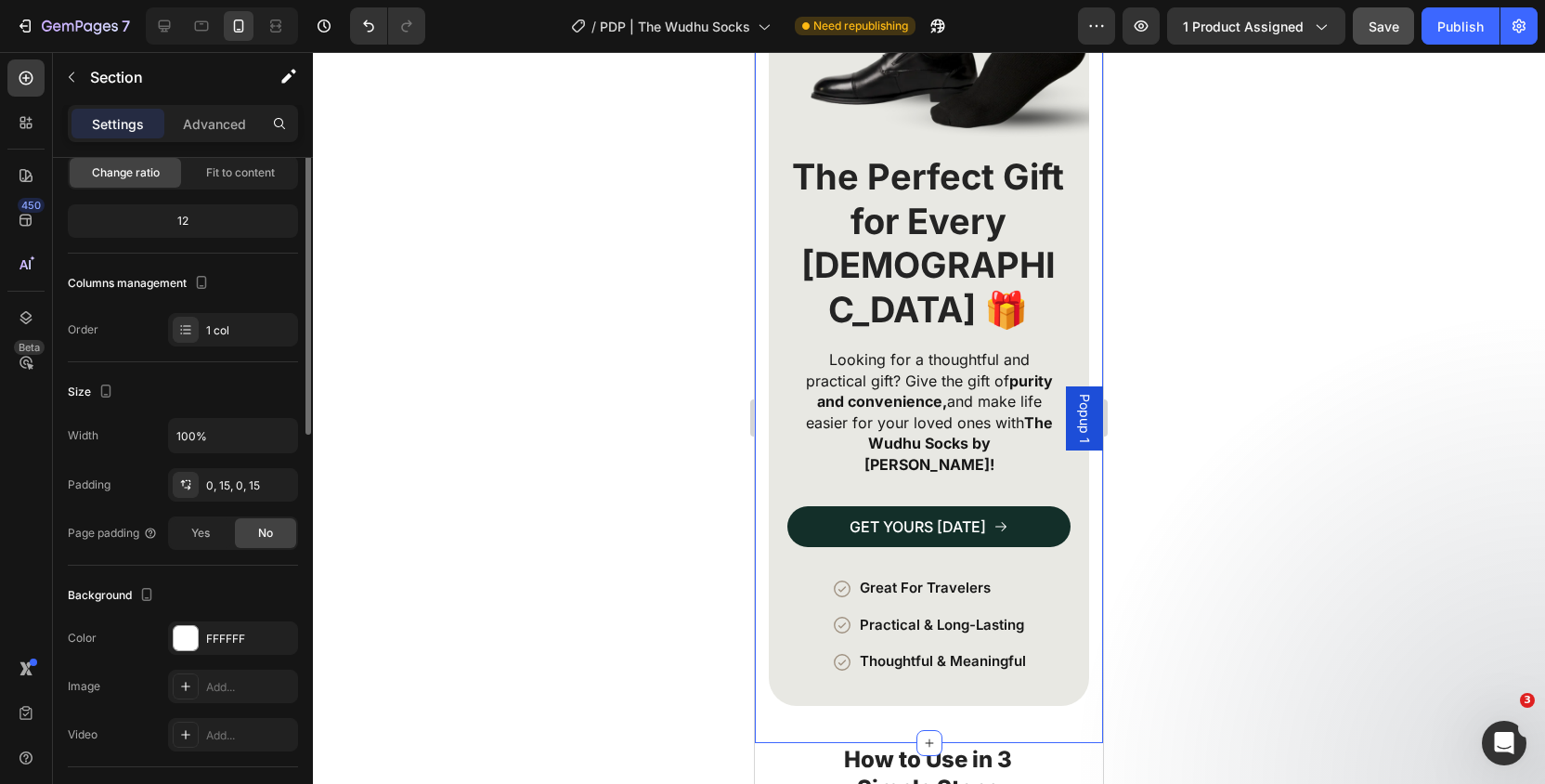
scroll to position [0, 0]
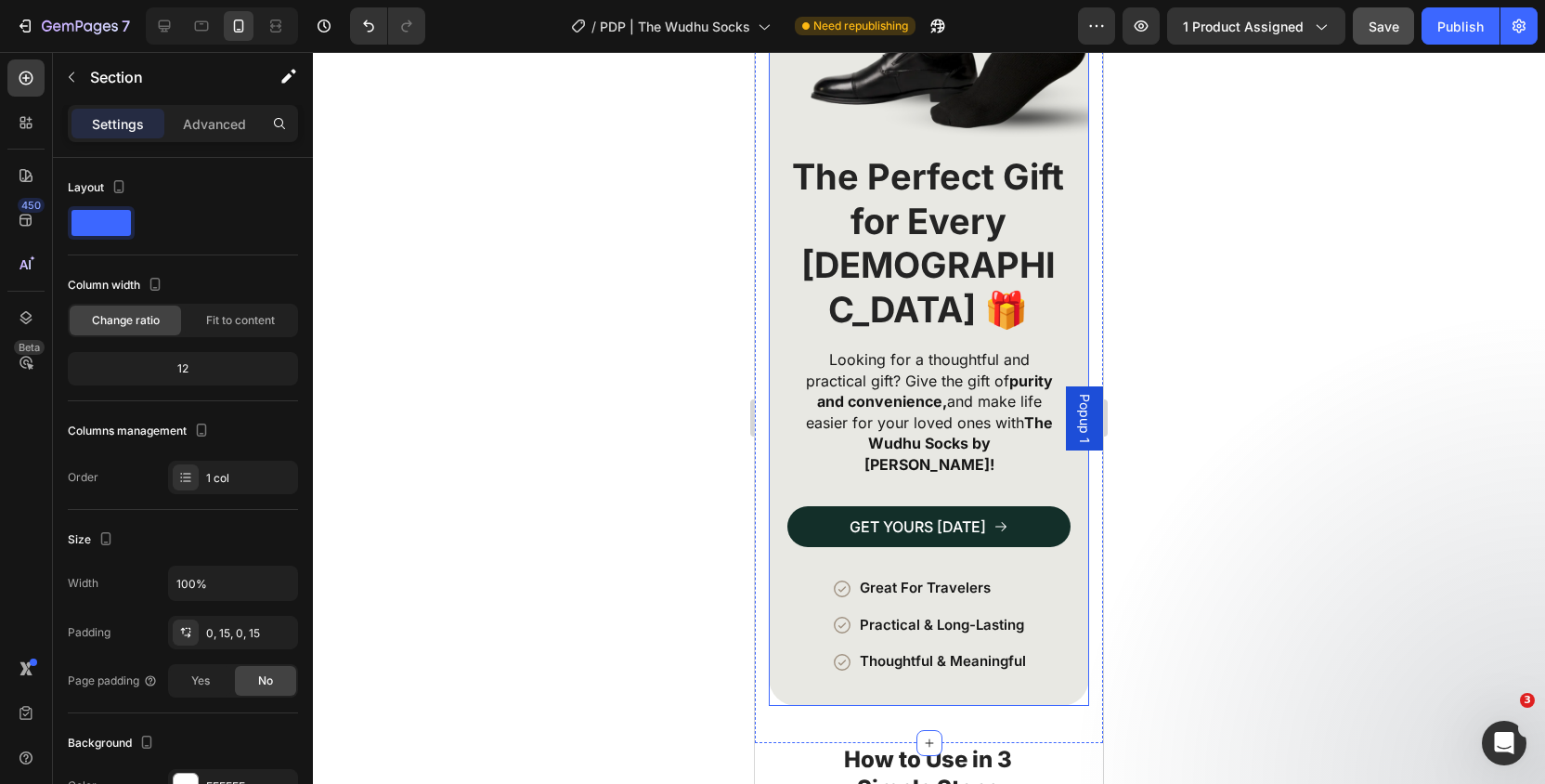
click at [800, 635] on div "The Perfect Gift for Every Muslim 🎁 Heading Looking for a thoughtful and practi…" at bounding box center [928, 429] width 320 height 552
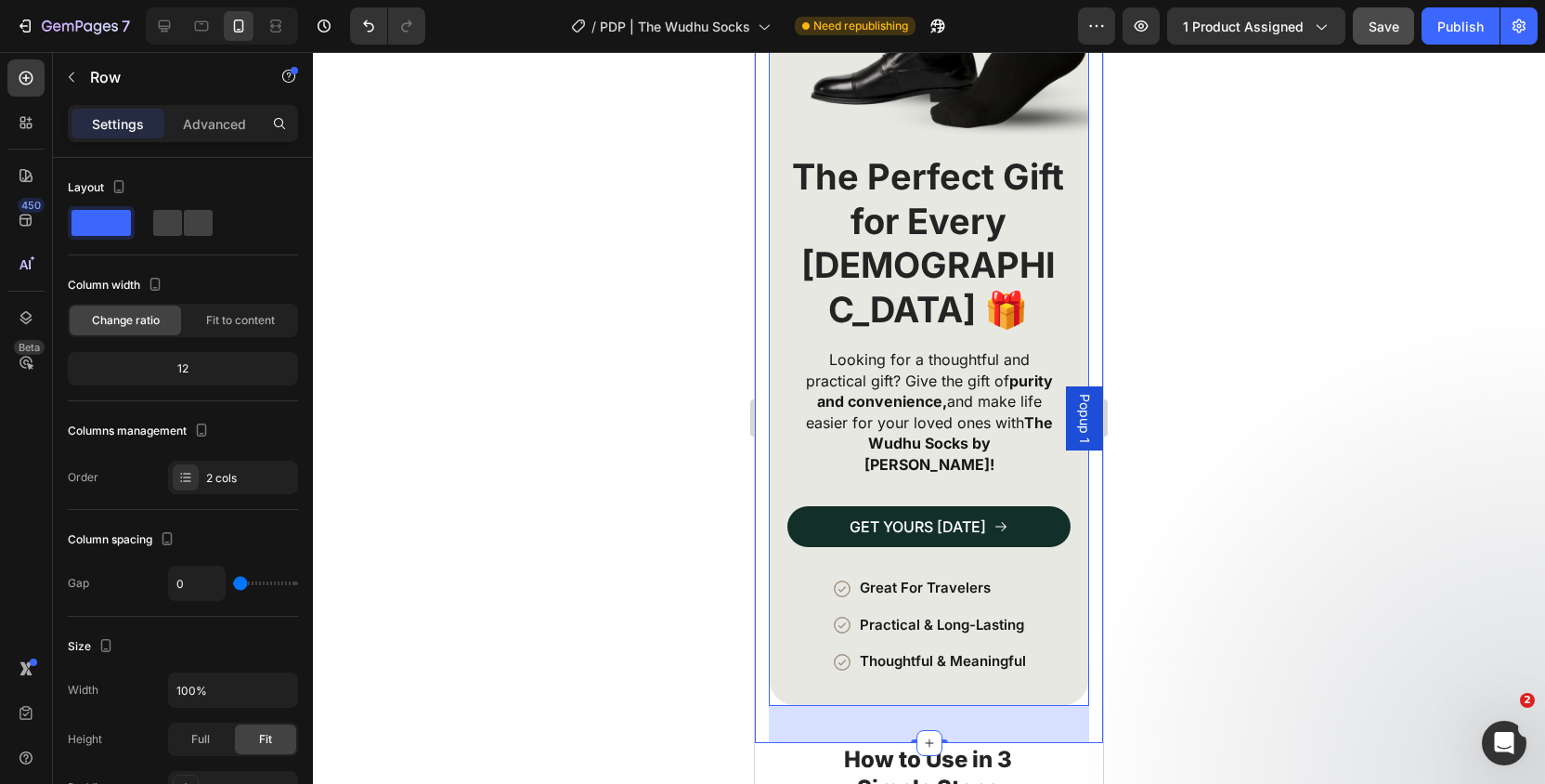
click at [764, 669] on div "Image The Perfect Gift for Every Muslim 🎁 Heading Looking for a thoughtful and …" at bounding box center [929, 287] width 348 height 909
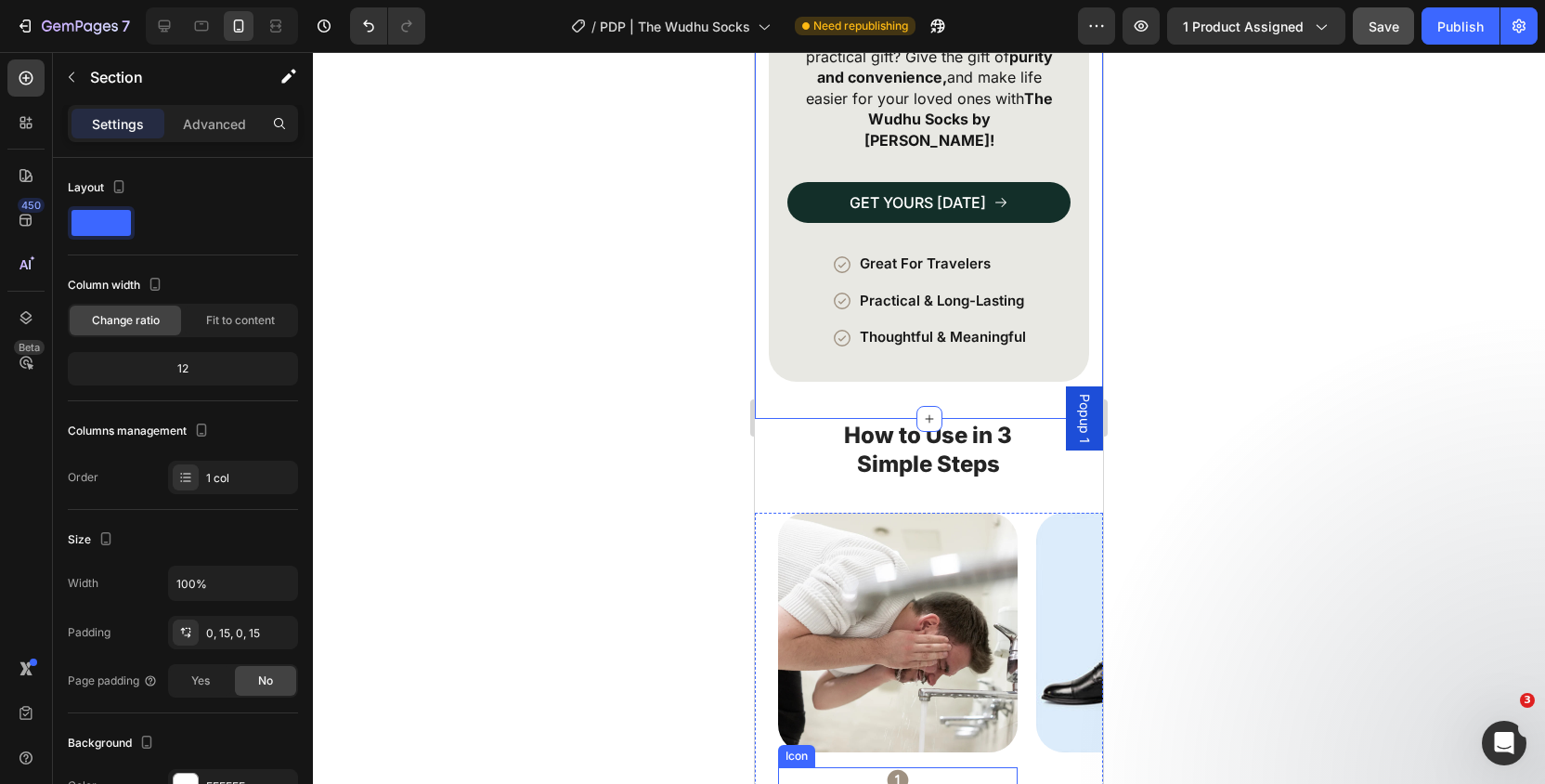
scroll to position [3653, 0]
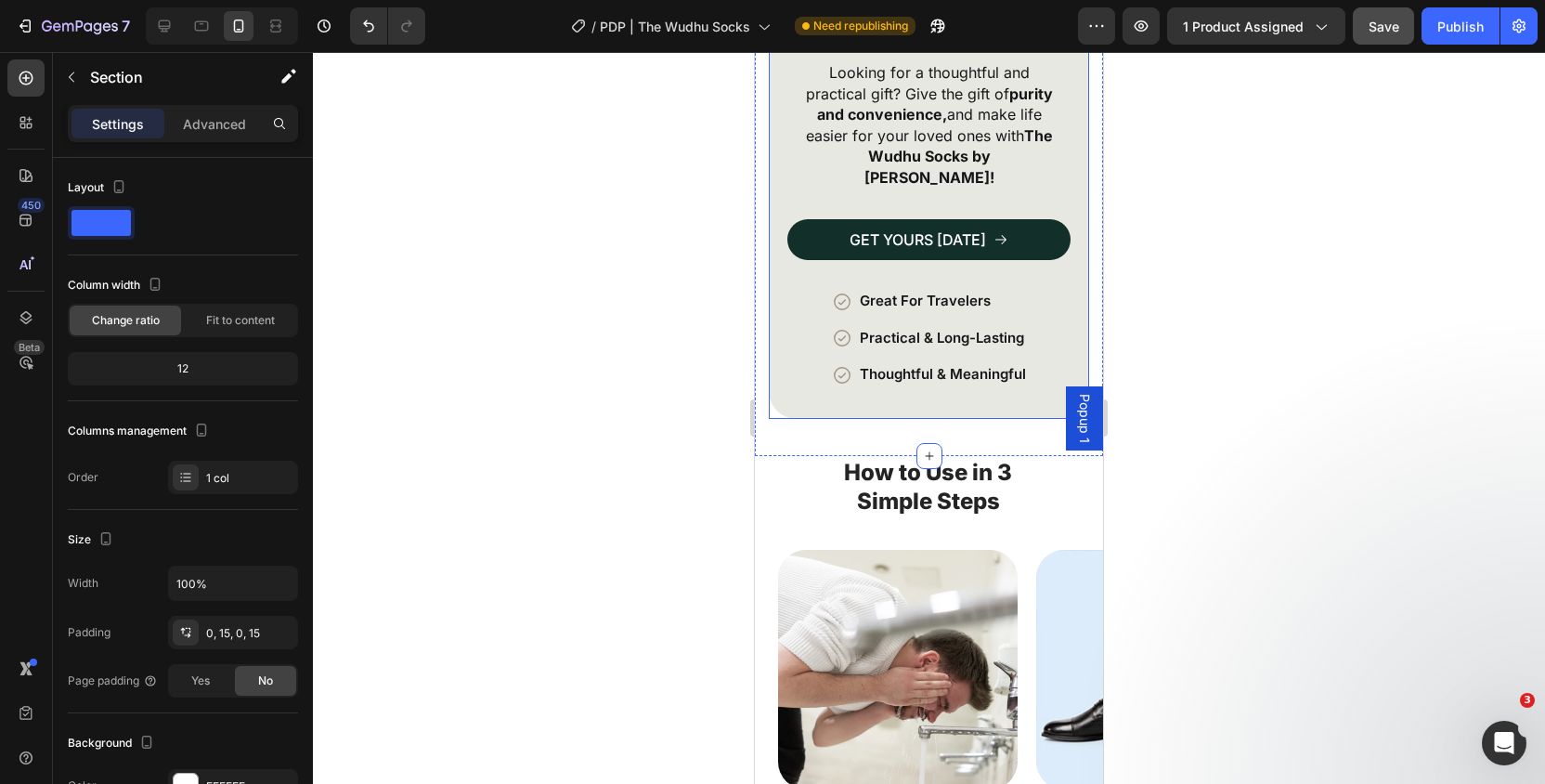
click at [835, 346] on div "The Perfect Gift for Every Muslim 🎁 Heading Looking for a thoughtful and practi…" at bounding box center [928, 143] width 320 height 552
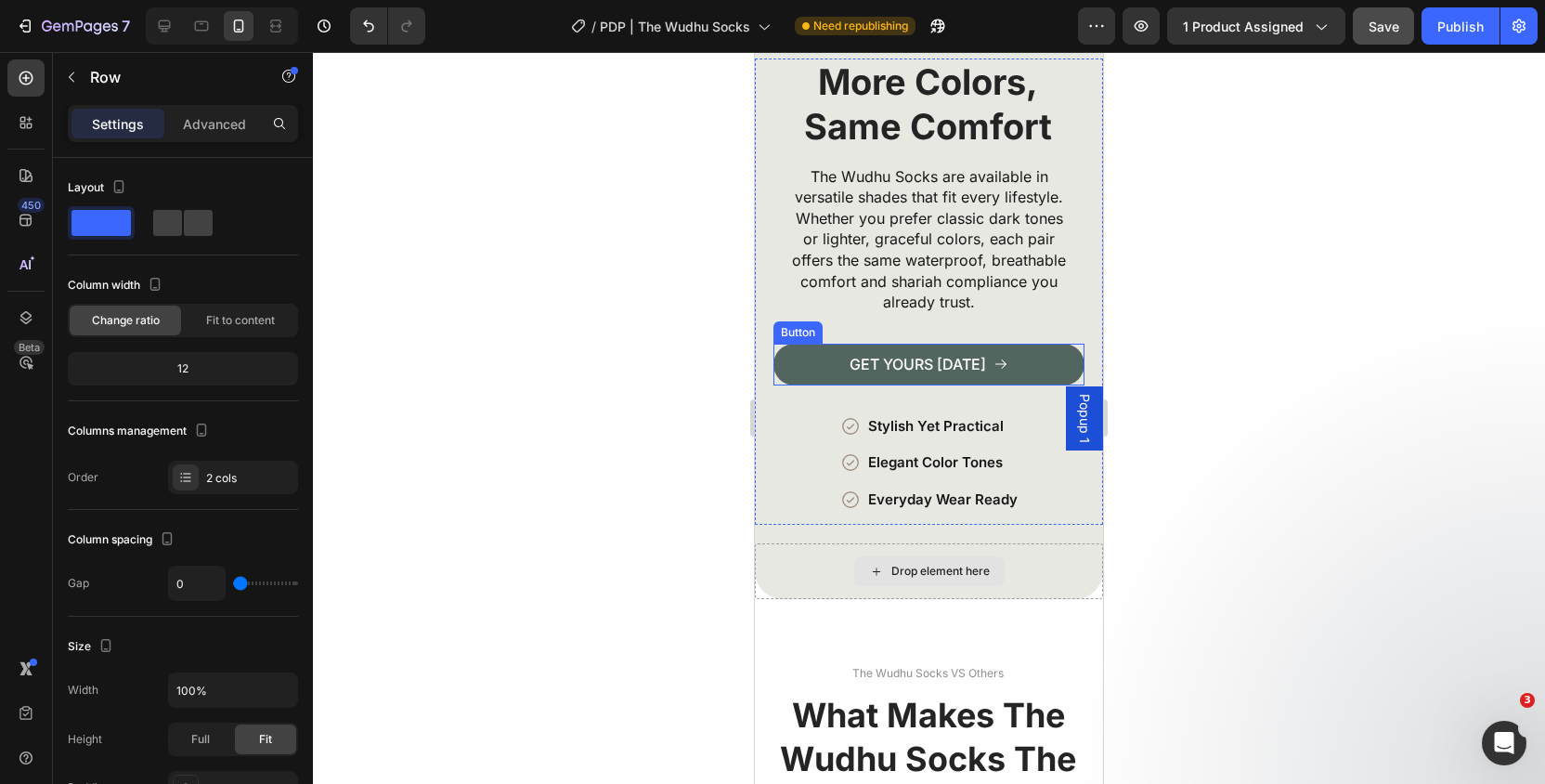
scroll to position [4686, 0]
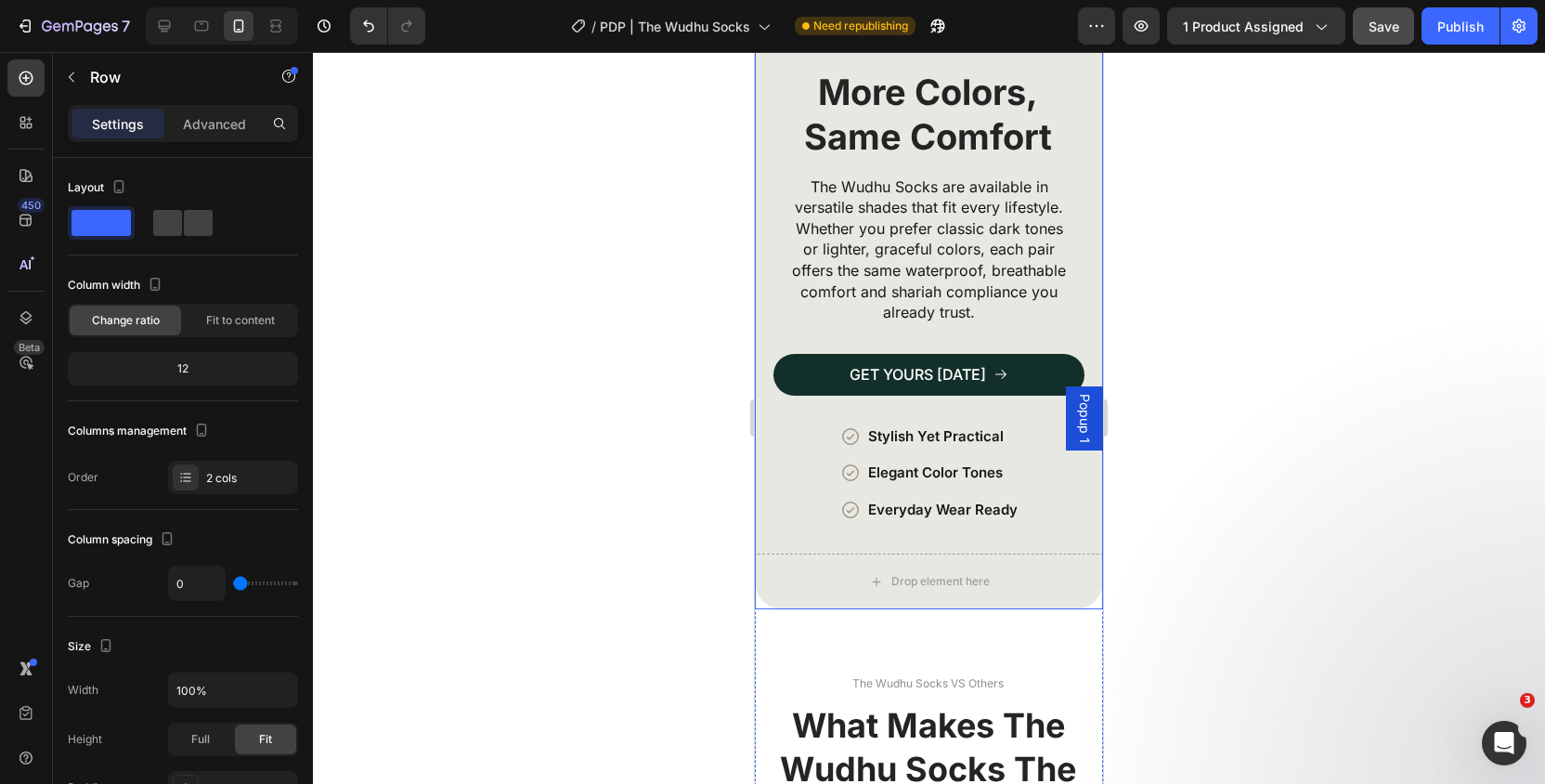
click at [779, 517] on div "Image More Colors, Same Comfort Heading The Wudhu Socks are available in versat…" at bounding box center [929, 174] width 348 height 758
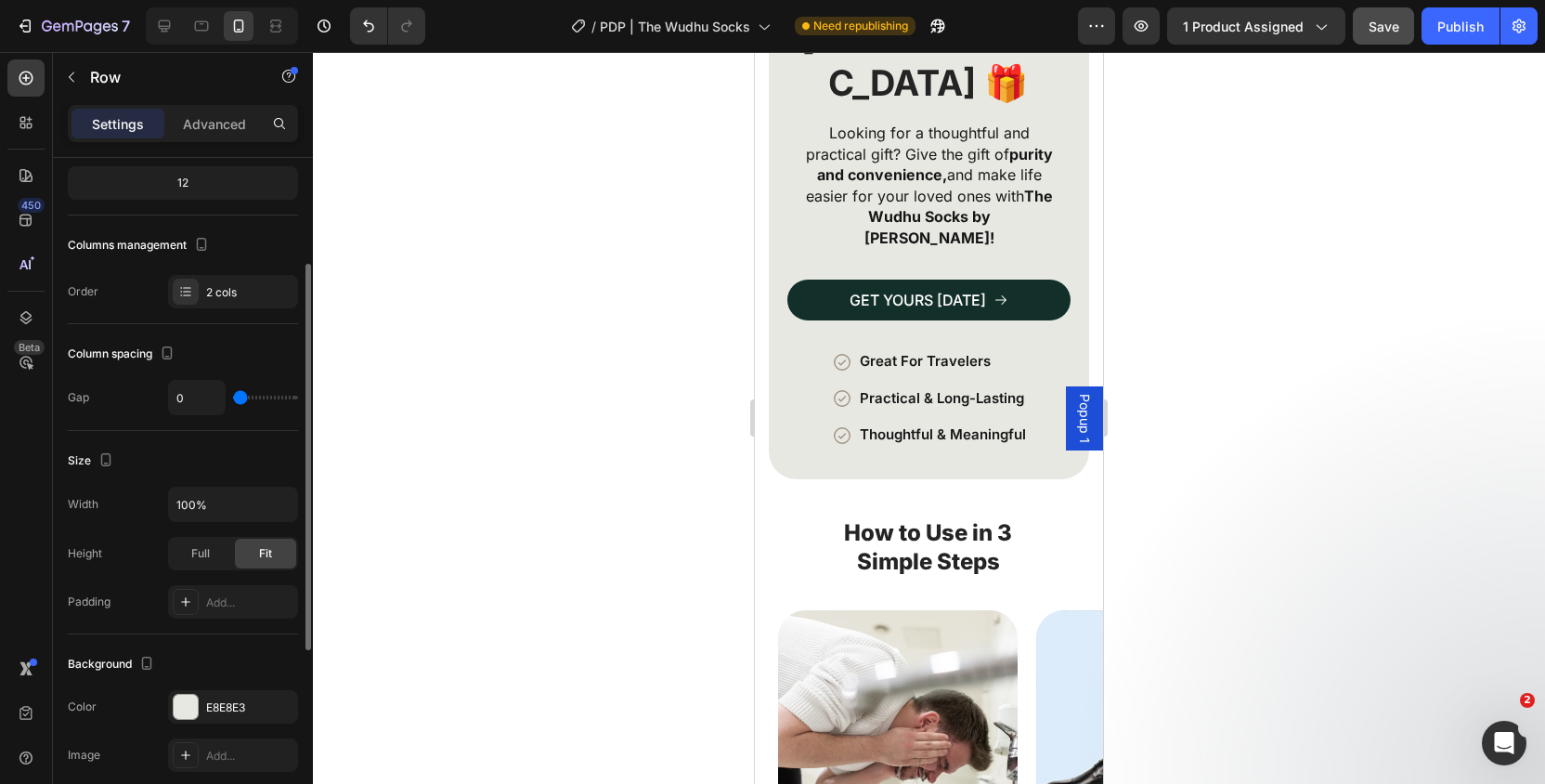
scroll to position [3541, 0]
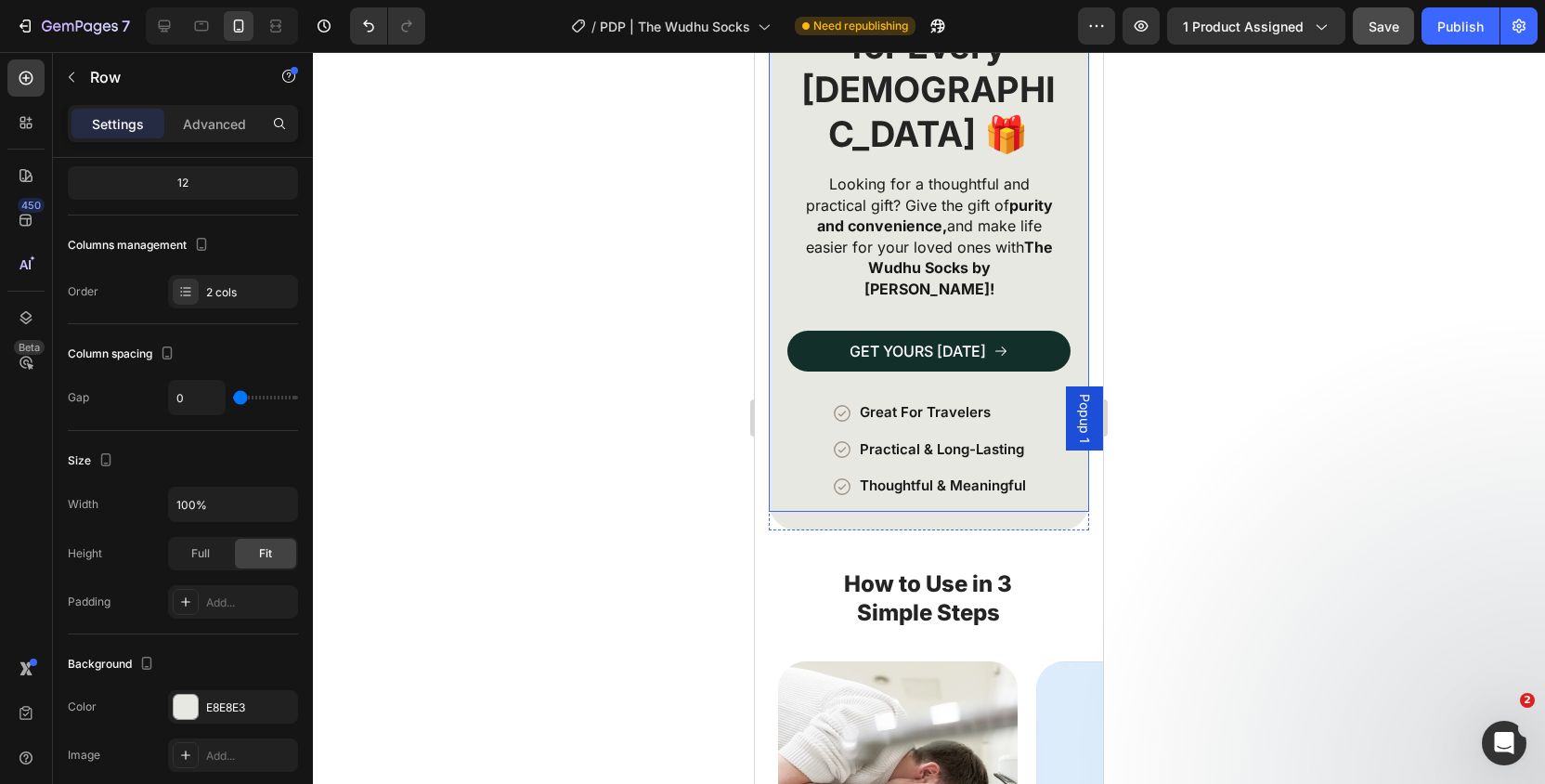
click at [785, 399] on div "The Perfect Gift for Every Muslim 🎁 Heading Looking for a thoughtful and practi…" at bounding box center [928, 244] width 320 height 534
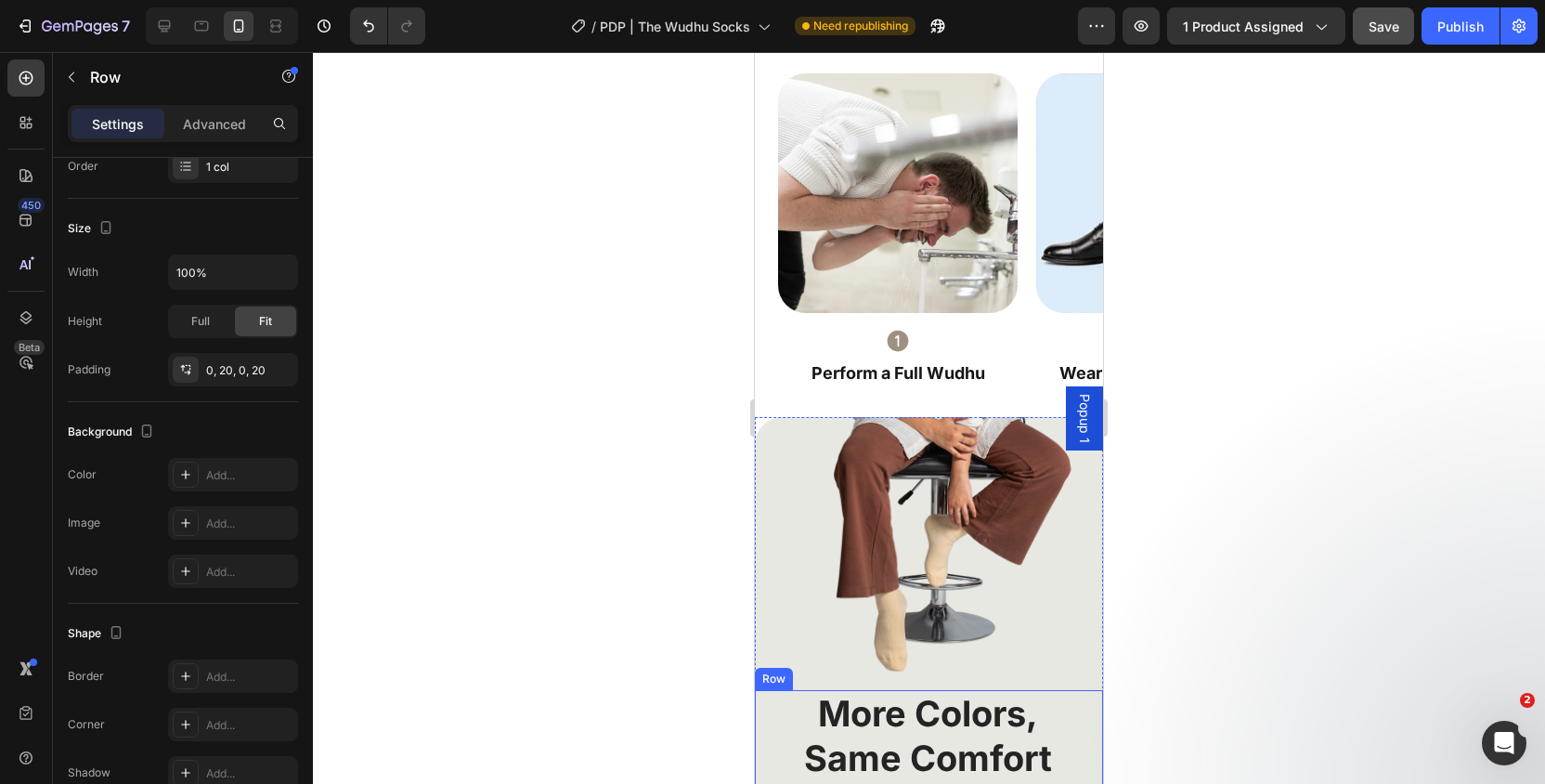
scroll to position [4629, 0]
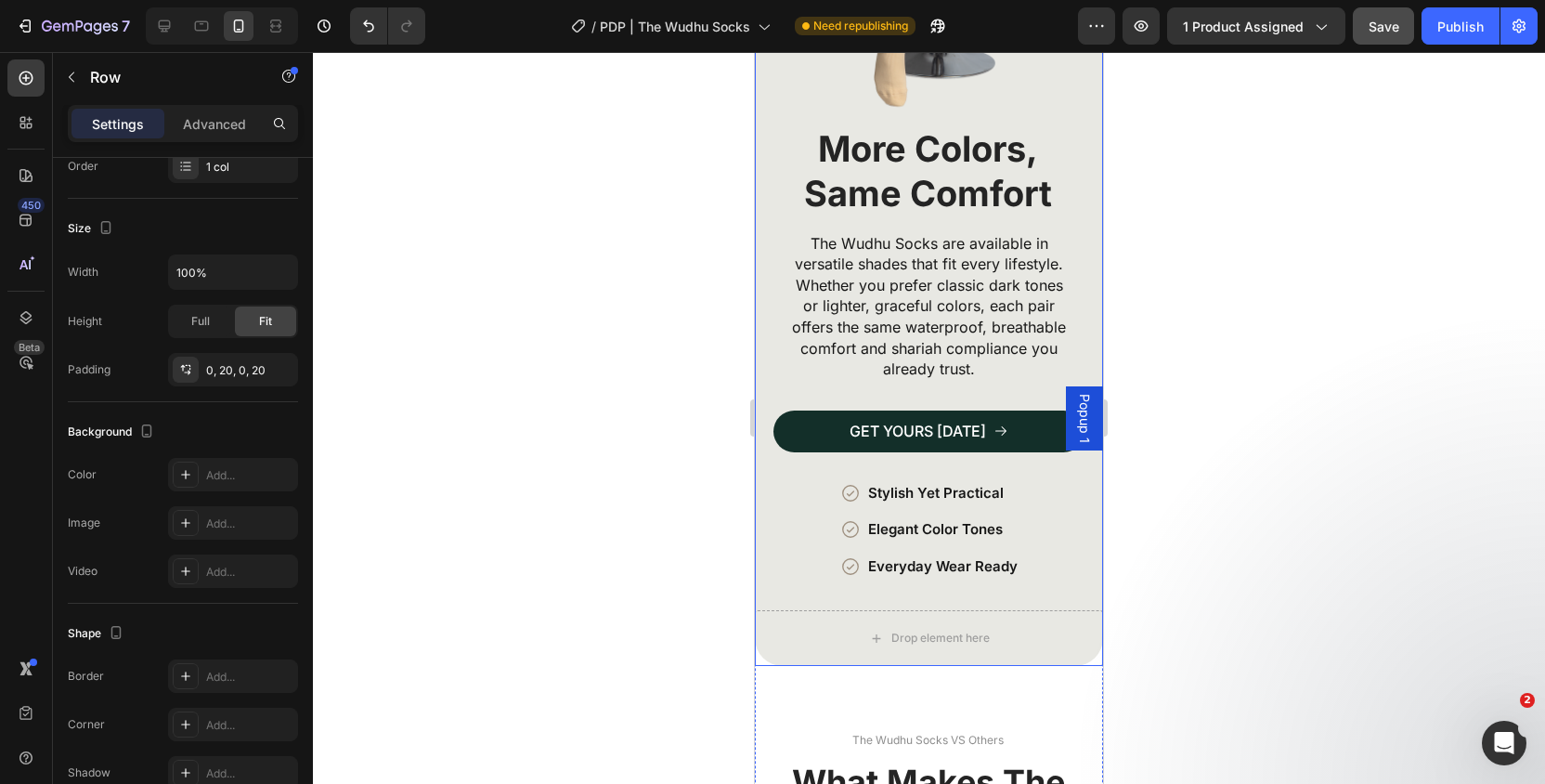
click at [780, 581] on div "Image More Colors, Same Comfort Heading The Wudhu Socks are available in versat…" at bounding box center [929, 231] width 348 height 758
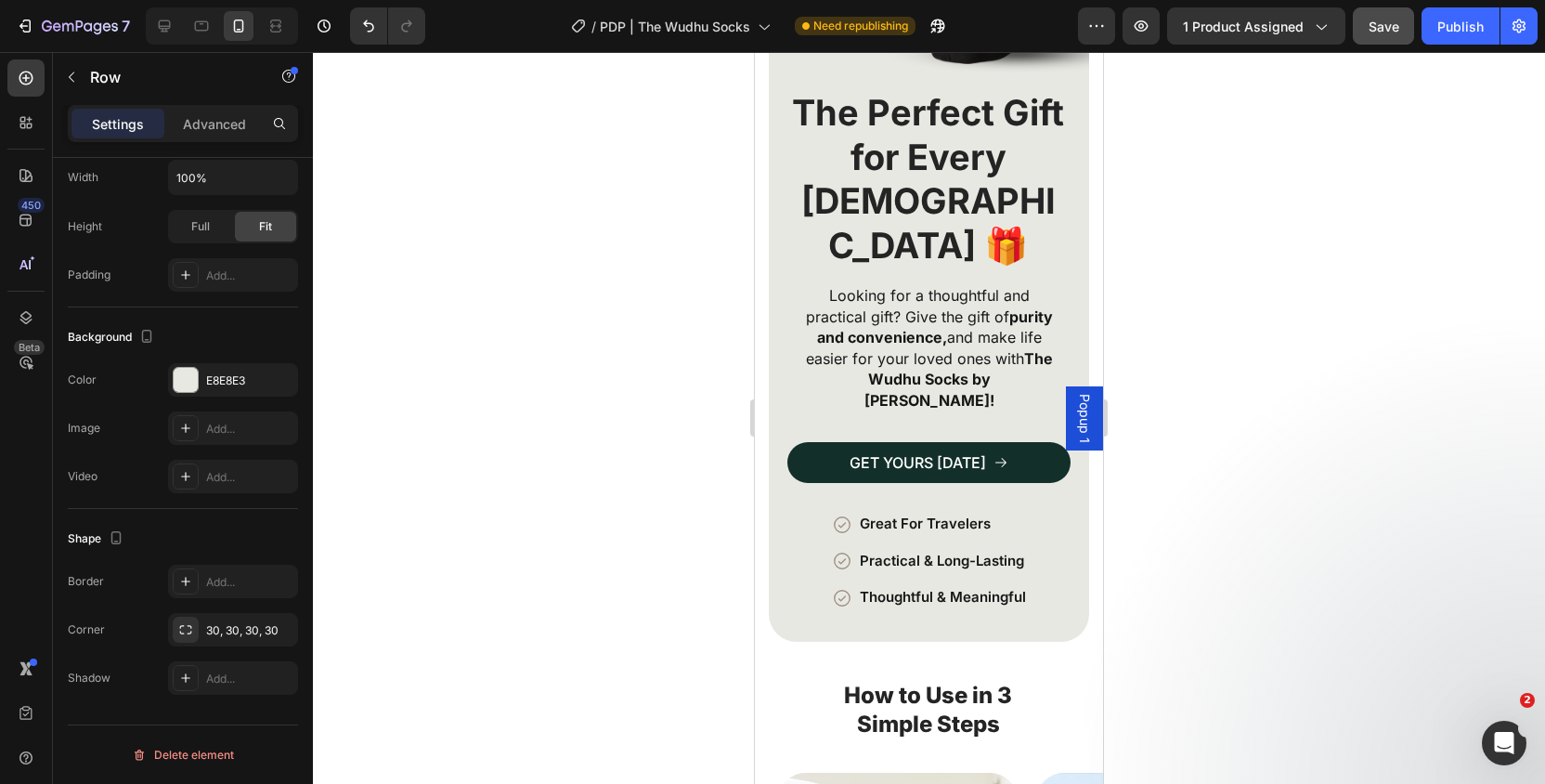
scroll to position [3429, 0]
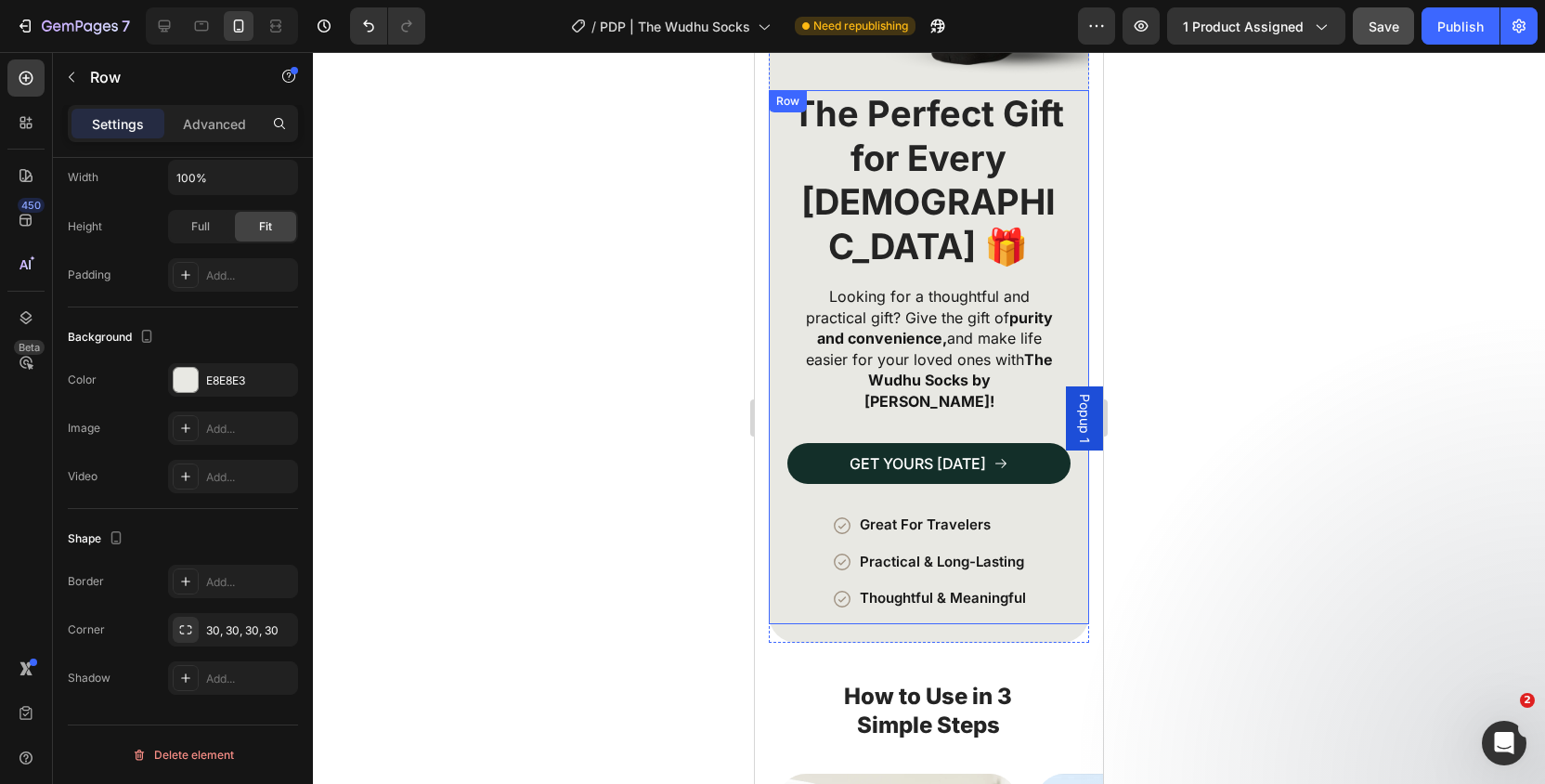
click at [784, 554] on div "The Perfect Gift for Every Muslim 🎁 Heading Looking for a thoughtful and practi…" at bounding box center [928, 357] width 320 height 534
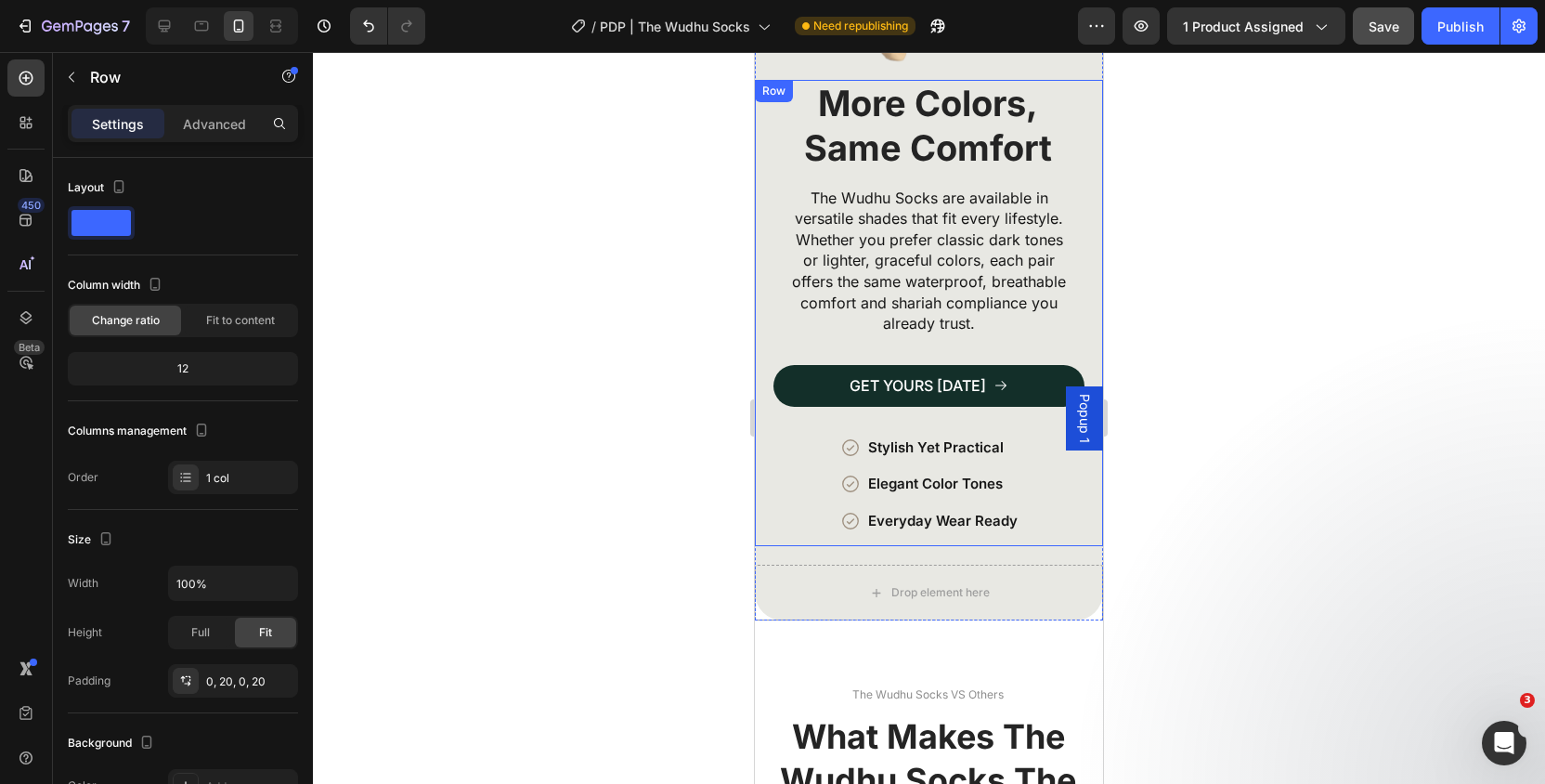
scroll to position [4717, 0]
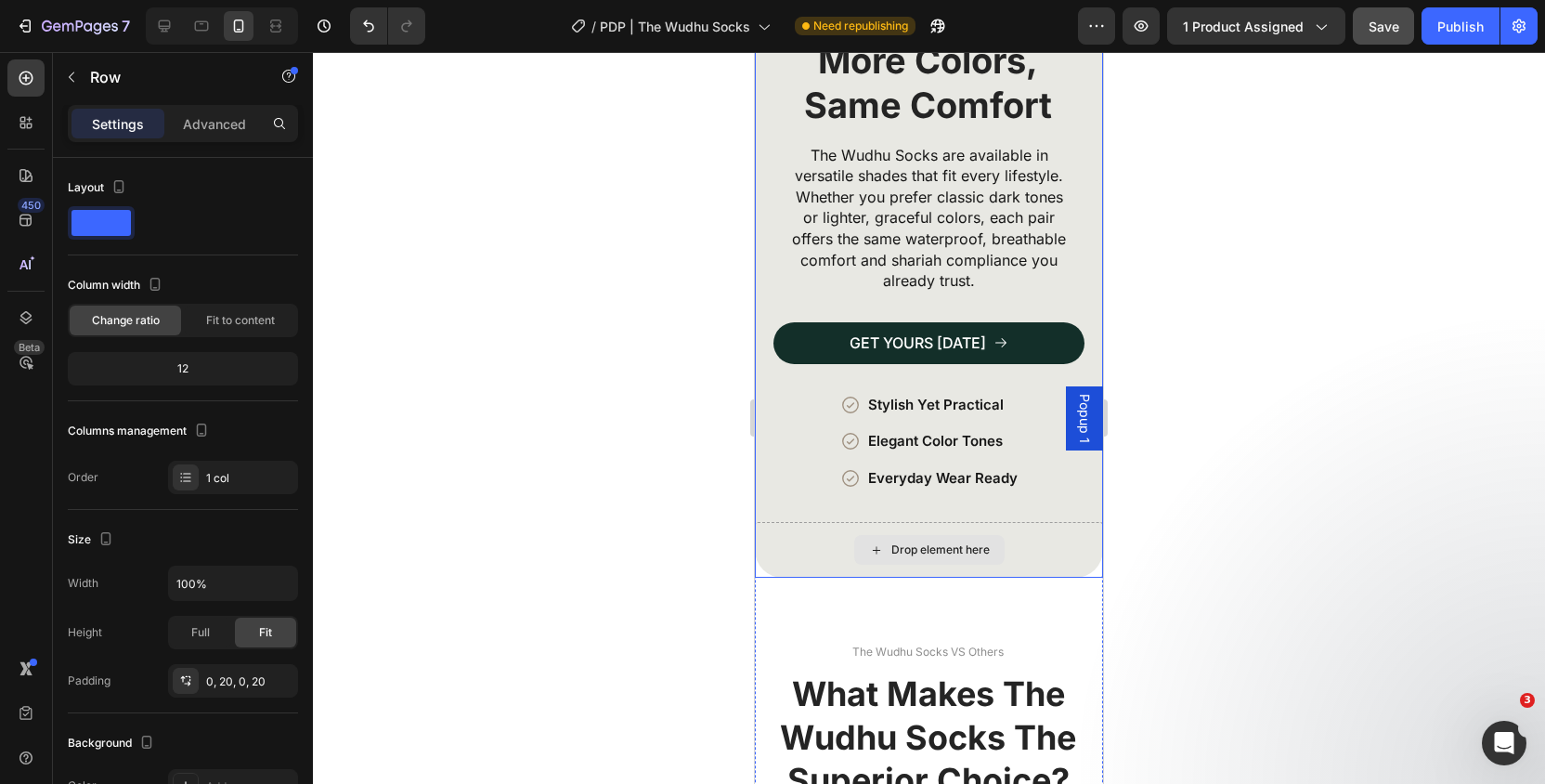
click at [765, 521] on div "Drop element here" at bounding box center [929, 549] width 348 height 55
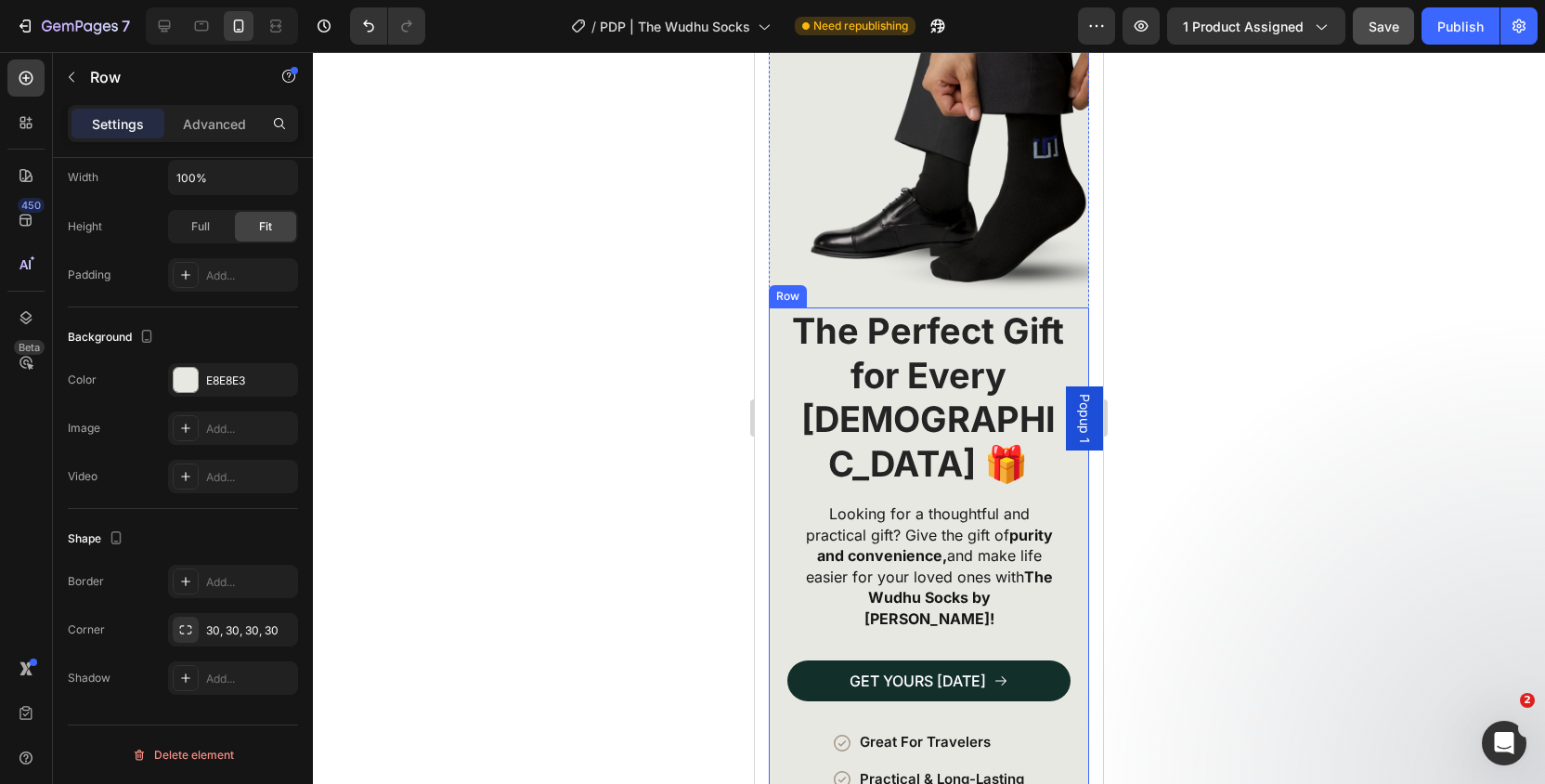
scroll to position [3423, 0]
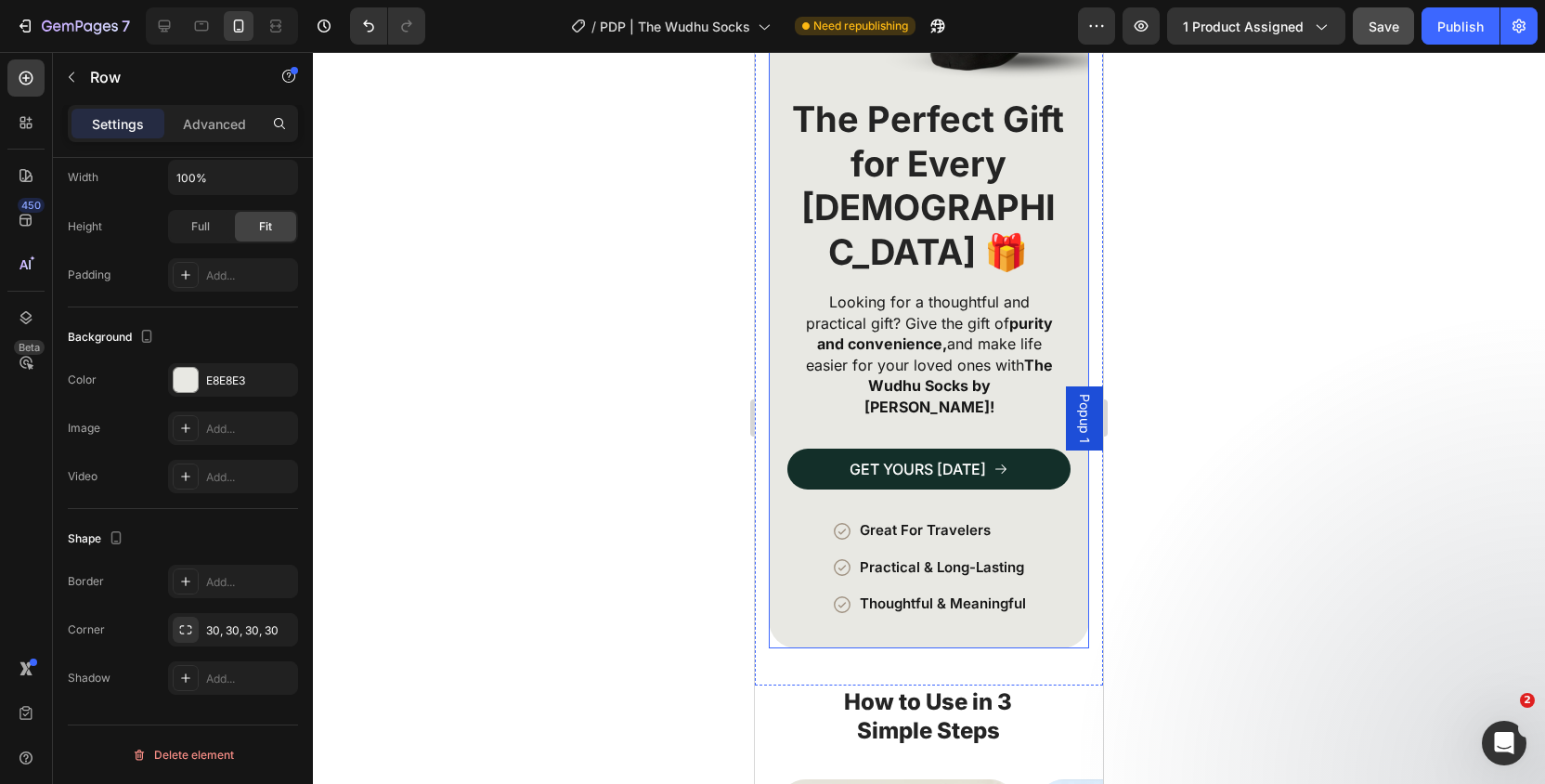
click at [785, 572] on div "The Perfect Gift for Every Muslim 🎁 Heading Looking for a thoughtful and practi…" at bounding box center [928, 372] width 320 height 552
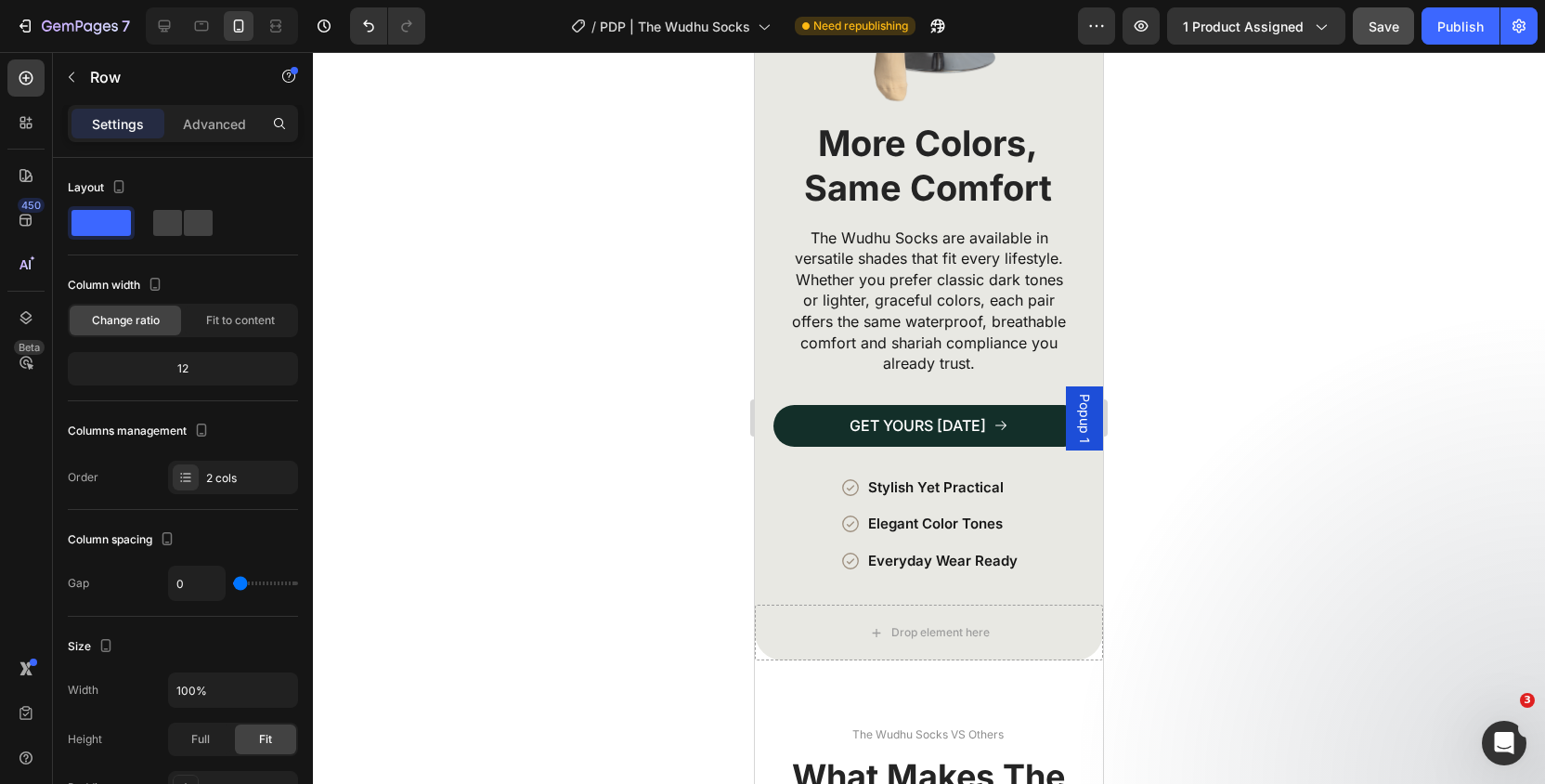
scroll to position [4651, 0]
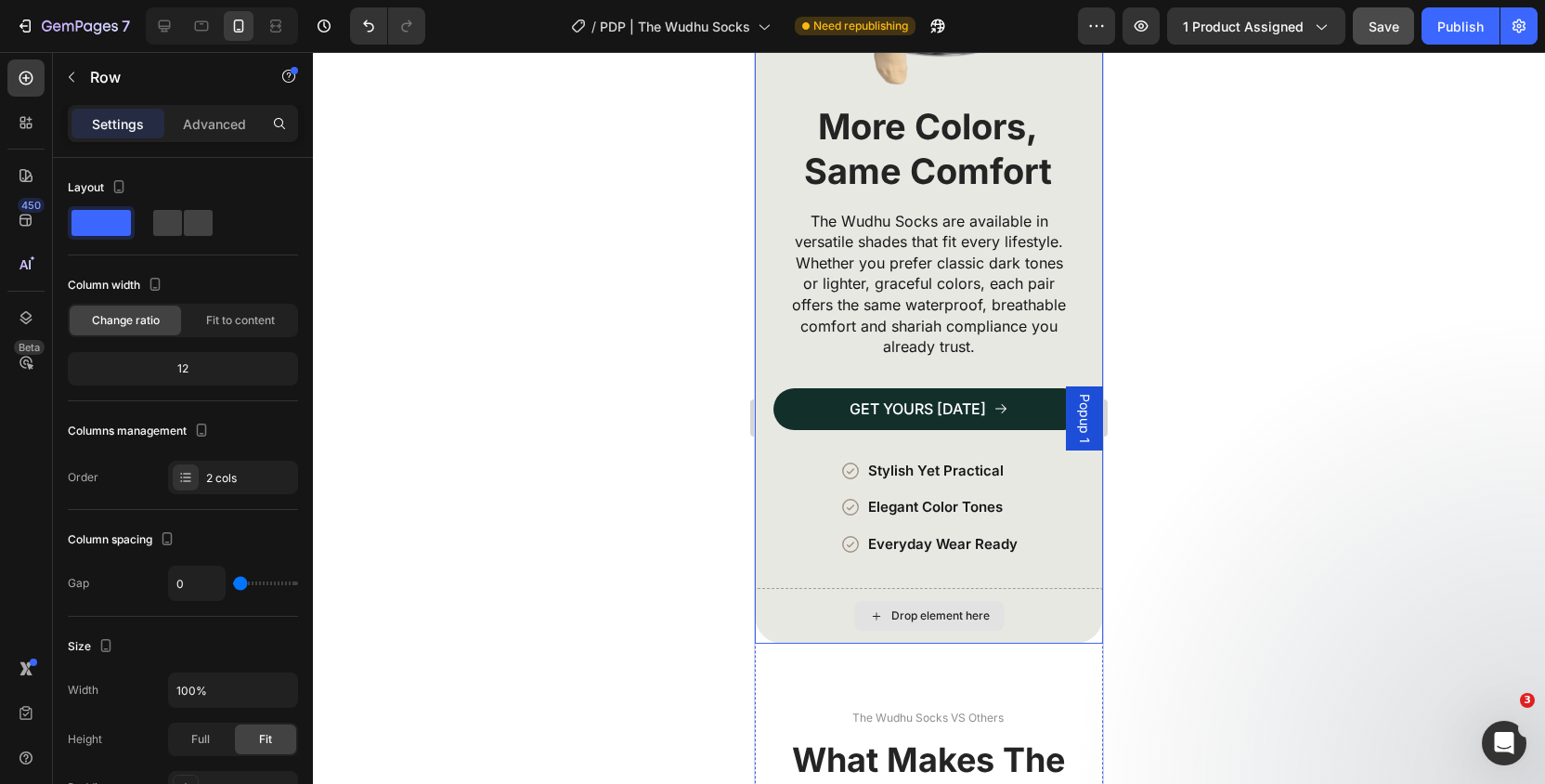
click at [767, 603] on div "Drop element here" at bounding box center [929, 615] width 348 height 55
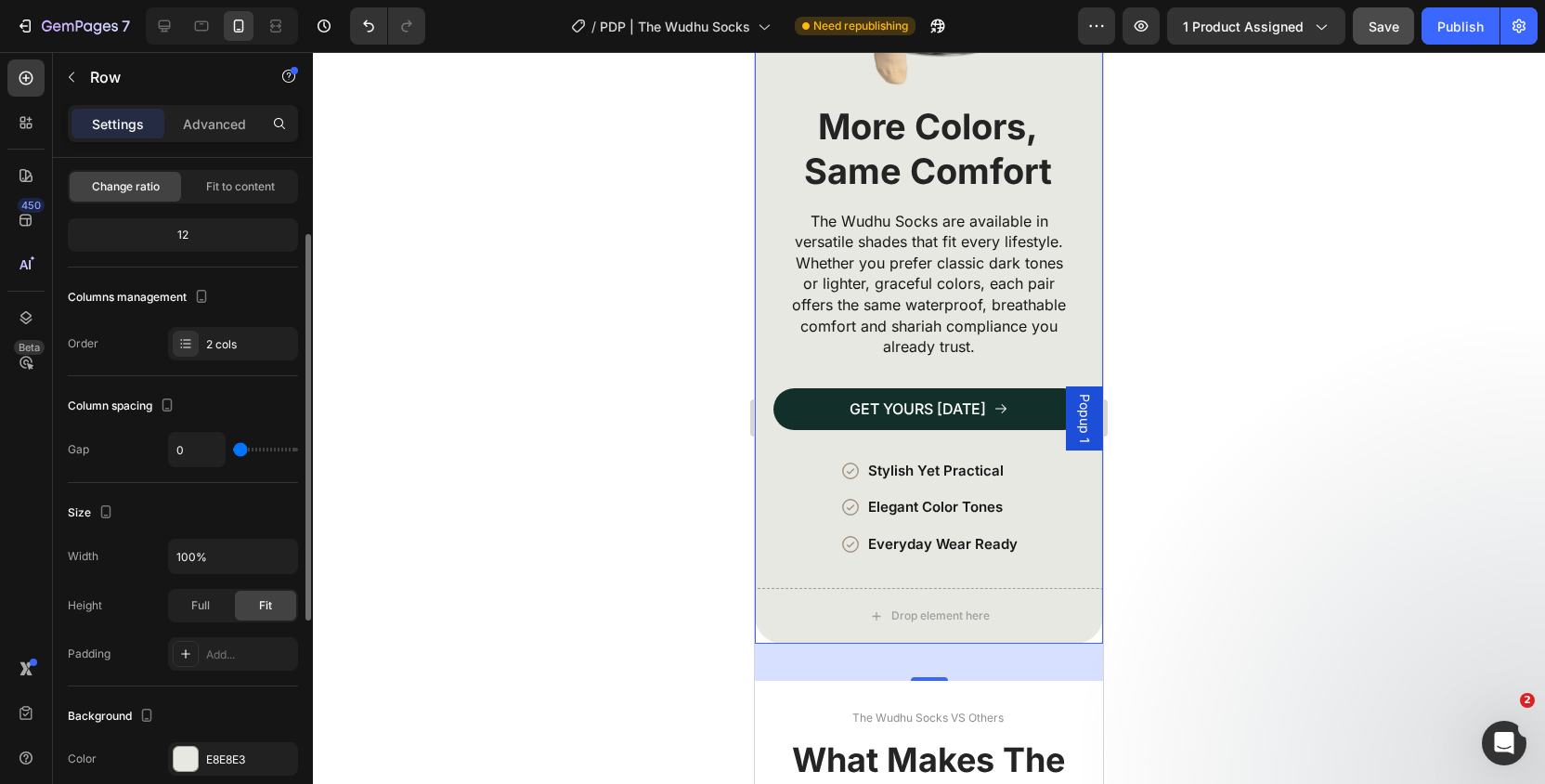
scroll to position [137, 0]
click at [197, 440] on input "0" at bounding box center [197, 445] width 55 height 33
type input "1"
type input "10"
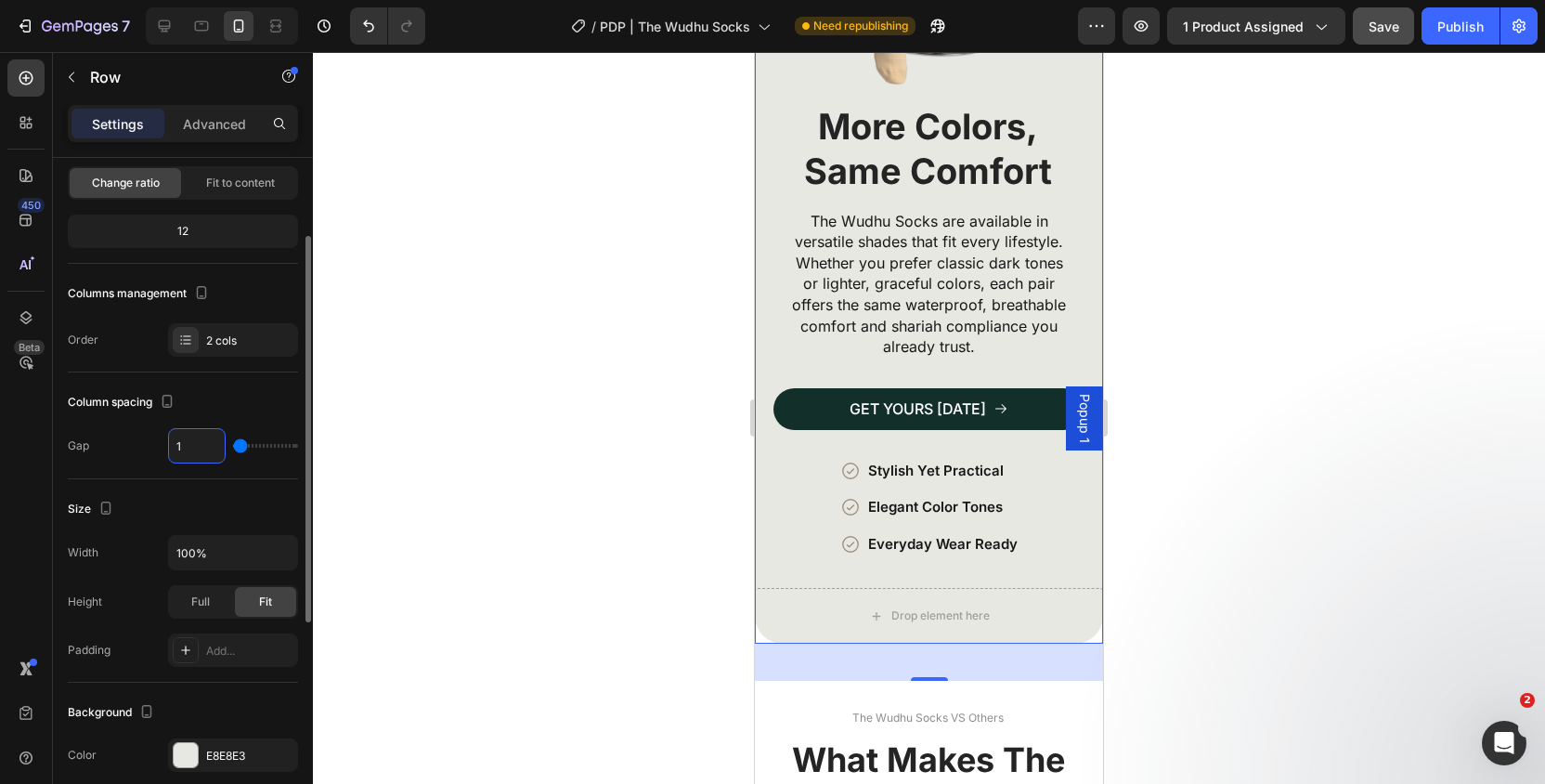
type input "10"
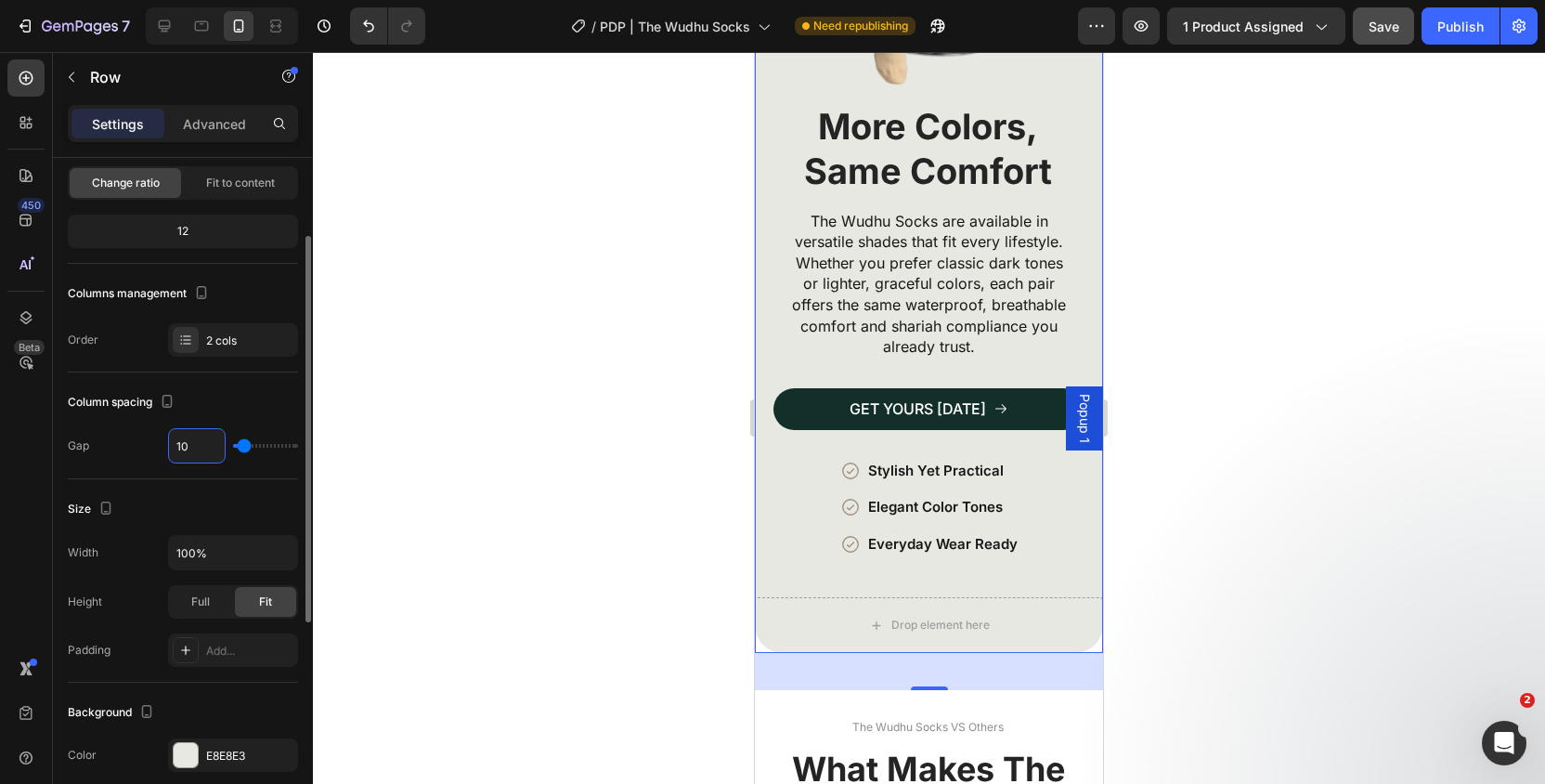
type input "1"
type input "0"
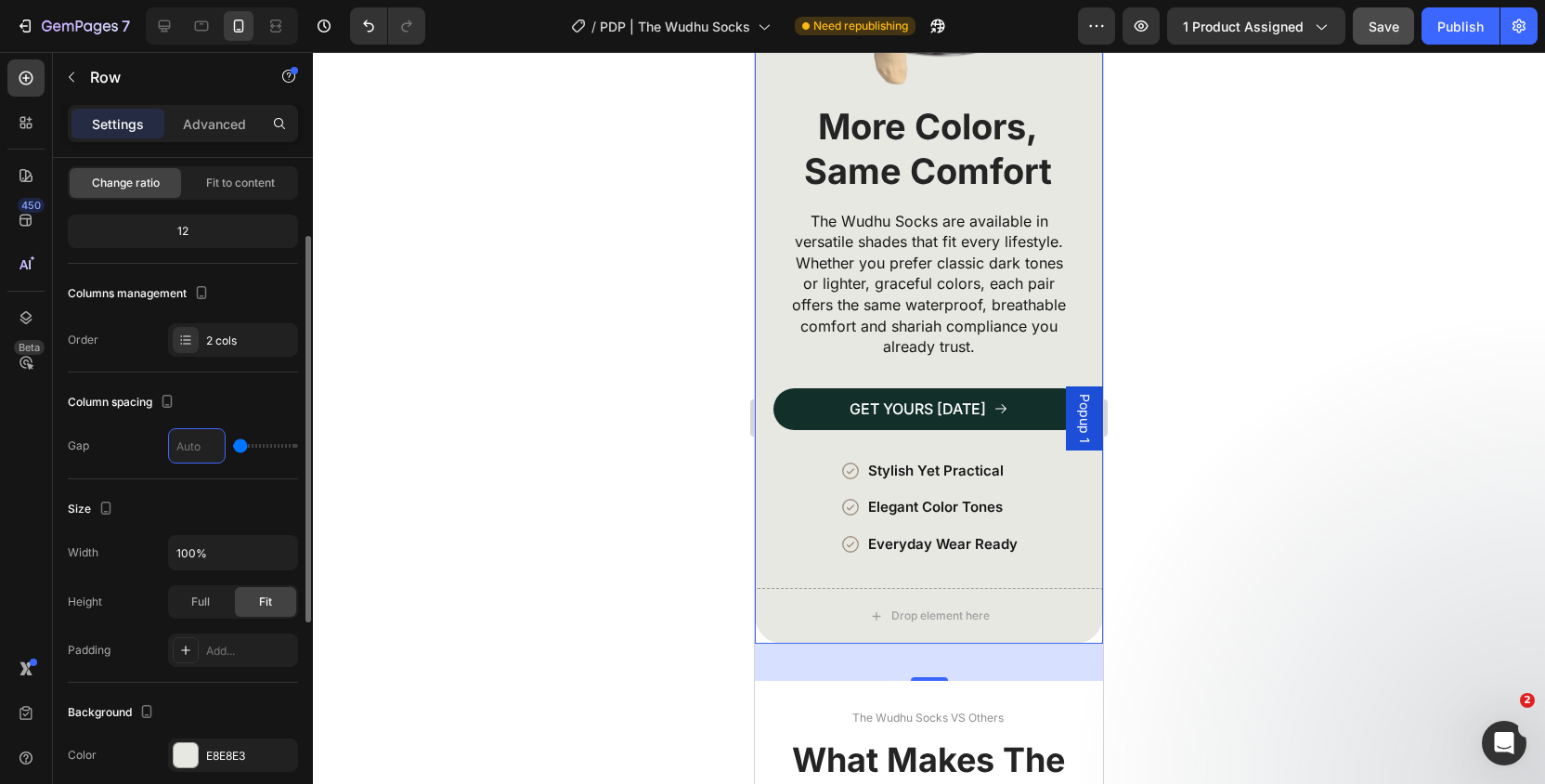
type input "0"
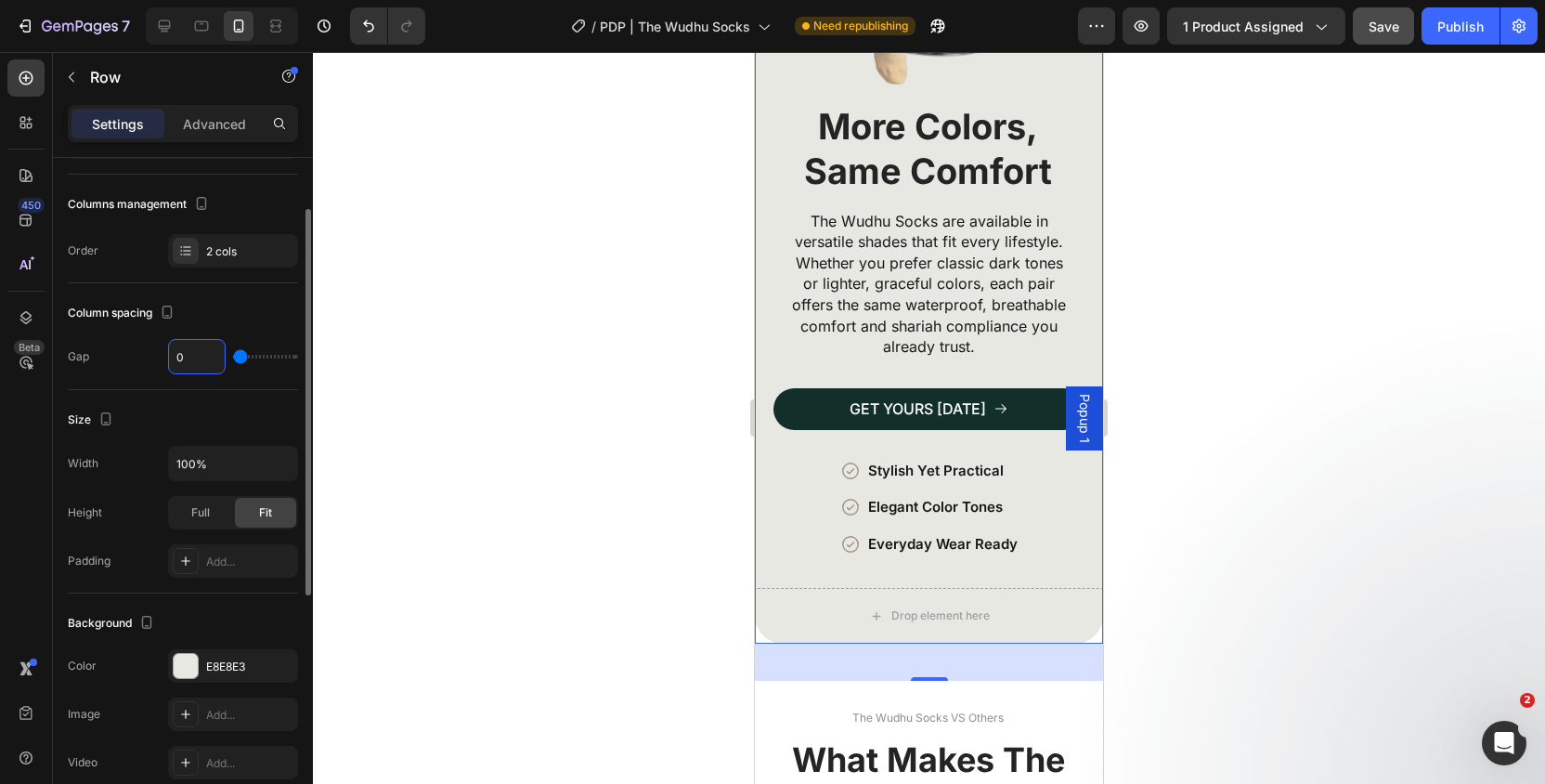
scroll to position [276, 0]
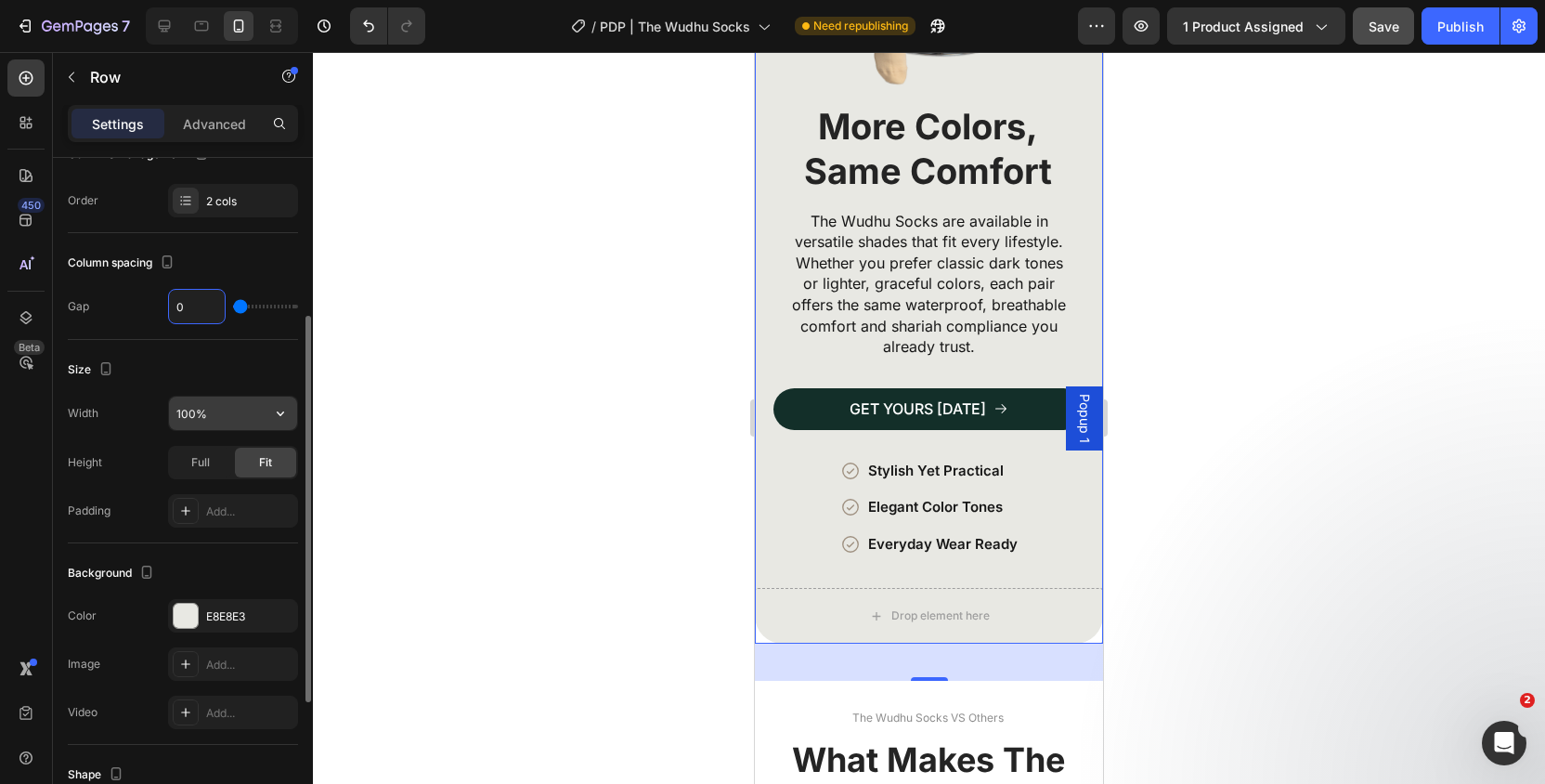
click at [215, 425] on input "100%" at bounding box center [234, 413] width 128 height 33
click at [229, 416] on input "100%" at bounding box center [234, 413] width 128 height 33
click at [274, 417] on icon "button" at bounding box center [280, 412] width 18 height 18
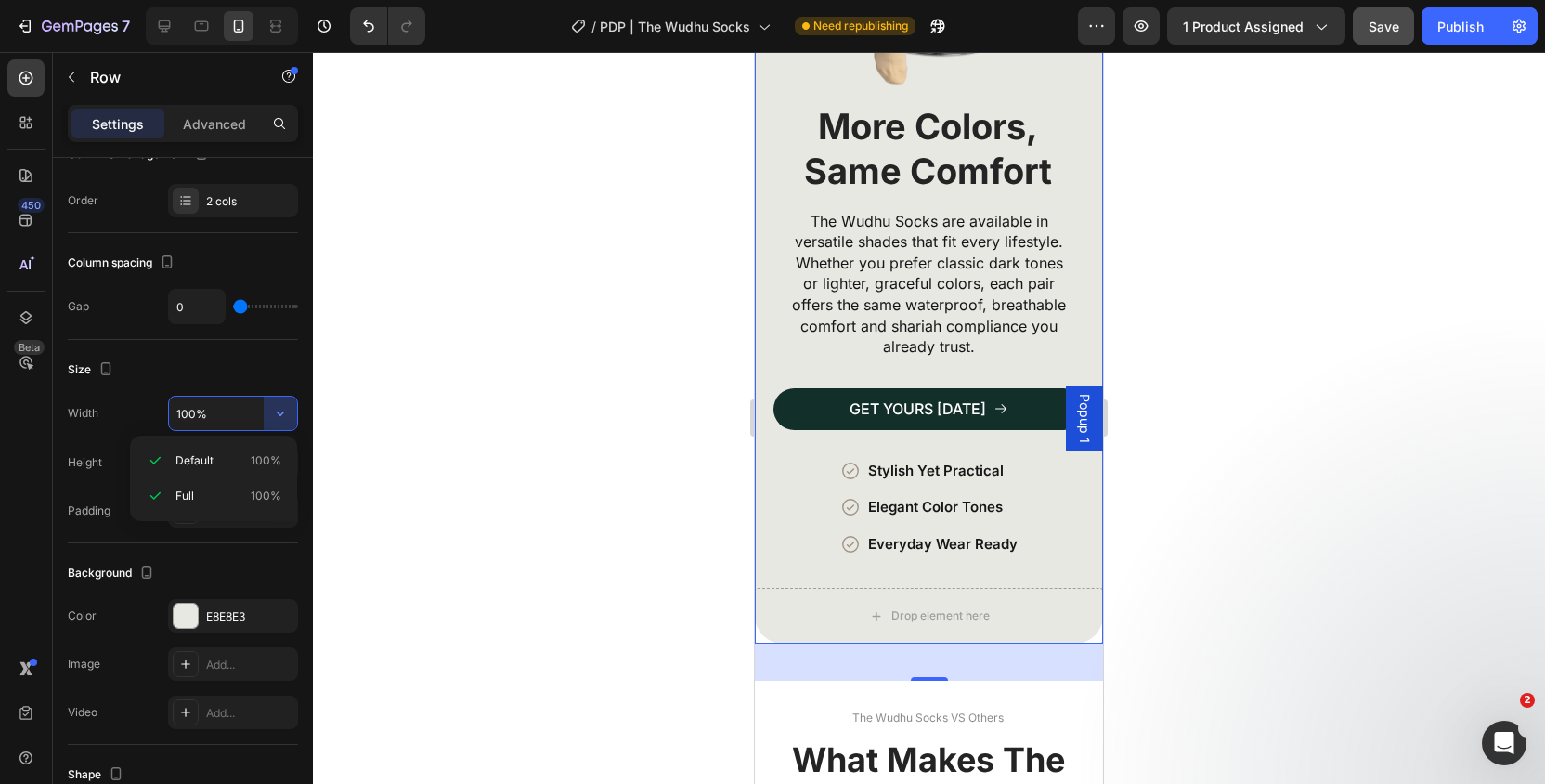
click at [38, 457] on div "450 Beta" at bounding box center [26, 354] width 37 height 590
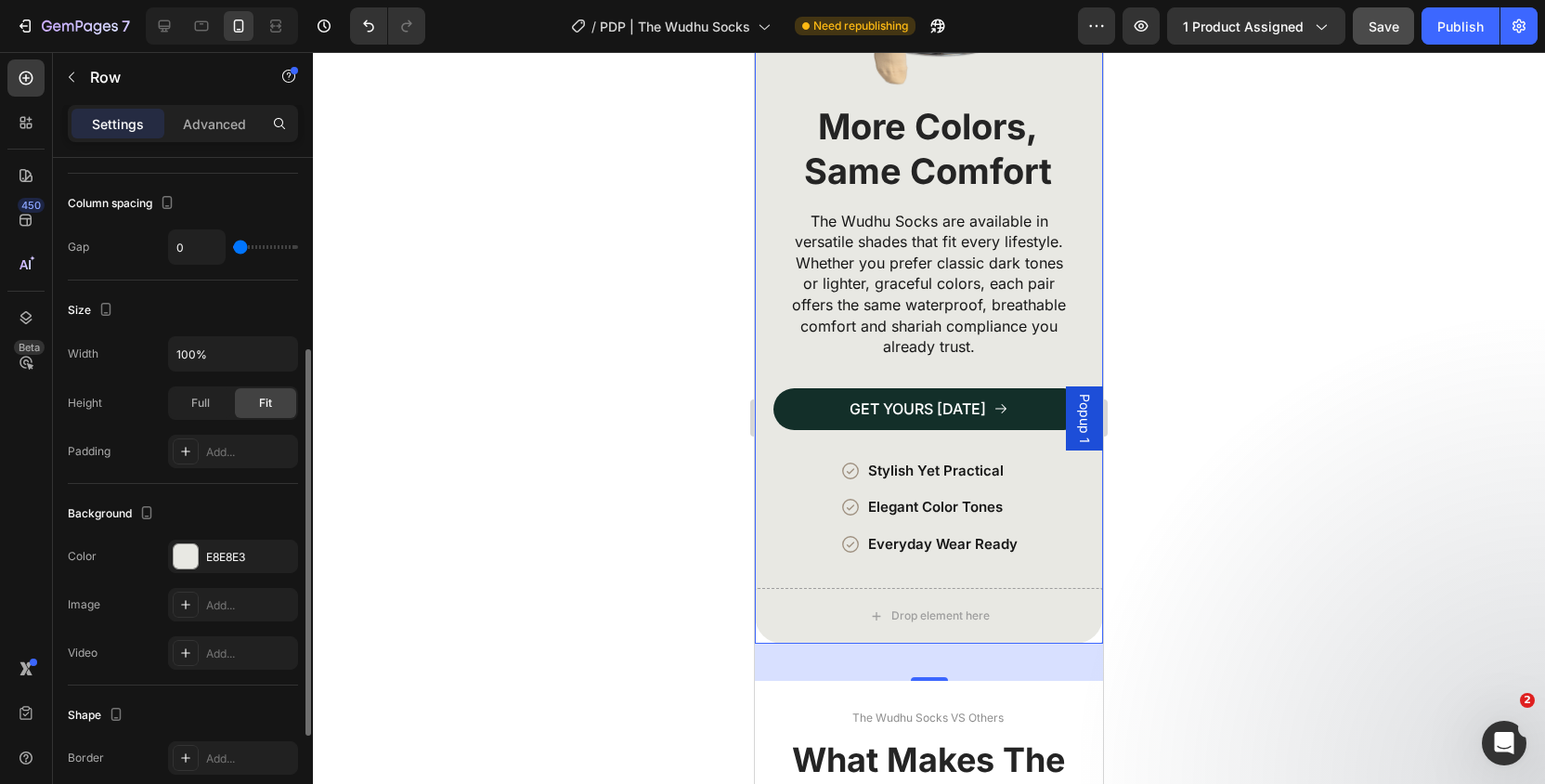
scroll to position [344, 0]
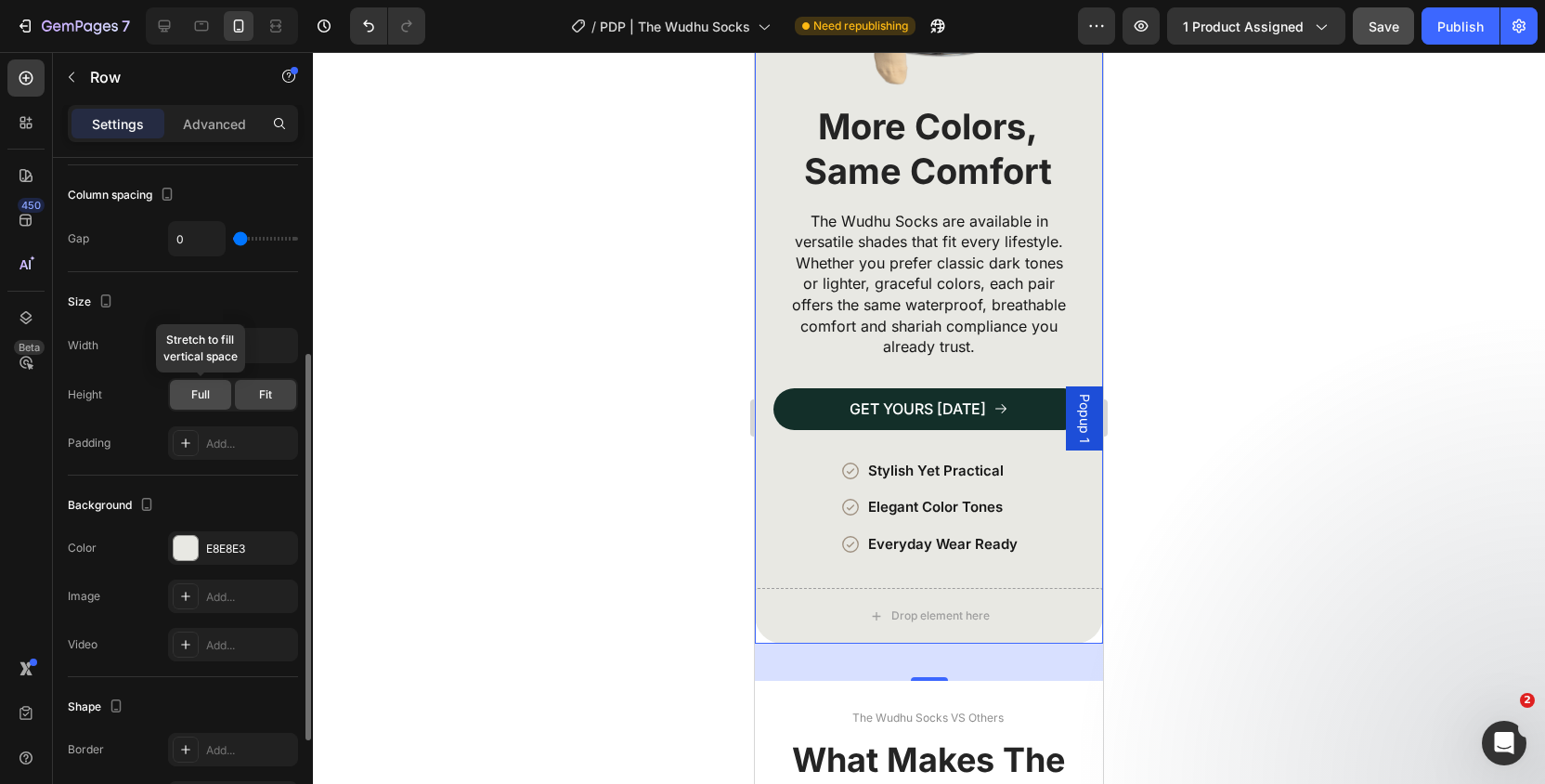
click at [222, 406] on div "Full" at bounding box center [200, 394] width 61 height 30
click at [253, 400] on div "Fit" at bounding box center [265, 394] width 61 height 30
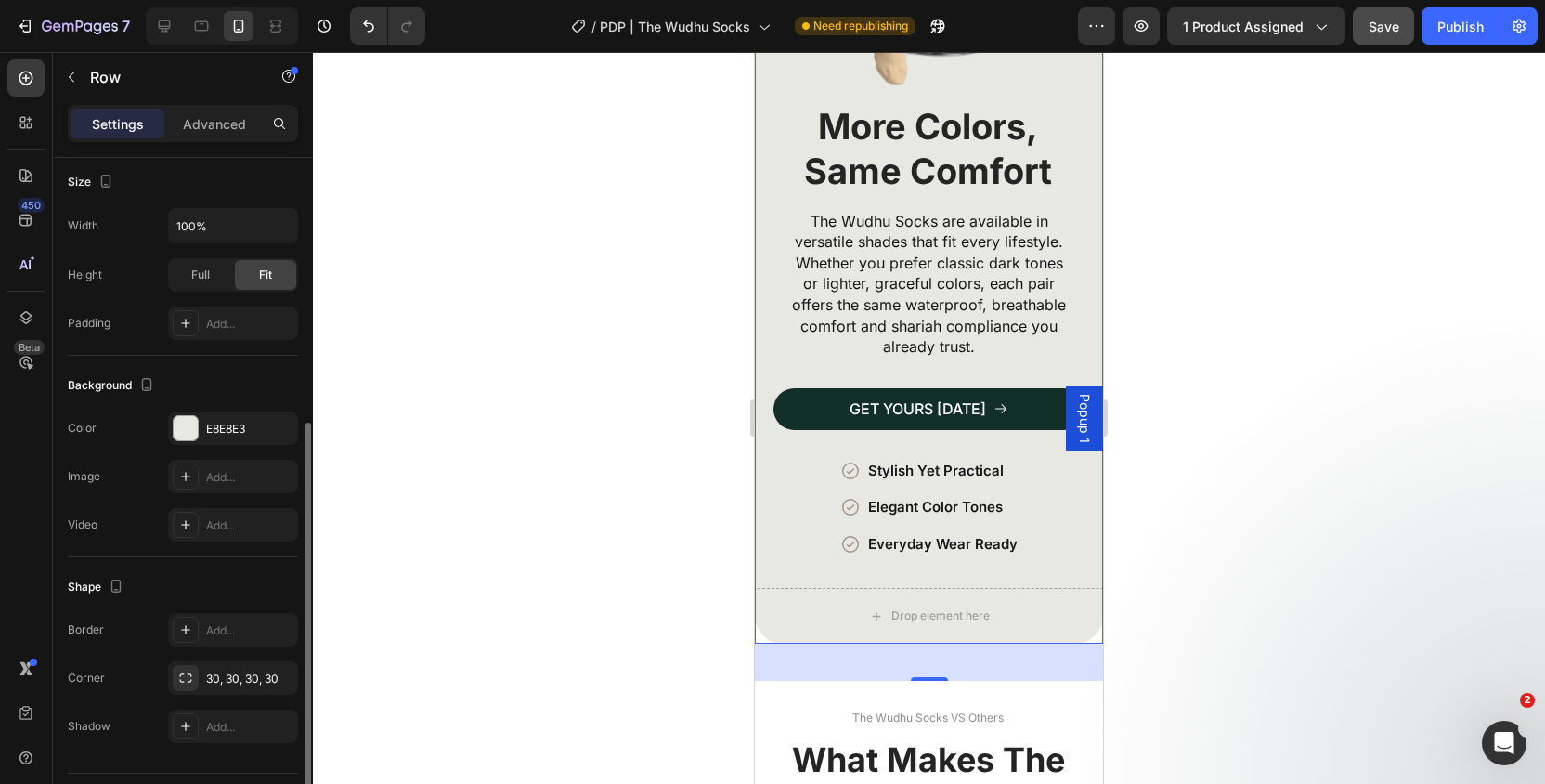
scroll to position [470, 0]
click at [248, 318] on div "Add..." at bounding box center [250, 318] width 88 height 17
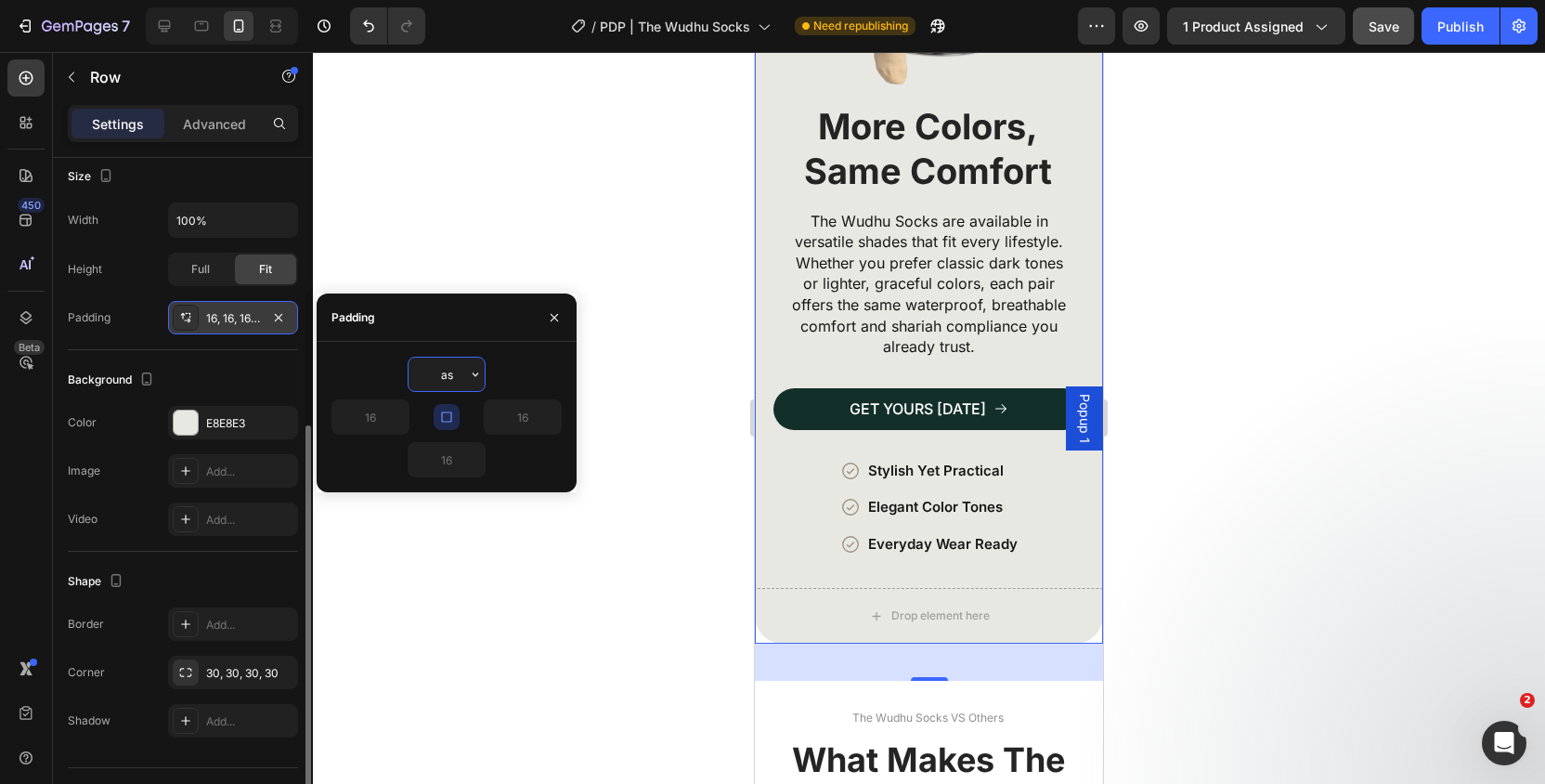
type input "a"
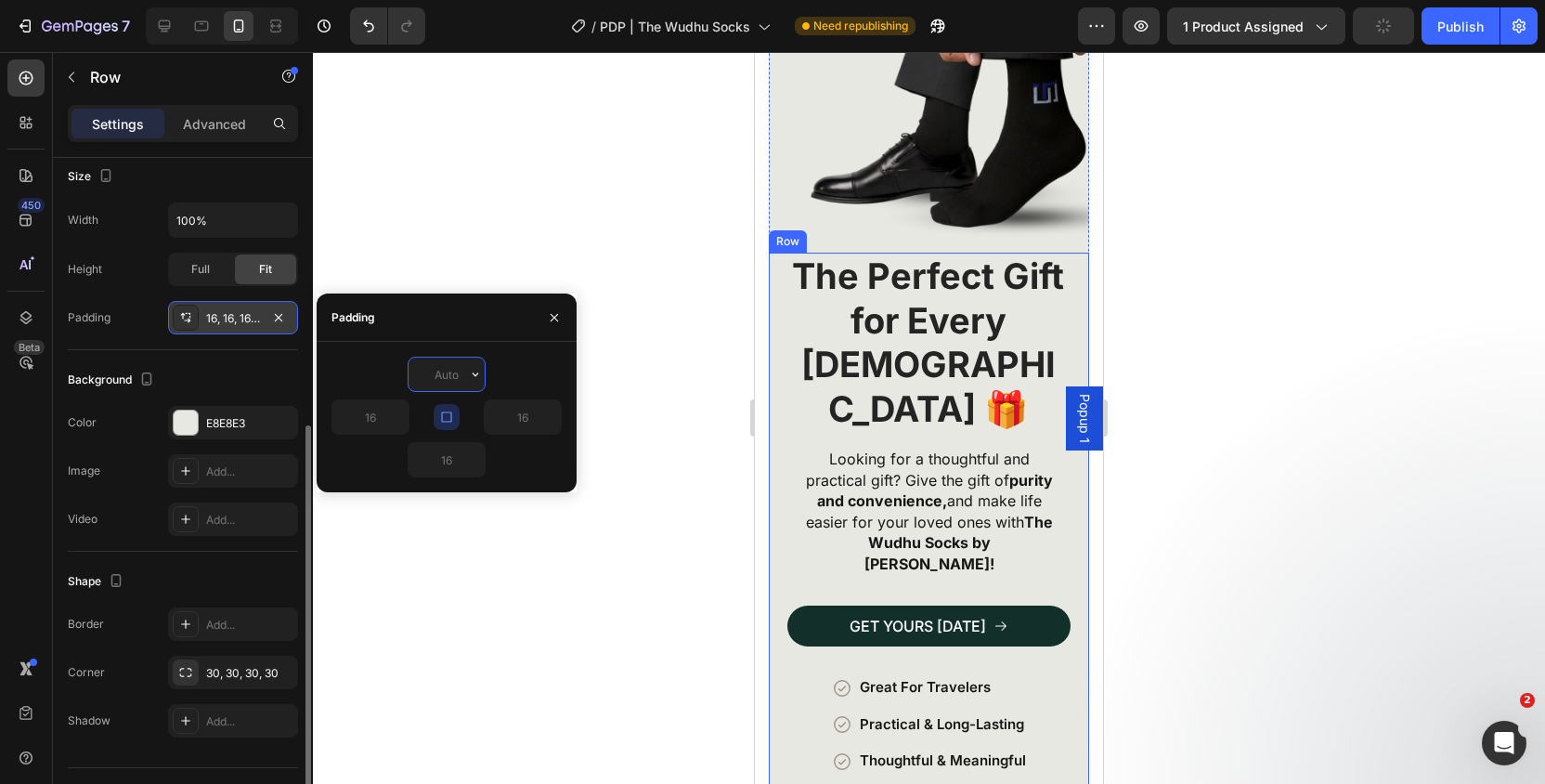
scroll to position [3389, 0]
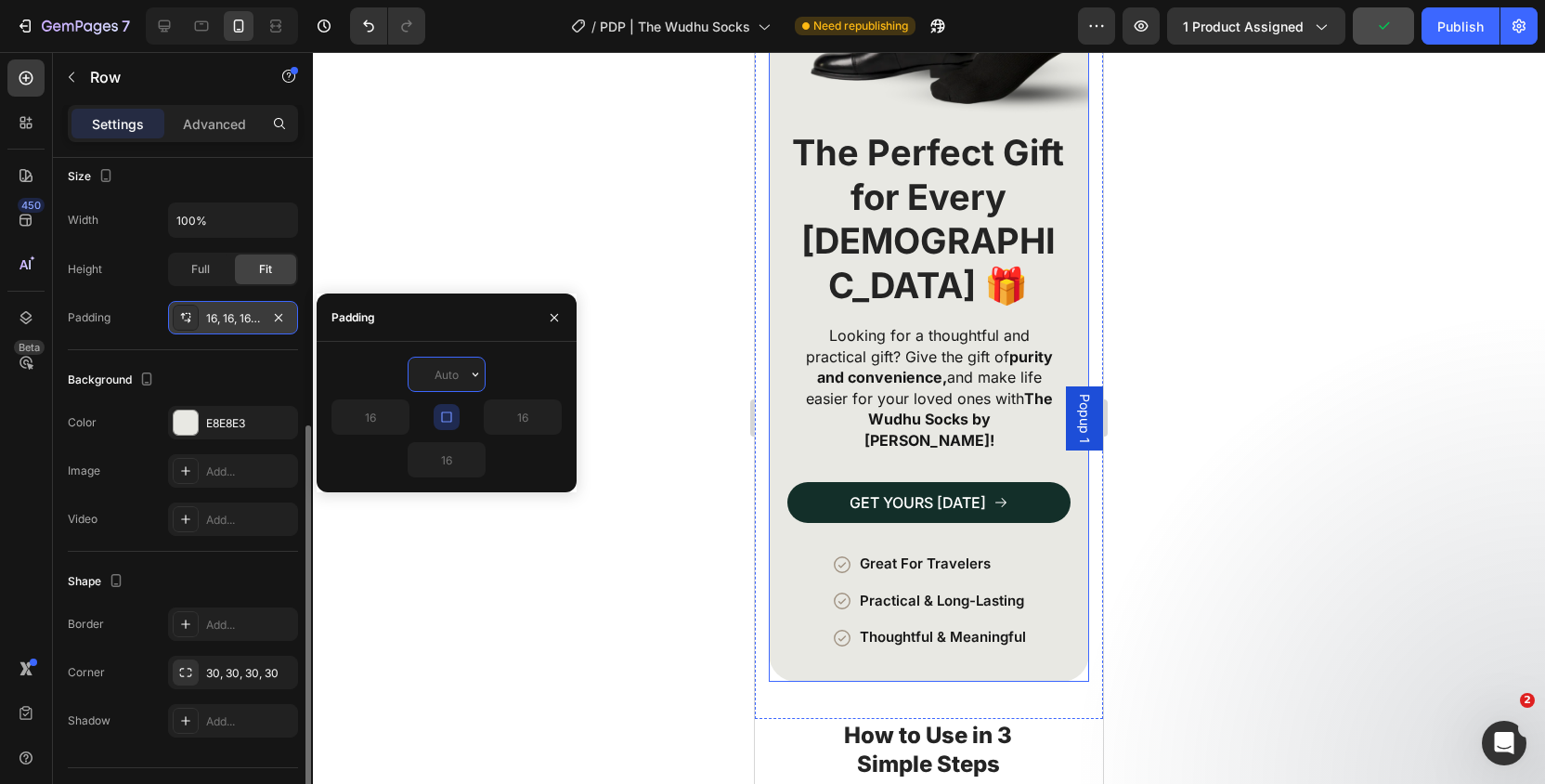
click at [794, 604] on div "The Perfect Gift for Every Muslim 🎁 Heading Looking for a thoughtful and practi…" at bounding box center [928, 406] width 320 height 552
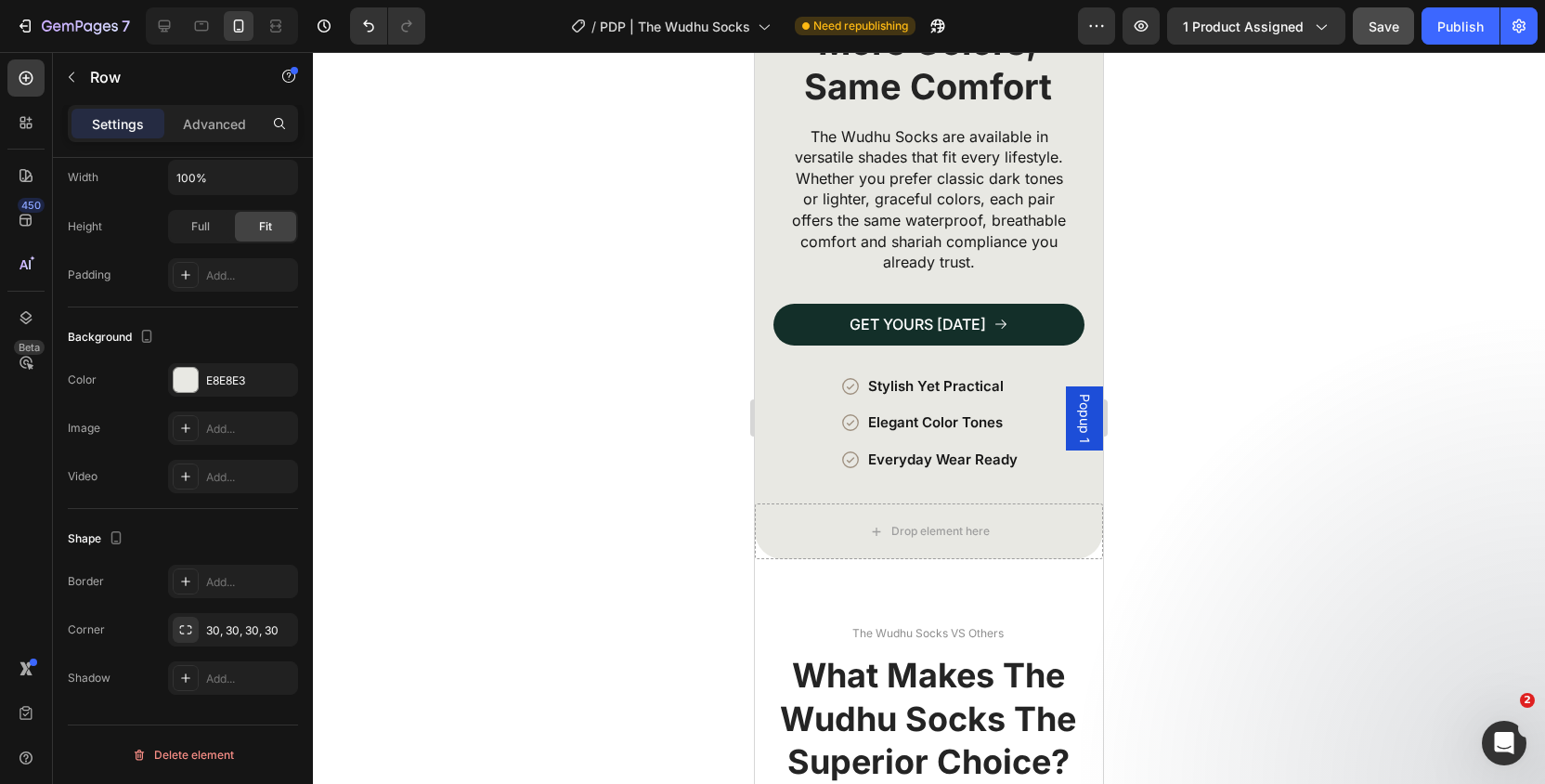
scroll to position [4633, 0]
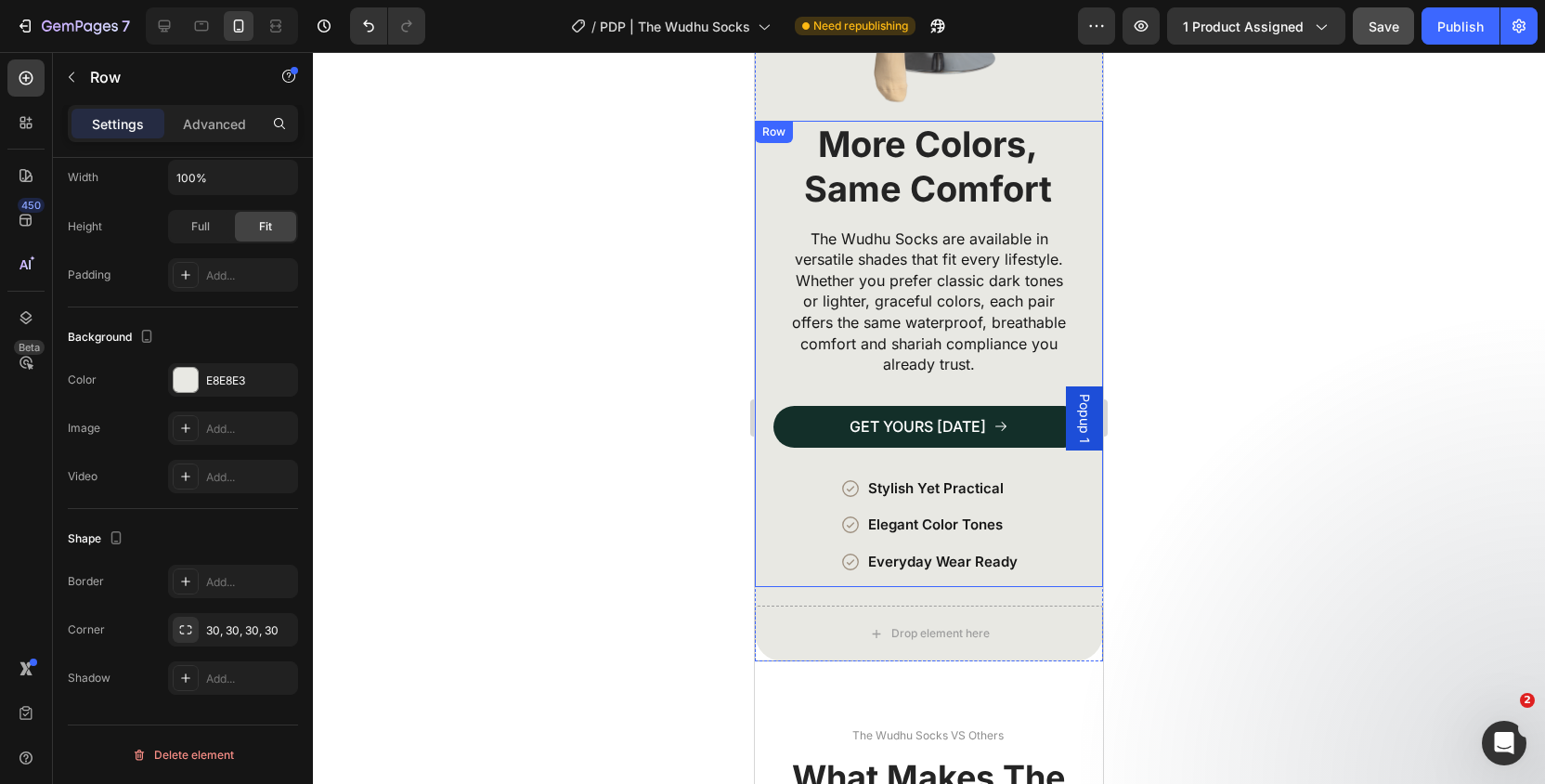
click at [784, 563] on div "More Colors, Same Comfort Heading The Wudhu Socks are available in versatile sh…" at bounding box center [929, 353] width 311 height 466
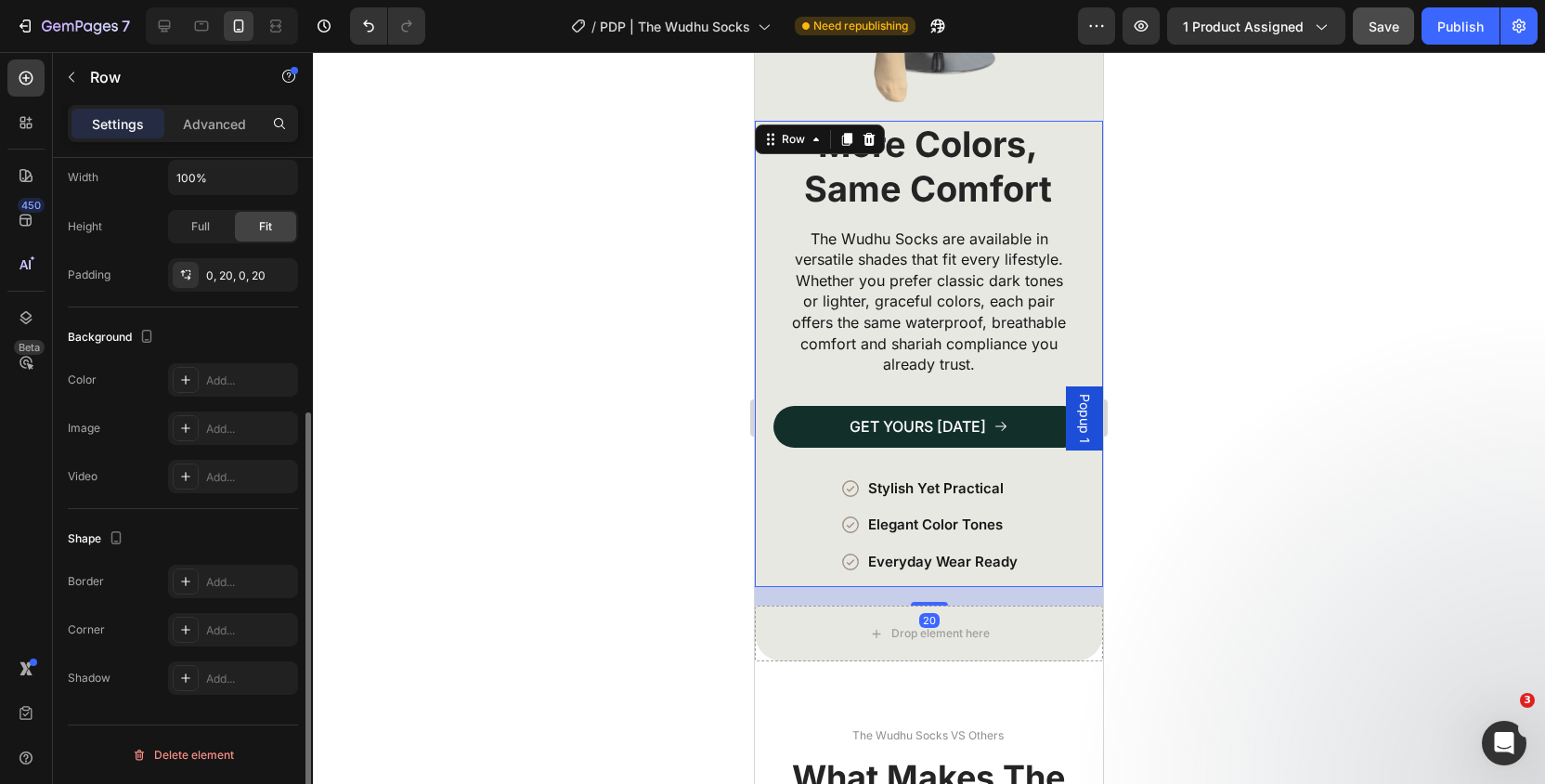
scroll to position [406, 0]
click at [780, 615] on div "Drop element here" at bounding box center [929, 632] width 348 height 55
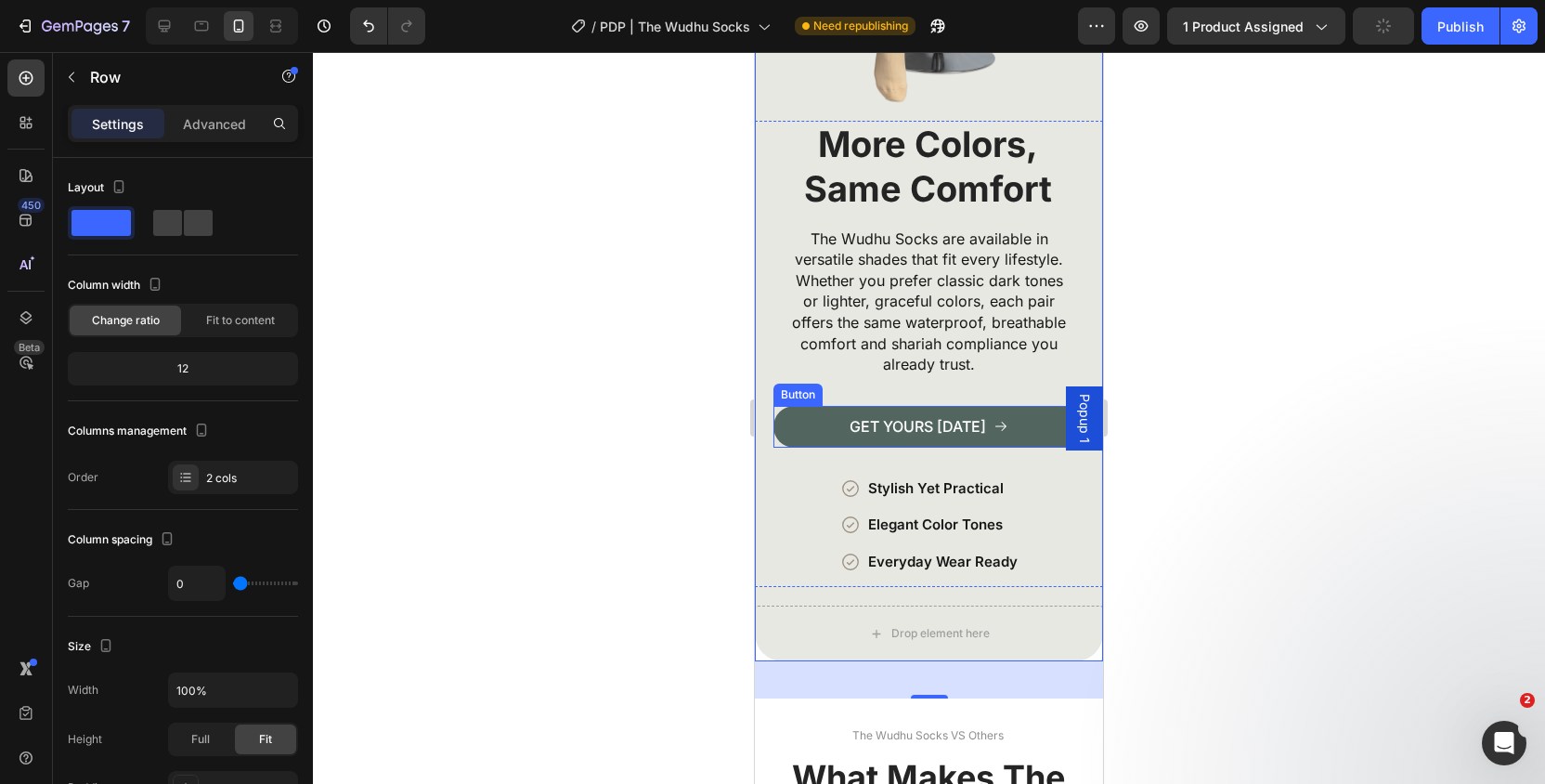
scroll to position [4155, 0]
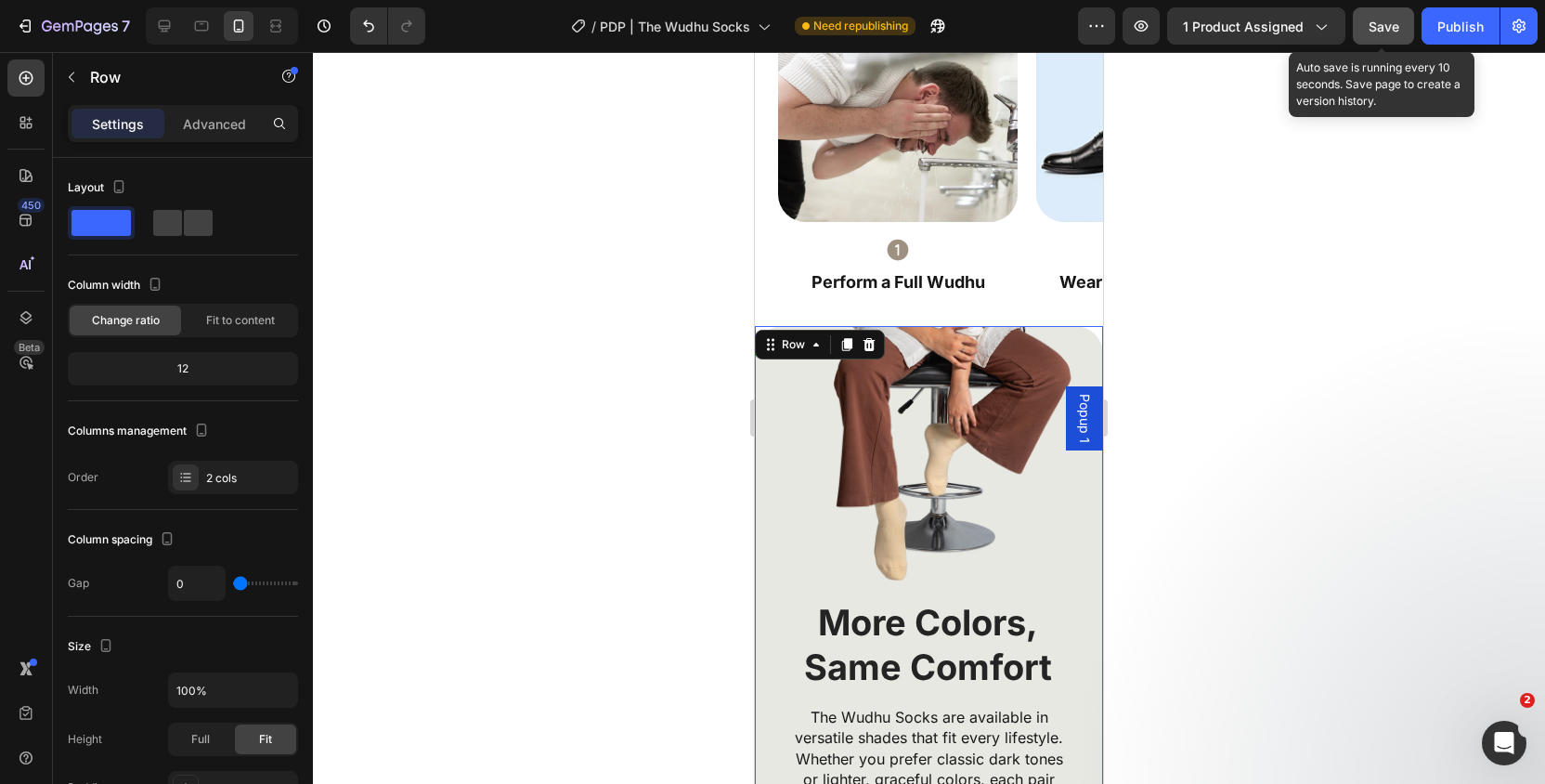
click at [1389, 41] on button "Save" at bounding box center [1383, 26] width 61 height 37
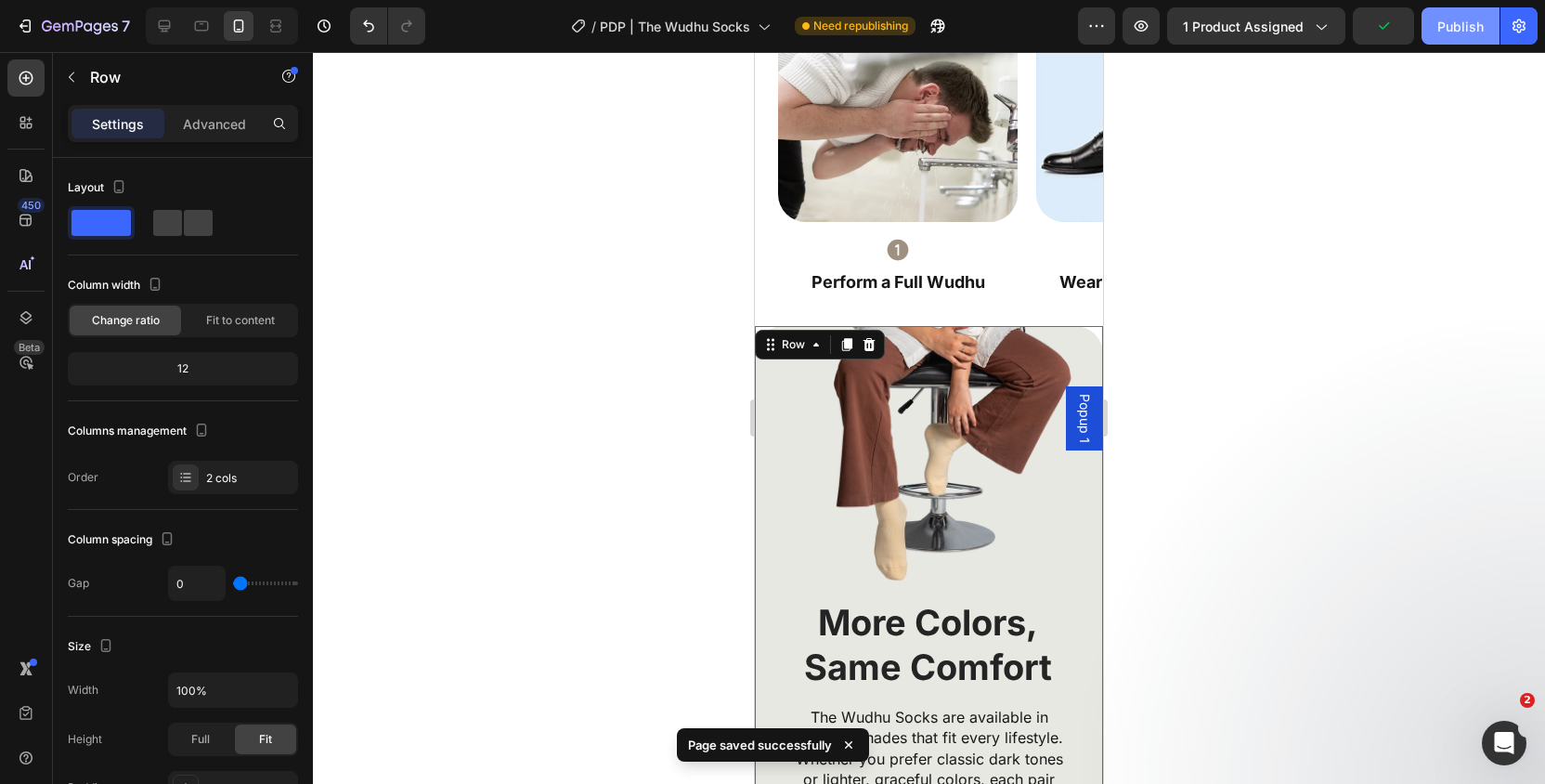
click at [1443, 29] on div "Publish" at bounding box center [1460, 26] width 47 height 19
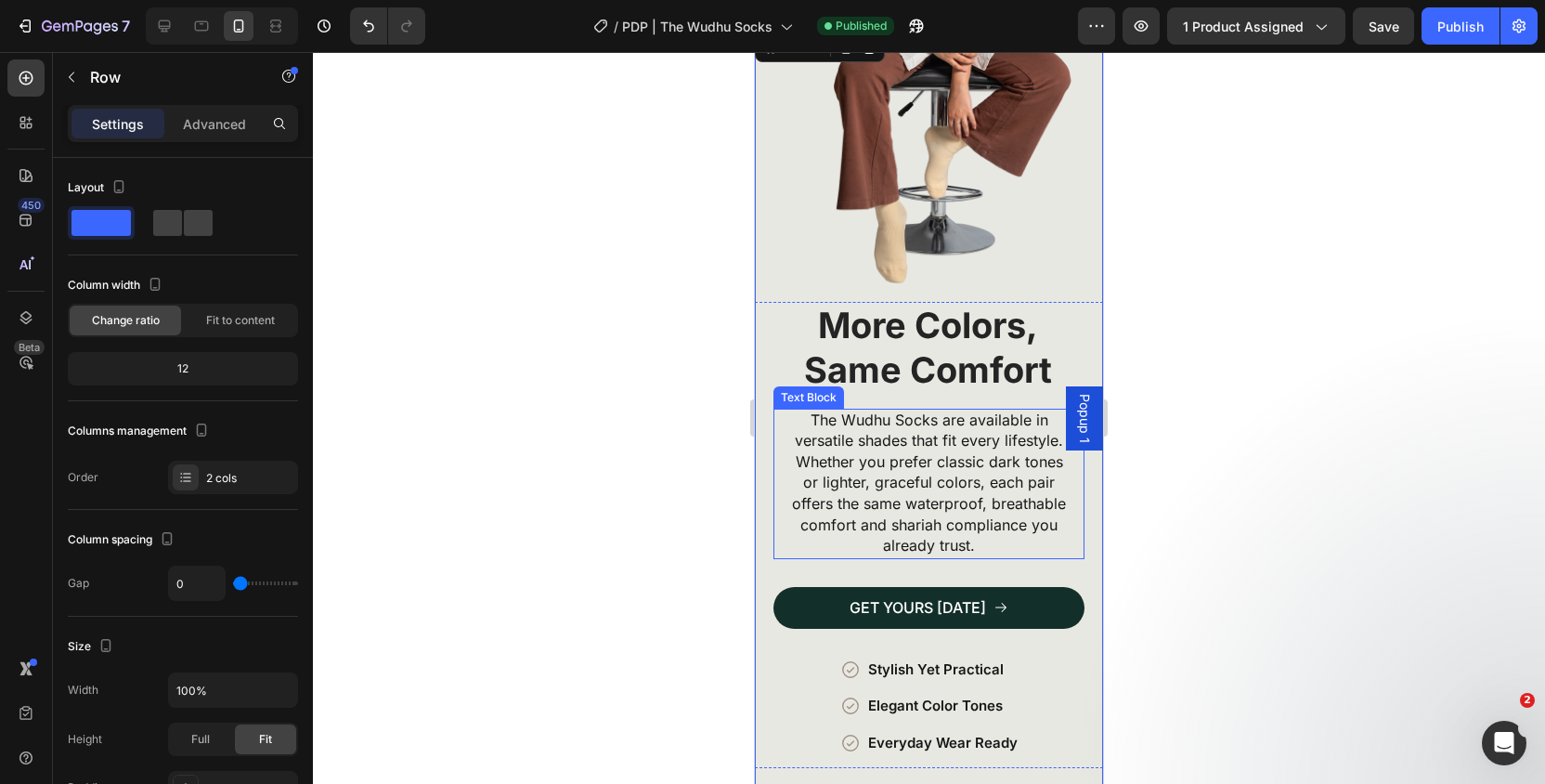
scroll to position [4732, 0]
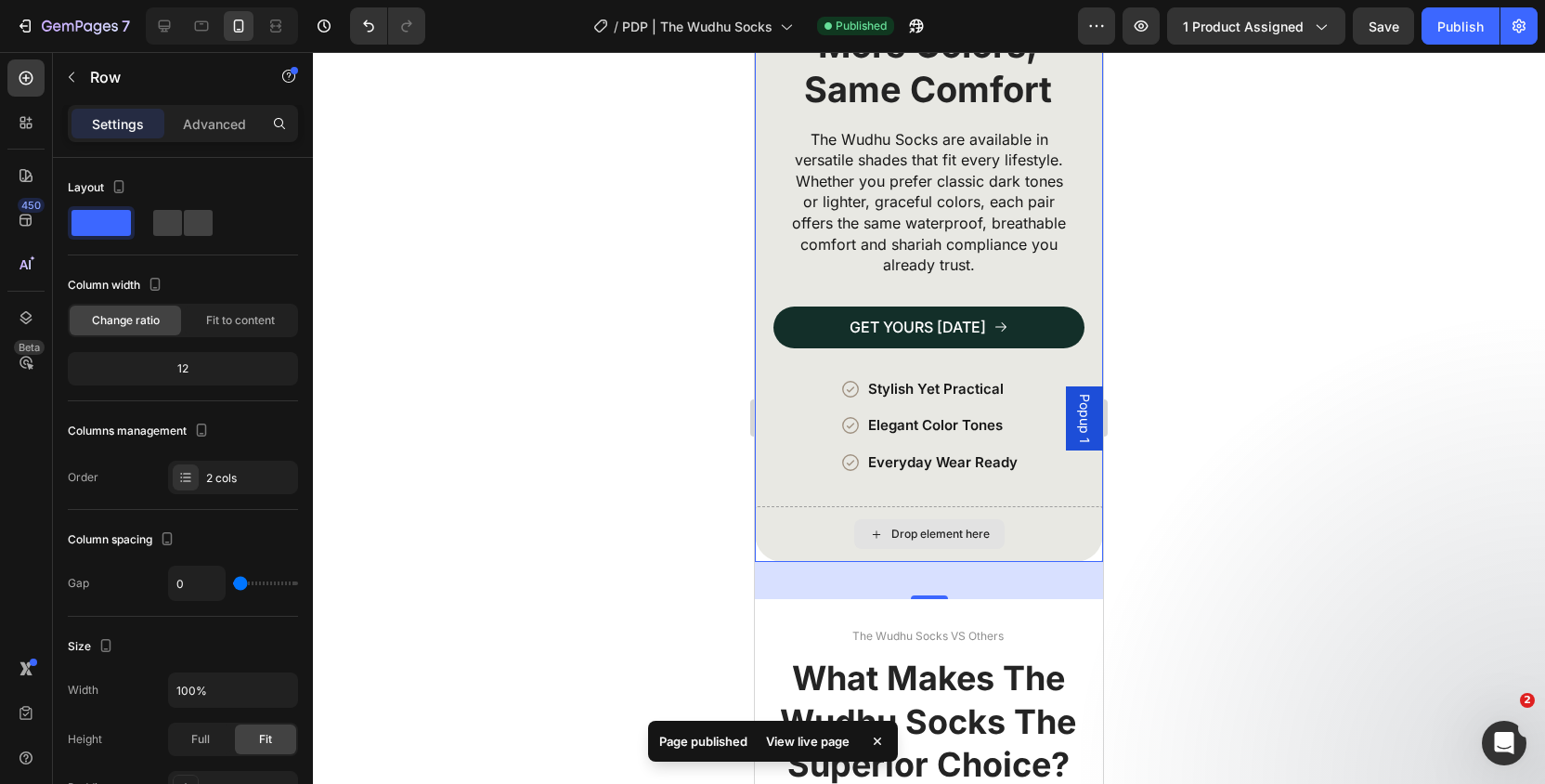
click at [770, 516] on div "Drop element here" at bounding box center [929, 533] width 348 height 55
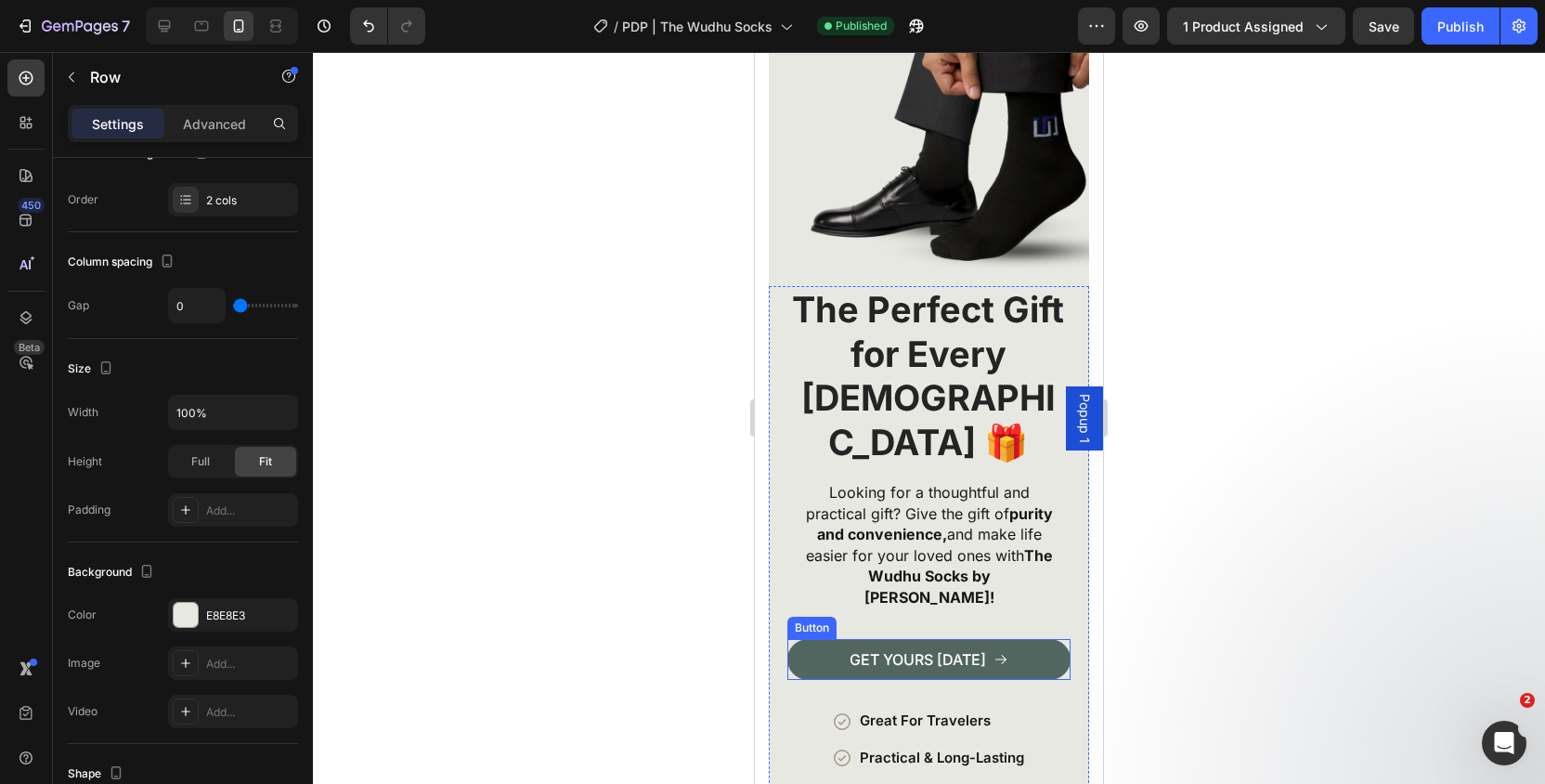
scroll to position [3252, 0]
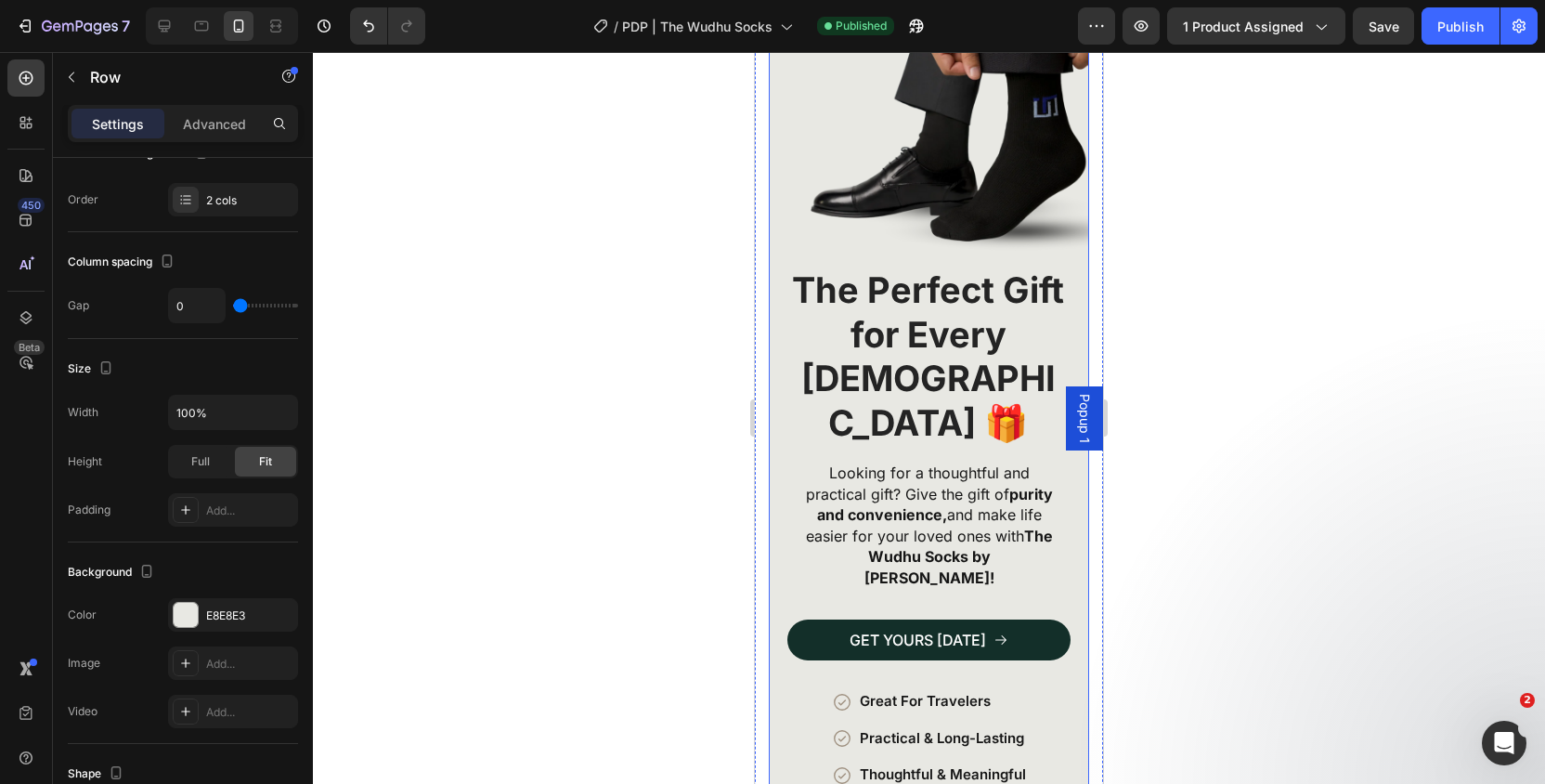
click at [785, 745] on div "The Perfect Gift for Every Muslim 🎁 Heading Looking for a thoughtful and practi…" at bounding box center [928, 543] width 320 height 552
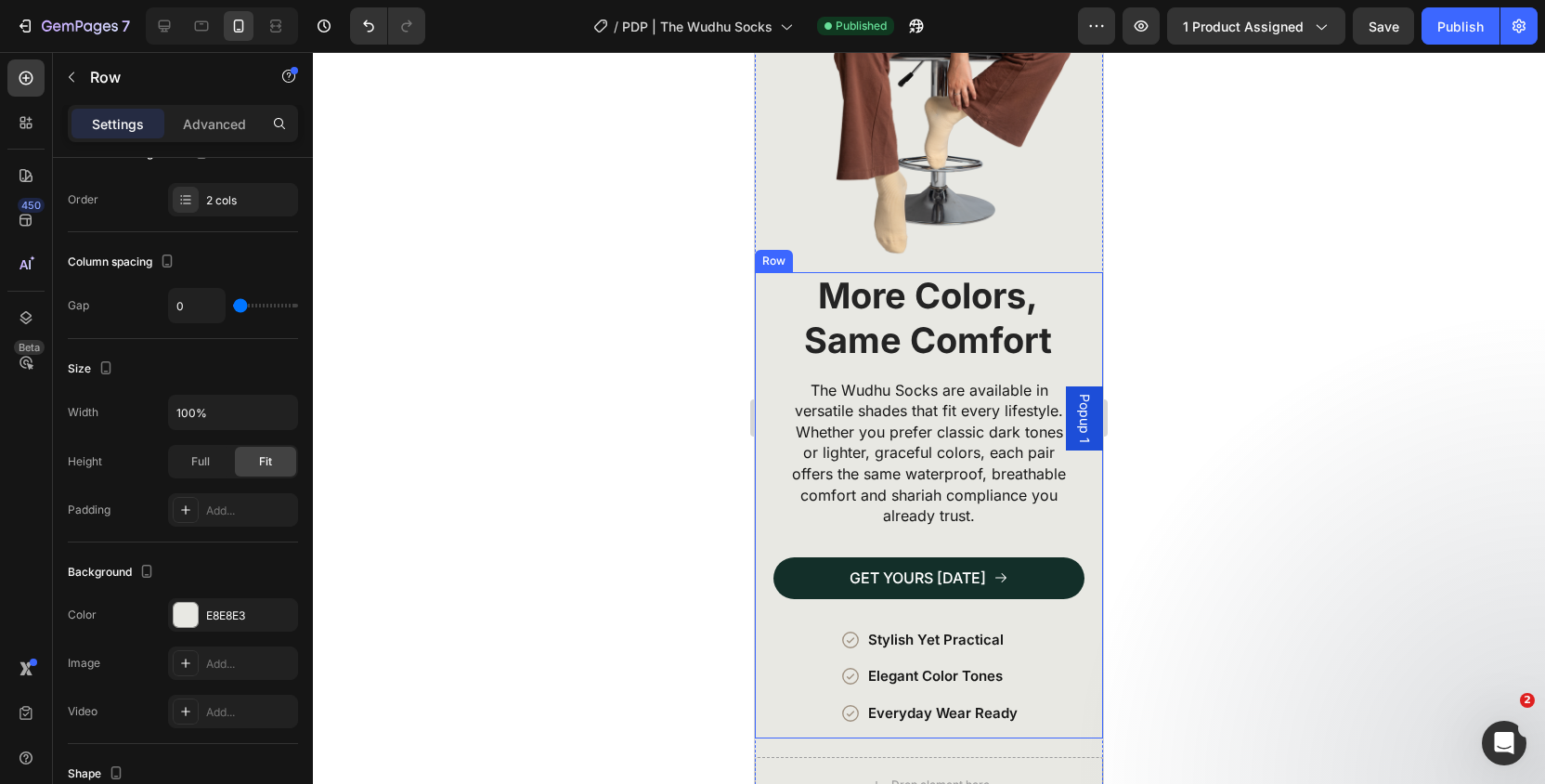
scroll to position [4590, 0]
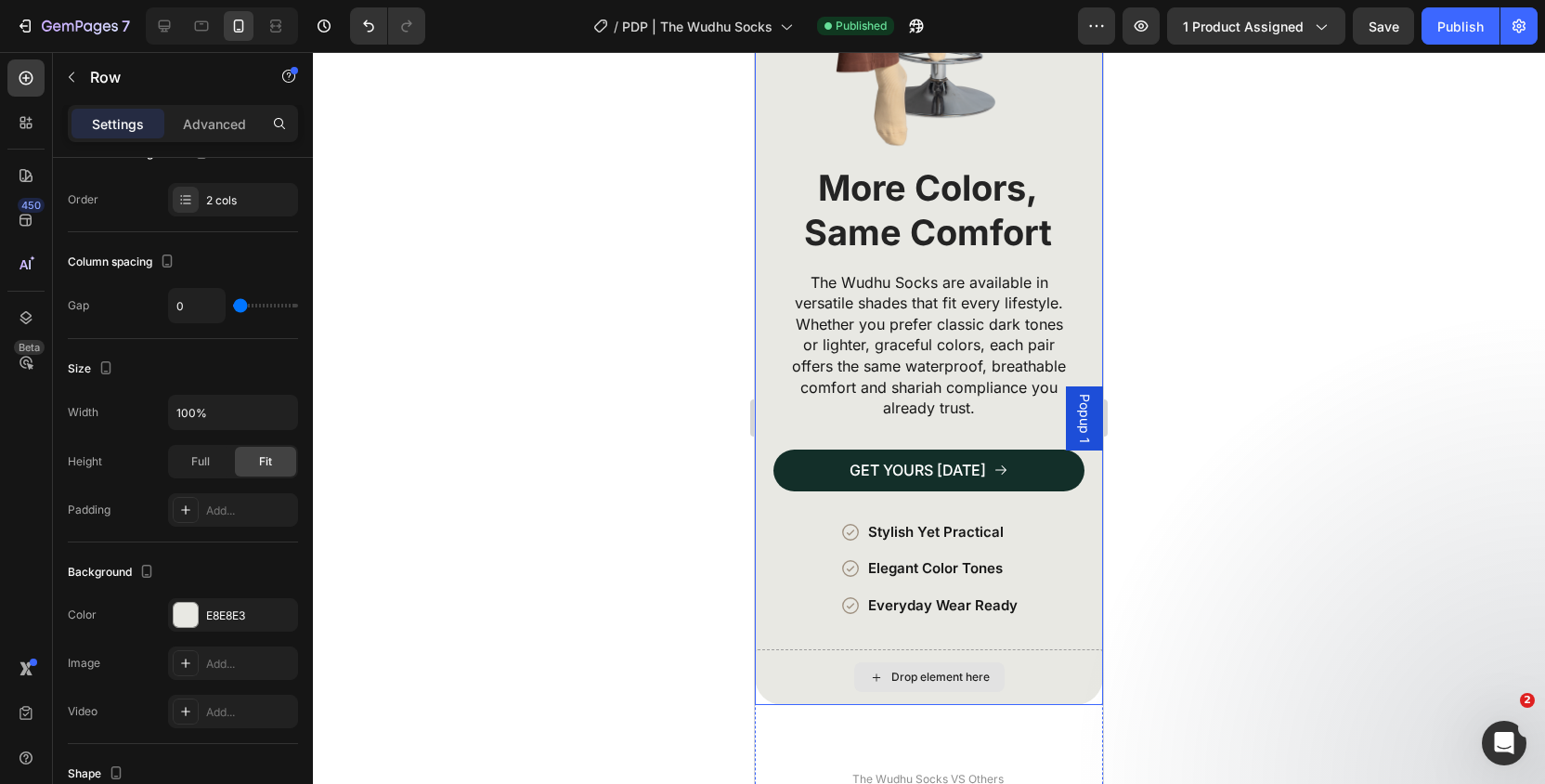
click at [774, 672] on div "Drop element here" at bounding box center [929, 676] width 348 height 55
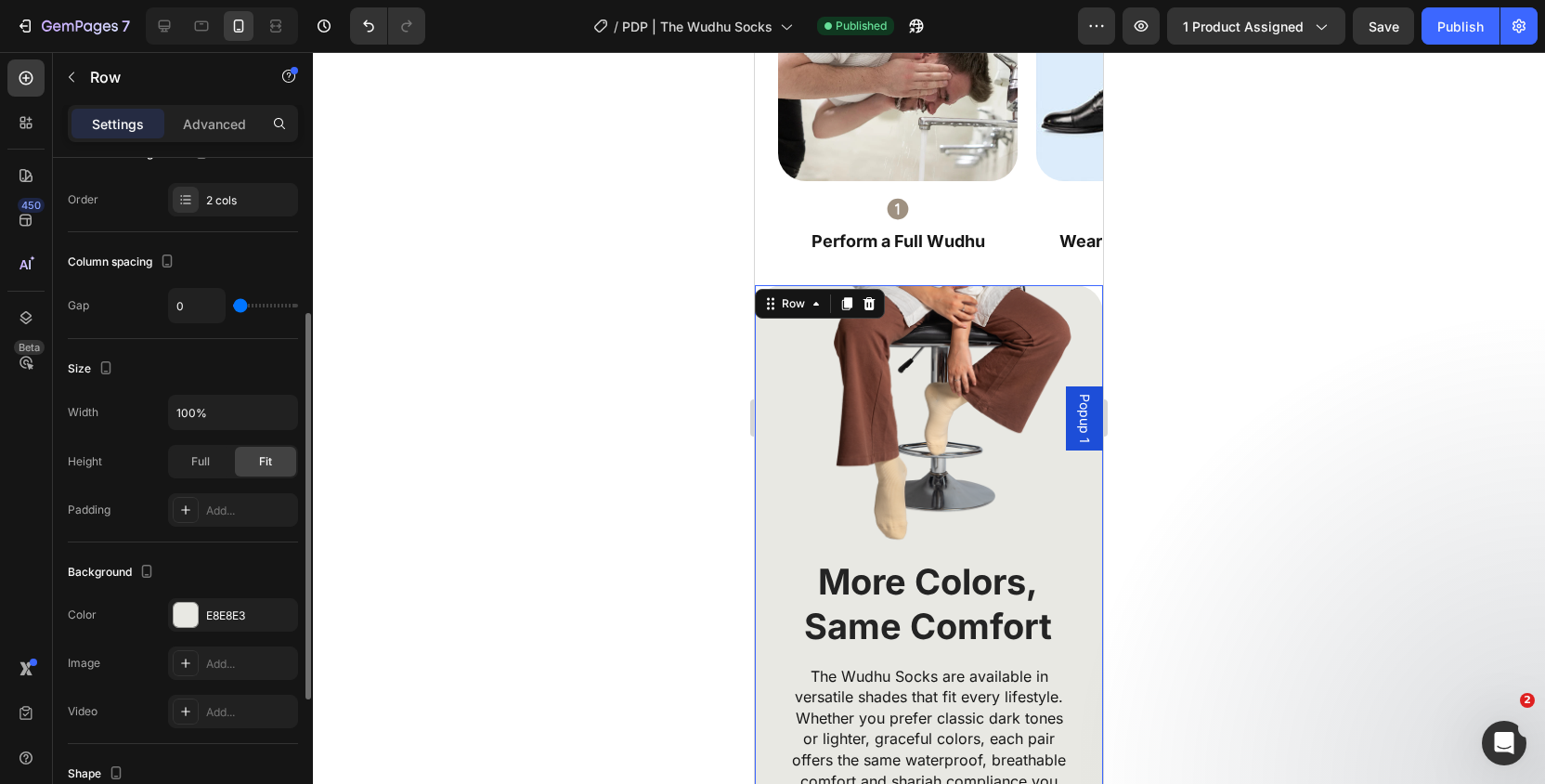
scroll to position [0, 0]
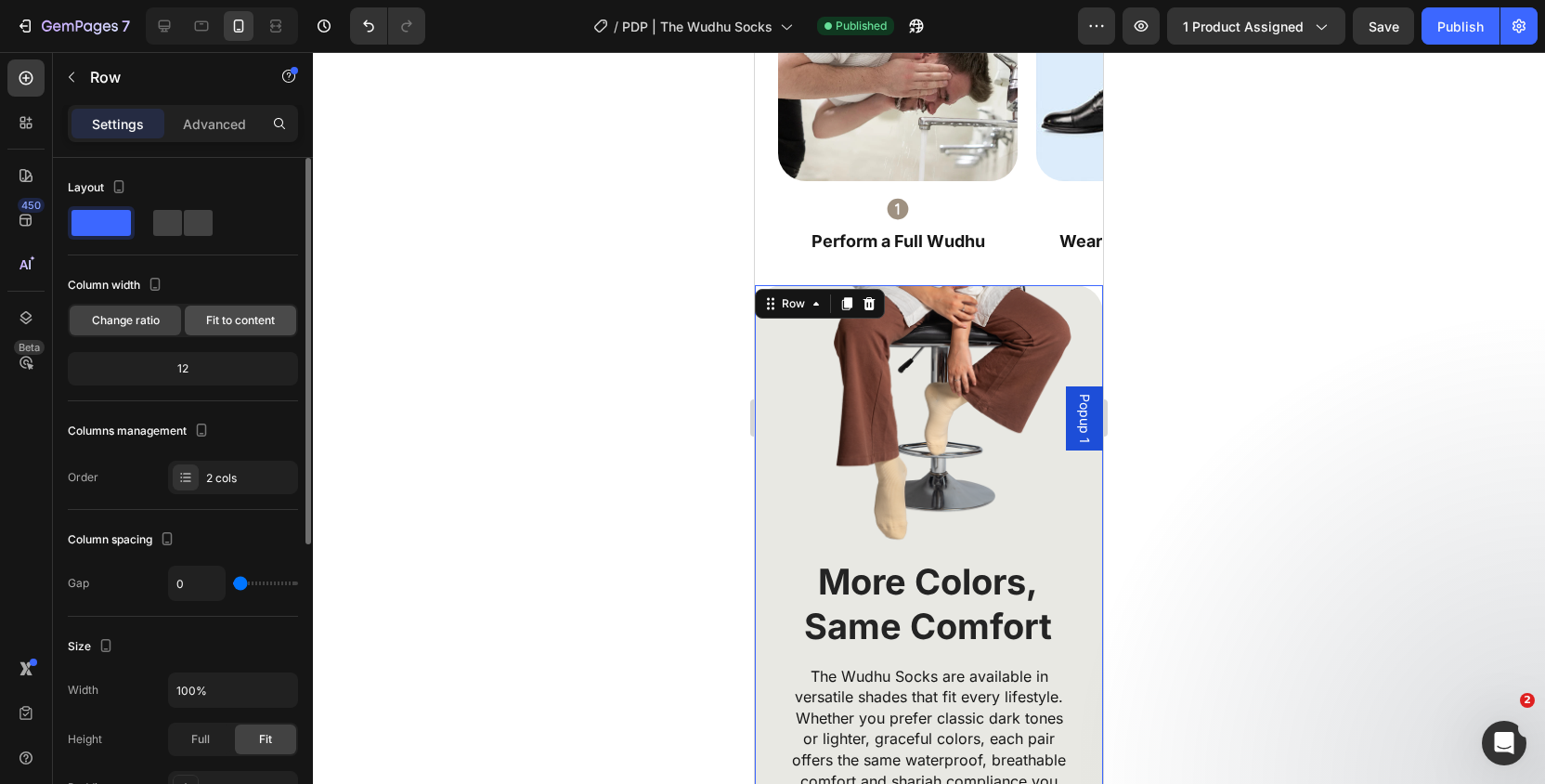
click at [237, 326] on span "Fit to content" at bounding box center [240, 320] width 69 height 17
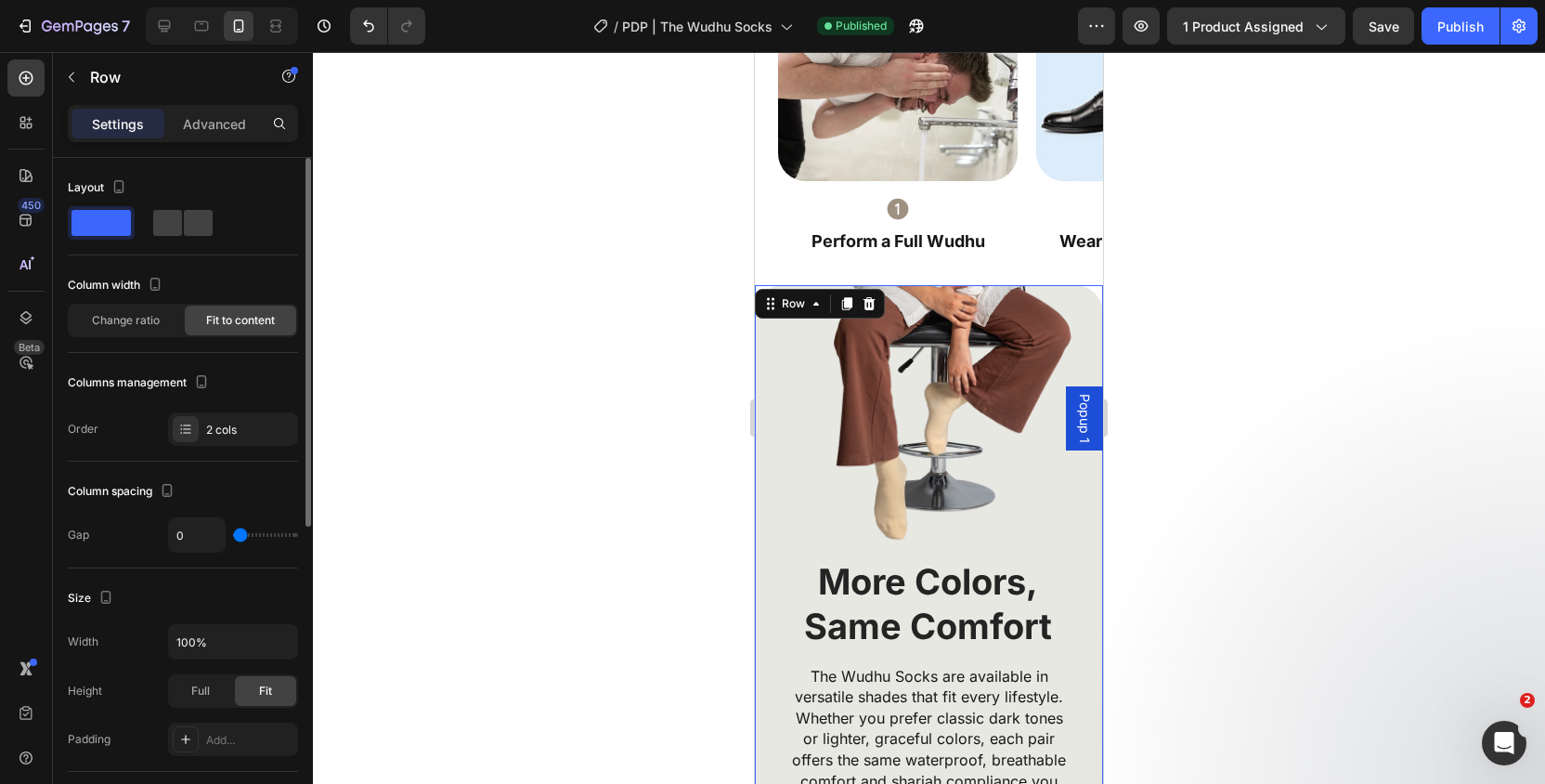
click at [147, 336] on div "Change ratio Fit to content" at bounding box center [183, 320] width 231 height 33
click at [132, 328] on span "Change ratio" at bounding box center [126, 320] width 68 height 17
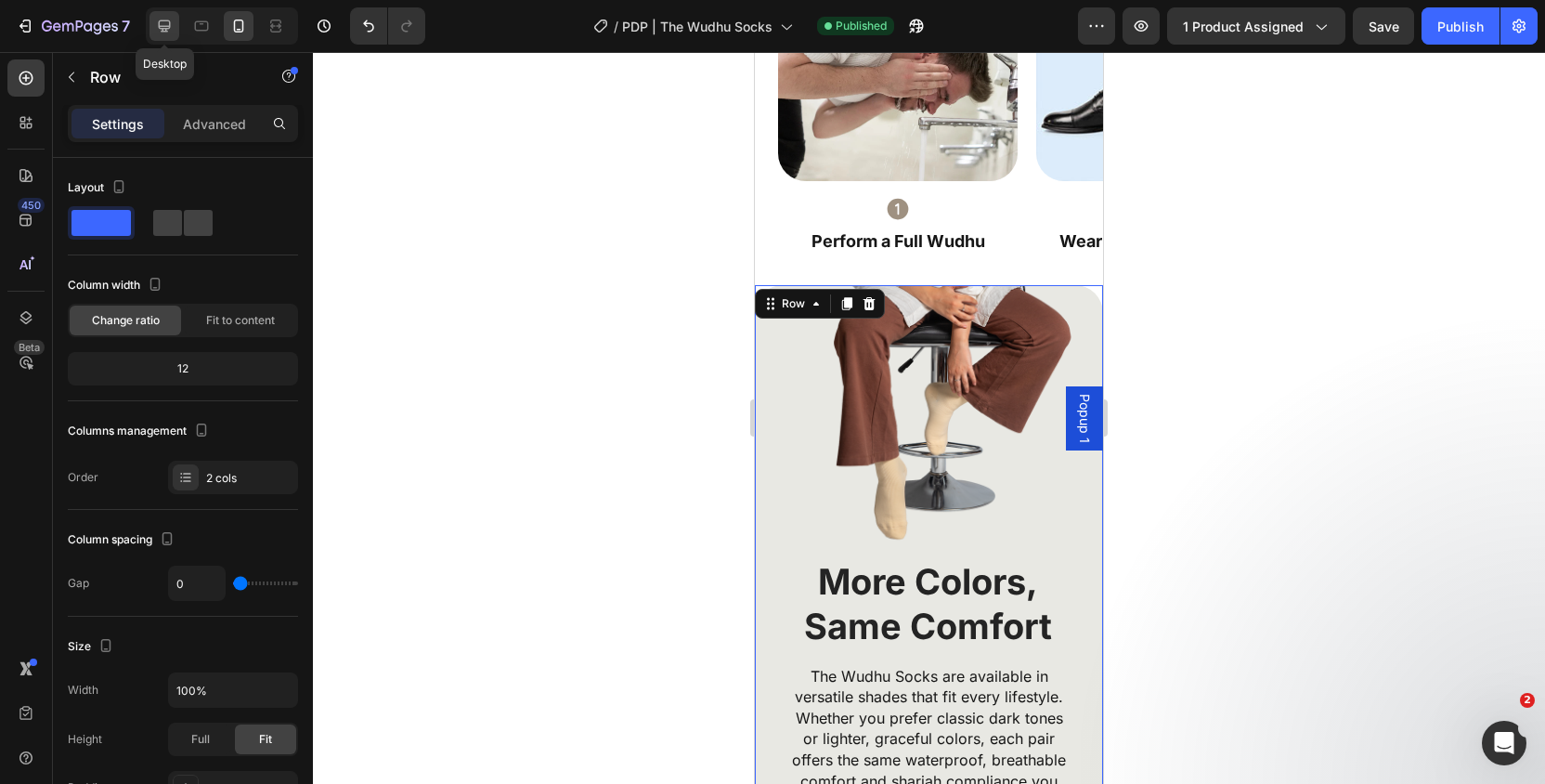
click at [173, 30] on div at bounding box center [164, 25] width 30 height 30
type input "80"
type input "1600"
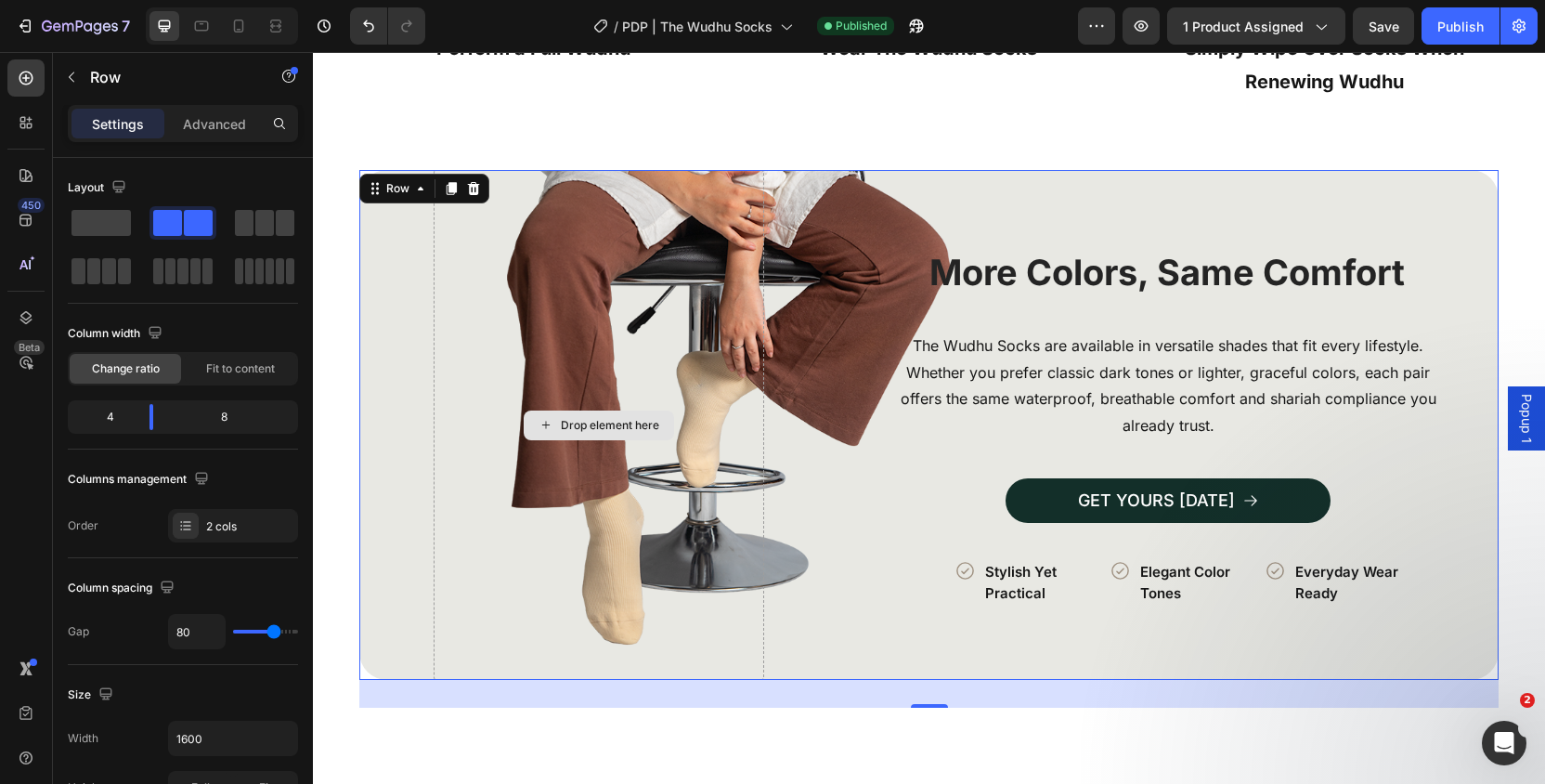
scroll to position [4747, 0]
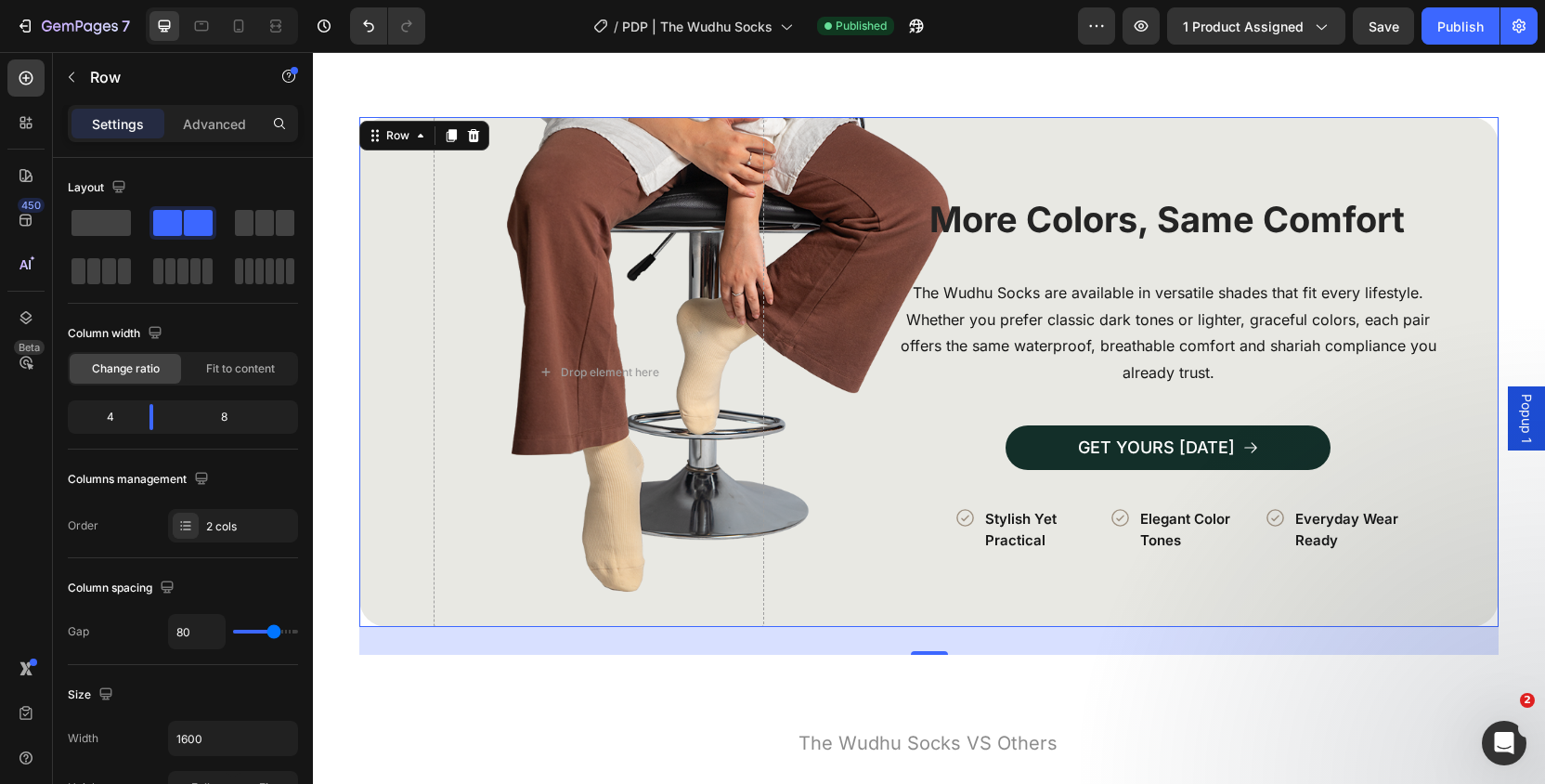
click at [375, 278] on div "Image More Colors, Same Comfort Heading The Wudhu Socks are available in versat…" at bounding box center [928, 372] width 1139 height 510
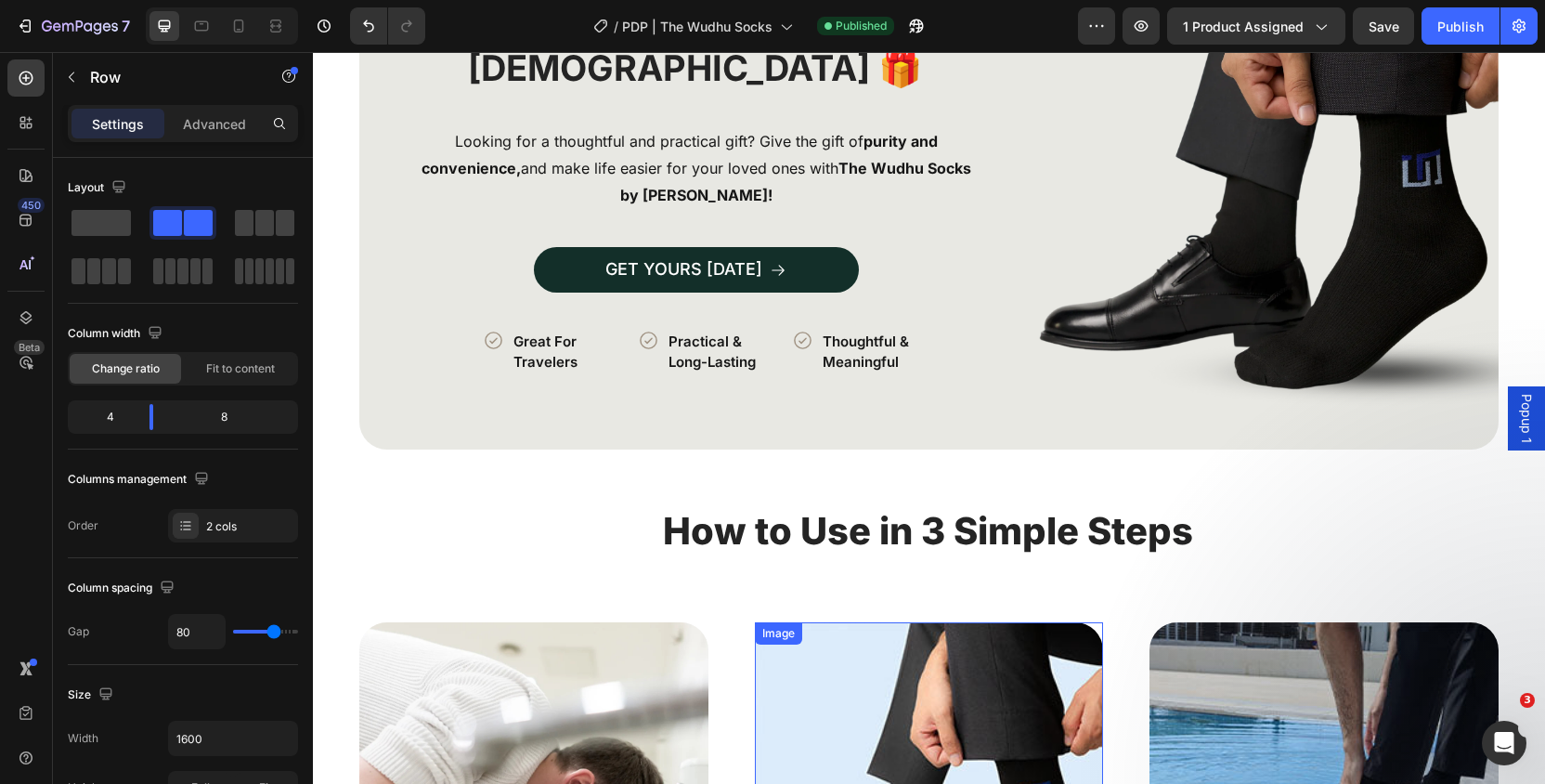
scroll to position [3395, 0]
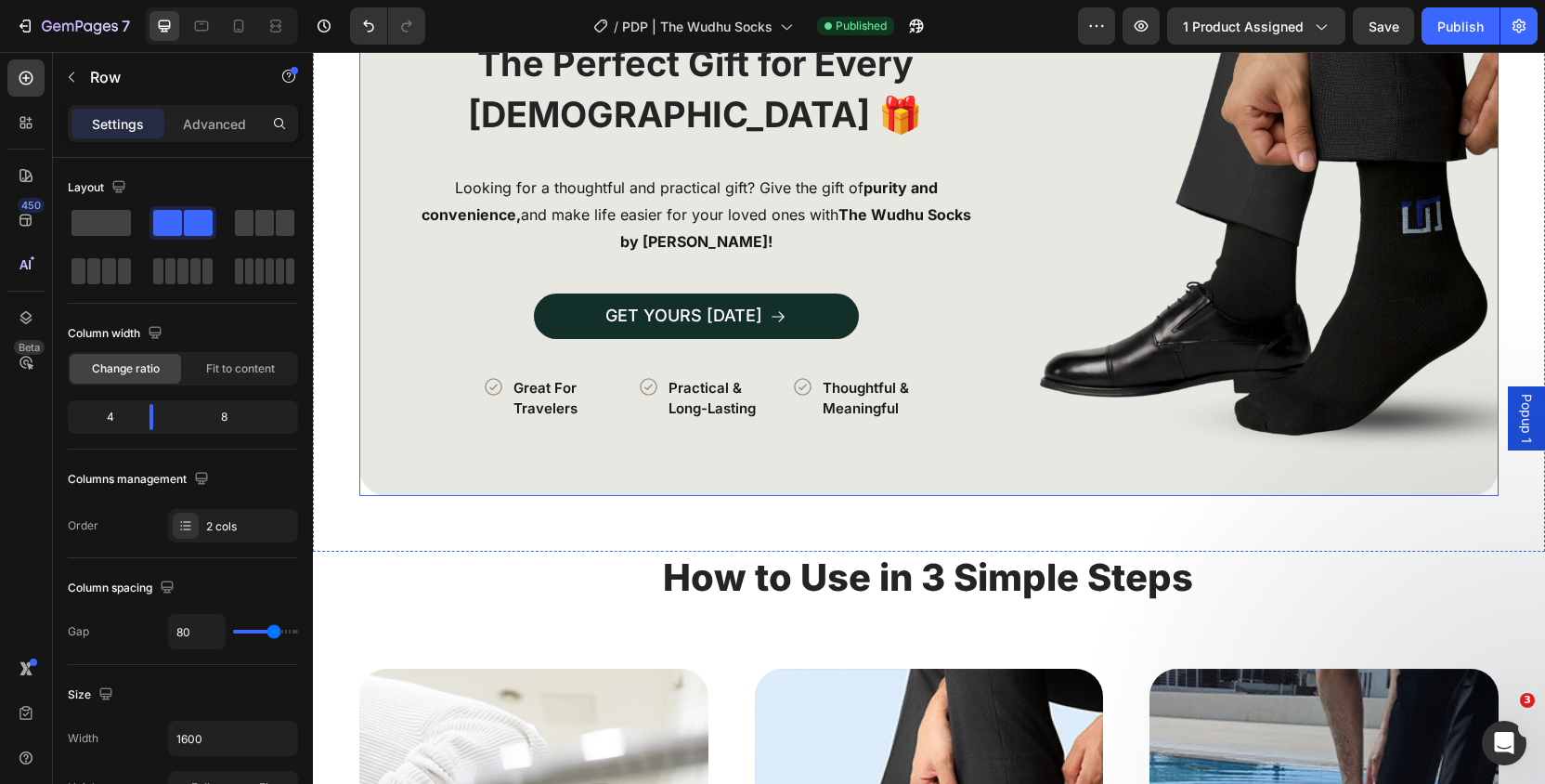
click at [382, 162] on div "Image The Perfect Gift for Every [DEMOGRAPHIC_DATA] 🎁 Heading Looking for a tho…" at bounding box center [928, 229] width 1139 height 535
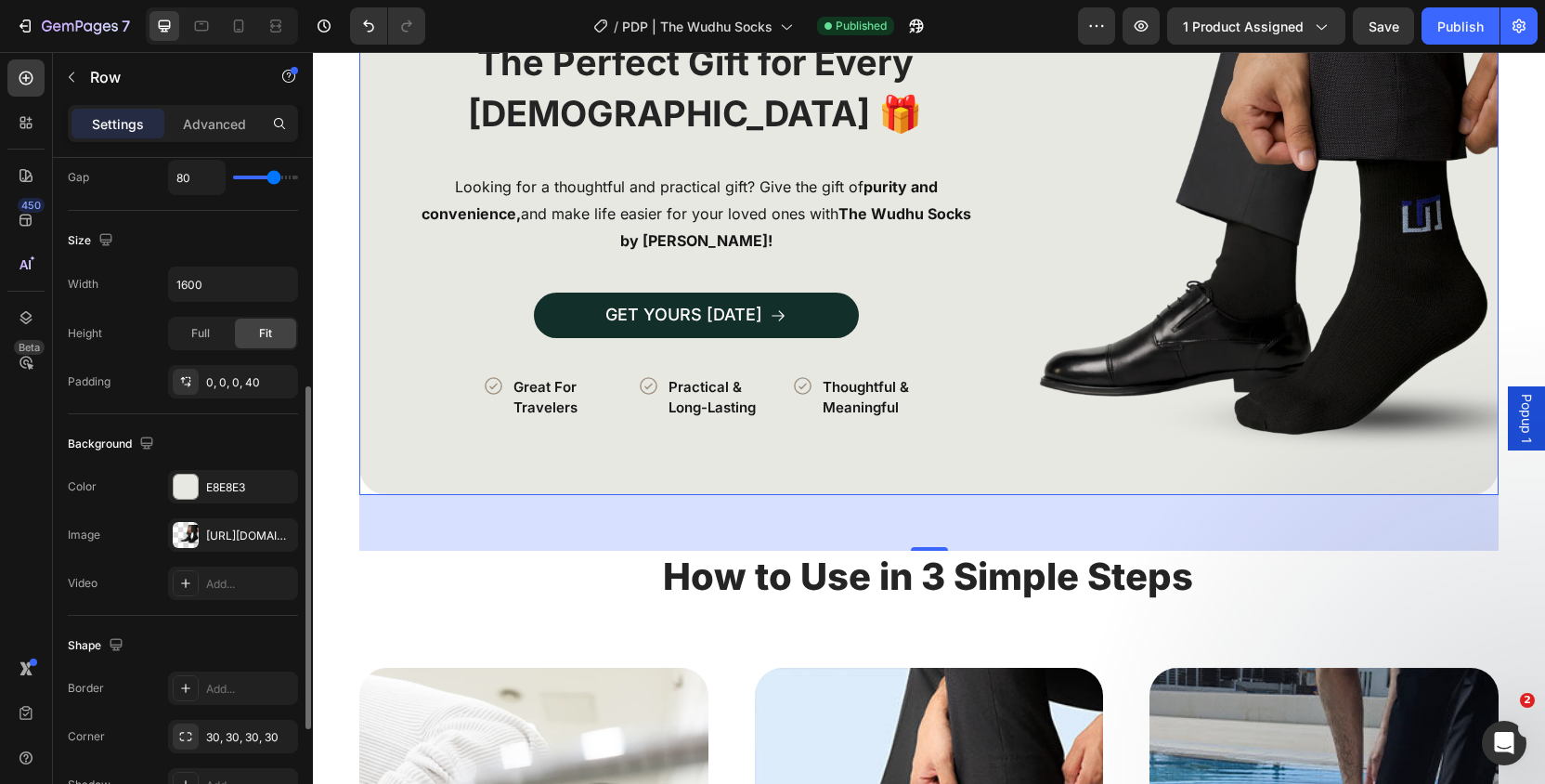
scroll to position [465, 0]
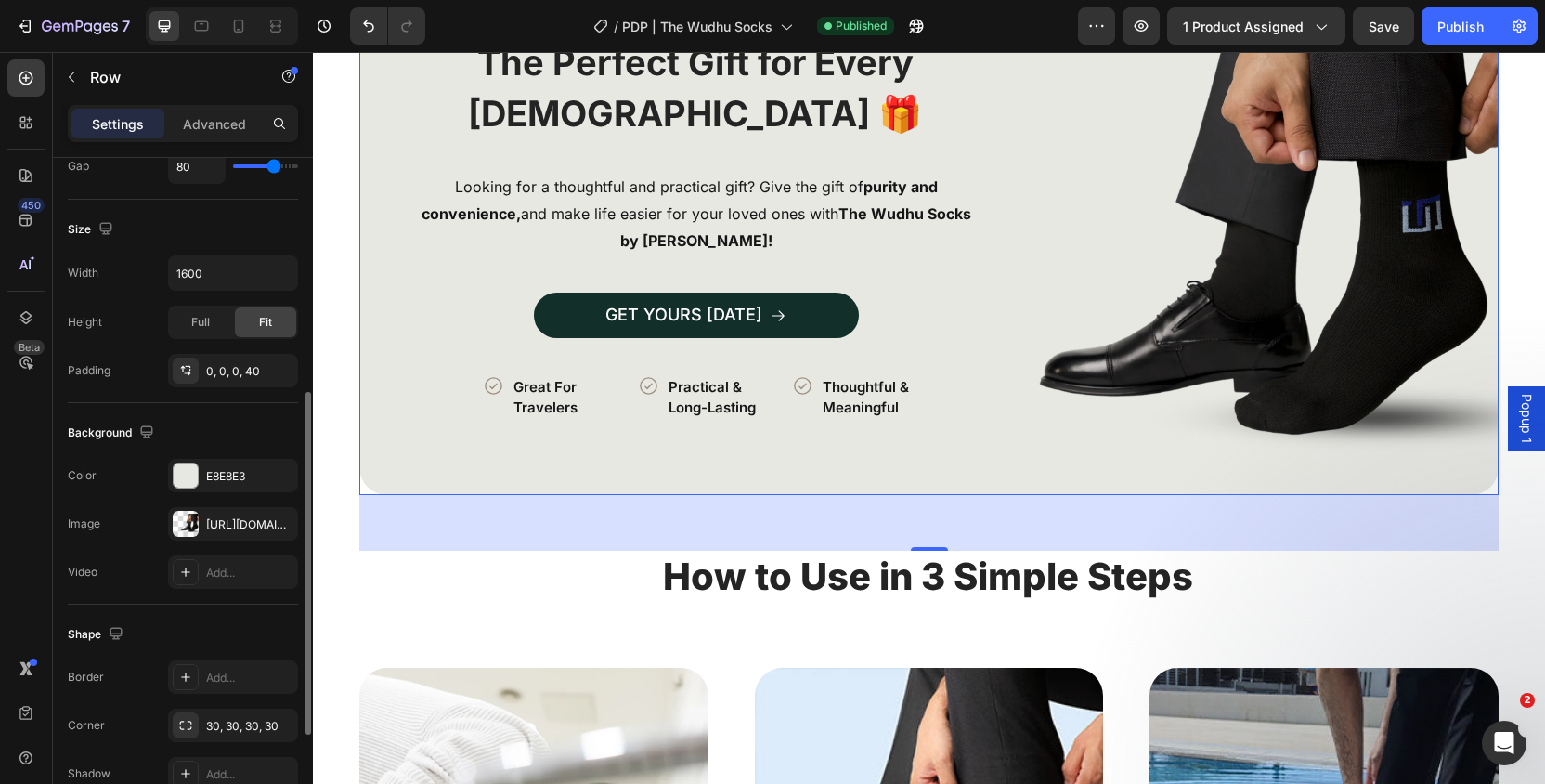
click at [166, 435] on div "Background" at bounding box center [183, 432] width 231 height 30
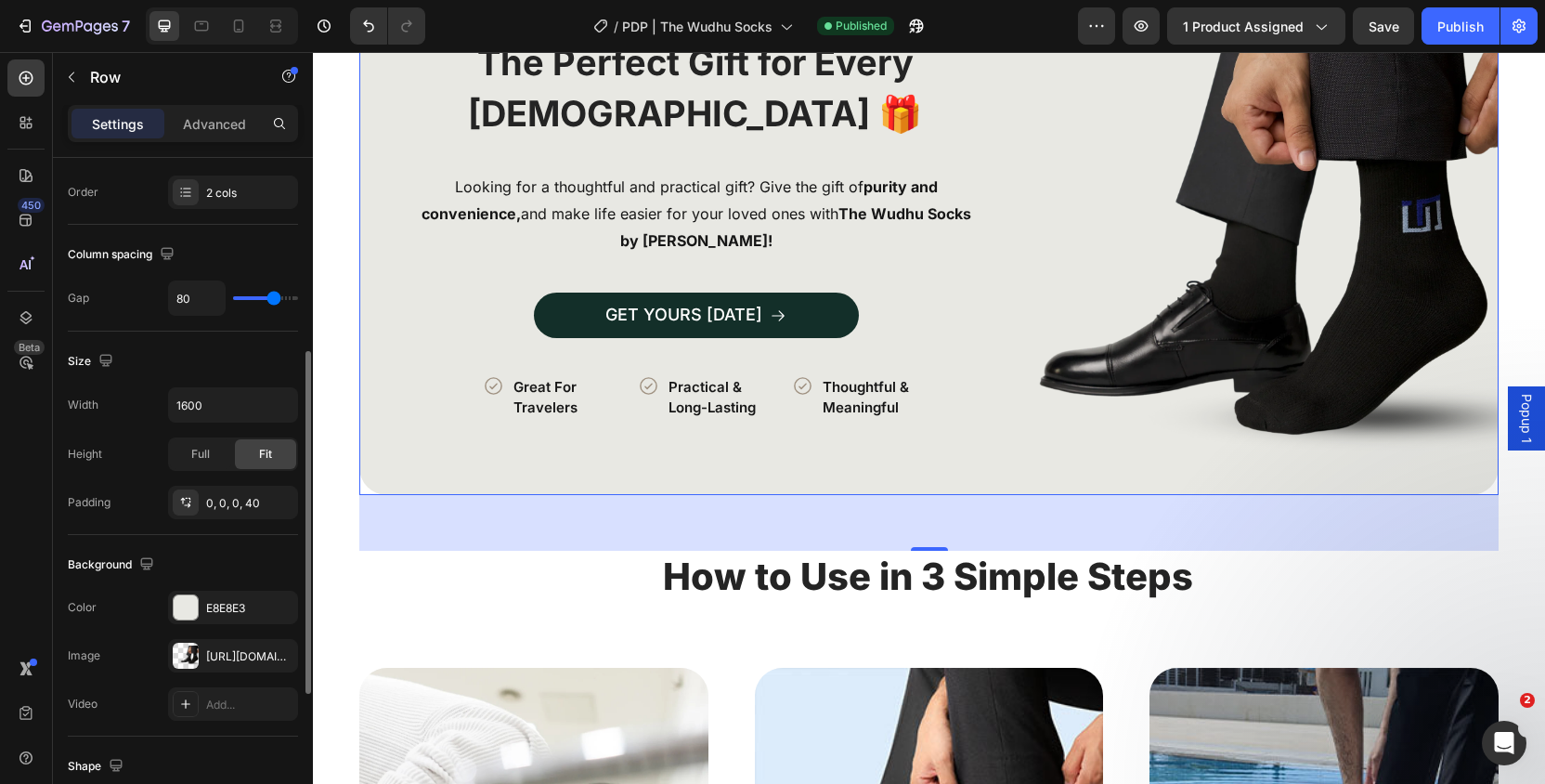
scroll to position [0, 0]
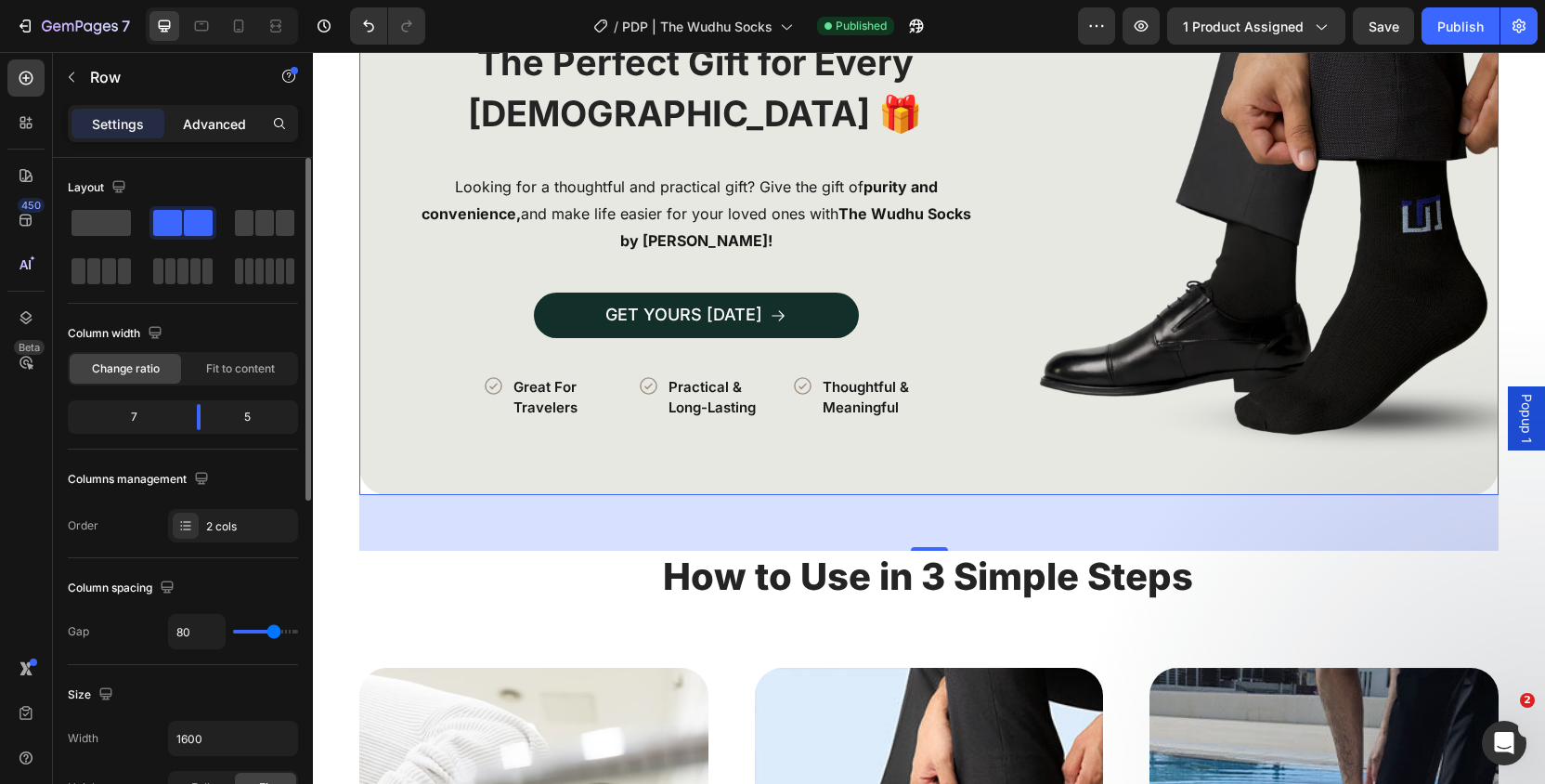
click at [232, 121] on p "Advanced" at bounding box center [214, 124] width 63 height 19
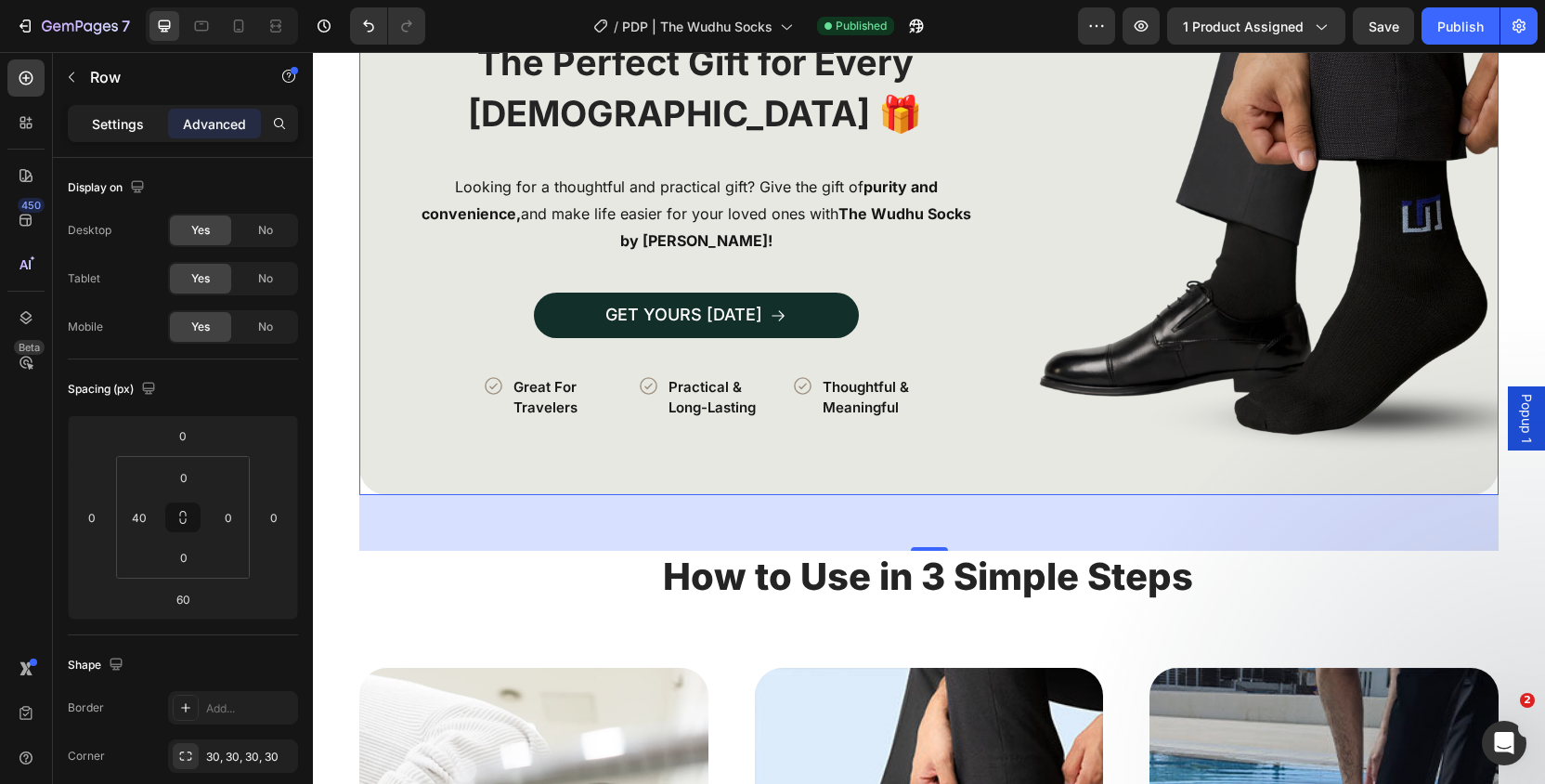
click at [126, 115] on p "Settings" at bounding box center [117, 124] width 52 height 19
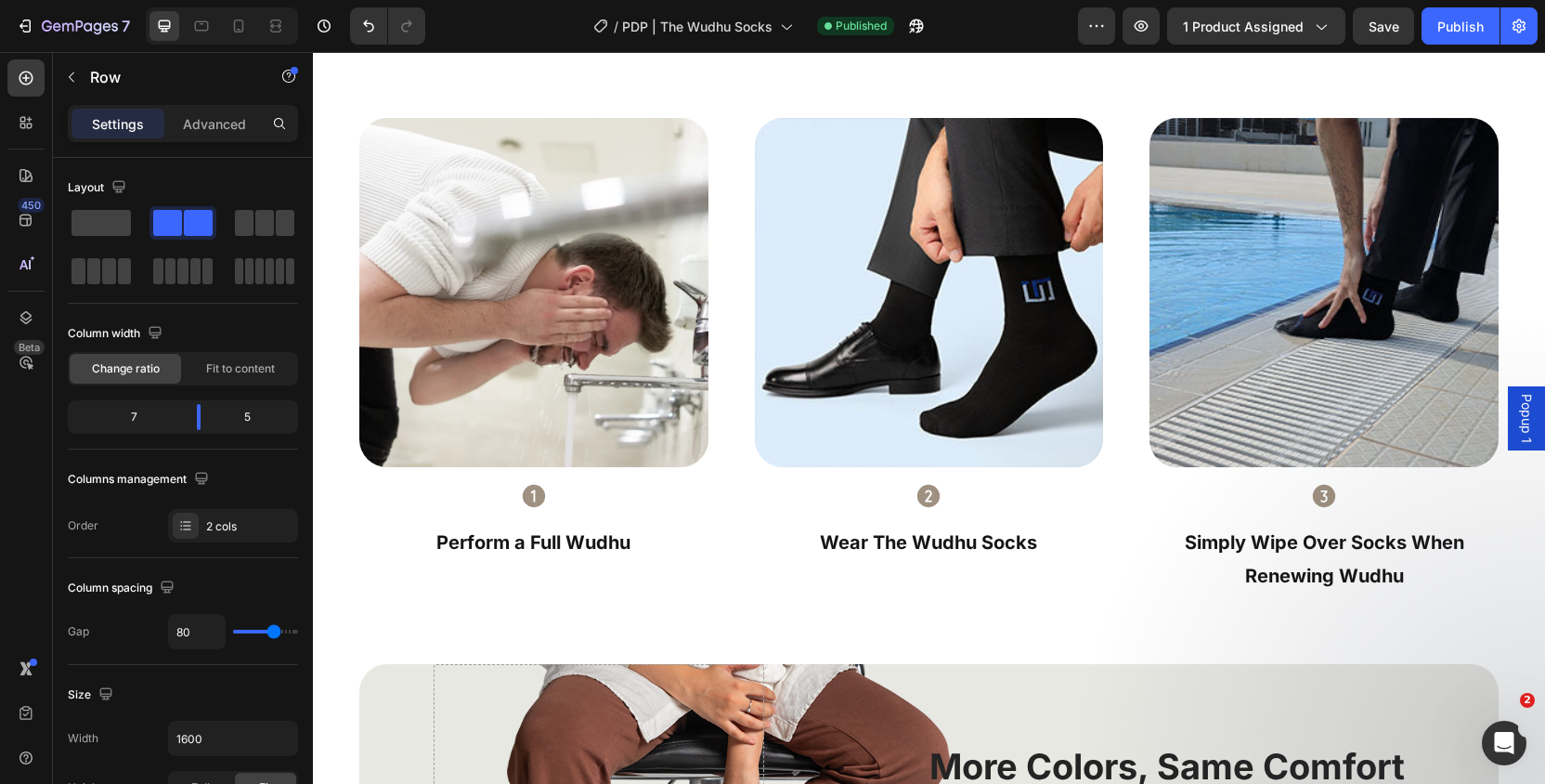
scroll to position [3962, 0]
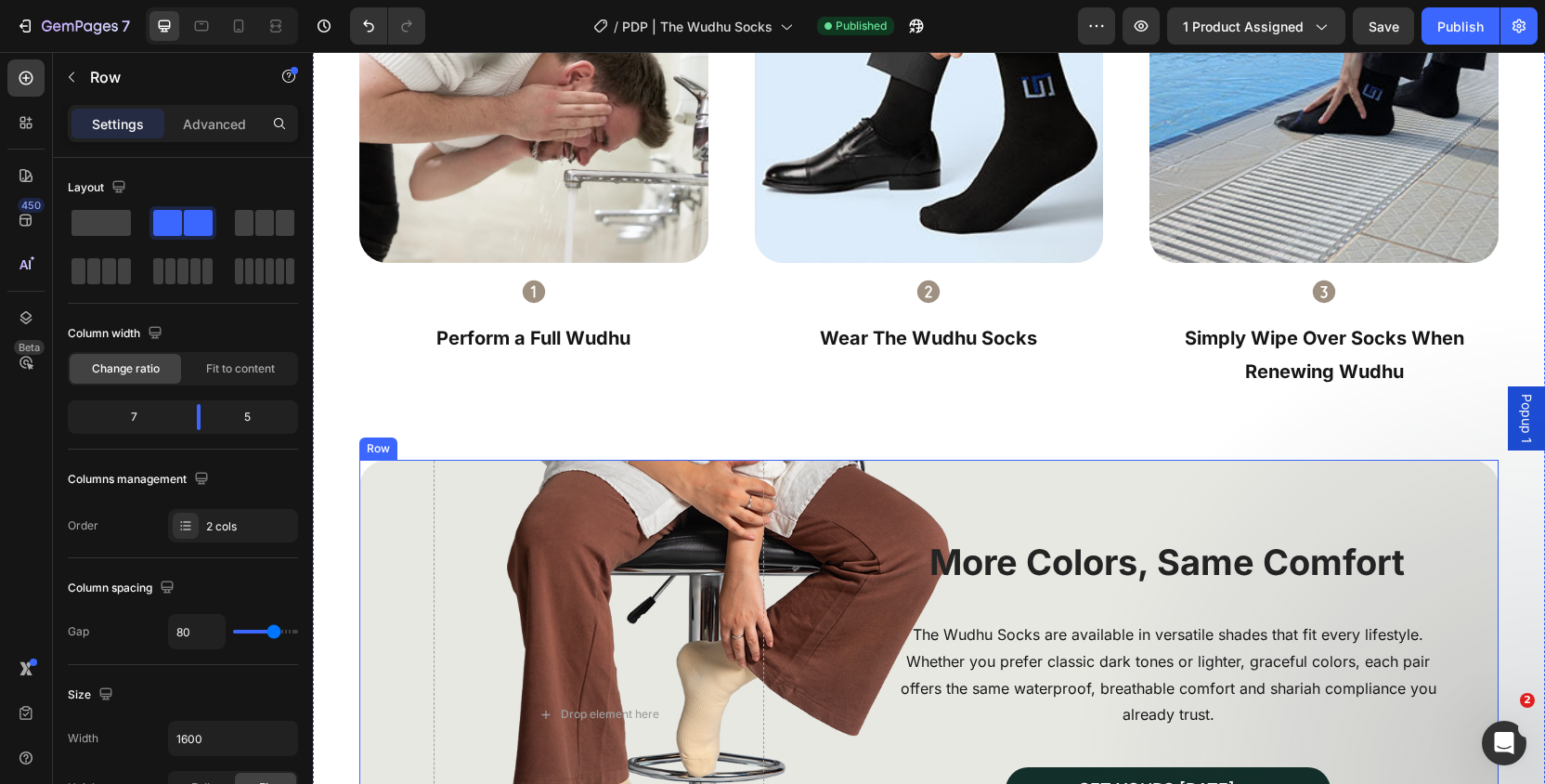
click at [387, 528] on div "Image More Colors, Same Comfort Heading The Wudhu Socks are available in versat…" at bounding box center [928, 714] width 1139 height 510
click at [210, 114] on p "Advanced" at bounding box center [214, 124] width 63 height 19
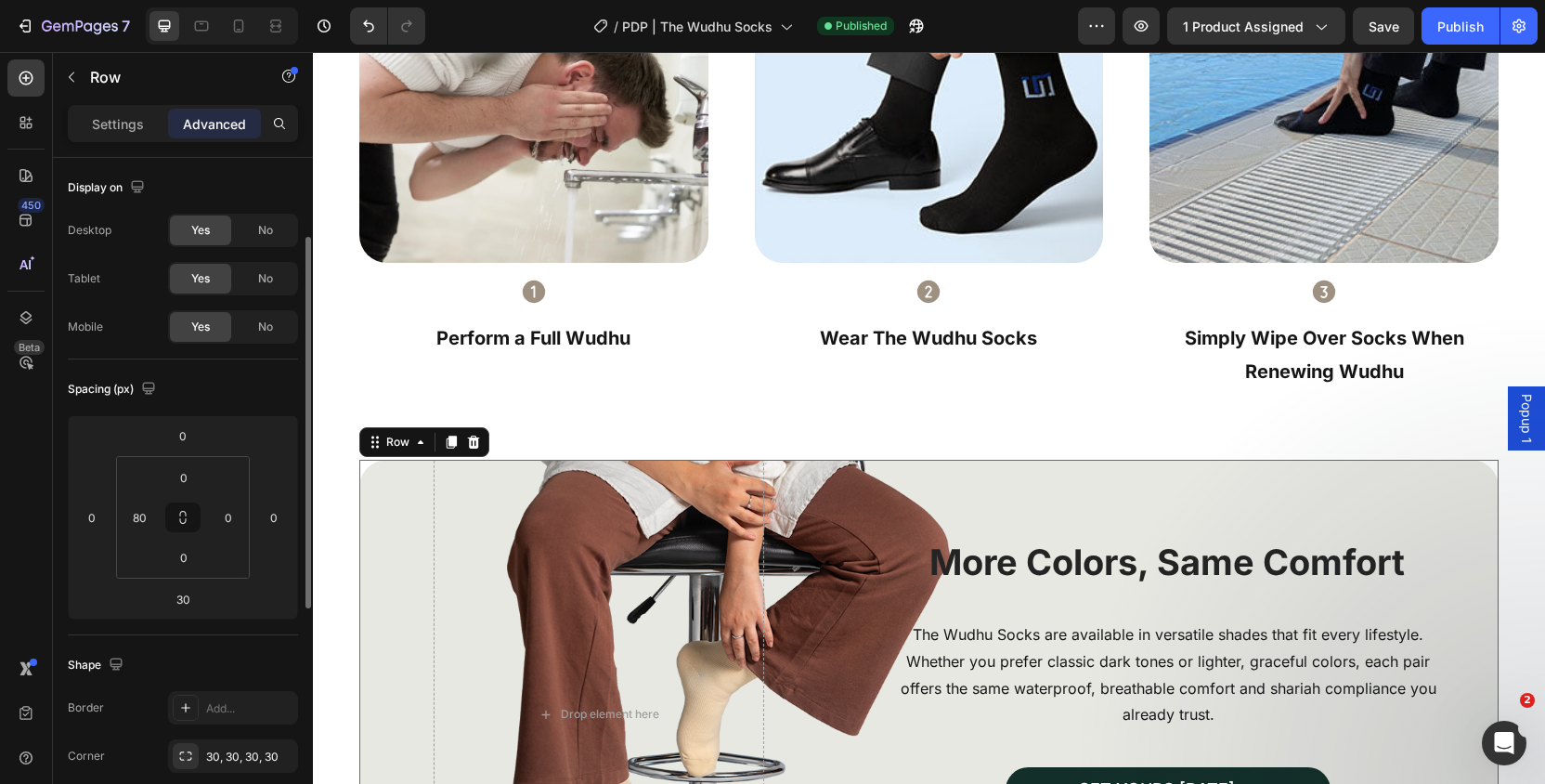
scroll to position [99, 0]
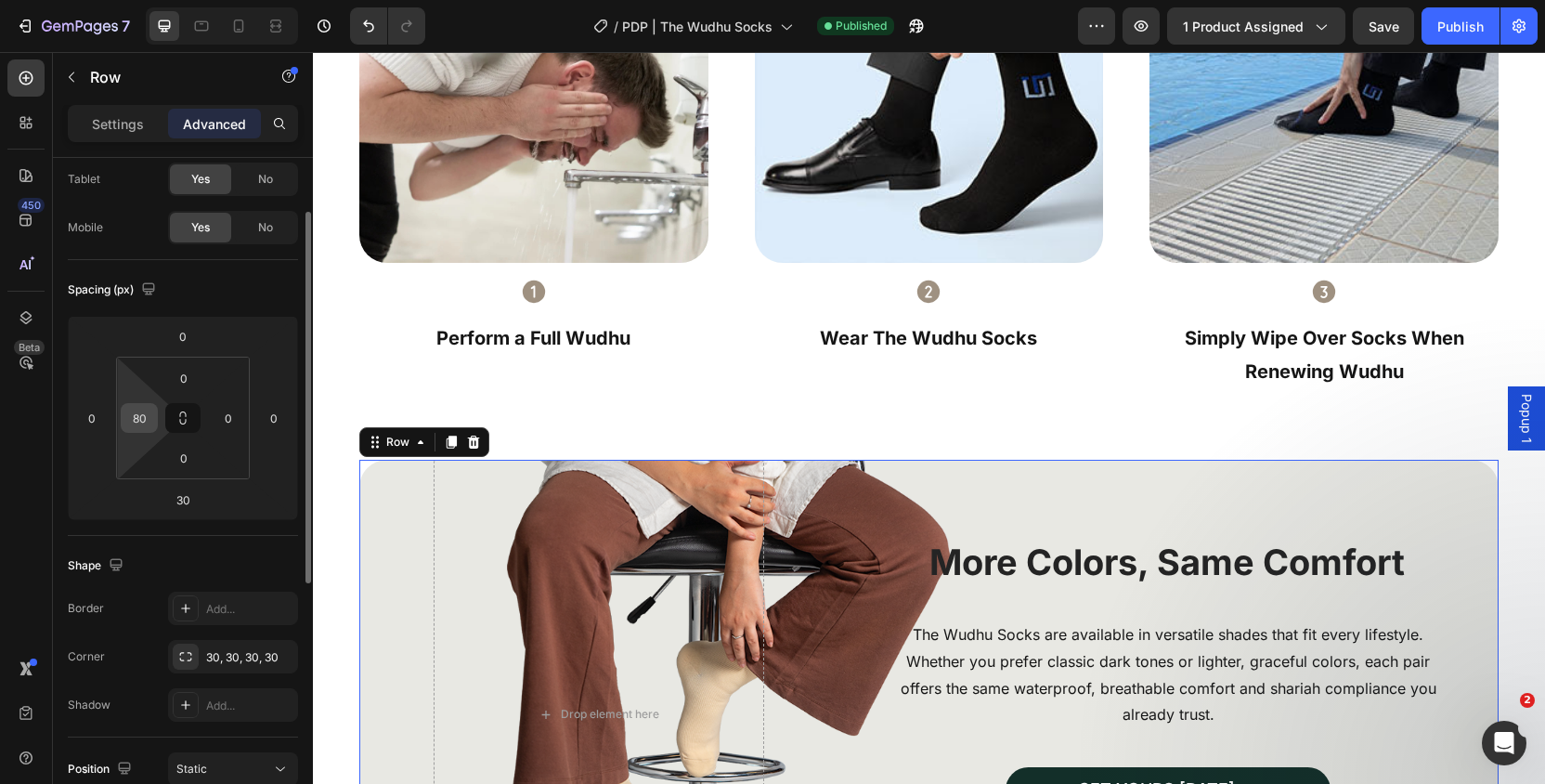
click at [142, 415] on input "80" at bounding box center [139, 417] width 28 height 28
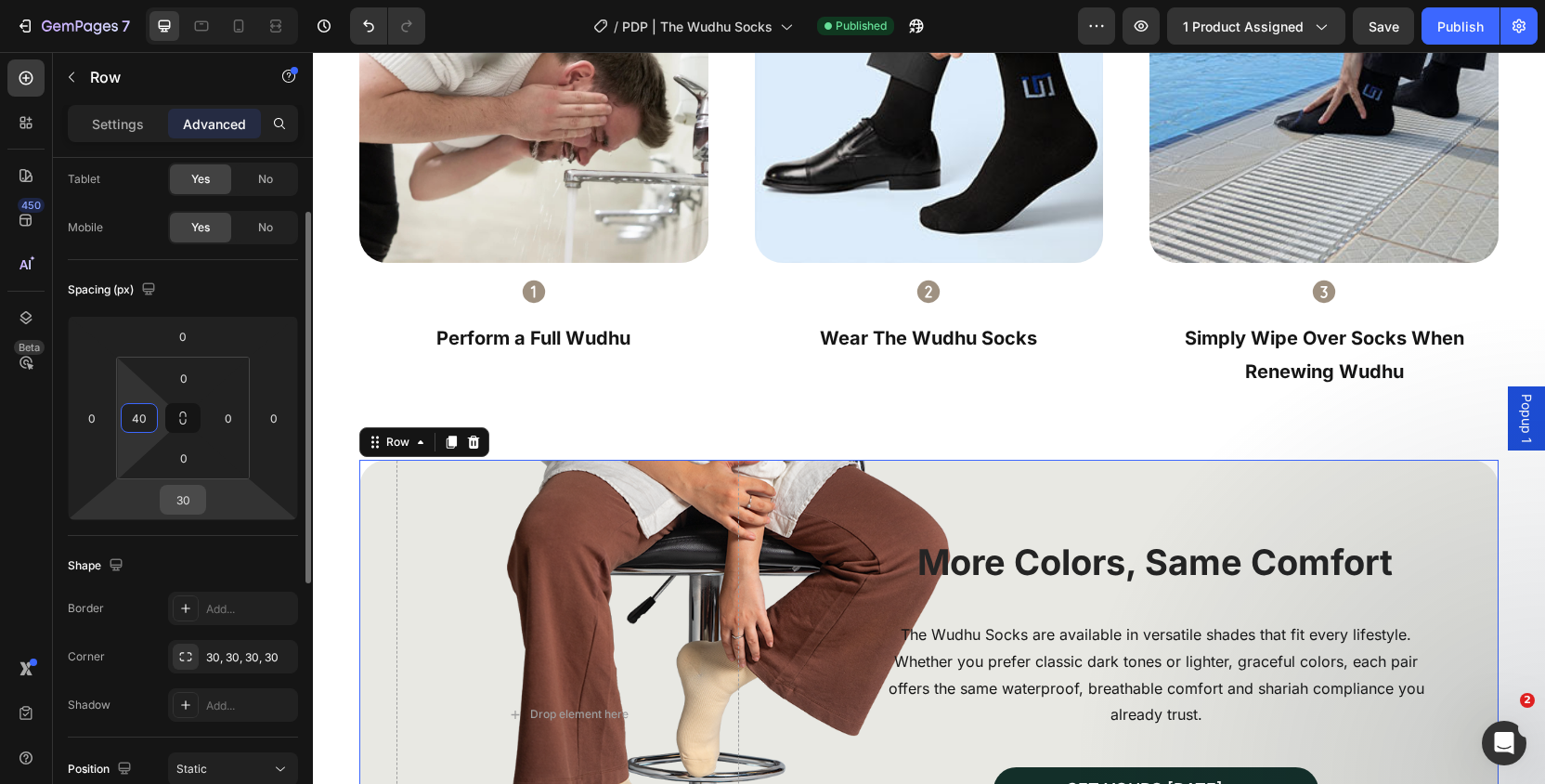
type input "40"
click at [186, 508] on input "30" at bounding box center [183, 499] width 37 height 28
type input "60"
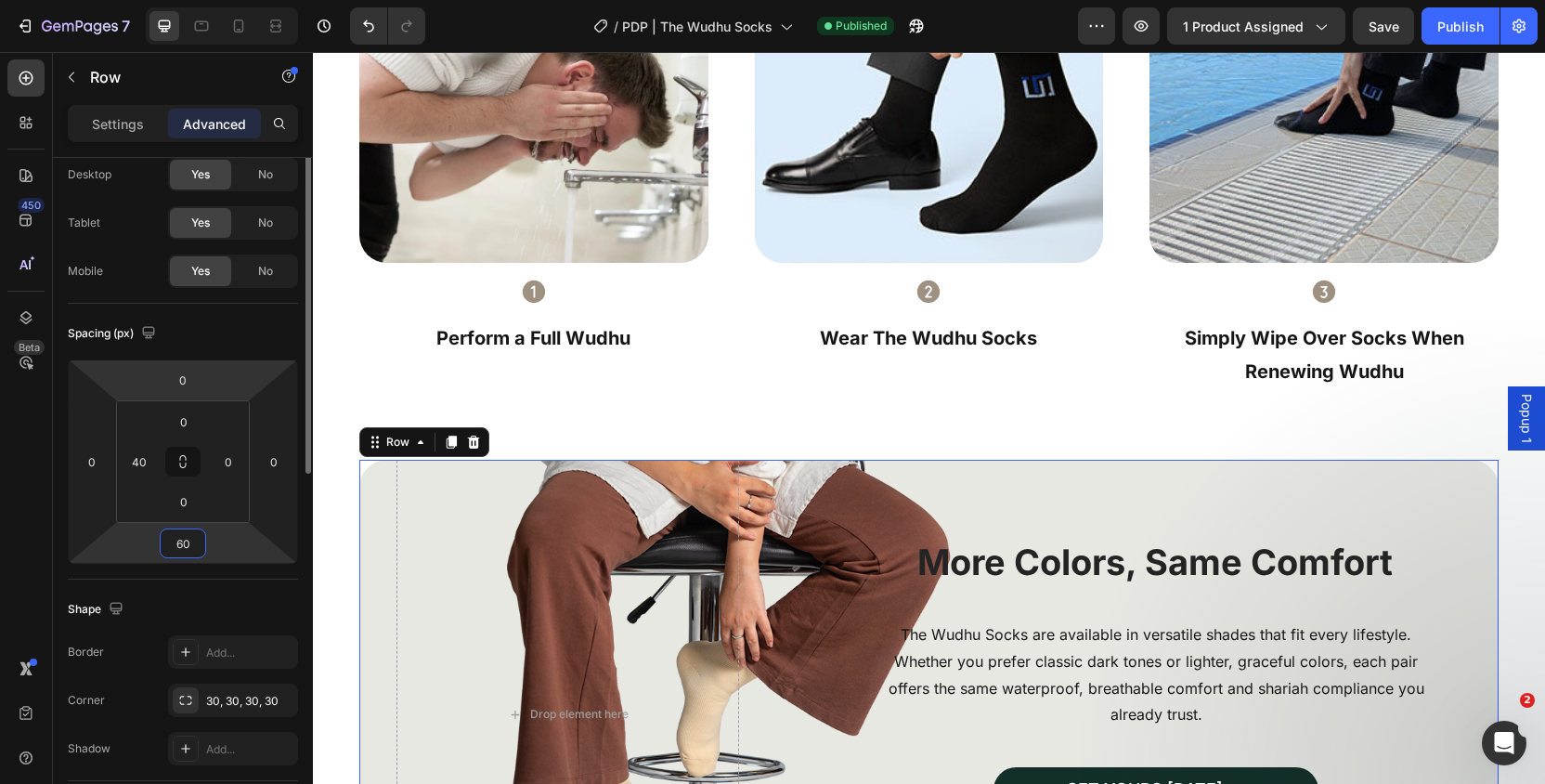
scroll to position [0, 0]
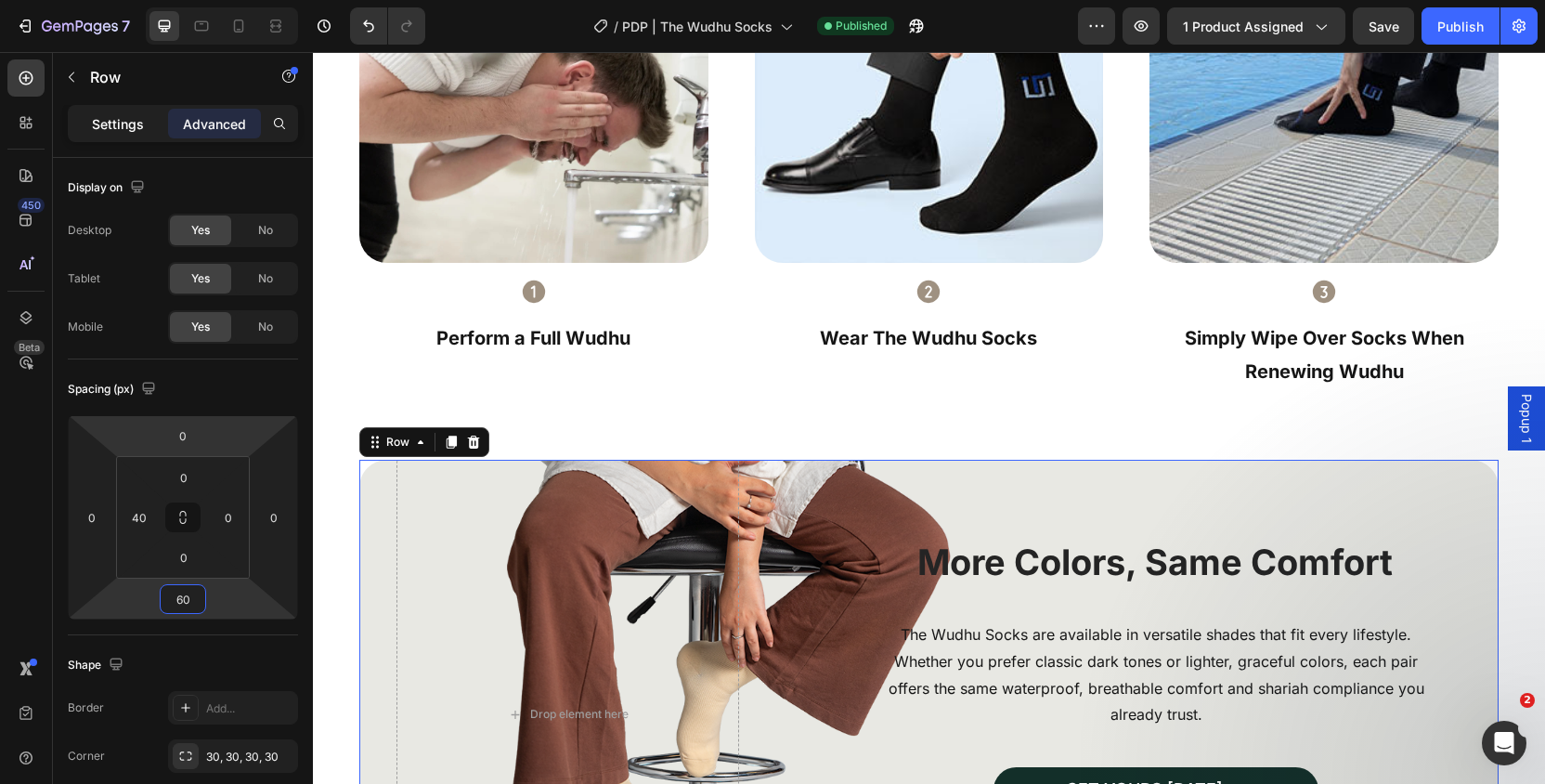
click at [132, 123] on p "Settings" at bounding box center [117, 124] width 52 height 19
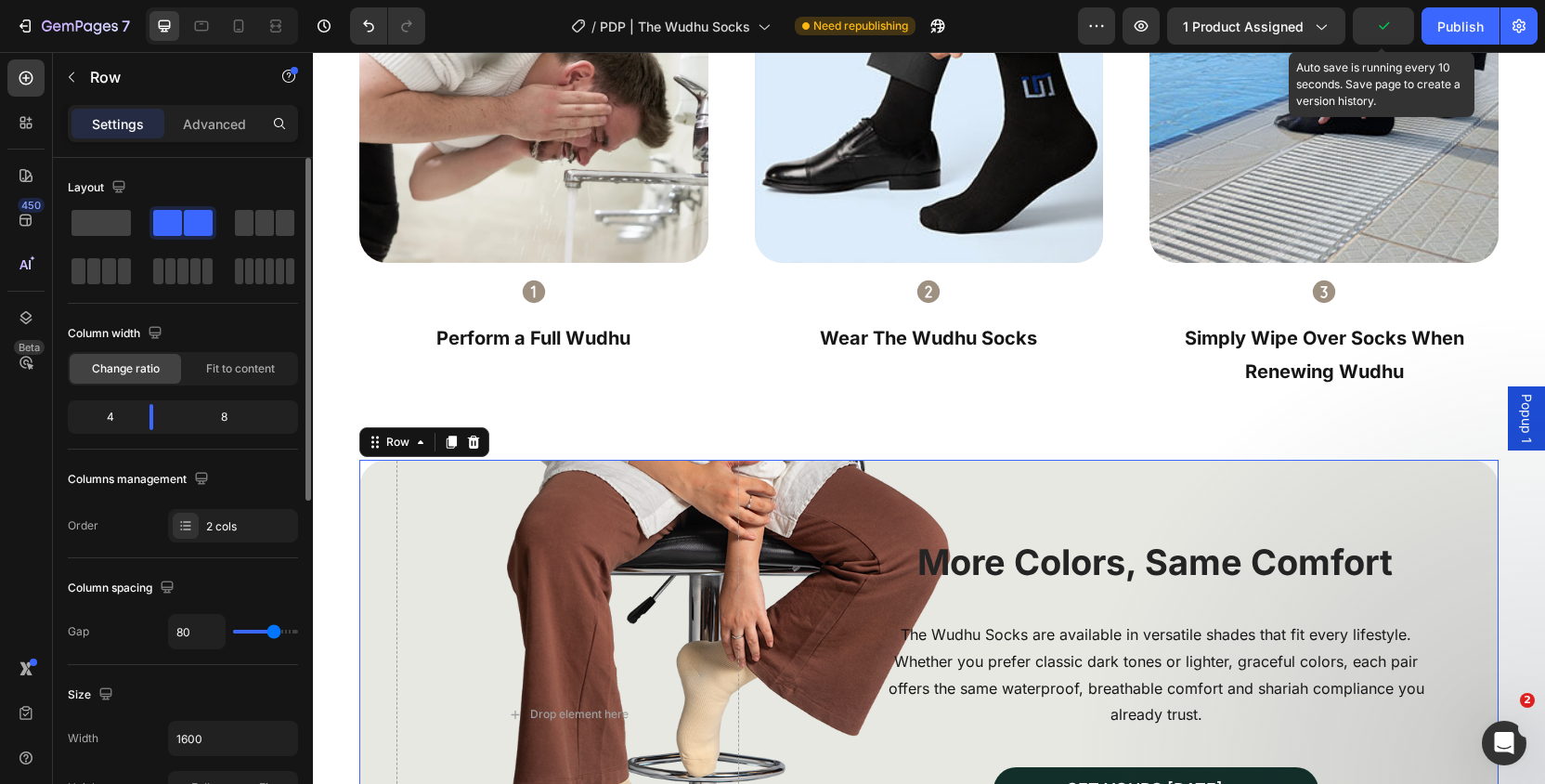
click at [1392, 17] on icon "button" at bounding box center [1383, 25] width 18 height 18
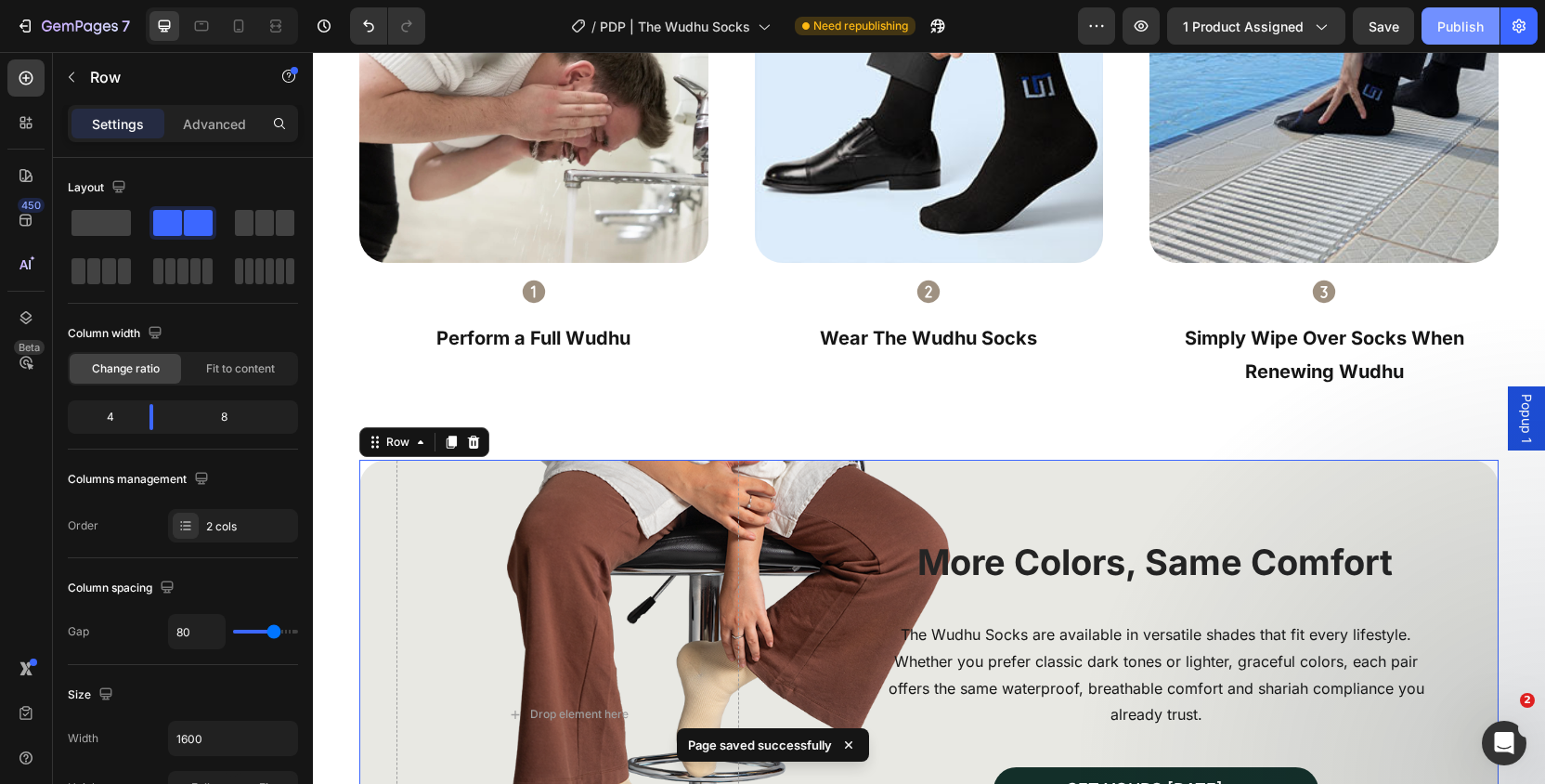
click at [1467, 24] on div "Publish" at bounding box center [1460, 26] width 47 height 19
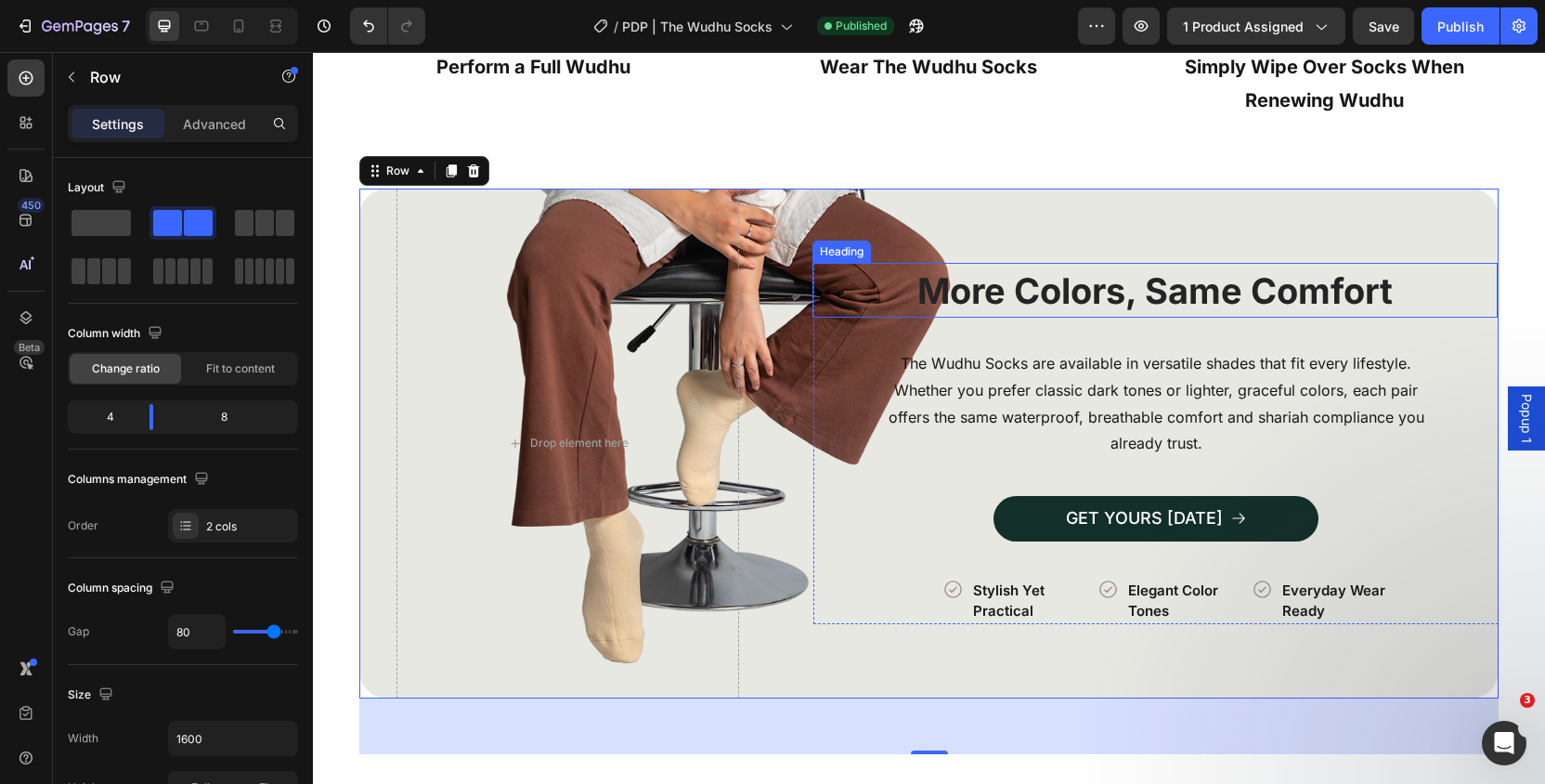
scroll to position [4259, 0]
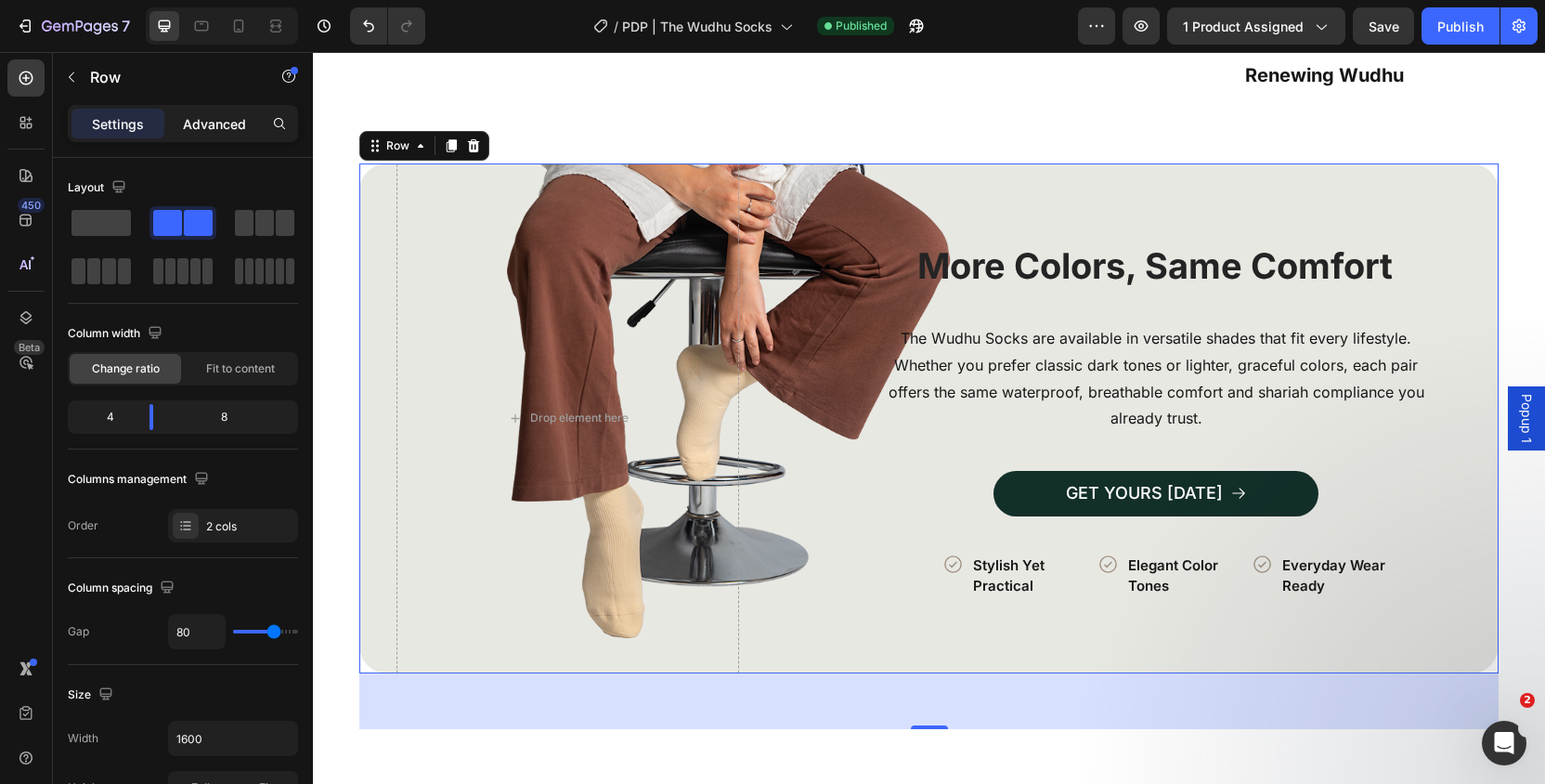
click at [214, 130] on p "Advanced" at bounding box center [214, 124] width 63 height 19
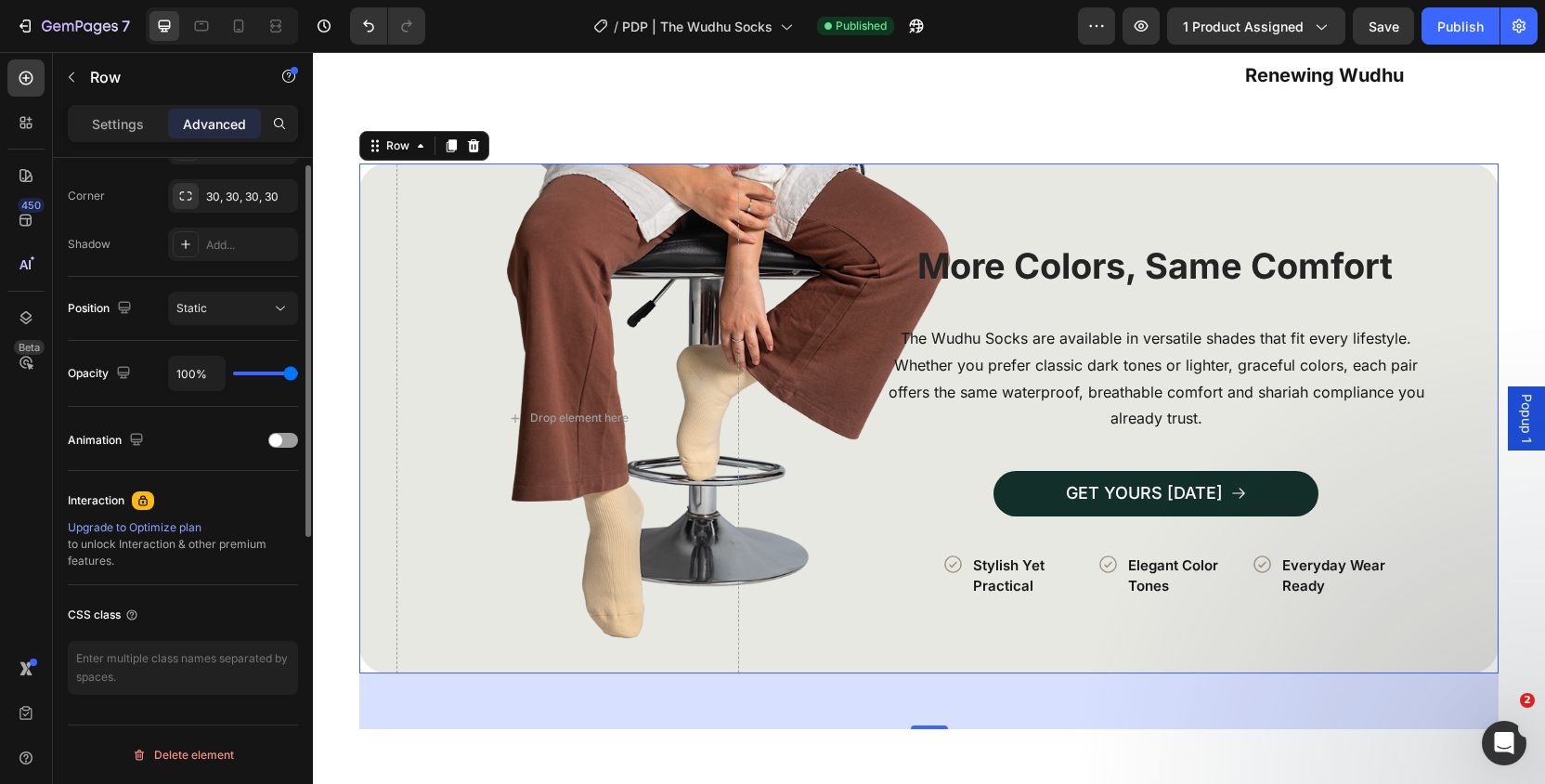
scroll to position [0, 0]
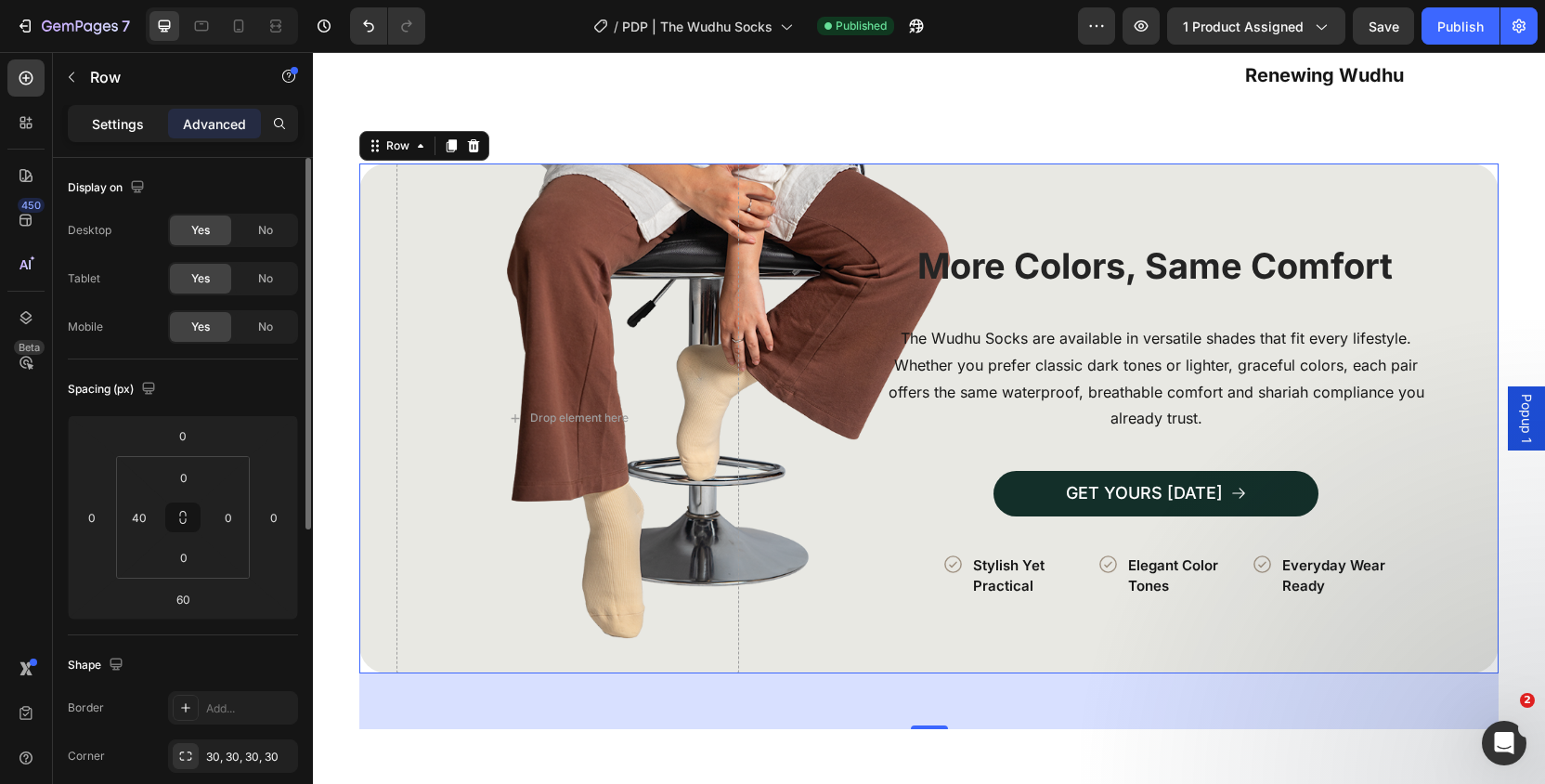
click at [137, 123] on p "Settings" at bounding box center [117, 124] width 52 height 19
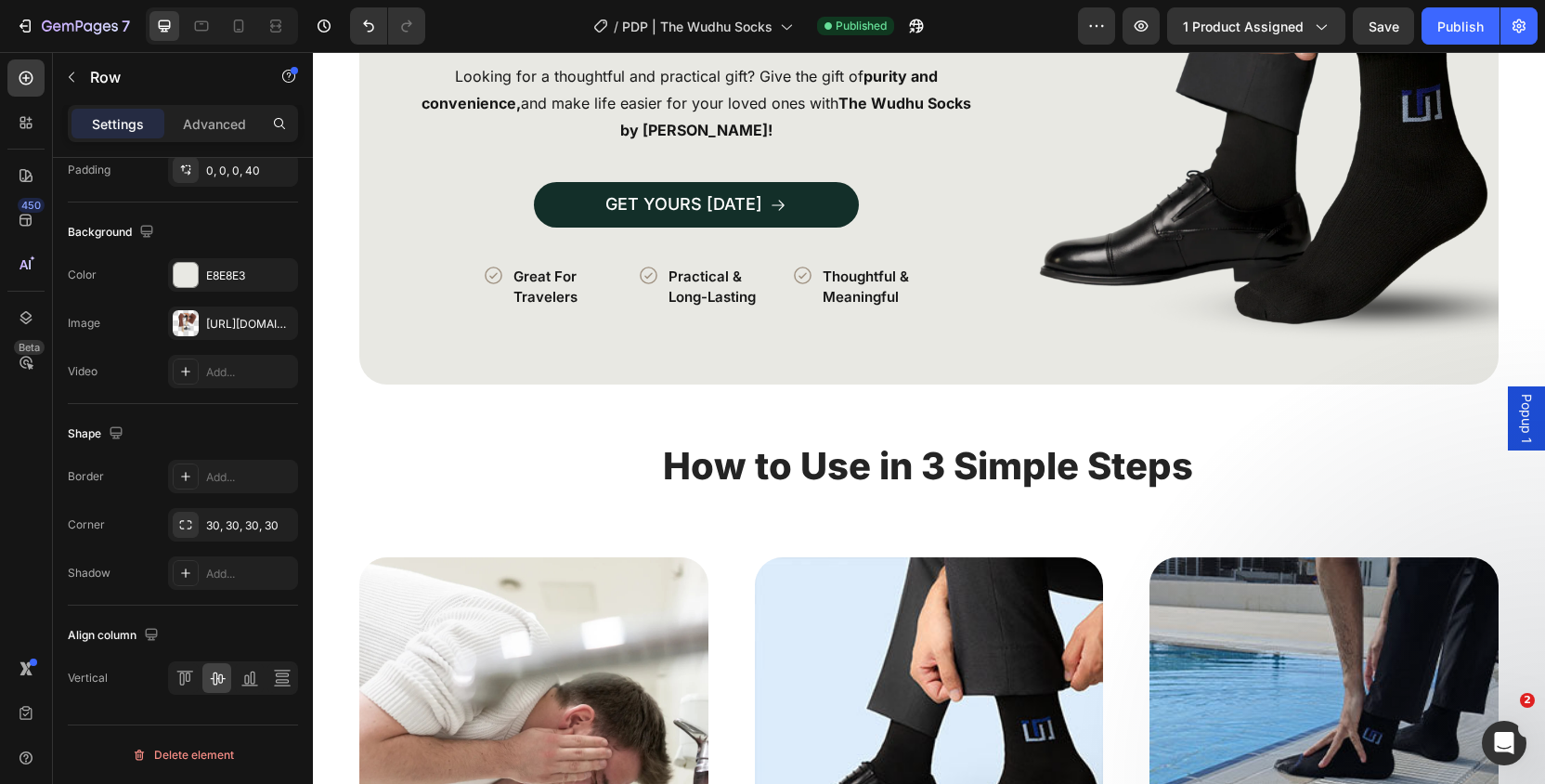
scroll to position [3312, 0]
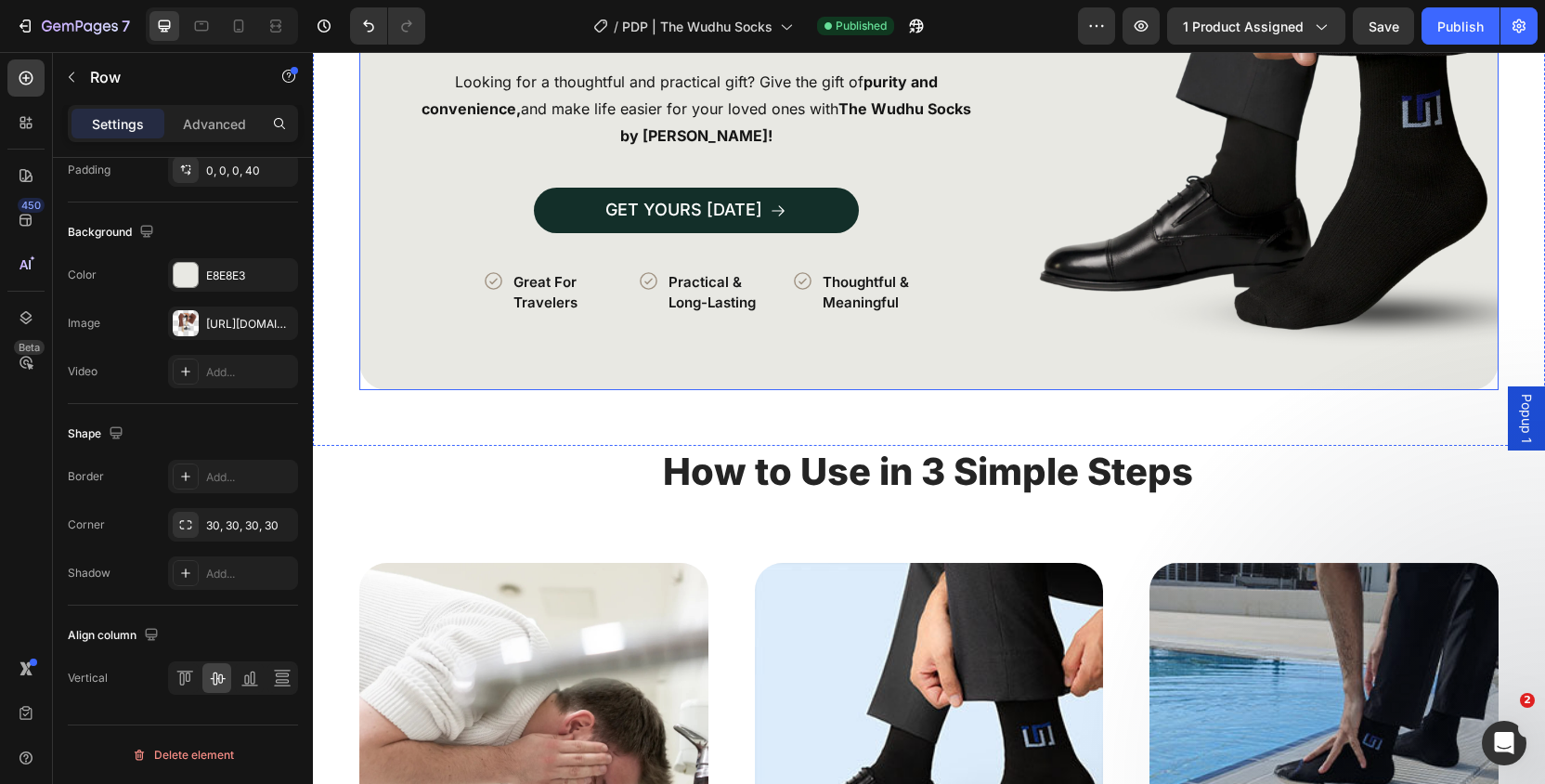
click at [388, 274] on div "Image The Perfect Gift for Every [DEMOGRAPHIC_DATA] 🎁 Heading Looking for a tho…" at bounding box center [928, 123] width 1139 height 535
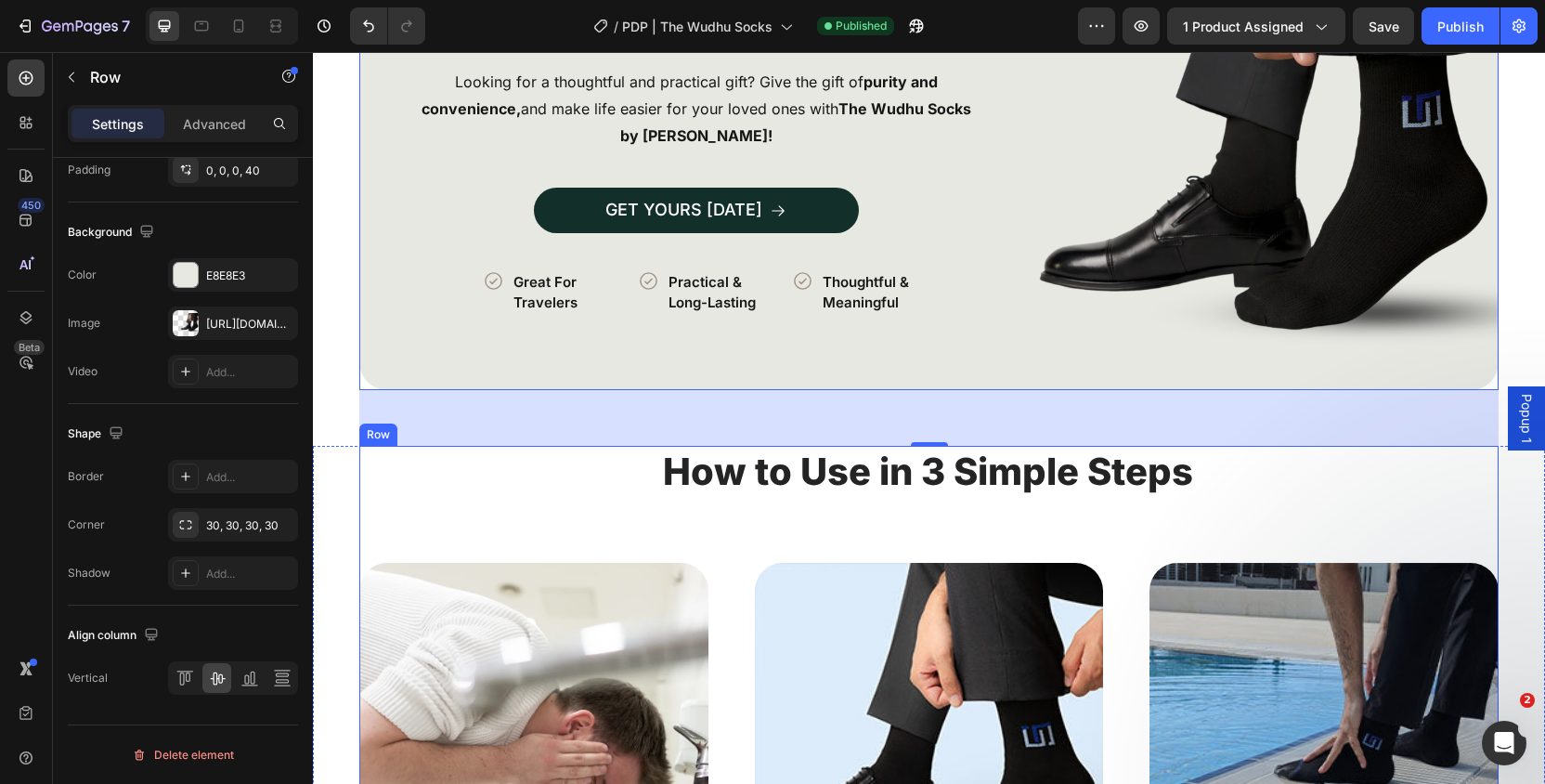
scroll to position [3153, 0]
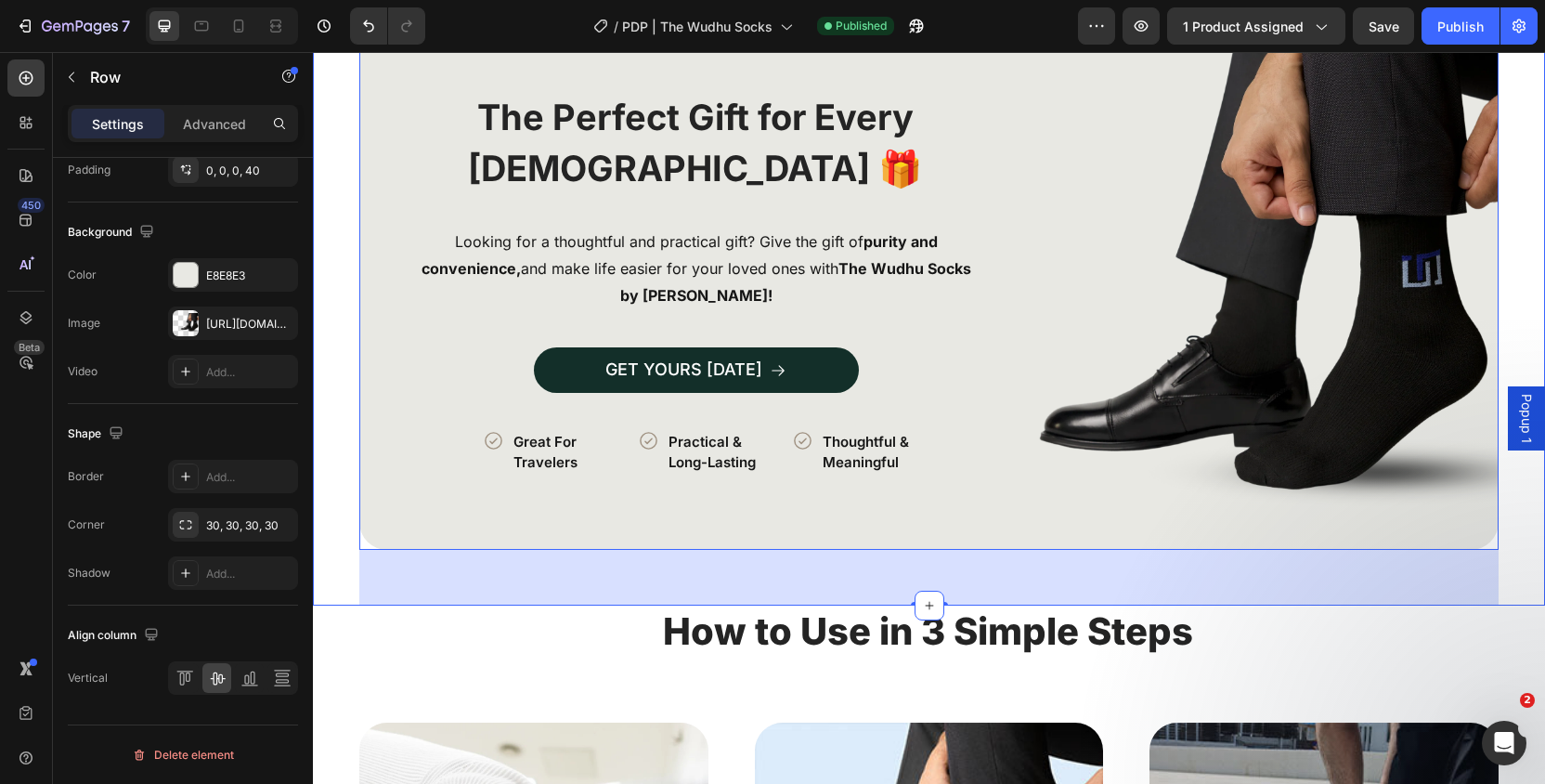
click at [333, 393] on div "Image The Perfect Gift for Every Muslim 🎁 Heading Looking for a thoughtful and …" at bounding box center [929, 309] width 1232 height 590
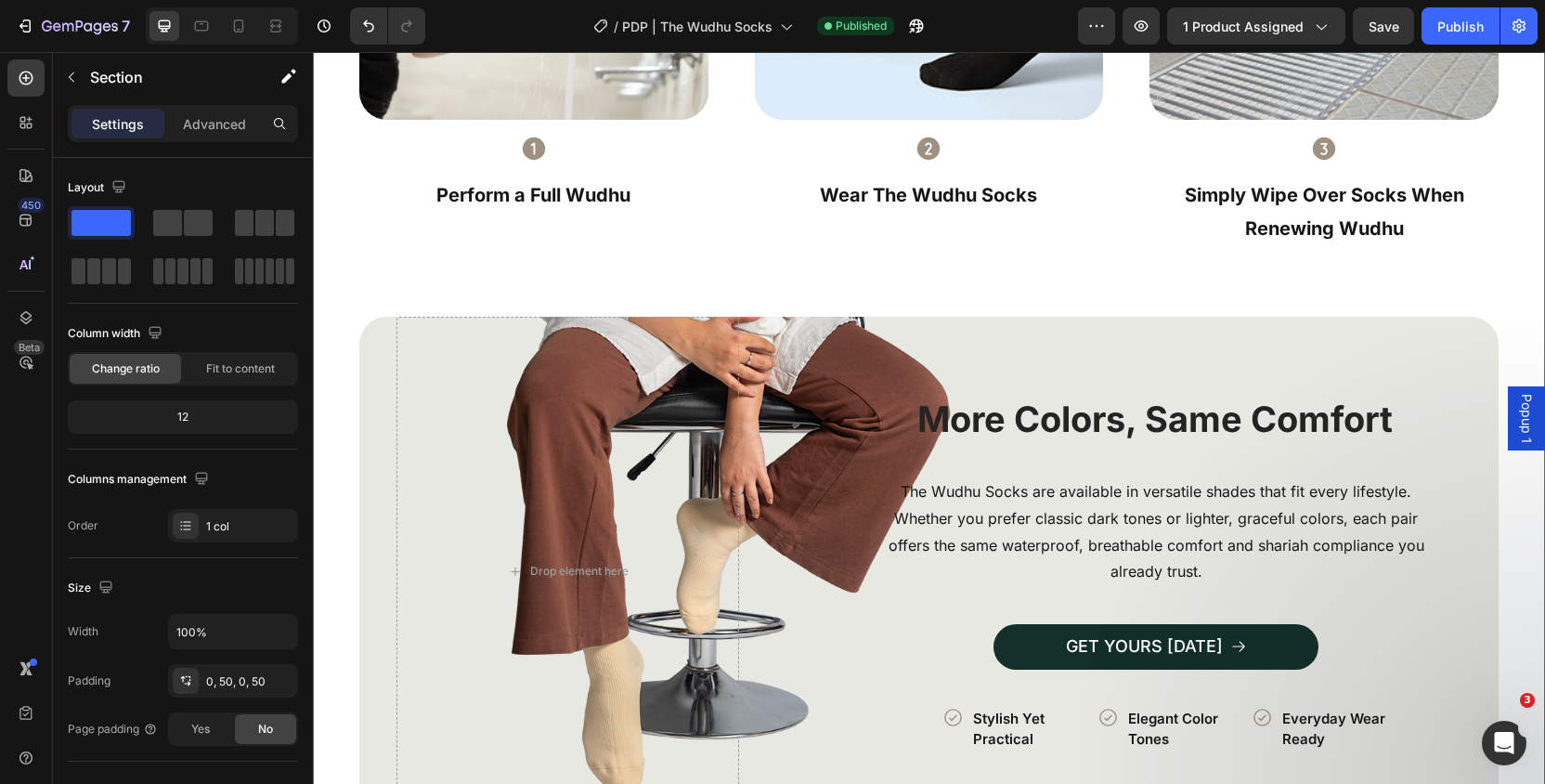
scroll to position [4116, 0]
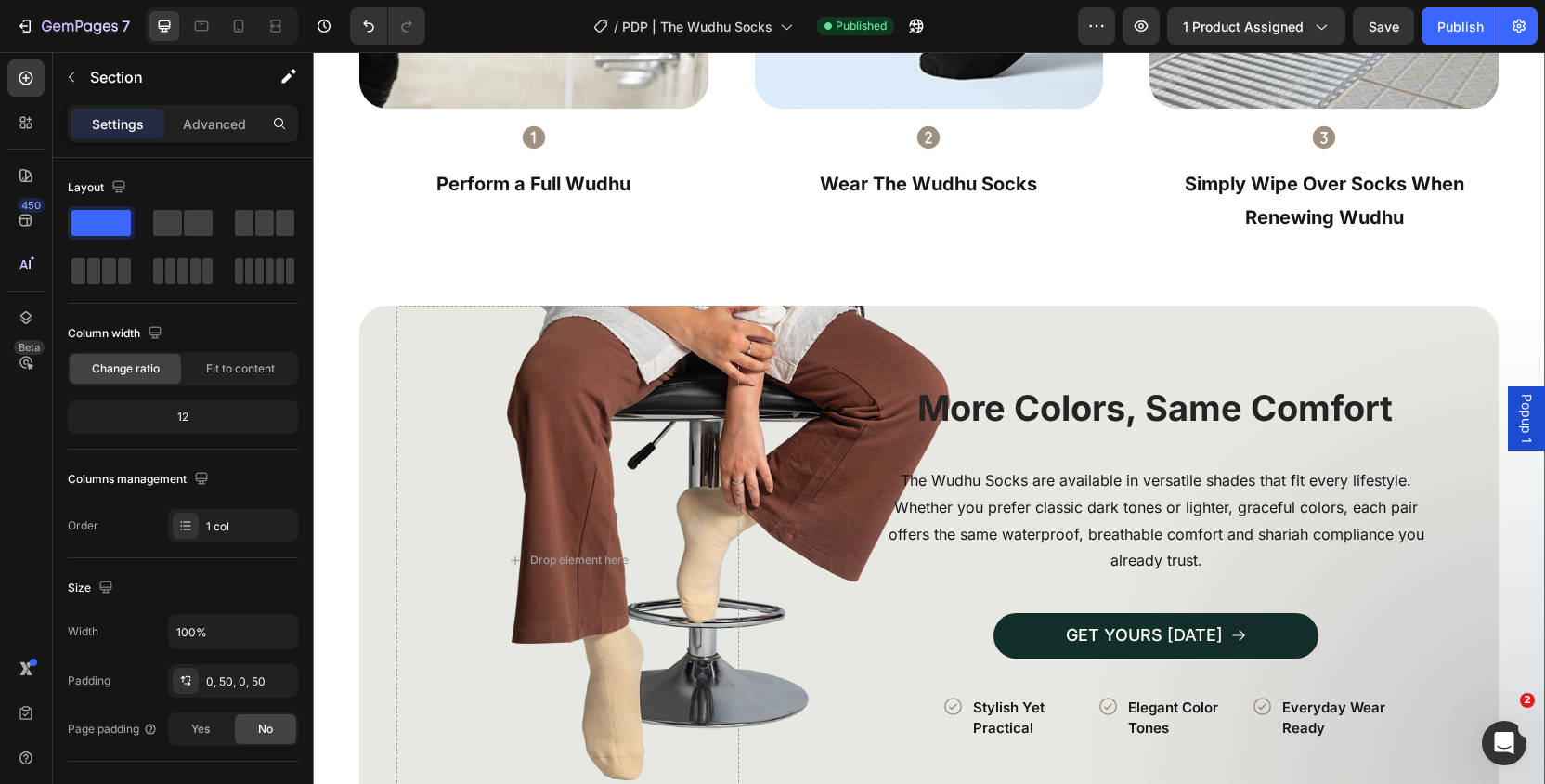
click at [323, 479] on div "How to Use in 3 Simple Steps Heading Image Row Icon Perform a Full Wudhu Text B…" at bounding box center [929, 730] width 1232 height 2173
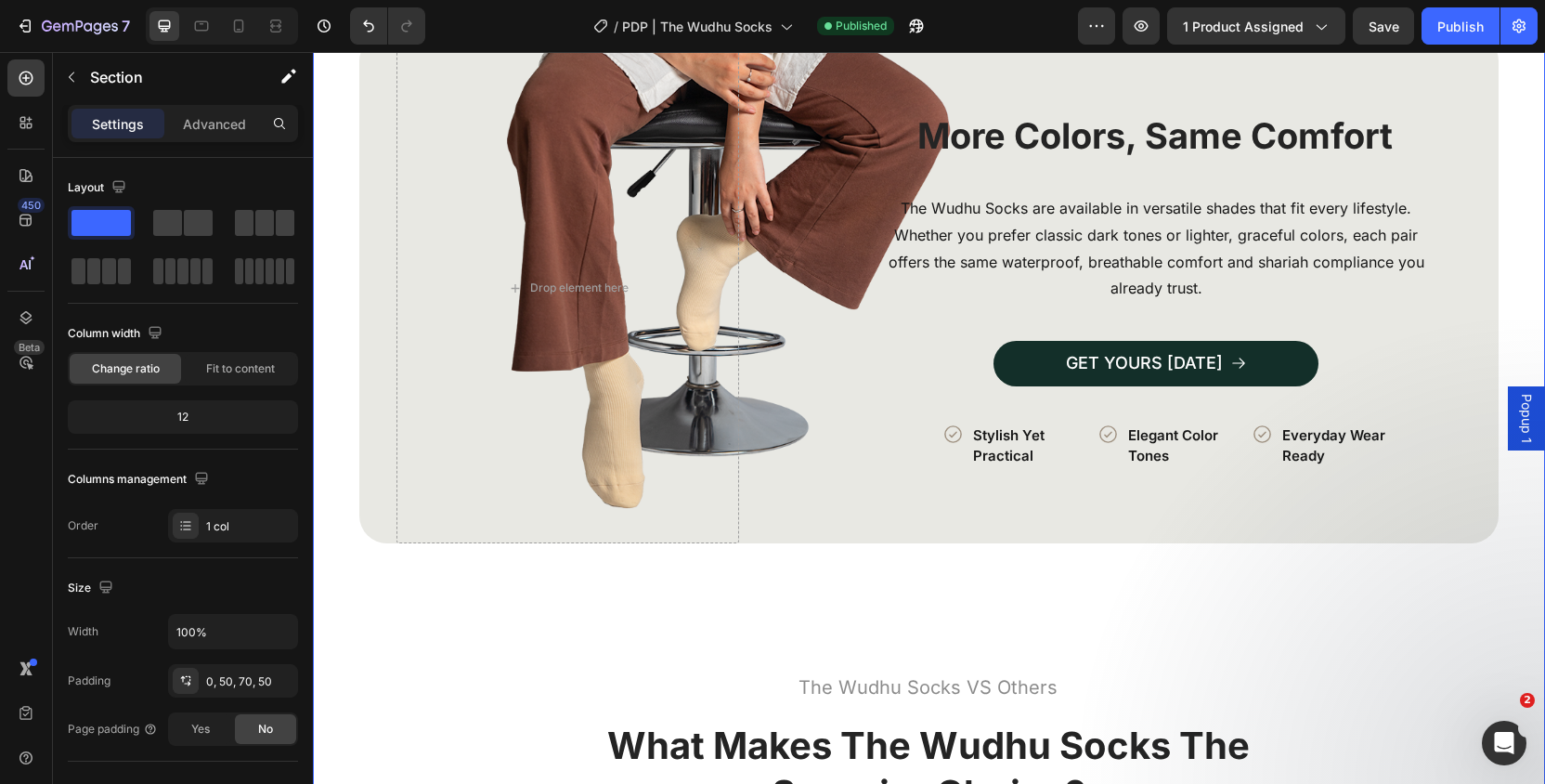
scroll to position [4501, 0]
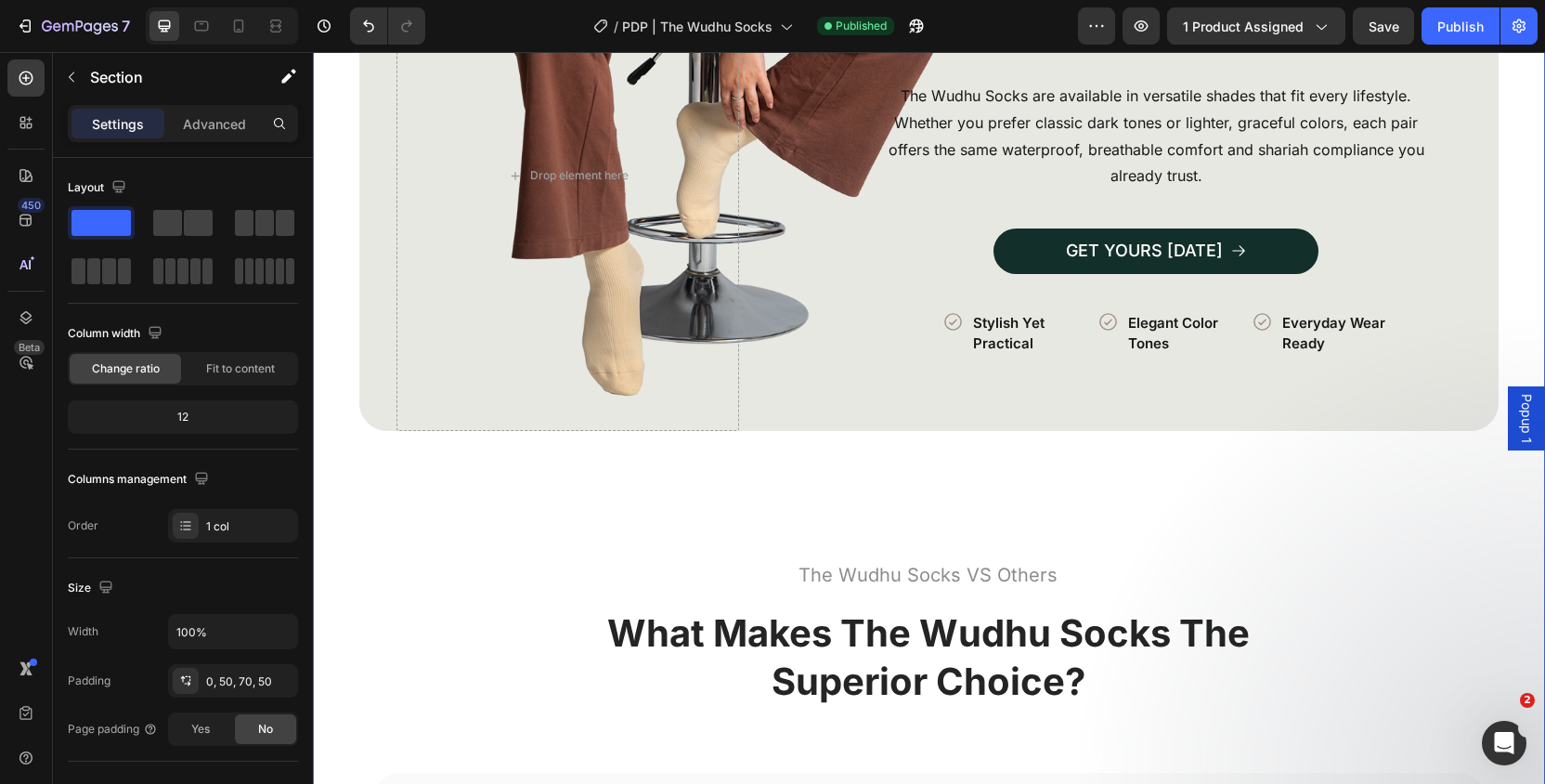
click at [369, 454] on div "How to Use in 3 Simple Steps Heading Image Row Icon Perform a Full Wudhu Text B…" at bounding box center [928, 311] width 1139 height 2108
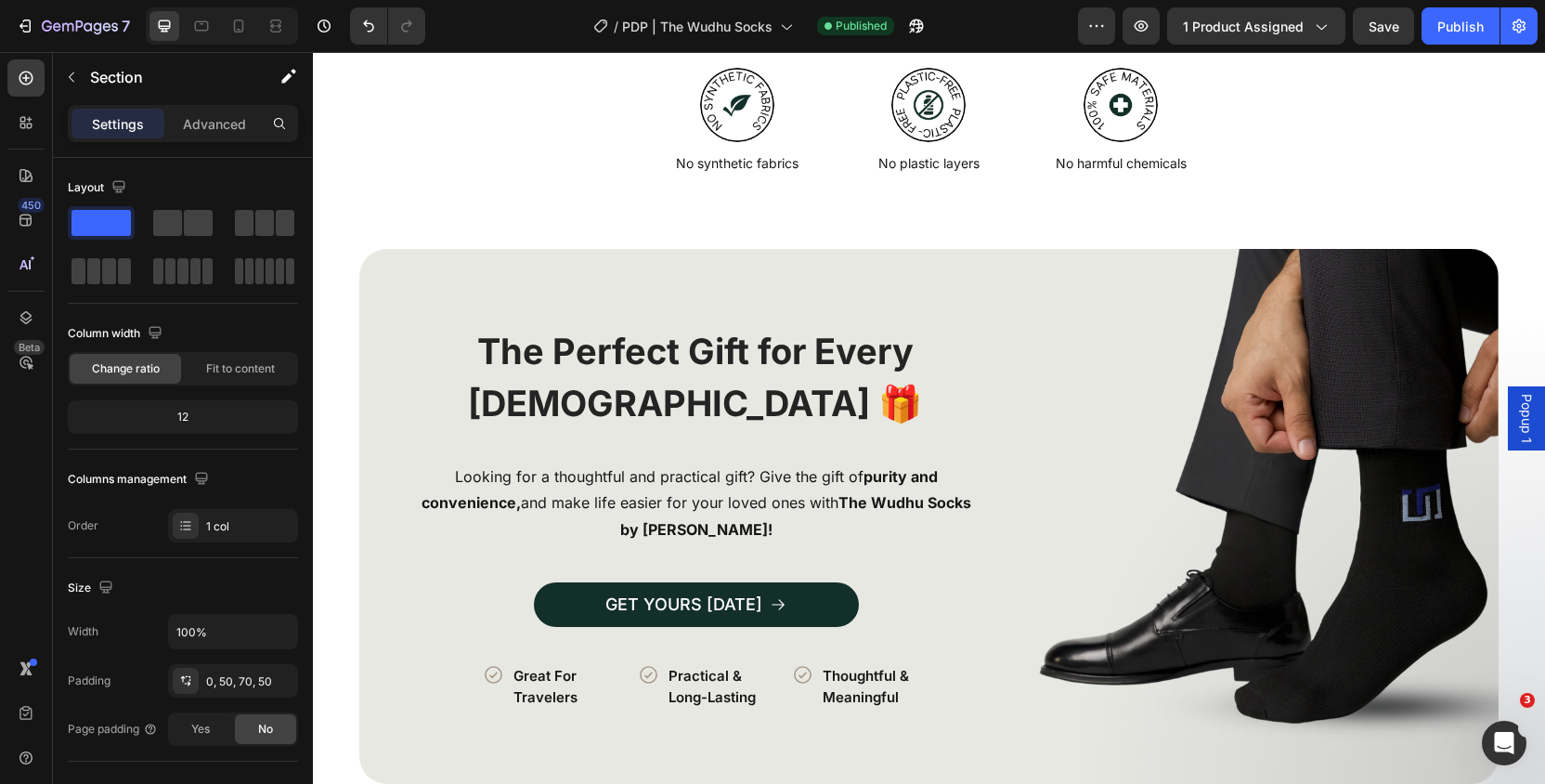
scroll to position [2288, 0]
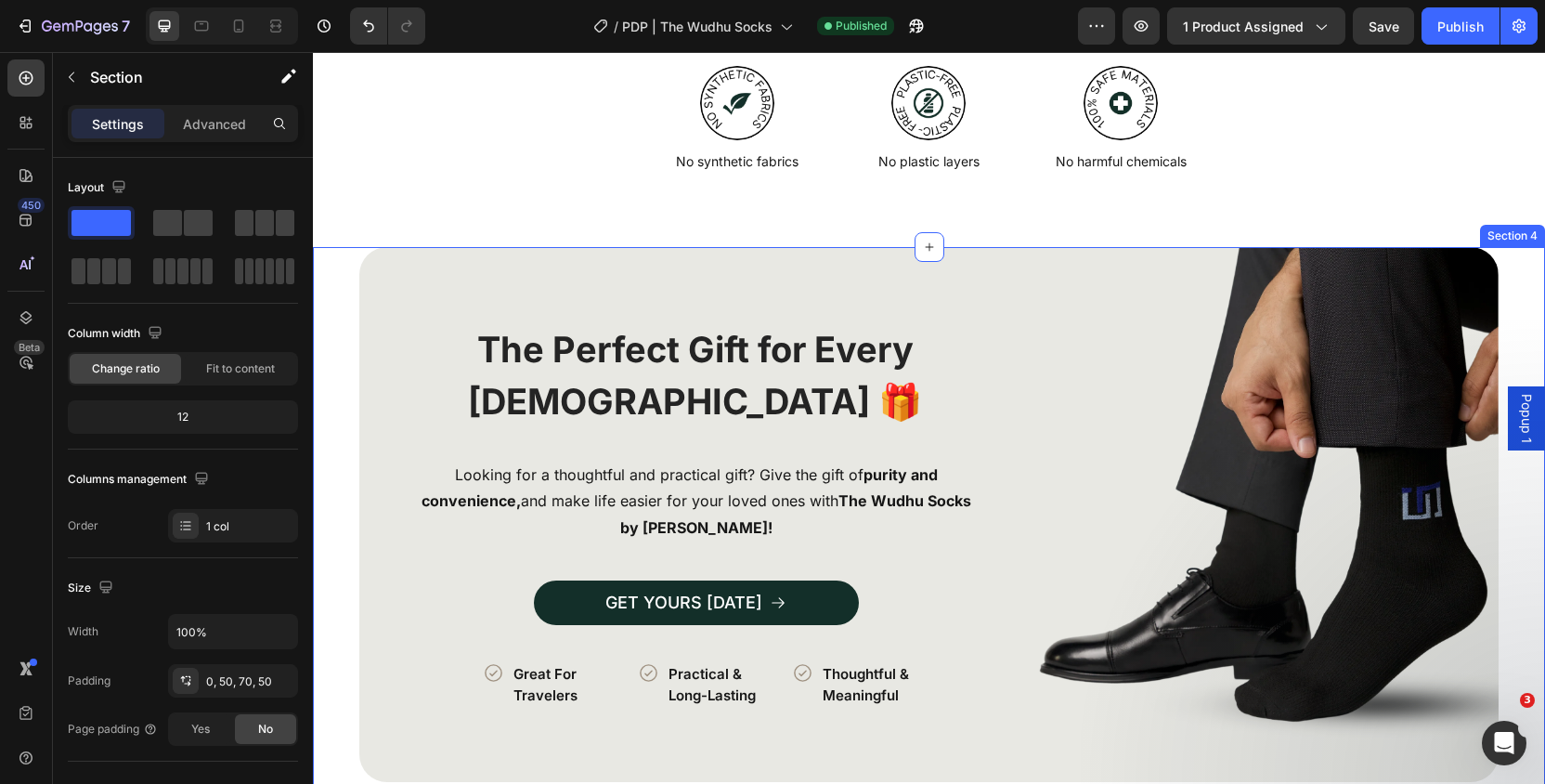
click at [338, 303] on div "Image The Perfect Gift for Every Muslim 🎁 Heading Looking for a thoughtful and …" at bounding box center [929, 542] width 1232 height 590
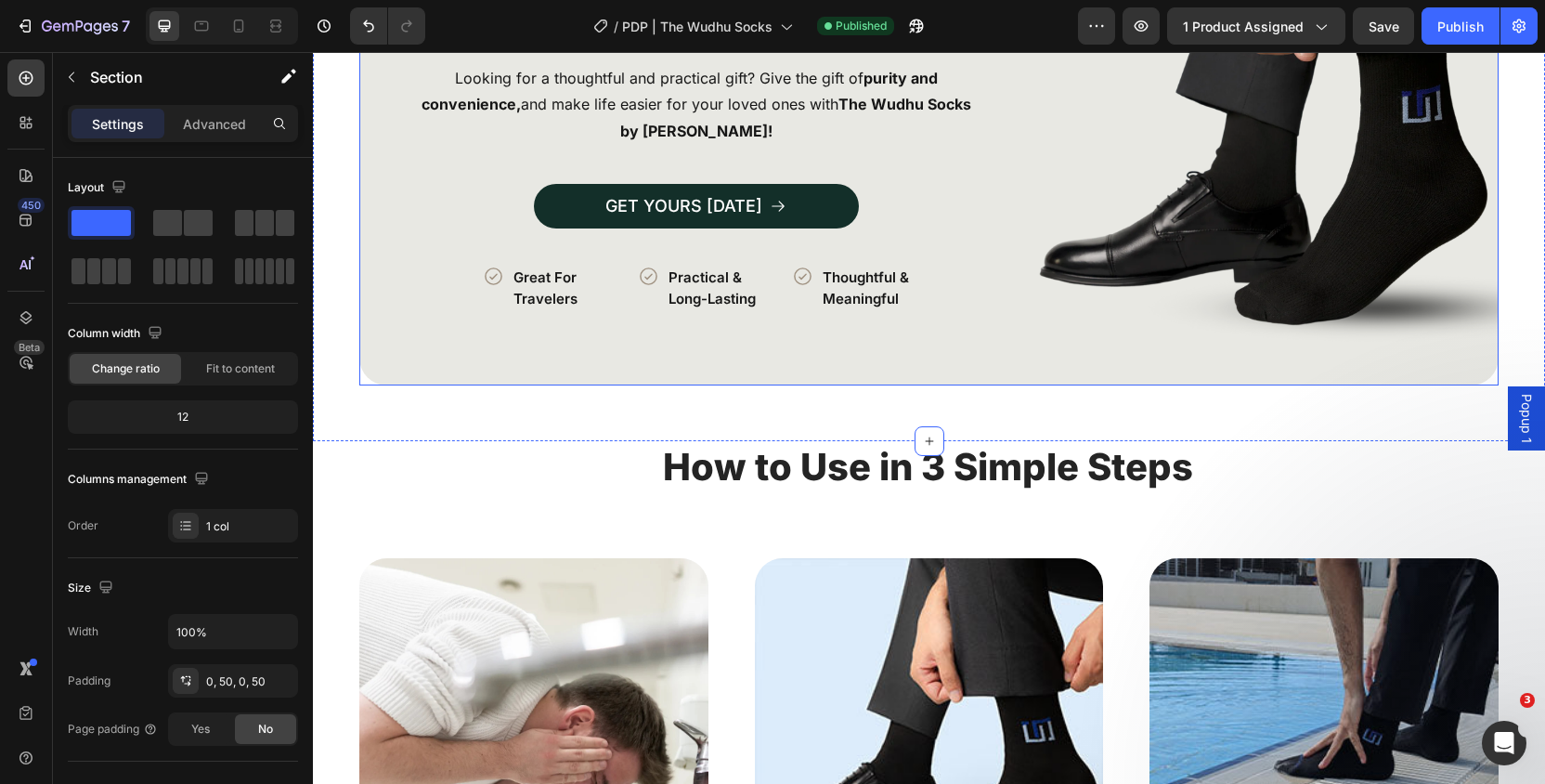
scroll to position [2691, 0]
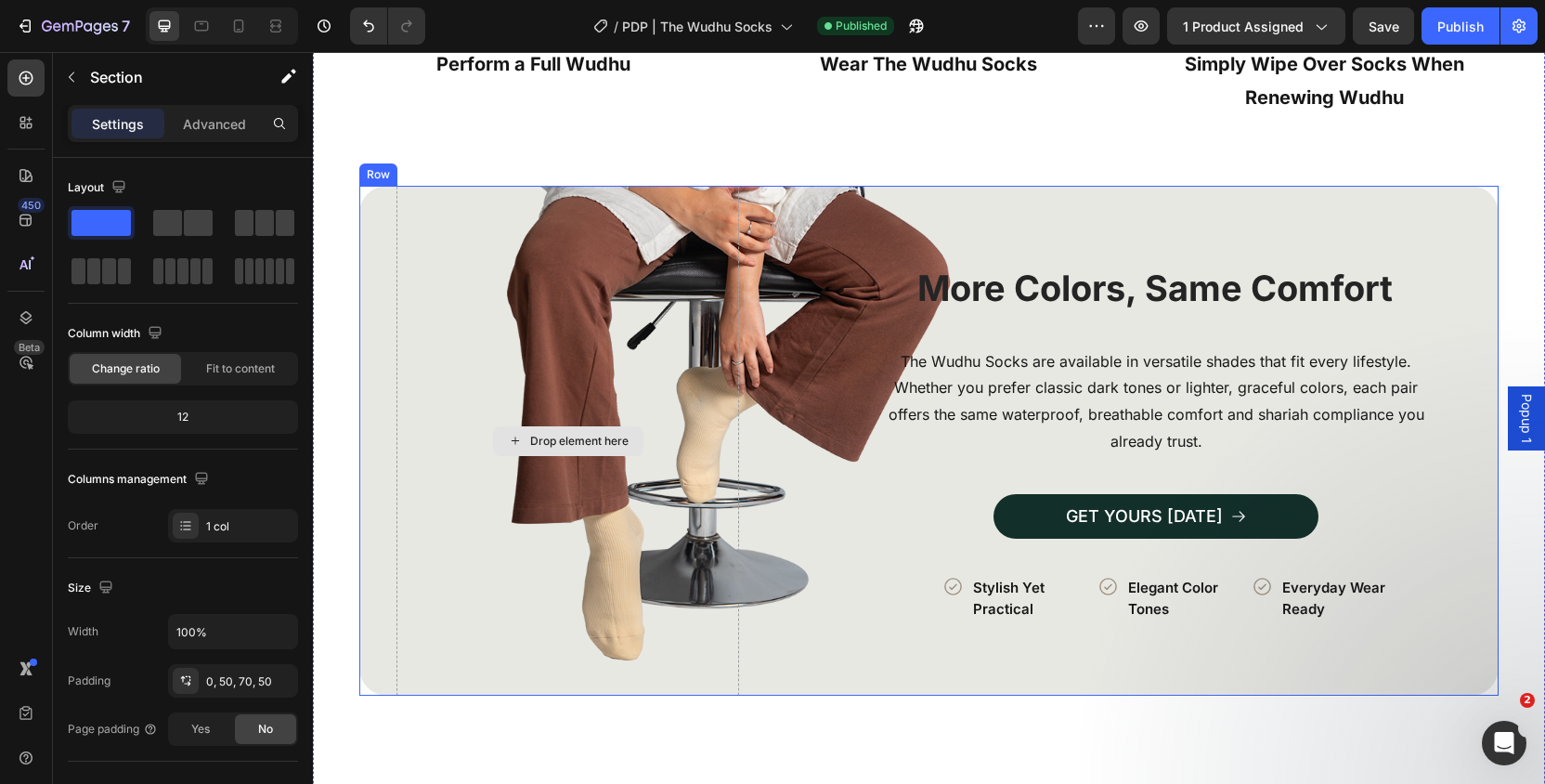
scroll to position [3745, 0]
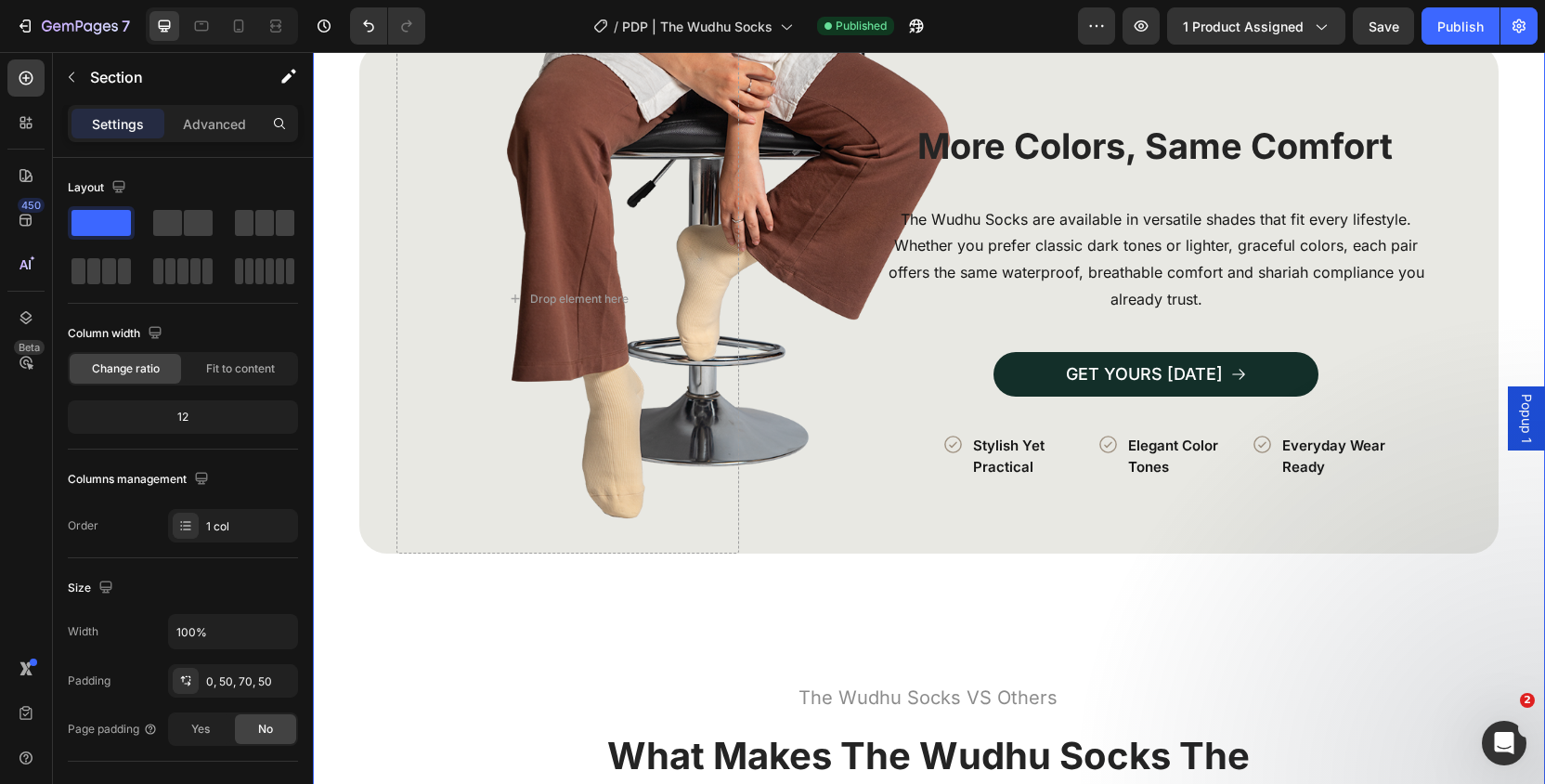
click at [336, 486] on div "How to Use in 3 Simple Steps Heading Image Row Icon Perform a Full Wudhu Text B…" at bounding box center [929, 467] width 1232 height 2173
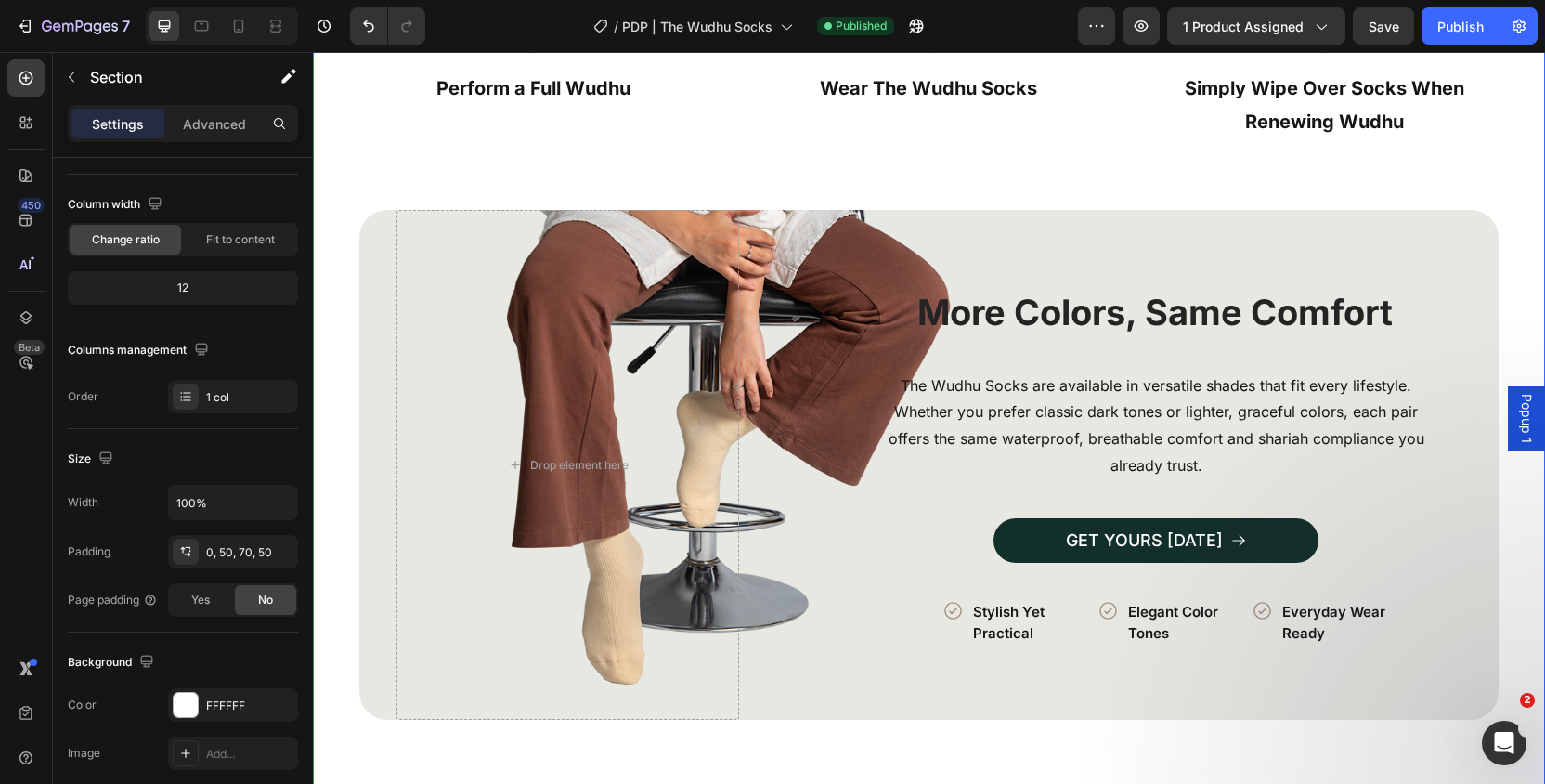
scroll to position [3534, 0]
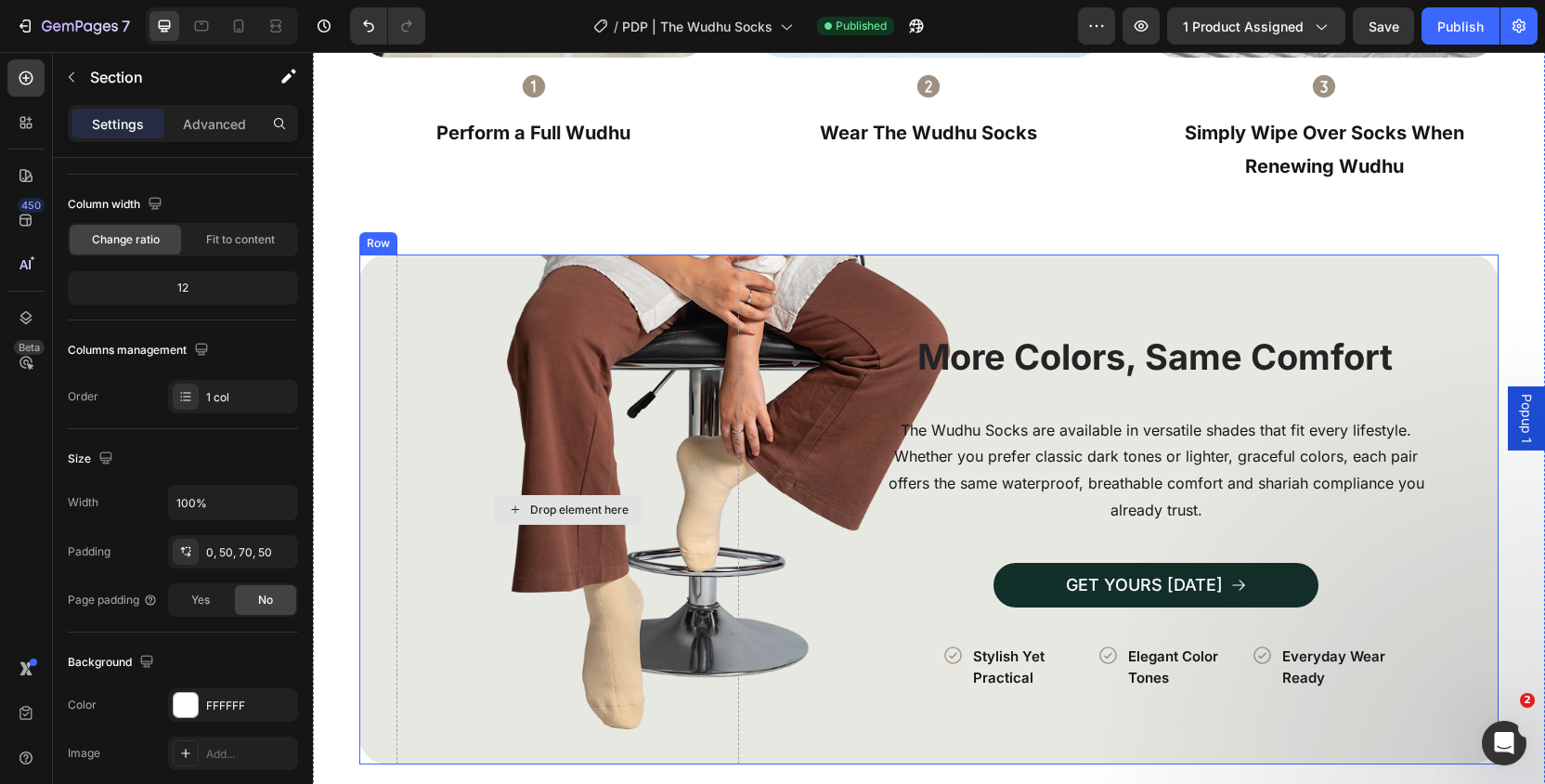
click at [427, 447] on div "Drop element here" at bounding box center [568, 510] width 342 height 510
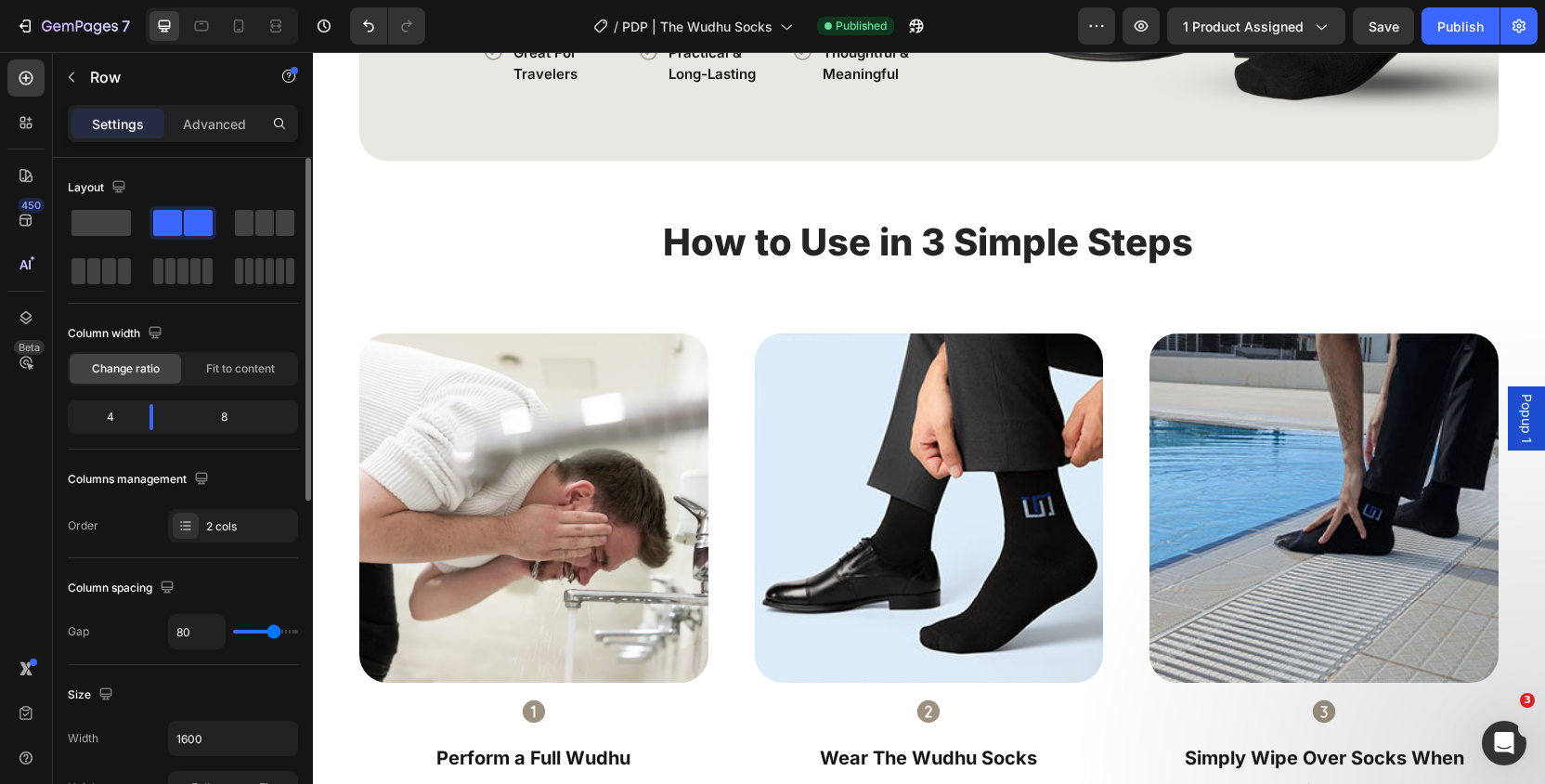
scroll to position [2472, 0]
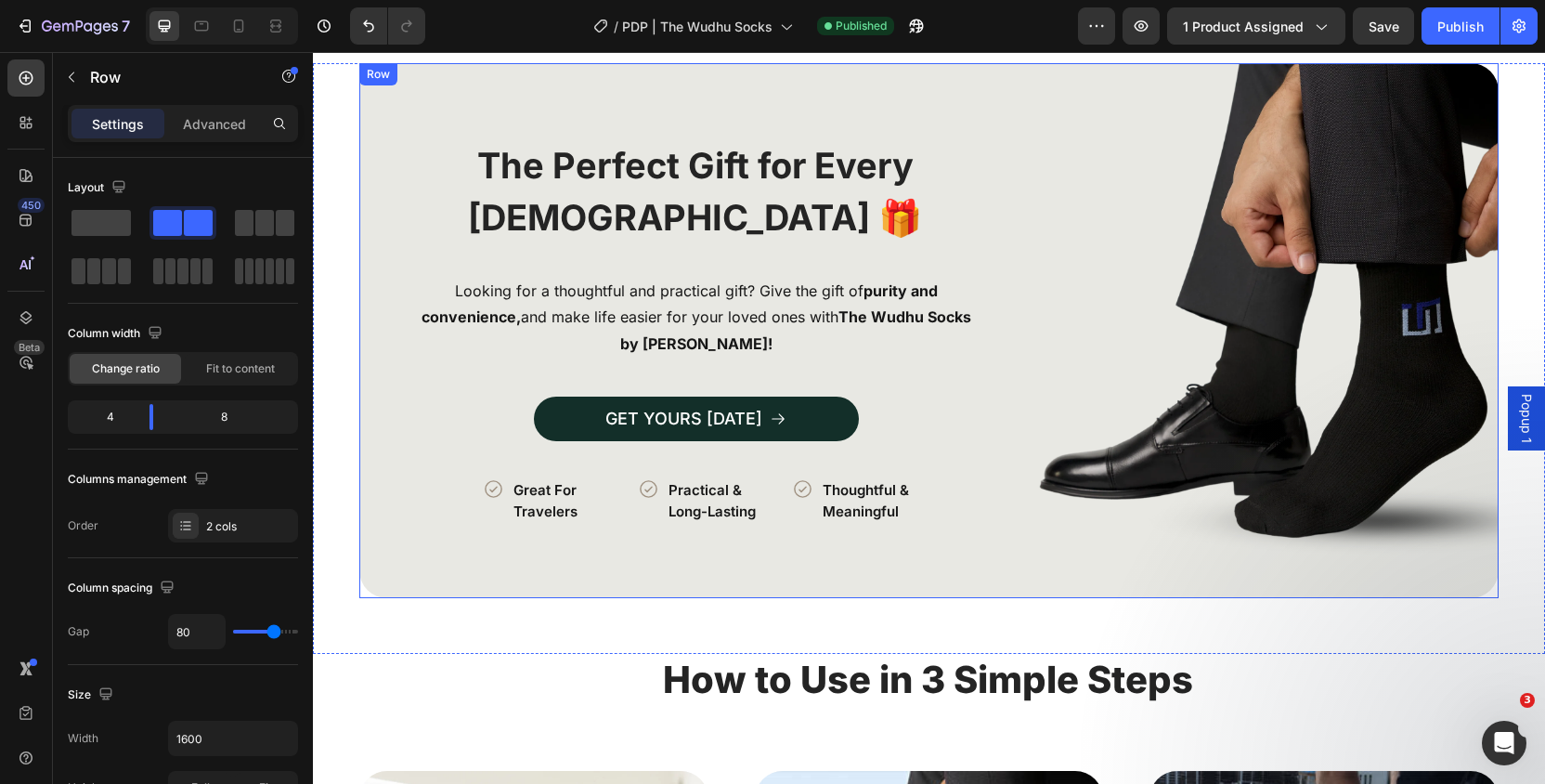
click at [407, 452] on div "GET YOURS [DATE] Button" at bounding box center [697, 438] width 600 height 82
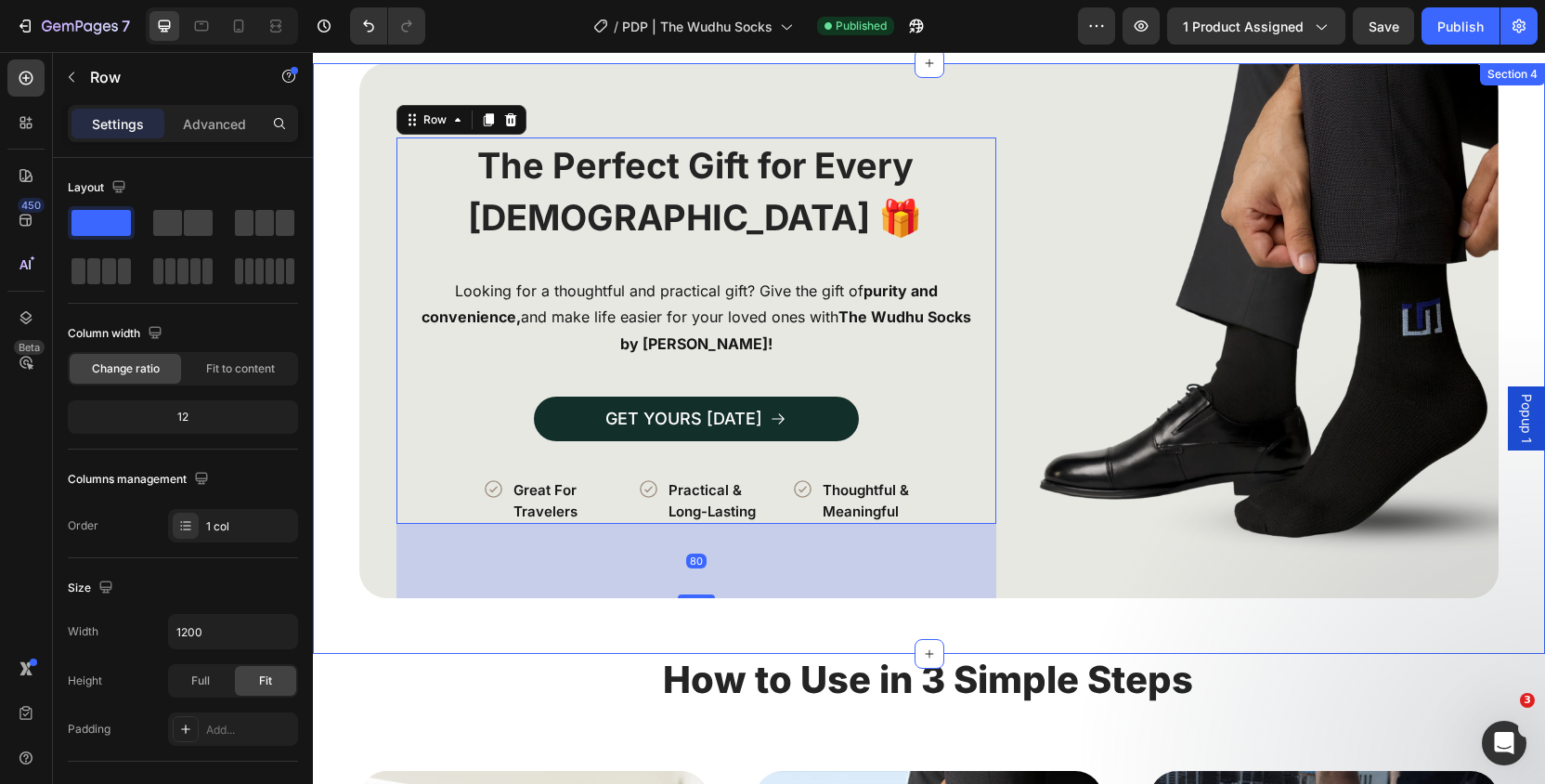
click at [336, 449] on div "Image The Perfect Gift for Every Muslim 🎁 Heading Looking for a thoughtful and …" at bounding box center [929, 358] width 1232 height 590
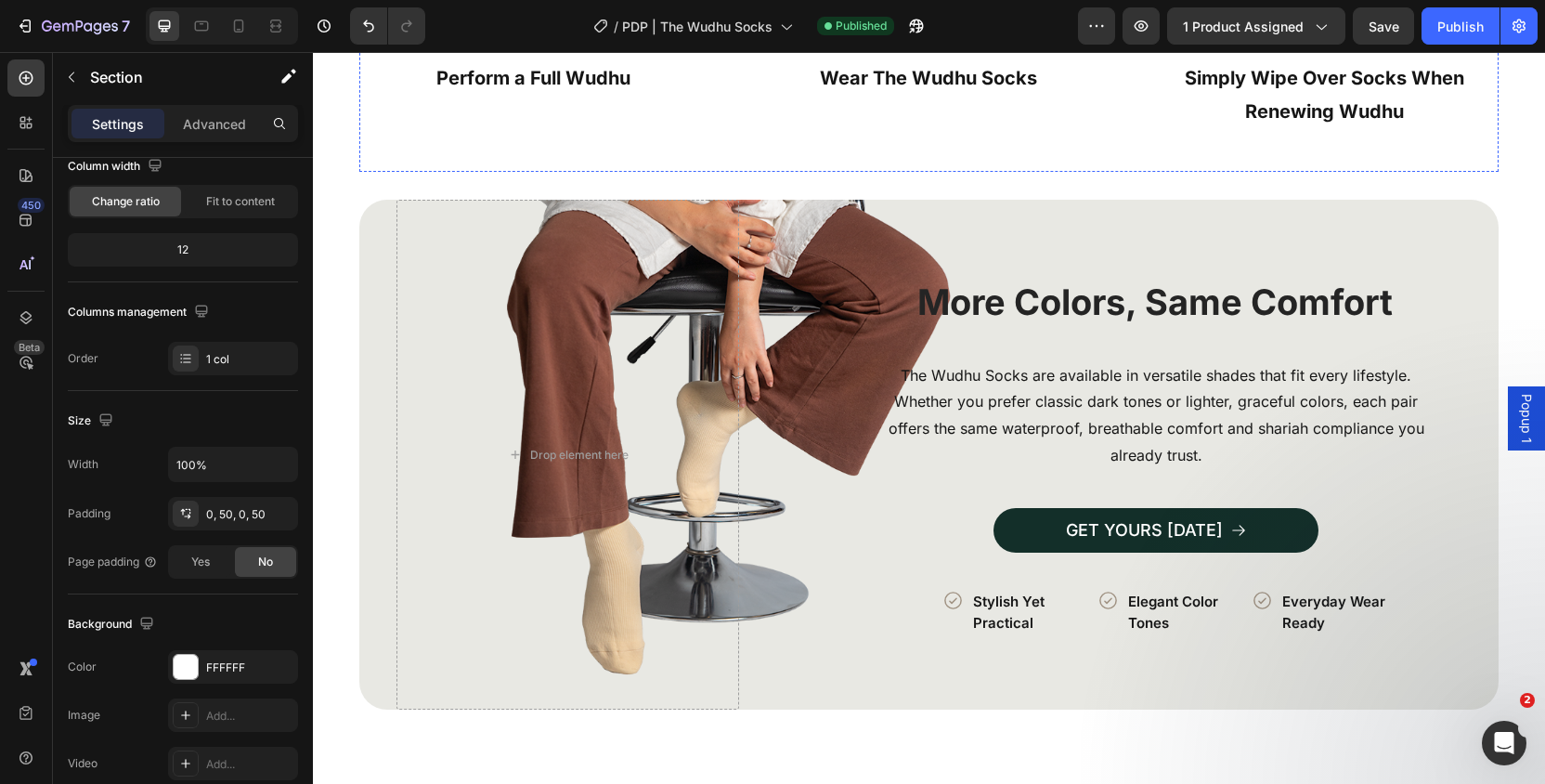
scroll to position [3567, 0]
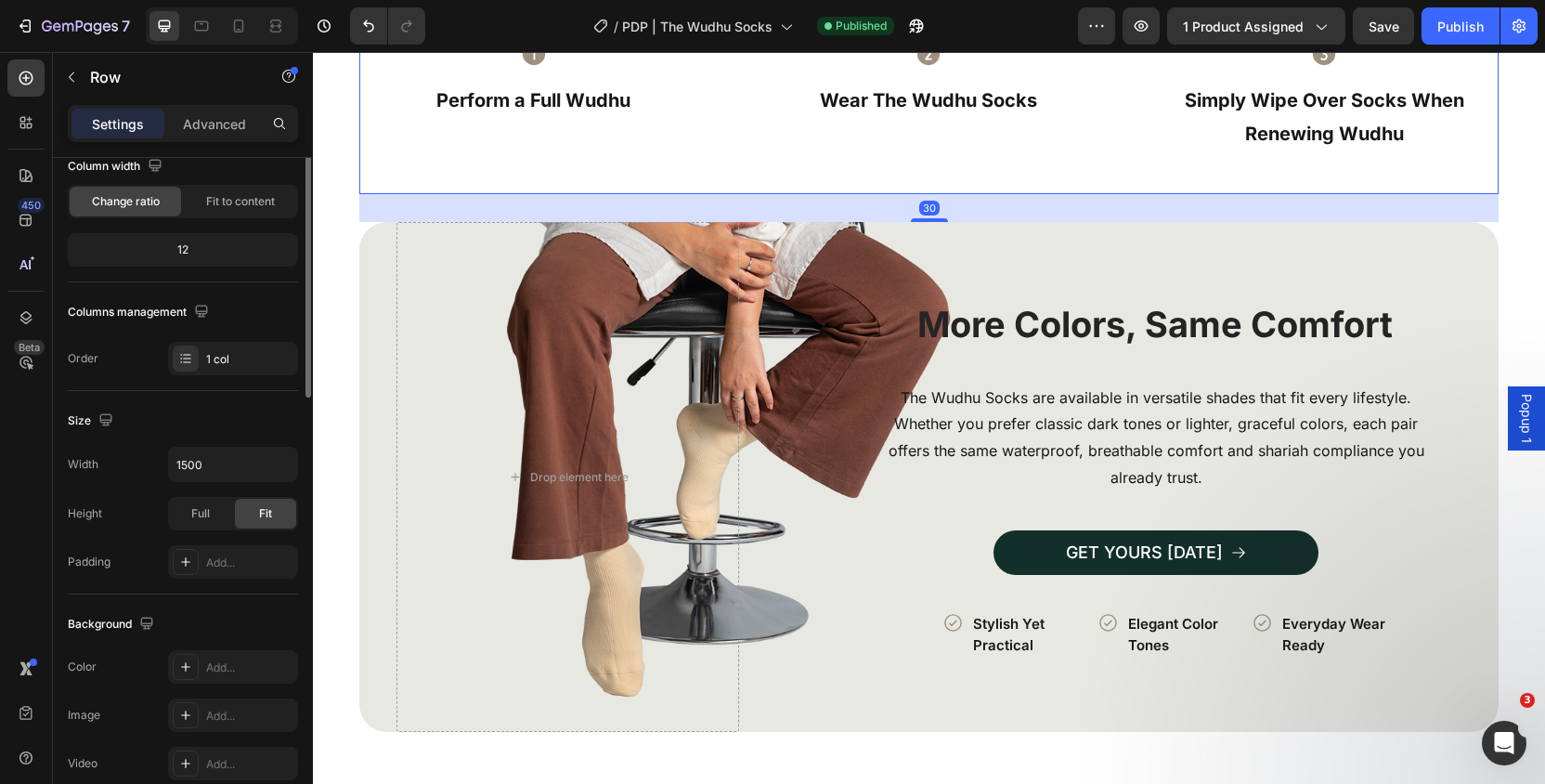
scroll to position [0, 0]
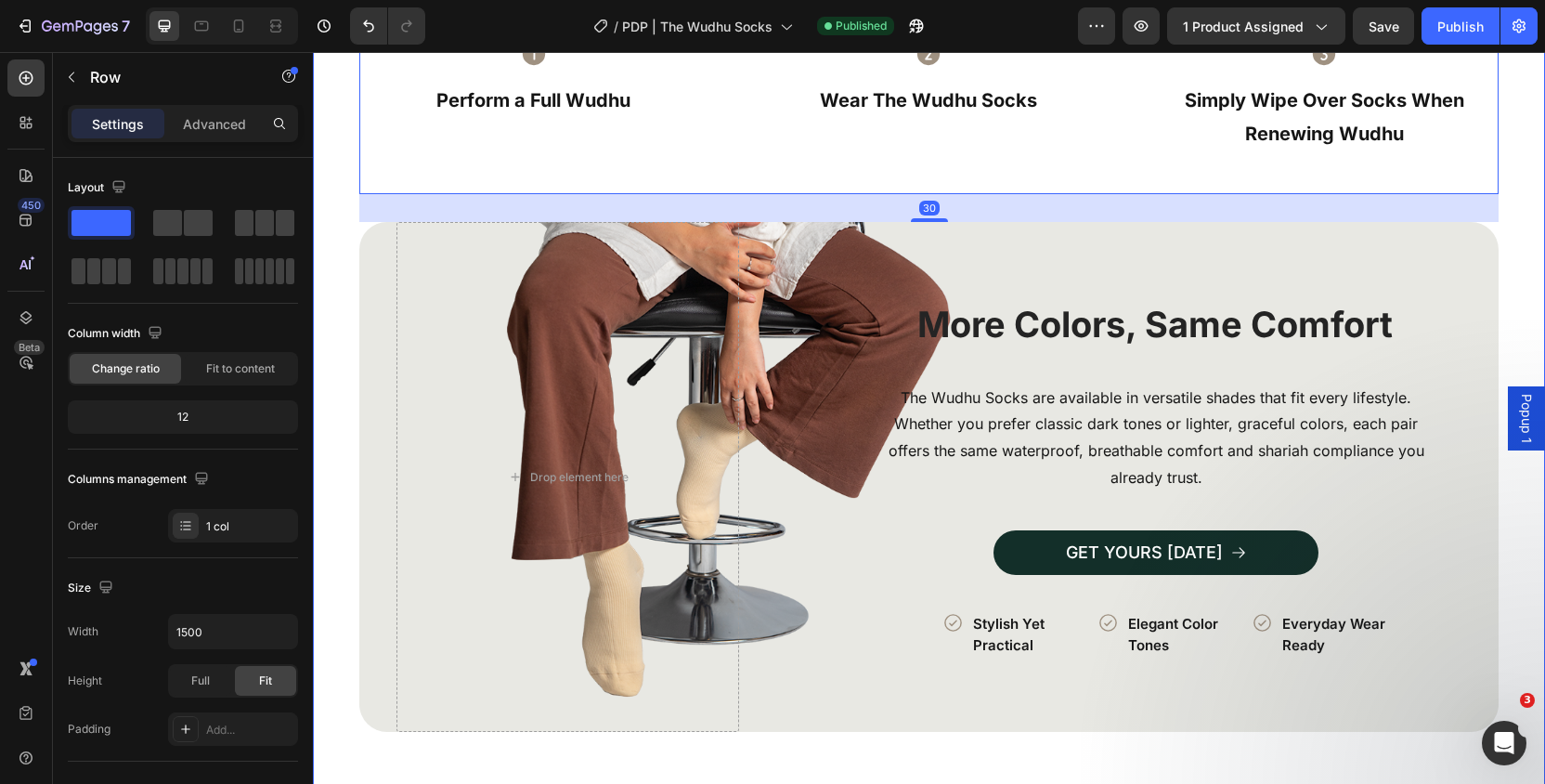
click at [350, 360] on div "How to Use in 3 Simple Steps Heading Image Row Icon Perform a Full Wudhu Text B…" at bounding box center [929, 646] width 1232 height 2173
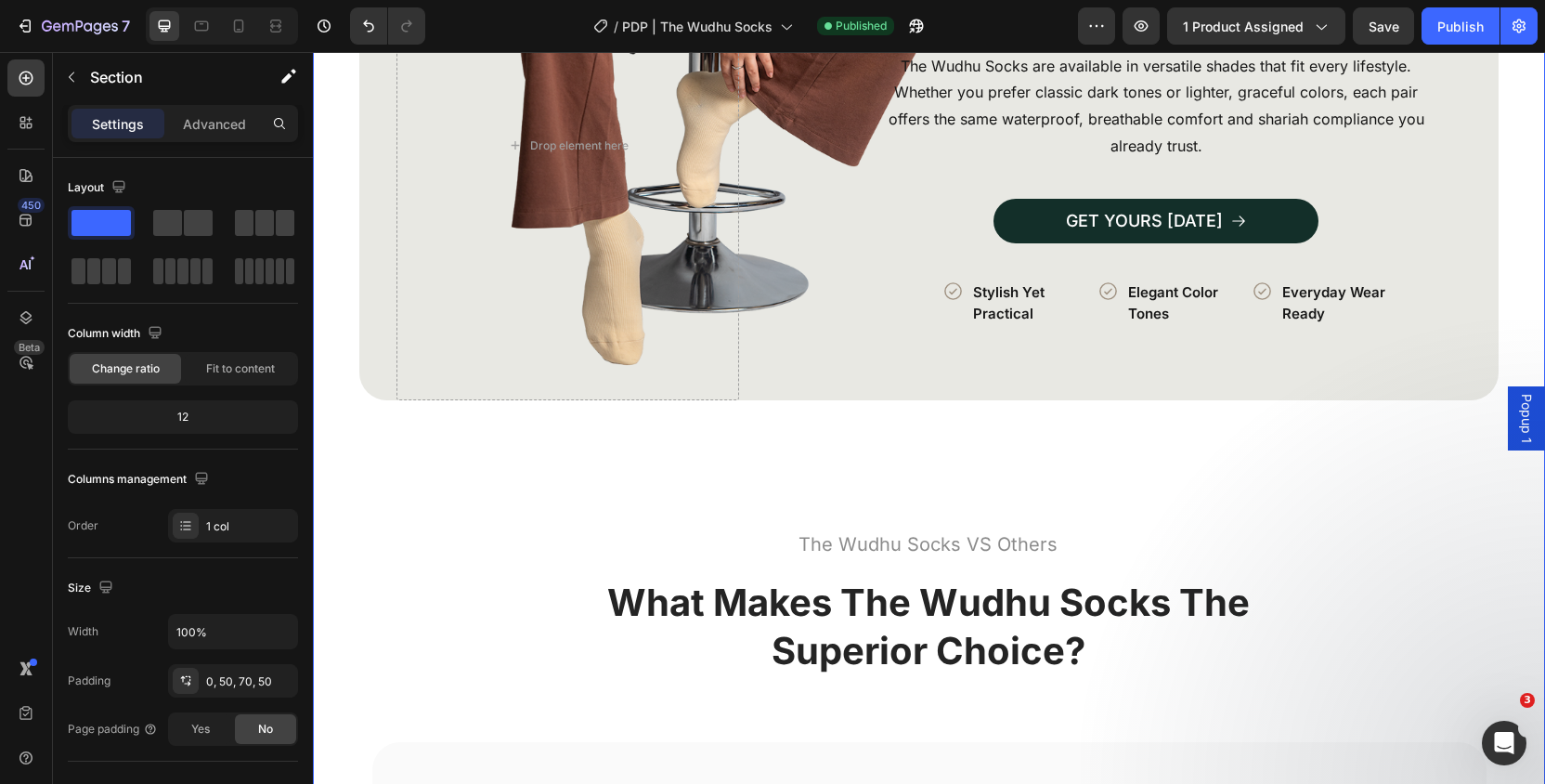
scroll to position [3907, 0]
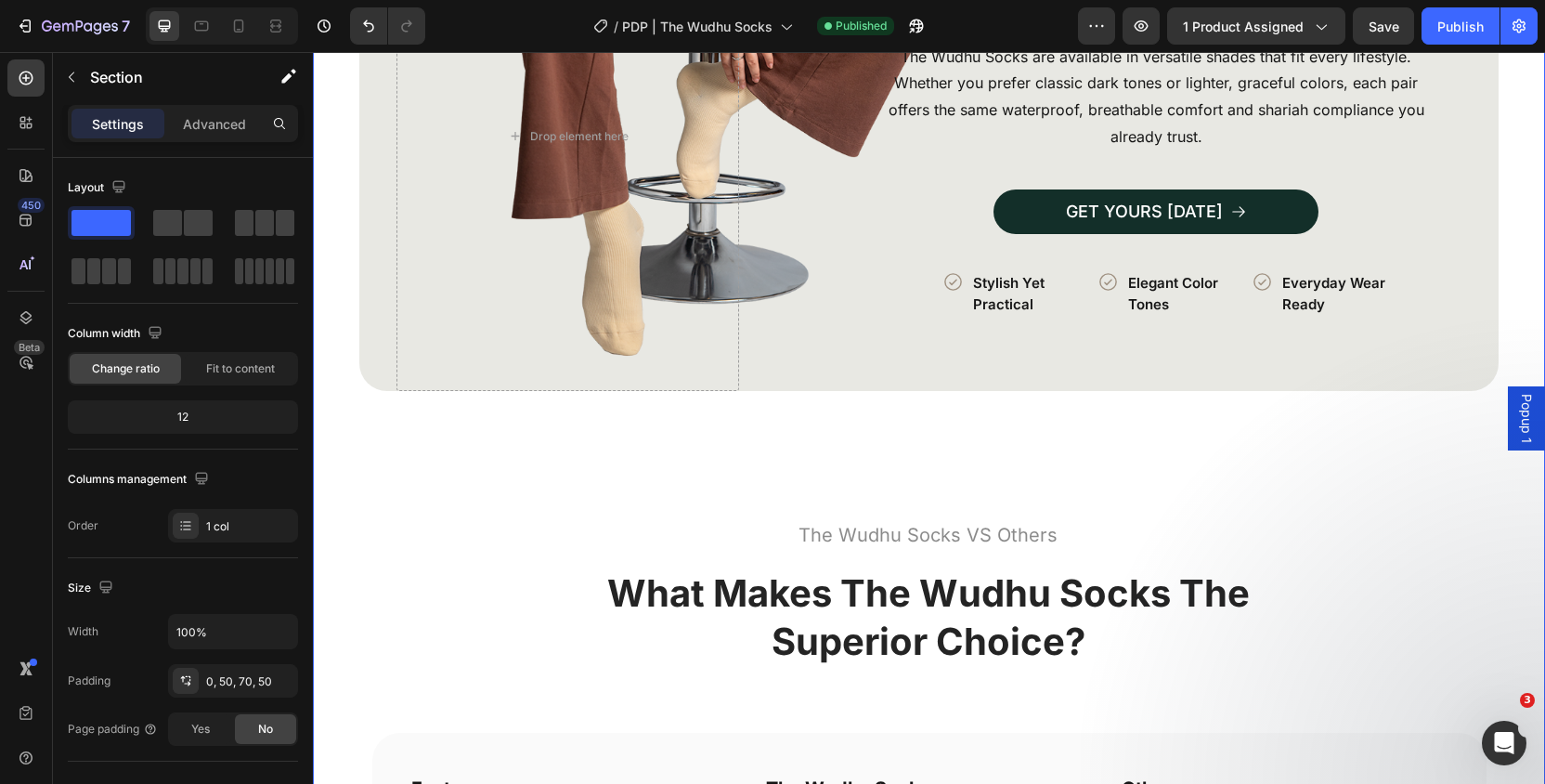
click at [984, 410] on div "How to Use in 3 Simple Steps Heading Image Row Icon Perform a Full Wudhu Text B…" at bounding box center [928, 271] width 1139 height 2108
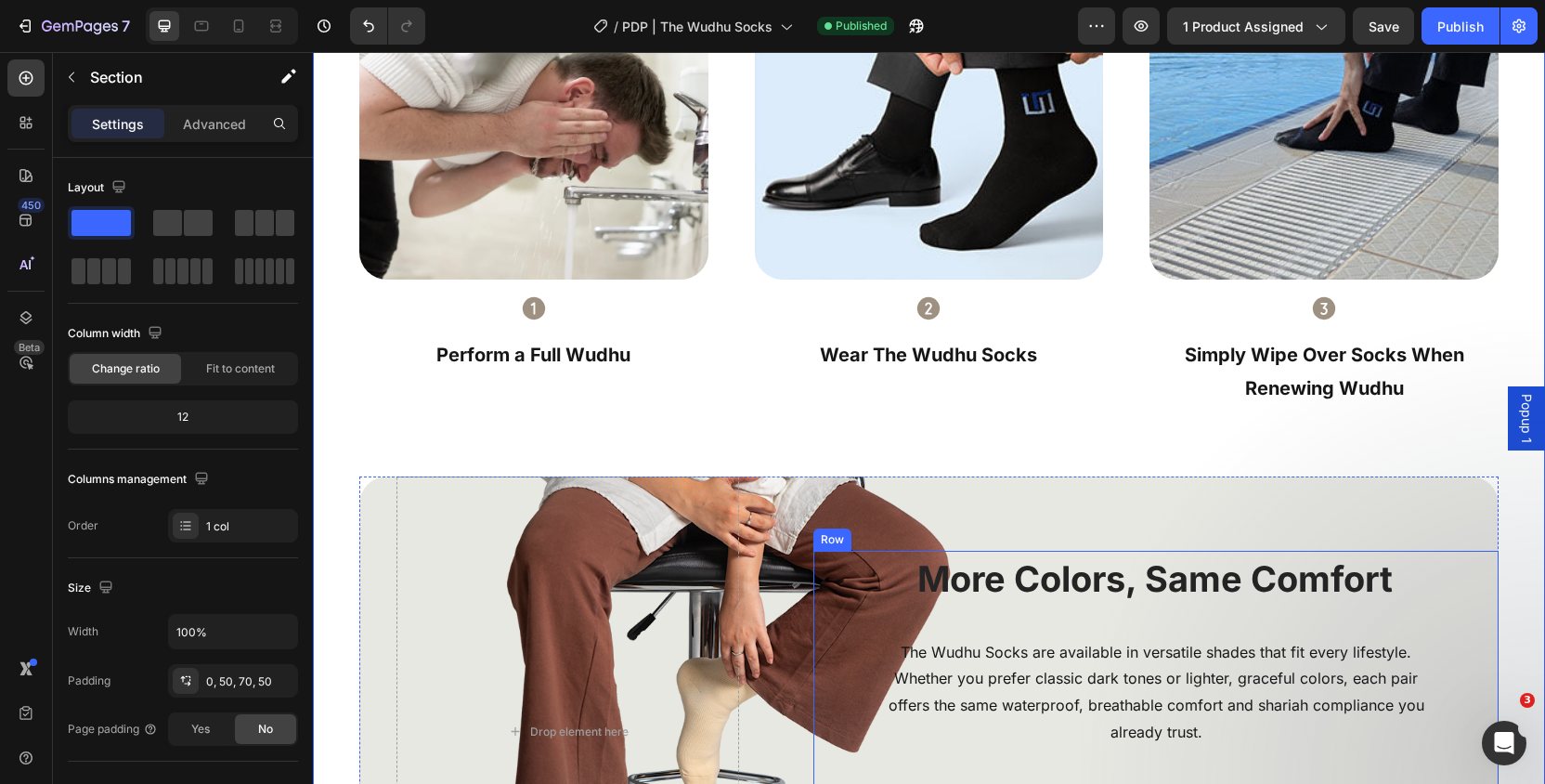
scroll to position [3310, 0]
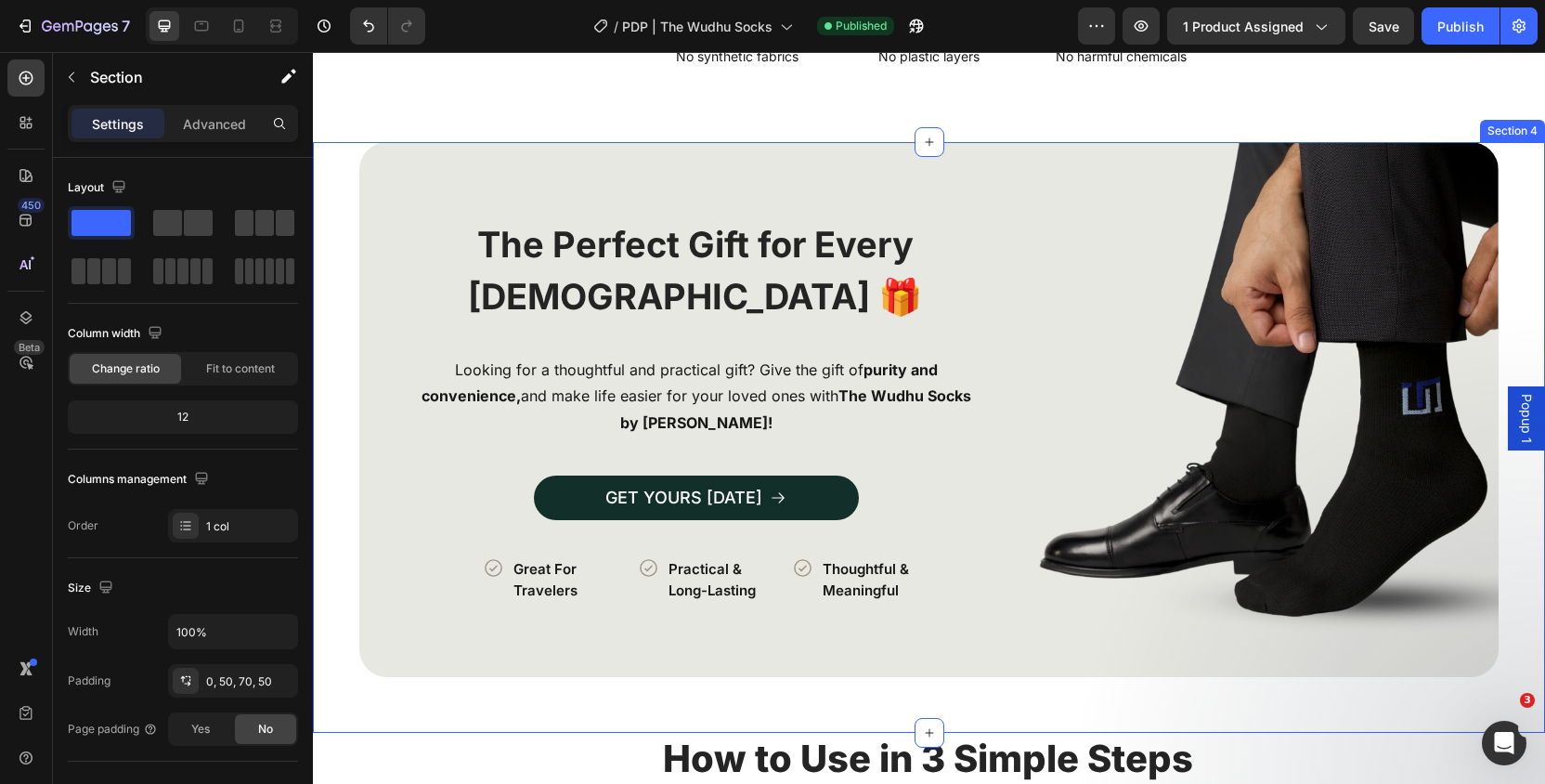
scroll to position [2413, 0]
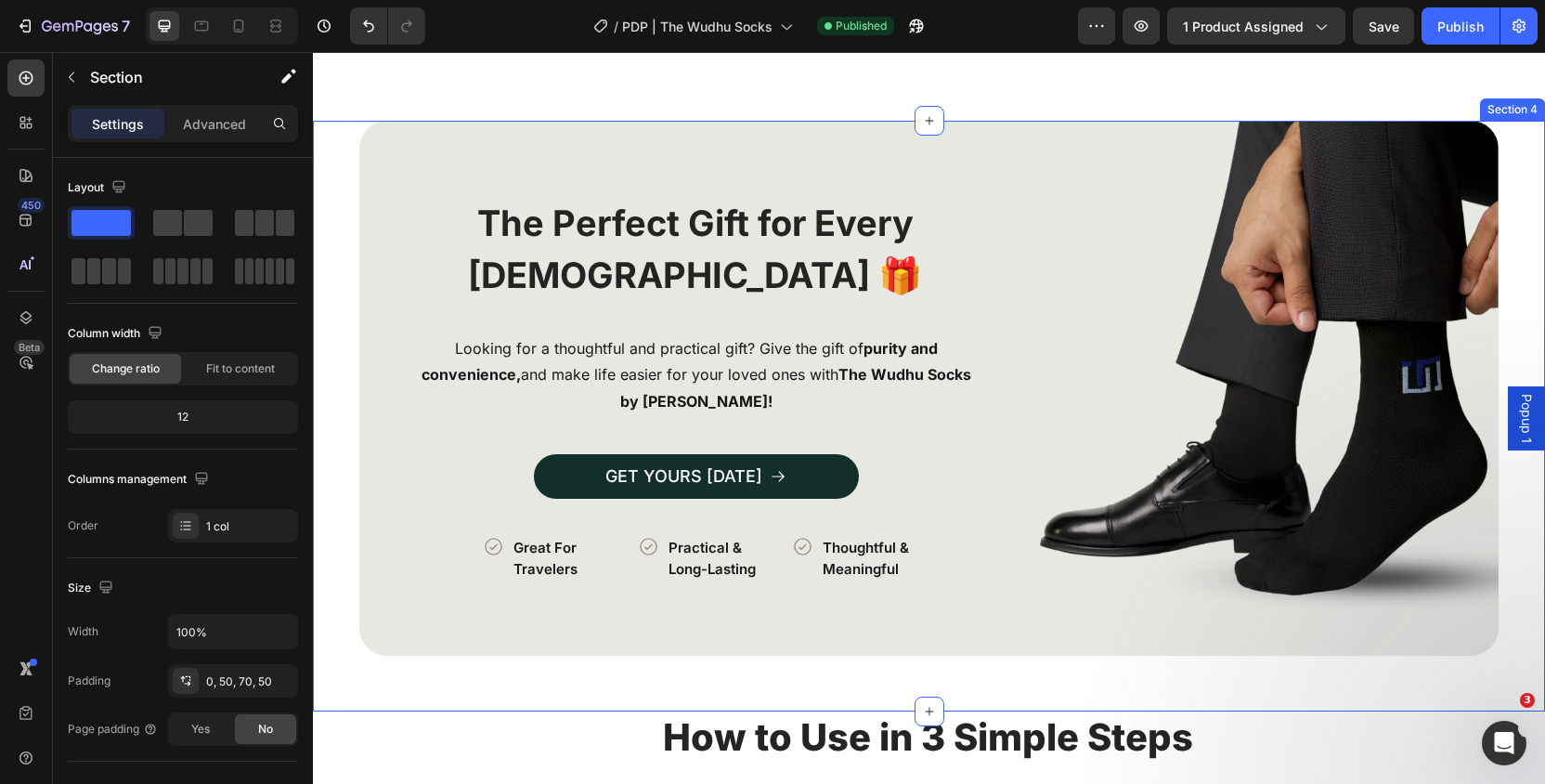
click at [334, 574] on div "Image The Perfect Gift for Every Muslim 🎁 Heading Looking for a thoughtful and …" at bounding box center [929, 415] width 1232 height 590
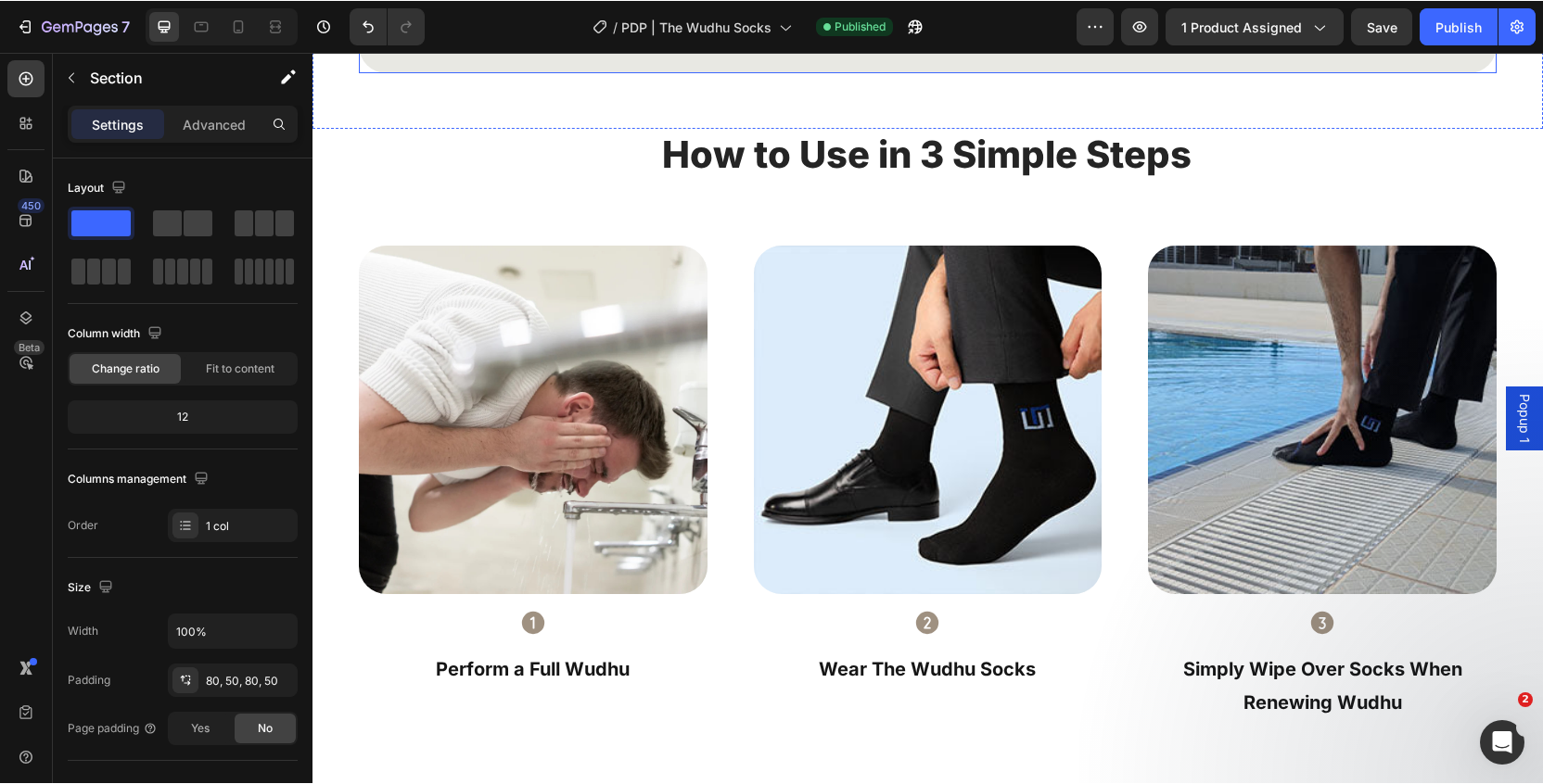
scroll to position [3018, 0]
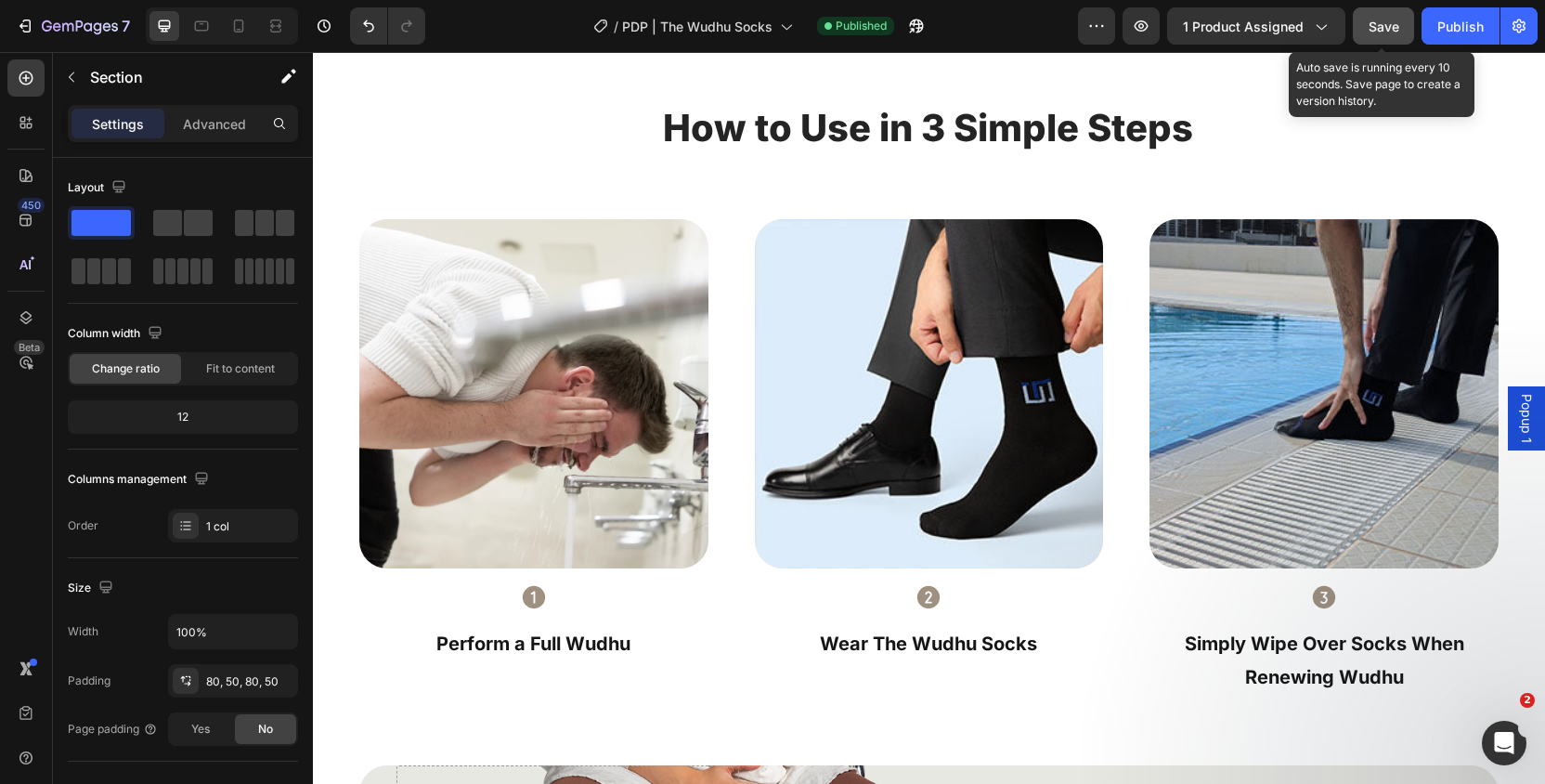
click at [1382, 42] on button "Save" at bounding box center [1383, 26] width 61 height 37
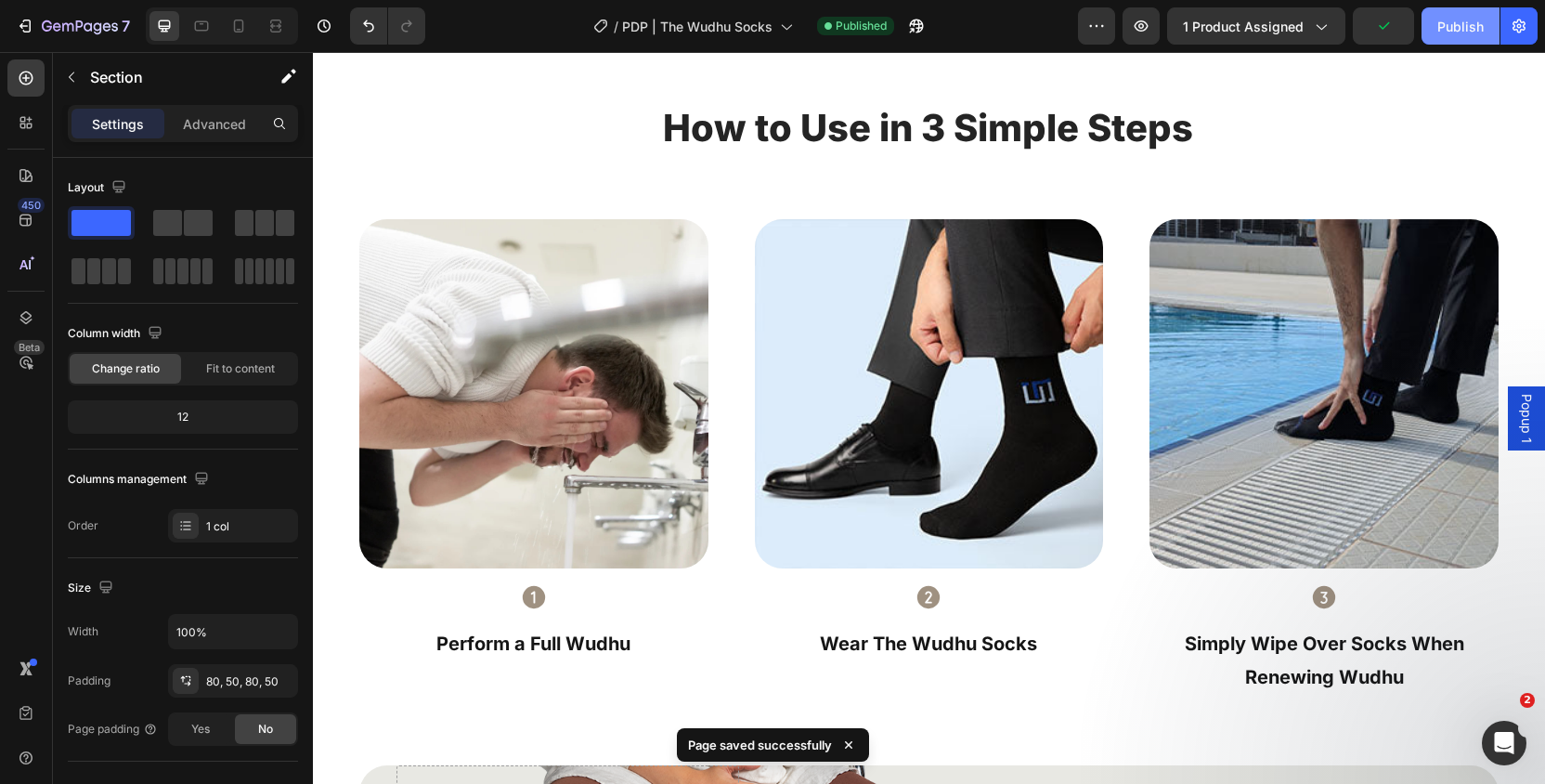
click at [1468, 33] on div "Publish" at bounding box center [1460, 26] width 47 height 19
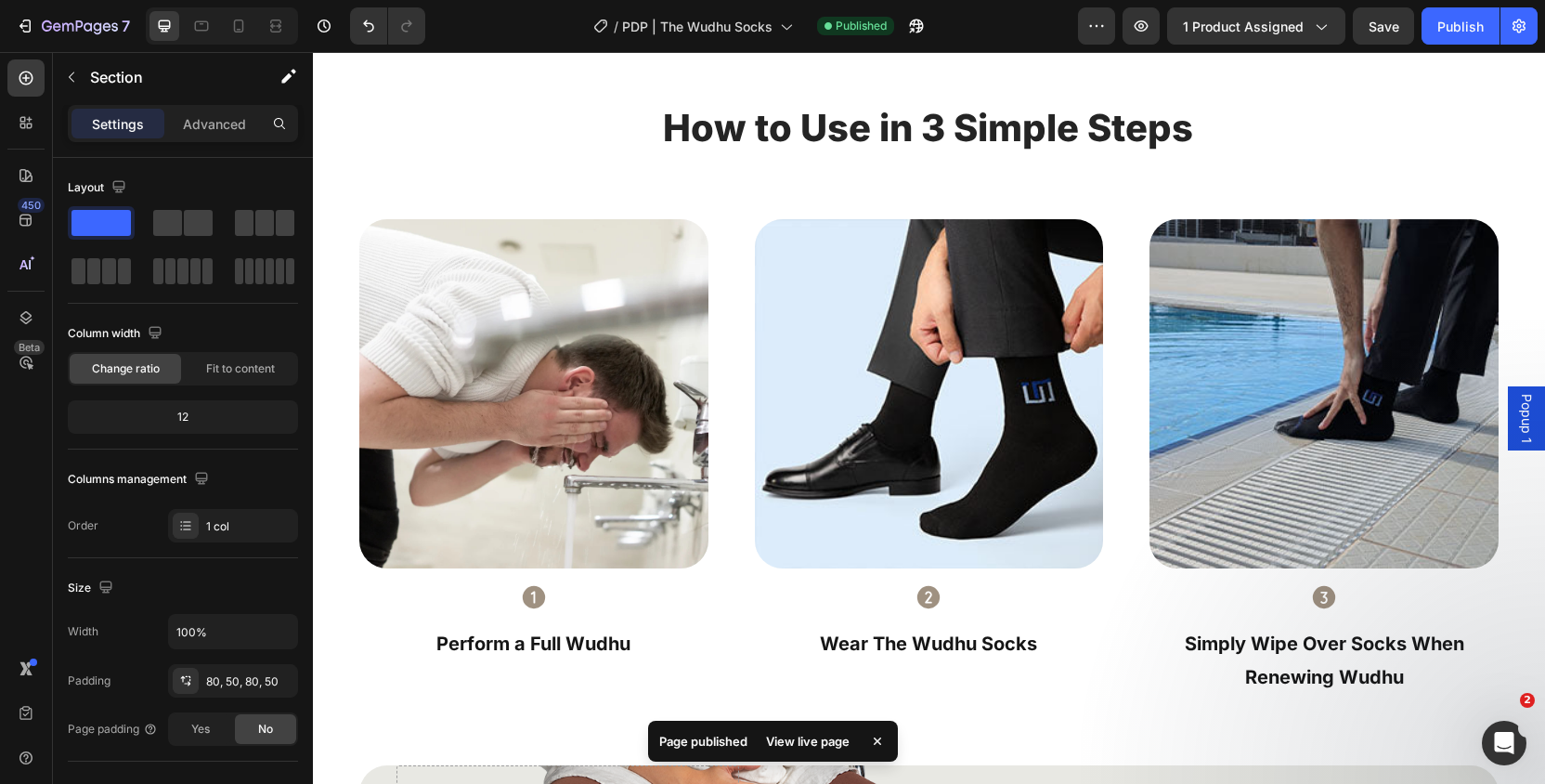
click at [838, 743] on div "View live page" at bounding box center [808, 740] width 106 height 26
